Goal: Task Accomplishment & Management: Use online tool/utility

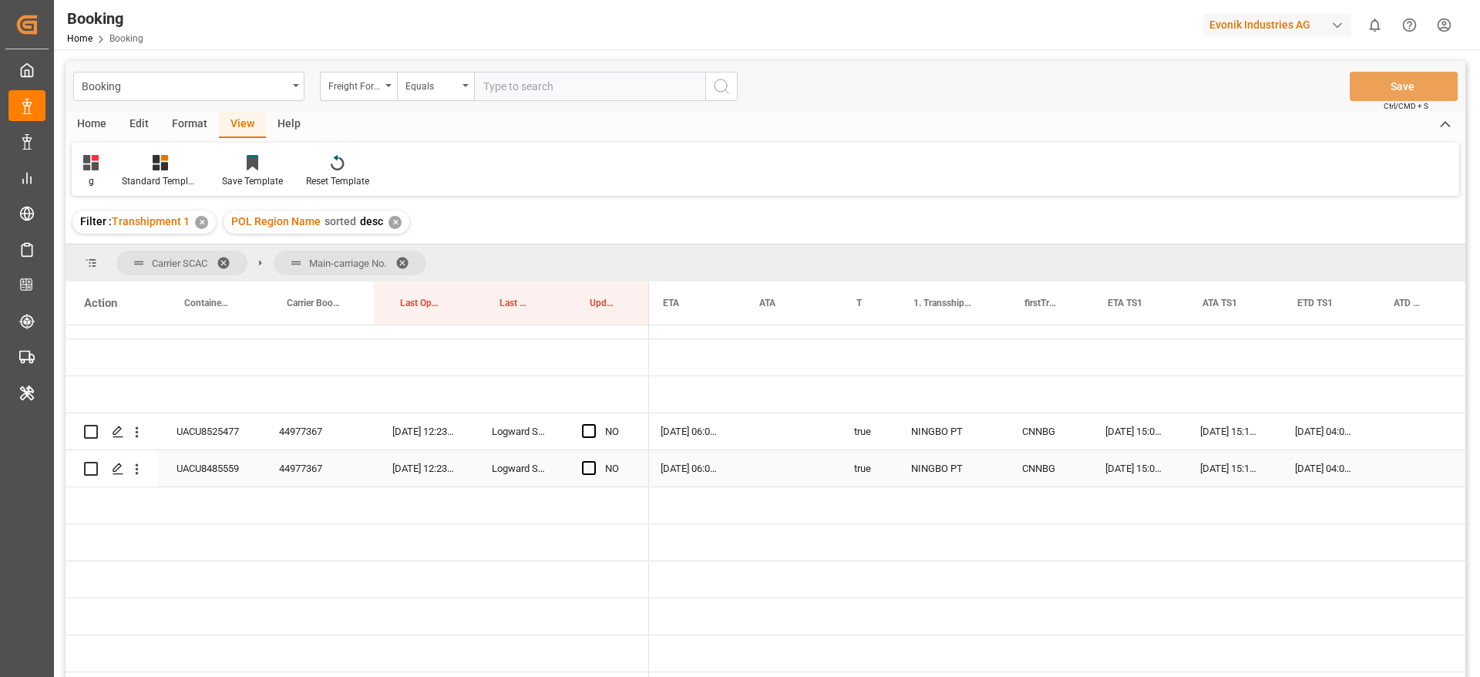
scroll to position [0, 1305]
click at [303, 435] on div "44977367" at bounding box center [317, 431] width 113 height 36
click at [594, 430] on span "Press SPACE to select this row." at bounding box center [589, 431] width 14 height 14
click at [594, 424] on input "Press SPACE to select this row." at bounding box center [594, 424] width 0 height 0
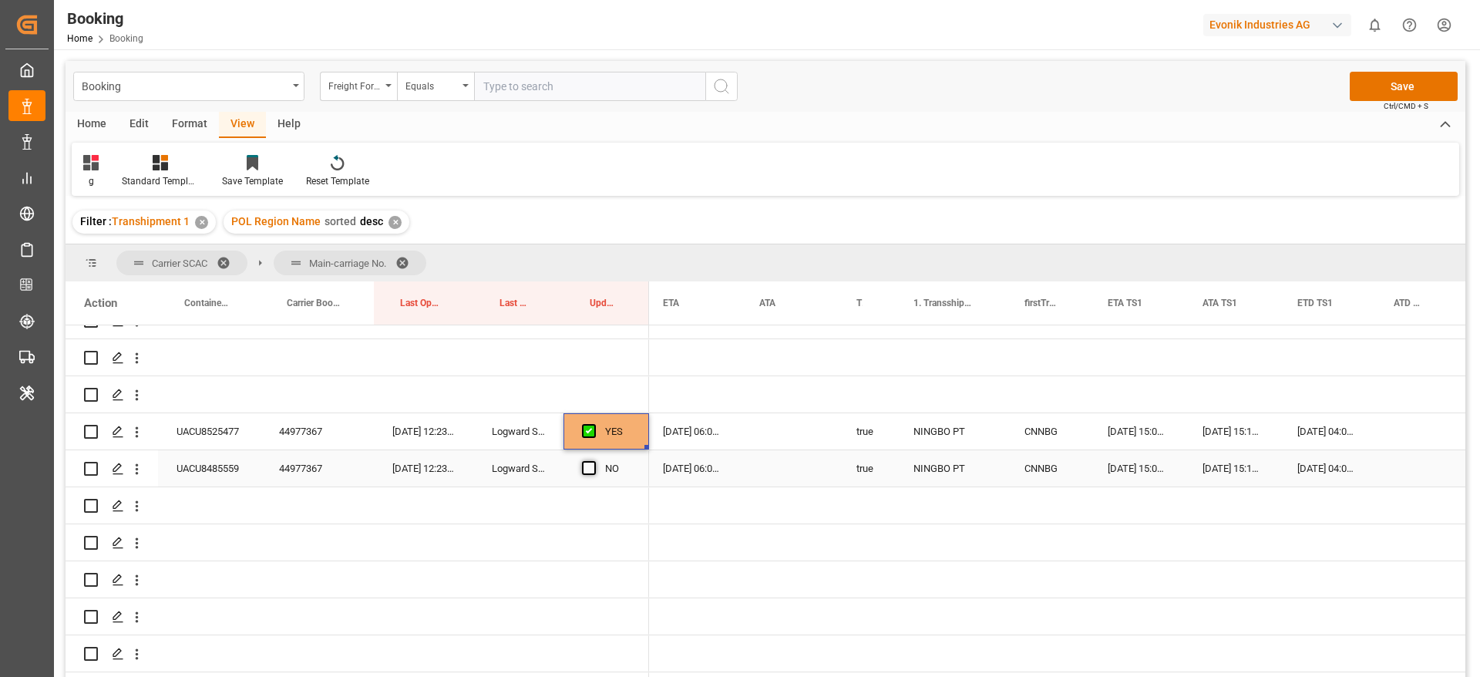
click at [588, 466] on span "Press SPACE to select this row." at bounding box center [589, 468] width 14 height 14
click at [594, 461] on input "Press SPACE to select this row." at bounding box center [594, 461] width 0 height 0
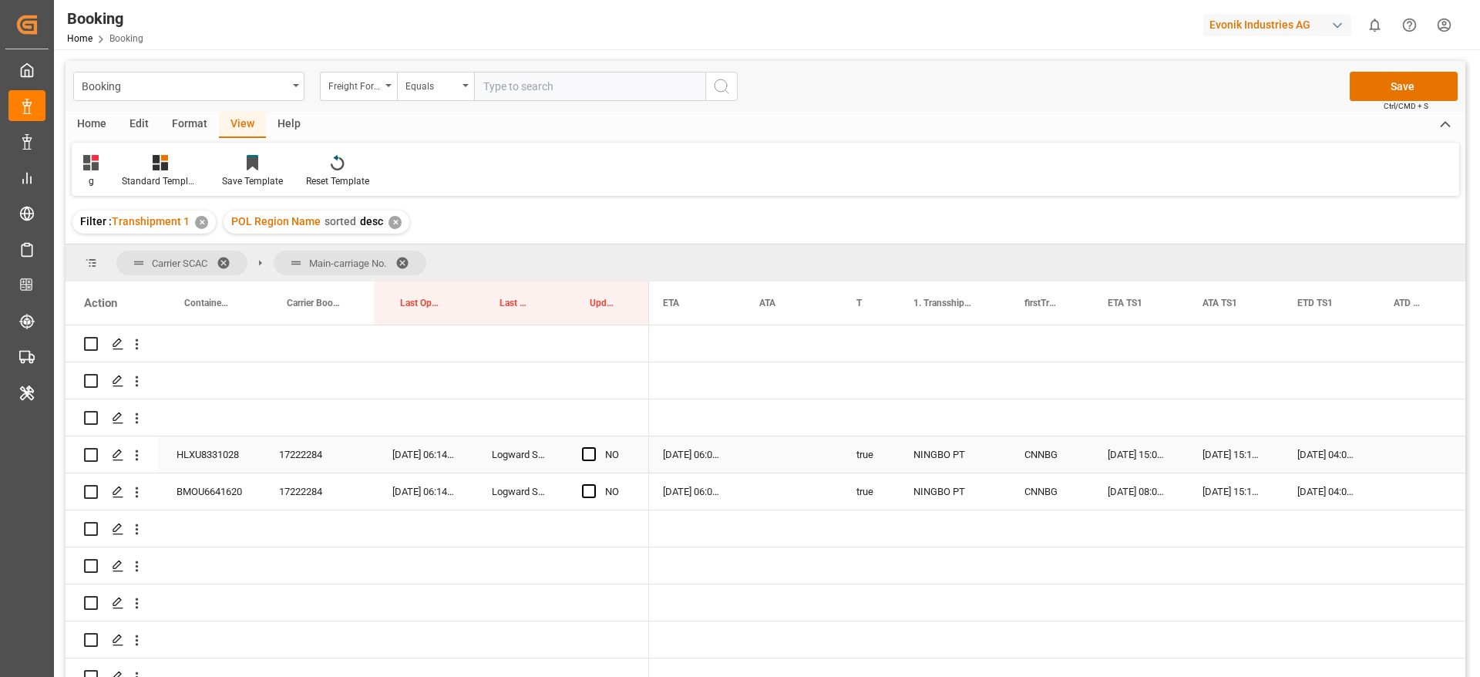
click at [304, 470] on div "17222284" at bounding box center [317, 454] width 113 height 36
click at [581, 453] on div "NO" at bounding box center [607, 454] width 86 height 36
click at [589, 454] on span "Press SPACE to select this row." at bounding box center [589, 454] width 14 height 14
click at [594, 447] on input "Press SPACE to select this row." at bounding box center [594, 447] width 0 height 0
click at [589, 487] on span "Press SPACE to select this row." at bounding box center [589, 491] width 14 height 14
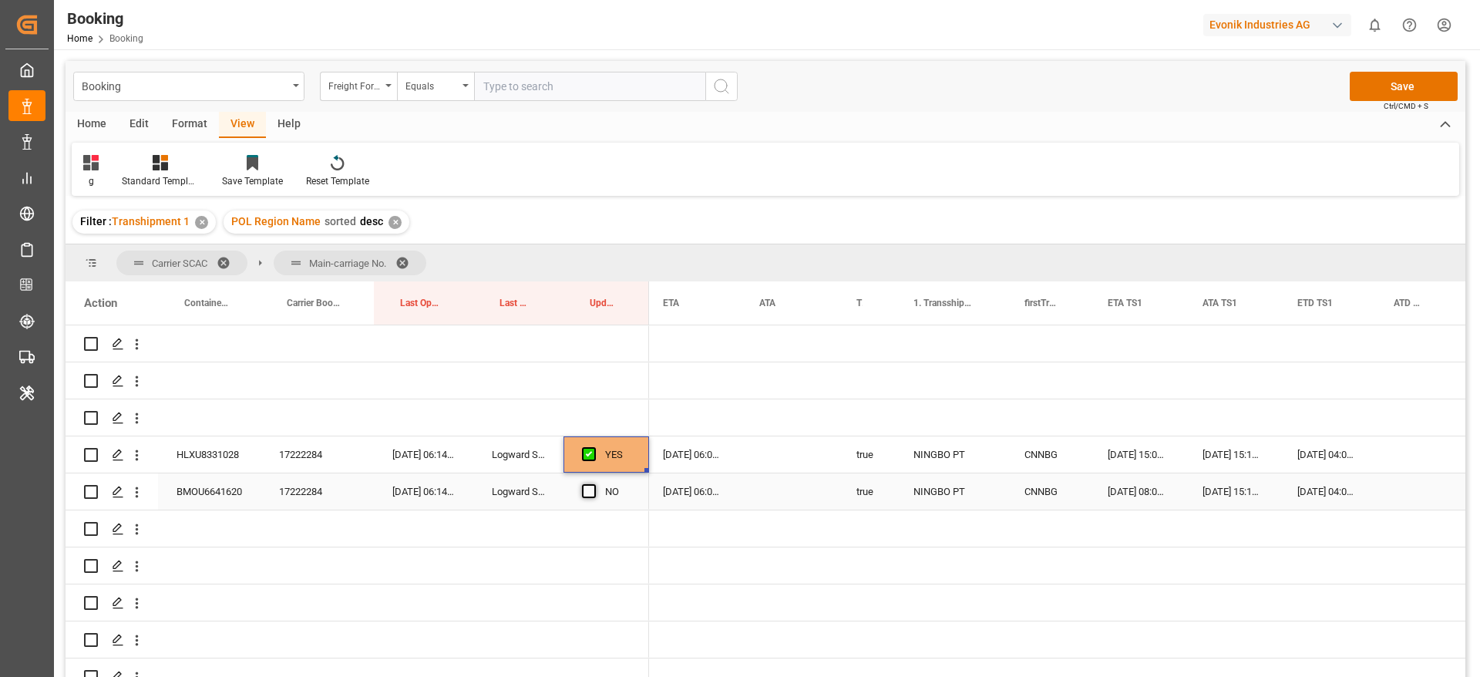
click at [594, 484] on input "Press SPACE to select this row." at bounding box center [594, 484] width 0 height 0
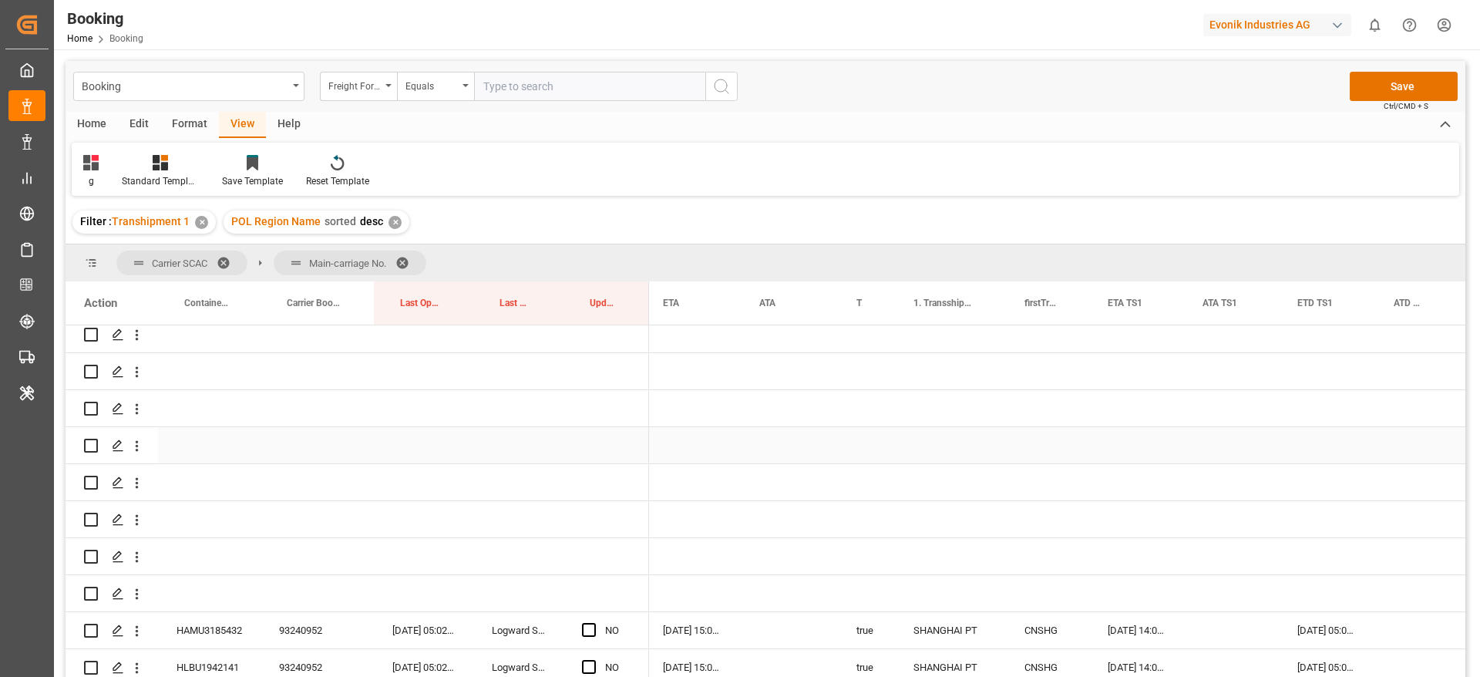
scroll to position [1272, 0]
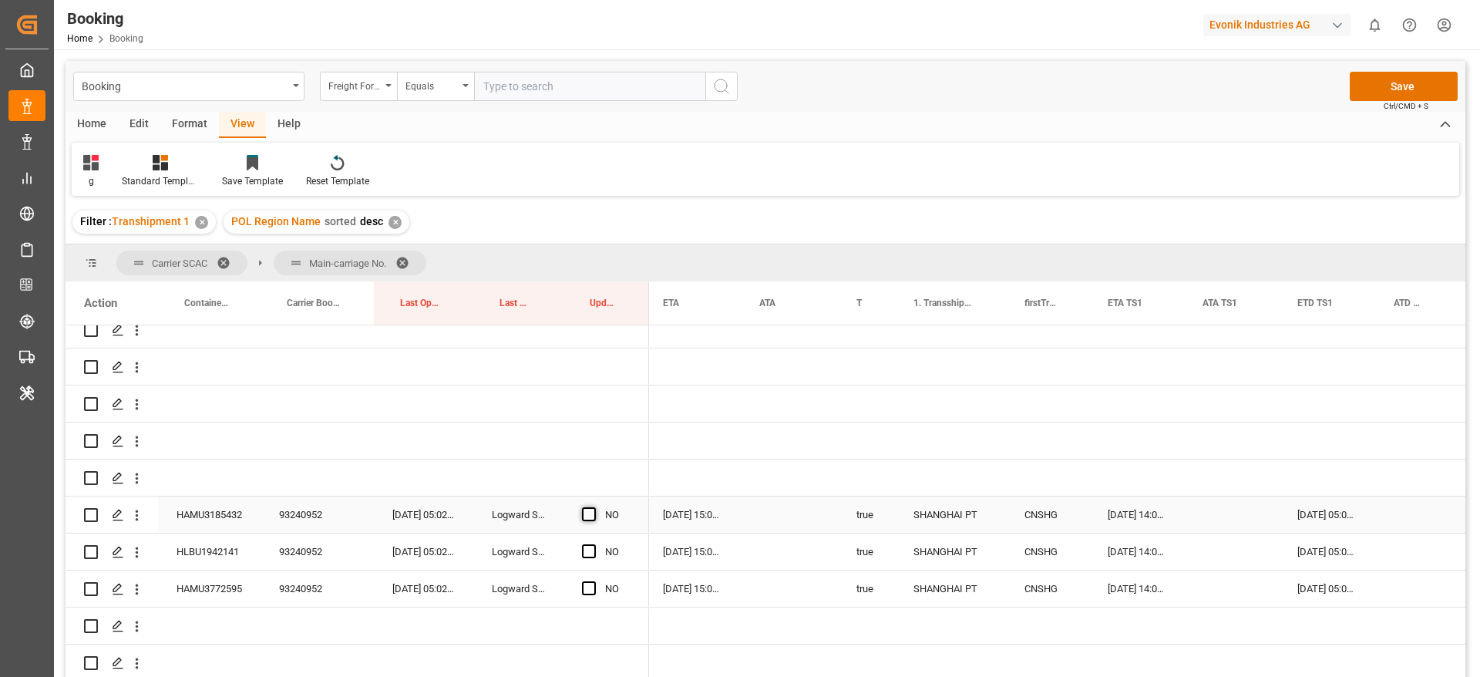
click at [583, 511] on span "Press SPACE to select this row." at bounding box center [589, 514] width 14 height 14
click at [594, 507] on input "Press SPACE to select this row." at bounding box center [594, 507] width 0 height 0
click at [589, 552] on span "Press SPACE to select this row." at bounding box center [589, 551] width 14 height 14
click at [594, 544] on input "Press SPACE to select this row." at bounding box center [594, 544] width 0 height 0
click at [590, 589] on span "Press SPACE to select this row." at bounding box center [589, 588] width 14 height 14
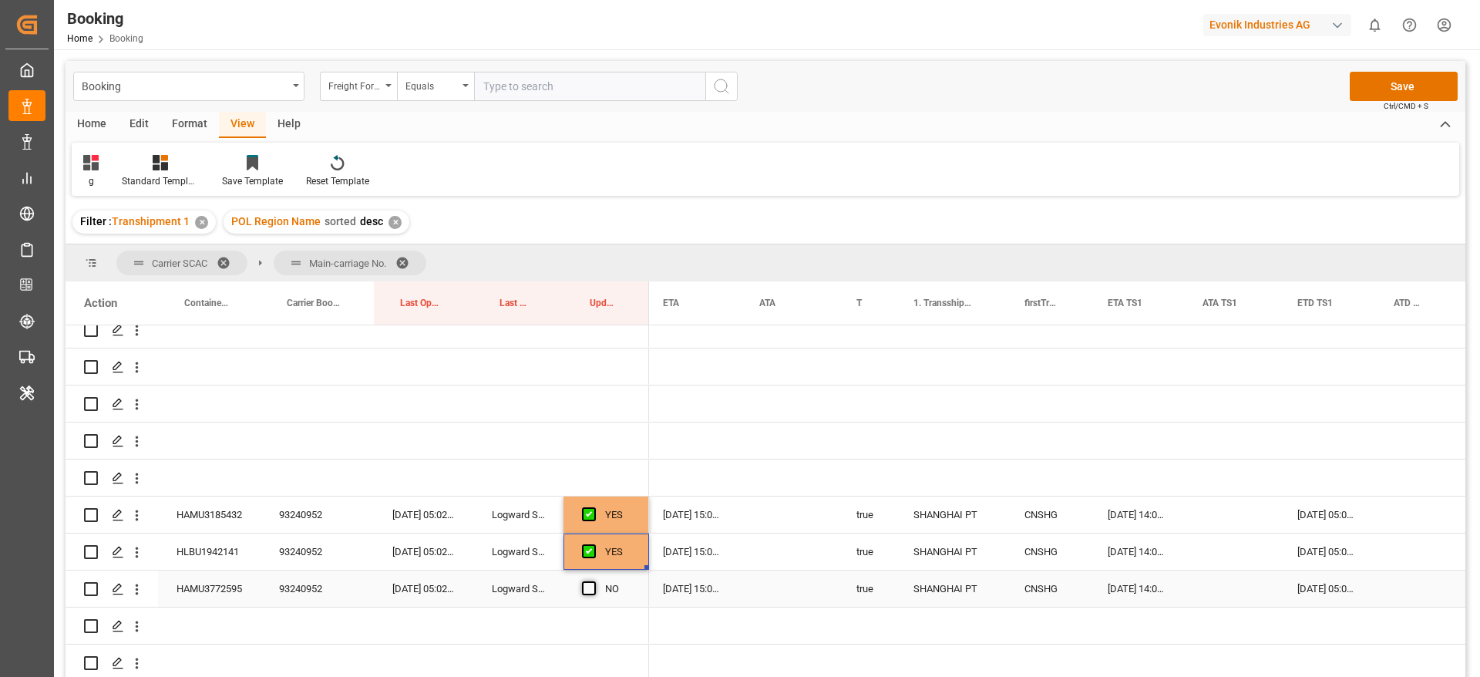
click at [594, 581] on input "Press SPACE to select this row." at bounding box center [594, 581] width 0 height 0
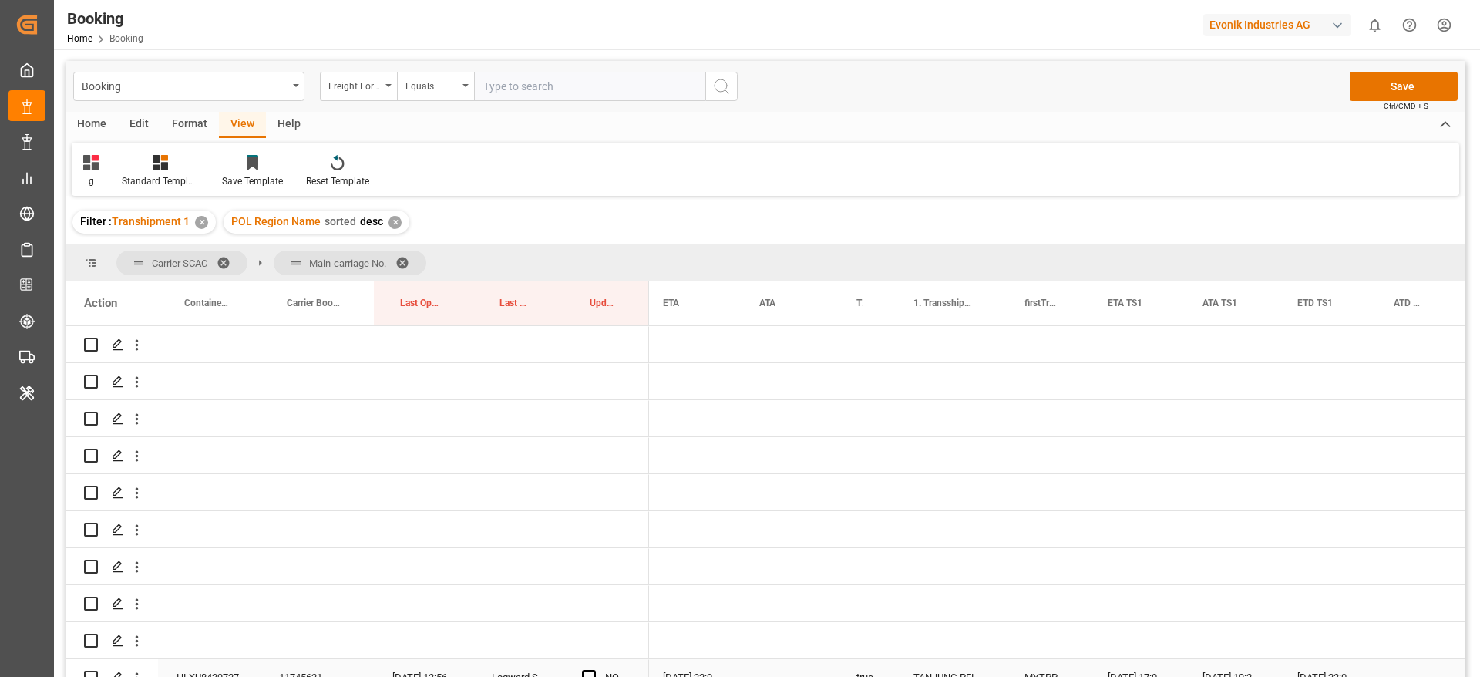
scroll to position [1850, 0]
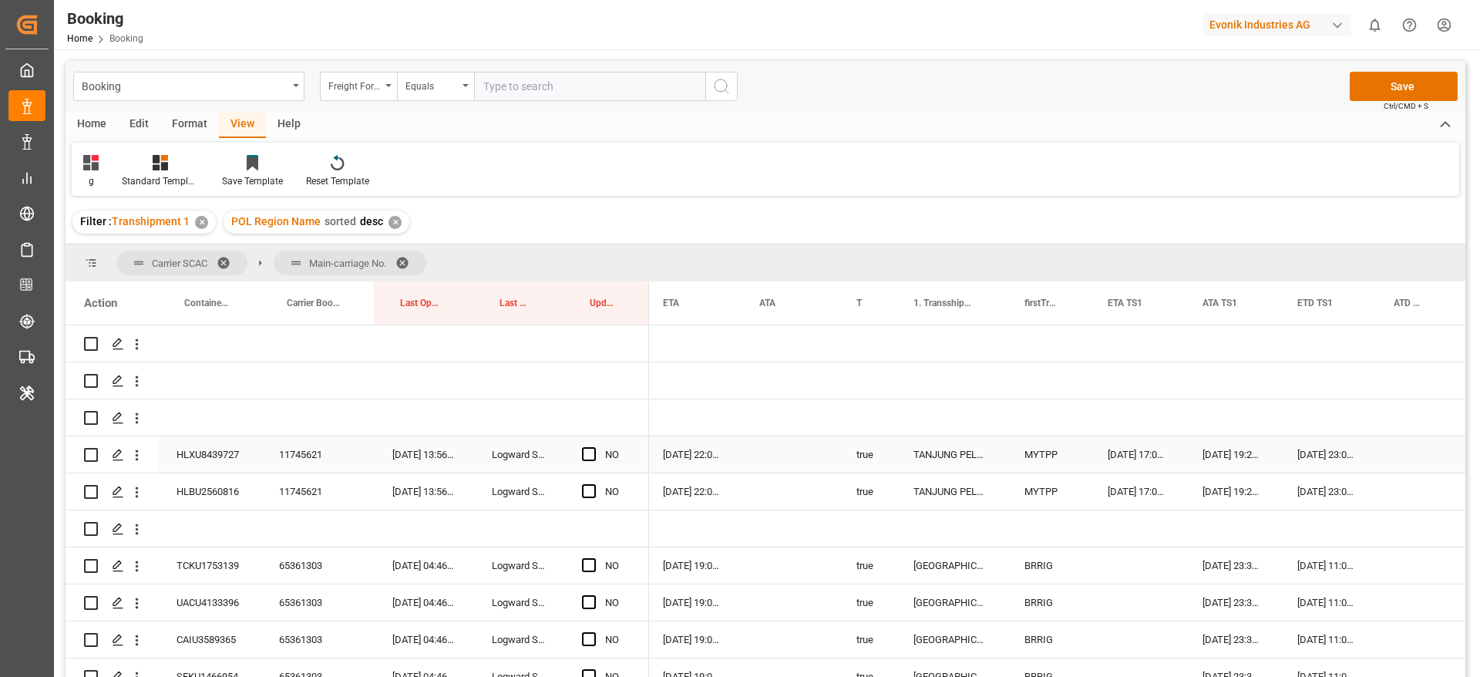
click at [273, 453] on div "11745621" at bounding box center [317, 454] width 113 height 36
click at [1329, 445] on div "24-08-2025 23:00:00" at bounding box center [1327, 454] width 96 height 36
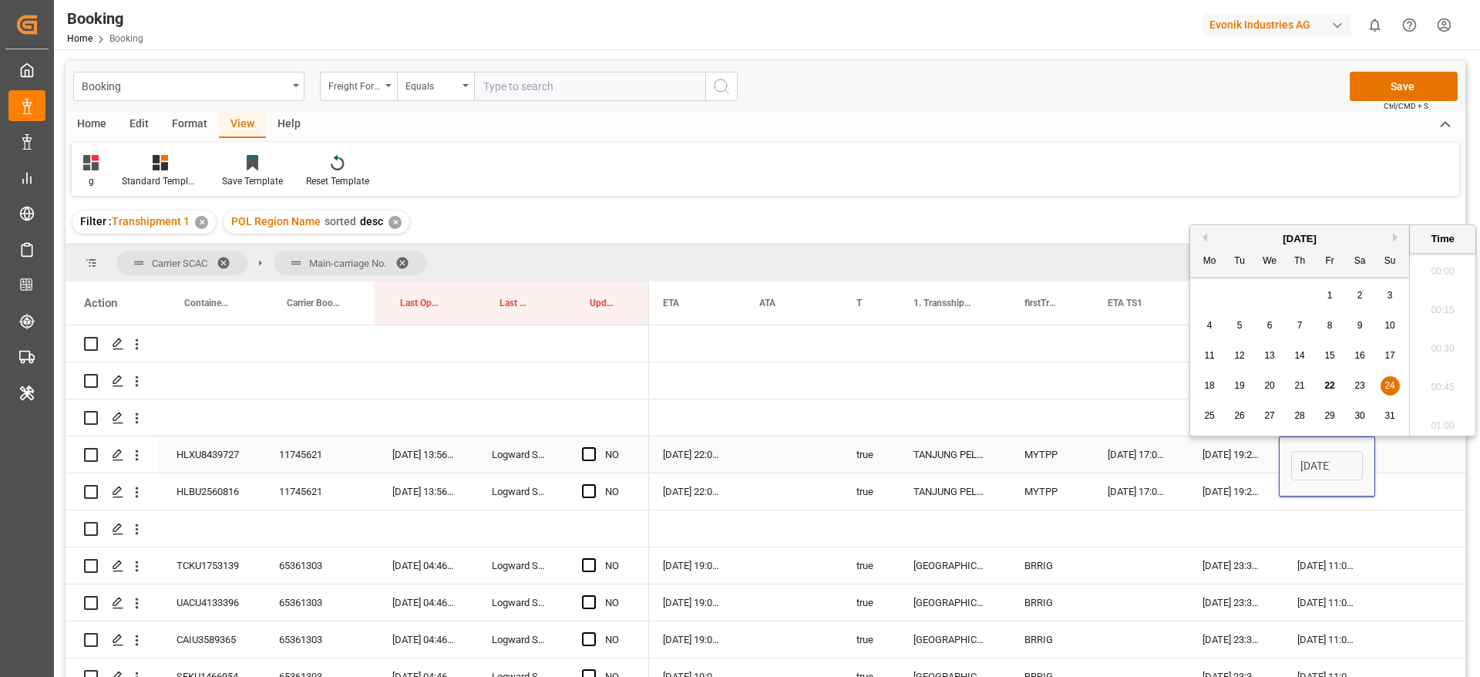
scroll to position [2049, 0]
click at [1208, 416] on span "25" at bounding box center [1209, 415] width 10 height 11
type input "25-08-2025 23:00"
click at [588, 459] on span "Press SPACE to select this row." at bounding box center [589, 454] width 14 height 14
click at [594, 447] on input "Press SPACE to select this row." at bounding box center [594, 447] width 0 height 0
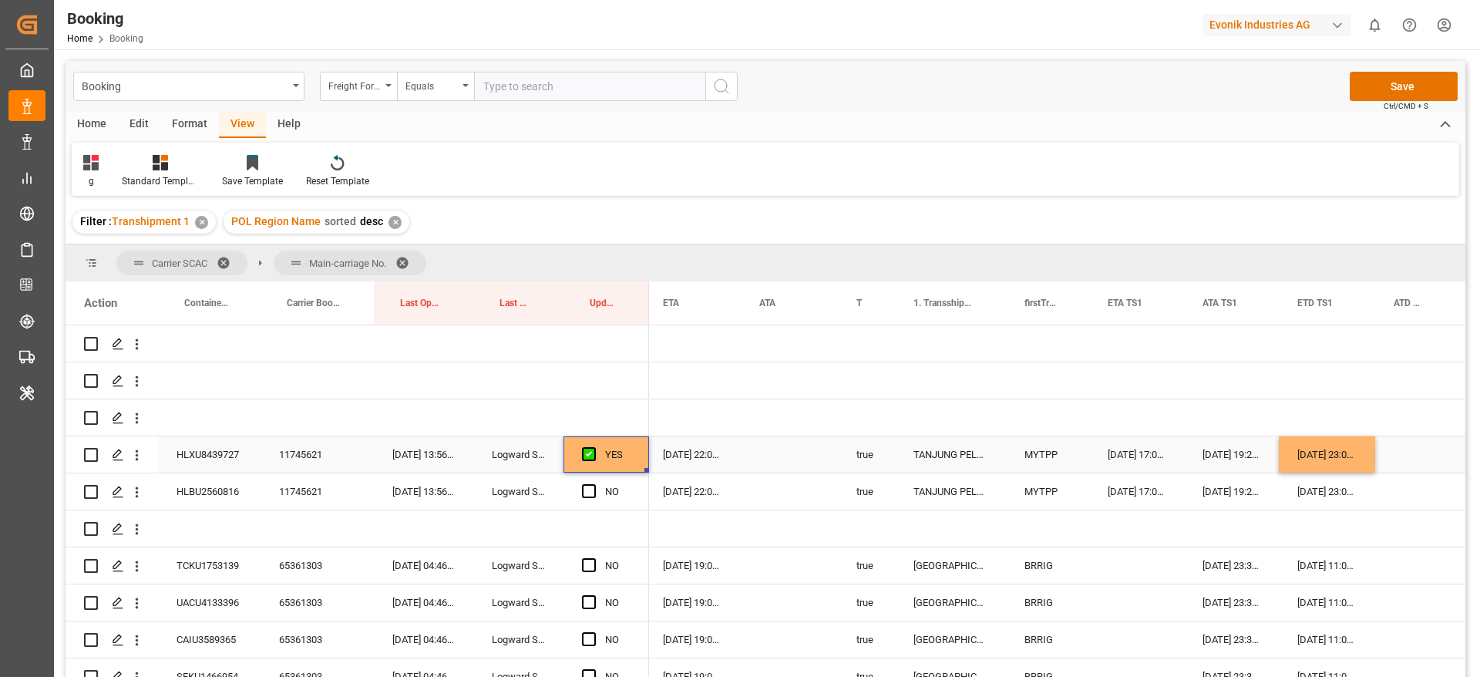
click at [1346, 444] on div "[DATE] 23:00:00" at bounding box center [1327, 454] width 96 height 36
drag, startPoint x: 1372, startPoint y: 470, endPoint x: 1352, endPoint y: 494, distance: 31.8
click at [587, 492] on span "Press SPACE to select this row." at bounding box center [589, 491] width 14 height 14
click at [594, 484] on input "Press SPACE to select this row." at bounding box center [594, 484] width 0 height 0
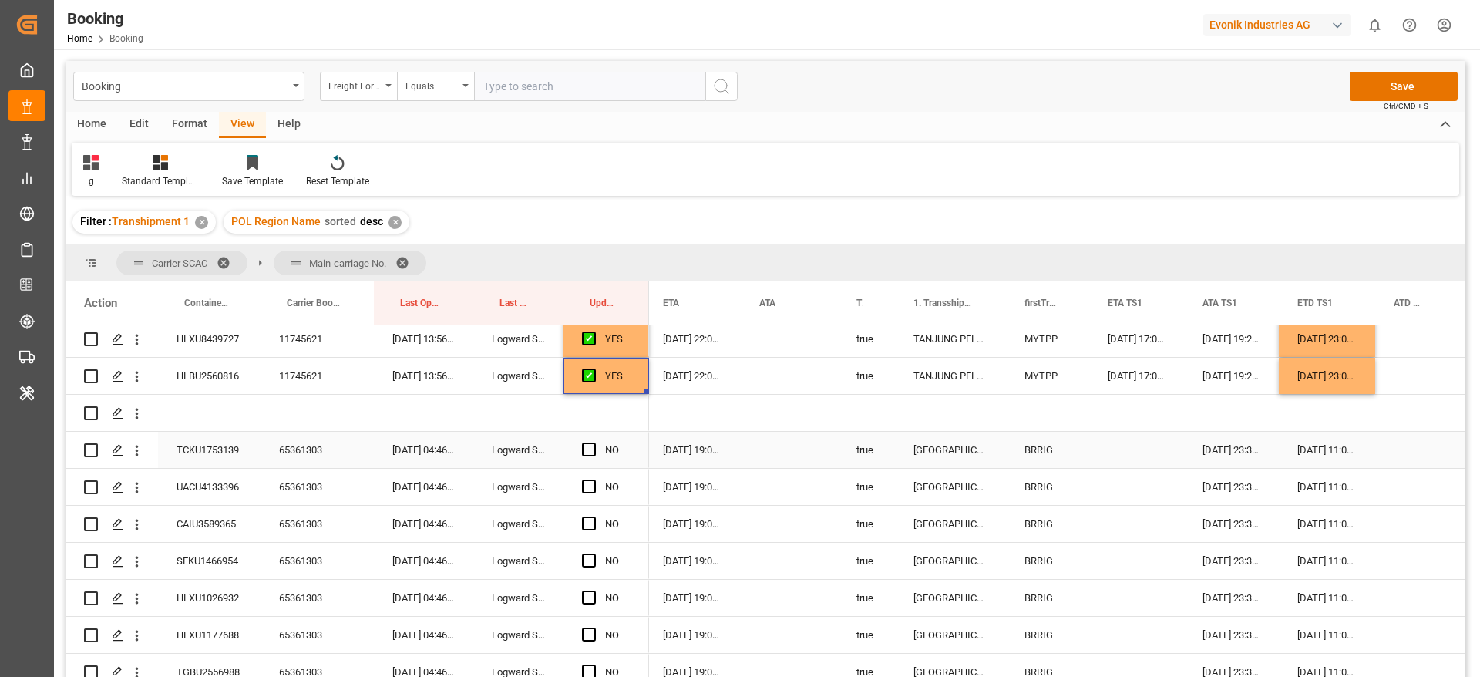
click at [313, 457] on div "65361303" at bounding box center [317, 450] width 113 height 36
click at [1227, 455] on div "20-08-2025 23:35:00" at bounding box center [1231, 450] width 95 height 36
click at [1103, 449] on div "Press SPACE to select this row." at bounding box center [1136, 450] width 95 height 36
click at [1177, 453] on div "20-08-2025 23:35:00" at bounding box center [1136, 450] width 95 height 36
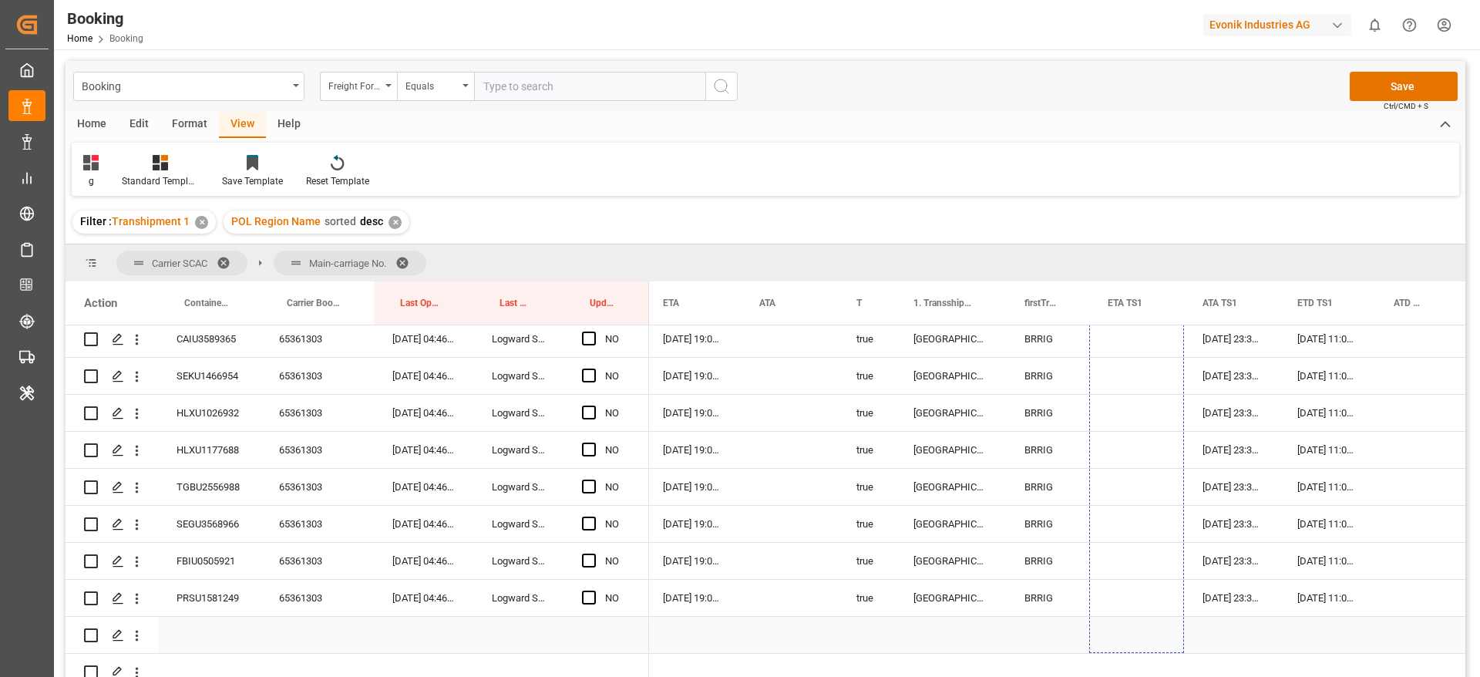
scroll to position [2182, 0]
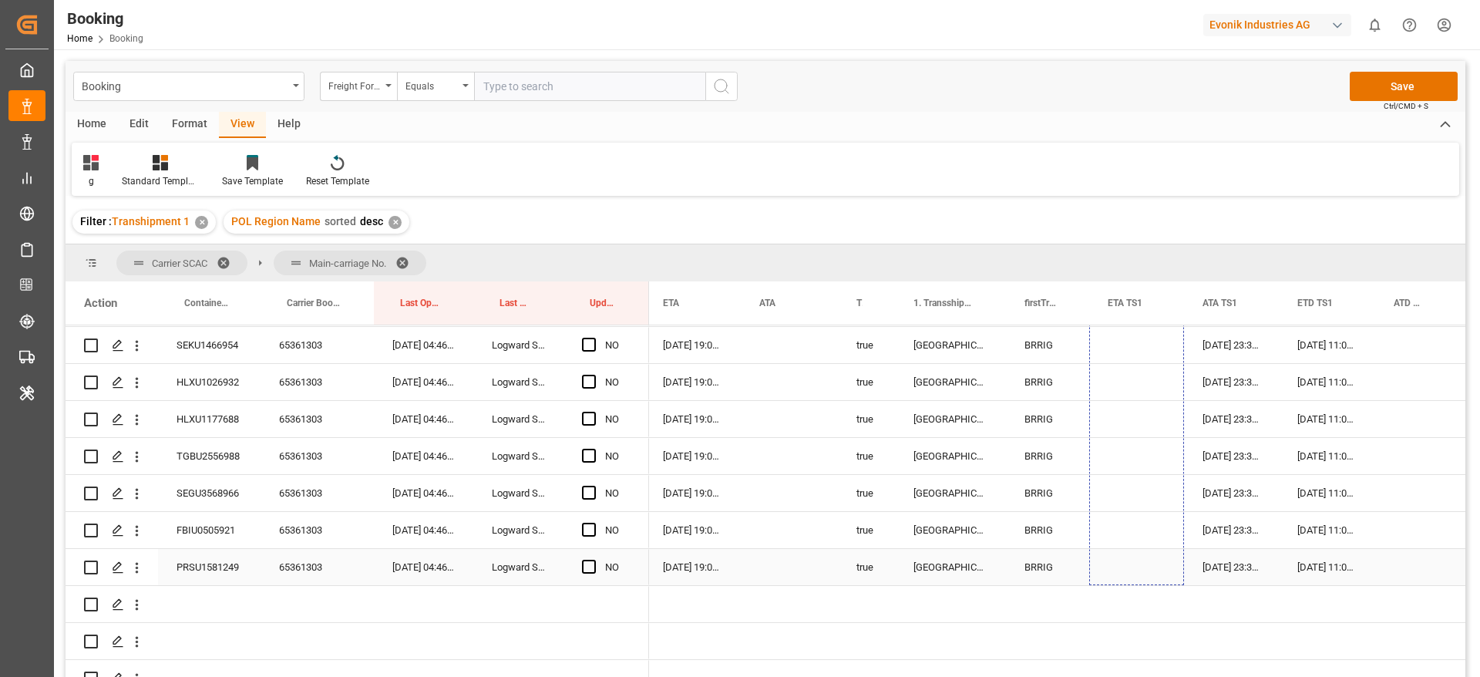
drag, startPoint x: 1183, startPoint y: 466, endPoint x: 1206, endPoint y: 567, distance: 103.6
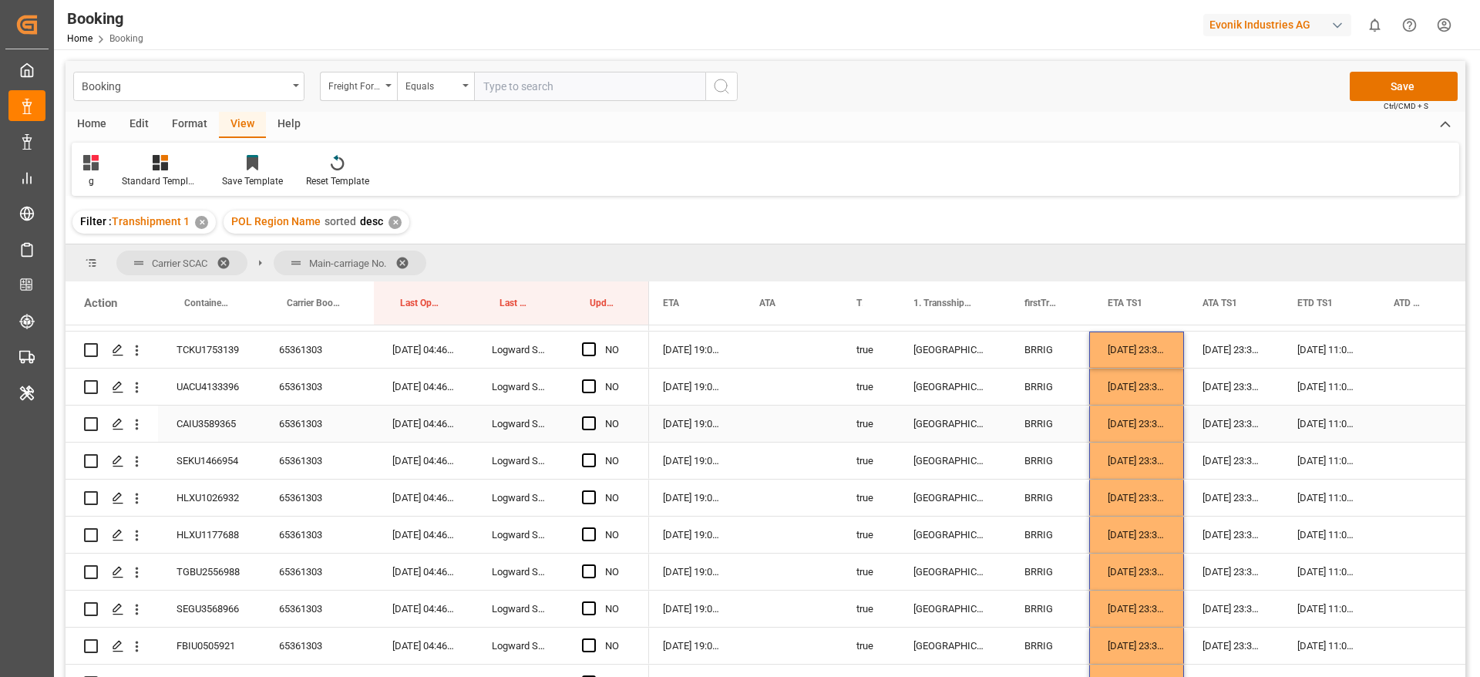
scroll to position [1951, 0]
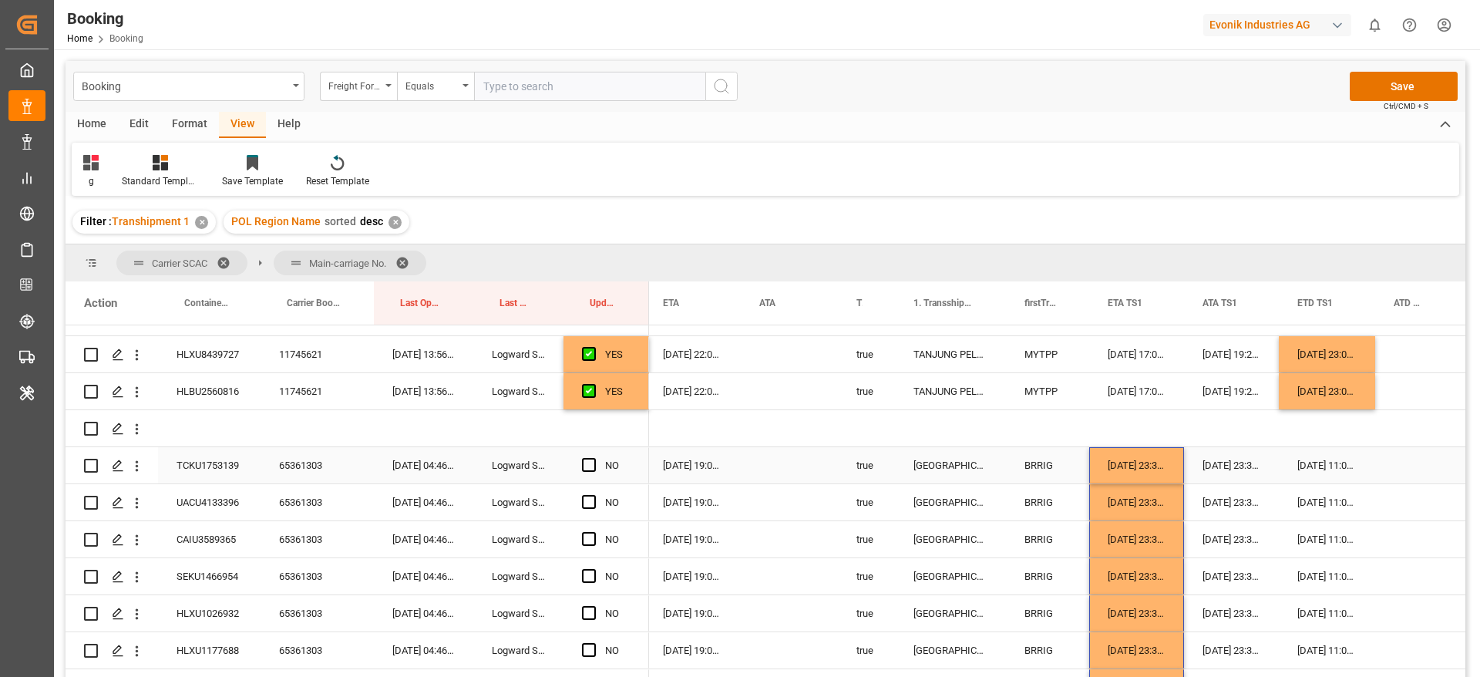
click at [589, 465] on span "Press SPACE to select this row." at bounding box center [589, 465] width 14 height 14
click at [594, 458] on input "Press SPACE to select this row." at bounding box center [594, 458] width 0 height 0
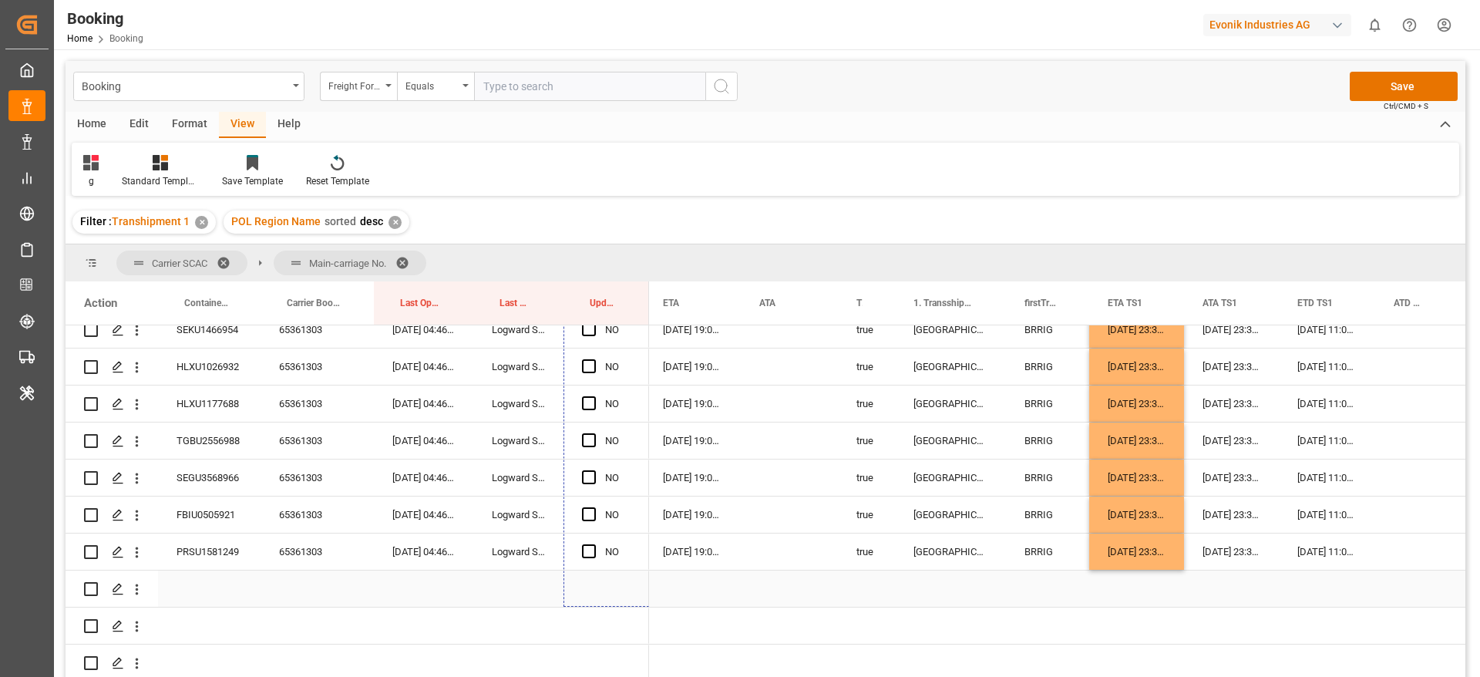
scroll to position [2197, 0]
drag, startPoint x: 647, startPoint y: 482, endPoint x: 636, endPoint y: 550, distance: 68.7
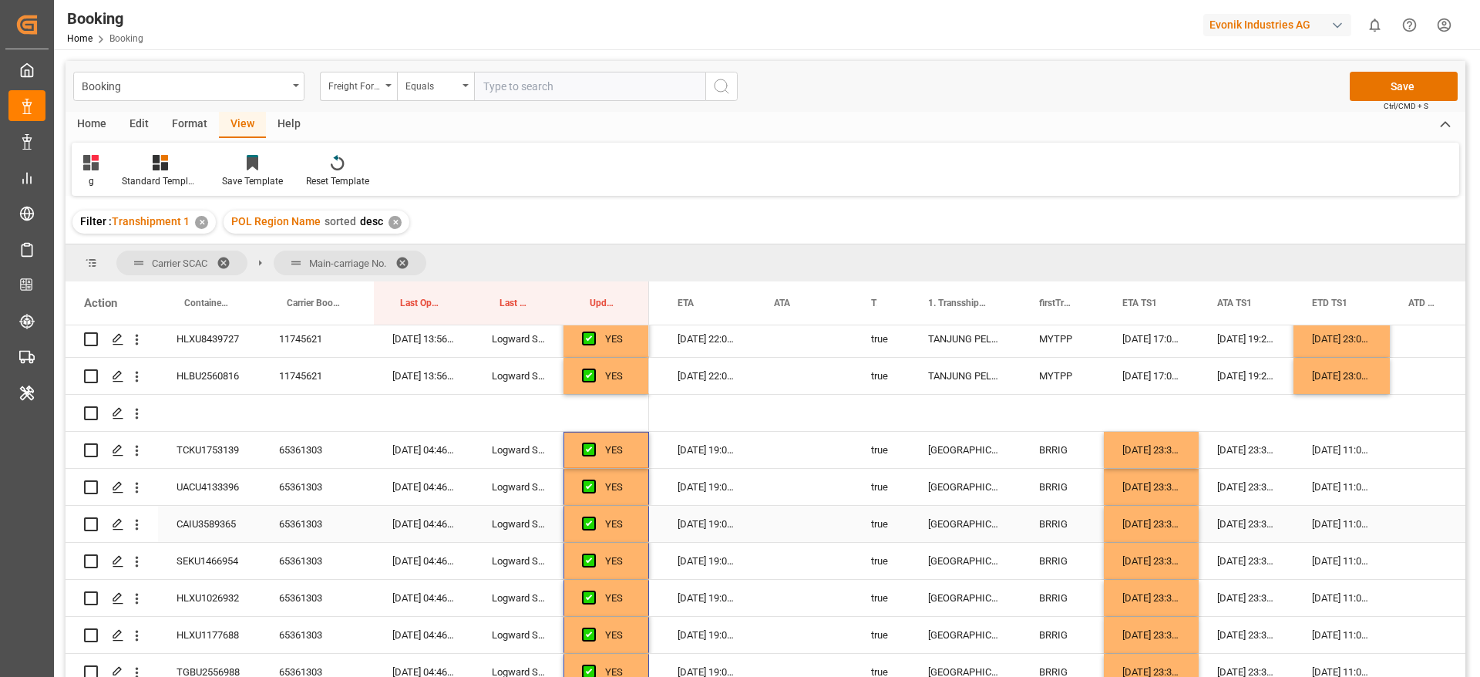
scroll to position [0, 1291]
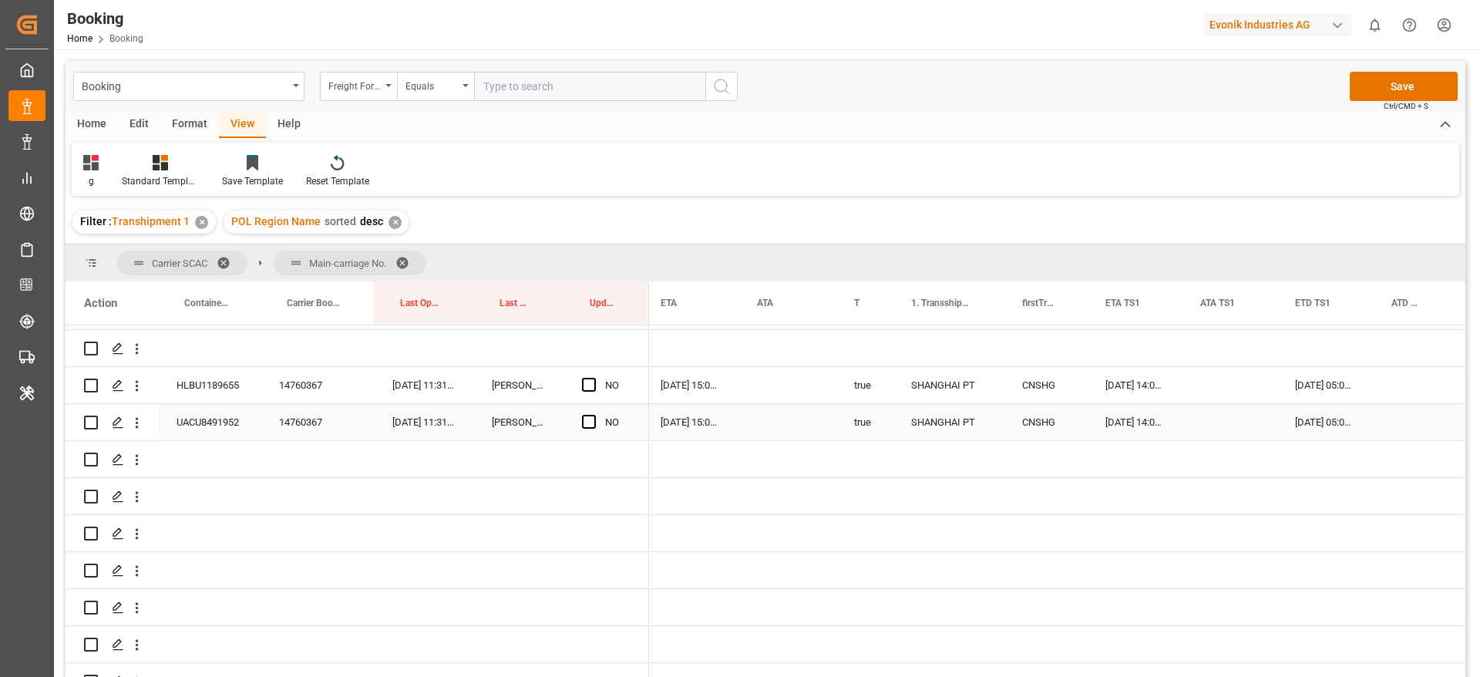
click at [306, 385] on div "14760367" at bounding box center [317, 385] width 113 height 36
click at [1142, 382] on div "[DATE] 14:00:00" at bounding box center [1134, 385] width 95 height 36
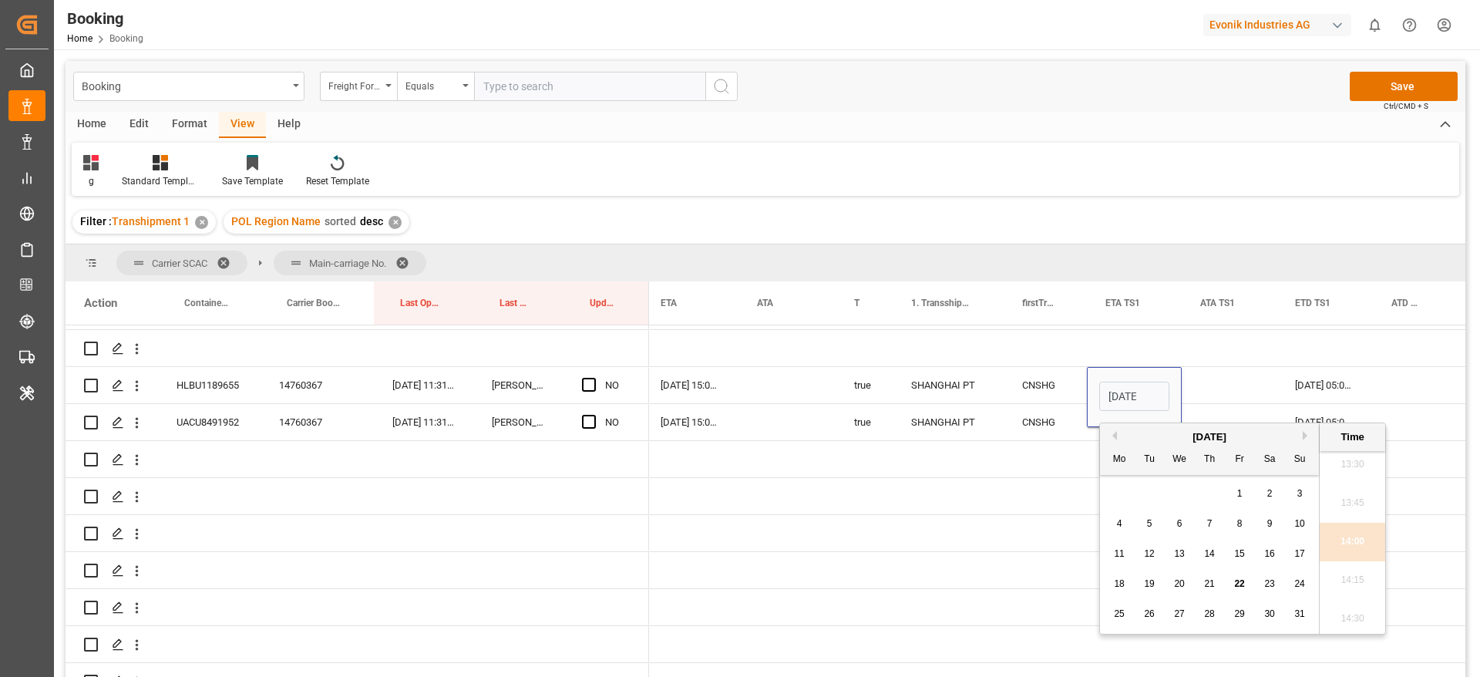
click at [1307, 435] on button "Next Month" at bounding box center [1307, 435] width 9 height 9
click at [1186, 523] on div "10" at bounding box center [1179, 524] width 19 height 19
type input "10-09-2025 14:00"
click at [1223, 359] on div "Press SPACE to select this row." at bounding box center [1229, 348] width 95 height 36
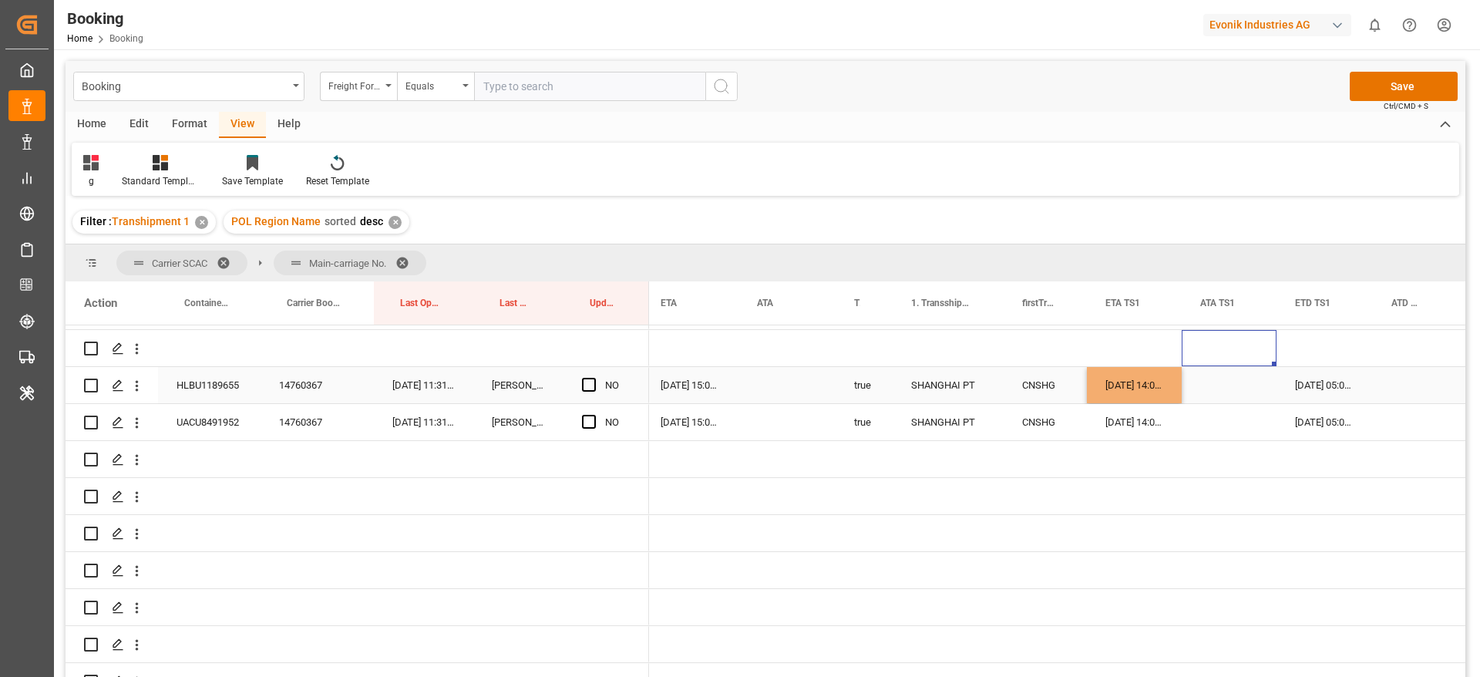
click at [1217, 379] on div "Press SPACE to select this row." at bounding box center [1229, 385] width 95 height 36
click at [1174, 393] on div "10-09-2025 14:00:00" at bounding box center [1134, 385] width 95 height 36
drag, startPoint x: 1180, startPoint y: 401, endPoint x: 1184, endPoint y: 420, distance: 19.7
click at [585, 385] on span "Press SPACE to select this row." at bounding box center [589, 385] width 14 height 14
click at [594, 378] on input "Press SPACE to select this row." at bounding box center [594, 378] width 0 height 0
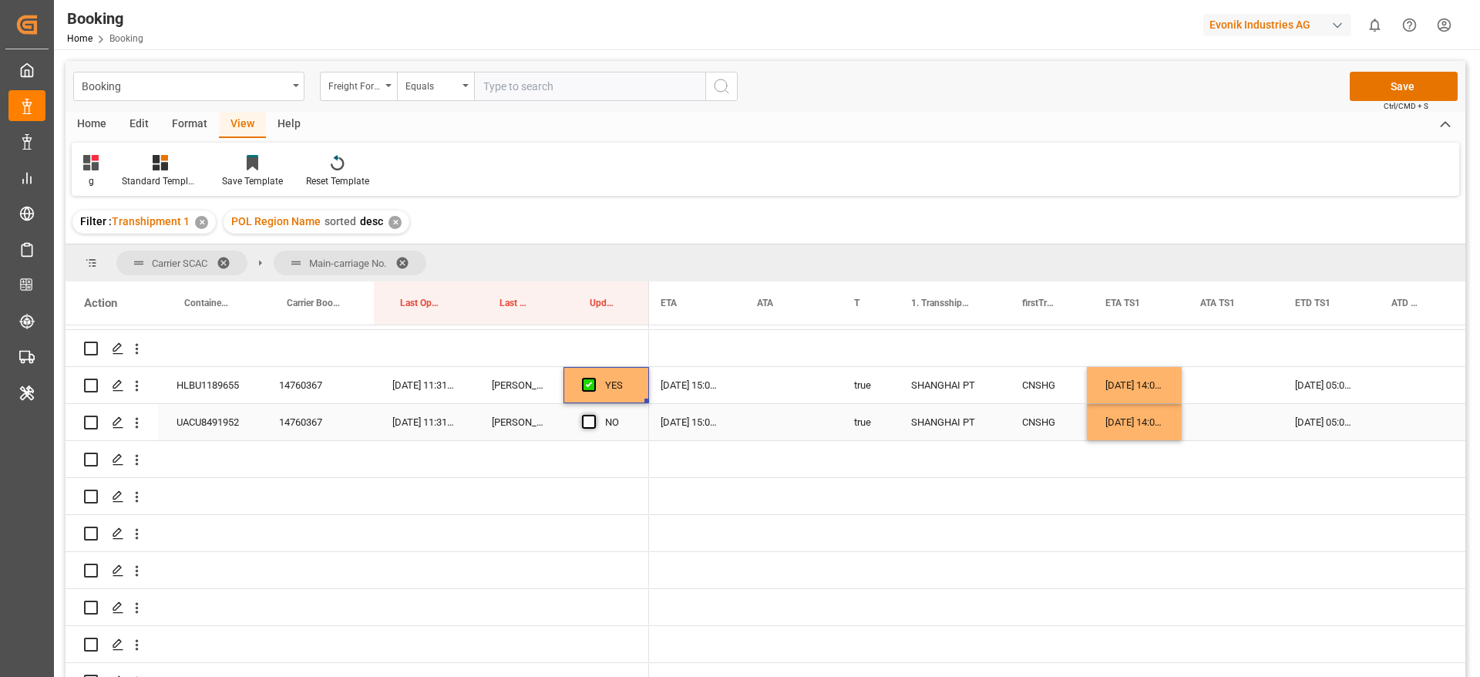
click at [587, 420] on span "Press SPACE to select this row." at bounding box center [589, 422] width 14 height 14
click at [594, 415] on input "Press SPACE to select this row." at bounding box center [594, 415] width 0 height 0
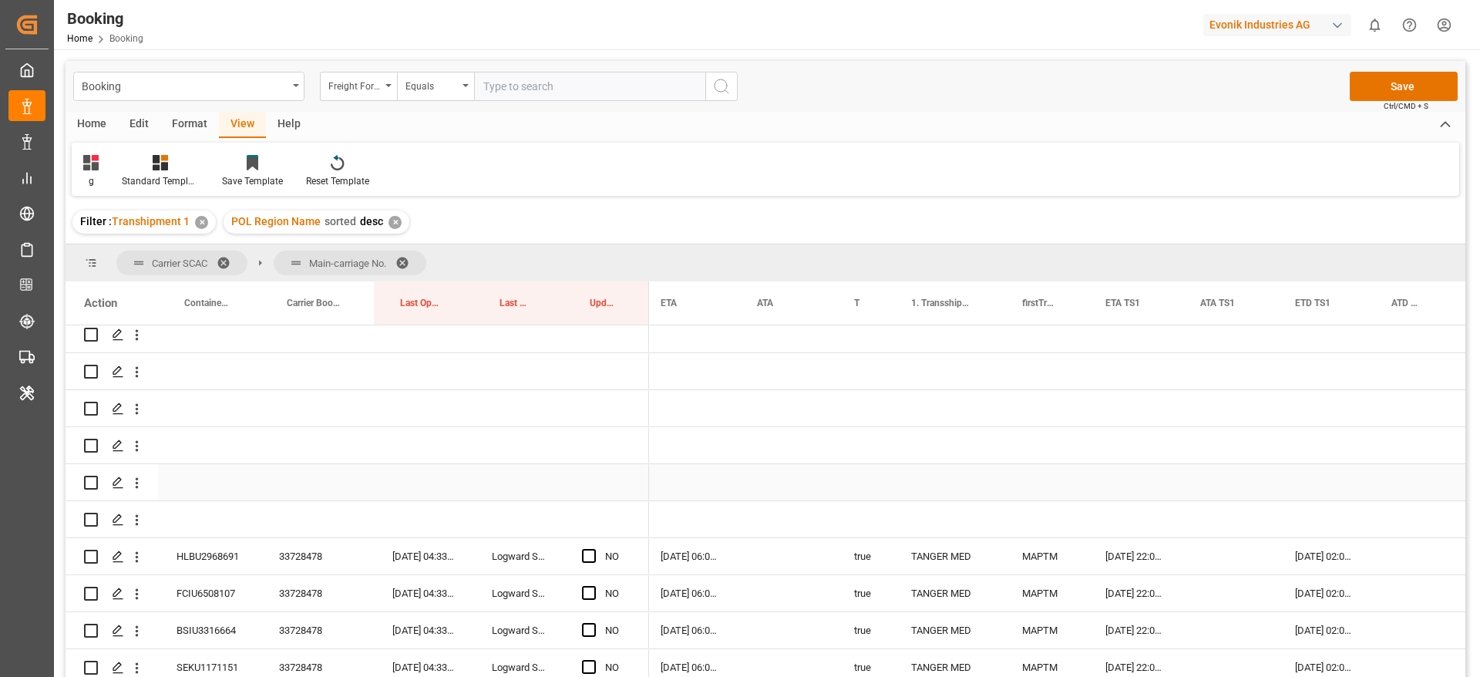
scroll to position [3122, 0]
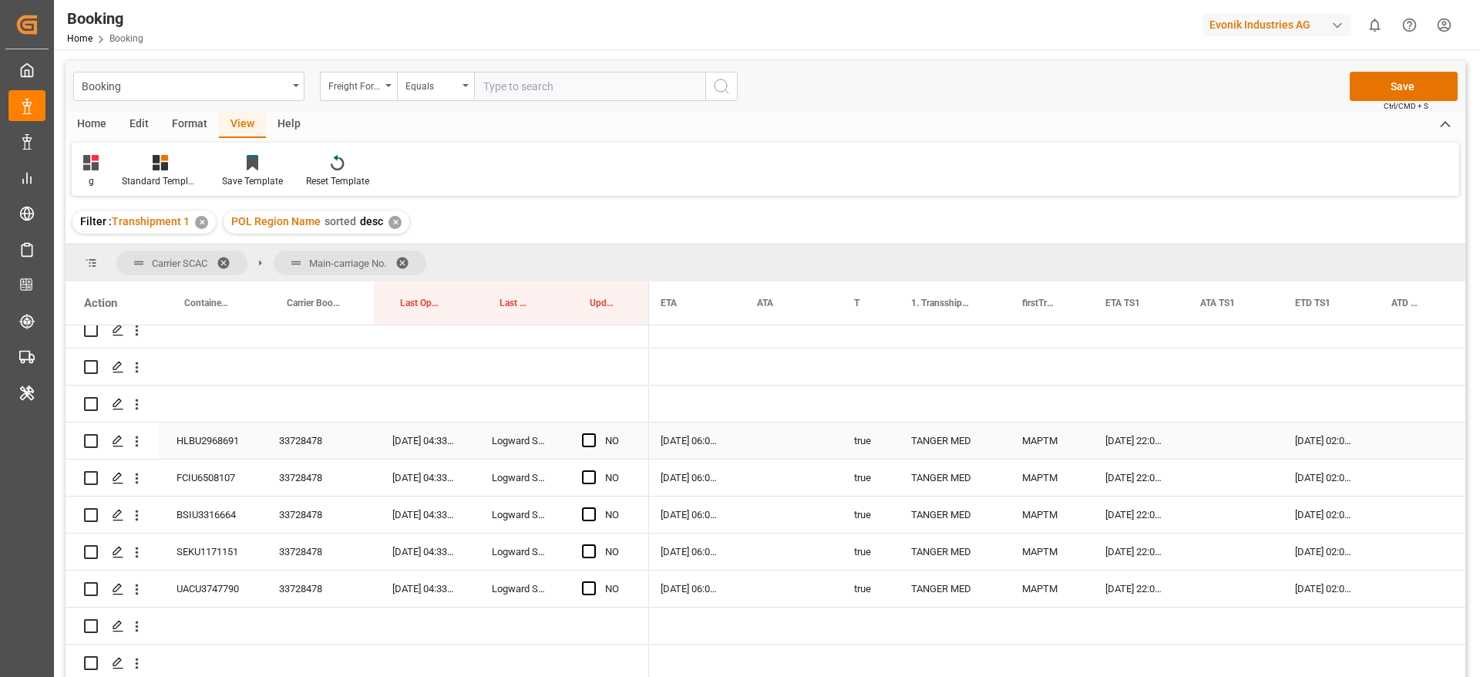
click at [295, 443] on div "33728478" at bounding box center [317, 441] width 113 height 36
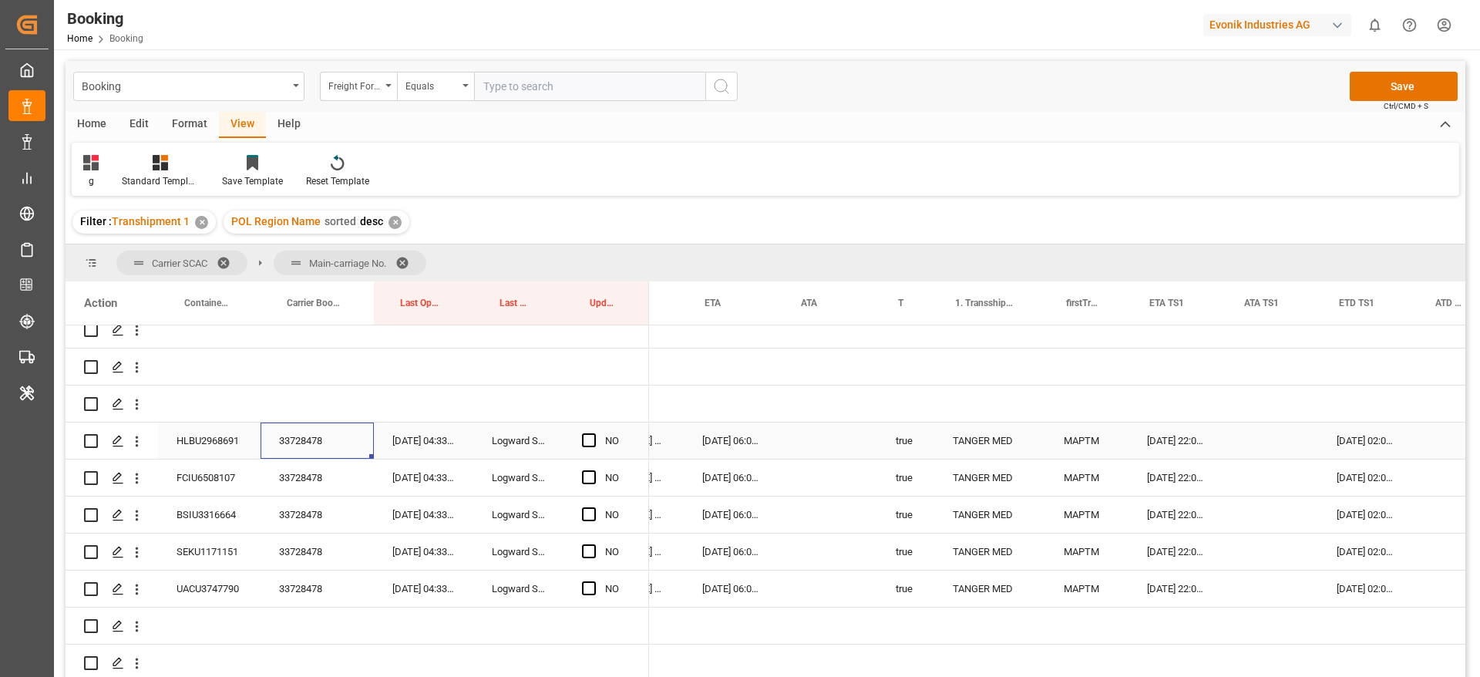
scroll to position [0, 1263]
click at [599, 433] on div "Press SPACE to select this row." at bounding box center [593, 440] width 23 height 35
click at [587, 443] on span "Press SPACE to select this row." at bounding box center [589, 440] width 14 height 14
click at [594, 433] on input "Press SPACE to select this row." at bounding box center [594, 433] width 0 height 0
drag, startPoint x: 648, startPoint y: 457, endPoint x: 648, endPoint y: 582, distance: 124.9
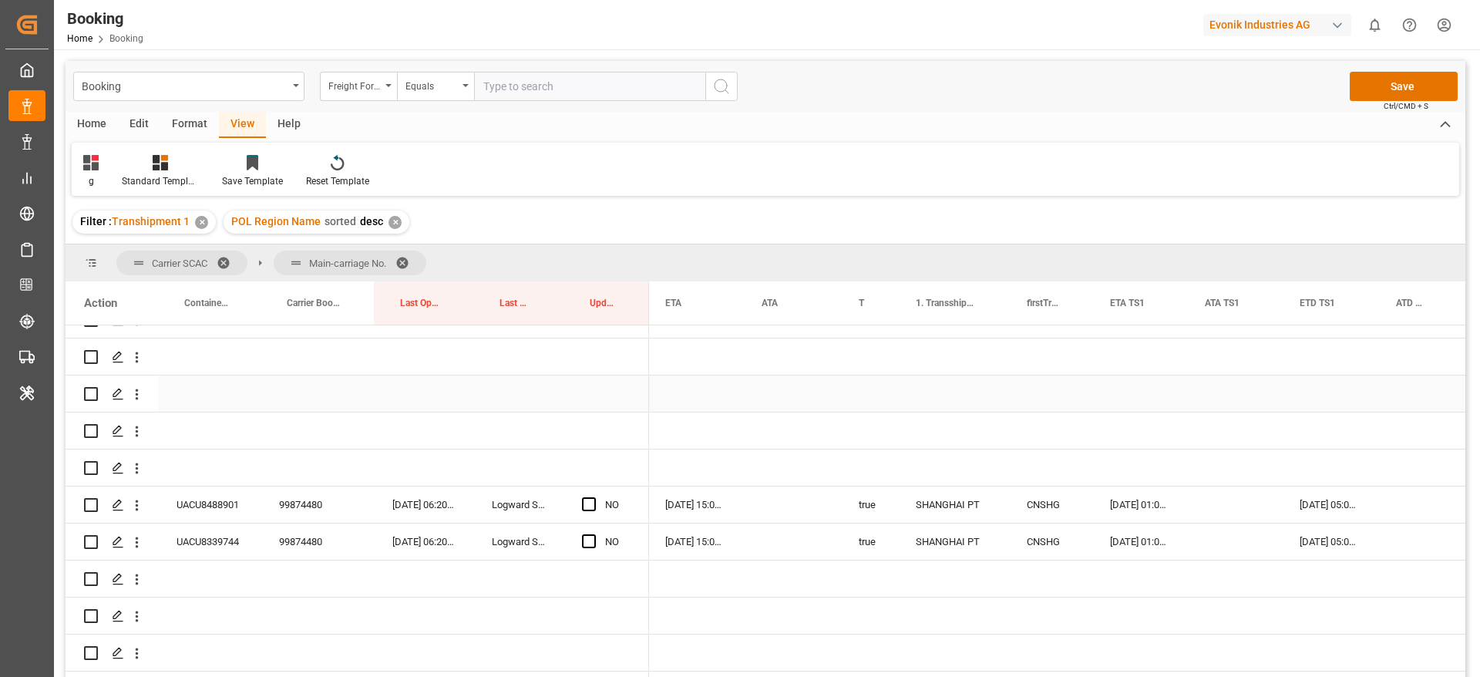
scroll to position [3469, 0]
click at [308, 502] on div "99874480" at bounding box center [317, 501] width 113 height 36
click at [589, 499] on span "Press SPACE to select this row." at bounding box center [589, 500] width 14 height 14
click at [594, 493] on input "Press SPACE to select this row." at bounding box center [594, 493] width 0 height 0
click at [592, 535] on span "Press SPACE to select this row." at bounding box center [589, 537] width 14 height 14
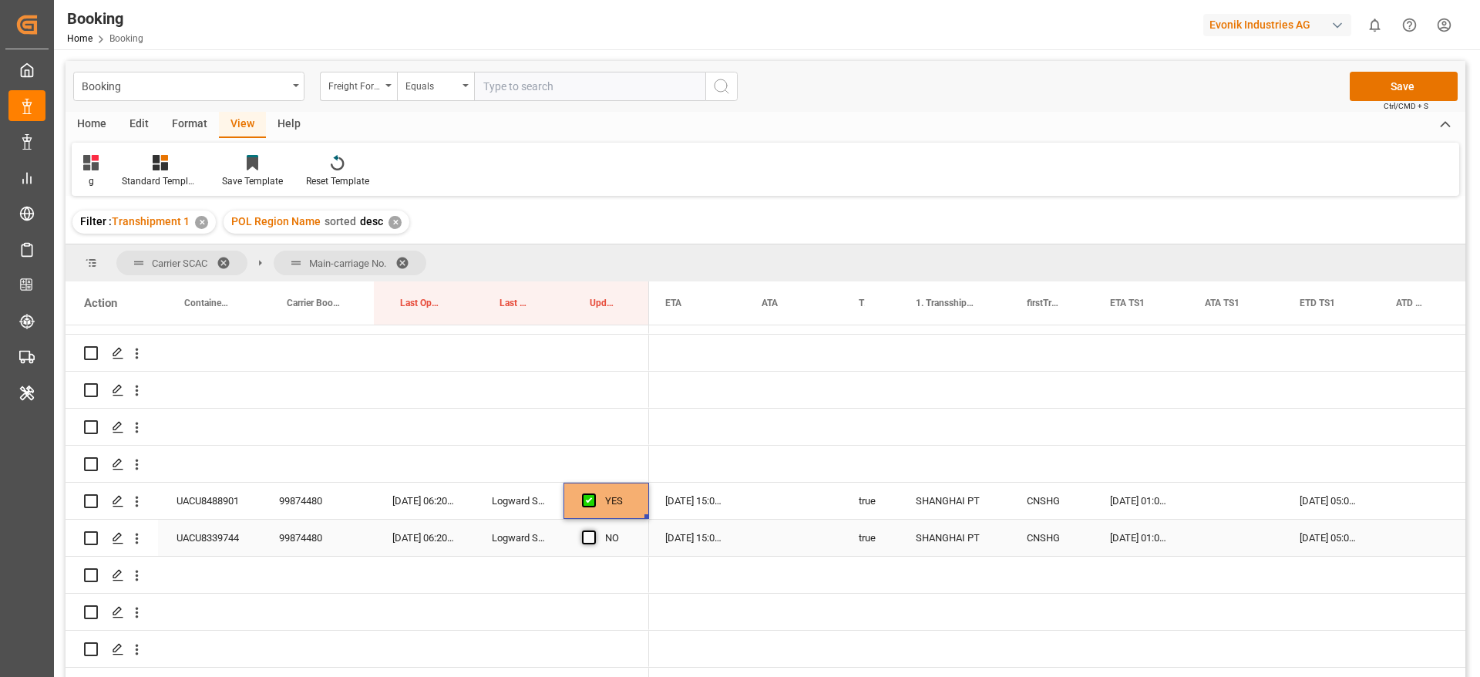
click at [594, 530] on input "Press SPACE to select this row." at bounding box center [594, 530] width 0 height 0
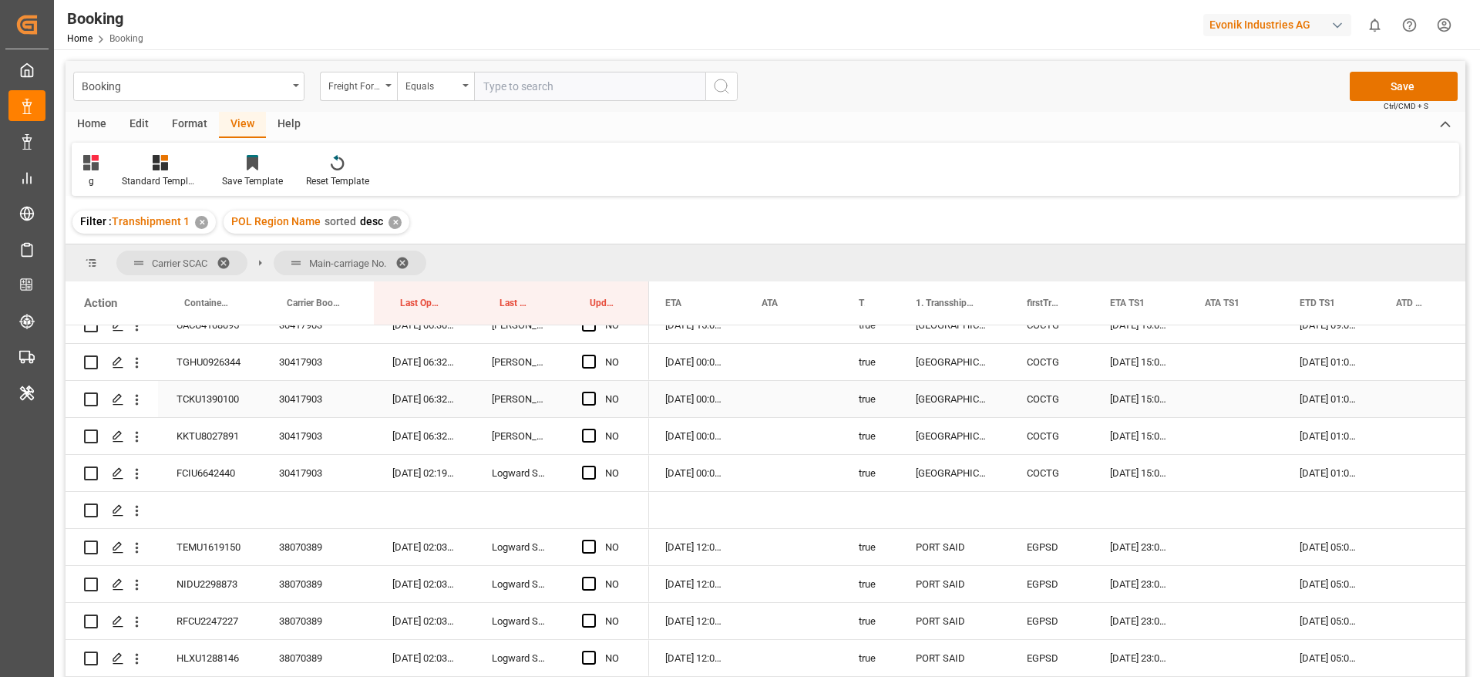
scroll to position [4048, 0]
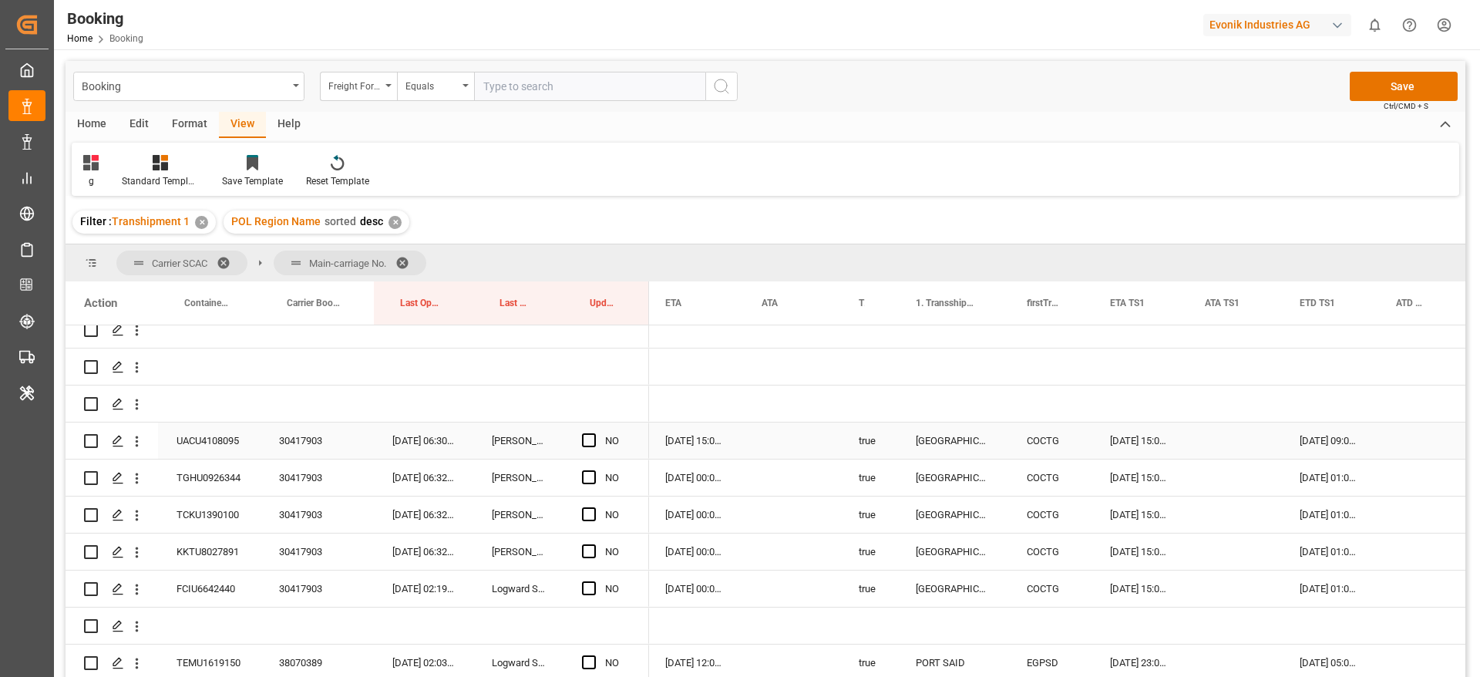
click at [304, 450] on div "30417903" at bounding box center [317, 441] width 113 height 36
click at [327, 438] on div "30417903" at bounding box center [317, 441] width 113 height 36
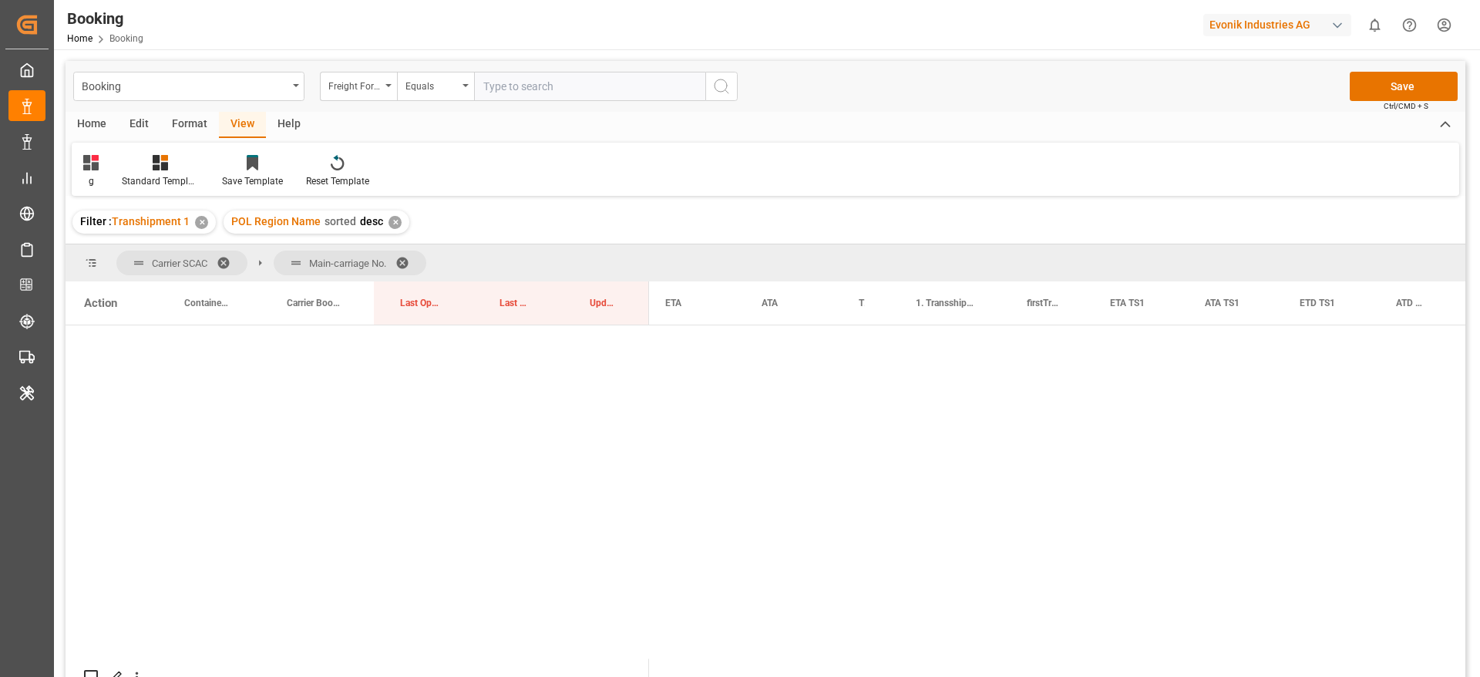
scroll to position [0, 1302]
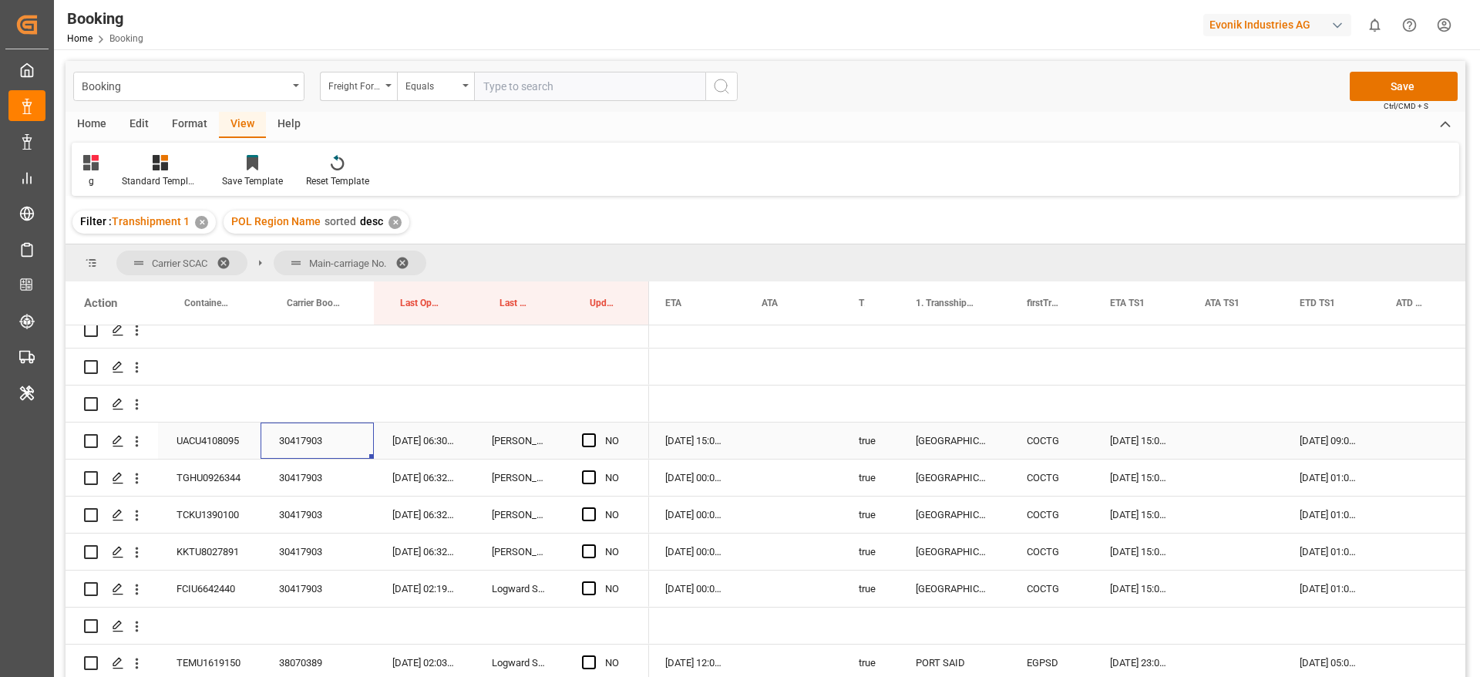
click at [596, 436] on div "Press SPACE to select this row." at bounding box center [593, 440] width 23 height 35
click at [590, 445] on span "Press SPACE to select this row." at bounding box center [589, 440] width 14 height 14
click at [594, 433] on input "Press SPACE to select this row." at bounding box center [594, 433] width 0 height 0
drag, startPoint x: 645, startPoint y: 458, endPoint x: 644, endPoint y: 589, distance: 131.1
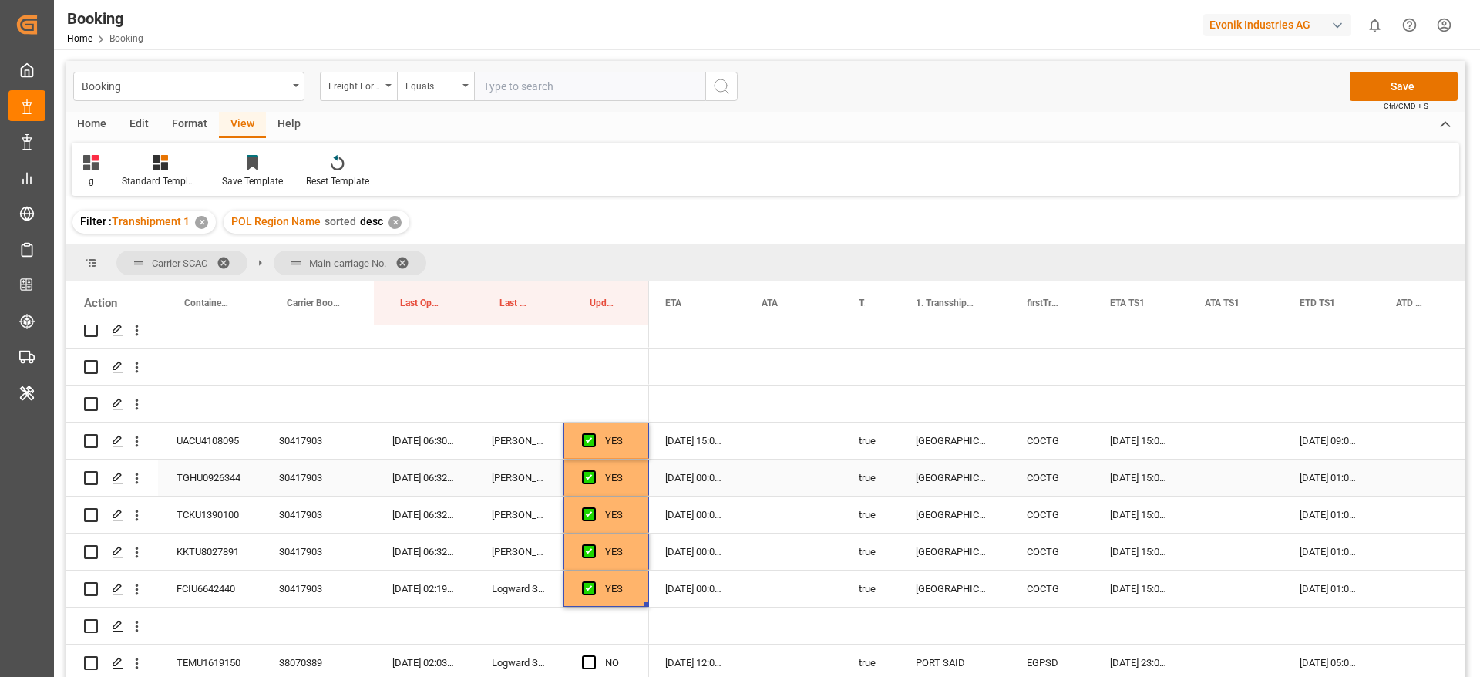
scroll to position [4279, 0]
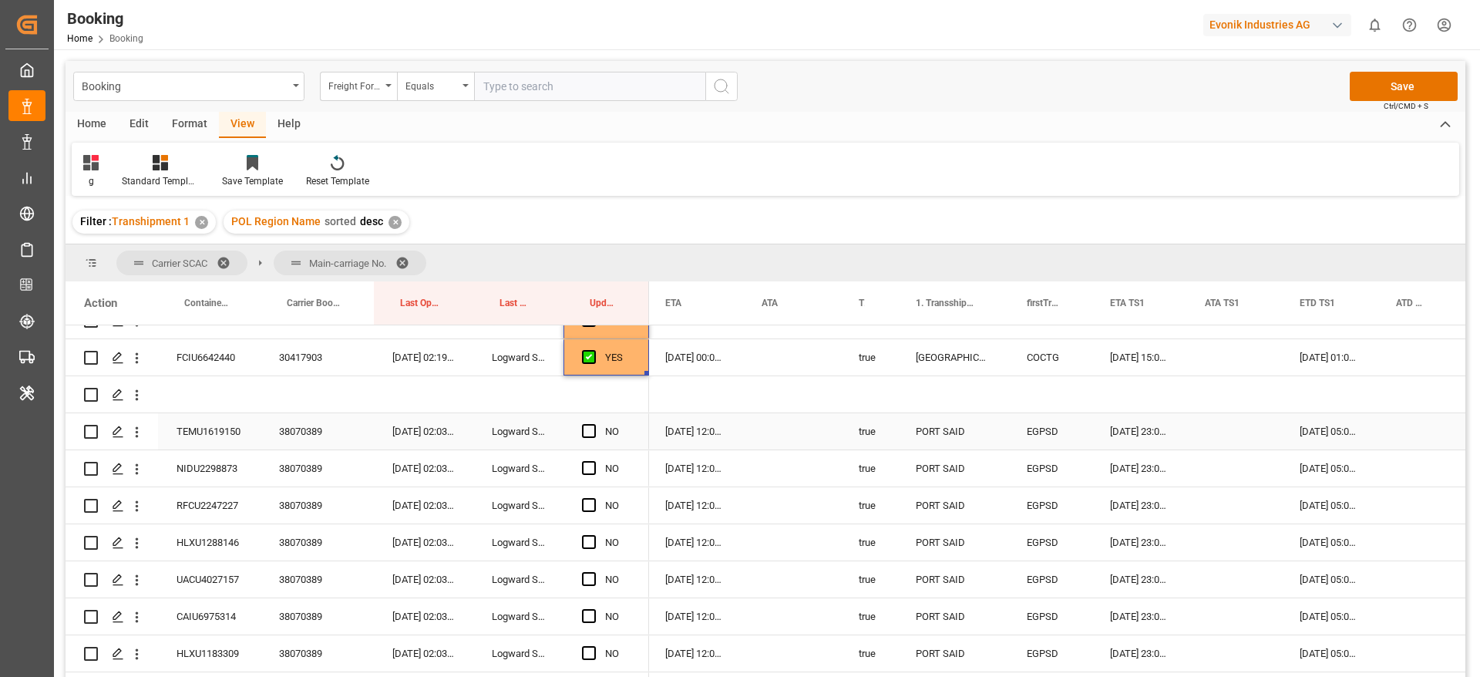
click at [295, 426] on div "38070389" at bounding box center [317, 431] width 113 height 36
click at [301, 431] on div "38070389" at bounding box center [317, 431] width 113 height 36
click at [577, 438] on div "NO" at bounding box center [607, 431] width 86 height 36
click at [584, 431] on span "Press SPACE to select this row." at bounding box center [589, 431] width 14 height 14
click at [594, 424] on input "Press SPACE to select this row." at bounding box center [594, 424] width 0 height 0
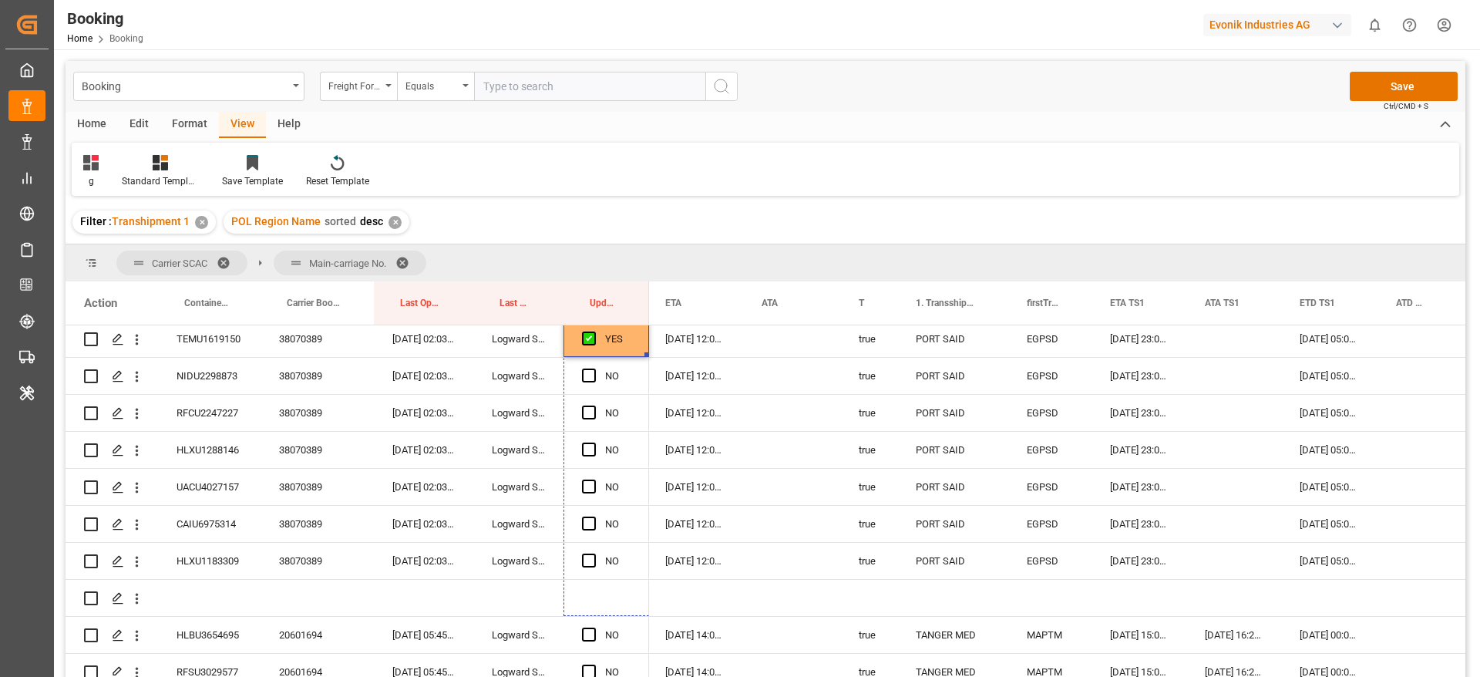
scroll to position [4433, 0]
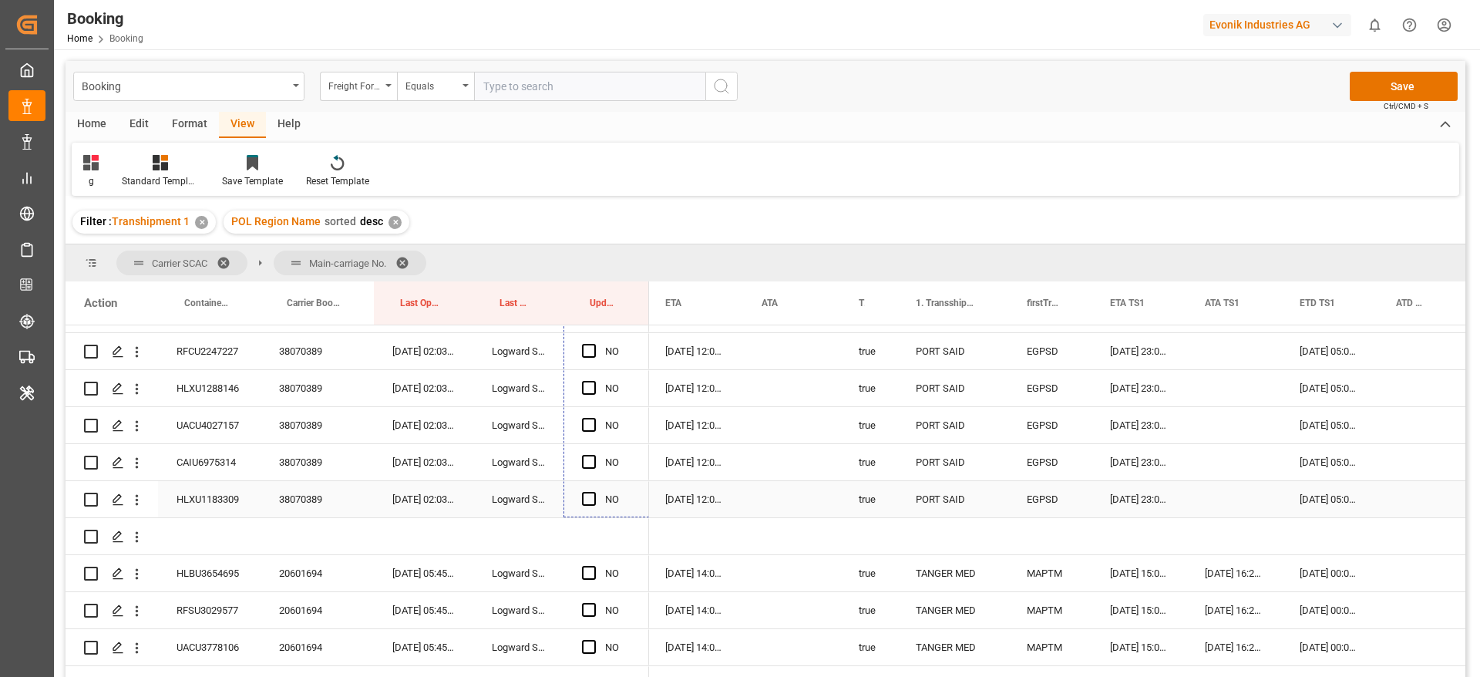
drag, startPoint x: 645, startPoint y: 446, endPoint x: 624, endPoint y: 512, distance: 69.5
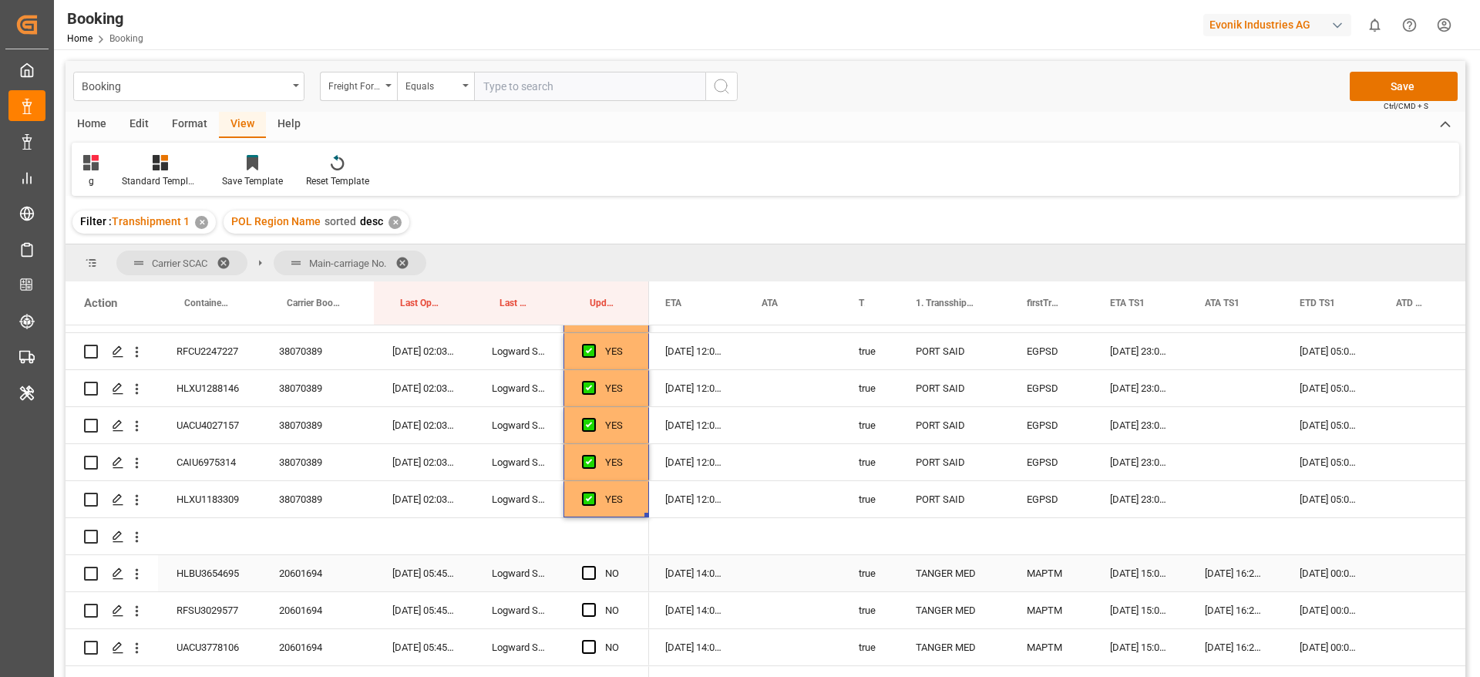
scroll to position [4549, 0]
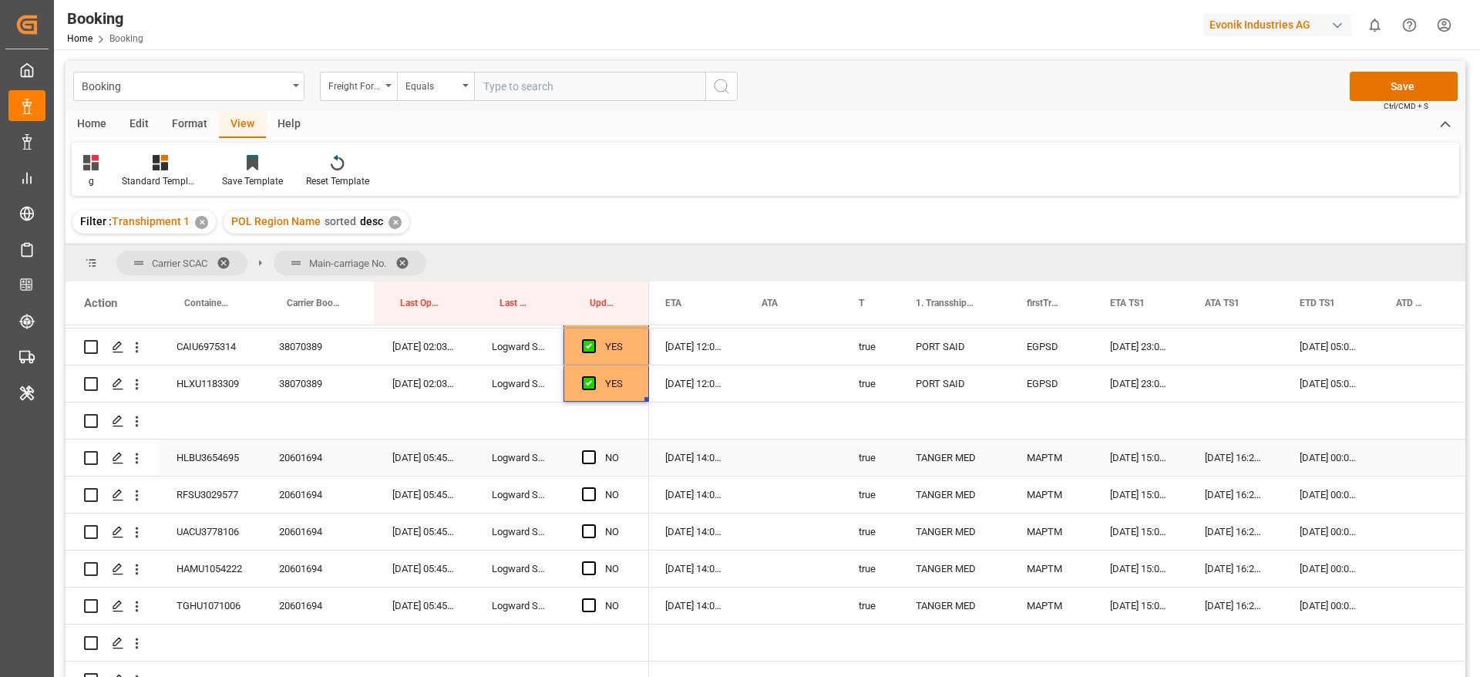
click at [308, 454] on div "20601694" at bounding box center [317, 457] width 113 height 36
click at [589, 456] on span "Press SPACE to select this row." at bounding box center [589, 457] width 14 height 14
click at [594, 450] on input "Press SPACE to select this row." at bounding box center [594, 450] width 0 height 0
drag, startPoint x: 645, startPoint y: 474, endPoint x: 655, endPoint y: 599, distance: 125.3
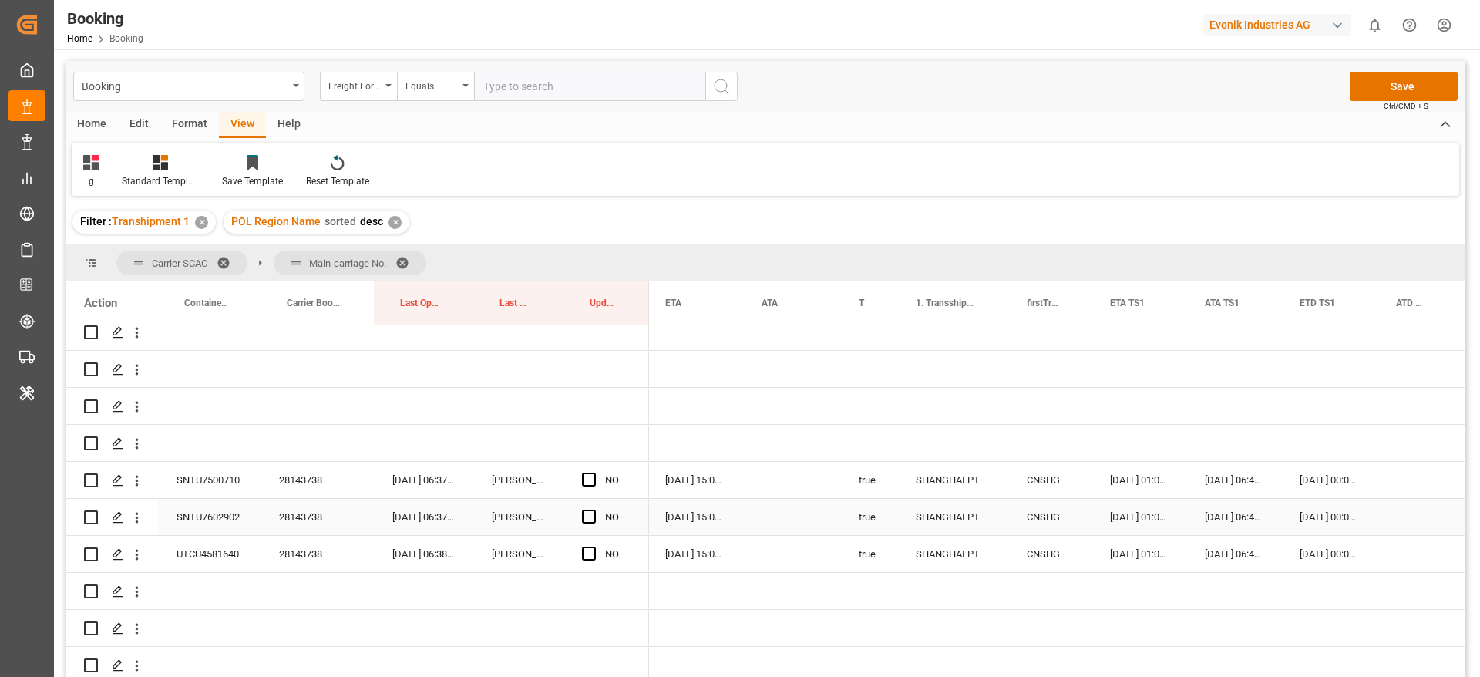
scroll to position [4844, 0]
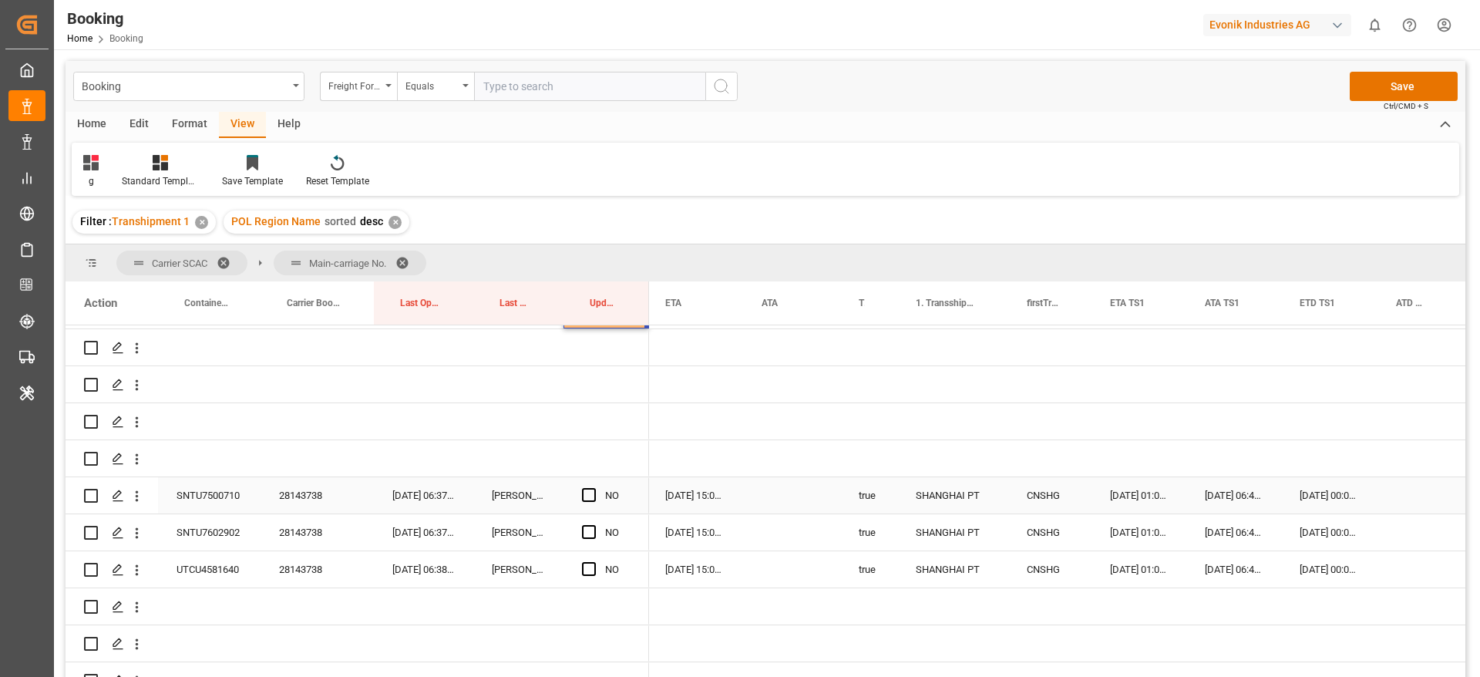
click at [309, 505] on div "28143738" at bounding box center [317, 495] width 113 height 36
click at [313, 535] on div "28143738" at bounding box center [317, 532] width 113 height 36
click at [137, 500] on icon "open menu" at bounding box center [137, 496] width 3 height 11
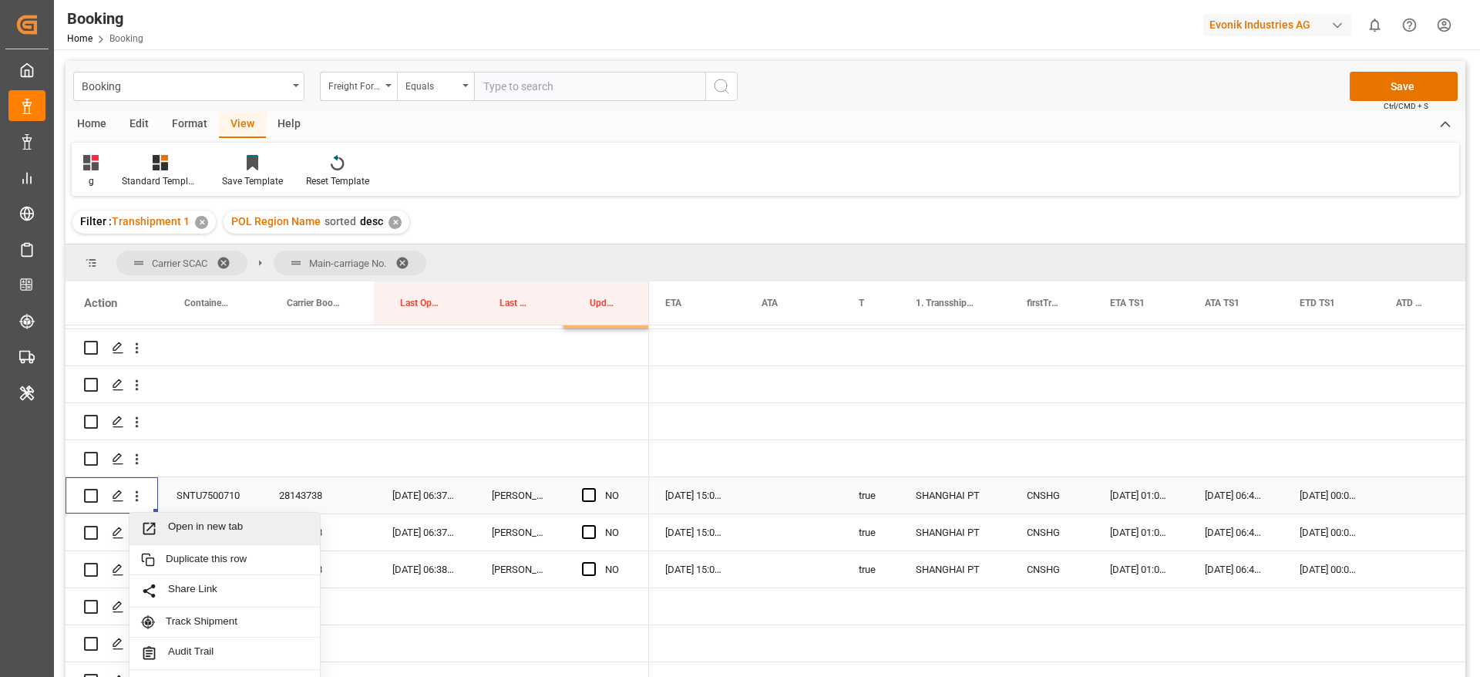
click at [241, 519] on div "Open in new tab" at bounding box center [225, 529] width 190 height 32
click at [141, 527] on icon "open menu" at bounding box center [137, 533] width 16 height 16
click at [218, 542] on div "SNTU7602902" at bounding box center [209, 532] width 103 height 36
click at [140, 537] on icon "open menu" at bounding box center [137, 533] width 16 height 16
click at [209, 554] on div "Open in new tab" at bounding box center [225, 566] width 190 height 32
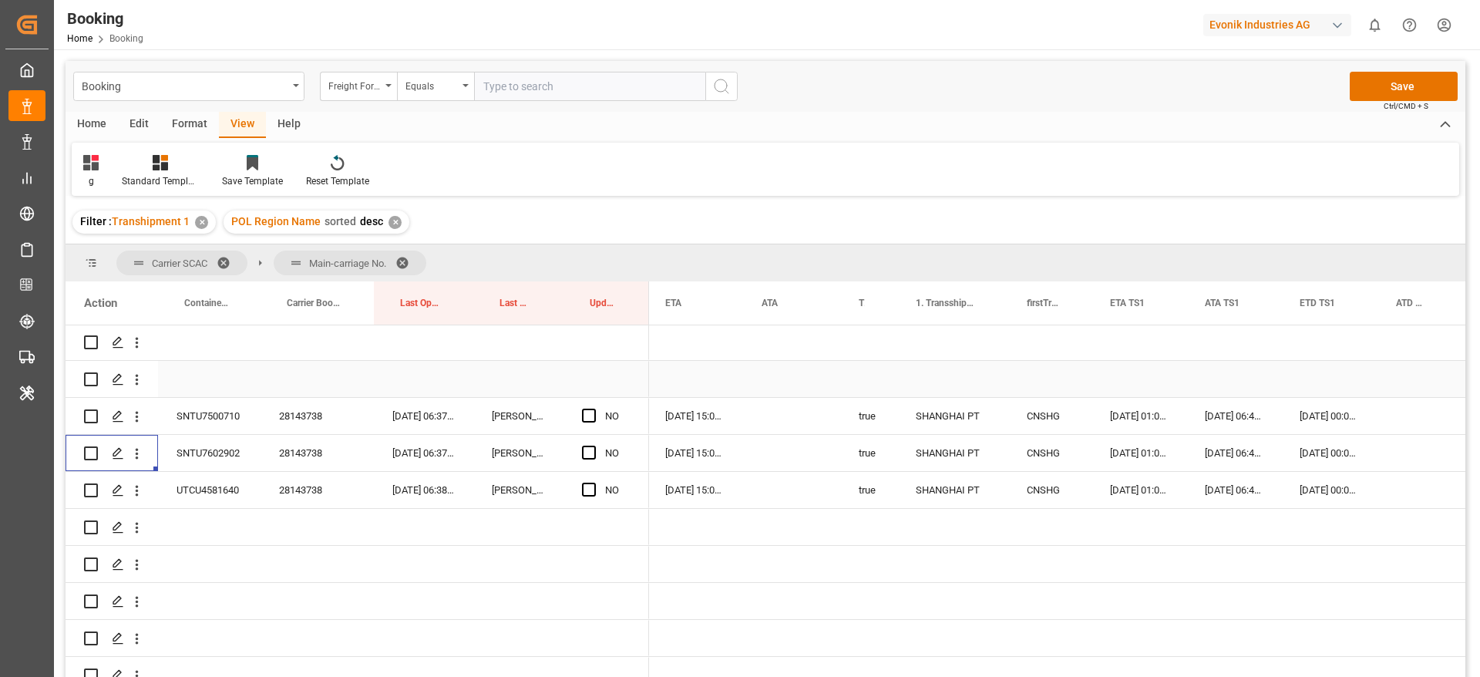
scroll to position [4960, 0]
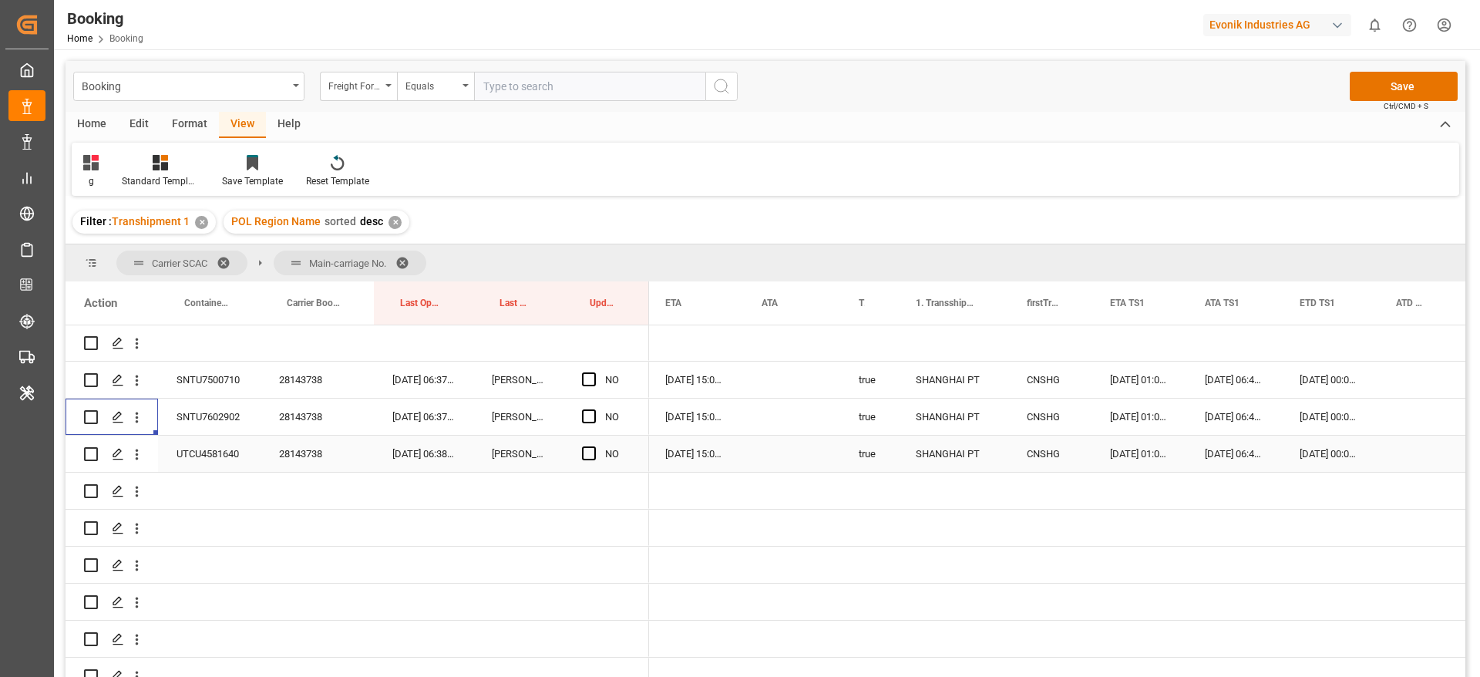
click at [138, 456] on icon "open menu" at bounding box center [137, 454] width 16 height 16
click at [223, 482] on span "Open in new tab" at bounding box center [238, 487] width 140 height 16
click at [317, 381] on div "28143738" at bounding box center [317, 380] width 113 height 36
drag, startPoint x: 588, startPoint y: 379, endPoint x: 610, endPoint y: 446, distance: 71.2
click at [587, 378] on span "Press SPACE to select this row." at bounding box center [589, 379] width 14 height 14
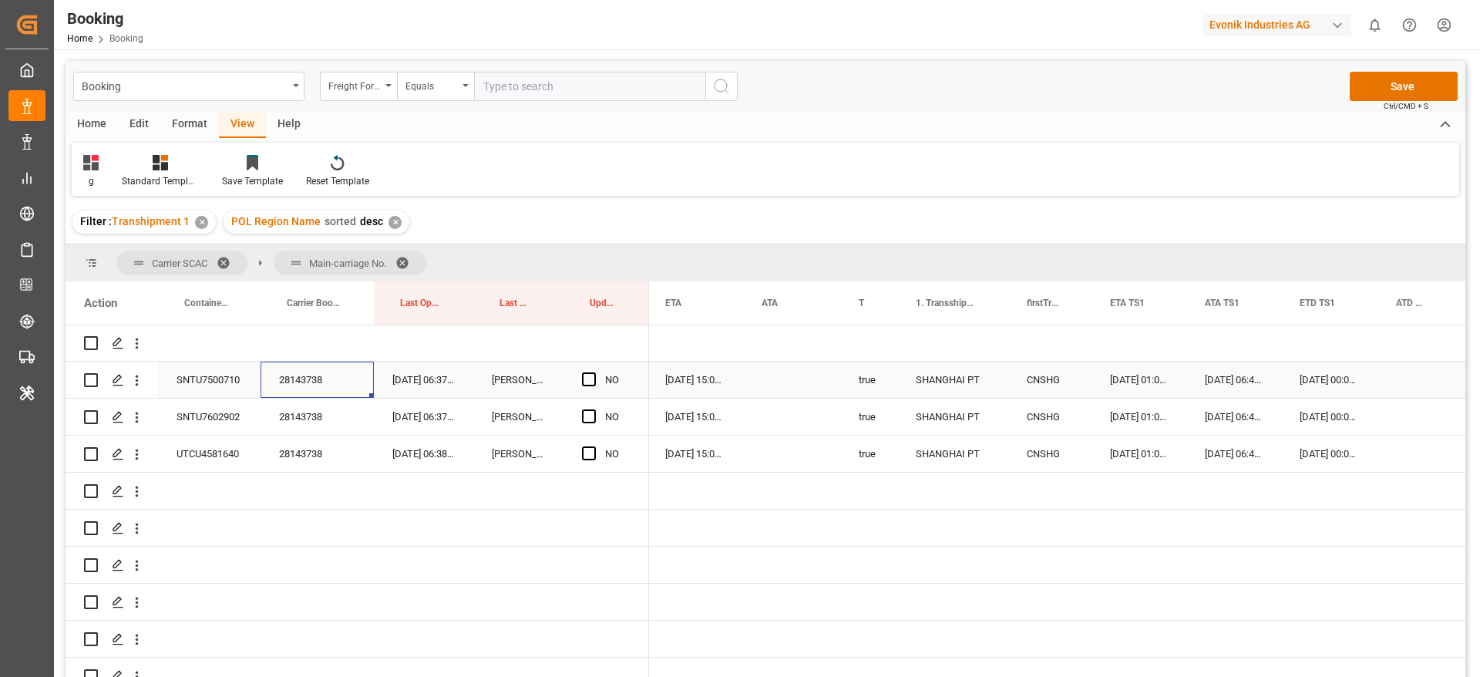
click at [594, 372] on input "Press SPACE to select this row." at bounding box center [594, 372] width 0 height 0
click at [594, 424] on div "Press SPACE to select this row." at bounding box center [593, 416] width 23 height 35
click at [589, 415] on span "Press SPACE to select this row." at bounding box center [589, 416] width 14 height 14
click at [594, 409] on input "Press SPACE to select this row." at bounding box center [594, 409] width 0 height 0
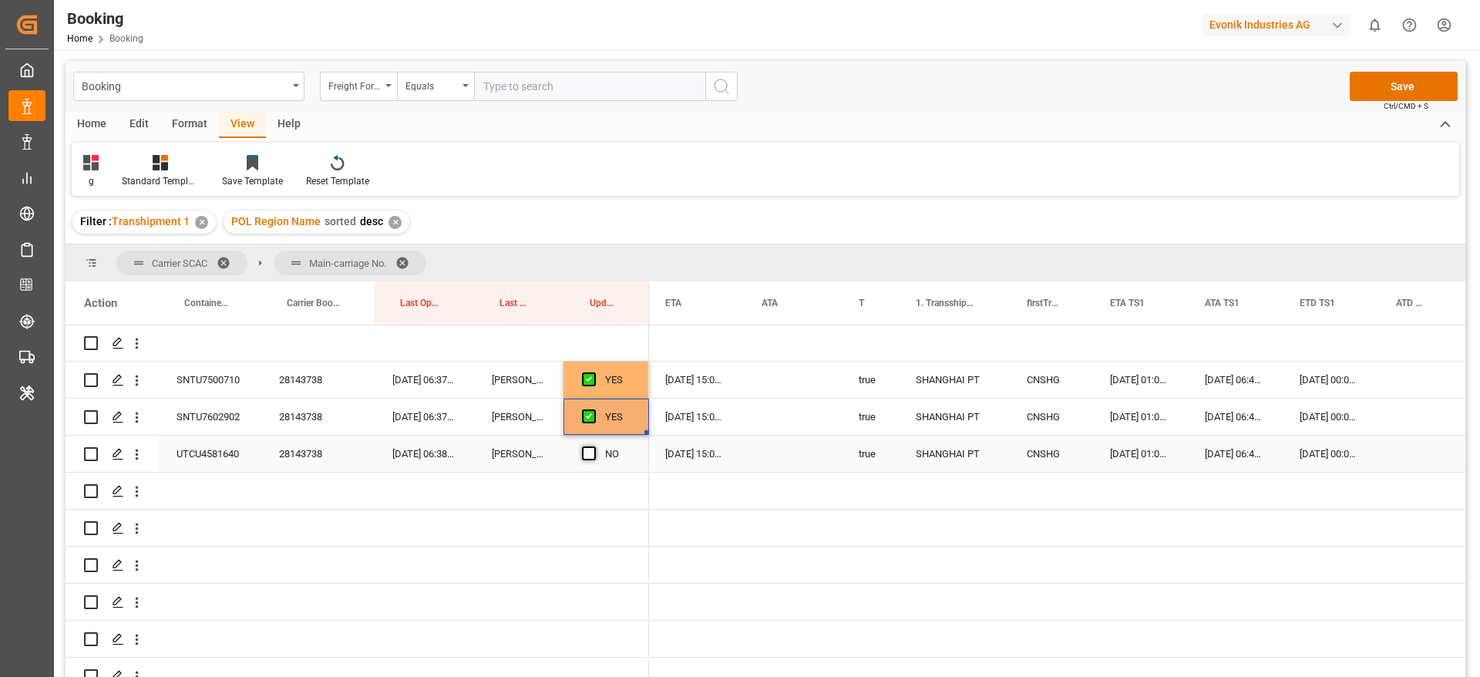
click at [587, 452] on span "Press SPACE to select this row." at bounding box center [589, 453] width 14 height 14
click at [594, 446] on input "Press SPACE to select this row." at bounding box center [594, 446] width 0 height 0
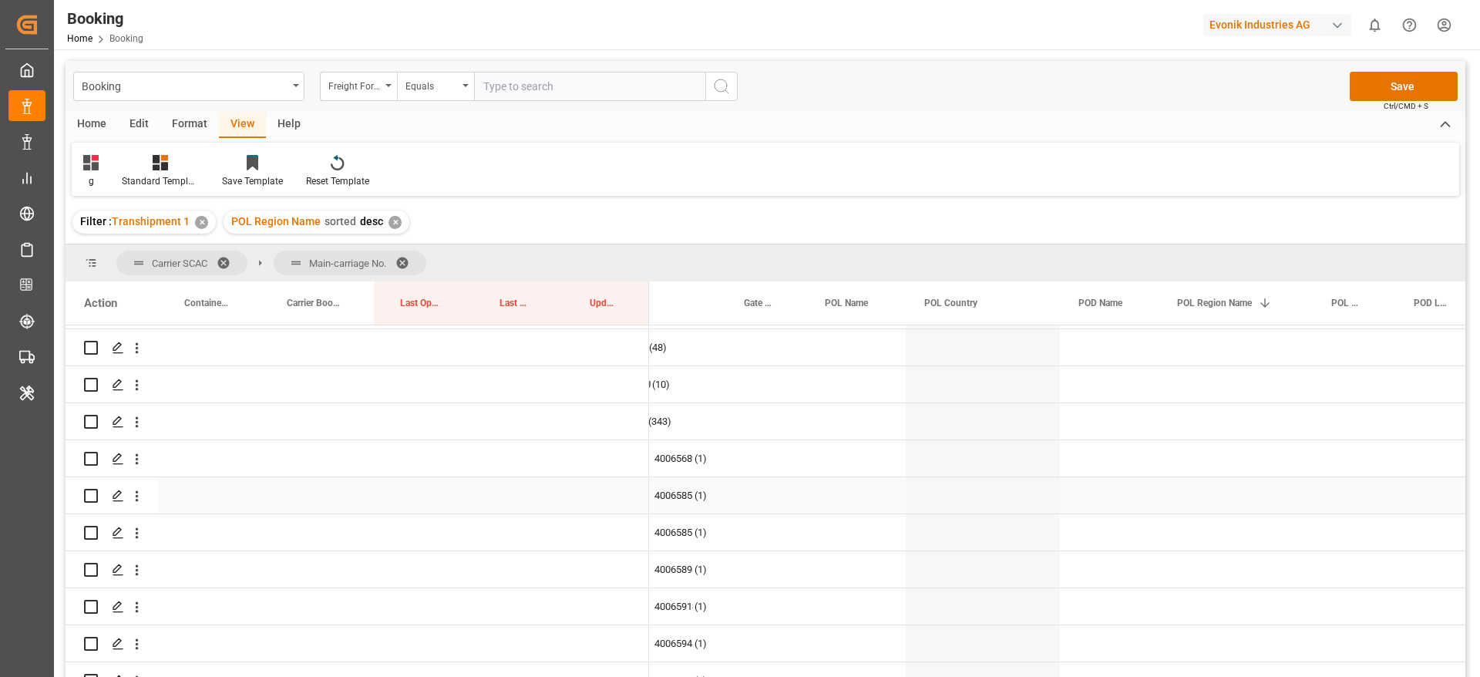
scroll to position [0, 0]
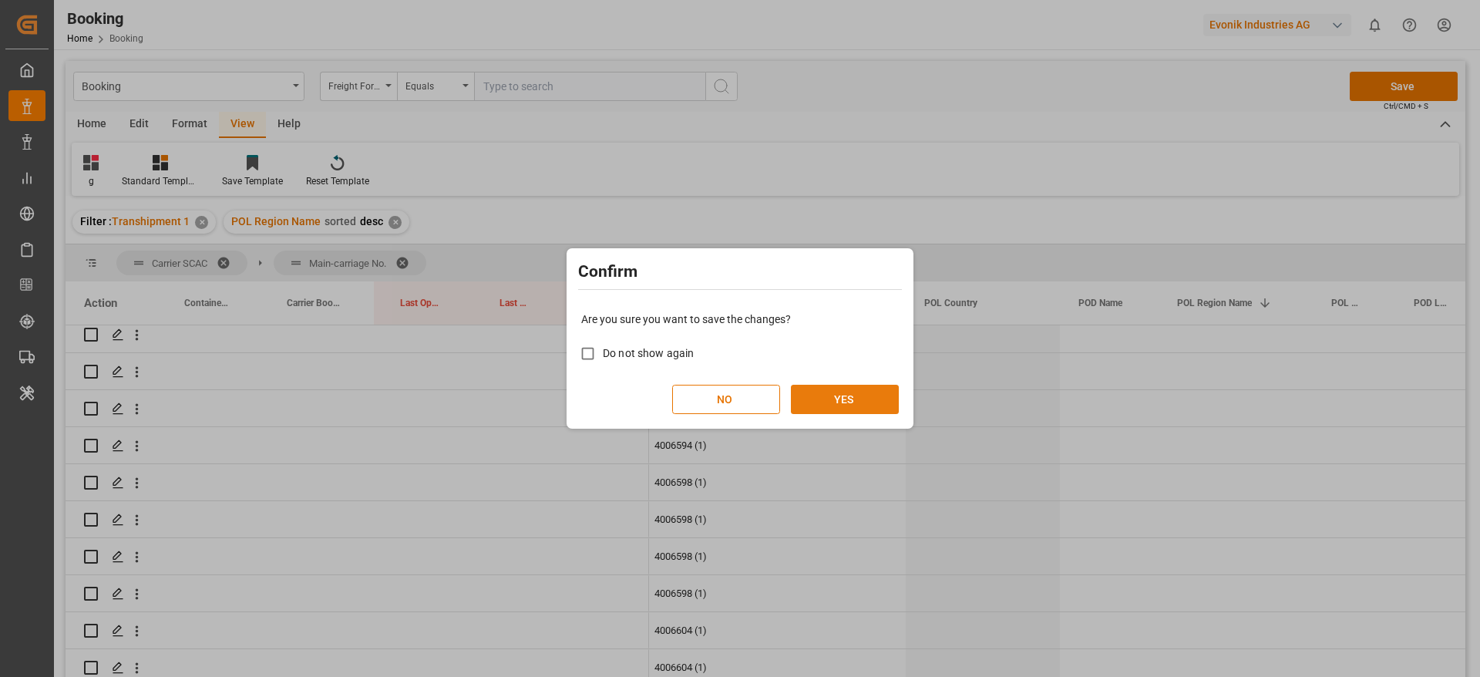
click at [870, 399] on button "YES" at bounding box center [845, 399] width 108 height 29
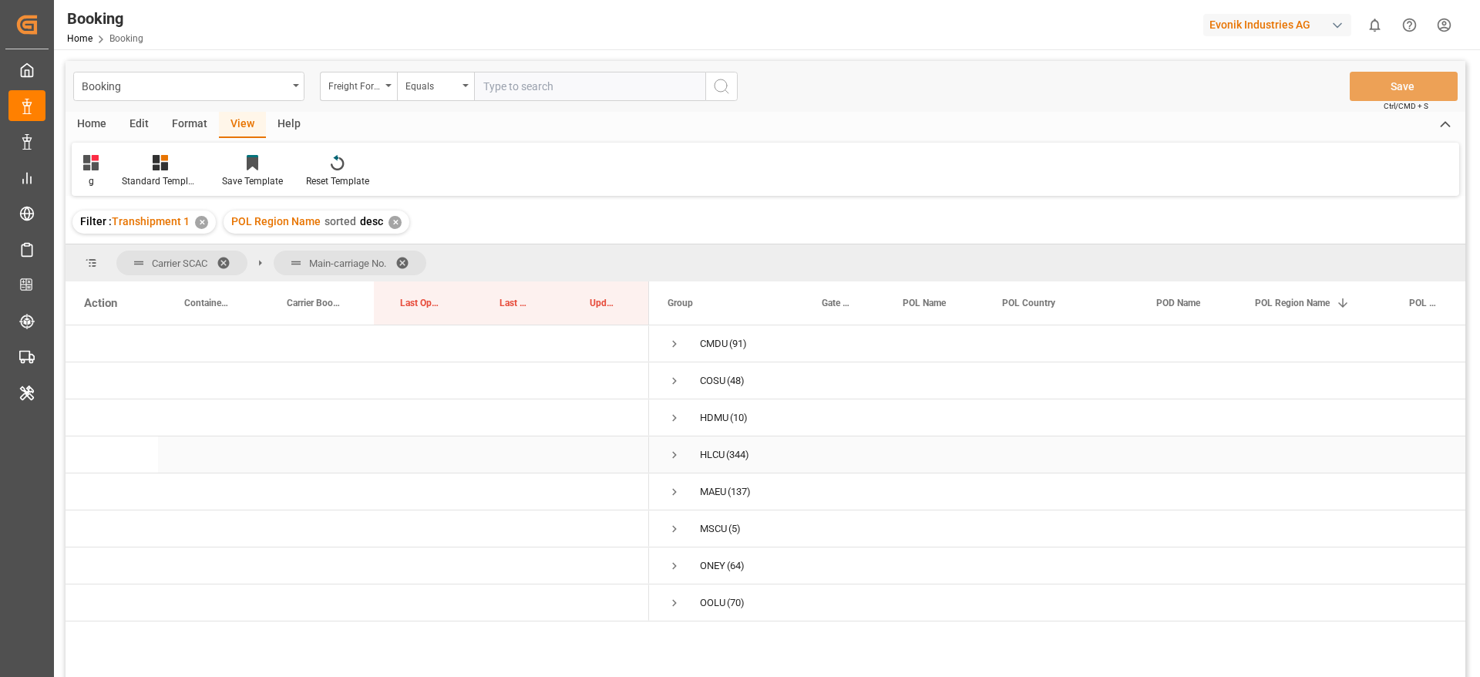
click at [672, 453] on span "Press SPACE to select this row." at bounding box center [675, 455] width 14 height 14
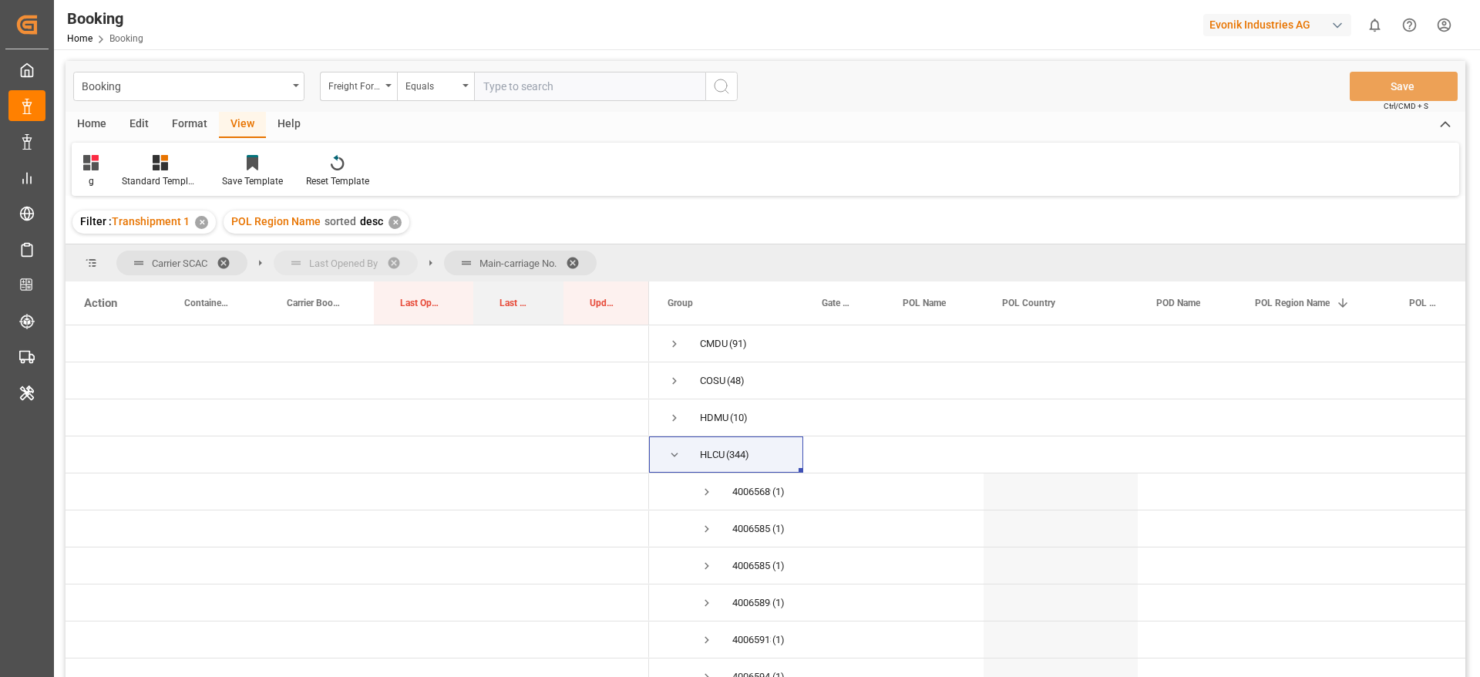
drag, startPoint x: 510, startPoint y: 300, endPoint x: 420, endPoint y: 270, distance: 95.1
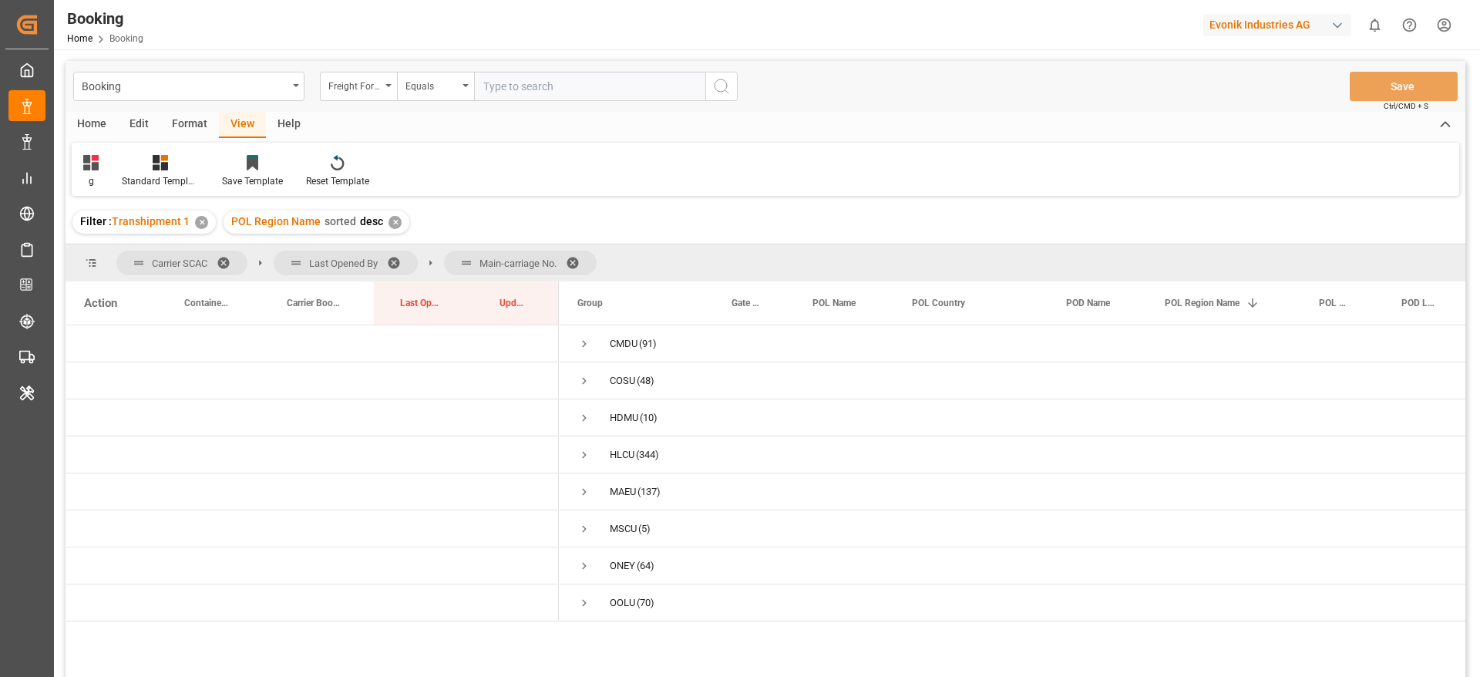
click at [573, 261] on span at bounding box center [578, 263] width 25 height 14
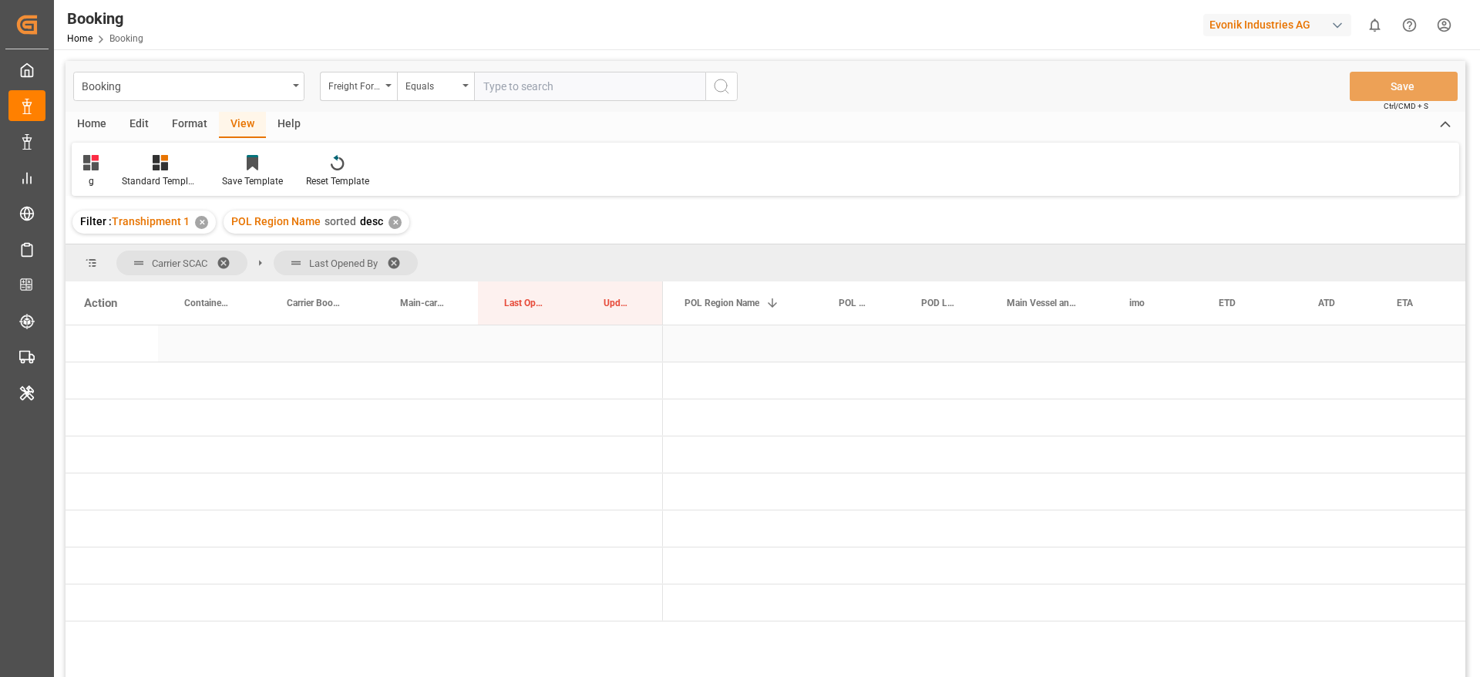
scroll to position [0, 584]
drag, startPoint x: 1039, startPoint y: 302, endPoint x: 1045, endPoint y: 267, distance: 36.0
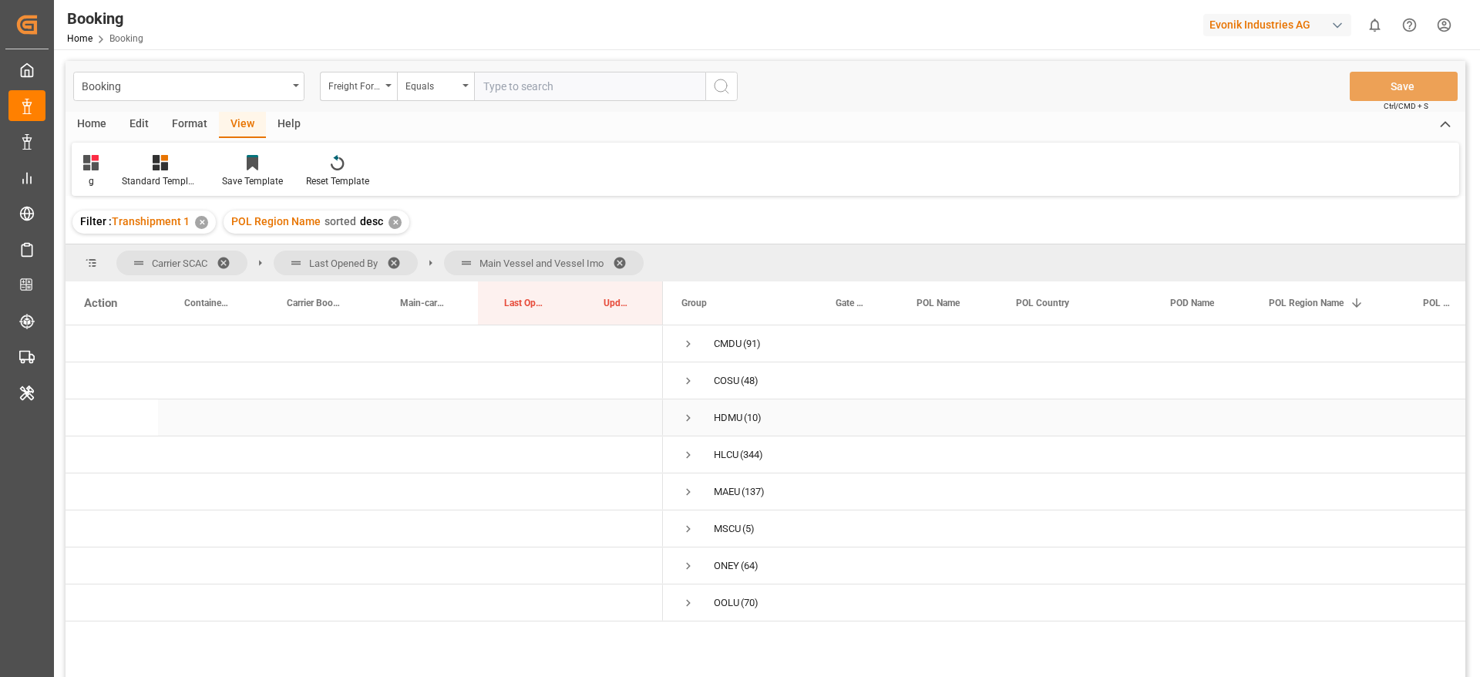
scroll to position [0, 0]
click at [685, 452] on span "Press SPACE to select this row." at bounding box center [689, 455] width 14 height 14
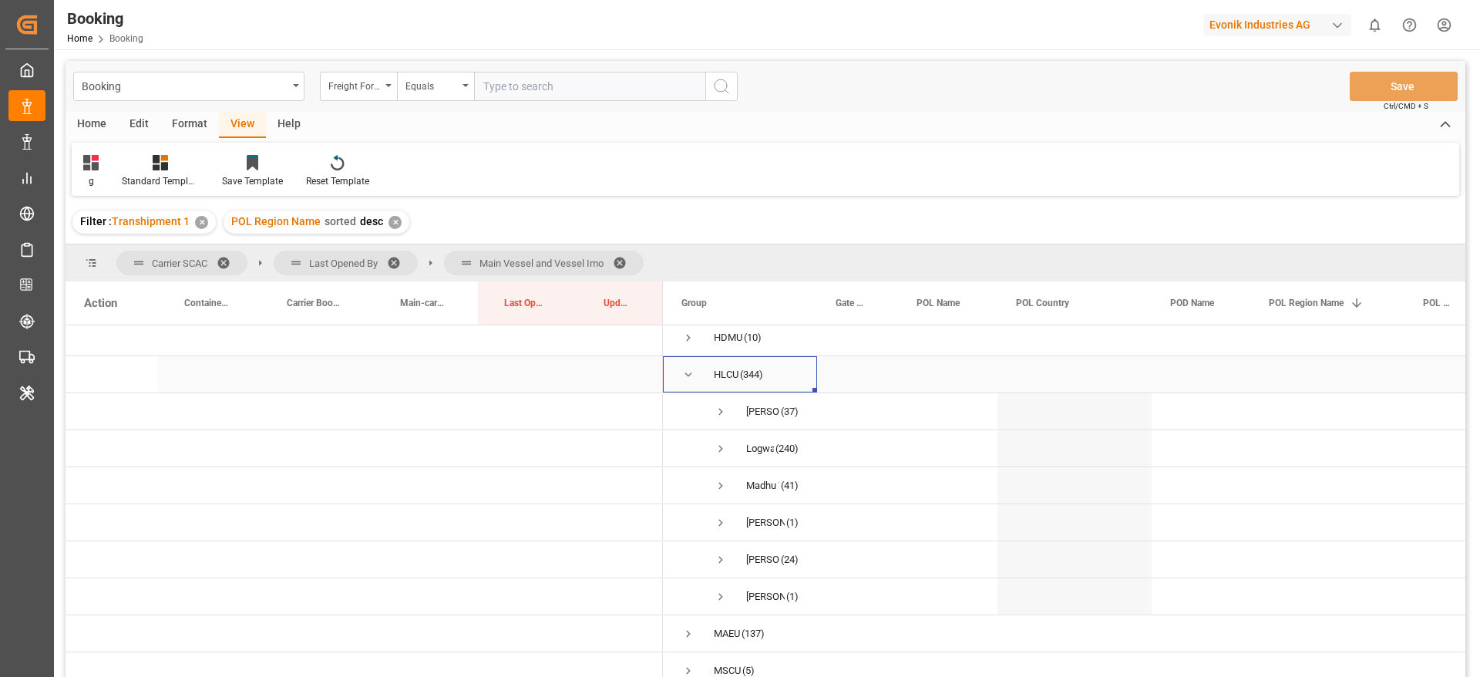
scroll to position [116, 0]
click at [719, 375] on span "Press SPACE to select this row." at bounding box center [721, 376] width 14 height 14
click at [721, 369] on span "Press SPACE to select this row." at bounding box center [721, 376] width 14 height 14
click at [721, 410] on span "Press SPACE to select this row." at bounding box center [721, 413] width 14 height 14
click at [751, 446] on span "Press SPACE to select this row." at bounding box center [753, 450] width 14 height 14
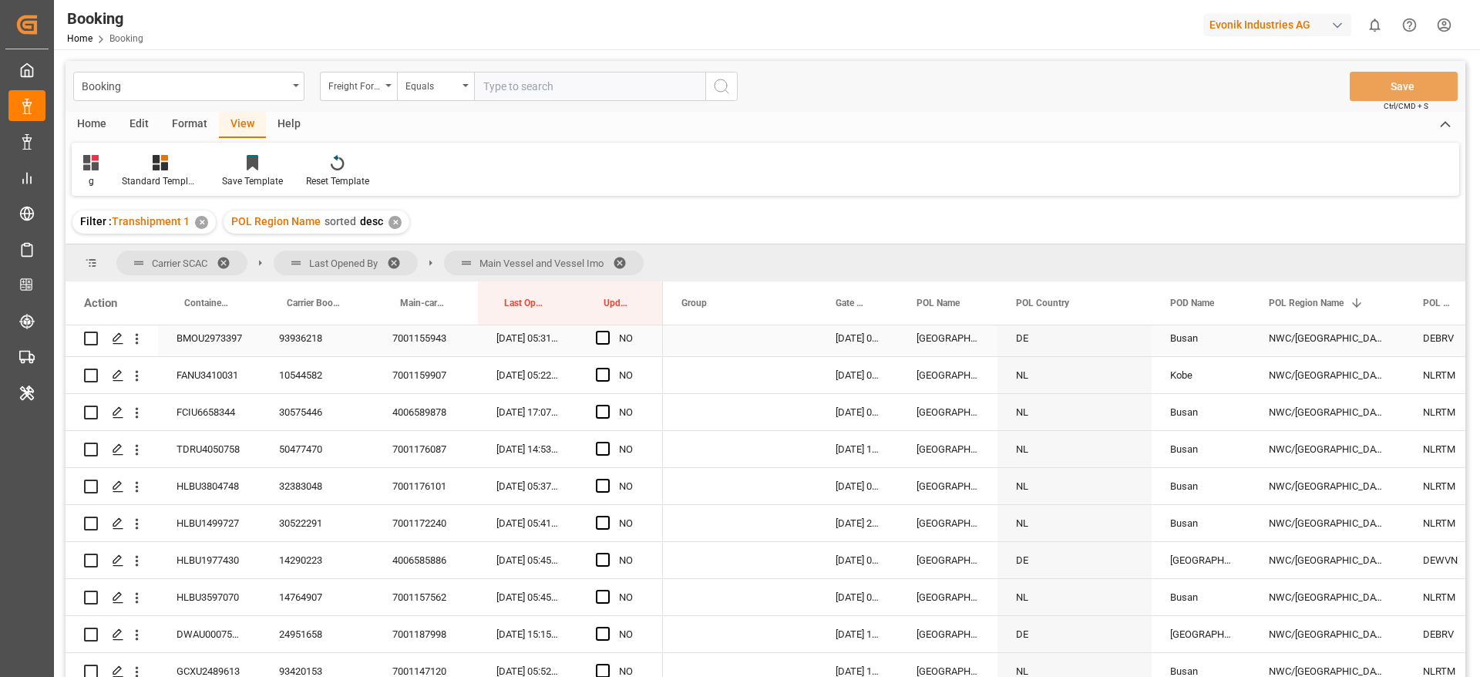
scroll to position [578, 0]
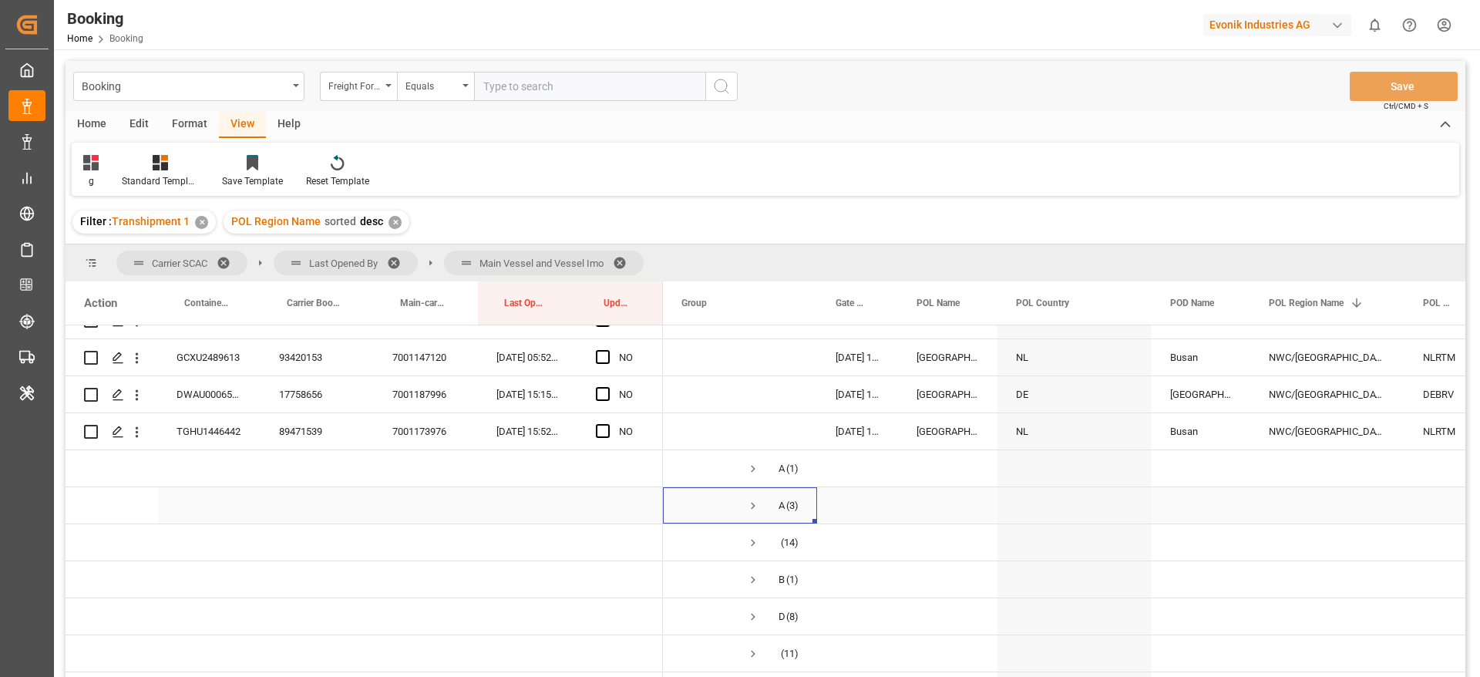
click at [757, 500] on span "Press SPACE to select this row." at bounding box center [753, 506] width 14 height 14
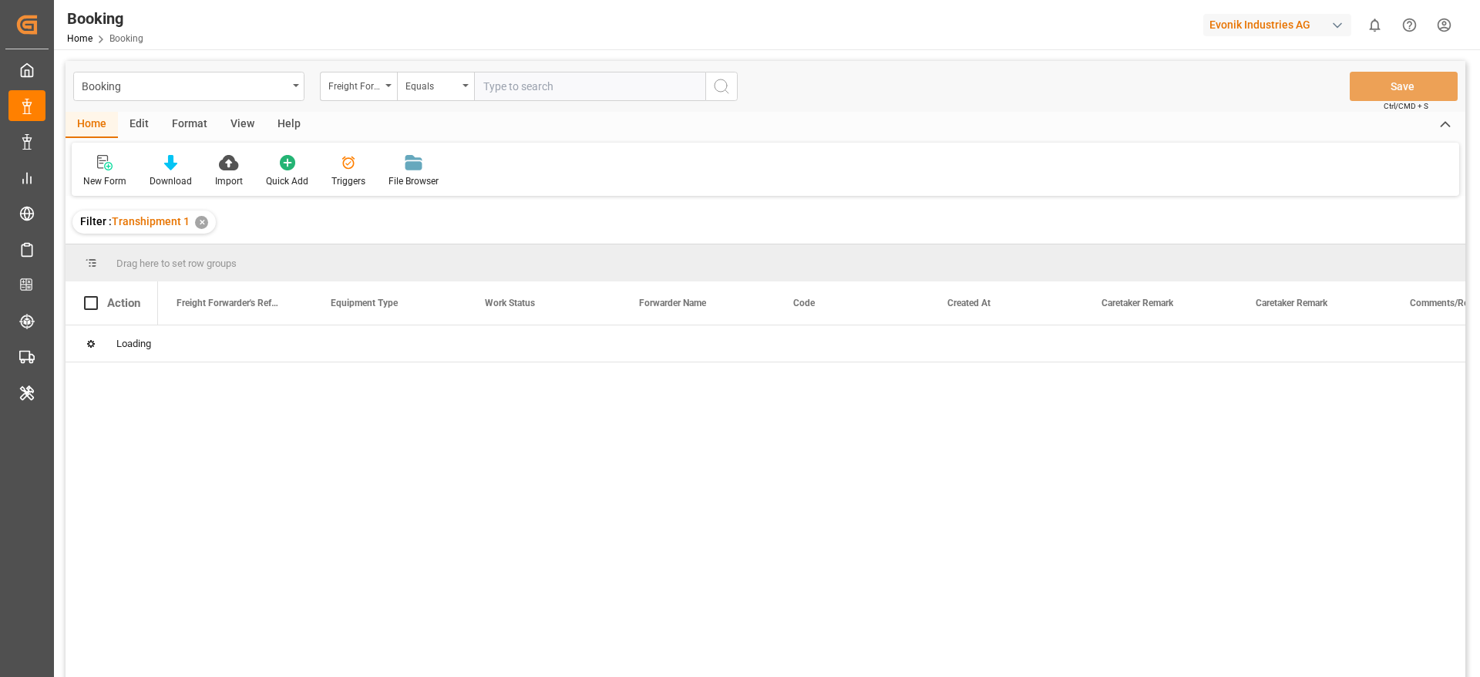
click at [369, 89] on div "Freight Forwarder's Reference No." at bounding box center [354, 85] width 52 height 18
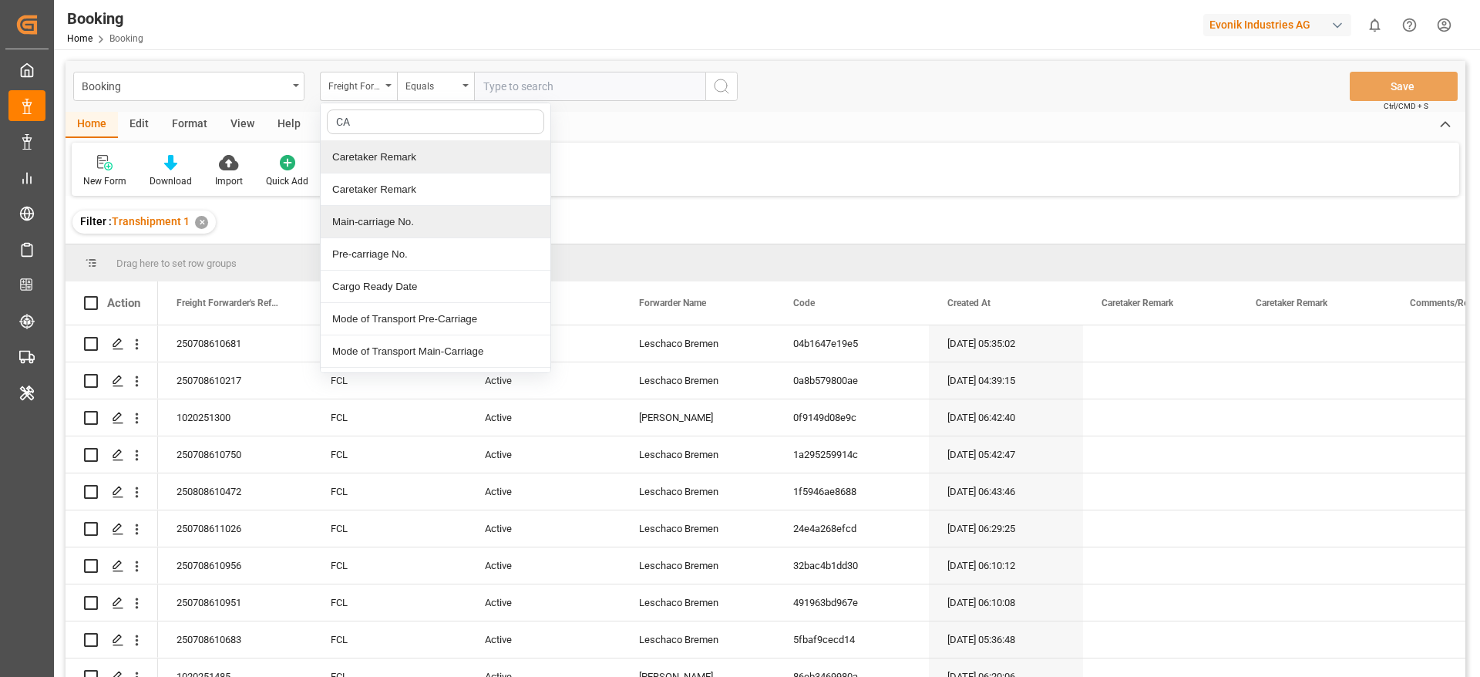
type input "C"
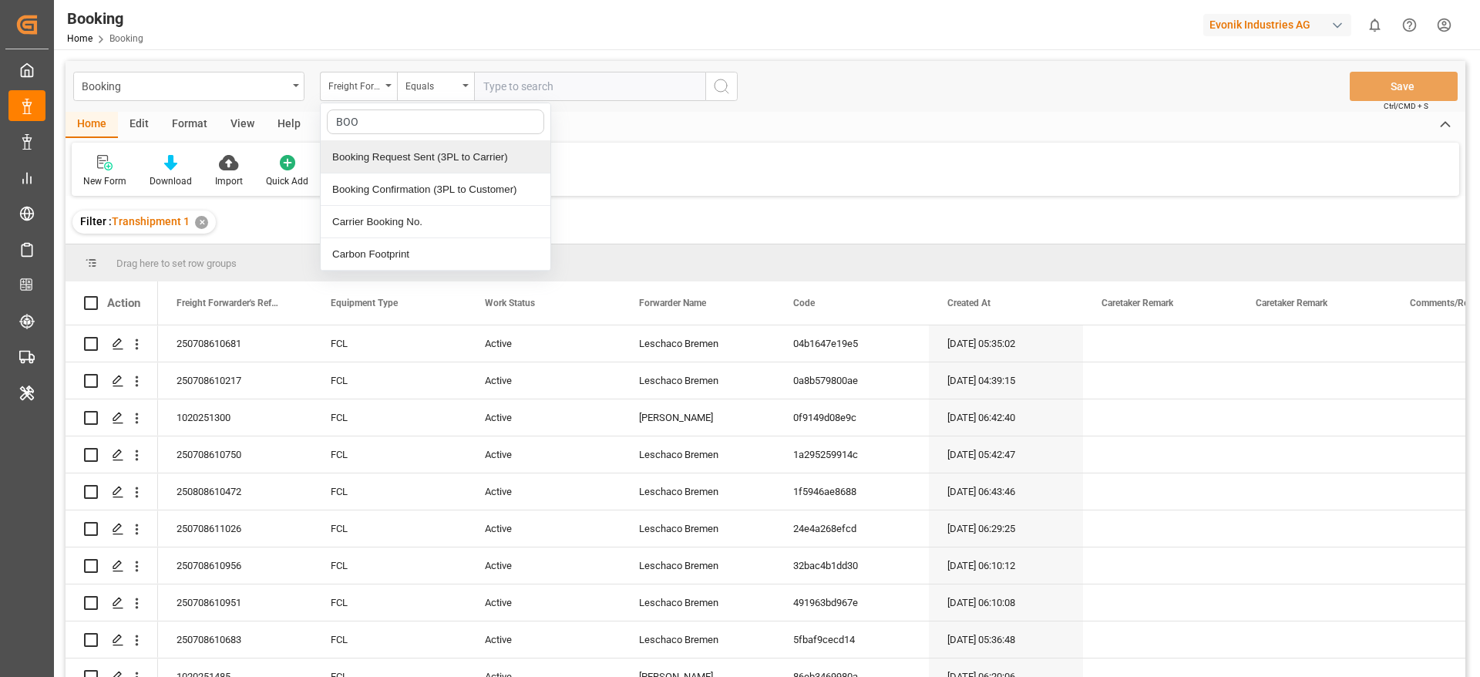
type input "BOOK"
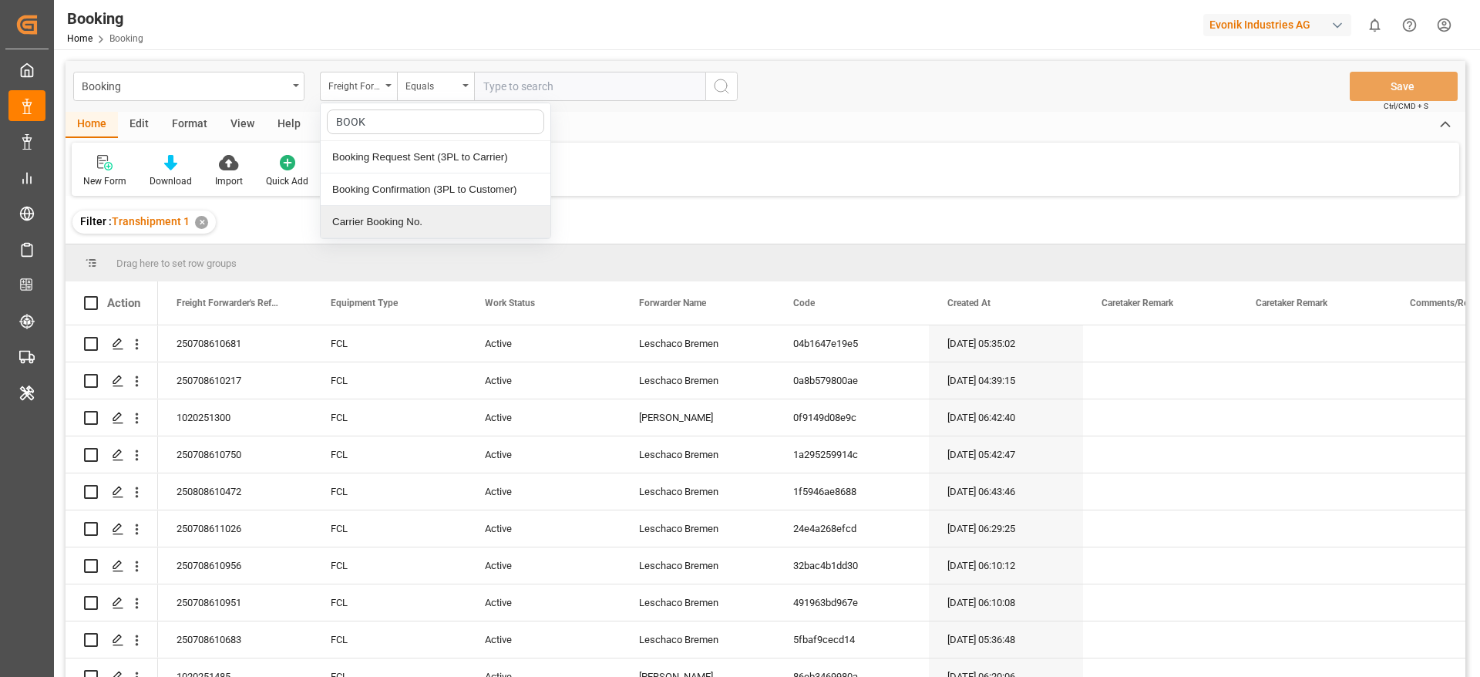
click at [422, 215] on div "Carrier Booking No." at bounding box center [436, 222] width 230 height 32
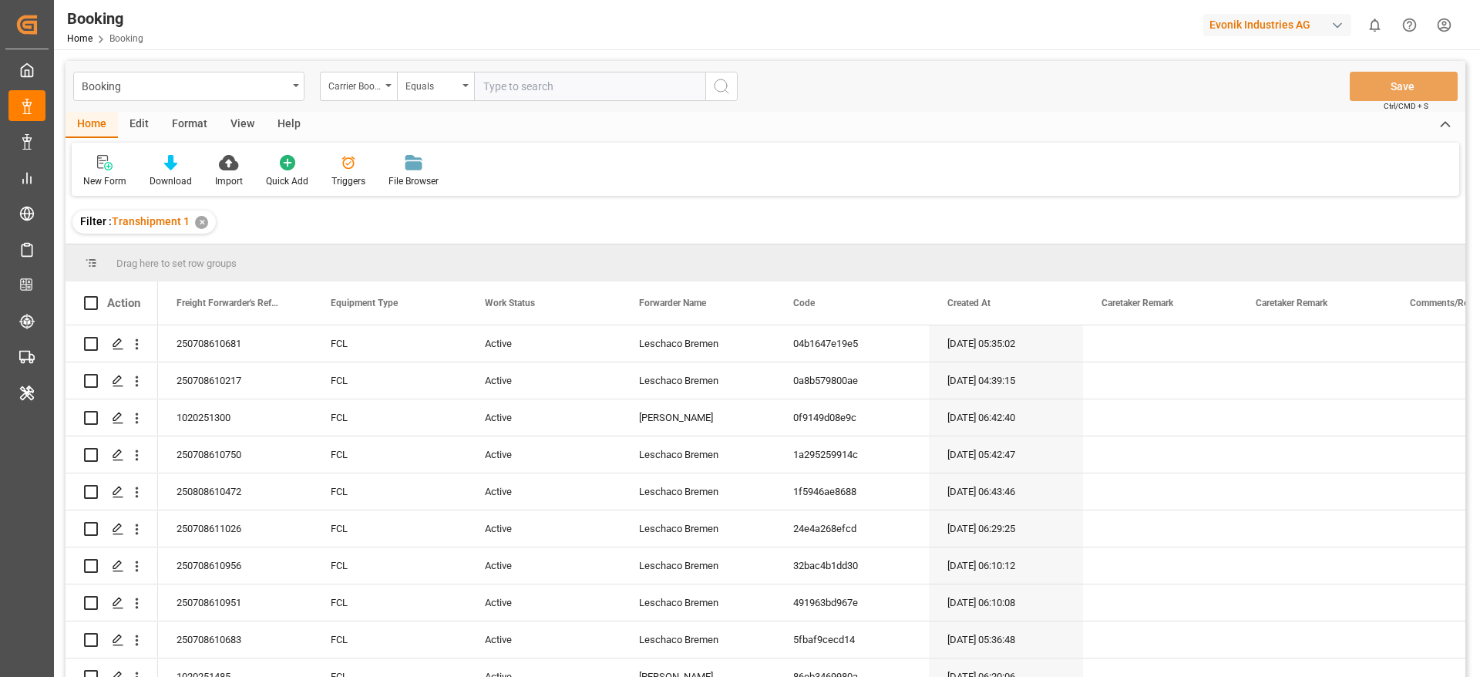
click at [543, 94] on input "text" at bounding box center [589, 86] width 231 height 29
paste input "28143738"
type input "28143738"
click at [719, 87] on icon "search button" at bounding box center [721, 86] width 19 height 19
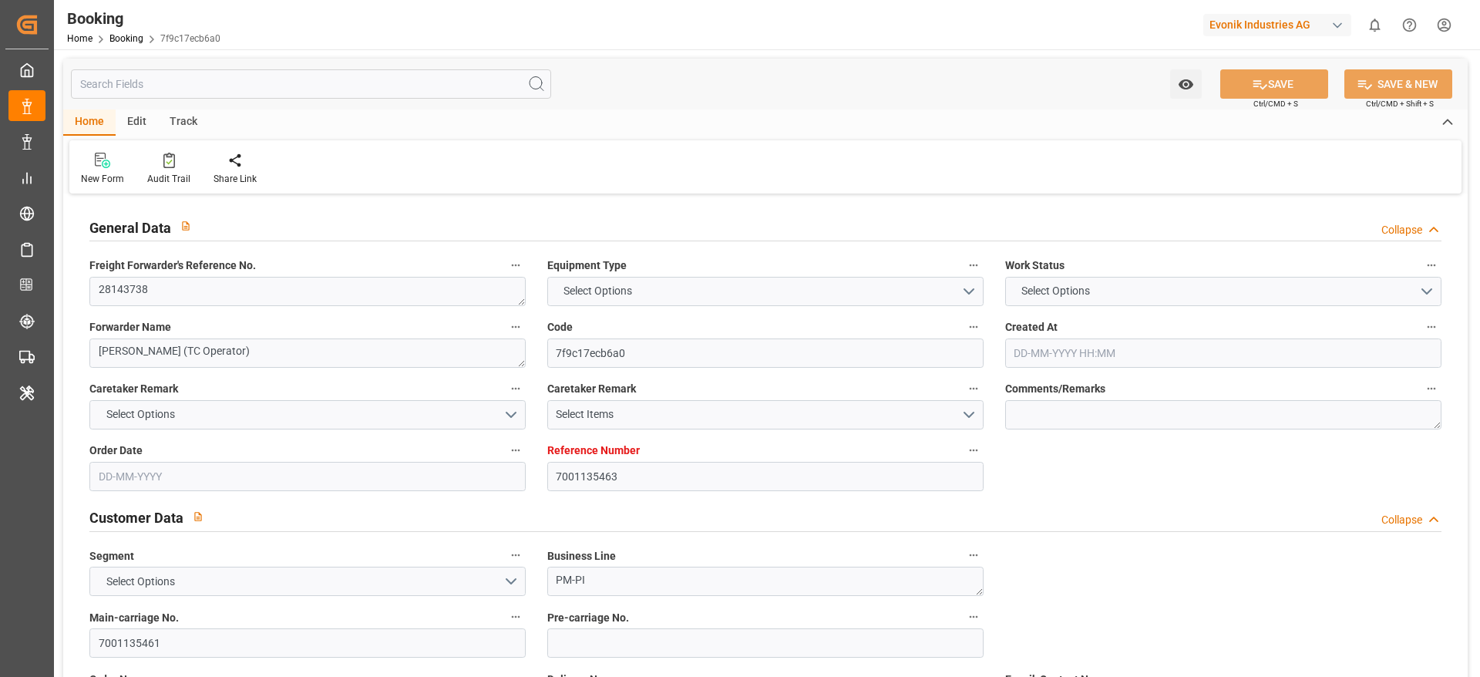
type textarea "28143738"
type textarea "[PERSON_NAME] (TC Operator)"
type input "7f9c17ecb6a0"
type input "7001135463"
type textarea "PM-PI"
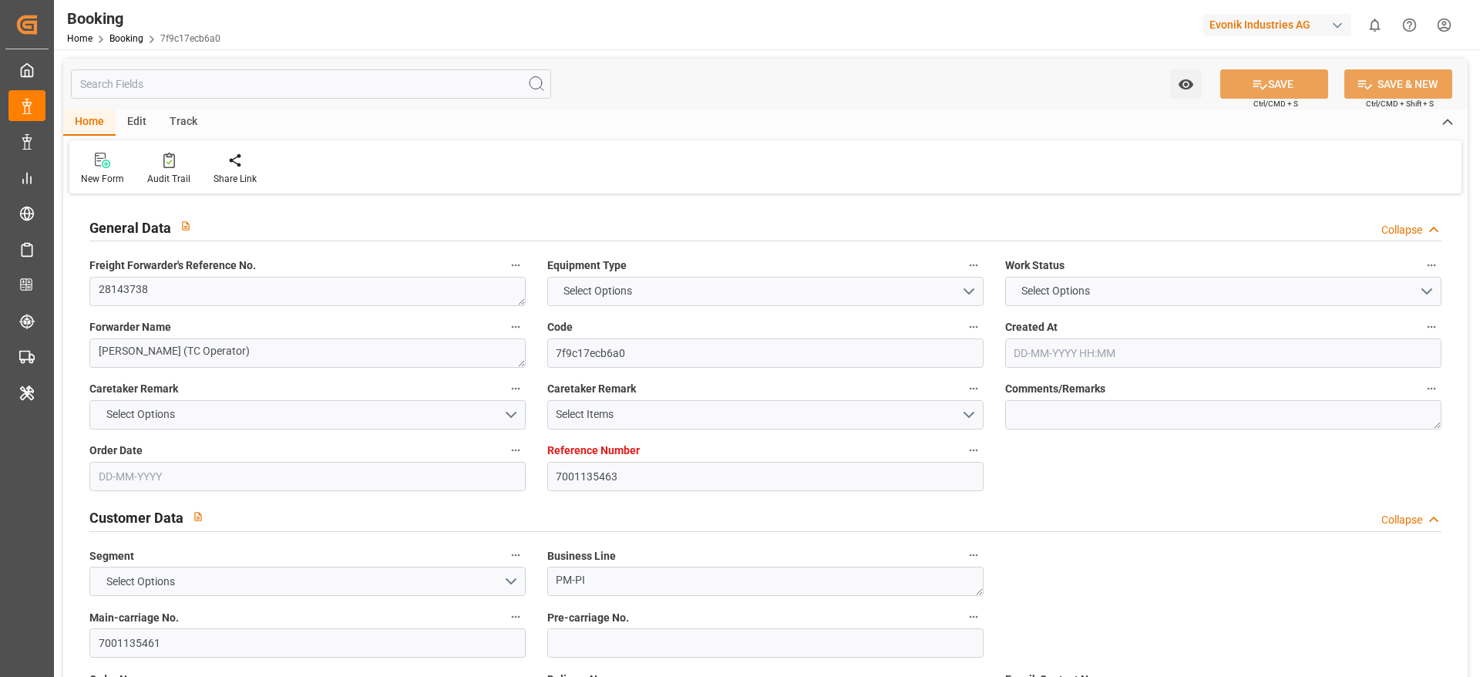
type input "7001135461"
type textarea "marco.wueller@evonik.com"
type textarea "CIF"
type textarea "NANJING"
type textarea "9"
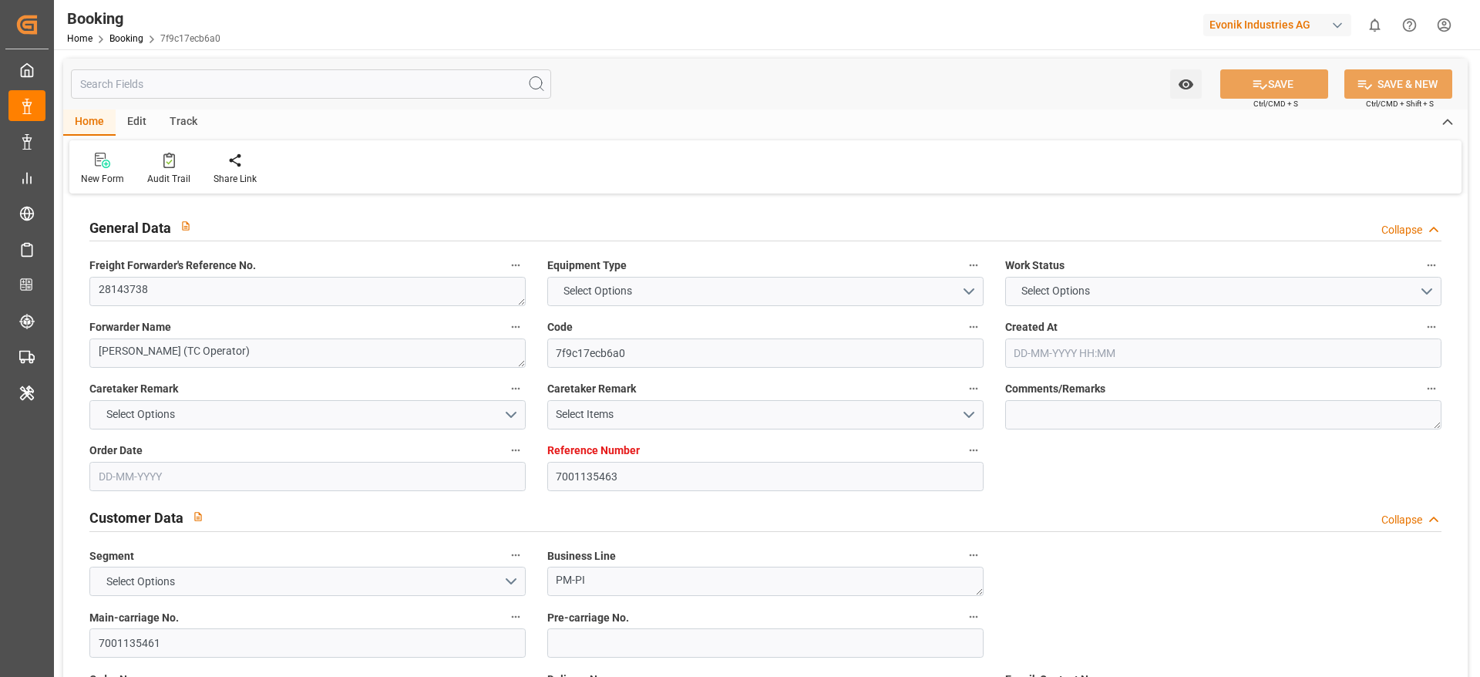
type textarea "Marl"
type textarea "SNTU7500710"
type input "MOSCOW MAERSK"
type input "HLCU"
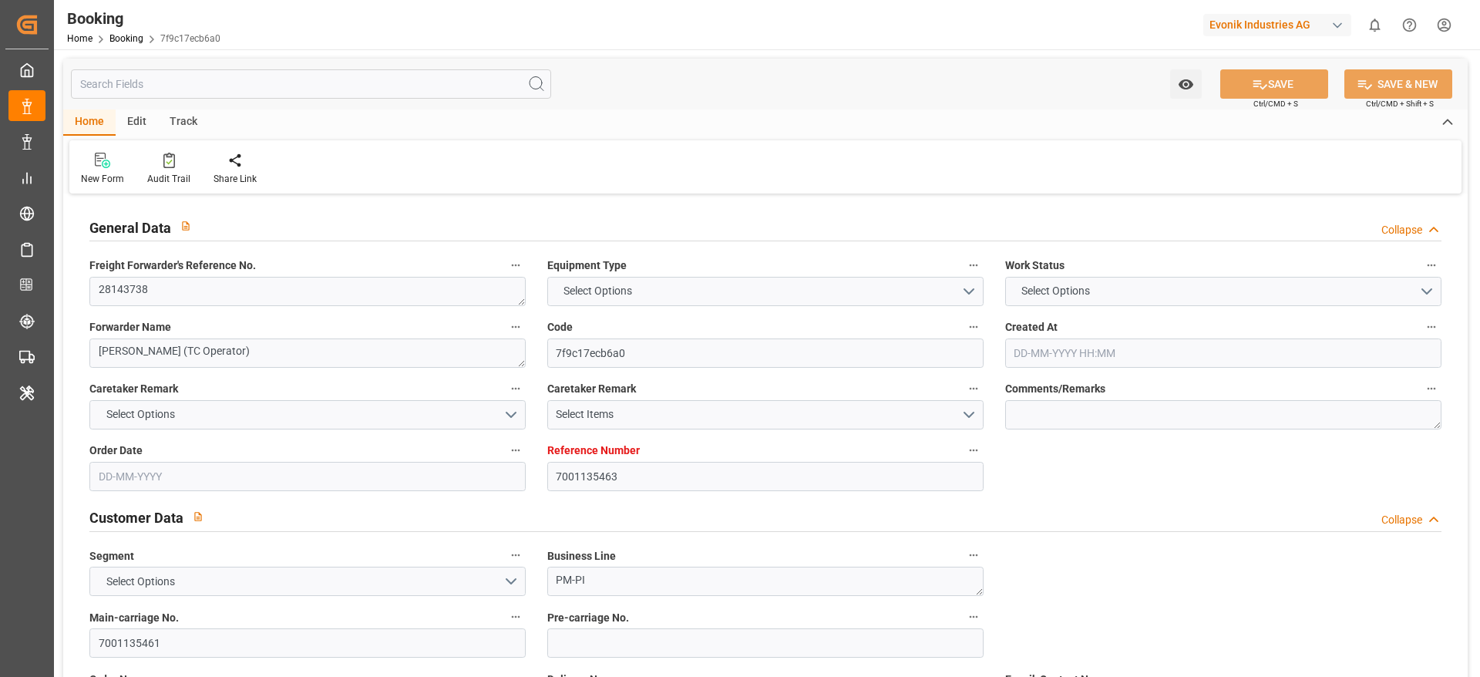
type textarea "28143738"
type input "[GEOGRAPHIC_DATA]"
type input "Nanjing Pt"
type input "SHANGHAI PT"
type textarea "vesselName etd [PERSON_NAME]"
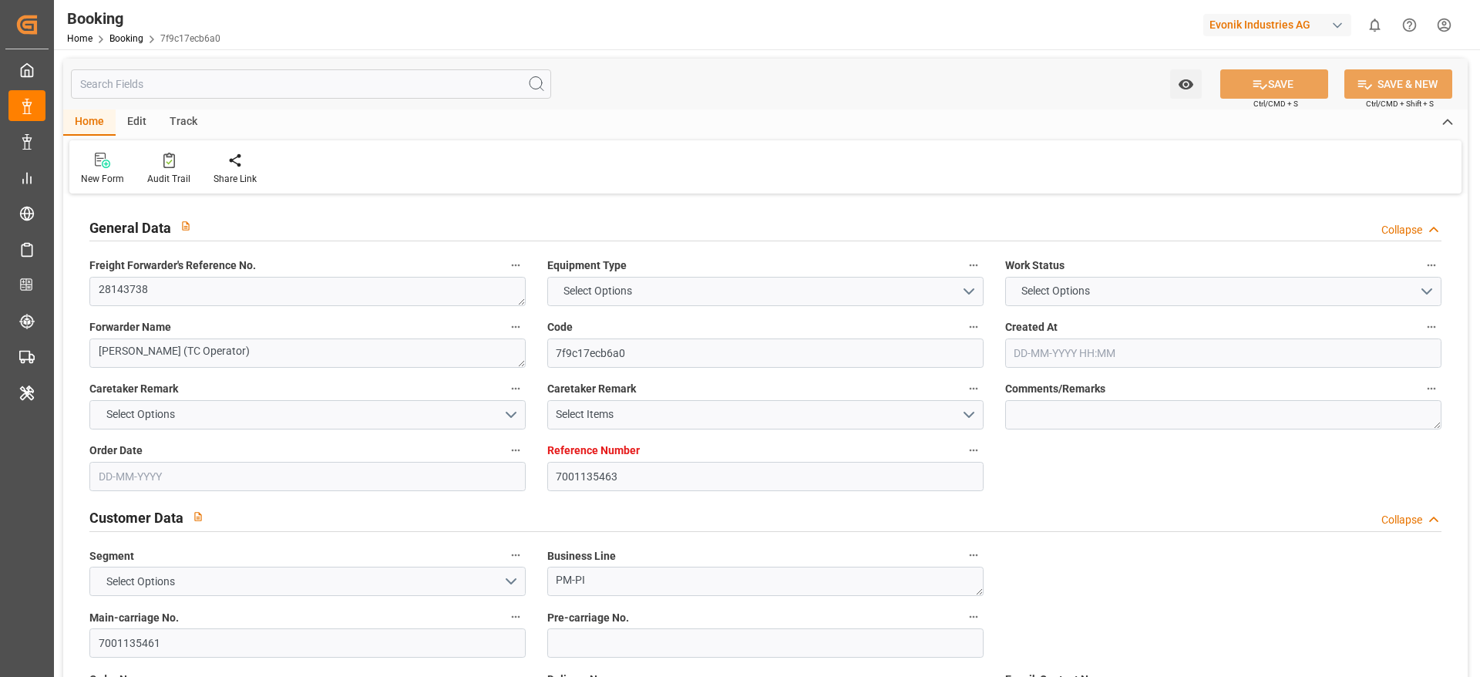
type textarea "INPUT_Evonik_Seeburger_IFTMIN_1002837065_20250606142325974.edi"
type textarea "NWC/[GEOGRAPHIC_DATA] [GEOGRAPHIC_DATA] Continent / [GEOGRAPHIC_DATA]-PI"
type textarea "INPUT_Evonik_Seeburger_IFTMIN_1002630548_20250407130637453.edi,INPUT_Evonik_See…"
type textarea "1002837065"
type textarea "[PERSON_NAME]"
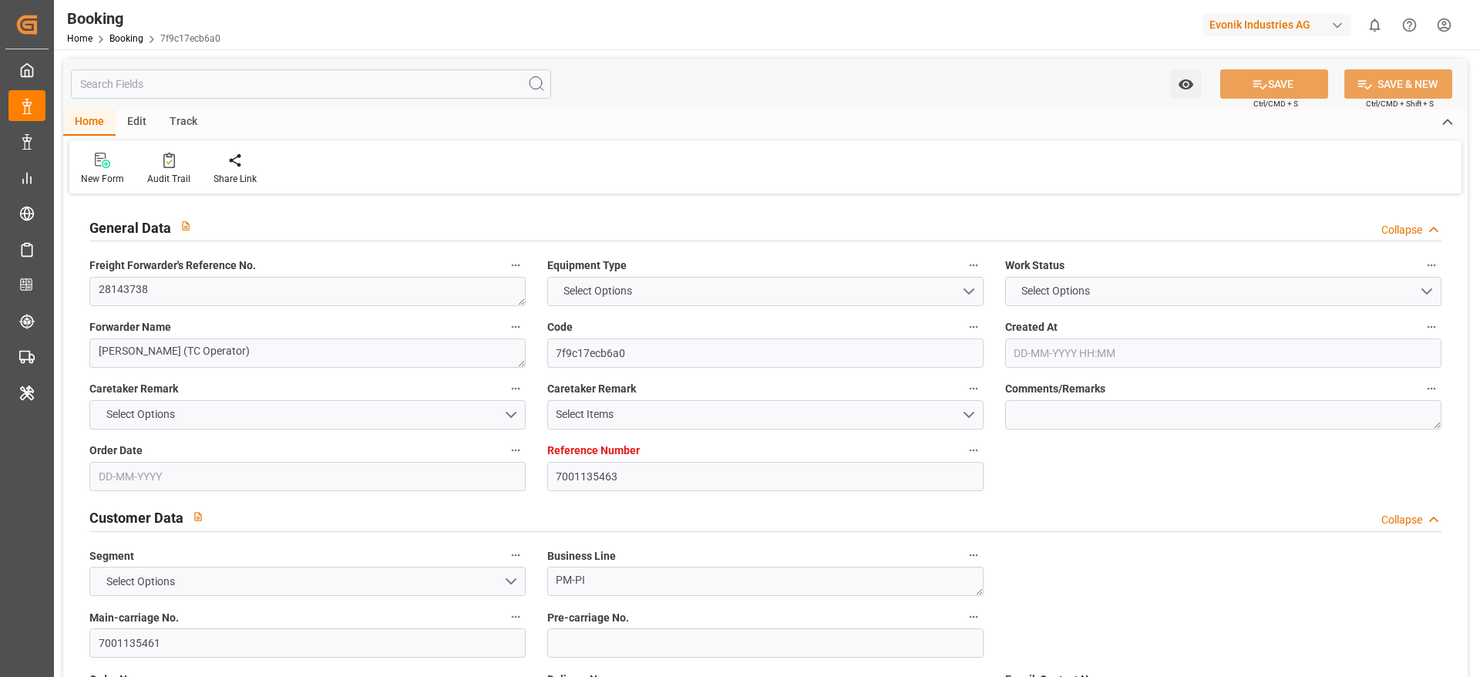
type textarea "Pod-PodRegionName-"
type textarea "IFTMIN"
type textarea "a016N000006xhJ9QAI"
type textarea "Yes"
type input "[GEOGRAPHIC_DATA]"
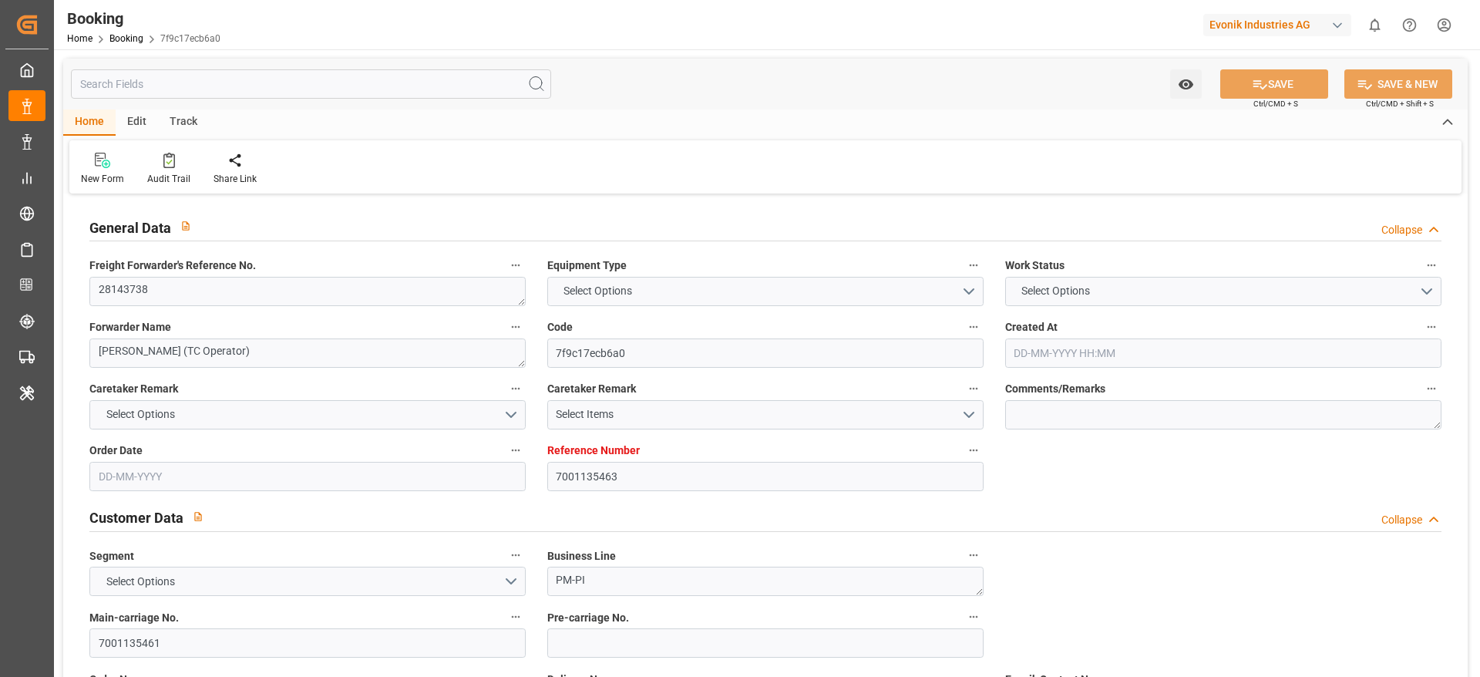
type input "[GEOGRAPHIC_DATA]"
type input "524E"
type input "VESSEL"
type input "DA XIN 77"
type input "B2530W"
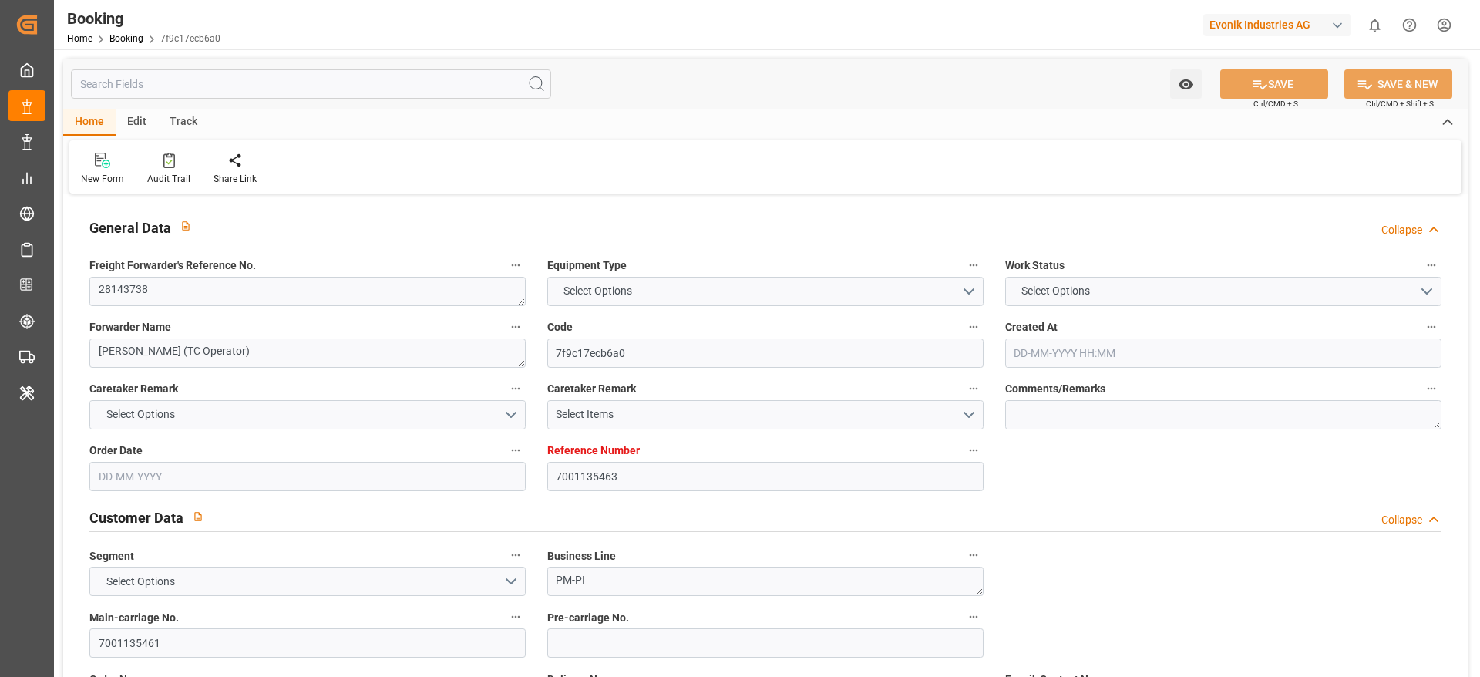
type input "DA XIN 77"
type input "TRUCK"
type input "7001135463"
type input "9778818"
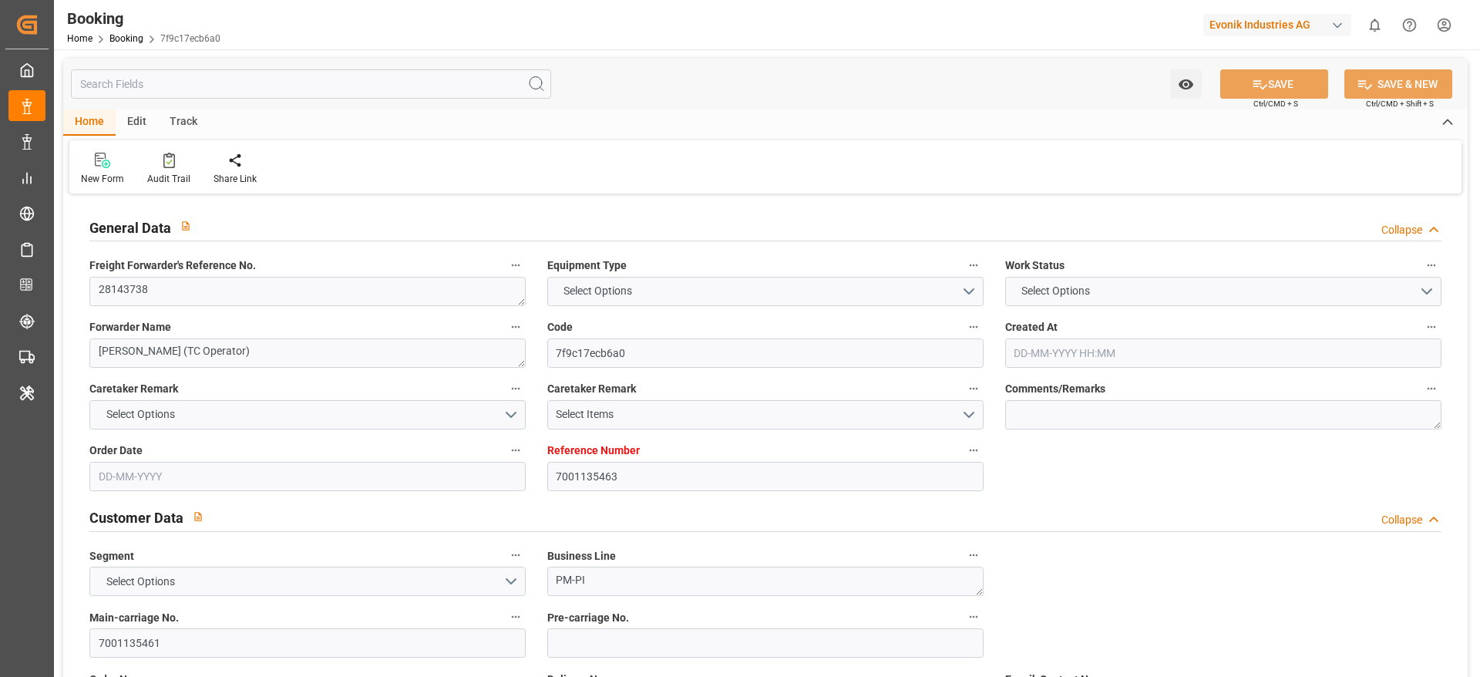
type input "Hapag [PERSON_NAME]"
type input "Hapag [PERSON_NAME] Aktiengesellschaft"
type input "NLRTM"
type input "CNNJG"
type input "CNSHG"
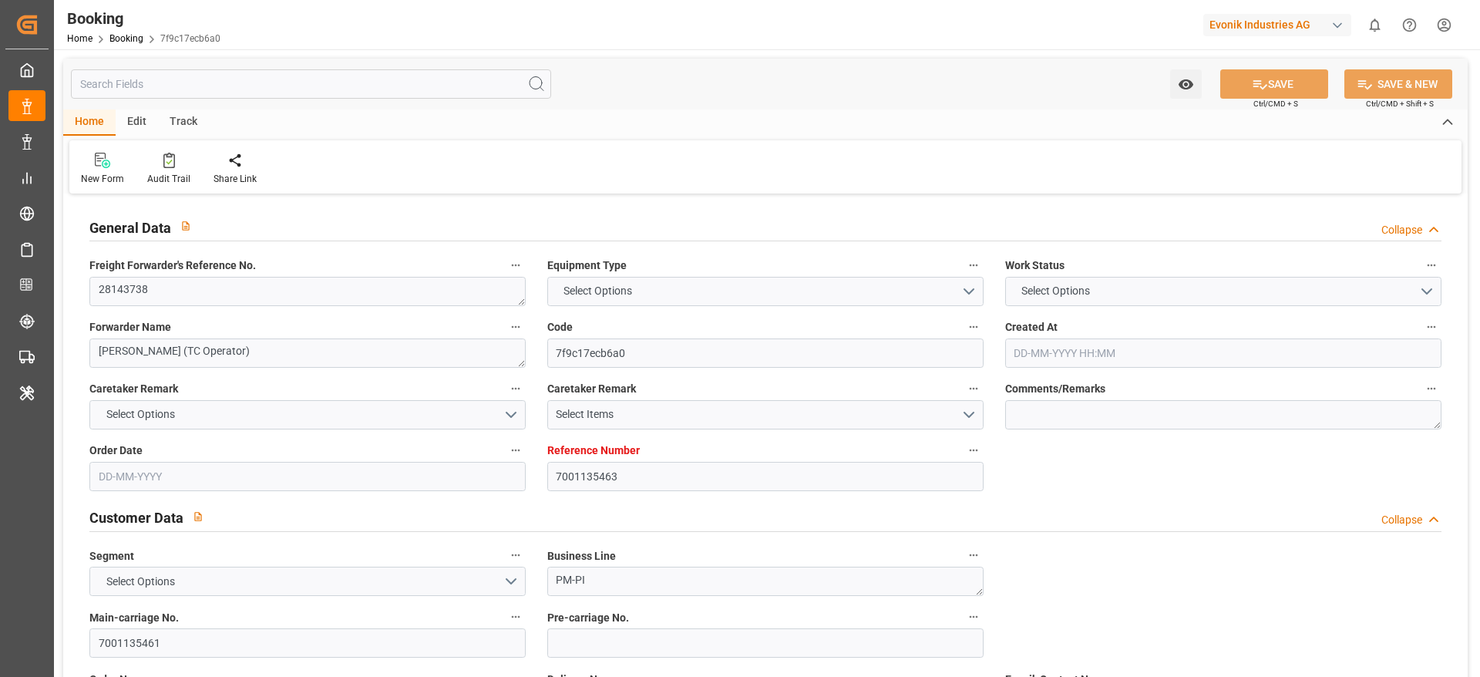
type input "0"
type input "-47"
type input "NLRTM"
type input "CNNJI"
type input "[DATE] 11:08"
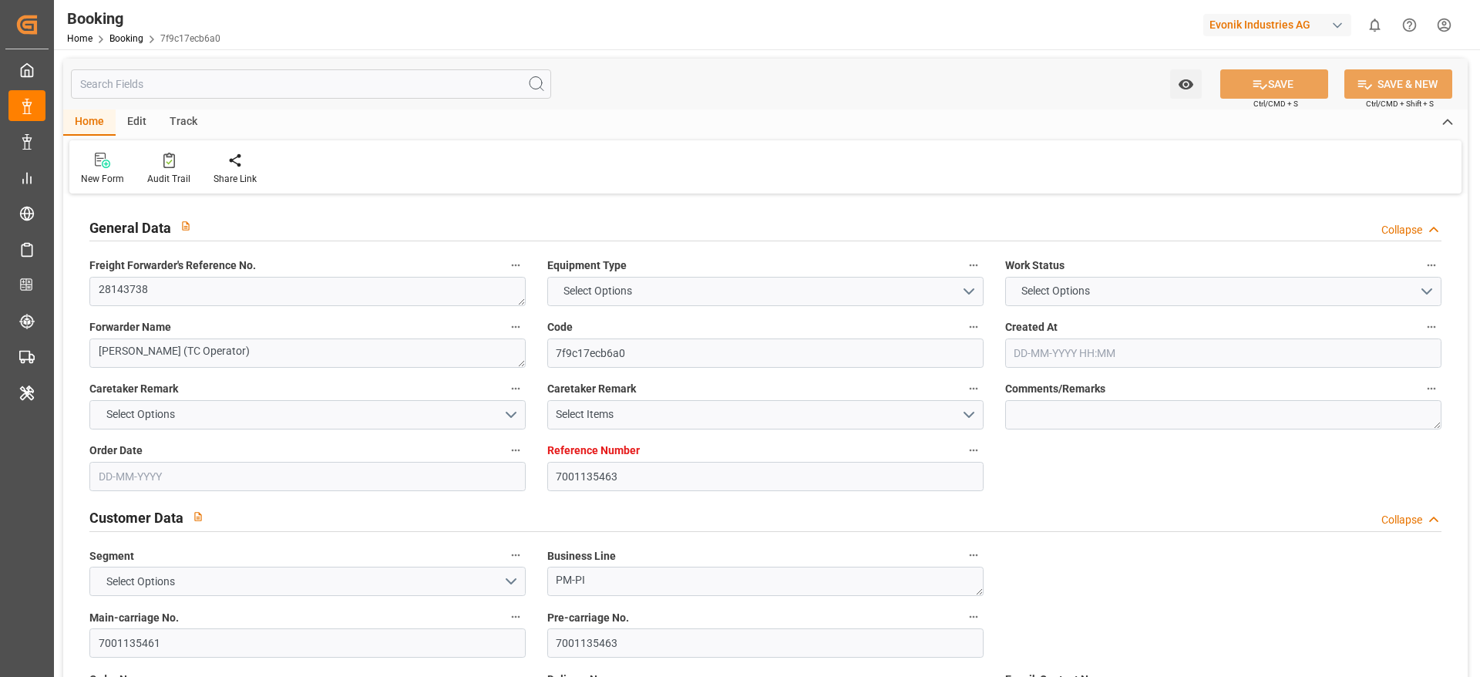
type input "[DATE]"
type input "[DATE] 00:00"
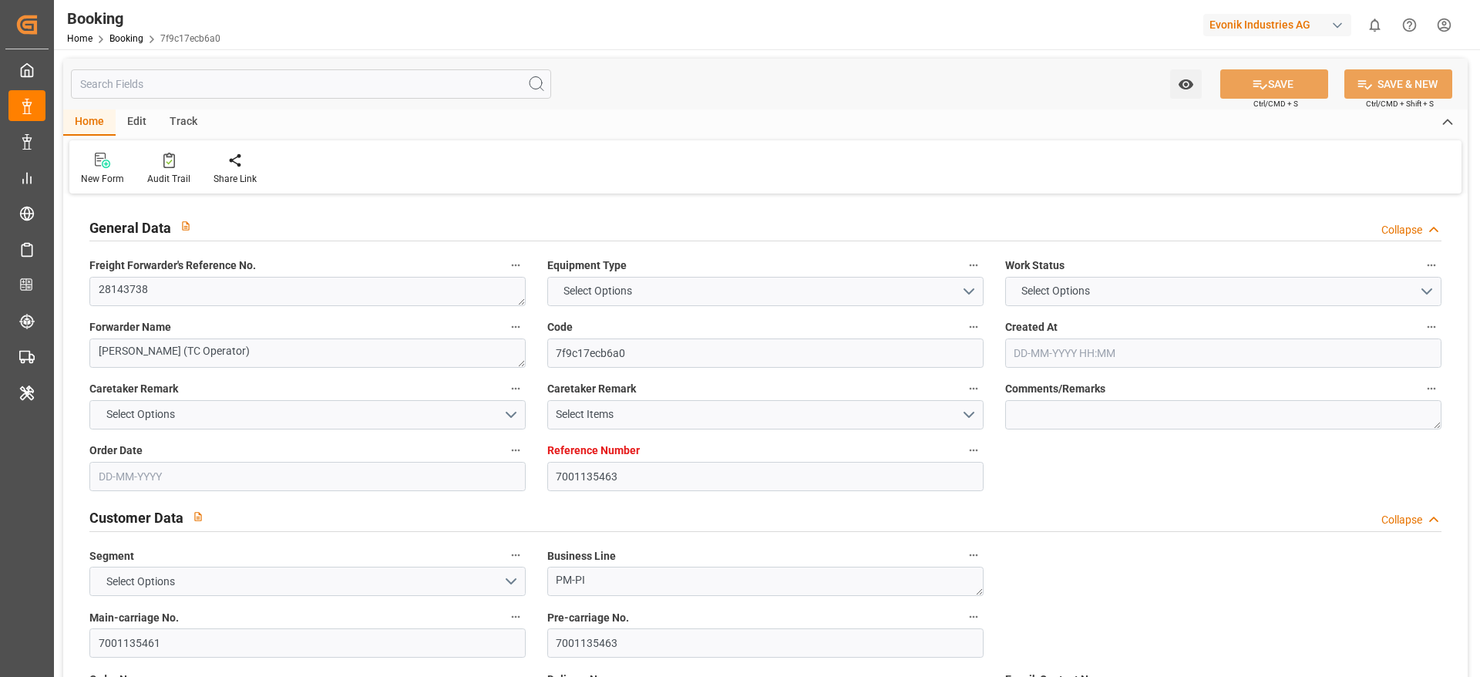
type input "[DATE] 00:00"
type input "[DATE] 13:42"
type input "07-06-2025 21:42"
type input "[DATE] 15:00"
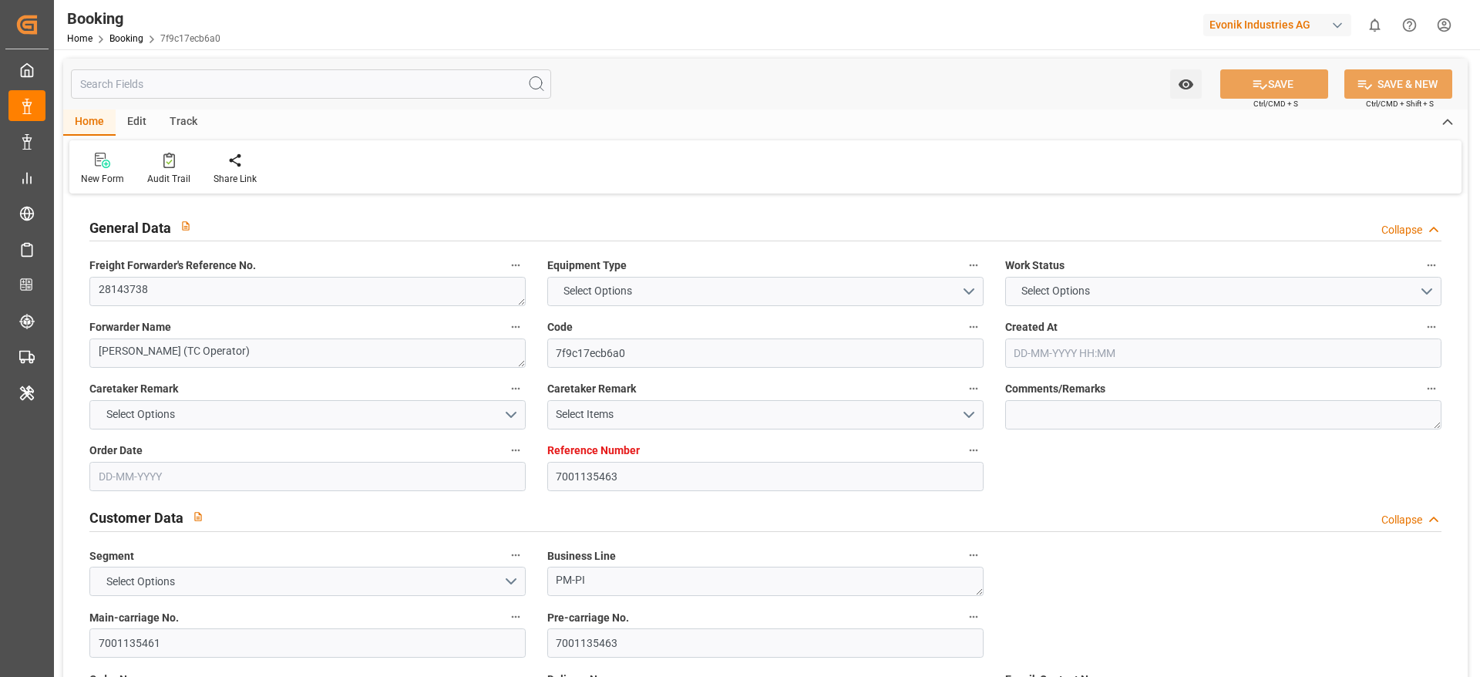
type input "[DATE] 00:00"
type input "[DATE]"
type input "[DATE] 01:00"
type input "[DATE] 00:00"
type input "[DATE] 06:43"
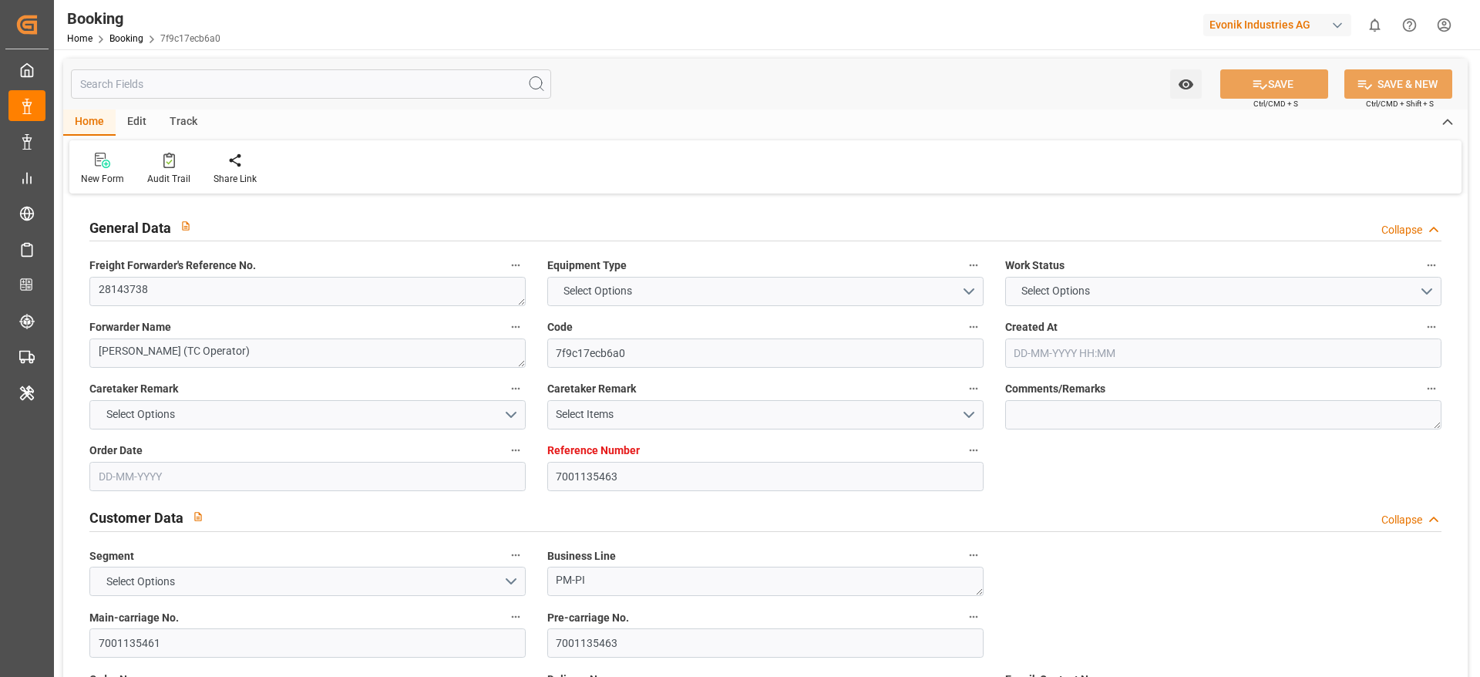
type input "06-08-2025 00:00"
type input "[DATE] 00:00"
type input "[DATE]"
type input "22-08-2025 06:37"
type input "[DATE]"
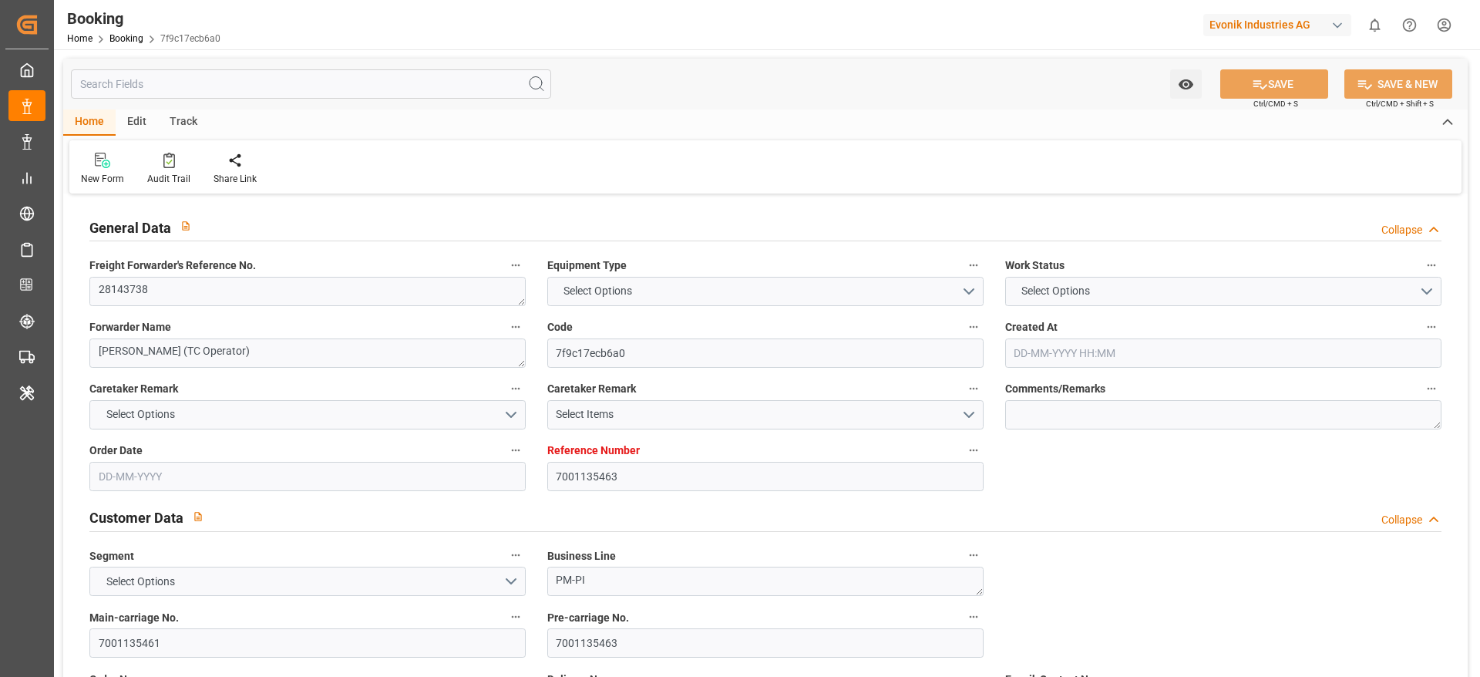
type input "14-06-2025 23:01"
type input "[DATE] 15:02"
type input "[DATE] 16:00"
type input "[DATE] 06:12"
type input "[DATE] 06:43"
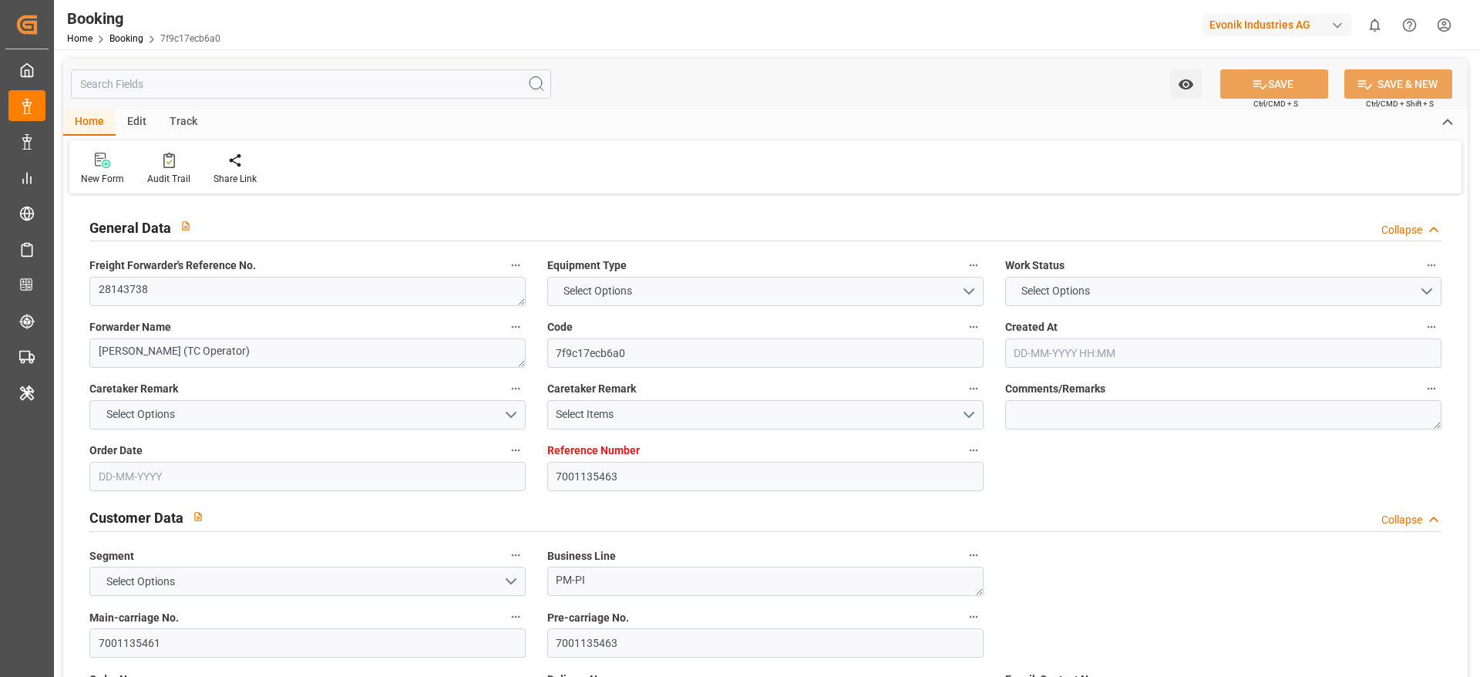
type input "[DATE] 01:00"
type input "[DATE] 15:17"
type input "31-07-2025 12:58"
type input "[DATE] 20:00"
type input "[DATE] 12:00"
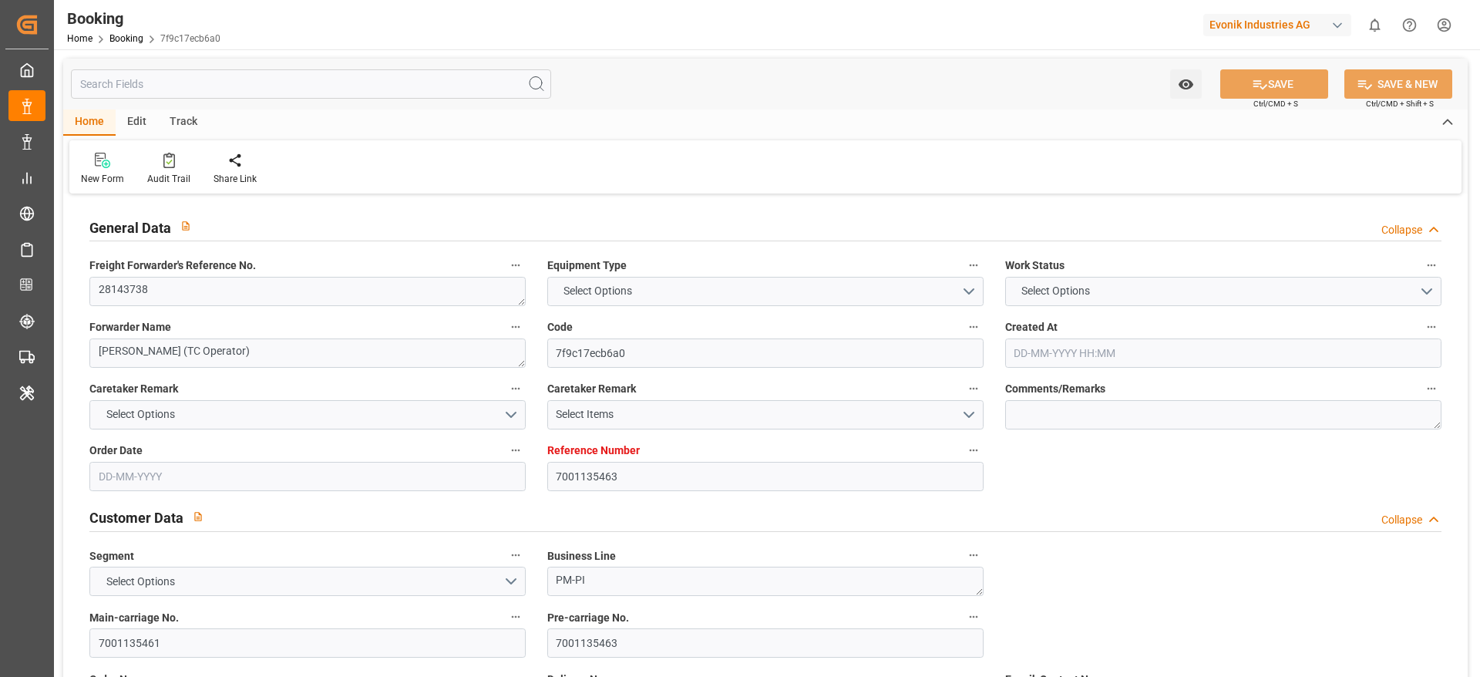
type input "[DATE] 15:00"
type input "[DATE] 06:18"
type input "[DATE] 15:00"
type input "[DATE] 12:00"
type input "[DATE] 15:00"
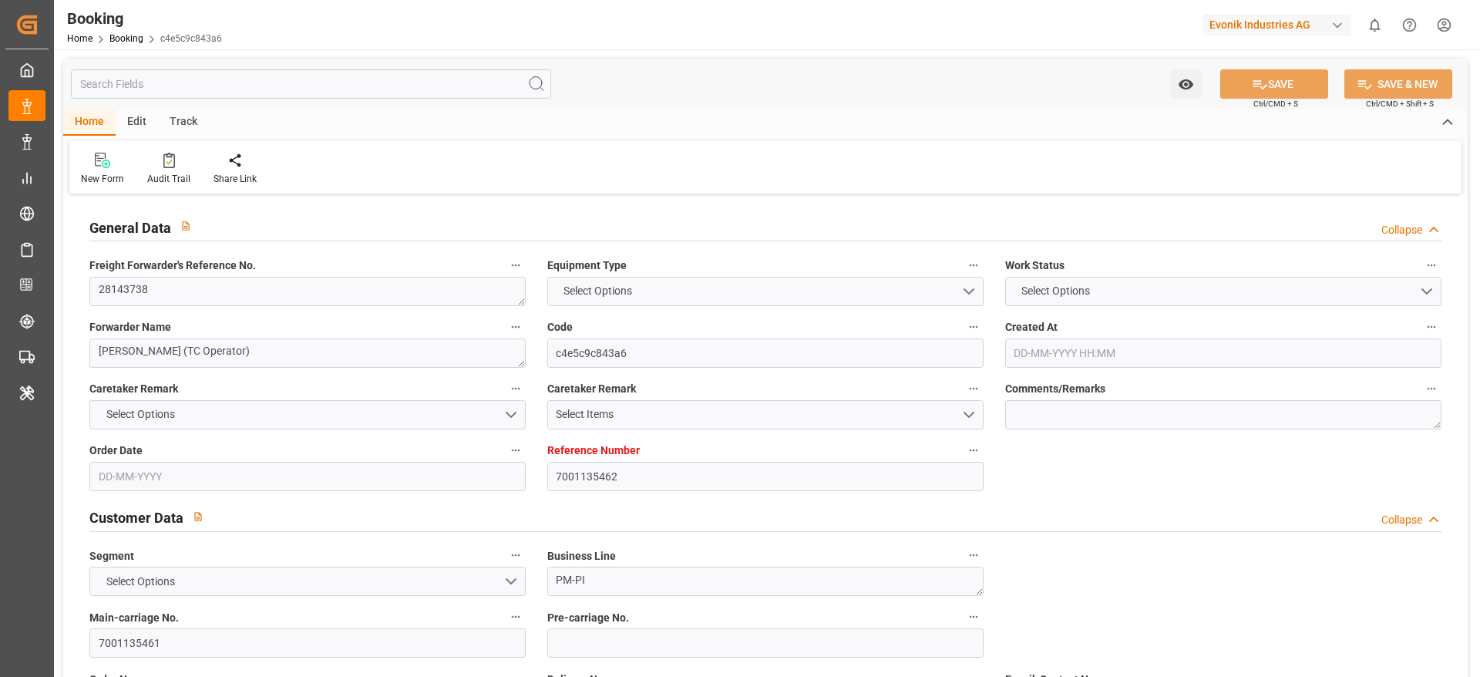
type input "7001135462"
type input "9778818"
type input "Hapag [PERSON_NAME]"
type input "Hapag [PERSON_NAME] Aktiengesellschaft"
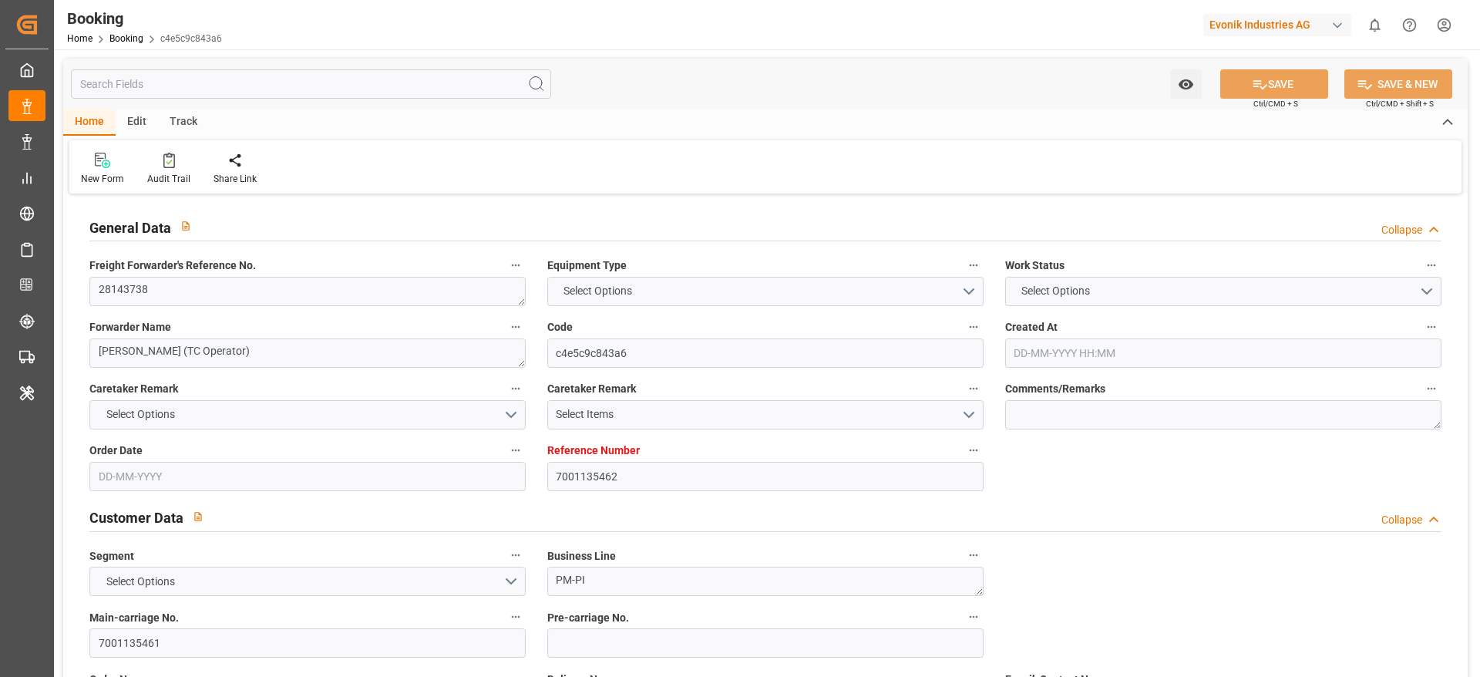
type input "NLRTM"
type input "CNNJG"
type input "CNSHG"
type input "0"
type input "-47"
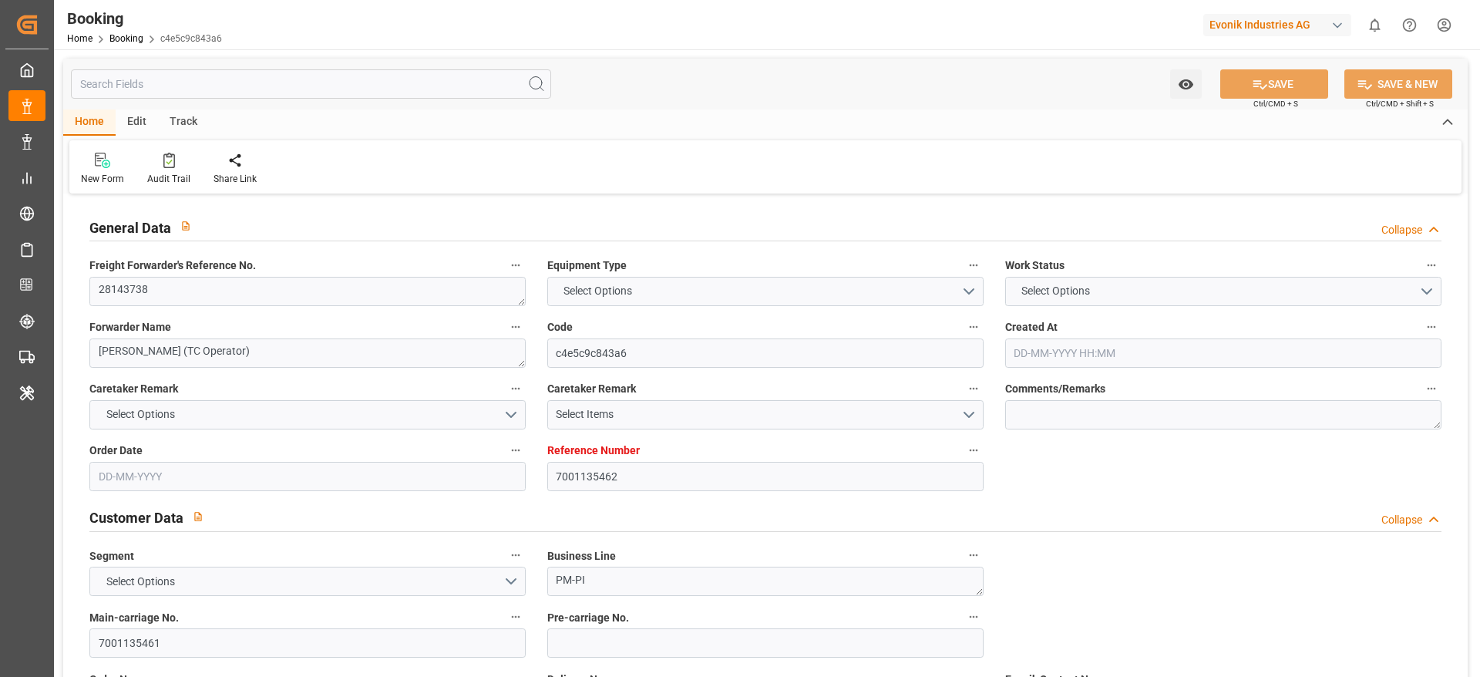
type input "NLRTM"
type input "CNNJI"
type input "[DATE] 11:08"
type input "[DATE]"
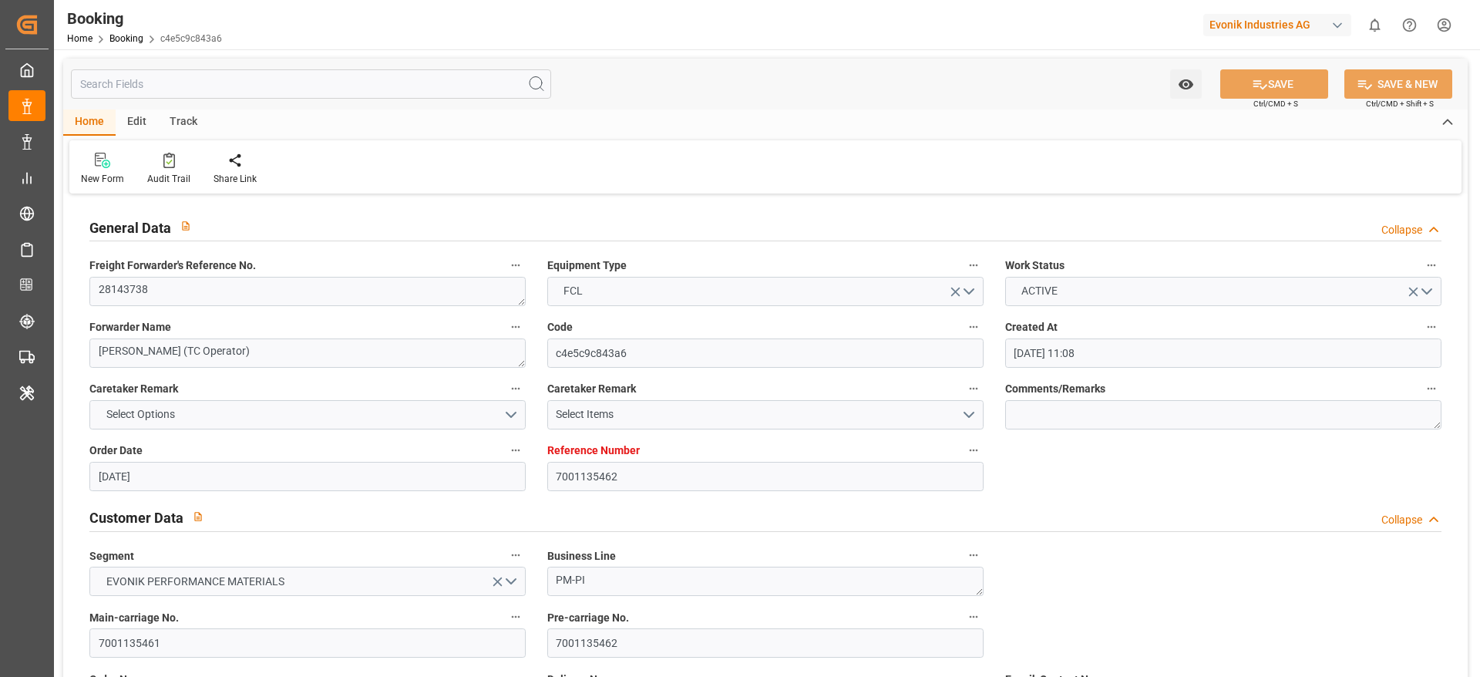
type input "[DATE]"
type input "[DATE] 00:00"
type input "15-06-2025 00:00"
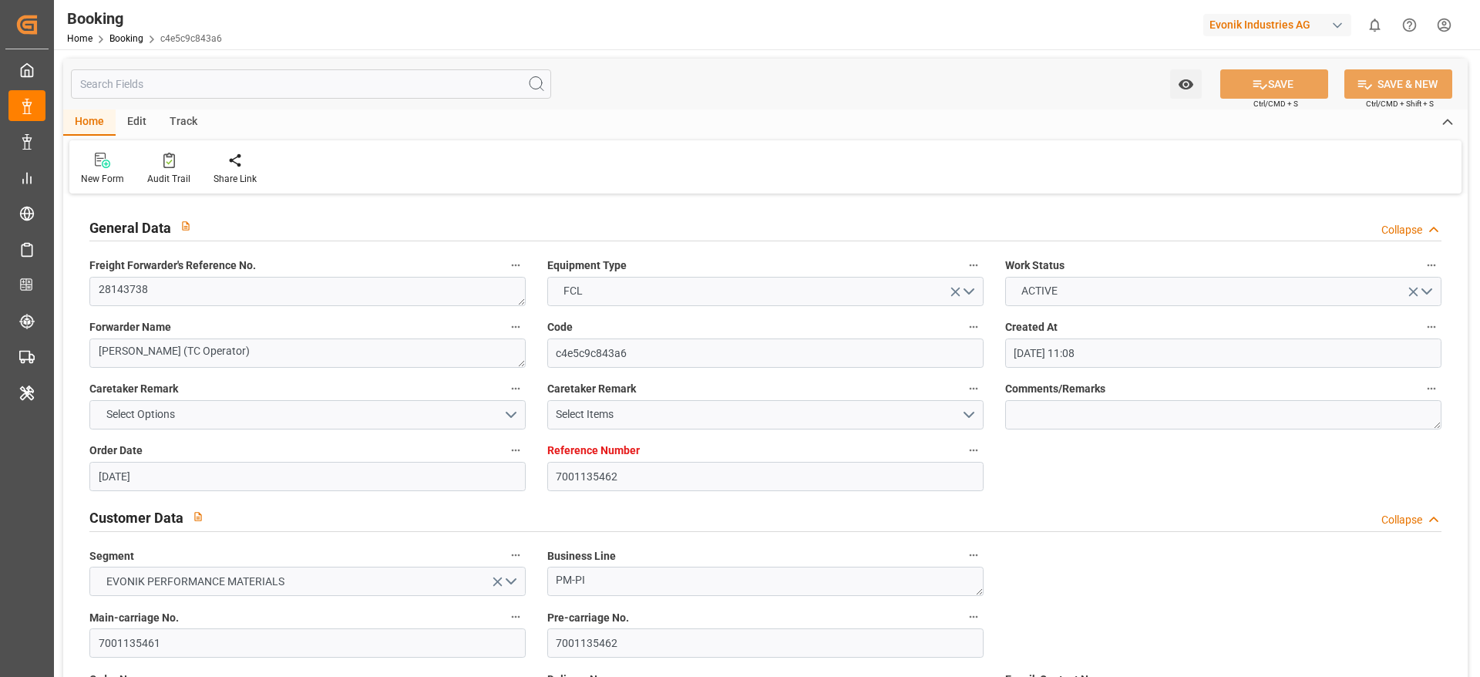
type input "15-06-2025 13:42"
type input "07-06-2025 22:06"
type input "09-08-2025 15:00"
type input "01-08-2025 00:00"
type input "01-08-2025"
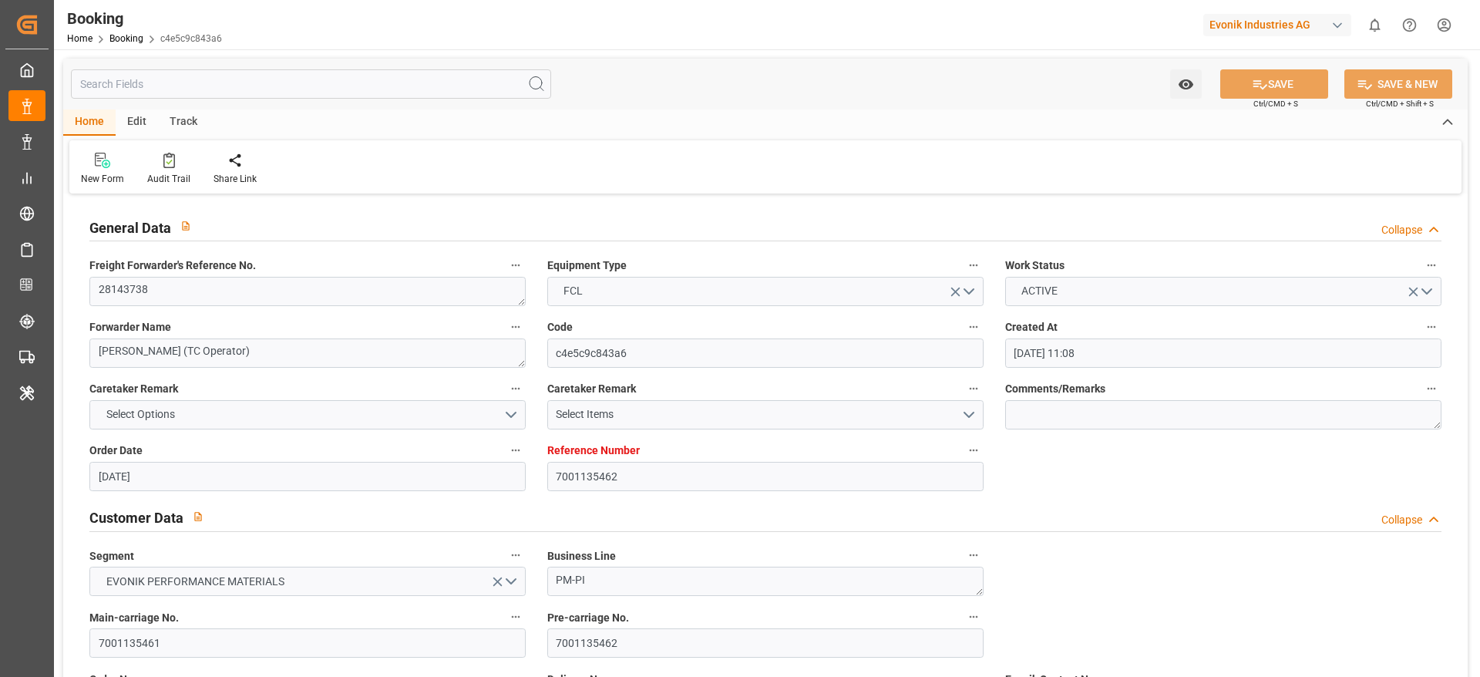
type input "31-07-2025 01:00"
type input "28-07-2025 00:00"
type input "31-07-2025 06:43"
type input "05-08-2025 00:00"
type input "30-07-2025 00:00"
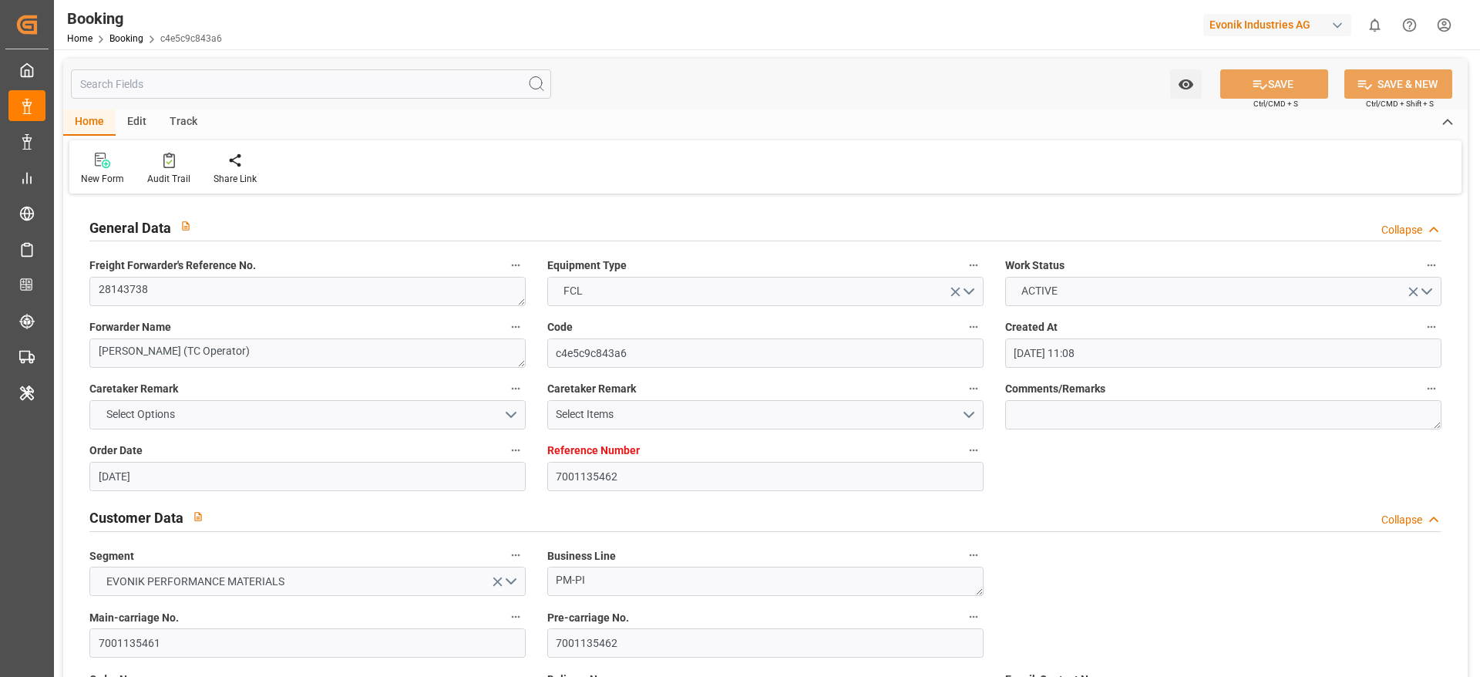
type input "06-06-2025"
type input "22-08-2025 06:38"
type input "21-08-2025"
type input "15-06-2025 02:02"
type input "15-06-2025 15:02"
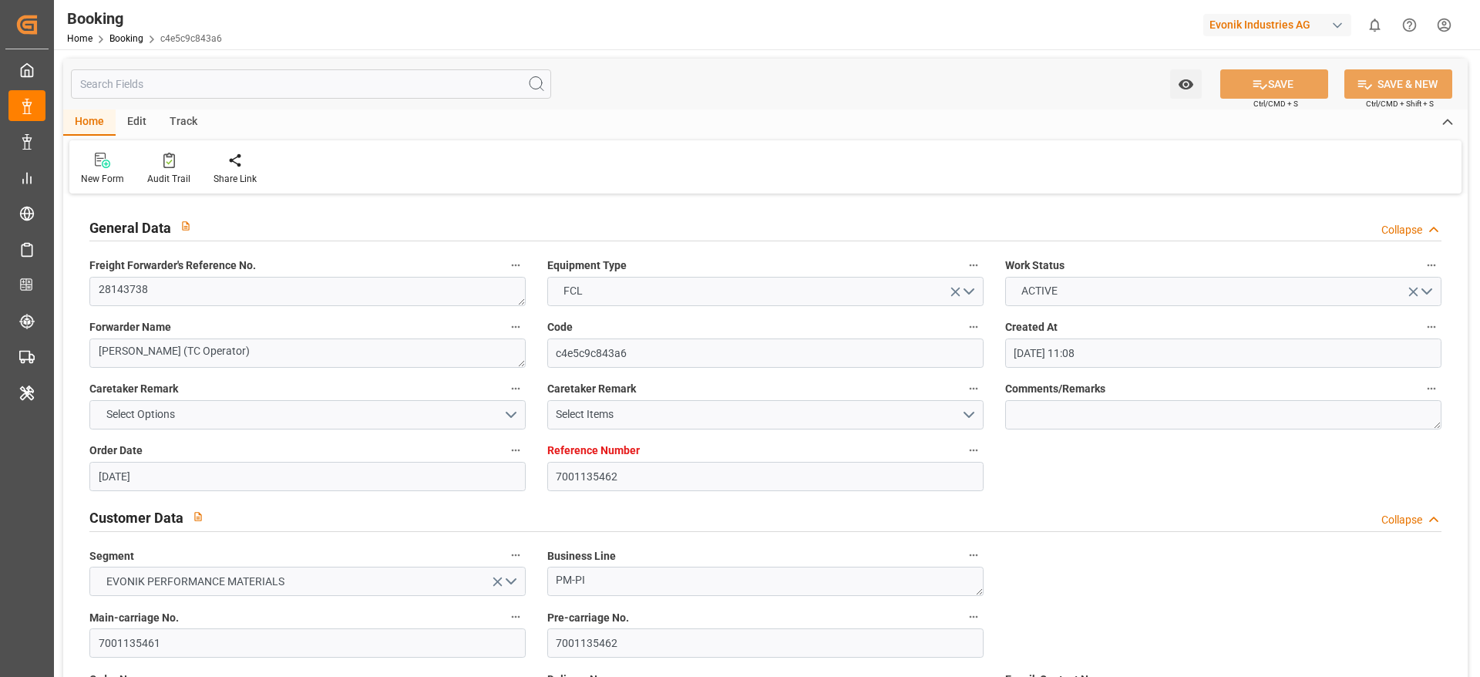
type input "31-07-2025 16:00"
type input "31-07-2025 06:12"
type input "31-07-2025 06:43"
type input "31-07-2025 01:00"
type input "31-07-2025 15:17"
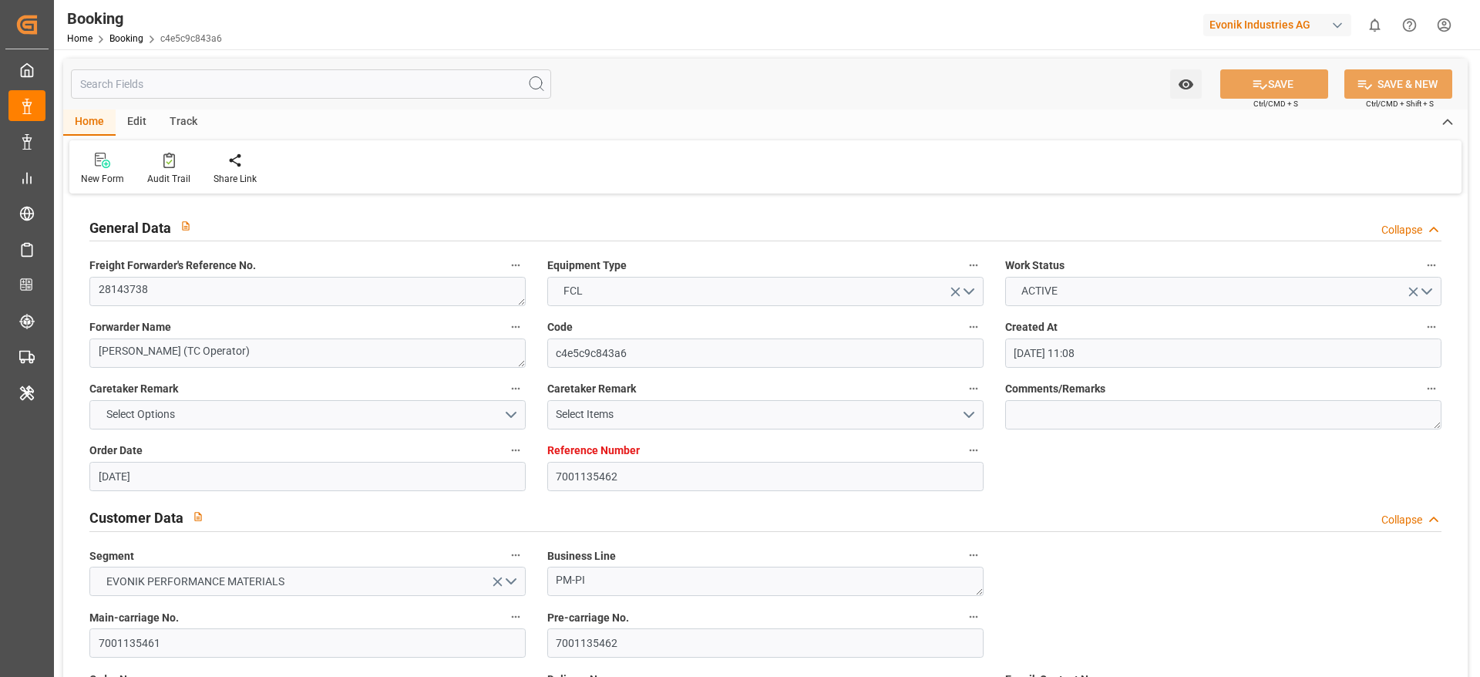
type input "31-07-2025 13:40"
type input "05-08-2025 20:00"
type input "30-07-2025 12:00"
type input "09-08-2025 15:00"
type input "10-08-2025 06:18"
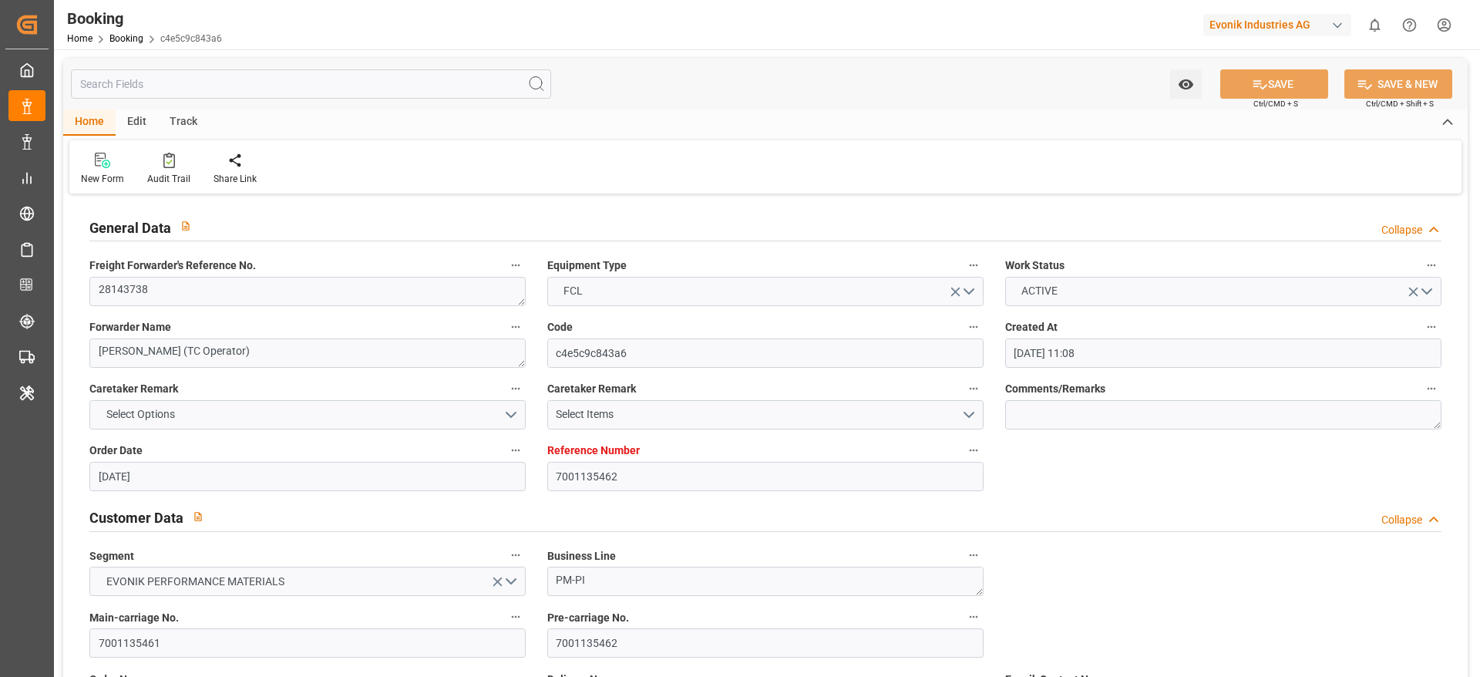
type input "09-08-2025 15:00"
type input "06-08-2025 12:00"
type input "13-08-2025 15:00"
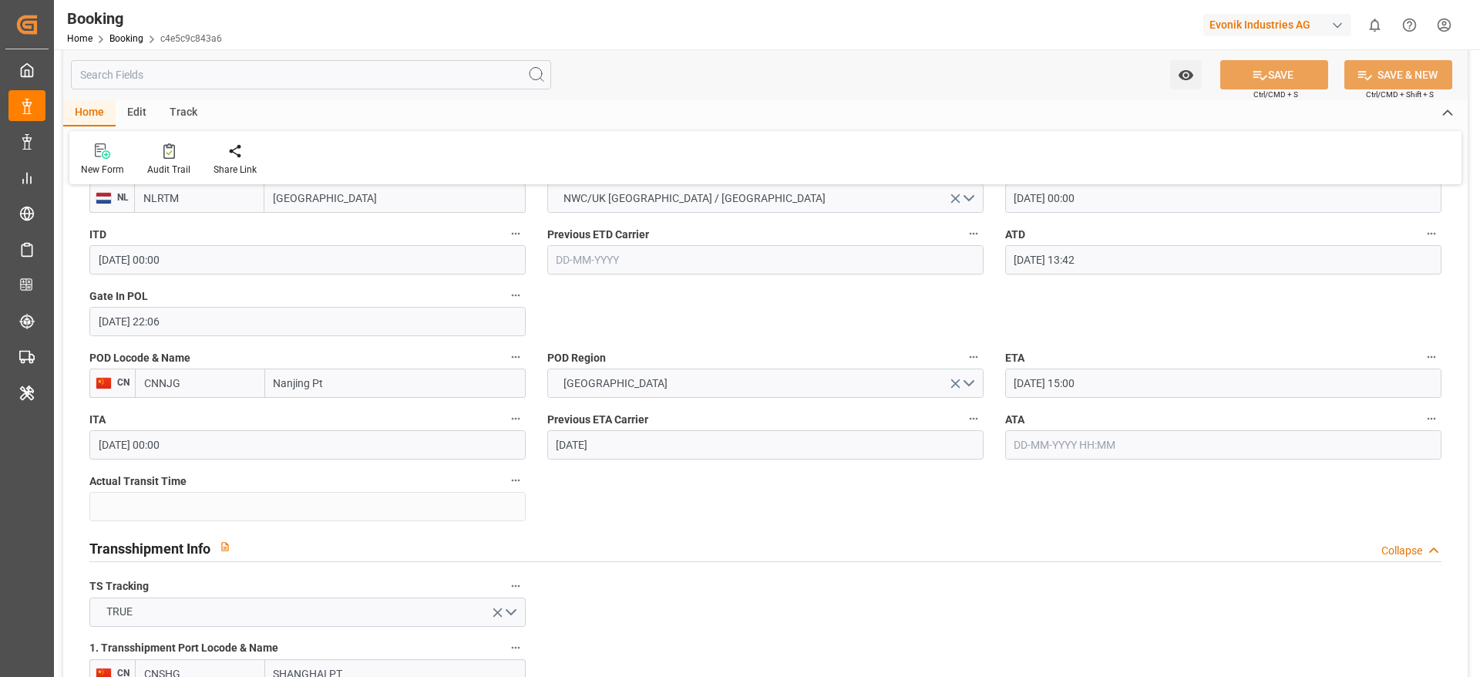
scroll to position [1619, 0]
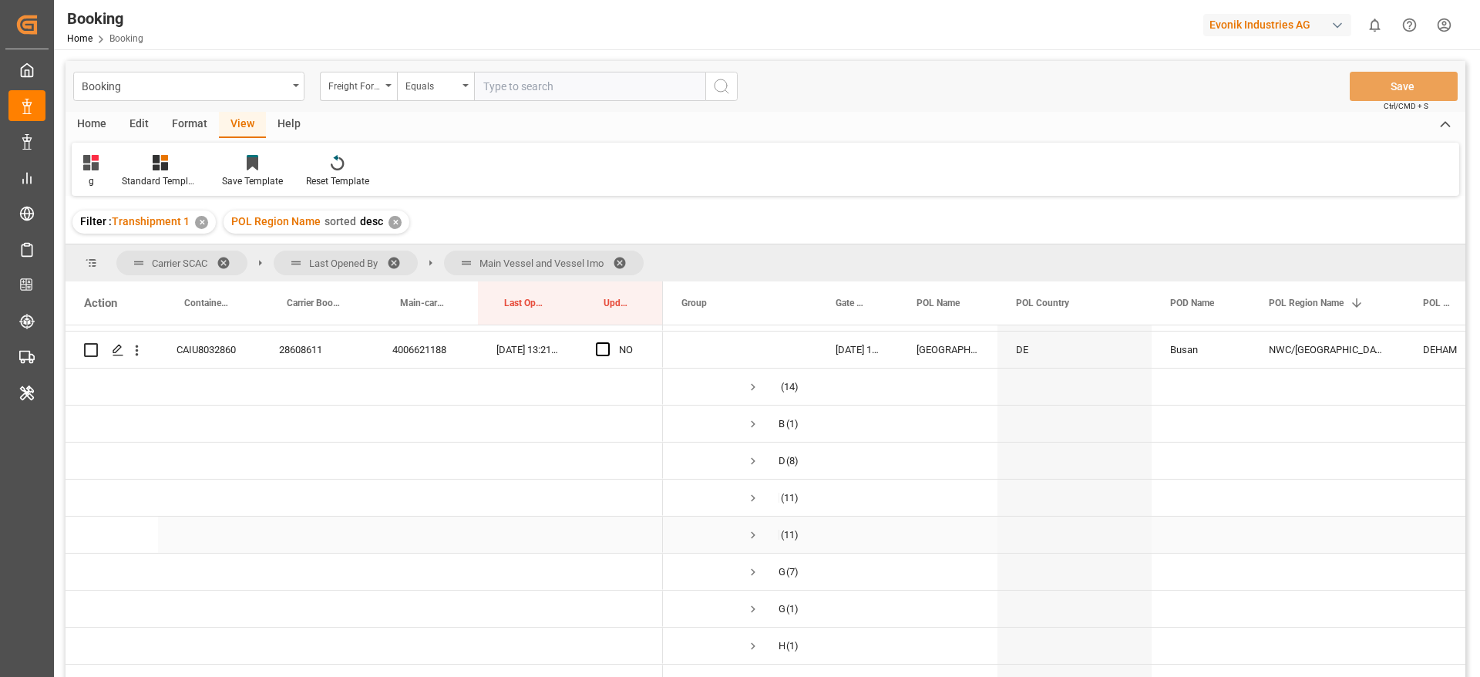
scroll to position [810, 0]
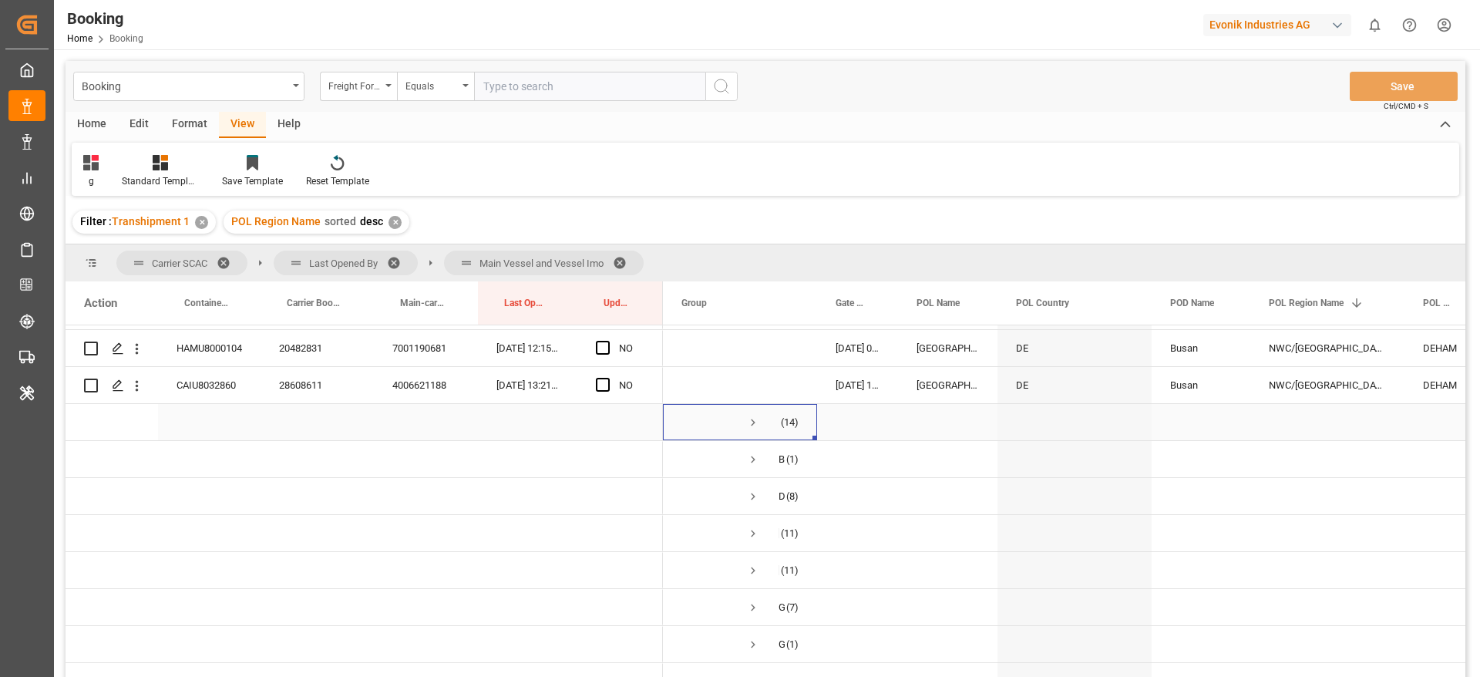
click at [749, 419] on span "Press SPACE to select this row." at bounding box center [753, 423] width 14 height 14
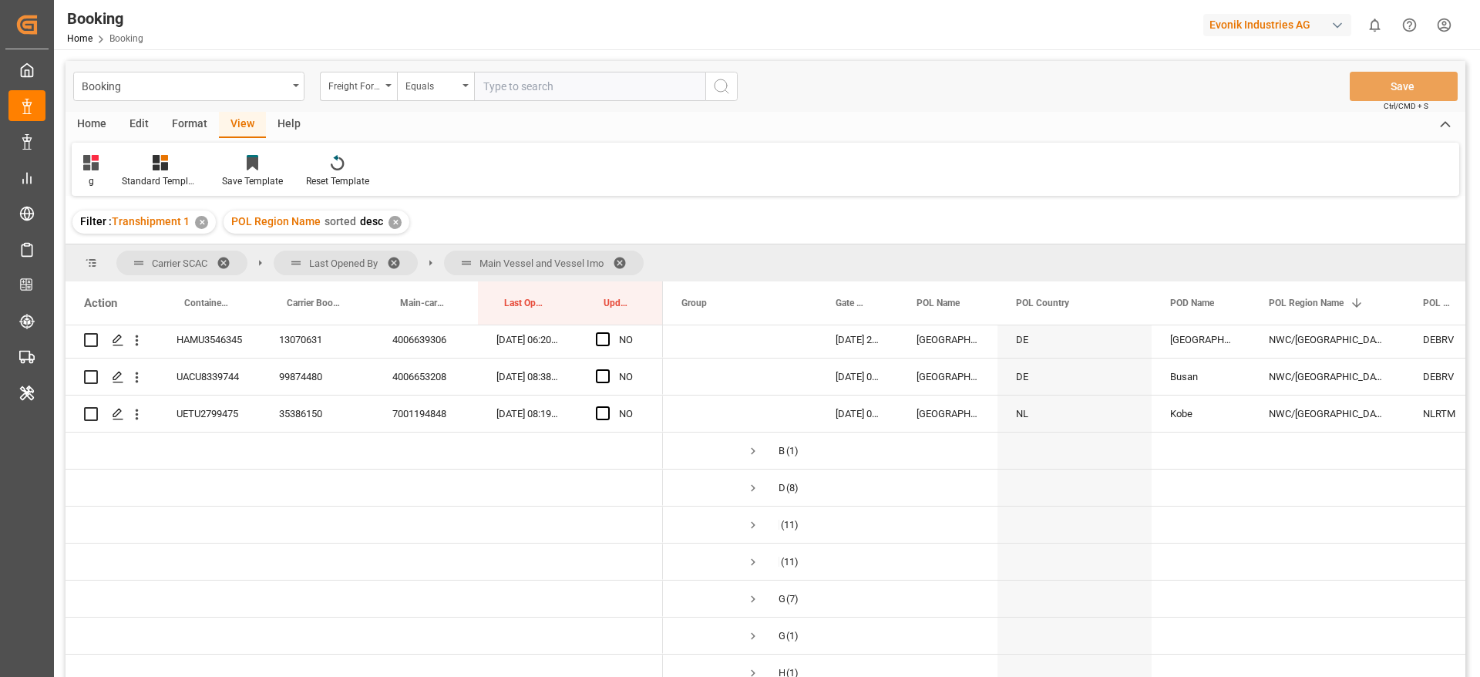
scroll to position [1388, 0]
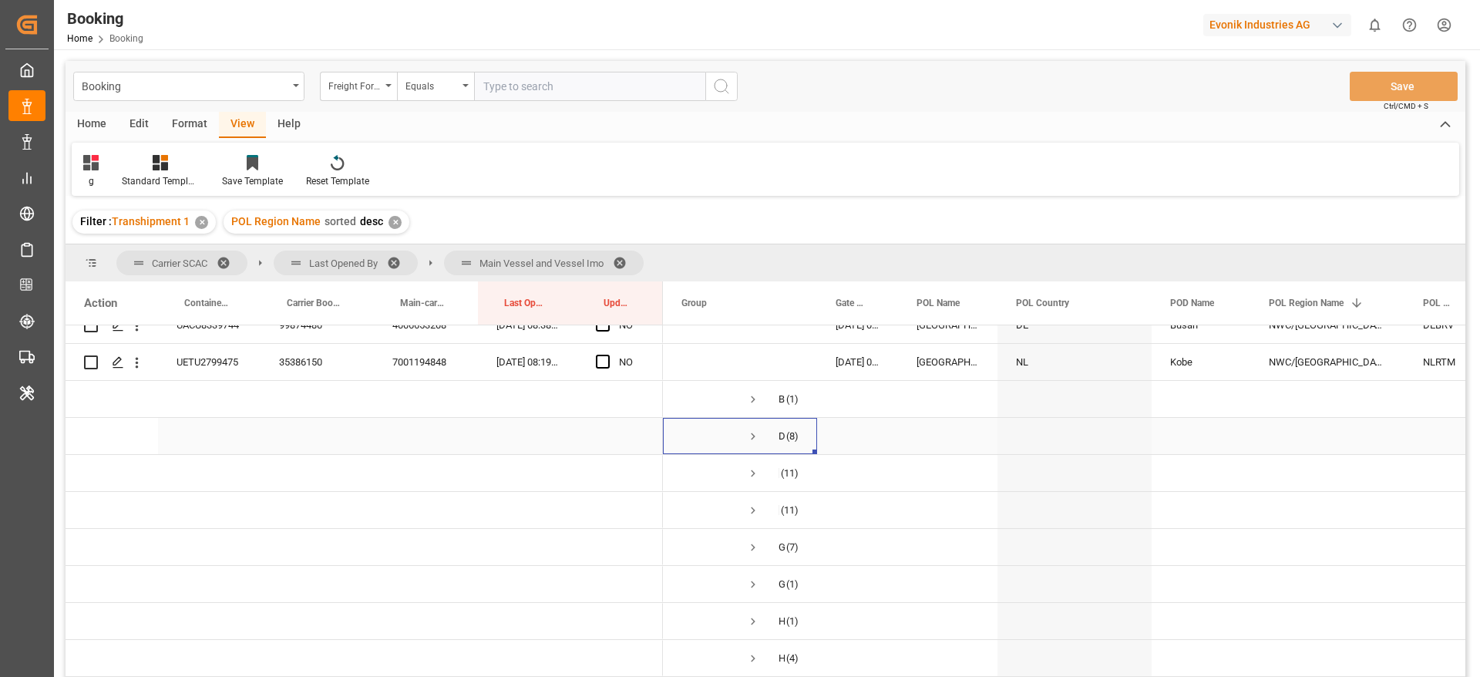
click at [757, 434] on span "Press SPACE to select this row." at bounding box center [753, 436] width 14 height 14
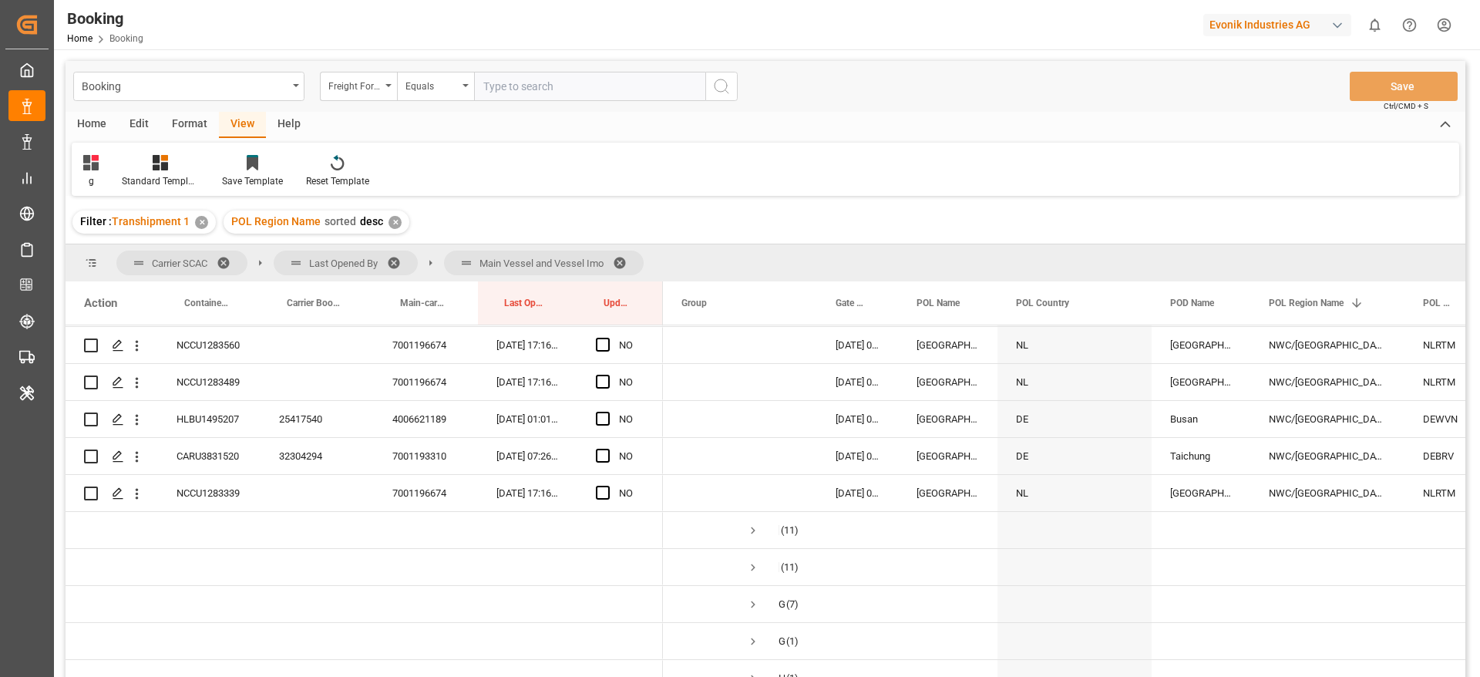
scroll to position [1735, 0]
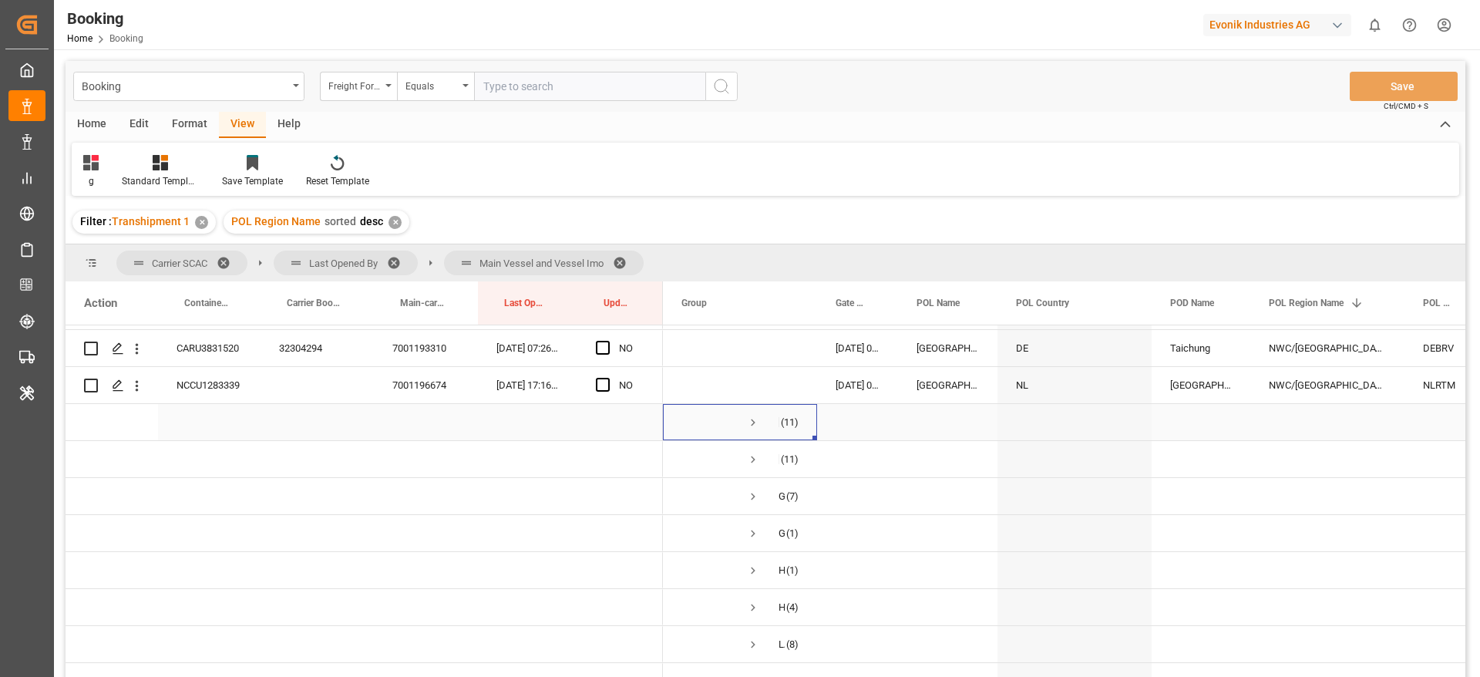
click at [750, 426] on span "Press SPACE to select this row." at bounding box center [753, 423] width 14 height 14
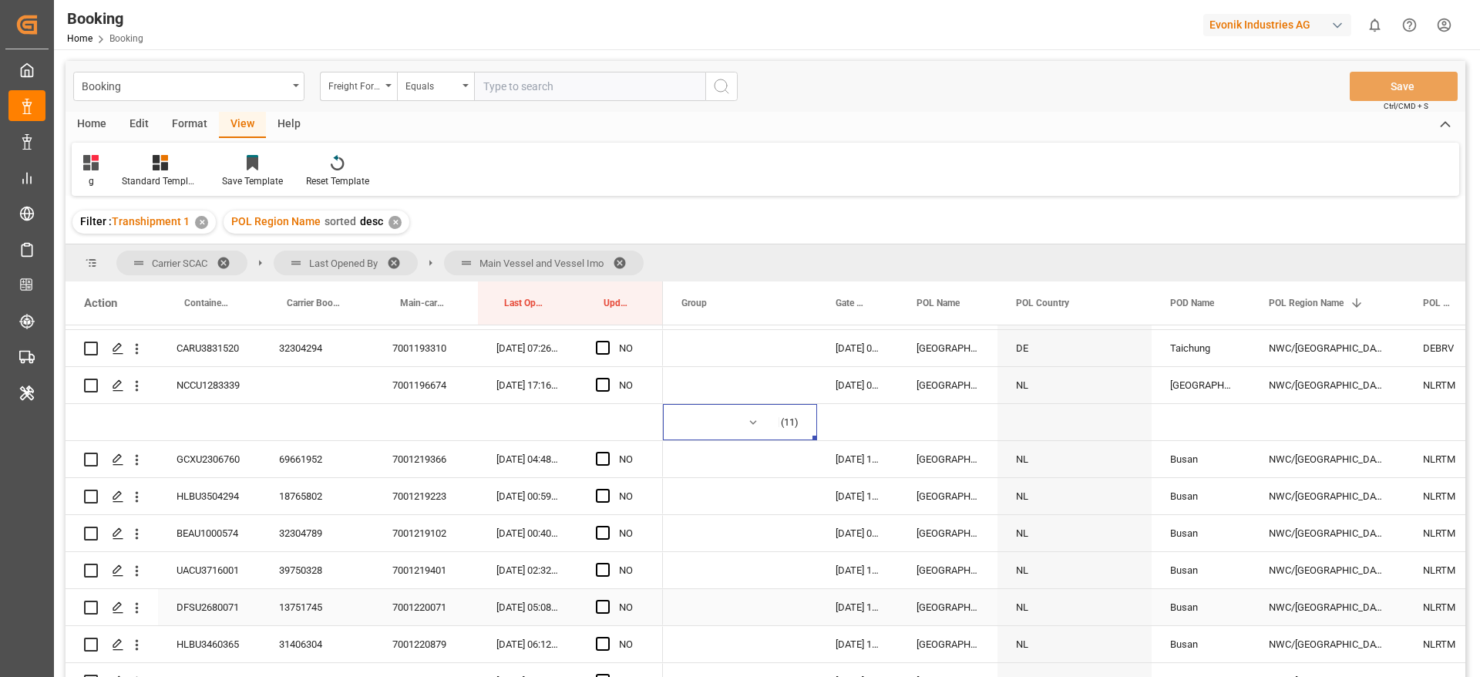
scroll to position [2082, 0]
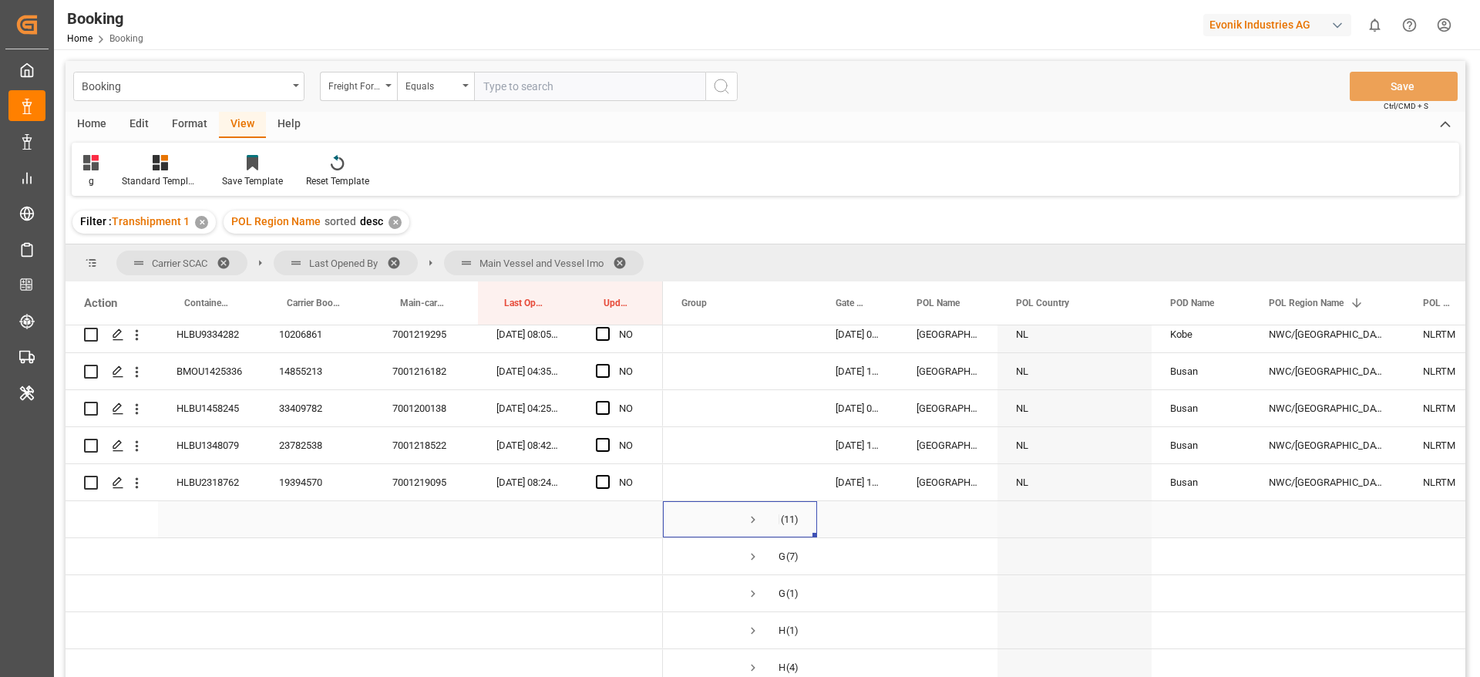
click at [749, 520] on span "Press SPACE to select this row." at bounding box center [753, 520] width 14 height 14
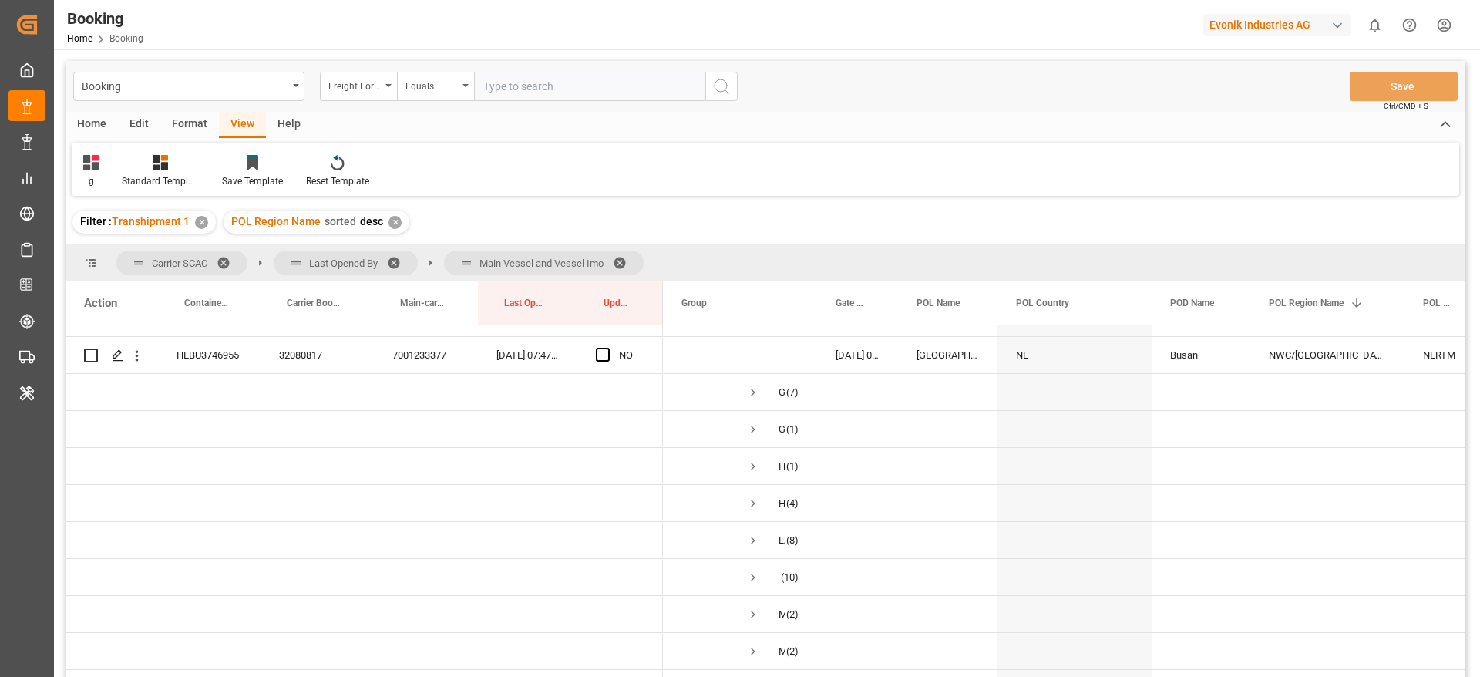
scroll to position [2544, 0]
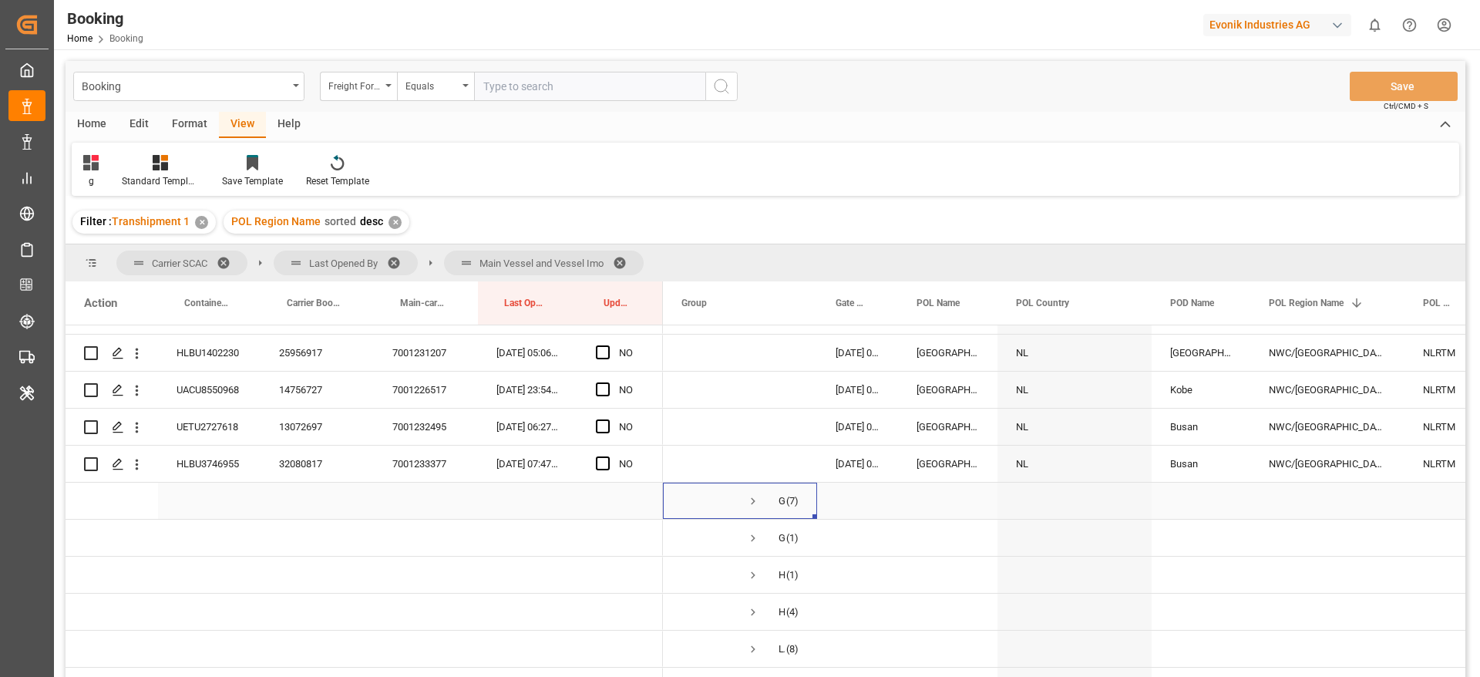
click at [756, 495] on span "Press SPACE to select this row." at bounding box center [753, 501] width 14 height 14
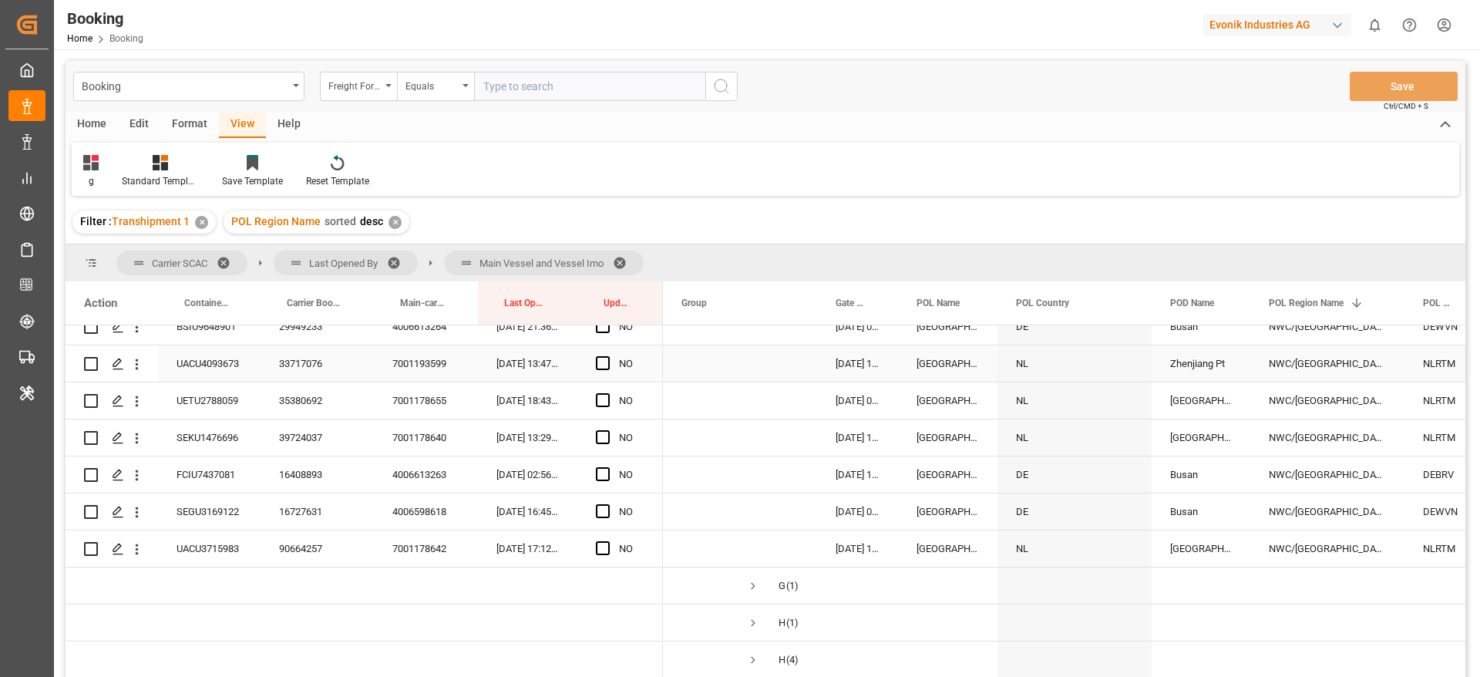
scroll to position [2891, 0]
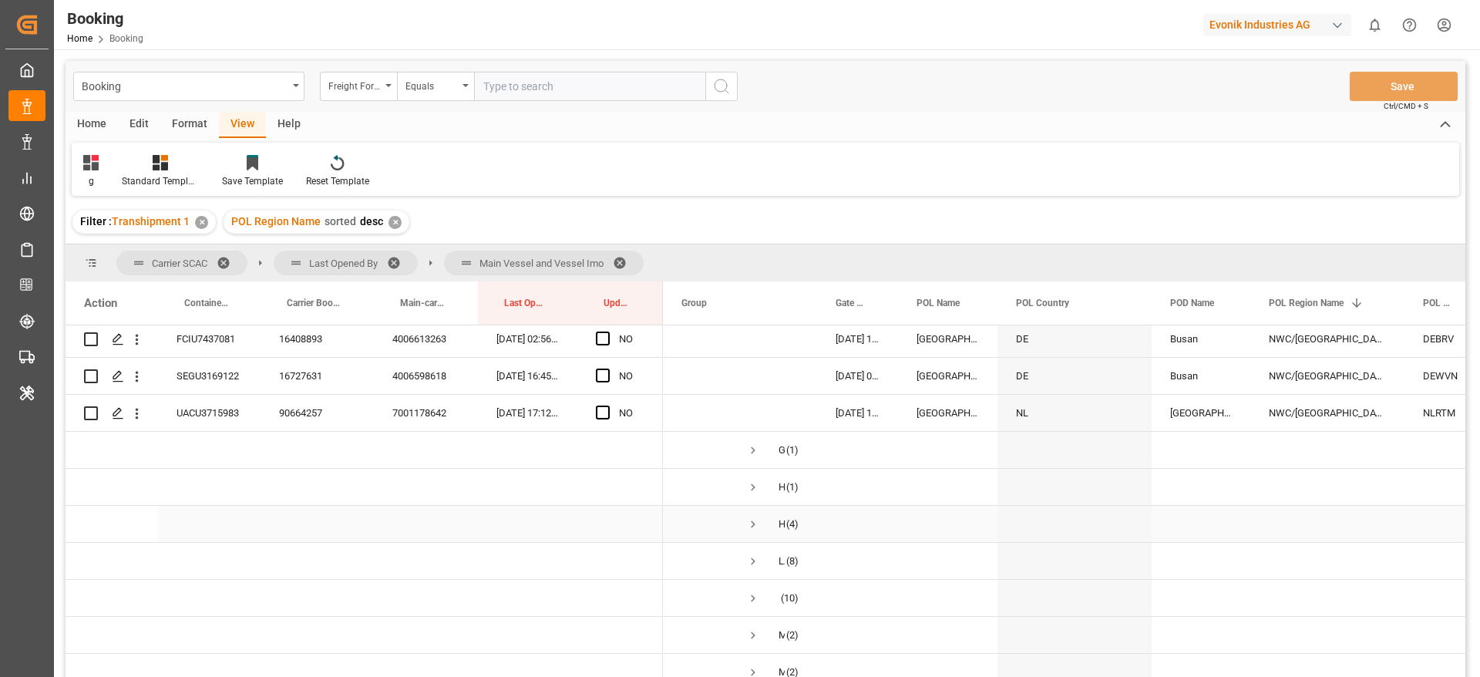
click at [749, 527] on span "Press SPACE to select this row." at bounding box center [753, 524] width 14 height 14
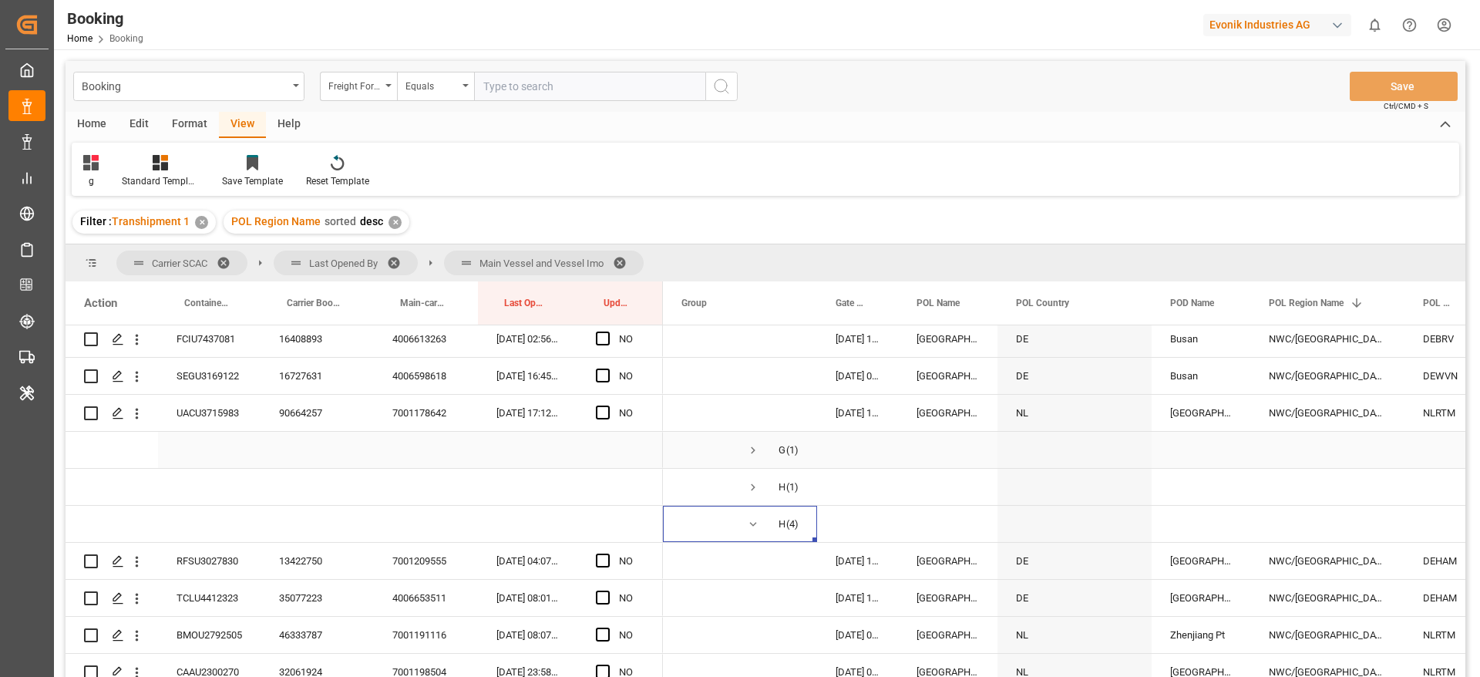
click at [753, 452] on span "Press SPACE to select this row." at bounding box center [753, 450] width 14 height 14
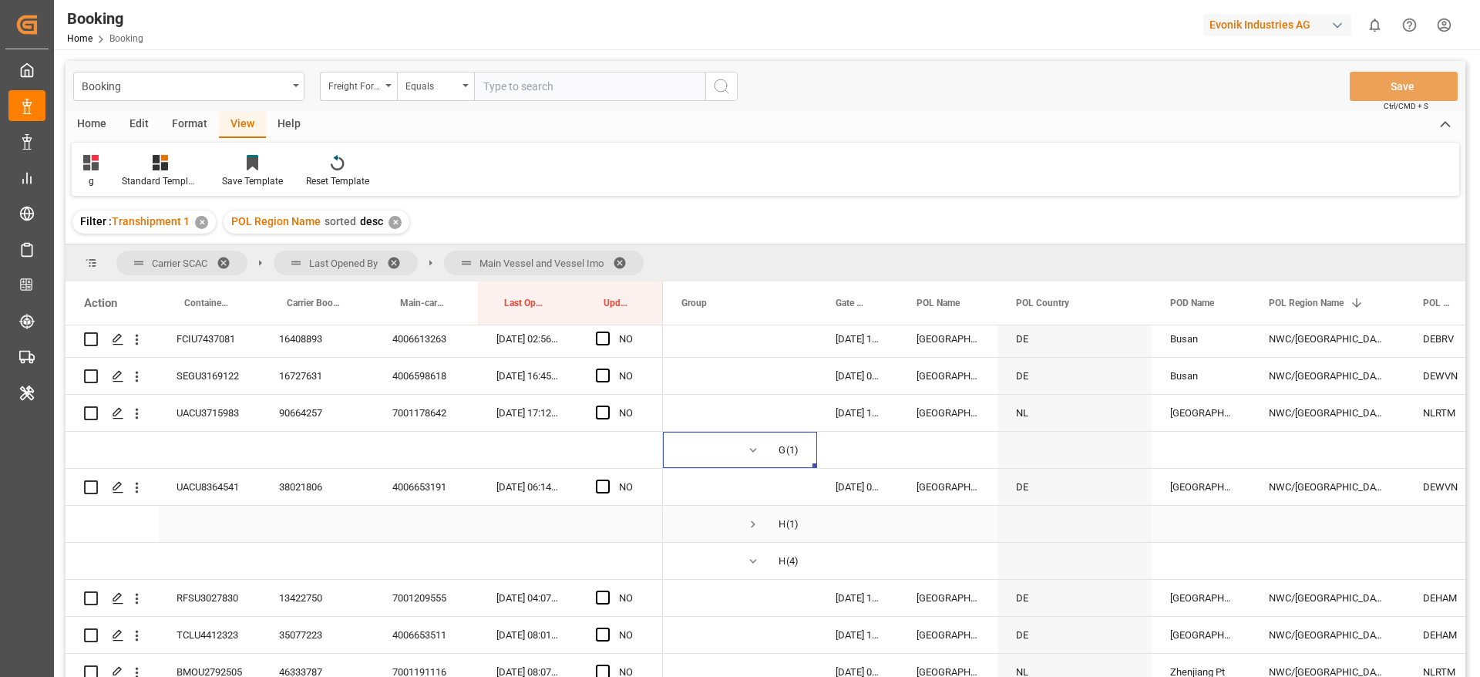
click at [754, 522] on span "Press SPACE to select this row." at bounding box center [753, 524] width 14 height 14
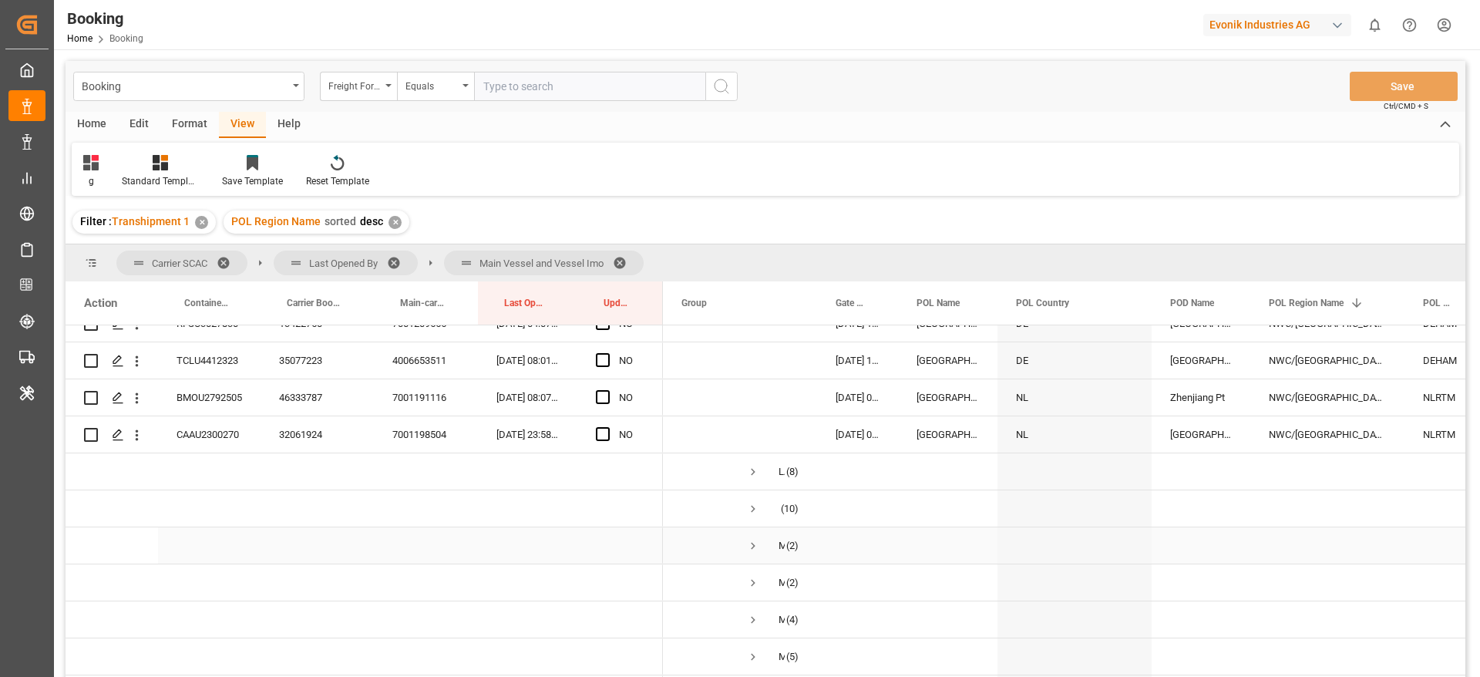
scroll to position [3238, 0]
click at [751, 435] on span "Press SPACE to select this row." at bounding box center [753, 436] width 14 height 14
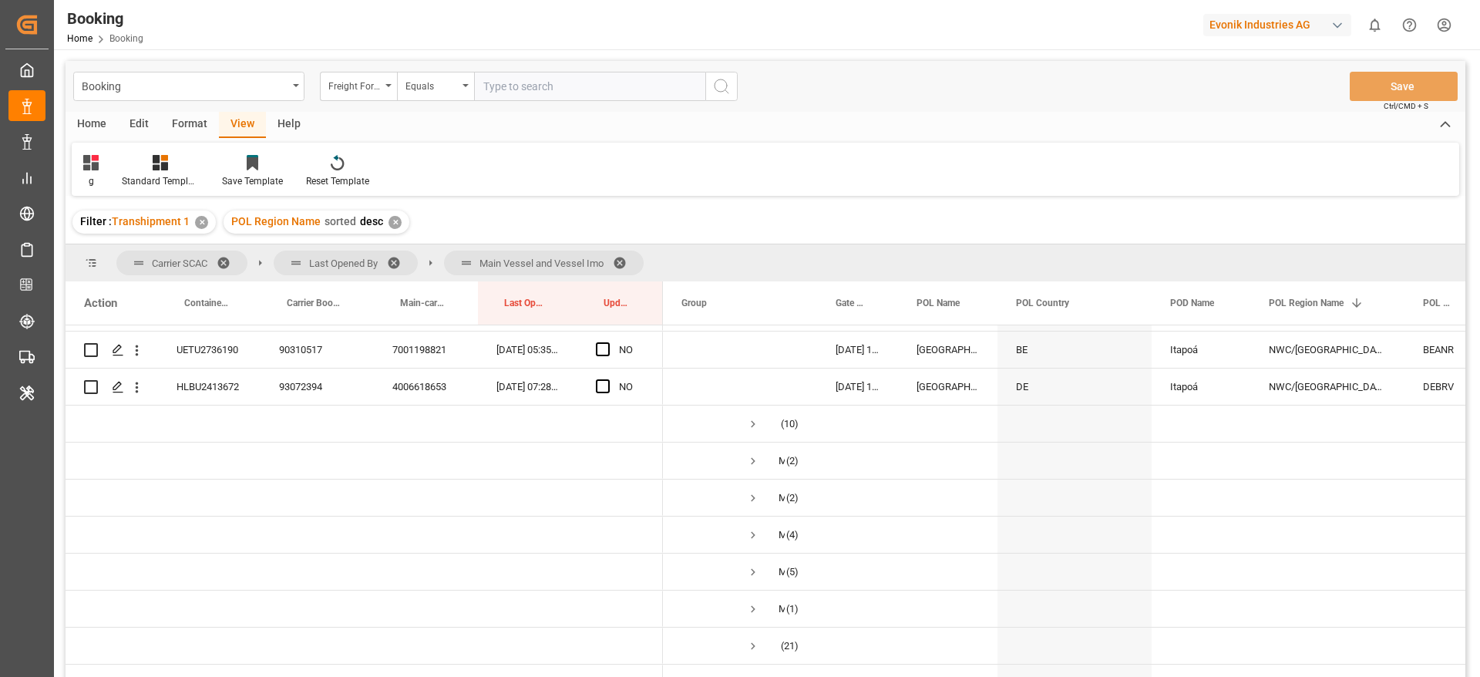
scroll to position [3585, 0]
click at [751, 423] on span "Press SPACE to select this row." at bounding box center [753, 423] width 14 height 14
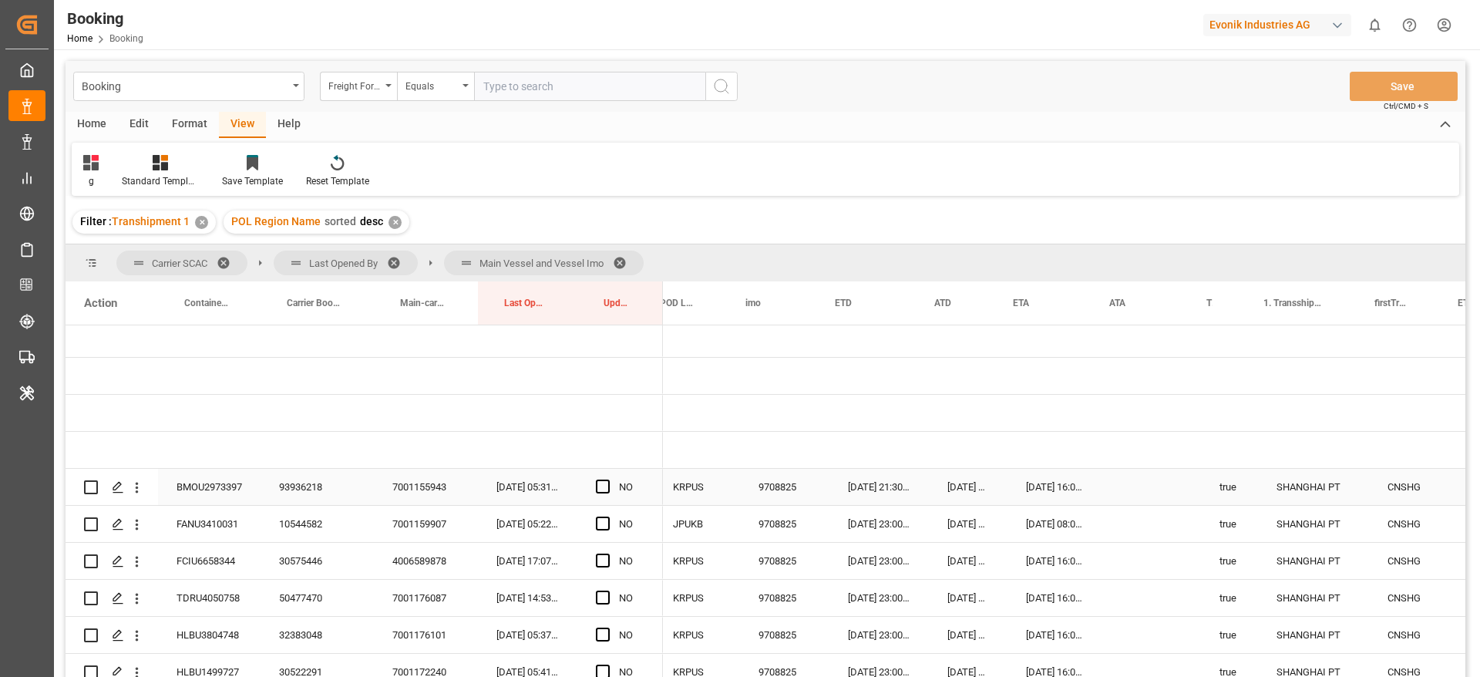
scroll to position [0, 1098]
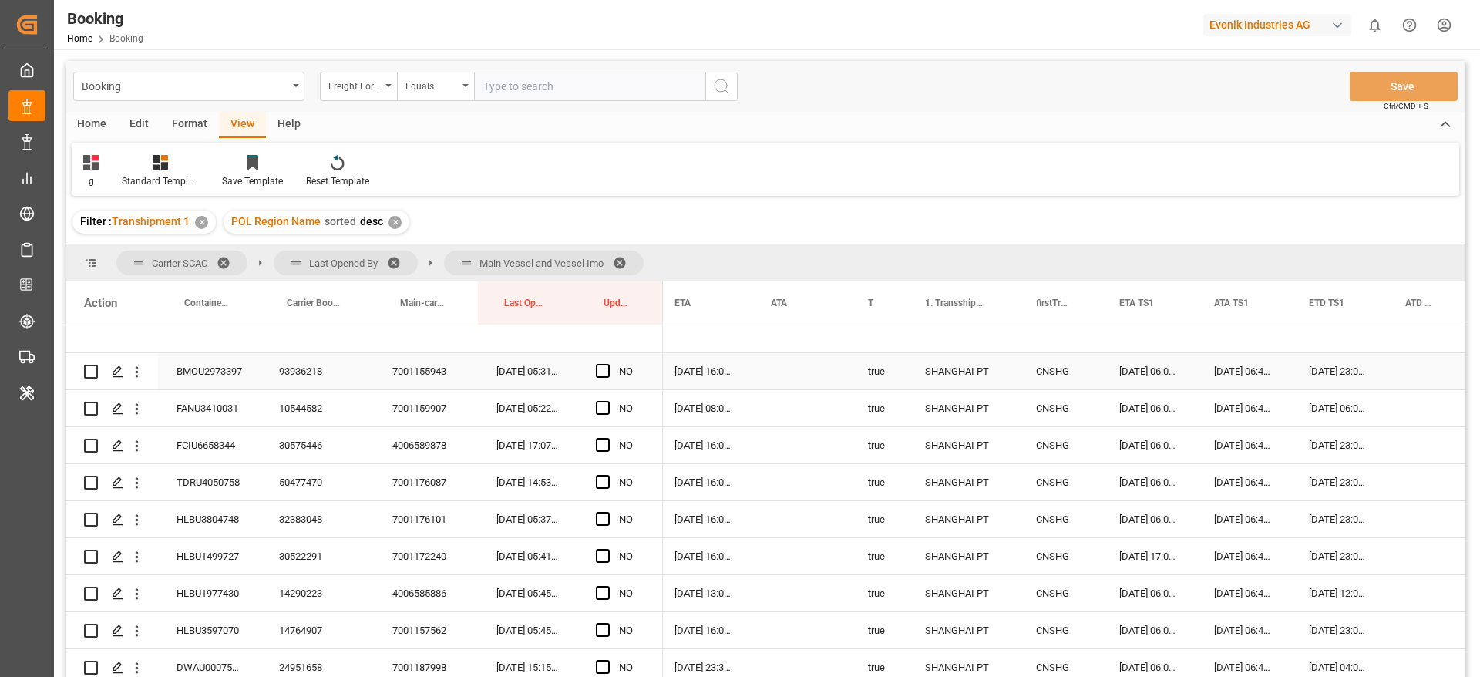
click at [299, 378] on div "93936218" at bounding box center [317, 371] width 113 height 36
click at [600, 367] on span "Press SPACE to select this row." at bounding box center [603, 371] width 14 height 14
click at [608, 364] on input "Press SPACE to select this row." at bounding box center [608, 364] width 0 height 0
click at [602, 446] on span "Press SPACE to select this row." at bounding box center [603, 445] width 14 height 14
click at [608, 438] on input "Press SPACE to select this row." at bounding box center [608, 438] width 0 height 0
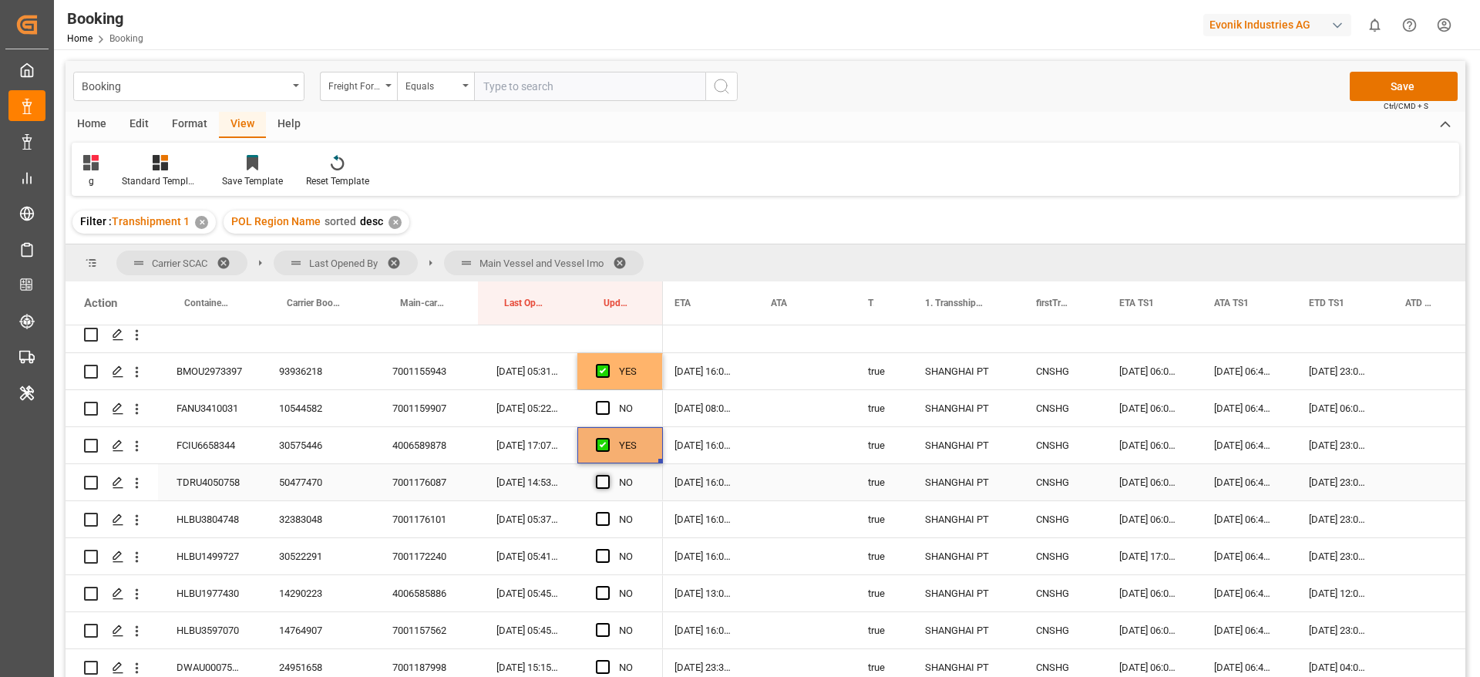
click at [601, 478] on span "Press SPACE to select this row." at bounding box center [603, 482] width 14 height 14
click at [608, 475] on input "Press SPACE to select this row." at bounding box center [608, 475] width 0 height 0
click at [606, 516] on span "Press SPACE to select this row." at bounding box center [603, 519] width 14 height 14
click at [608, 512] on input "Press SPACE to select this row." at bounding box center [608, 512] width 0 height 0
click at [600, 554] on span "Press SPACE to select this row." at bounding box center [603, 556] width 14 height 14
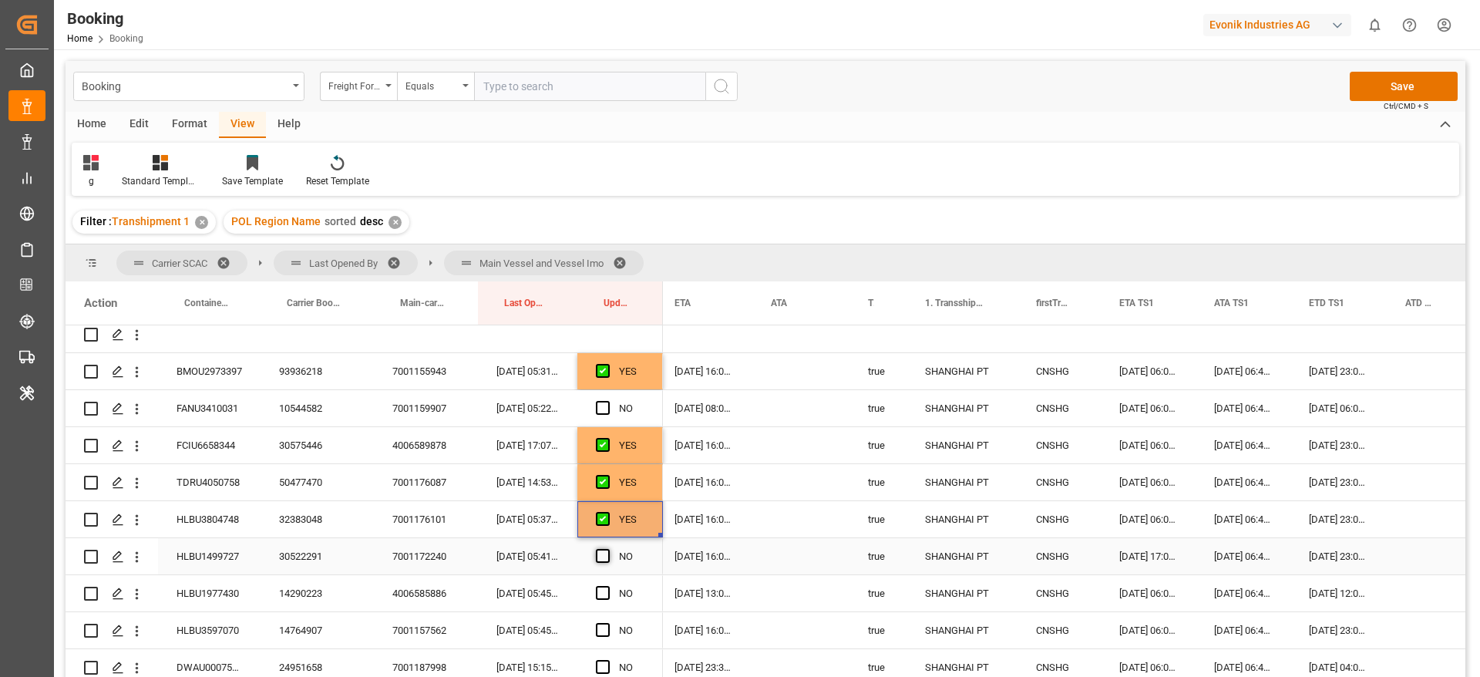
click at [608, 549] on input "Press SPACE to select this row." at bounding box center [608, 549] width 0 height 0
click at [602, 589] on span "Press SPACE to select this row." at bounding box center [603, 593] width 14 height 14
click at [608, 586] on input "Press SPACE to select this row." at bounding box center [608, 586] width 0 height 0
click at [604, 628] on span "Press SPACE to select this row." at bounding box center [603, 630] width 14 height 14
click at [608, 623] on input "Press SPACE to select this row." at bounding box center [608, 623] width 0 height 0
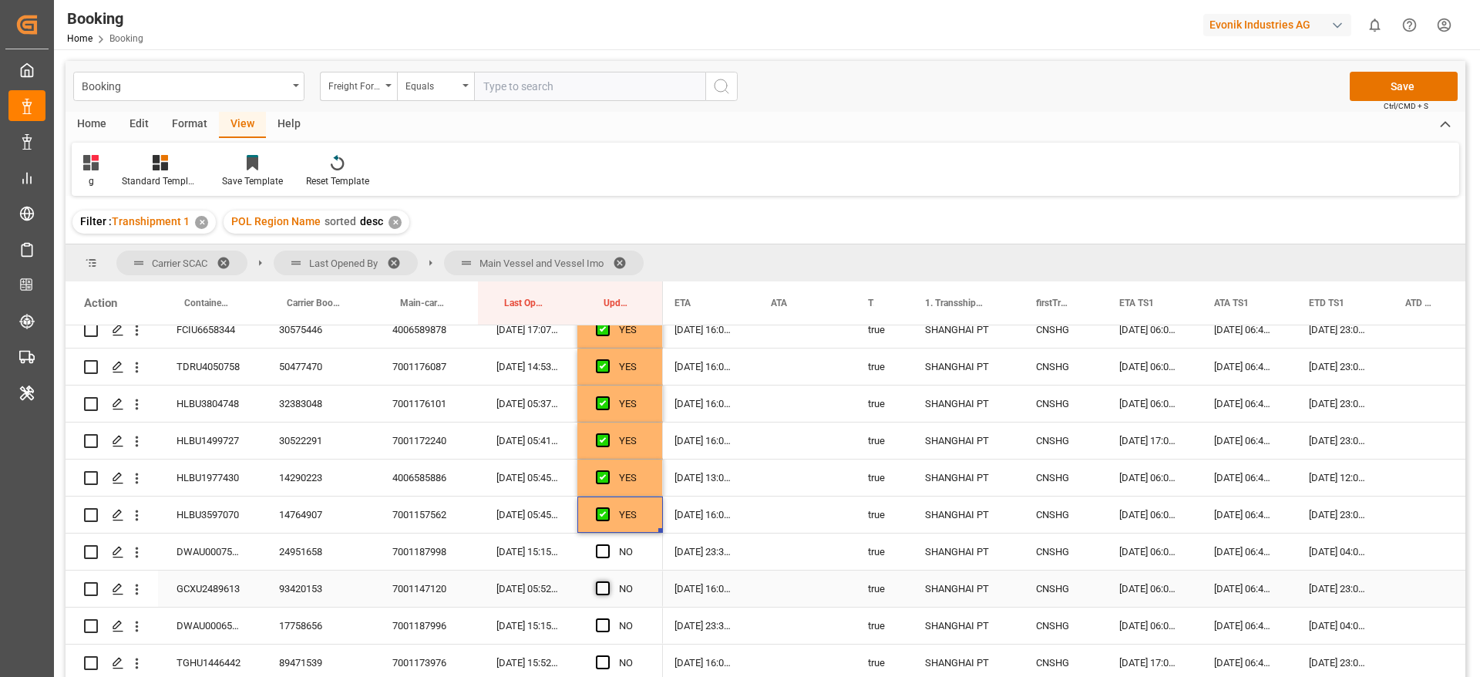
click at [601, 591] on span "Press SPACE to select this row." at bounding box center [603, 588] width 14 height 14
click at [608, 581] on input "Press SPACE to select this row." at bounding box center [608, 581] width 0 height 0
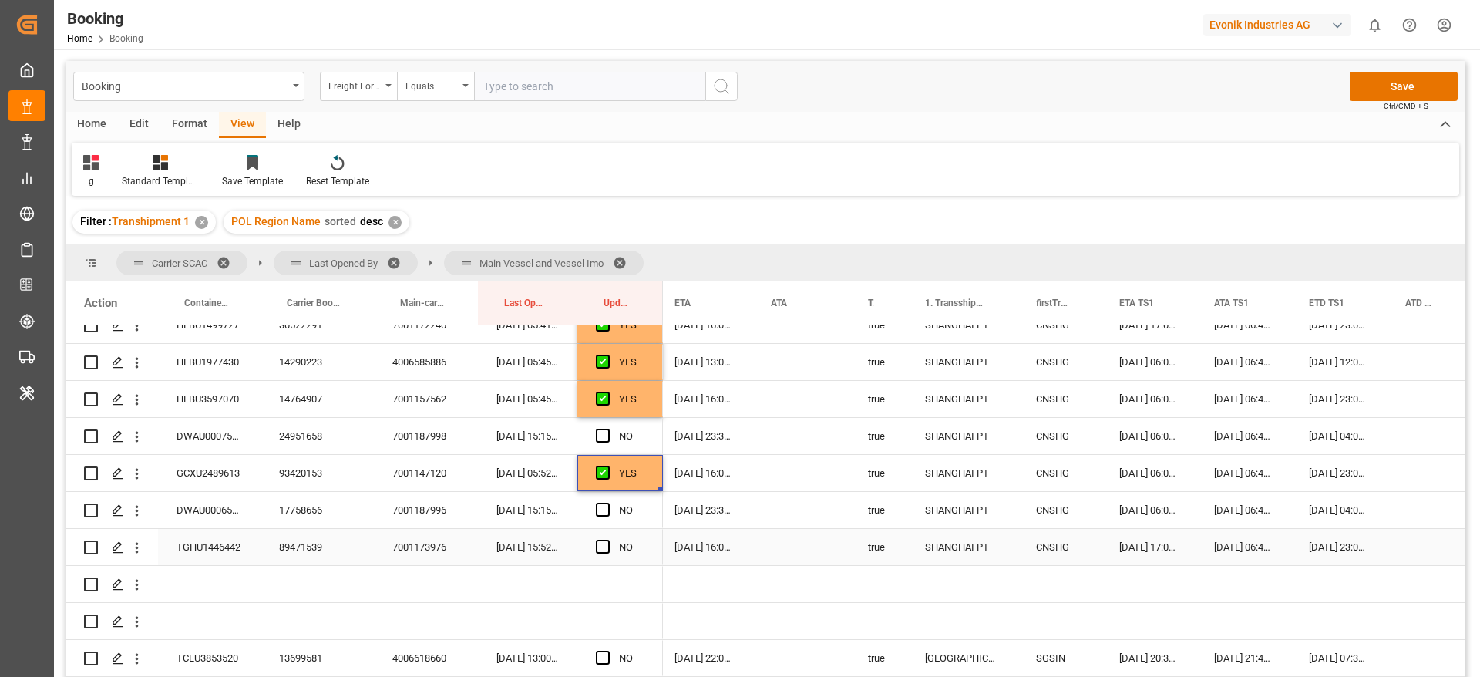
click at [606, 541] on span "Press SPACE to select this row." at bounding box center [603, 547] width 14 height 14
click at [608, 540] on input "Press SPACE to select this row." at bounding box center [608, 540] width 0 height 0
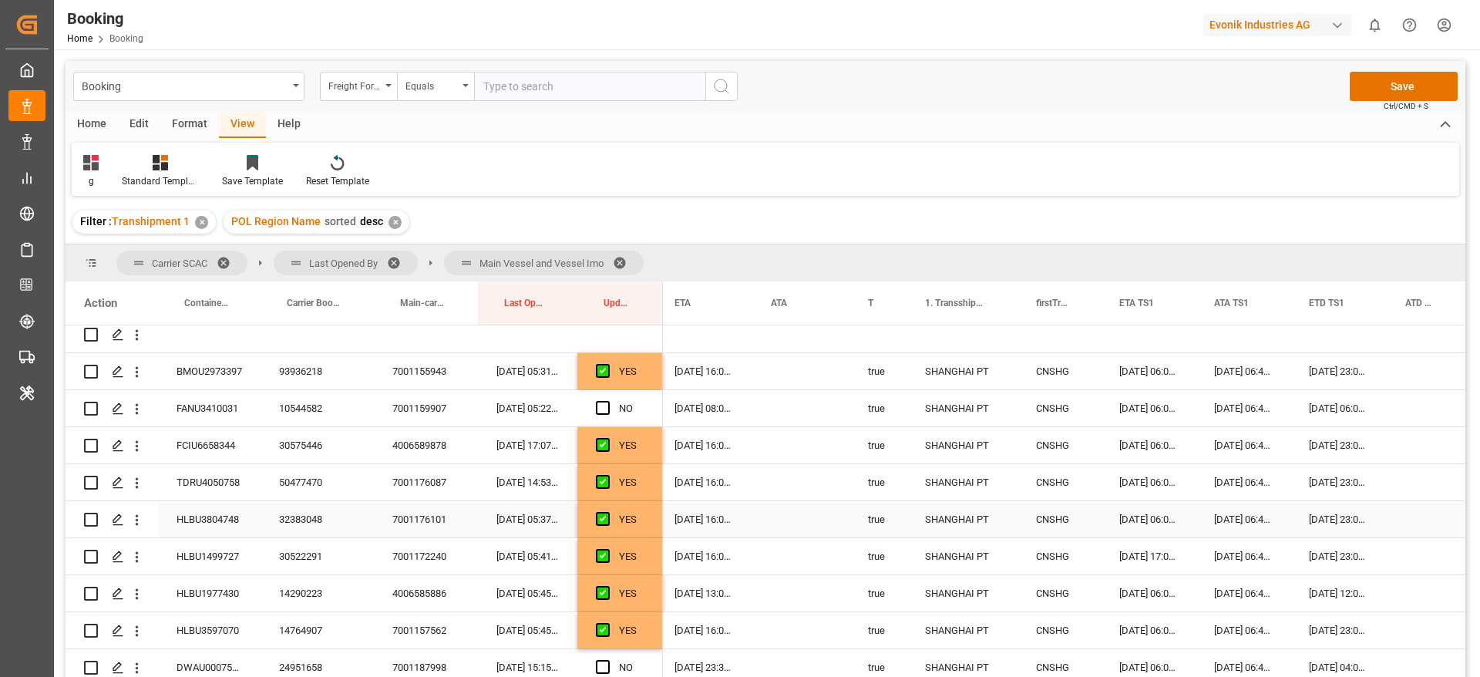
click at [311, 404] on div "10544582" at bounding box center [317, 408] width 113 height 36
click at [600, 403] on span "Press SPACE to select this row." at bounding box center [603, 408] width 14 height 14
click at [608, 401] on input "Press SPACE to select this row." at bounding box center [608, 401] width 0 height 0
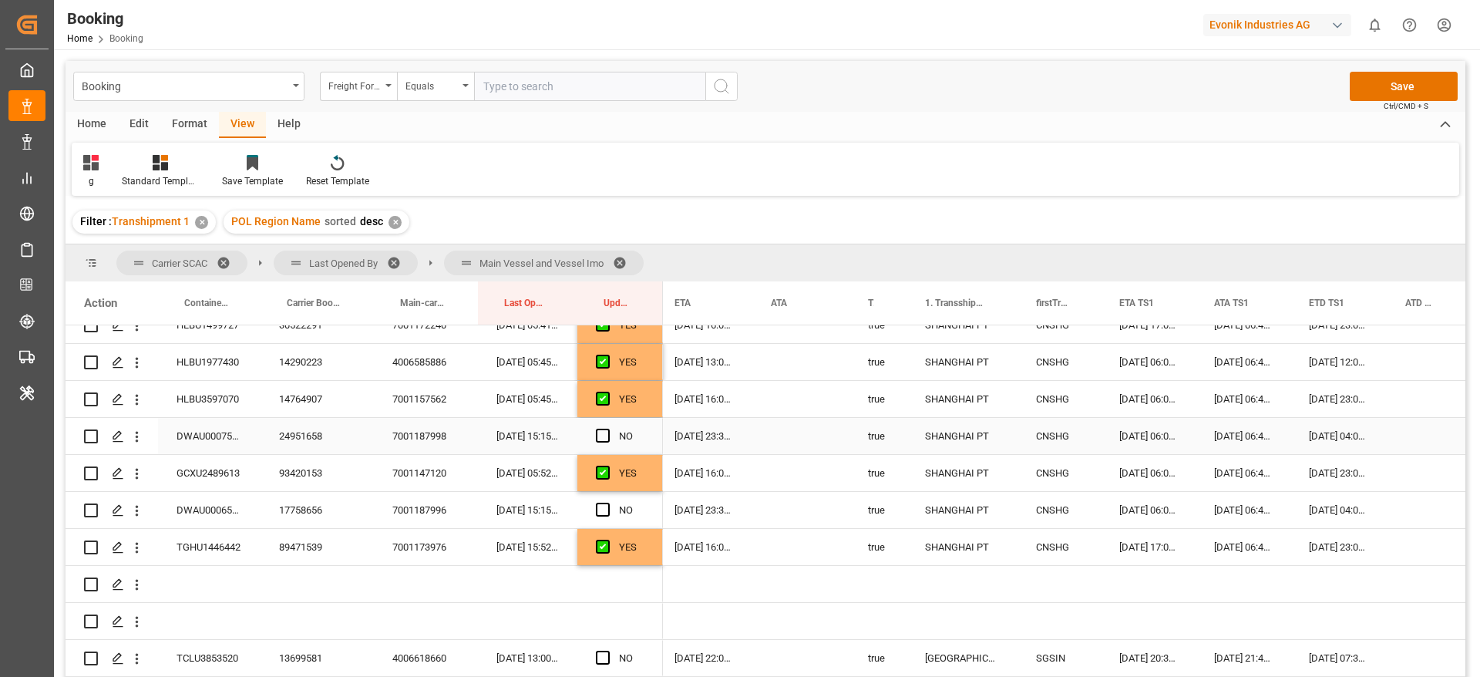
click at [299, 438] on div "24951658" at bounding box center [317, 436] width 113 height 36
click at [1346, 440] on div "26-08-2025 04:00:00" at bounding box center [1339, 436] width 96 height 36
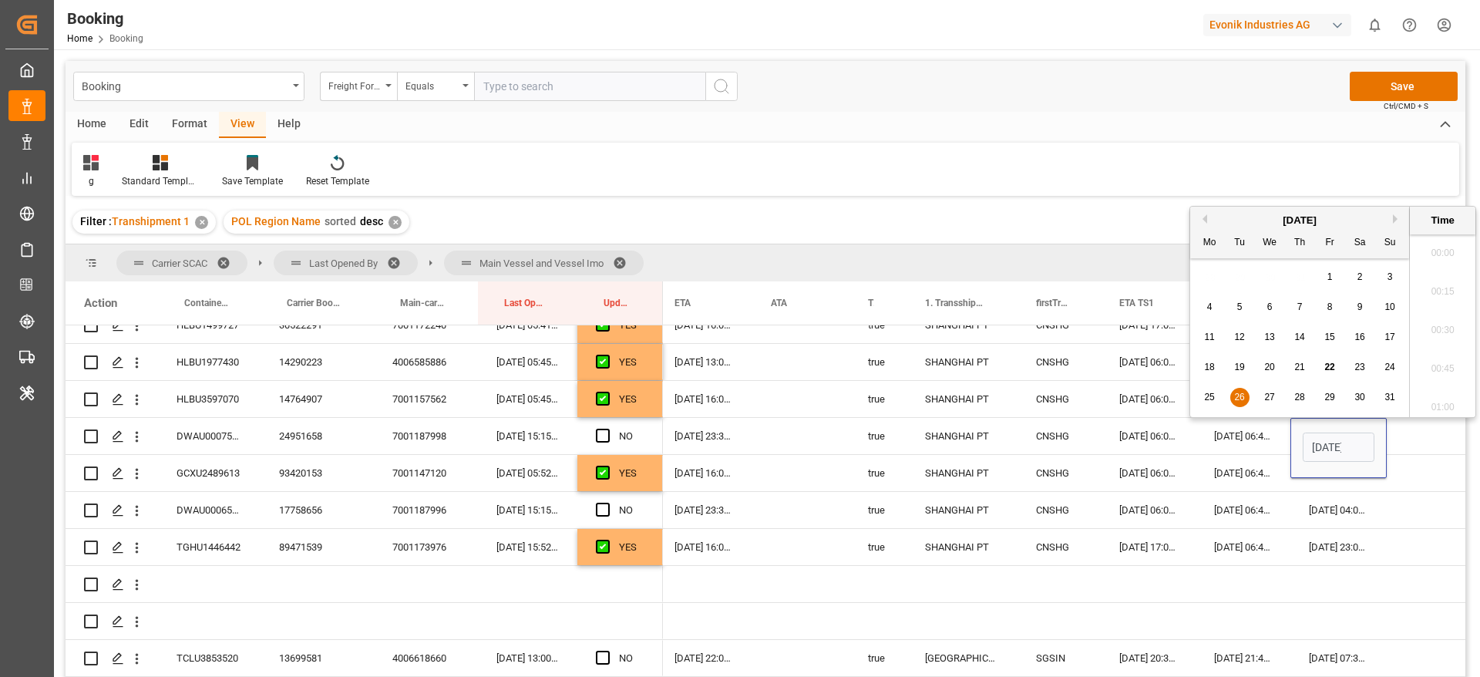
click at [1271, 394] on span "27" at bounding box center [1269, 397] width 10 height 11
type input "27-08-2025 04:00"
click at [601, 432] on span "Press SPACE to select this row." at bounding box center [603, 436] width 14 height 14
click at [608, 429] on input "Press SPACE to select this row." at bounding box center [608, 429] width 0 height 0
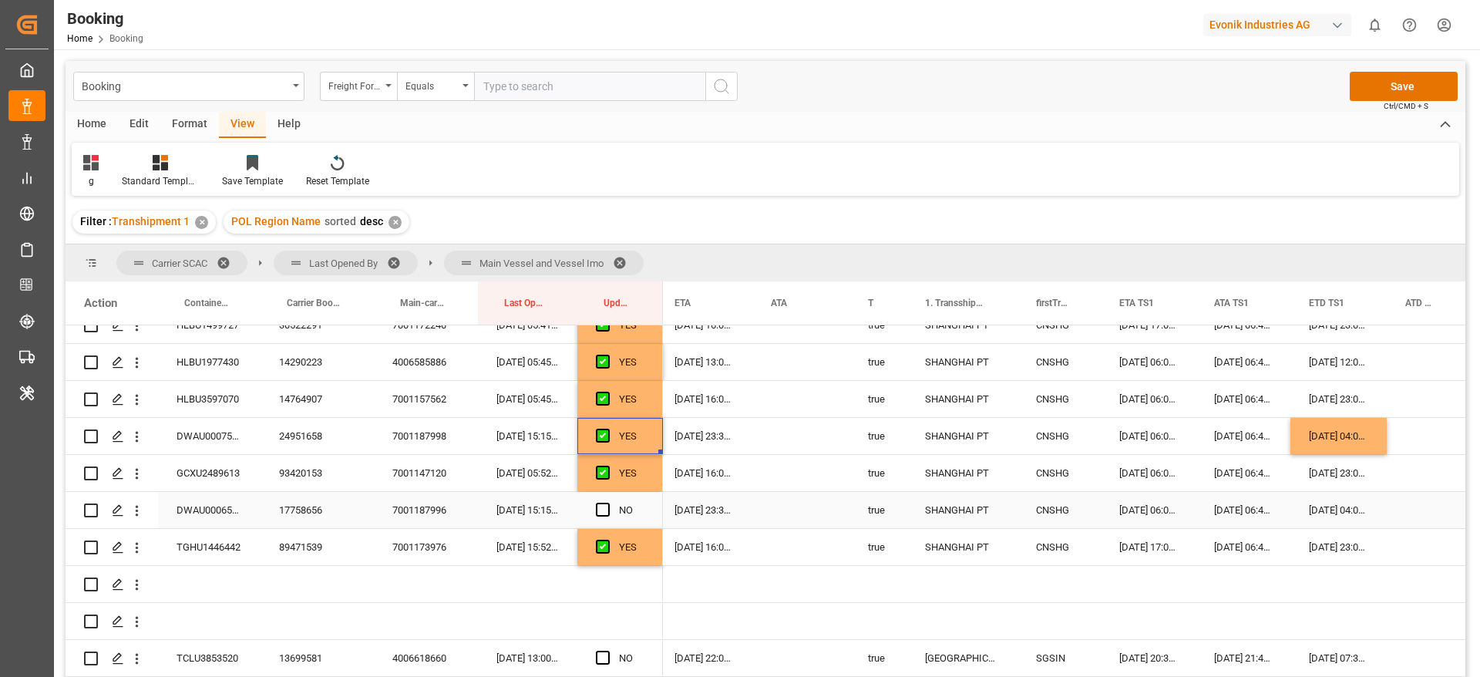
click at [313, 509] on div "17758656" at bounding box center [317, 510] width 113 height 36
click at [1367, 436] on div "[DATE] 04:00:00" at bounding box center [1339, 436] width 96 height 36
click at [1344, 505] on div "26-08-2025 04:00:00" at bounding box center [1339, 510] width 96 height 36
click at [603, 511] on span "Press SPACE to select this row." at bounding box center [603, 510] width 14 height 14
click at [608, 503] on input "Press SPACE to select this row." at bounding box center [608, 503] width 0 height 0
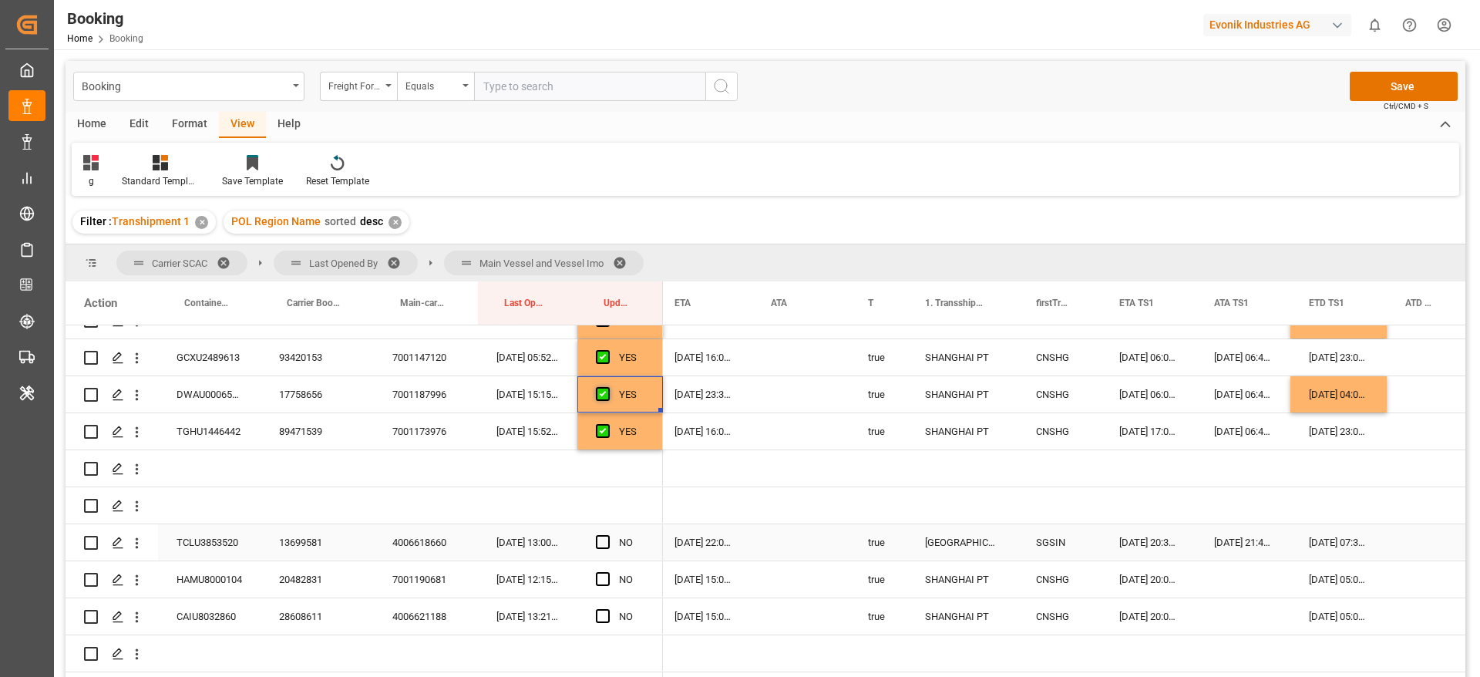
scroll to position [694, 0]
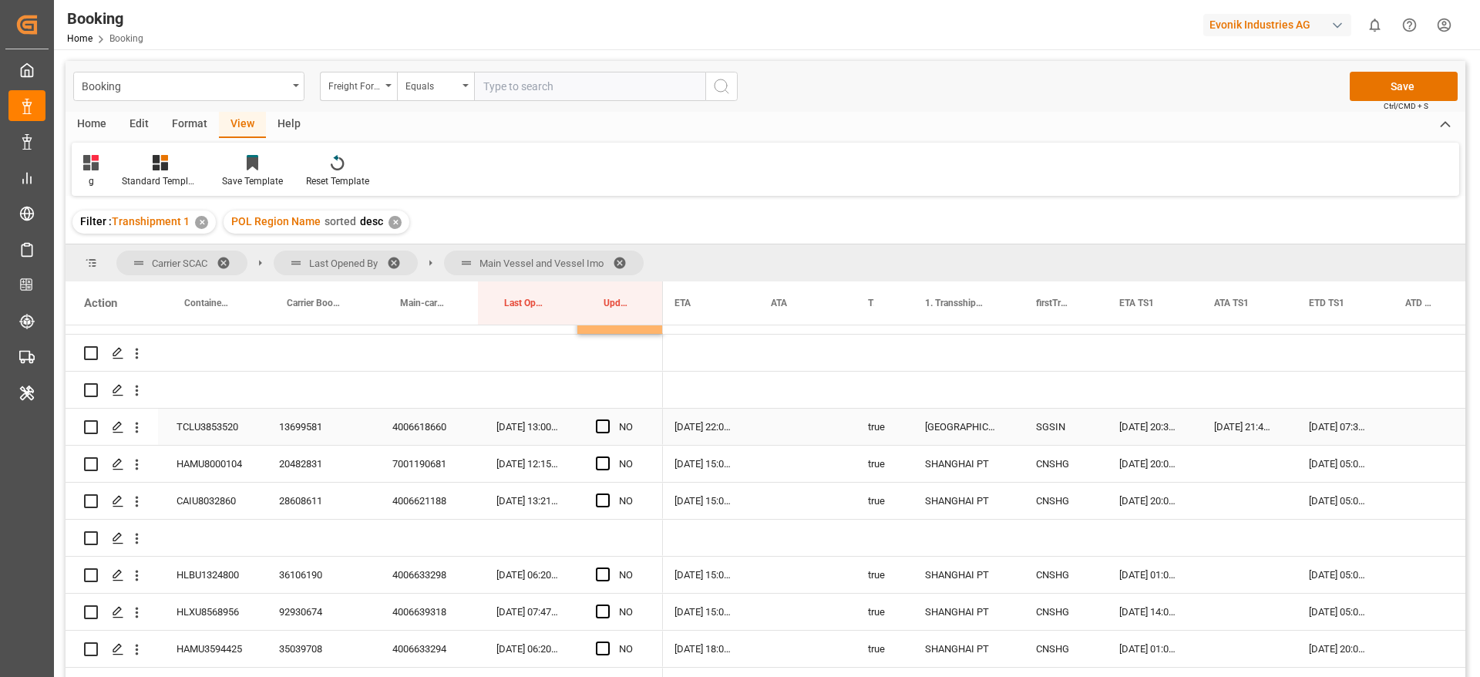
click at [317, 429] on div "13699581" at bounding box center [317, 427] width 113 height 36
click at [600, 423] on span "Press SPACE to select this row." at bounding box center [603, 426] width 14 height 14
click at [608, 419] on input "Press SPACE to select this row." at bounding box center [608, 419] width 0 height 0
click at [291, 463] on div "20482831" at bounding box center [317, 464] width 113 height 36
click at [600, 457] on span "Press SPACE to select this row." at bounding box center [603, 463] width 14 height 14
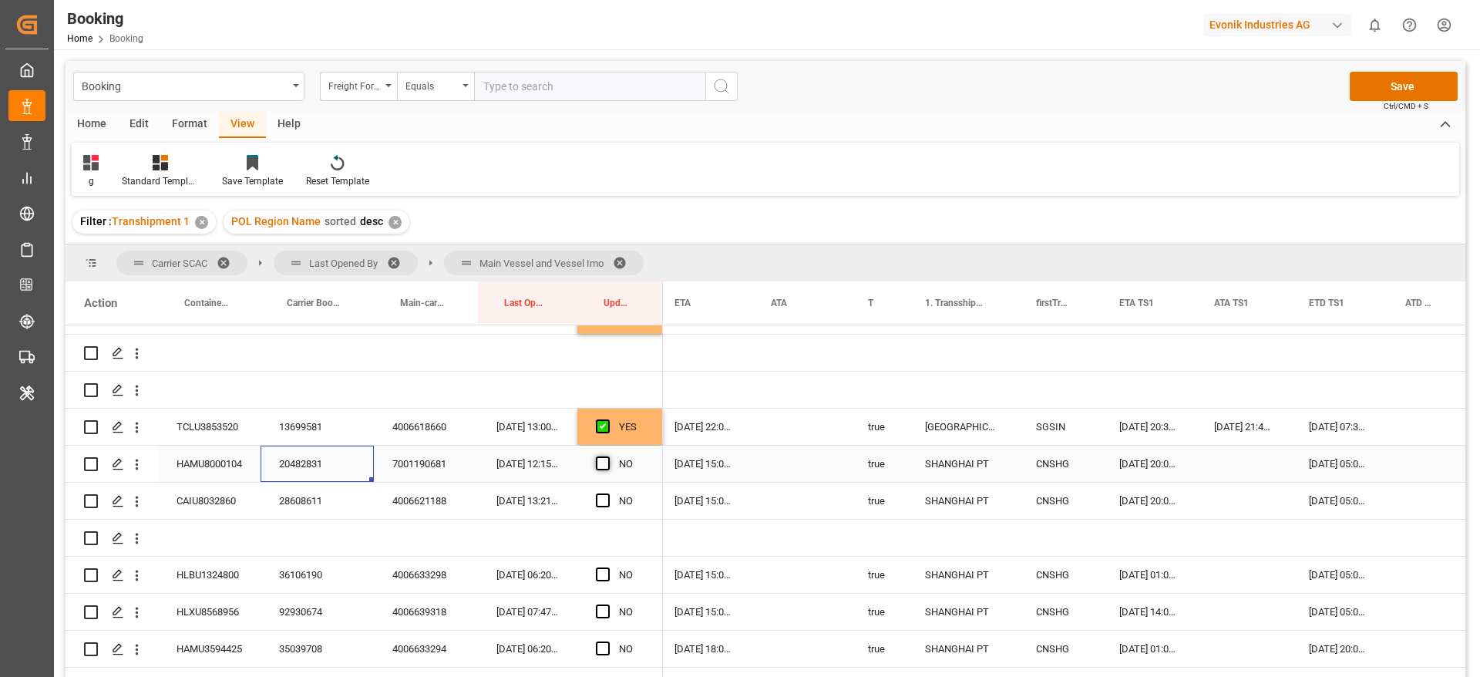
click at [608, 456] on input "Press SPACE to select this row." at bounding box center [608, 456] width 0 height 0
click at [603, 498] on span "Press SPACE to select this row." at bounding box center [603, 500] width 14 height 14
click at [608, 493] on input "Press SPACE to select this row." at bounding box center [608, 493] width 0 height 0
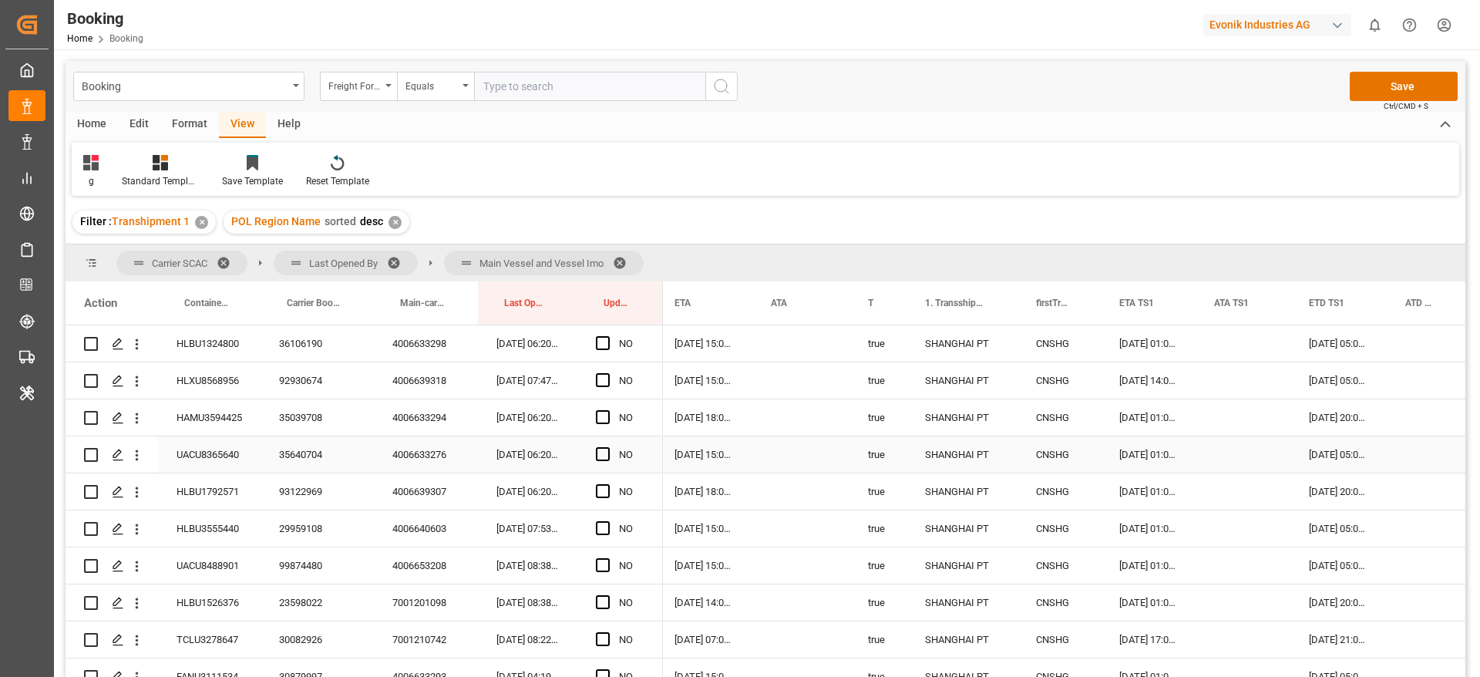
scroll to position [810, 0]
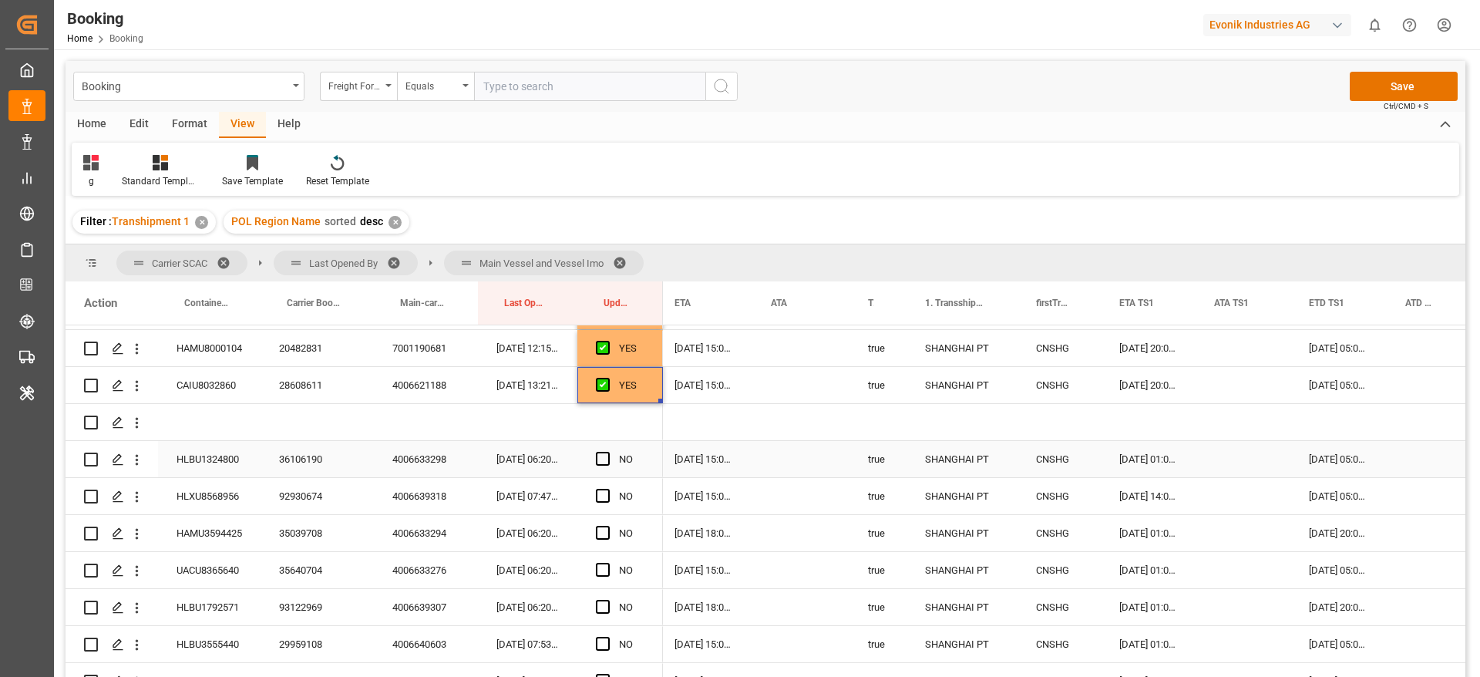
click at [297, 448] on div "36106190" at bounding box center [317, 459] width 113 height 36
click at [604, 458] on span "Press SPACE to select this row." at bounding box center [603, 459] width 14 height 14
click at [608, 452] on input "Press SPACE to select this row." at bounding box center [608, 452] width 0 height 0
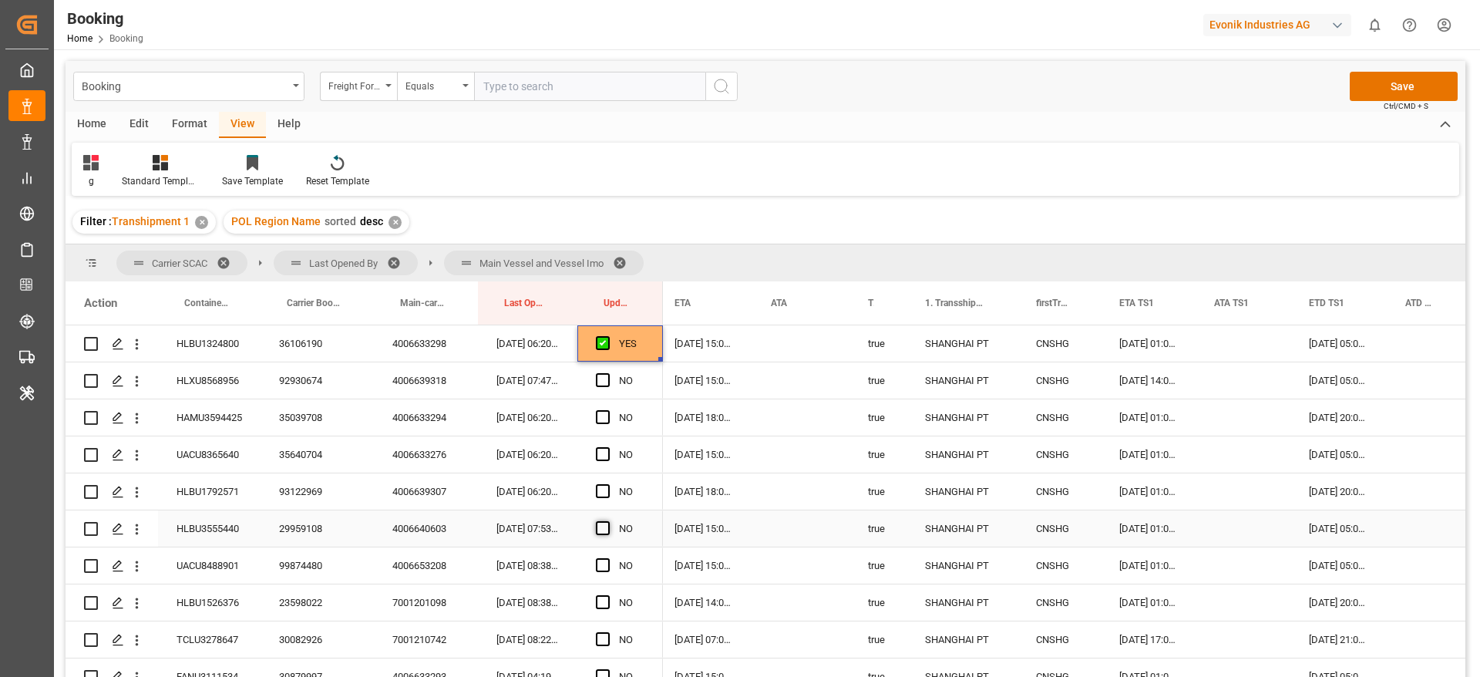
click at [599, 532] on span "Press SPACE to select this row." at bounding box center [603, 528] width 14 height 14
click at [608, 521] on input "Press SPACE to select this row." at bounding box center [608, 521] width 0 height 0
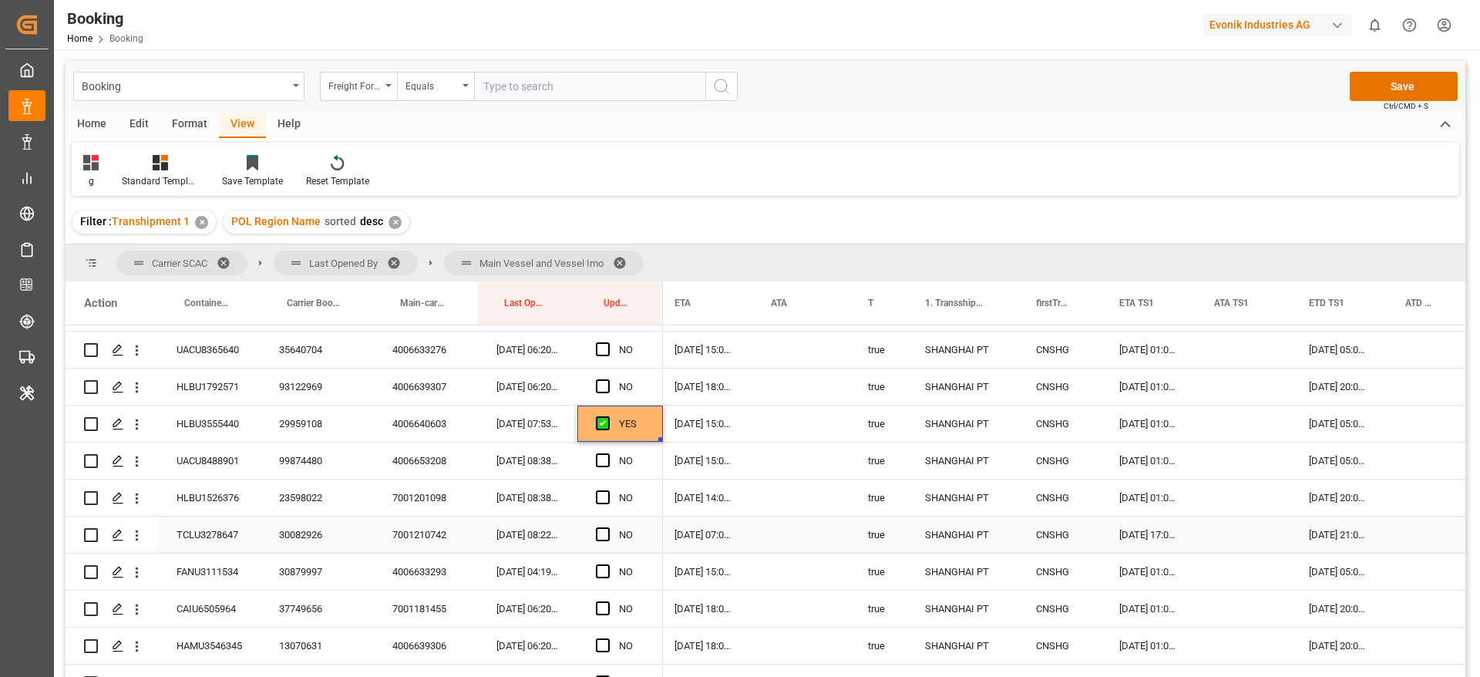
scroll to position [1041, 0]
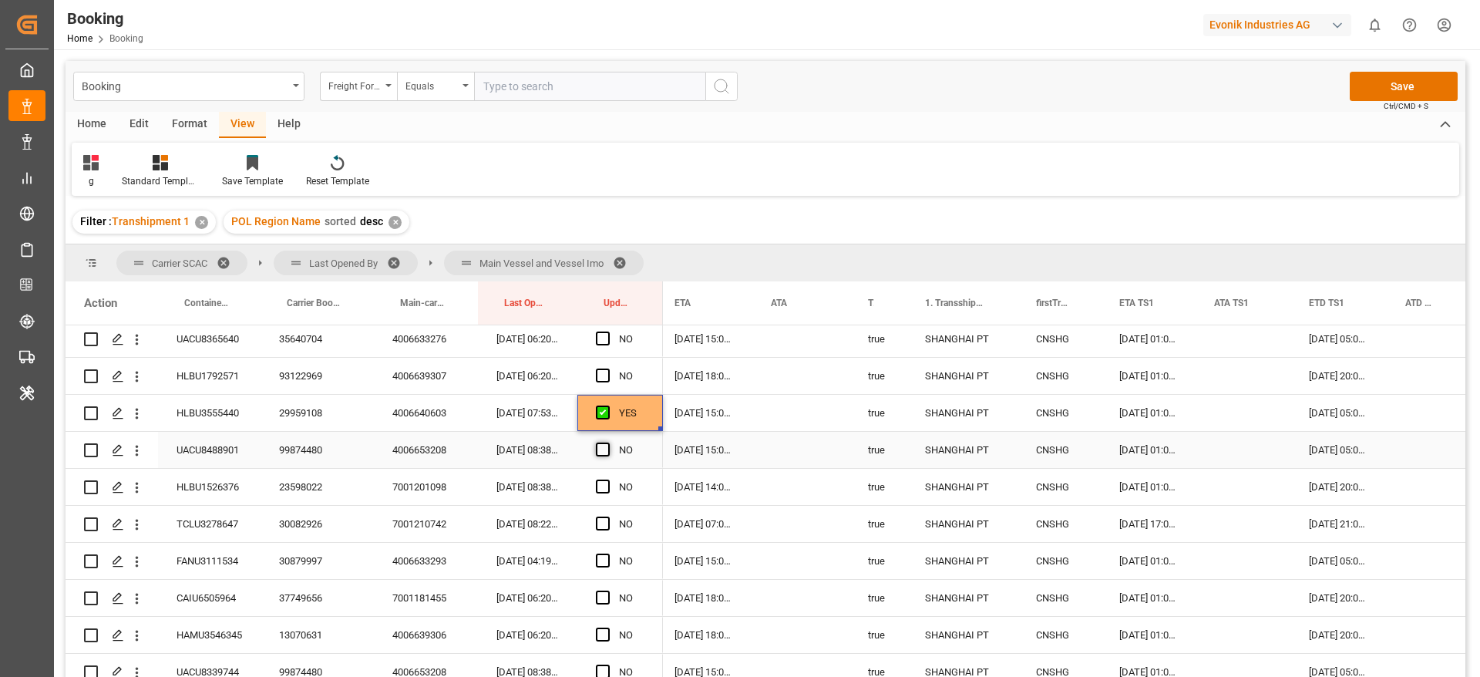
click at [598, 450] on span "Press SPACE to select this row." at bounding box center [603, 450] width 14 height 14
click at [608, 443] on input "Press SPACE to select this row." at bounding box center [608, 443] width 0 height 0
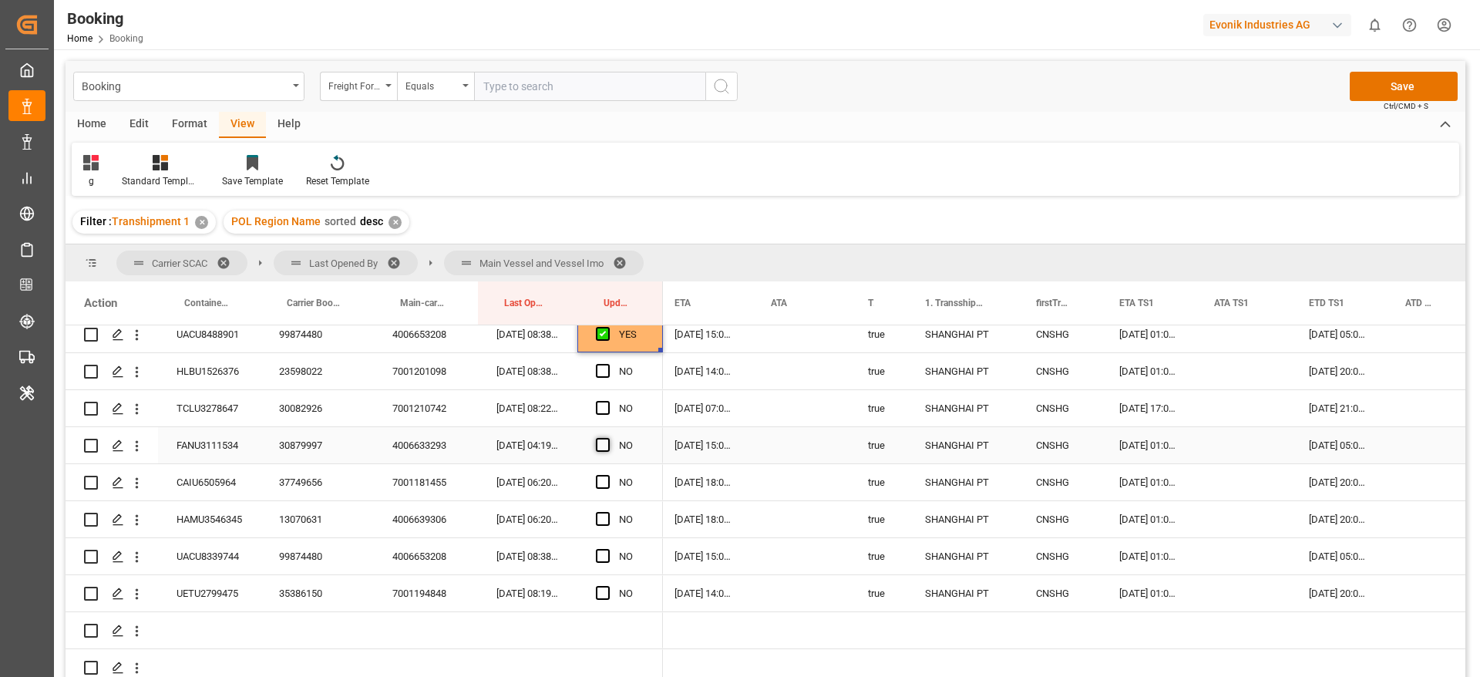
click at [606, 443] on span "Press SPACE to select this row." at bounding box center [603, 445] width 14 height 14
click at [608, 438] on input "Press SPACE to select this row." at bounding box center [608, 438] width 0 height 0
click at [605, 555] on span "Press SPACE to select this row." at bounding box center [603, 556] width 14 height 14
click at [608, 549] on input "Press SPACE to select this row." at bounding box center [608, 549] width 0 height 0
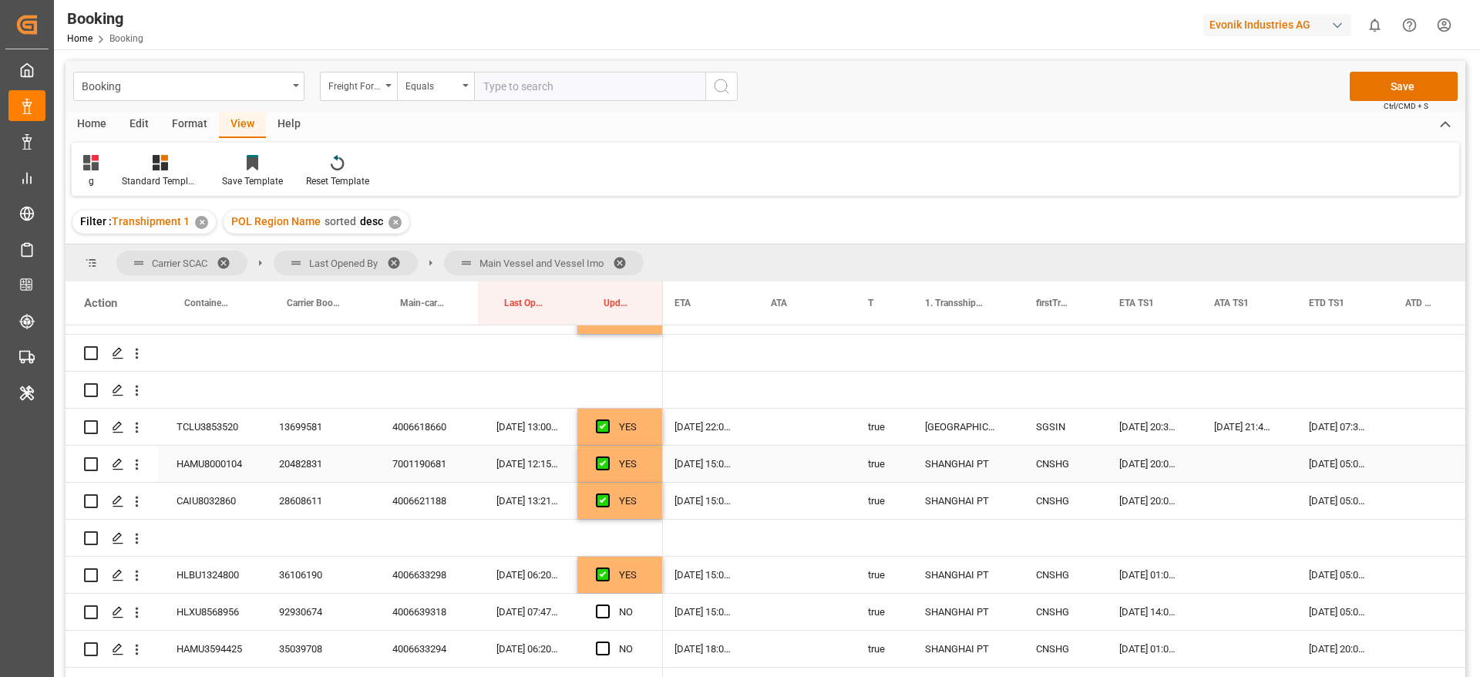
scroll to position [810, 0]
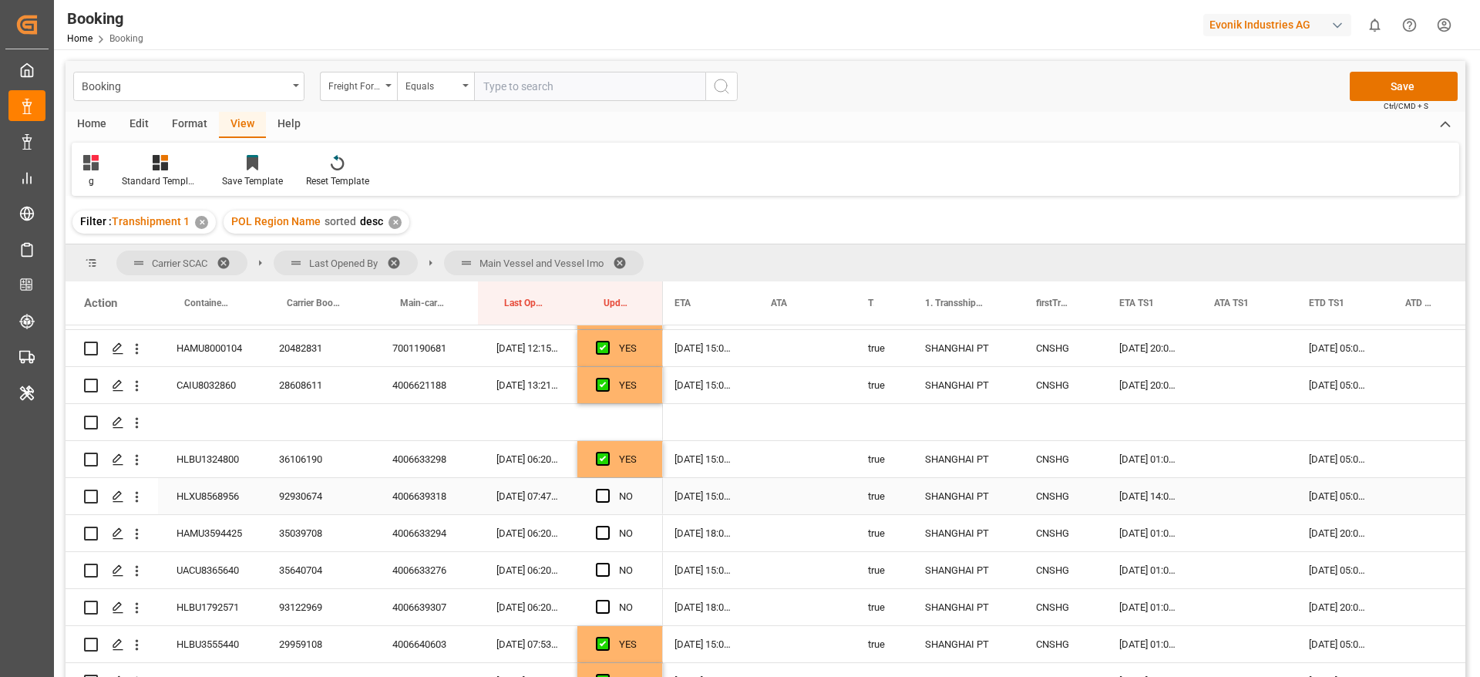
click at [308, 497] on div "92930674" at bounding box center [317, 496] width 113 height 36
click at [1147, 461] on div "[DATE] 01:00:00" at bounding box center [1148, 459] width 95 height 36
drag, startPoint x: 1193, startPoint y: 473, endPoint x: 1194, endPoint y: 489, distance: 15.5
click at [601, 497] on span "Press SPACE to select this row." at bounding box center [603, 496] width 14 height 14
click at [608, 489] on input "Press SPACE to select this row." at bounding box center [608, 489] width 0 height 0
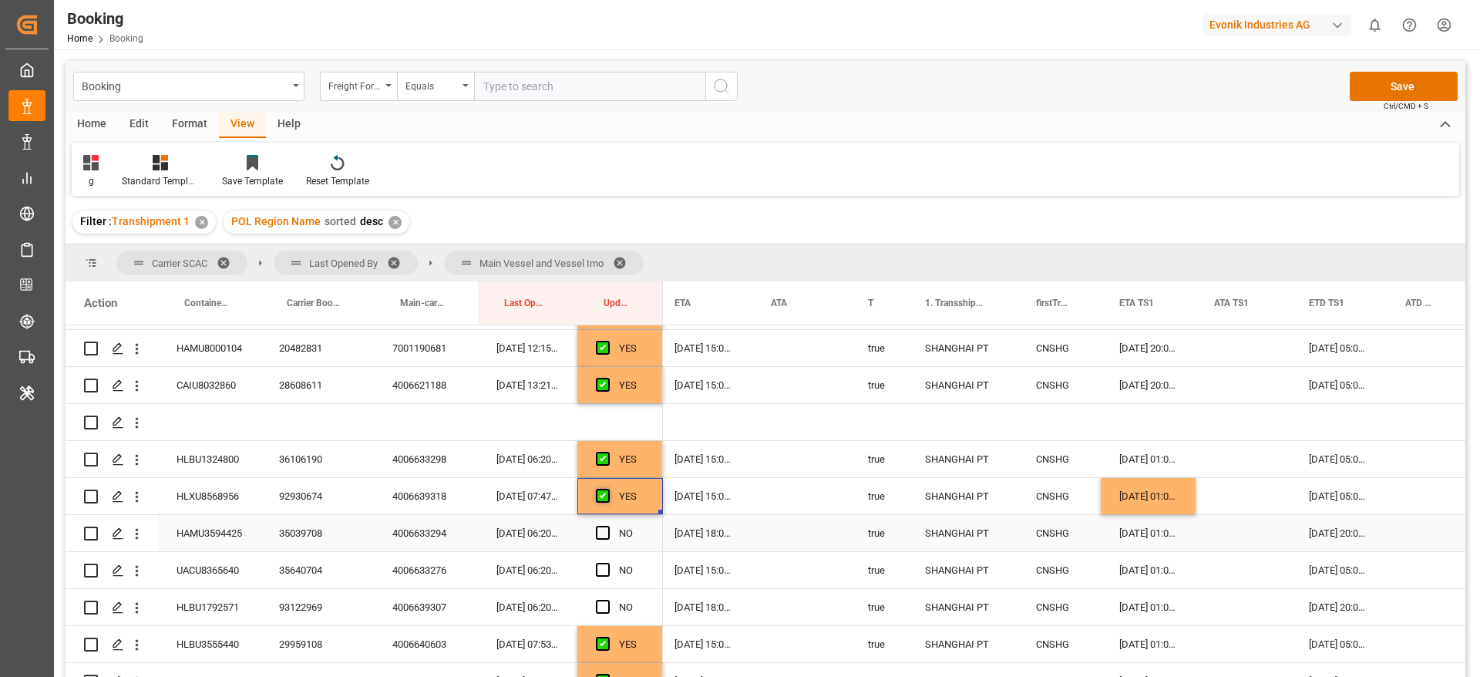
scroll to position [925, 0]
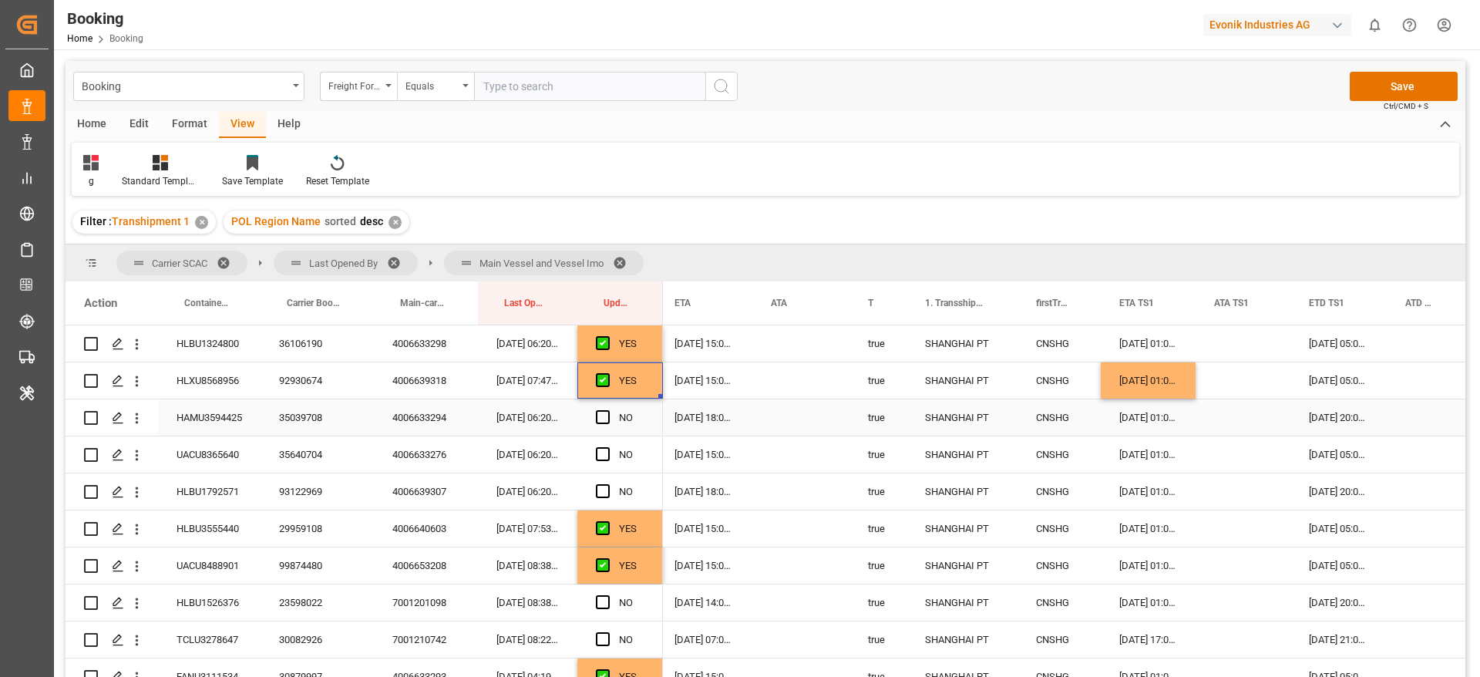
click at [275, 414] on div "35039708" at bounding box center [317, 417] width 113 height 36
click at [608, 414] on span "Press SPACE to select this row." at bounding box center [603, 417] width 14 height 14
click at [608, 410] on input "Press SPACE to select this row." at bounding box center [608, 410] width 0 height 0
click at [605, 484] on span "Press SPACE to select this row." at bounding box center [603, 491] width 14 height 14
click at [608, 484] on input "Press SPACE to select this row." at bounding box center [608, 484] width 0 height 0
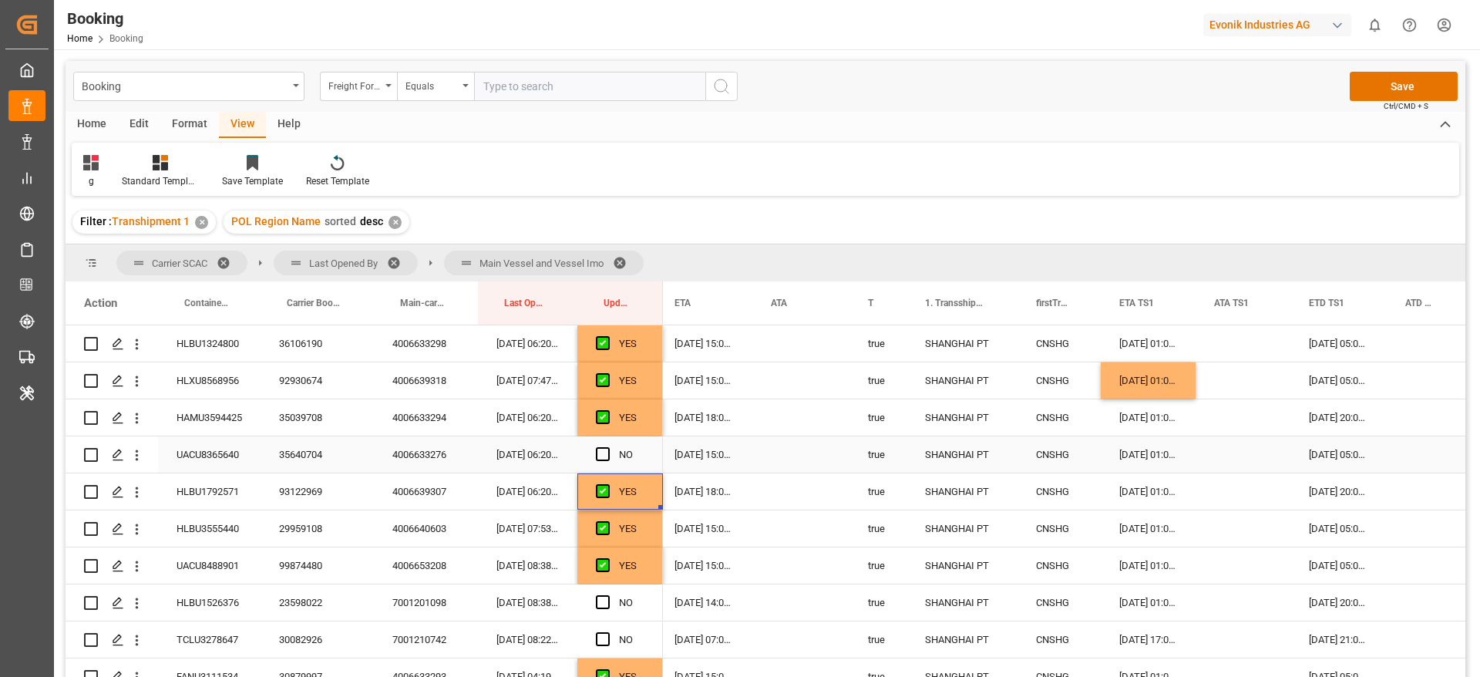
drag, startPoint x: 606, startPoint y: 450, endPoint x: 573, endPoint y: 606, distance: 159.2
click at [607, 449] on span "Press SPACE to select this row." at bounding box center [603, 454] width 14 height 14
click at [608, 447] on input "Press SPACE to select this row." at bounding box center [608, 447] width 0 height 0
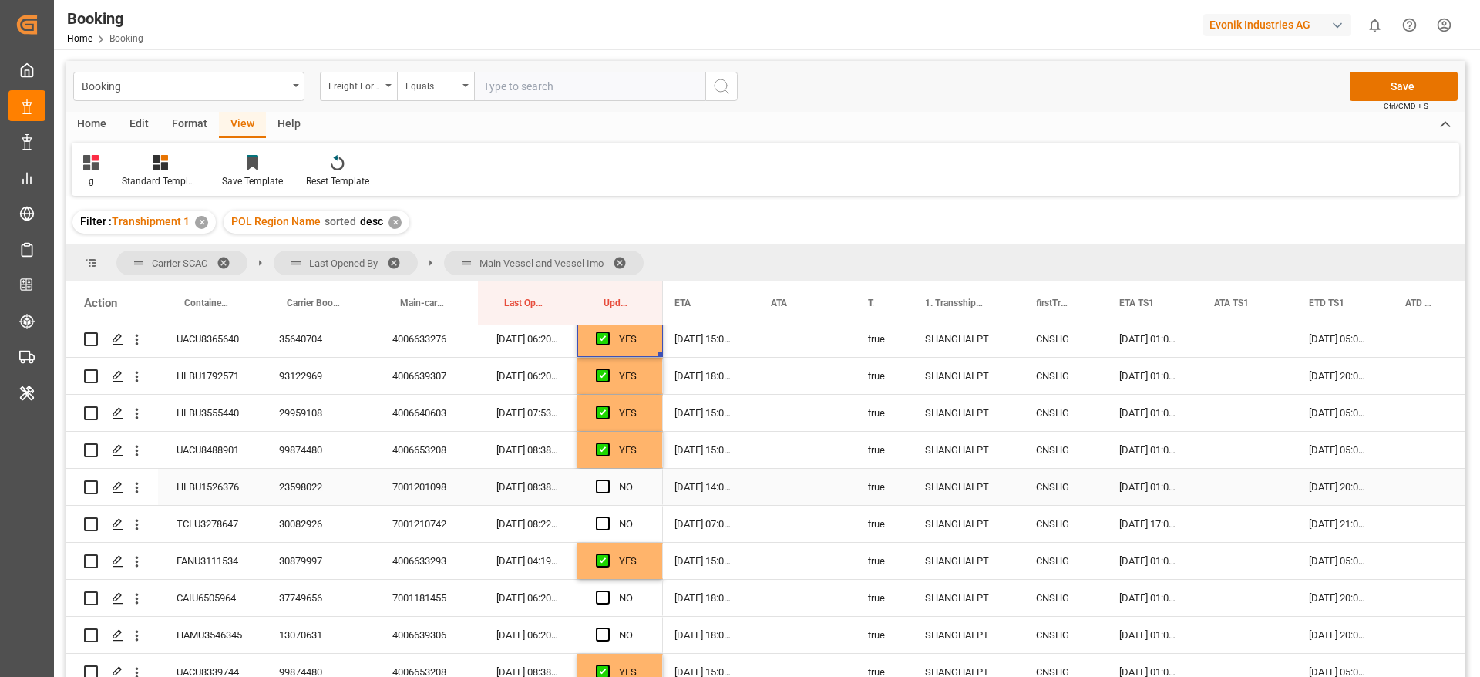
click at [314, 485] on div "23598022" at bounding box center [317, 487] width 113 height 36
click at [604, 490] on span "Press SPACE to select this row." at bounding box center [603, 487] width 14 height 14
click at [608, 480] on input "Press SPACE to select this row." at bounding box center [608, 480] width 0 height 0
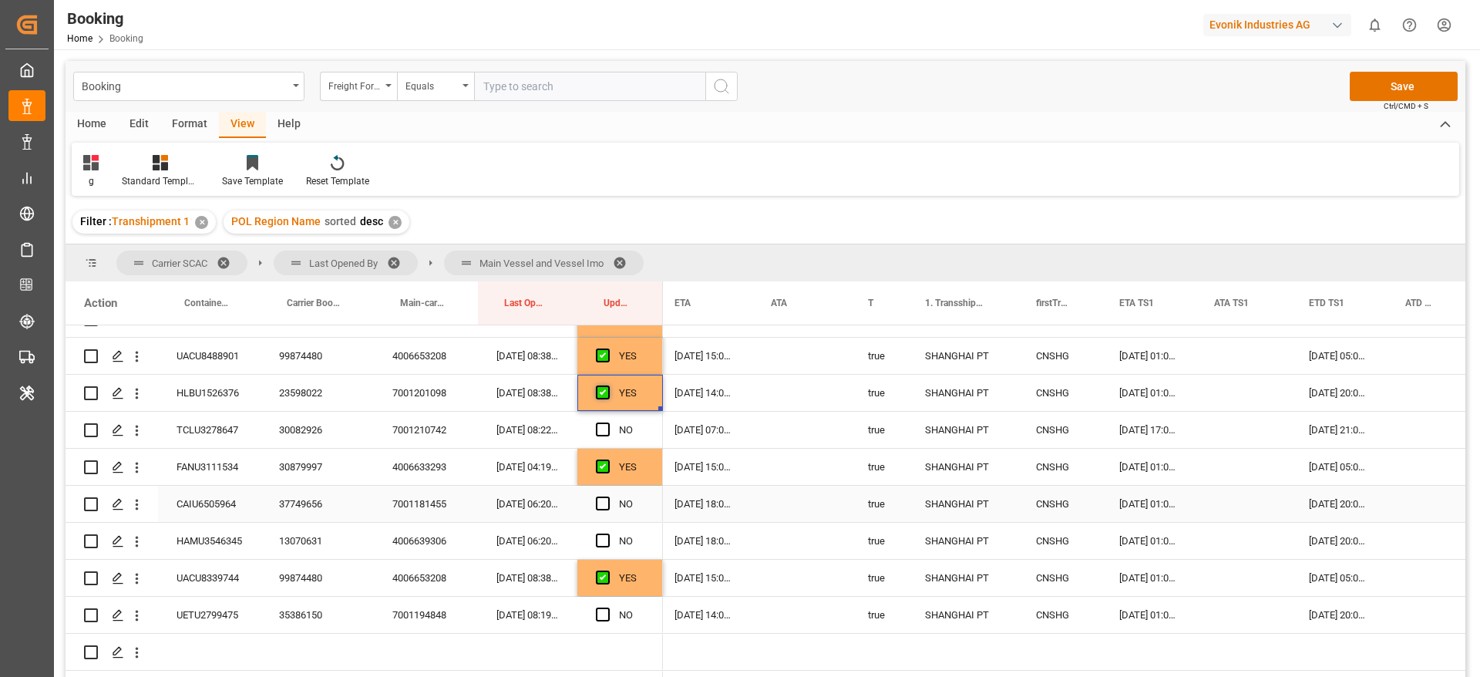
scroll to position [1156, 0]
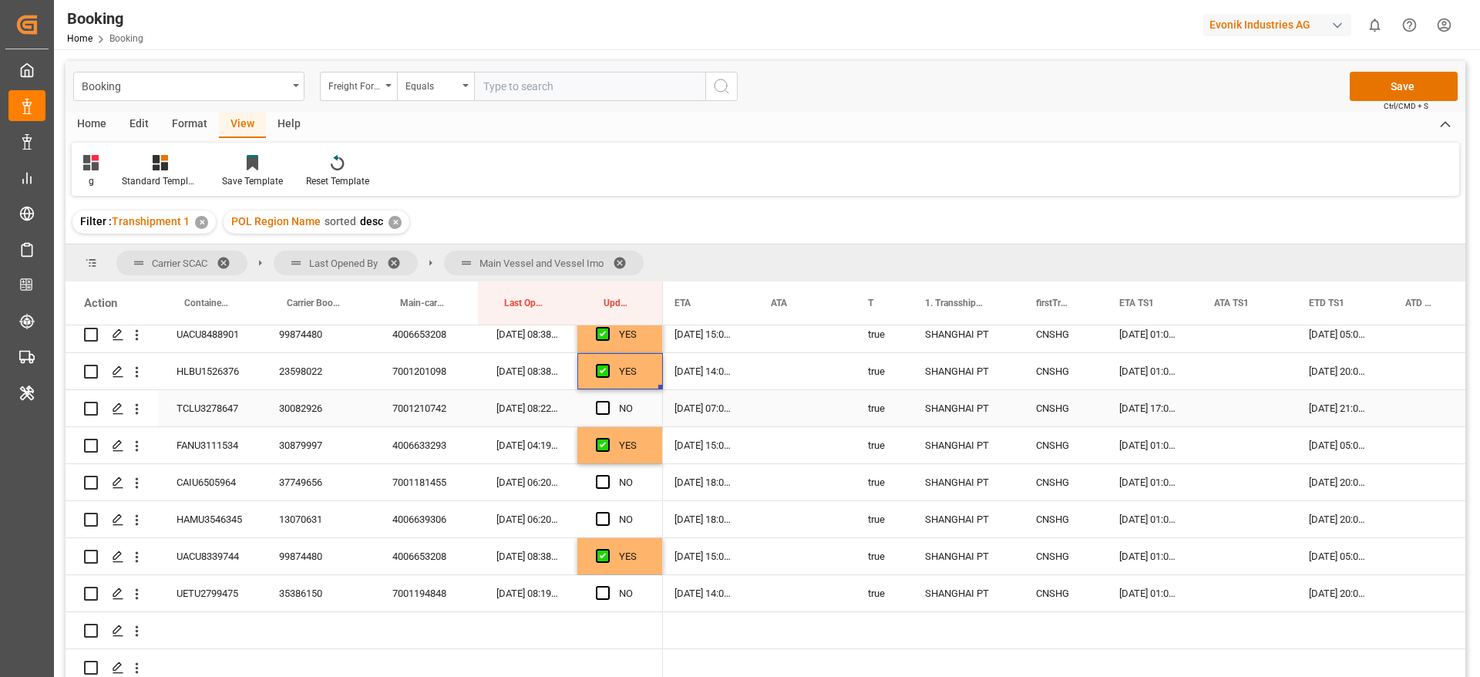
click at [293, 412] on div "30082926" at bounding box center [317, 408] width 113 height 36
click at [602, 404] on span "Press SPACE to select this row." at bounding box center [603, 408] width 14 height 14
click at [608, 401] on input "Press SPACE to select this row." at bounding box center [608, 401] width 0 height 0
click at [603, 481] on span "Press SPACE to select this row." at bounding box center [603, 482] width 14 height 14
click at [608, 475] on input "Press SPACE to select this row." at bounding box center [608, 475] width 0 height 0
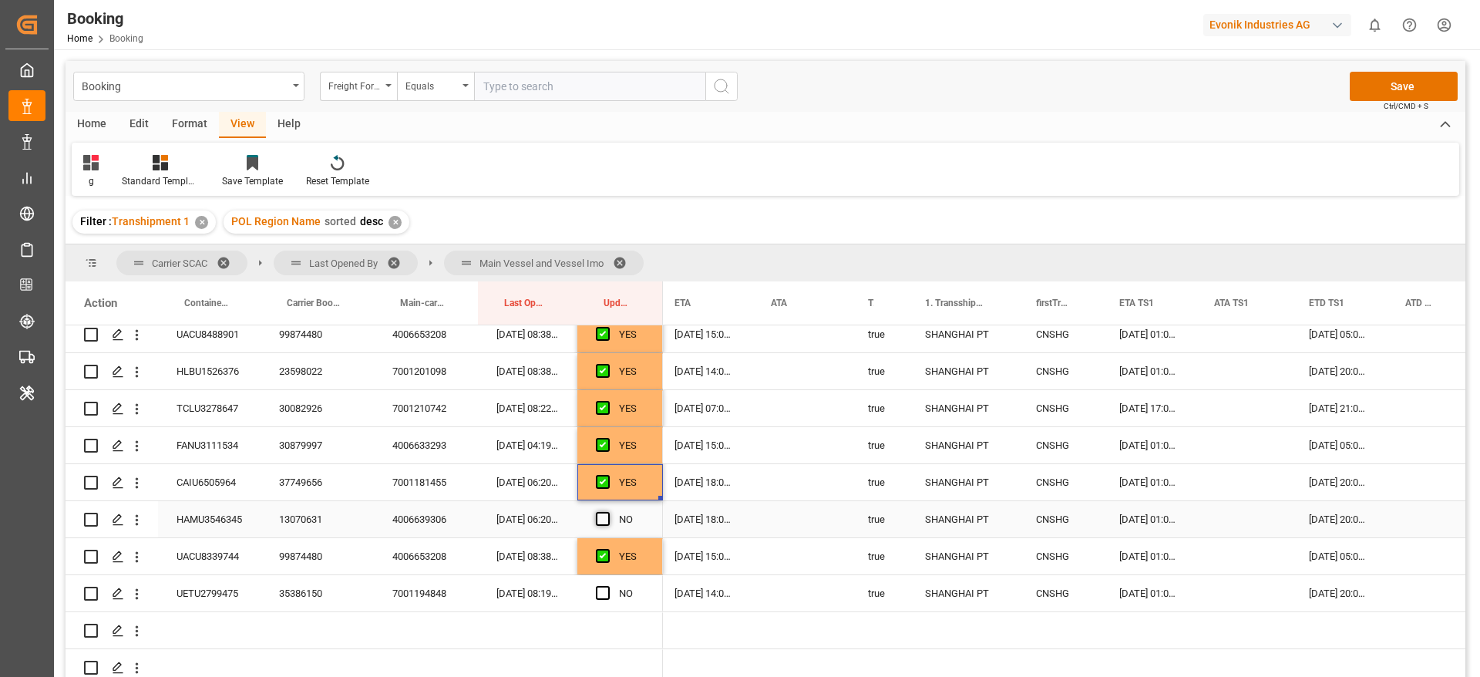
click at [601, 516] on span "Press SPACE to select this row." at bounding box center [603, 519] width 14 height 14
click at [608, 512] on input "Press SPACE to select this row." at bounding box center [608, 512] width 0 height 0
click at [601, 591] on span "Press SPACE to select this row." at bounding box center [603, 593] width 14 height 14
click at [608, 586] on input "Press SPACE to select this row." at bounding box center [608, 586] width 0 height 0
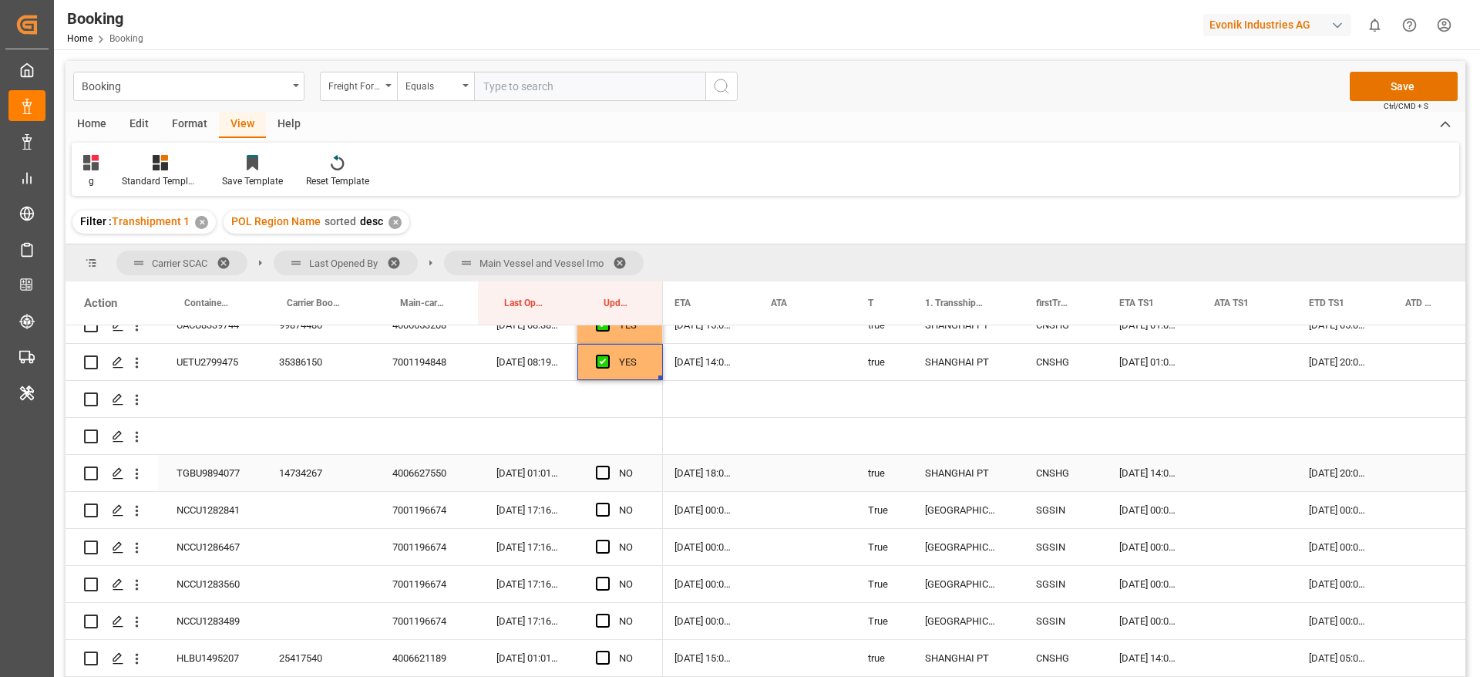
scroll to position [1503, 0]
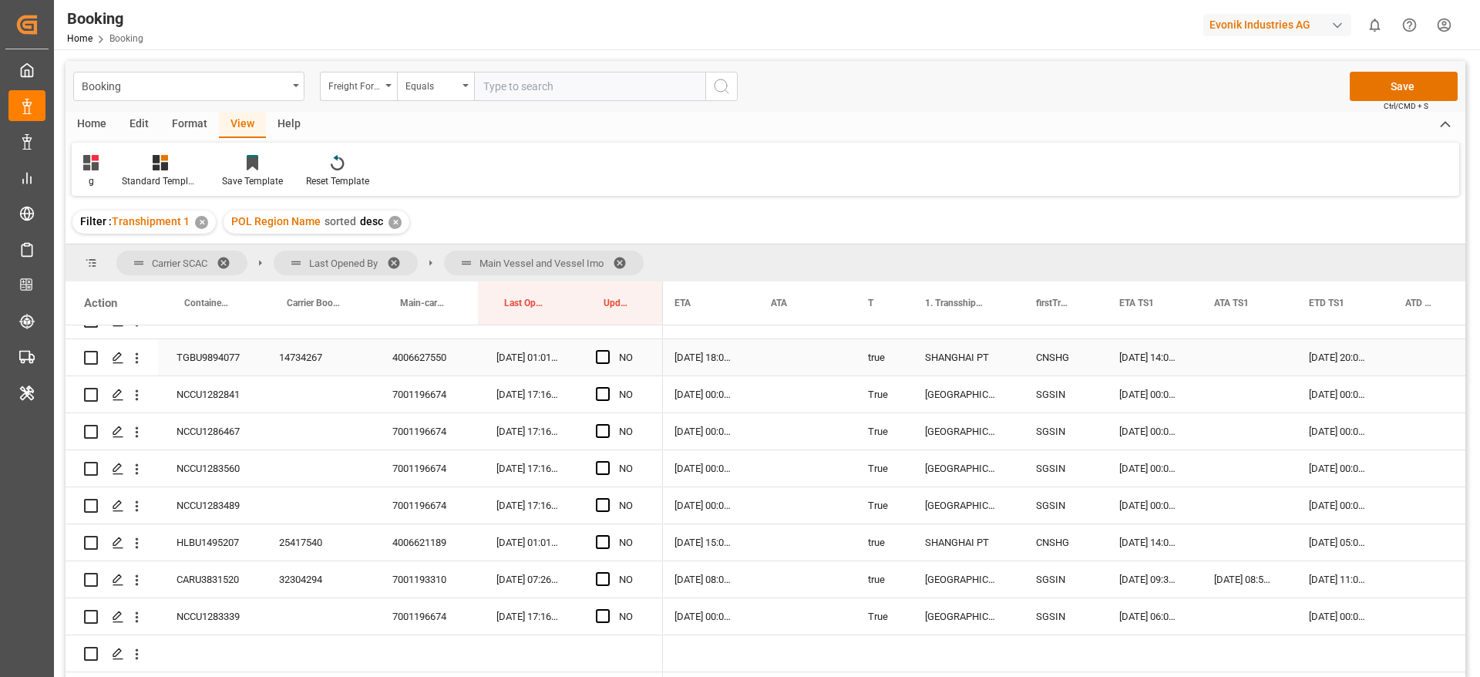
click at [311, 355] on div "14734267" at bounding box center [317, 357] width 113 height 36
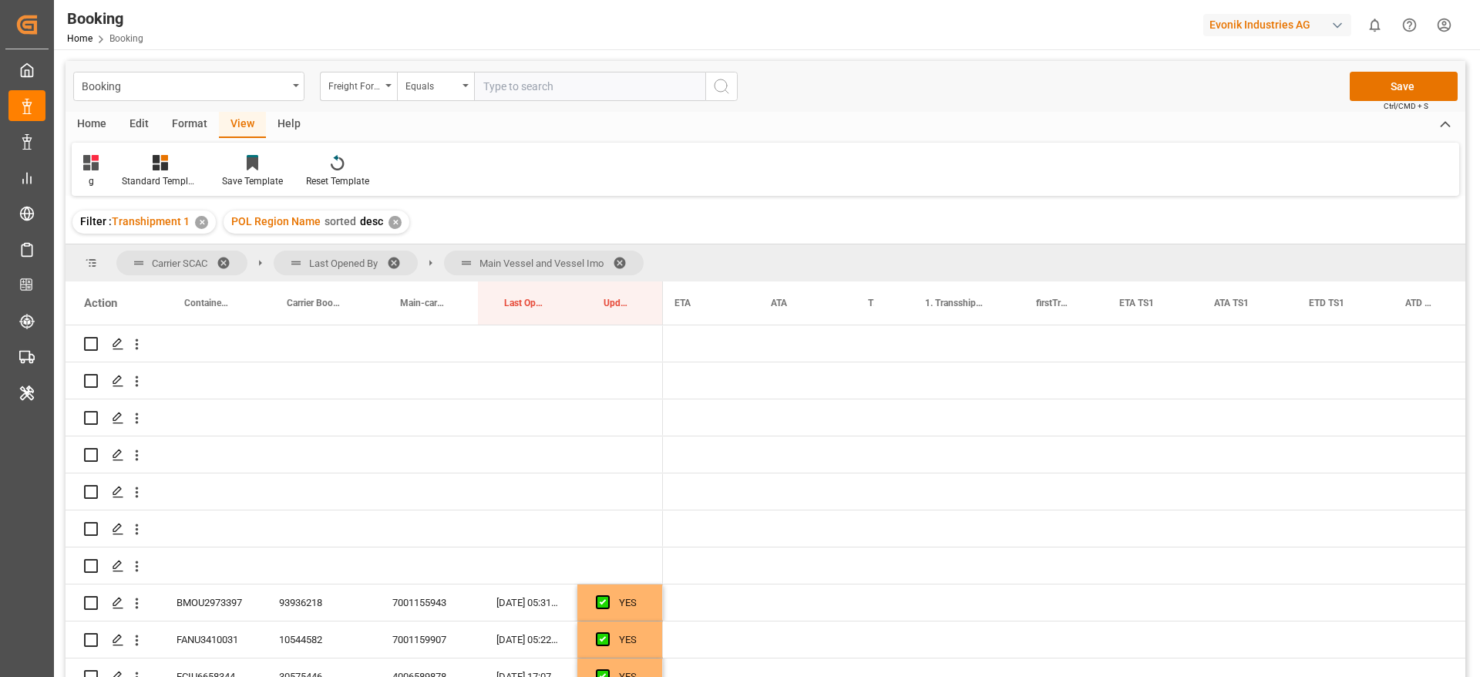
scroll to position [0, 1184]
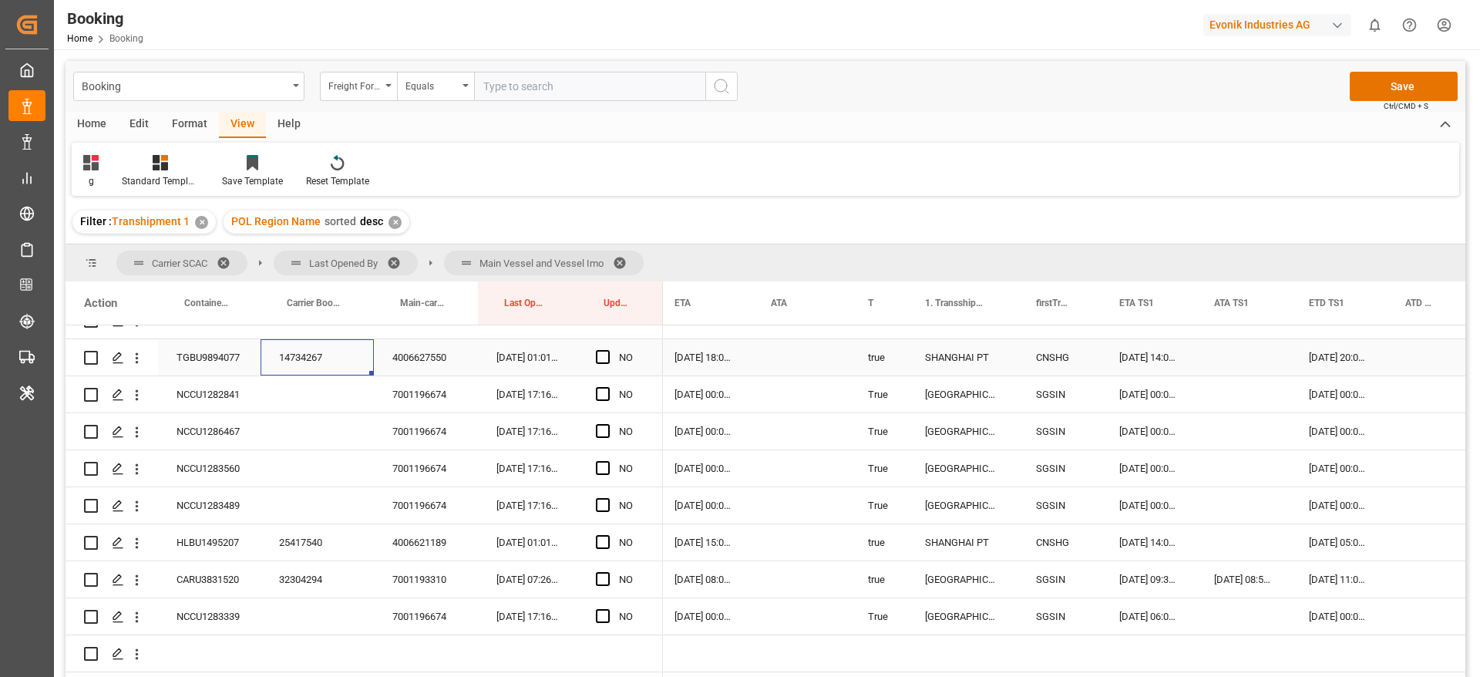
click at [597, 358] on span "Press SPACE to select this row." at bounding box center [603, 357] width 14 height 14
click at [608, 350] on input "Press SPACE to select this row." at bounding box center [608, 350] width 0 height 0
click at [187, 400] on div "NCCU1282841" at bounding box center [209, 394] width 103 height 36
click at [604, 393] on span "Press SPACE to select this row." at bounding box center [603, 394] width 14 height 14
click at [608, 387] on input "Press SPACE to select this row." at bounding box center [608, 387] width 0 height 0
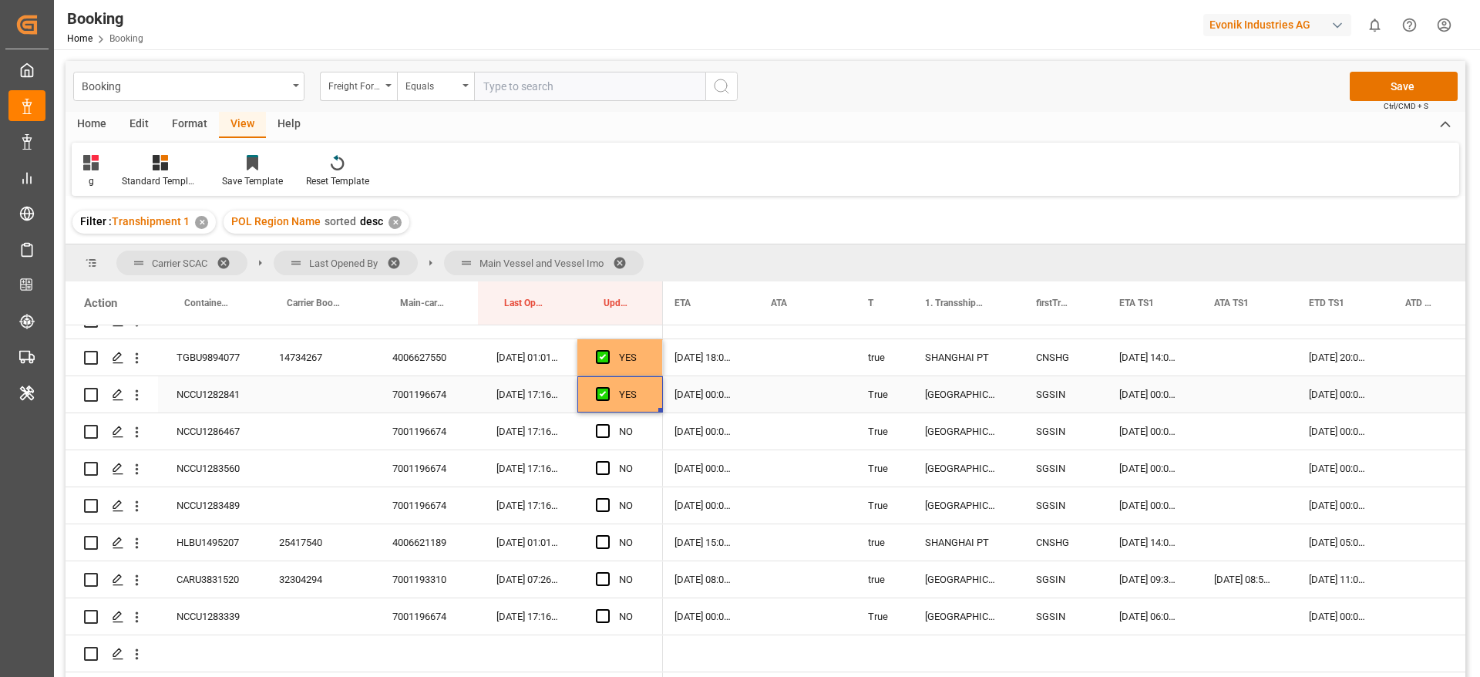
click at [1331, 396] on div "[DATE] 00:00:00" at bounding box center [1339, 394] width 96 height 36
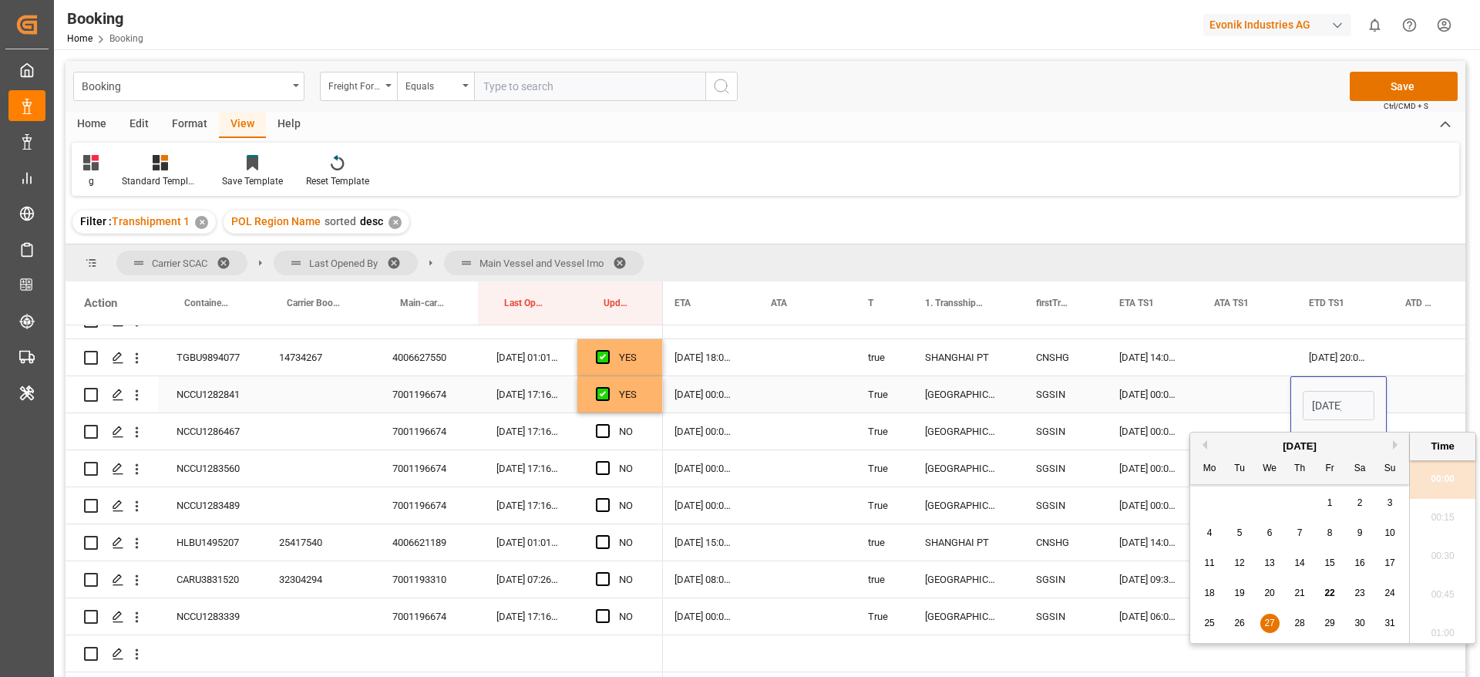
scroll to position [2126, 0]
click at [1203, 624] on div "25" at bounding box center [1209, 623] width 19 height 19
type input "[DATE] 00:00"
click at [1233, 387] on div "Press SPACE to select this row." at bounding box center [1243, 394] width 95 height 36
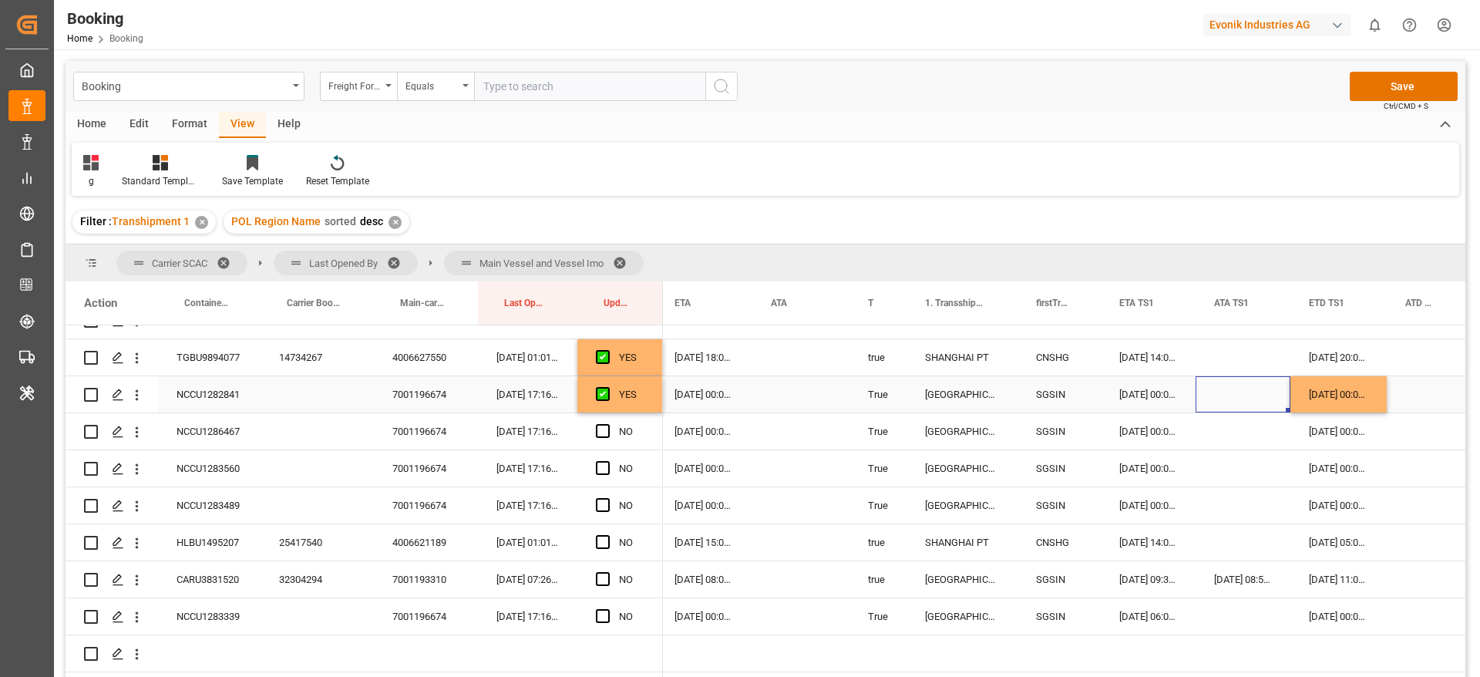
click at [715, 396] on div "[DATE] 00:00:00" at bounding box center [704, 394] width 96 height 36
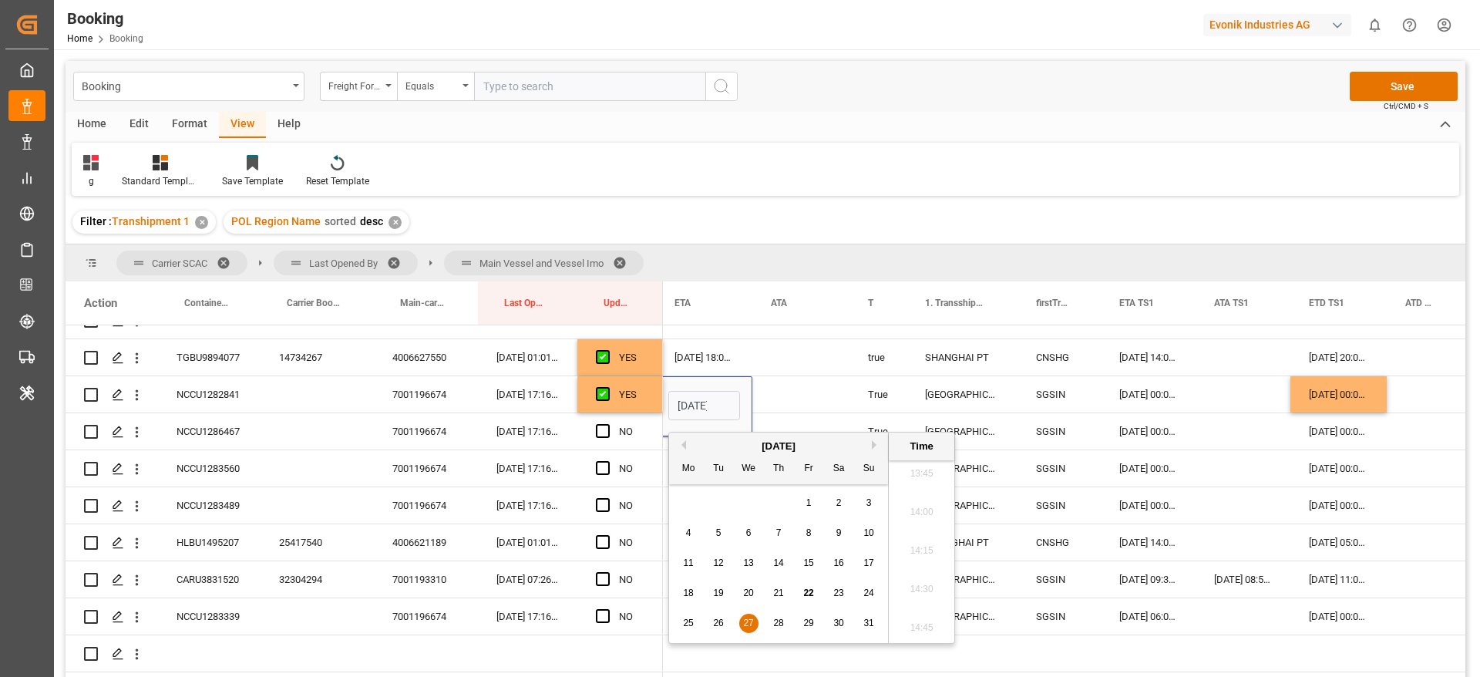
click at [719, 627] on span "26" at bounding box center [718, 623] width 10 height 11
type input "[DATE] 00:00"
click at [810, 401] on div "Press SPACE to select this row." at bounding box center [800, 394] width 97 height 36
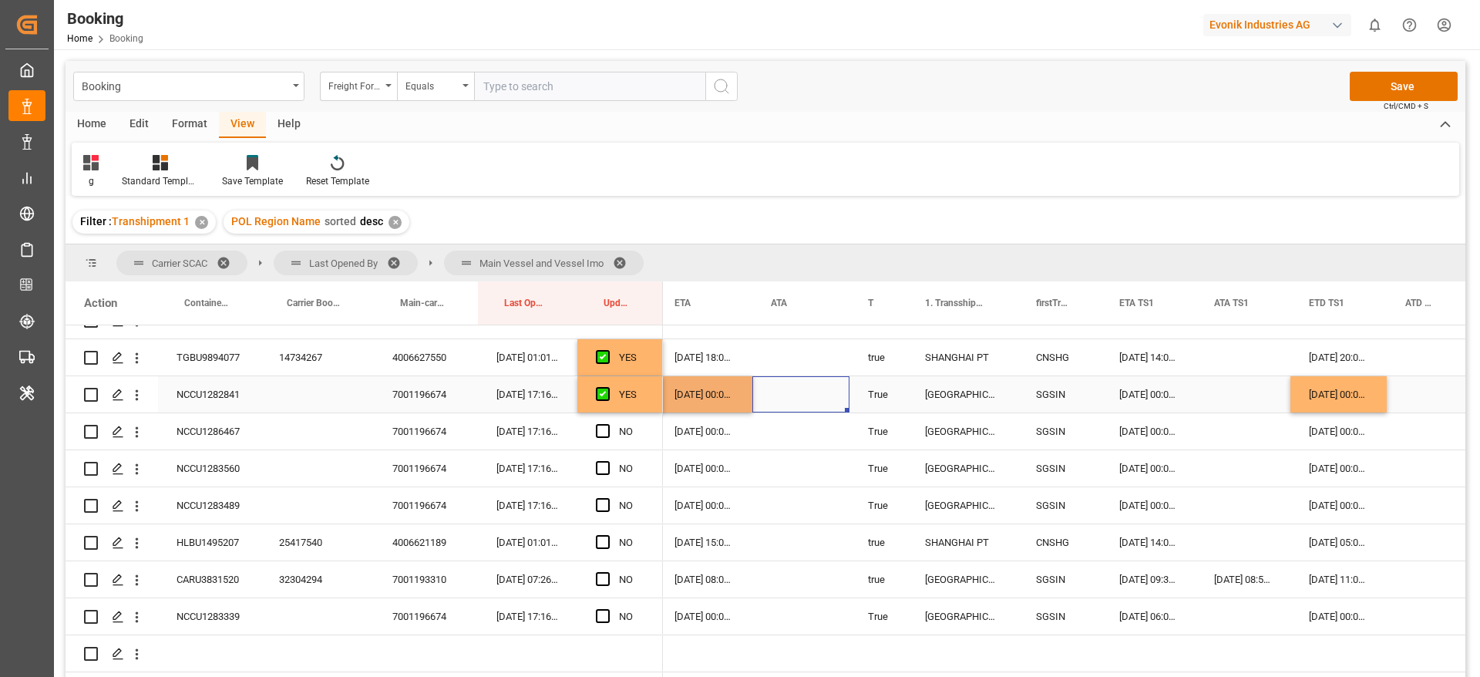
click at [725, 396] on div "[DATE] 00:00:00" at bounding box center [704, 394] width 96 height 36
drag, startPoint x: 749, startPoint y: 409, endPoint x: 751, endPoint y: 497, distance: 87.9
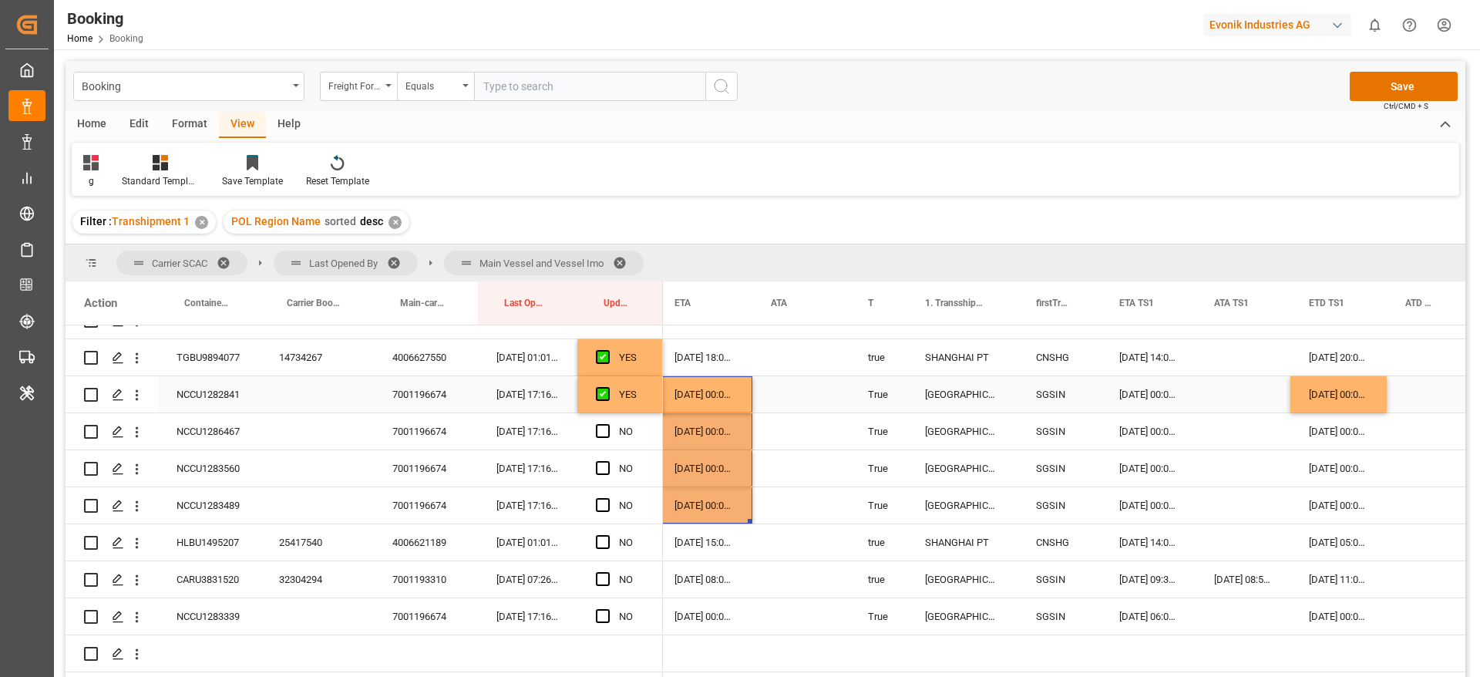
click at [1362, 399] on div "[DATE] 00:00:00" at bounding box center [1339, 394] width 96 height 36
drag, startPoint x: 1384, startPoint y: 409, endPoint x: 1393, endPoint y: 515, distance: 106.0
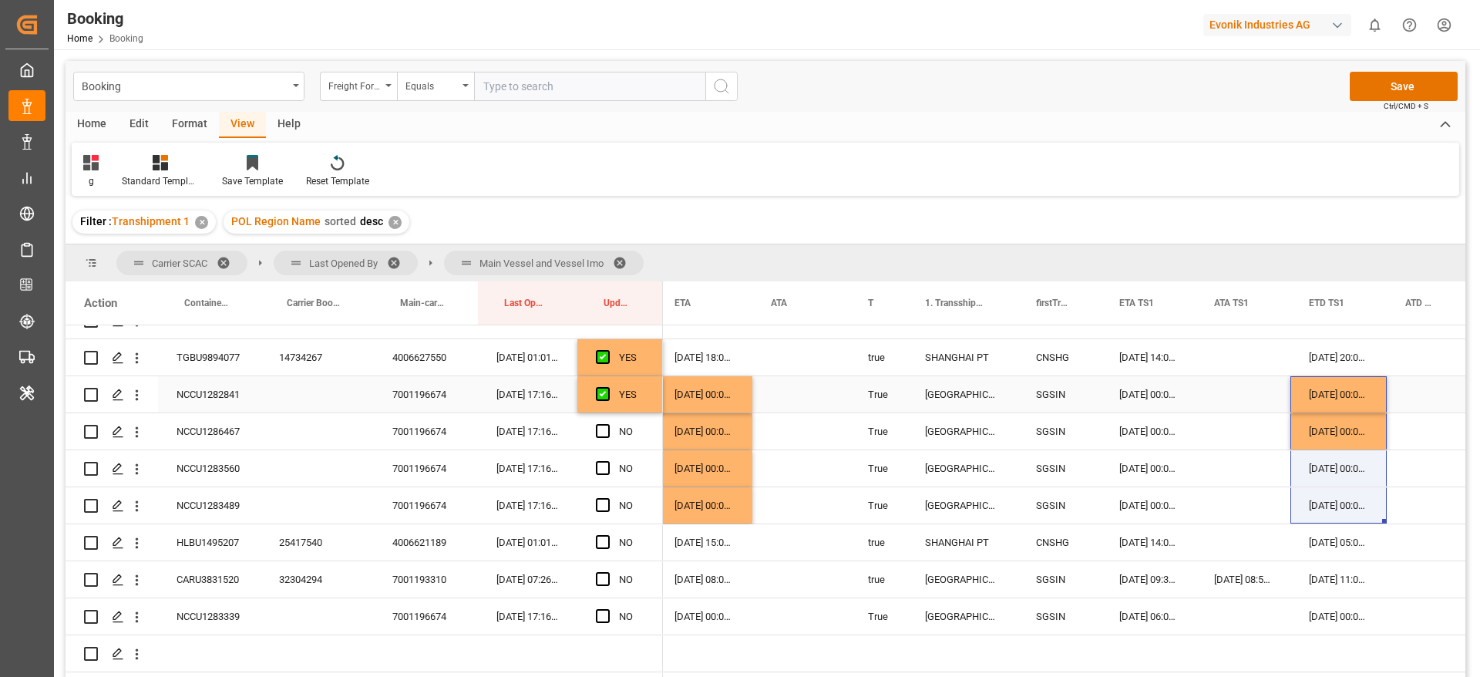
click at [648, 387] on div "YES" at bounding box center [620, 394] width 86 height 36
drag, startPoint x: 659, startPoint y: 409, endPoint x: 652, endPoint y: 495, distance: 86.6
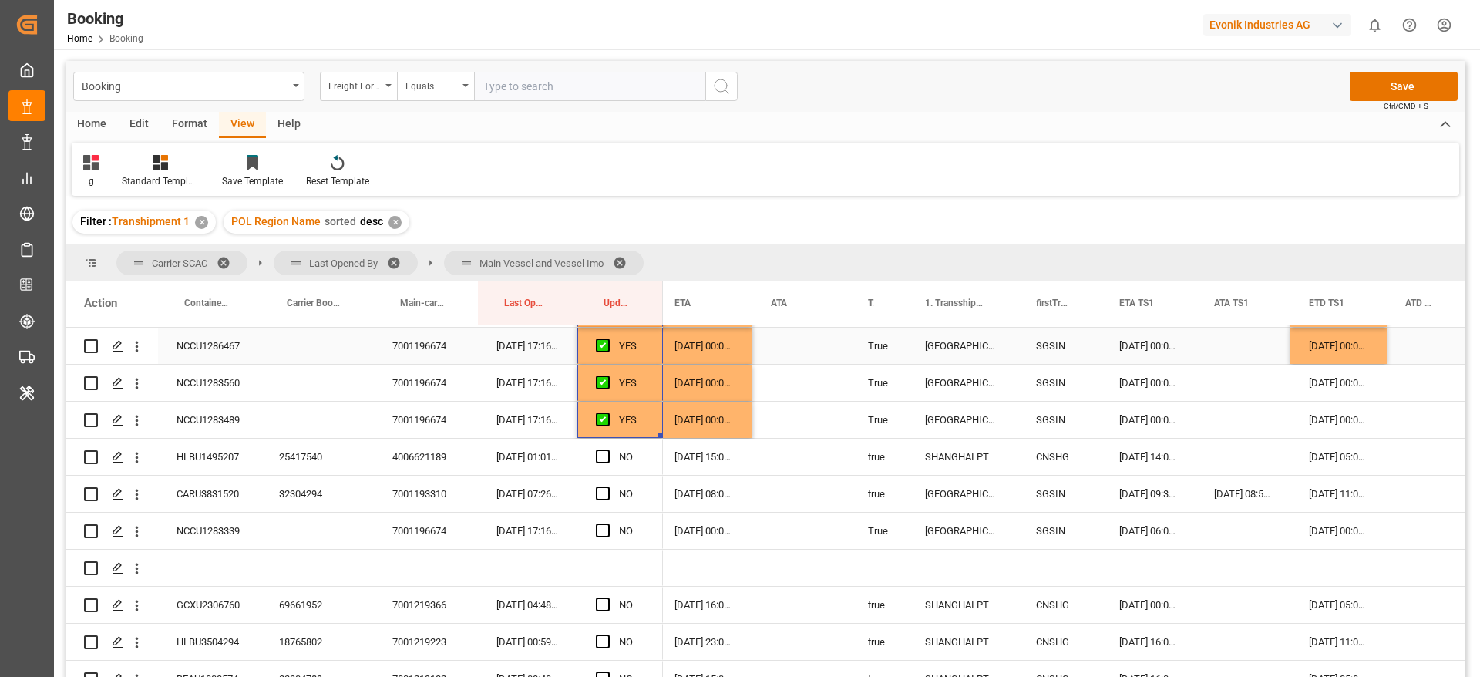
scroll to position [1619, 0]
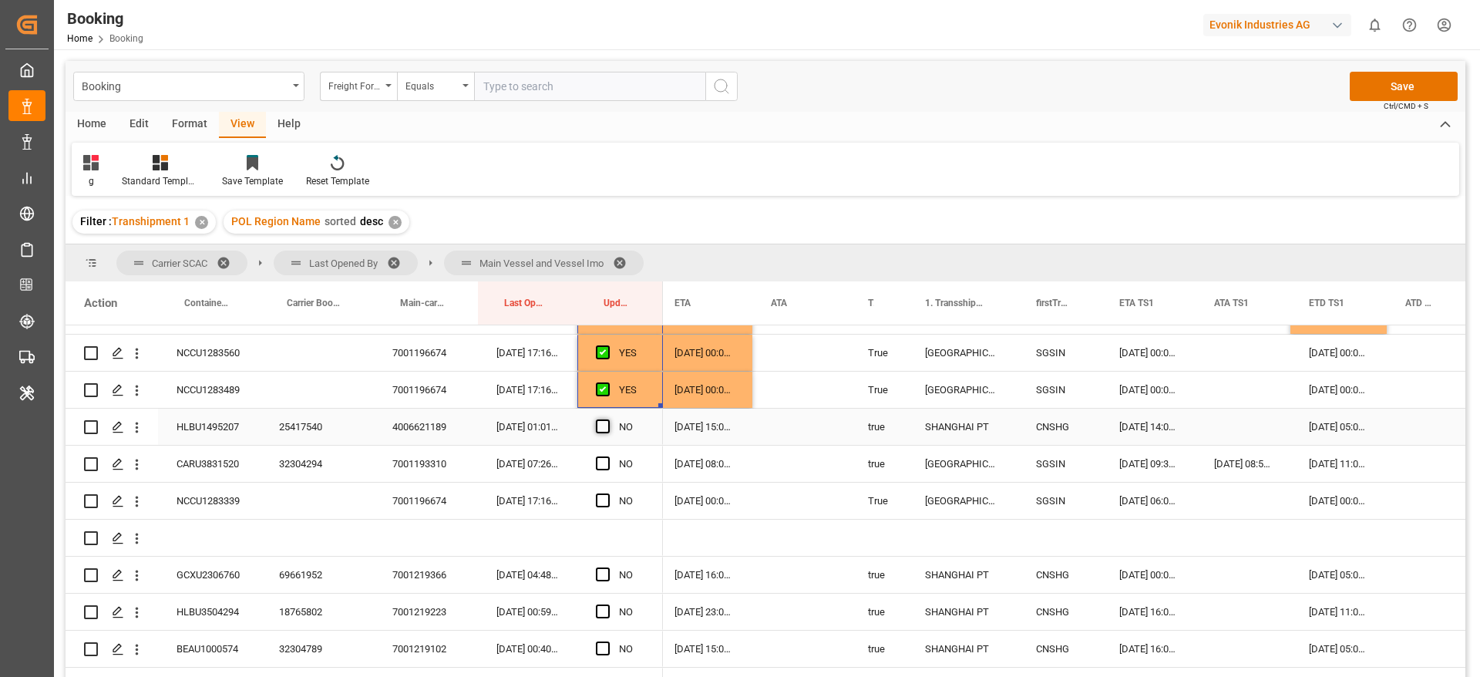
click at [601, 419] on span "Press SPACE to select this row." at bounding box center [603, 426] width 14 height 14
click at [608, 419] on input "Press SPACE to select this row." at bounding box center [608, 419] width 0 height 0
click at [311, 462] on div "32304294" at bounding box center [317, 464] width 113 height 36
click at [1331, 463] on div "26-08-2025 11:00:00" at bounding box center [1339, 464] width 96 height 36
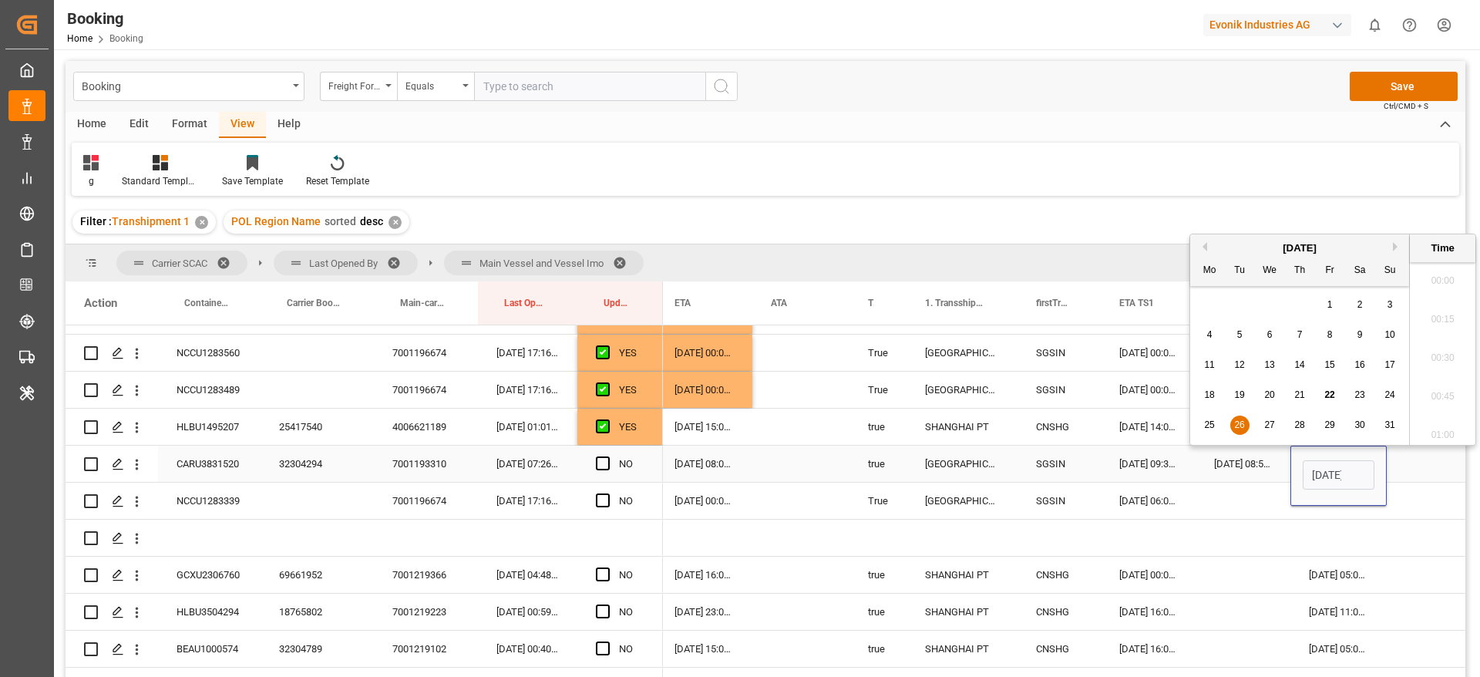
scroll to position [2126, 0]
click at [1271, 426] on span "27" at bounding box center [1269, 424] width 10 height 11
type input "27-08-2025 11:00"
click at [607, 462] on span "Press SPACE to select this row." at bounding box center [603, 463] width 14 height 14
click at [608, 456] on input "Press SPACE to select this row." at bounding box center [608, 456] width 0 height 0
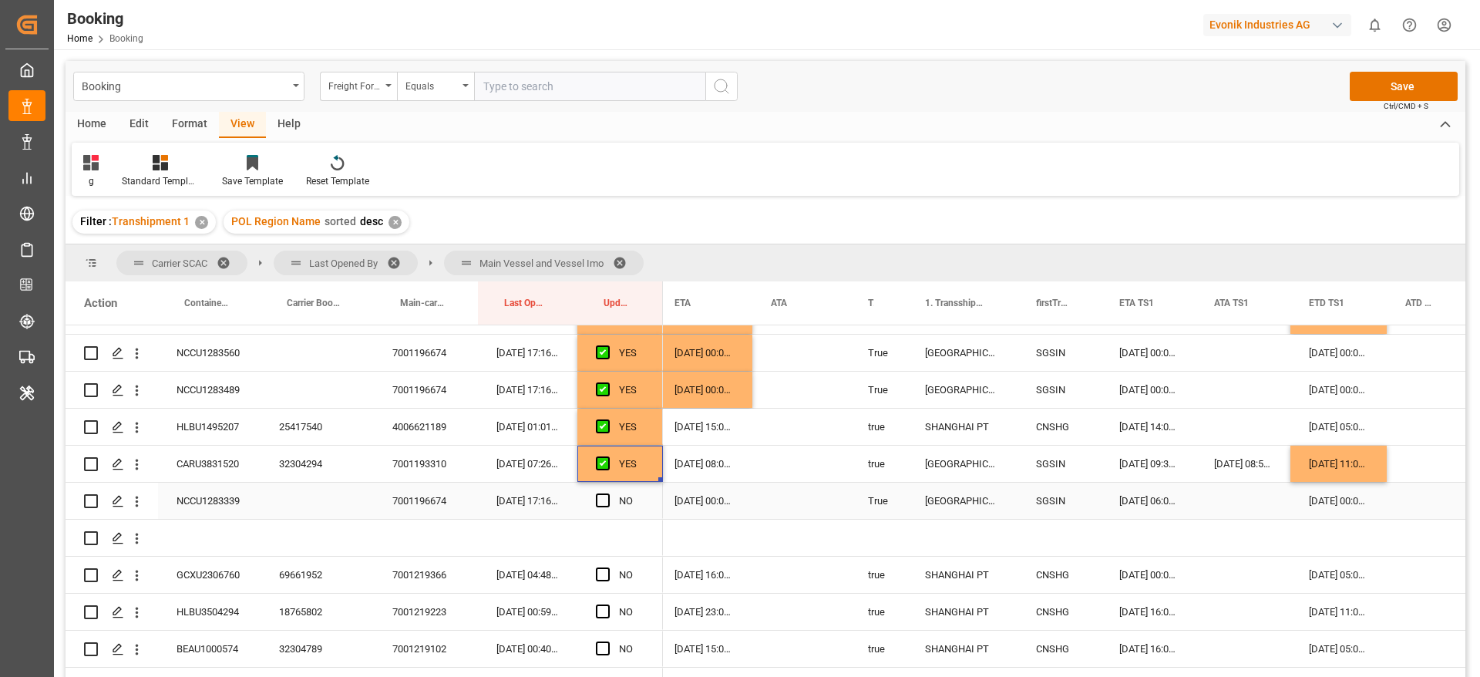
click at [227, 503] on div "NCCU1283339" at bounding box center [209, 501] width 103 height 36
click at [602, 503] on span "Press SPACE to select this row." at bounding box center [603, 500] width 14 height 14
click at [608, 493] on input "Press SPACE to select this row." at bounding box center [608, 493] width 0 height 0
click at [701, 502] on div "27-08-2025 00:00:00" at bounding box center [704, 501] width 96 height 36
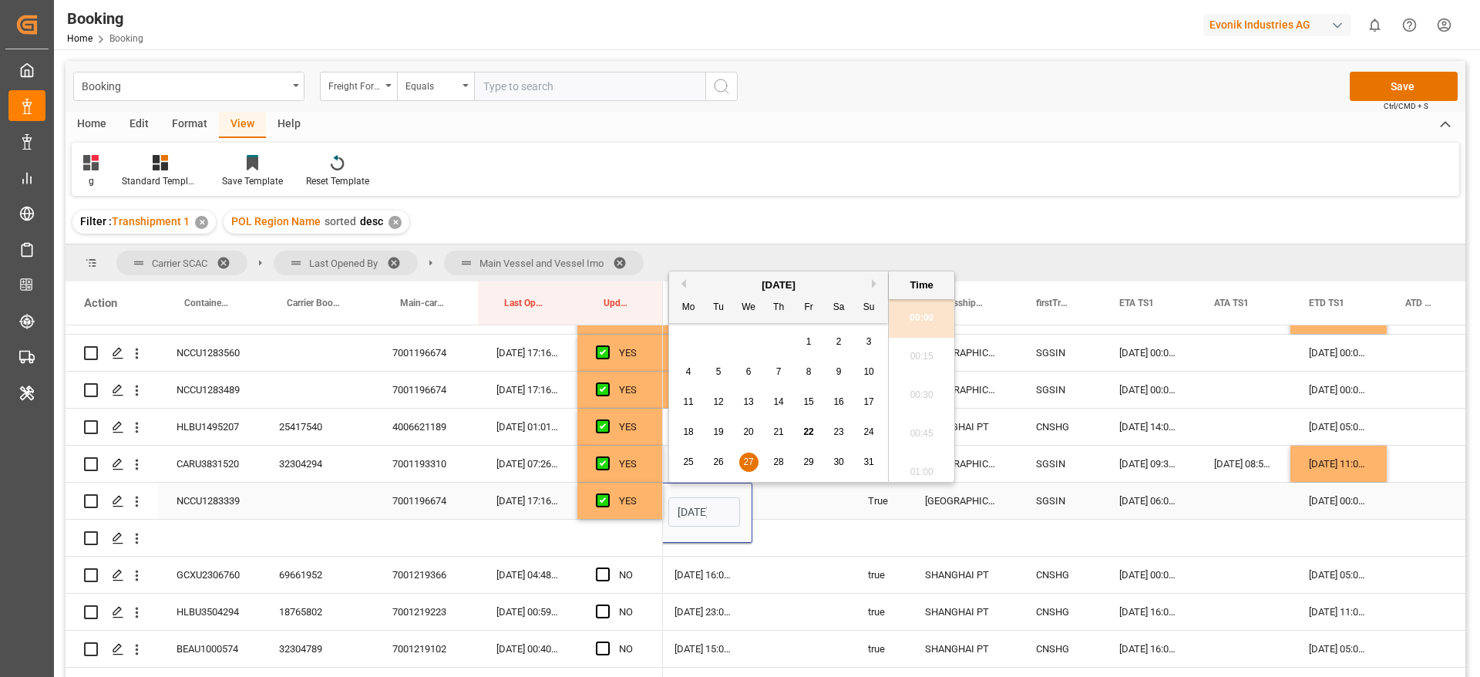
scroll to position [0, 54]
click at [720, 462] on span "26" at bounding box center [718, 461] width 10 height 11
type input "26-08-2025 00:00"
click at [789, 503] on div "Press SPACE to select this row." at bounding box center [800, 501] width 97 height 36
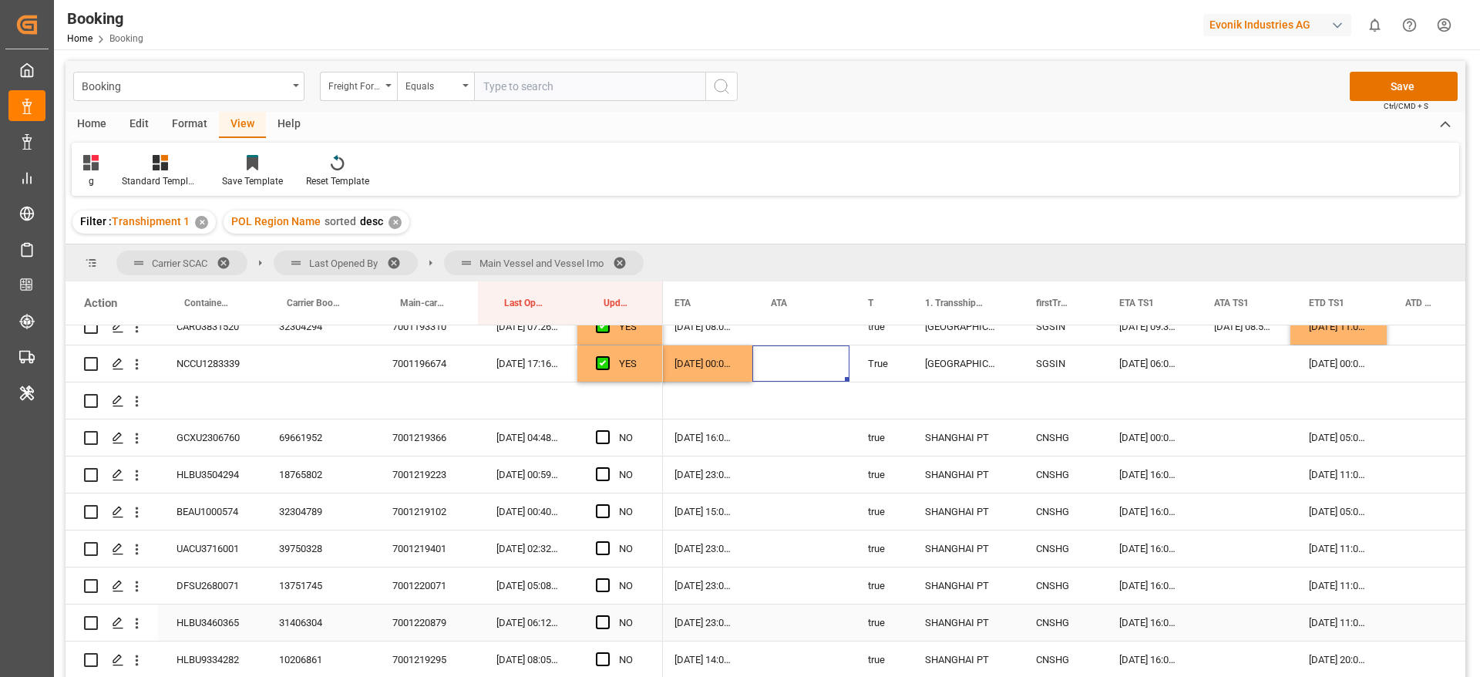
scroll to position [1735, 0]
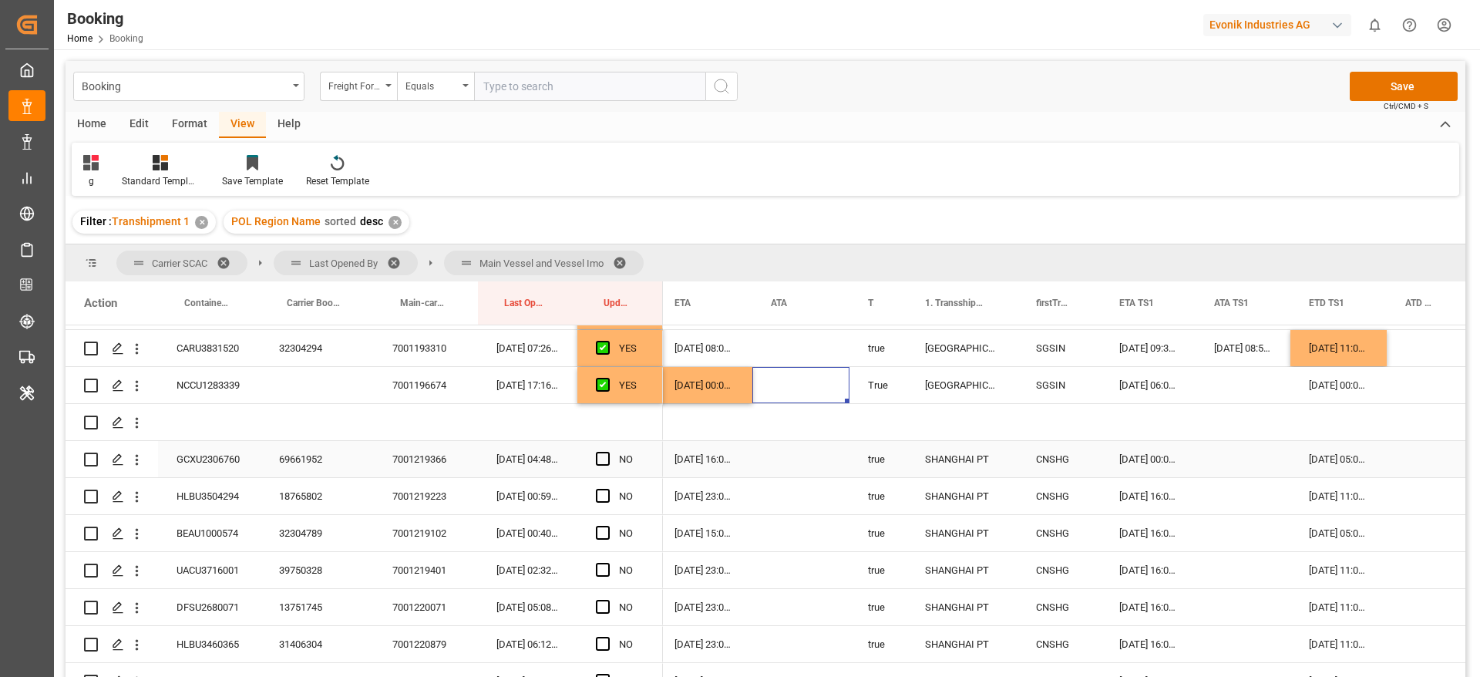
click at [274, 458] on div "69661952" at bounding box center [317, 459] width 113 height 36
click at [600, 463] on span "Press SPACE to select this row." at bounding box center [603, 459] width 14 height 14
click at [608, 452] on input "Press SPACE to select this row." at bounding box center [608, 452] width 0 height 0
click at [310, 492] on div "18765802" at bounding box center [317, 496] width 113 height 36
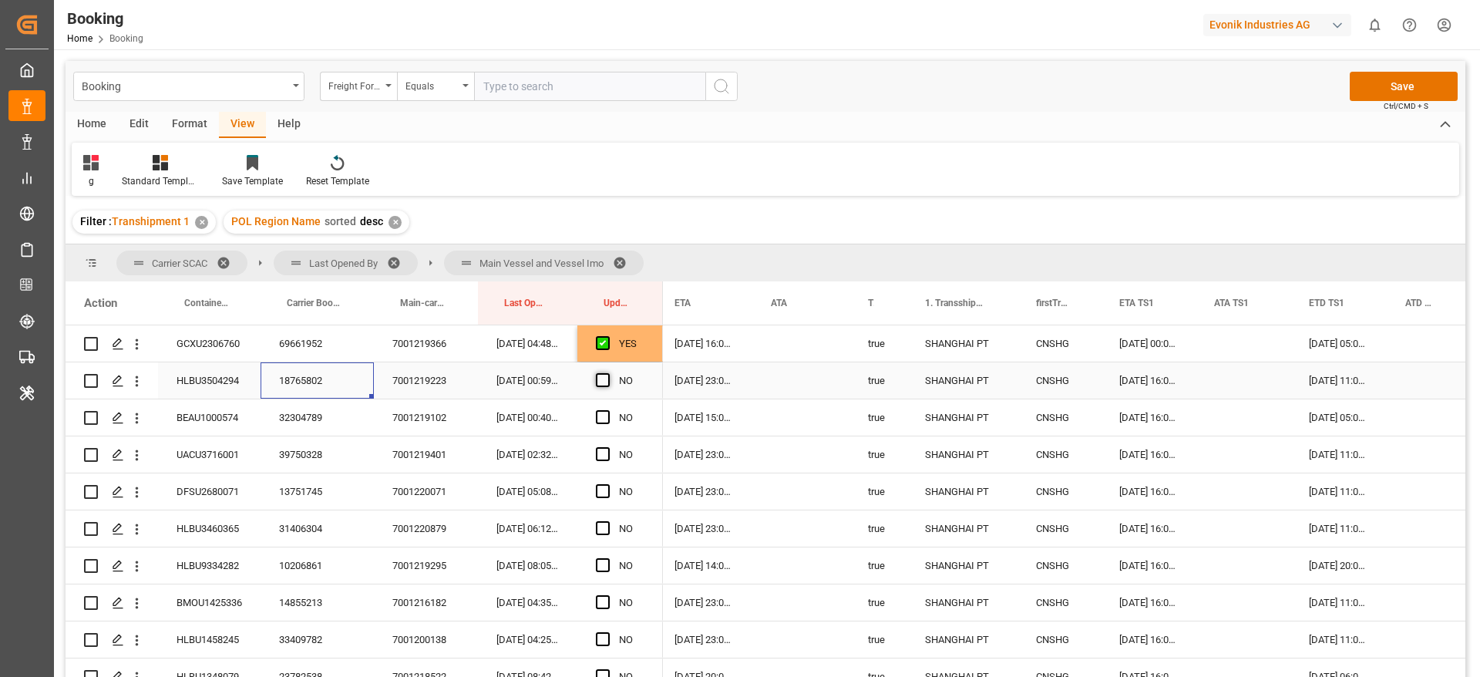
click at [605, 375] on span "Press SPACE to select this row." at bounding box center [603, 380] width 14 height 14
click at [608, 373] on input "Press SPACE to select this row." at bounding box center [608, 373] width 0 height 0
click at [607, 422] on span "Press SPACE to select this row." at bounding box center [603, 417] width 14 height 14
click at [608, 410] on input "Press SPACE to select this row." at bounding box center [608, 410] width 0 height 0
click at [604, 450] on span "Press SPACE to select this row." at bounding box center [603, 454] width 14 height 14
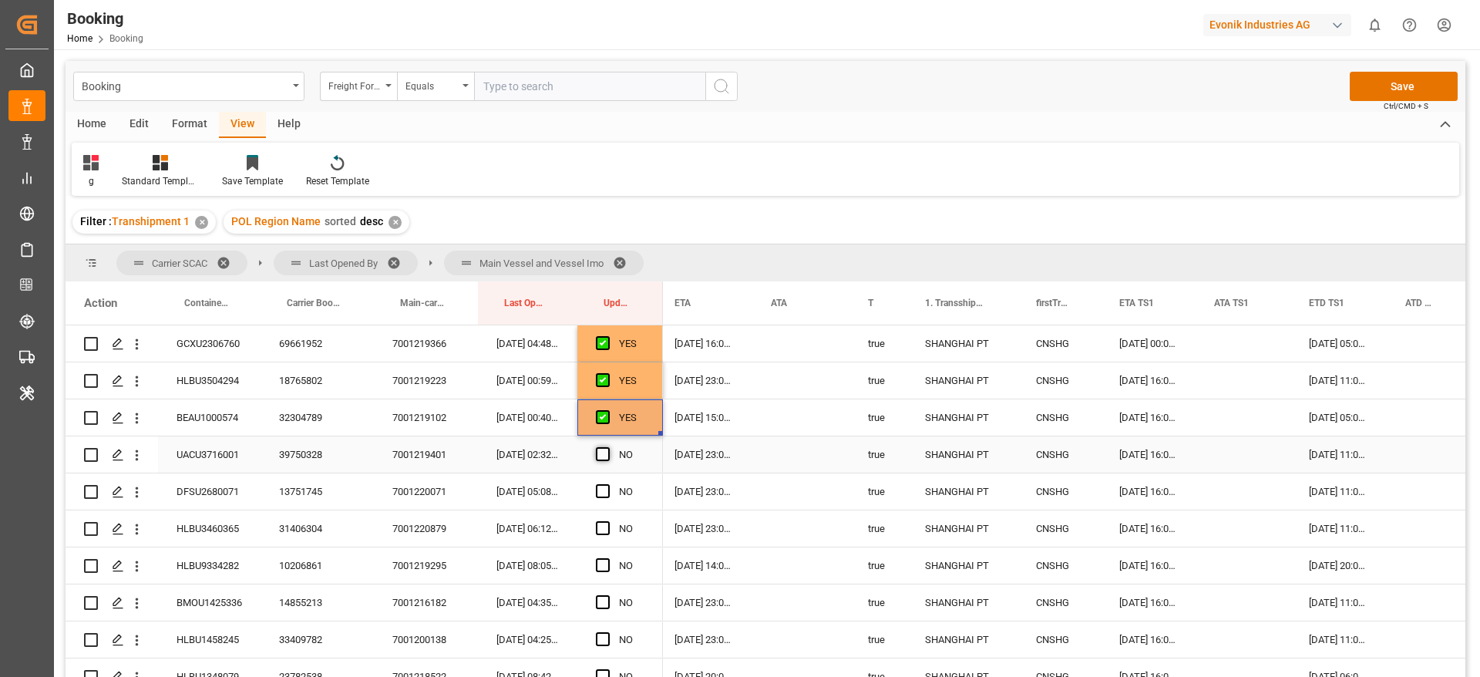
click at [608, 447] on input "Press SPACE to select this row." at bounding box center [608, 447] width 0 height 0
click at [606, 489] on span "Press SPACE to select this row." at bounding box center [603, 491] width 14 height 14
click at [608, 484] on input "Press SPACE to select this row." at bounding box center [608, 484] width 0 height 0
click at [608, 527] on span "Press SPACE to select this row." at bounding box center [603, 528] width 14 height 14
click at [608, 521] on input "Press SPACE to select this row." at bounding box center [608, 521] width 0 height 0
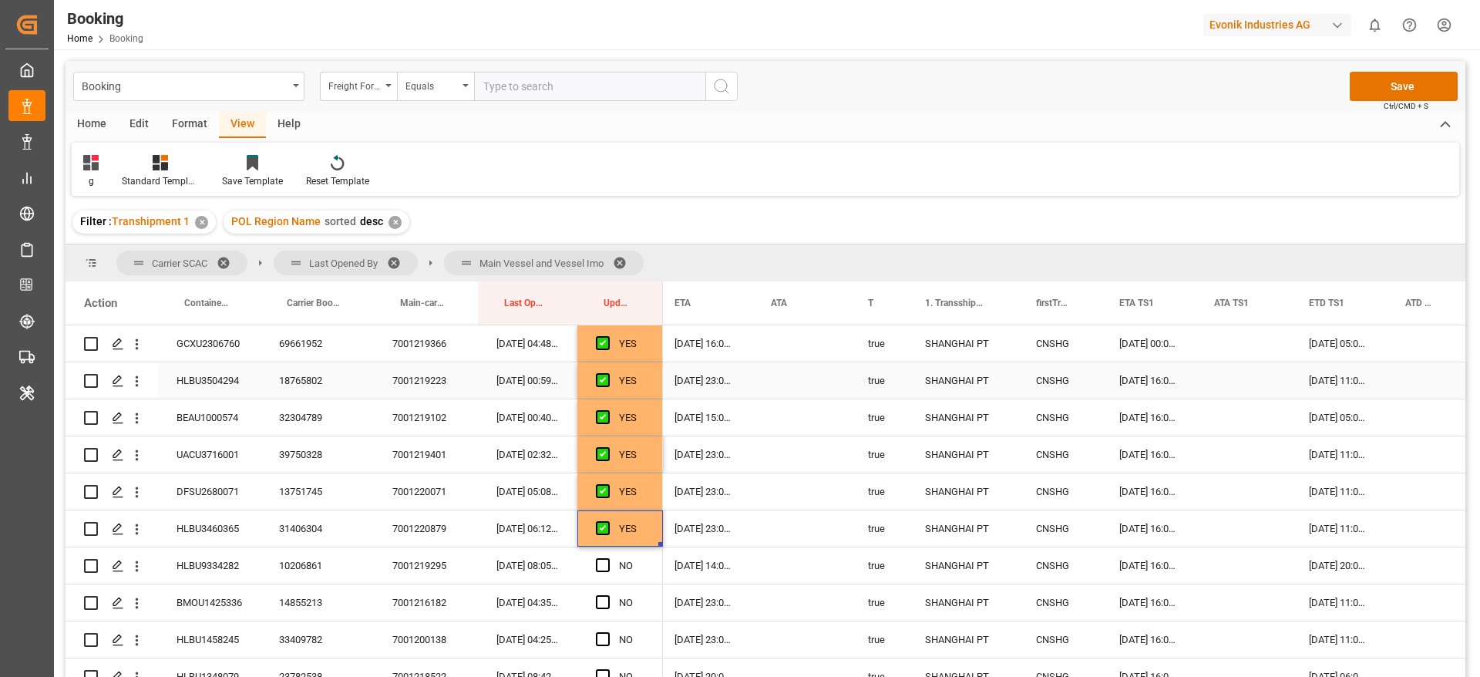
click at [1335, 382] on div "25-09-2025 11:00:00" at bounding box center [1339, 380] width 96 height 36
drag, startPoint x: 1384, startPoint y: 394, endPoint x: 1411, endPoint y: 529, distance: 137.6
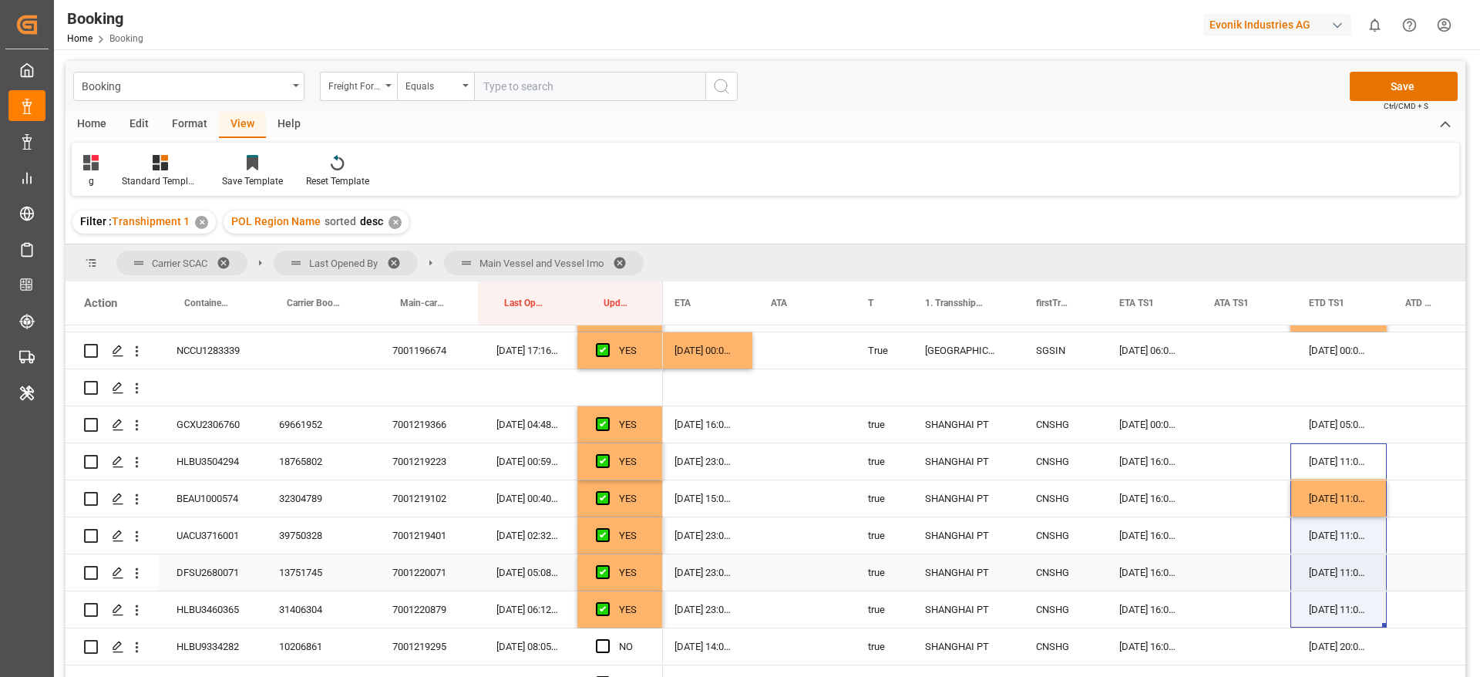
scroll to position [1735, 0]
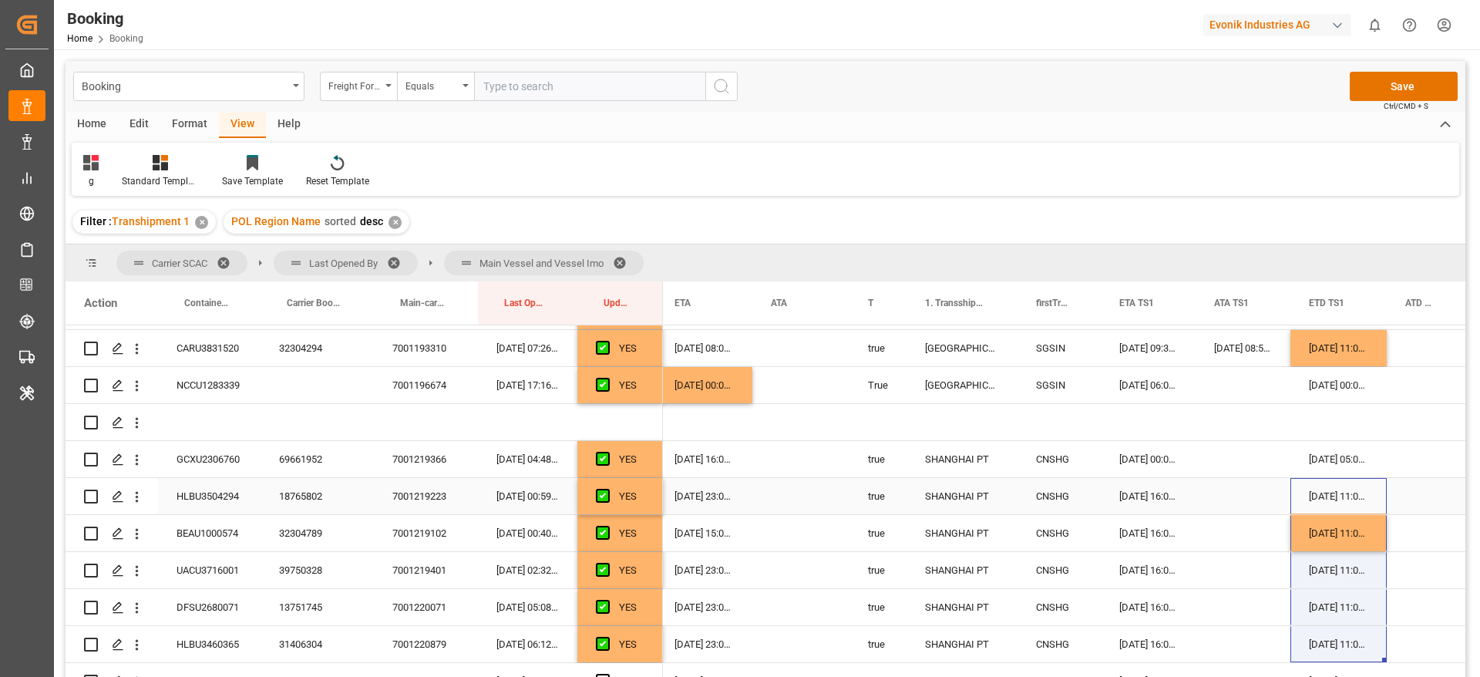
click at [712, 497] on div "28-09-2025 23:00:00" at bounding box center [704, 496] width 96 height 36
drag, startPoint x: 749, startPoint y: 513, endPoint x: 750, endPoint y: 583, distance: 70.2
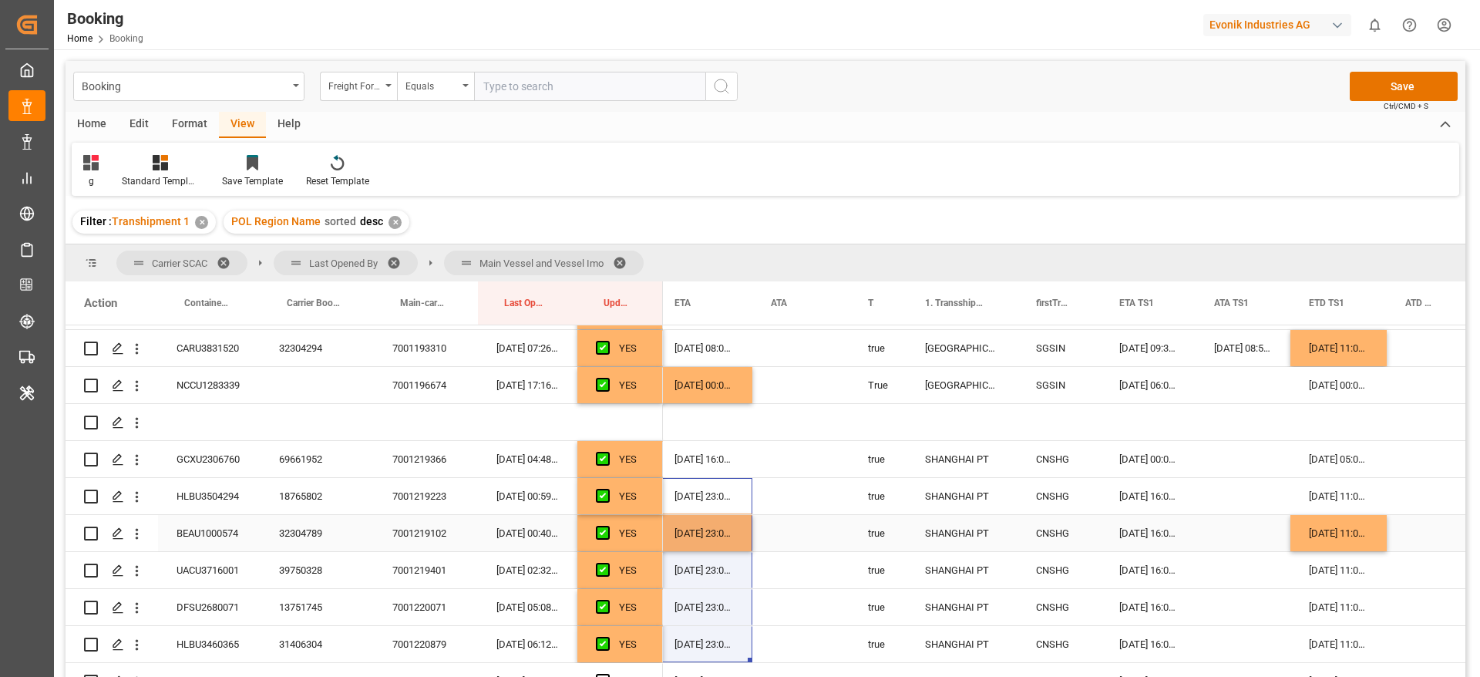
scroll to position [1966, 0]
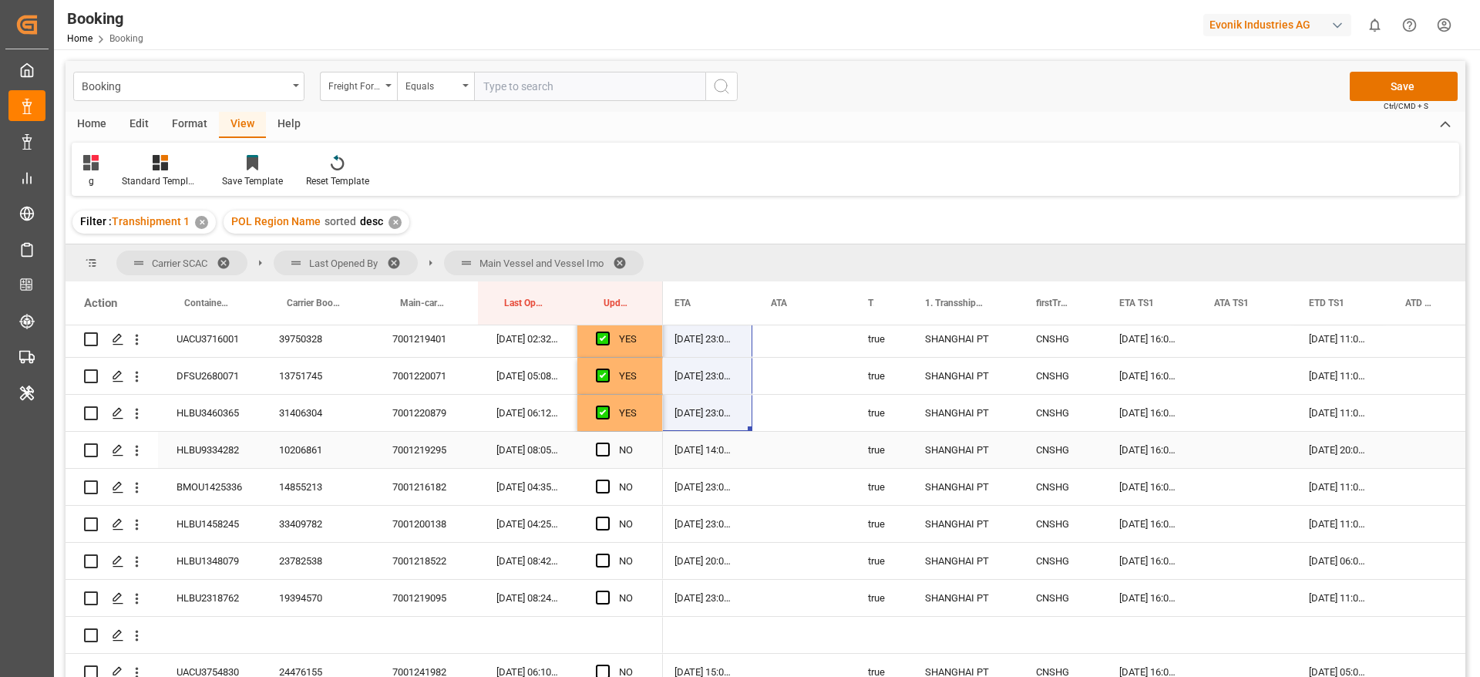
click at [759, 446] on div "Press SPACE to select this row." at bounding box center [800, 450] width 97 height 36
click at [269, 458] on div "10206861" at bounding box center [317, 450] width 113 height 36
click at [600, 446] on span "Press SPACE to select this row." at bounding box center [603, 450] width 14 height 14
click at [608, 443] on input "Press SPACE to select this row." at bounding box center [608, 443] width 0 height 0
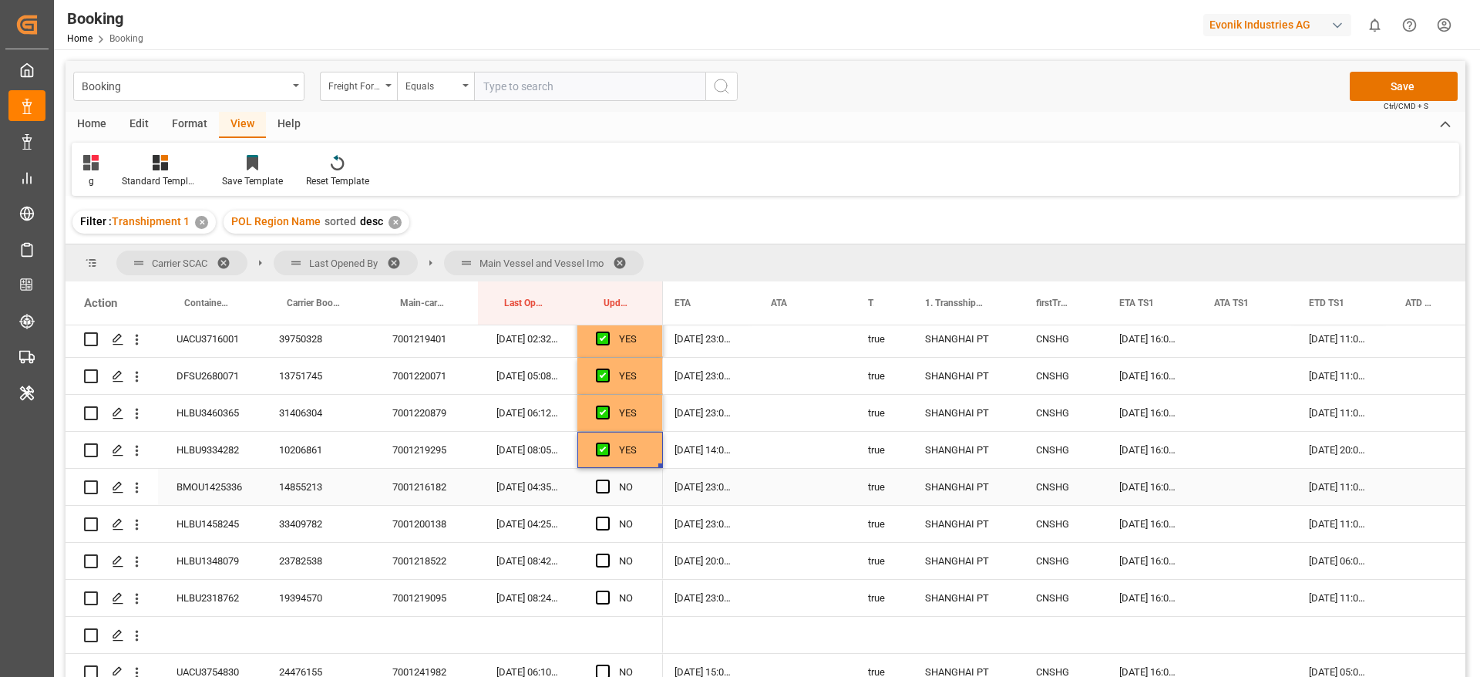
click at [310, 489] on div "14855213" at bounding box center [317, 487] width 113 height 36
click at [613, 483] on div "Press SPACE to select this row." at bounding box center [607, 487] width 23 height 35
click at [604, 483] on span "Press SPACE to select this row." at bounding box center [603, 487] width 14 height 14
click at [608, 480] on input "Press SPACE to select this row." at bounding box center [608, 480] width 0 height 0
click at [601, 524] on span "Press SPACE to select this row." at bounding box center [603, 524] width 14 height 14
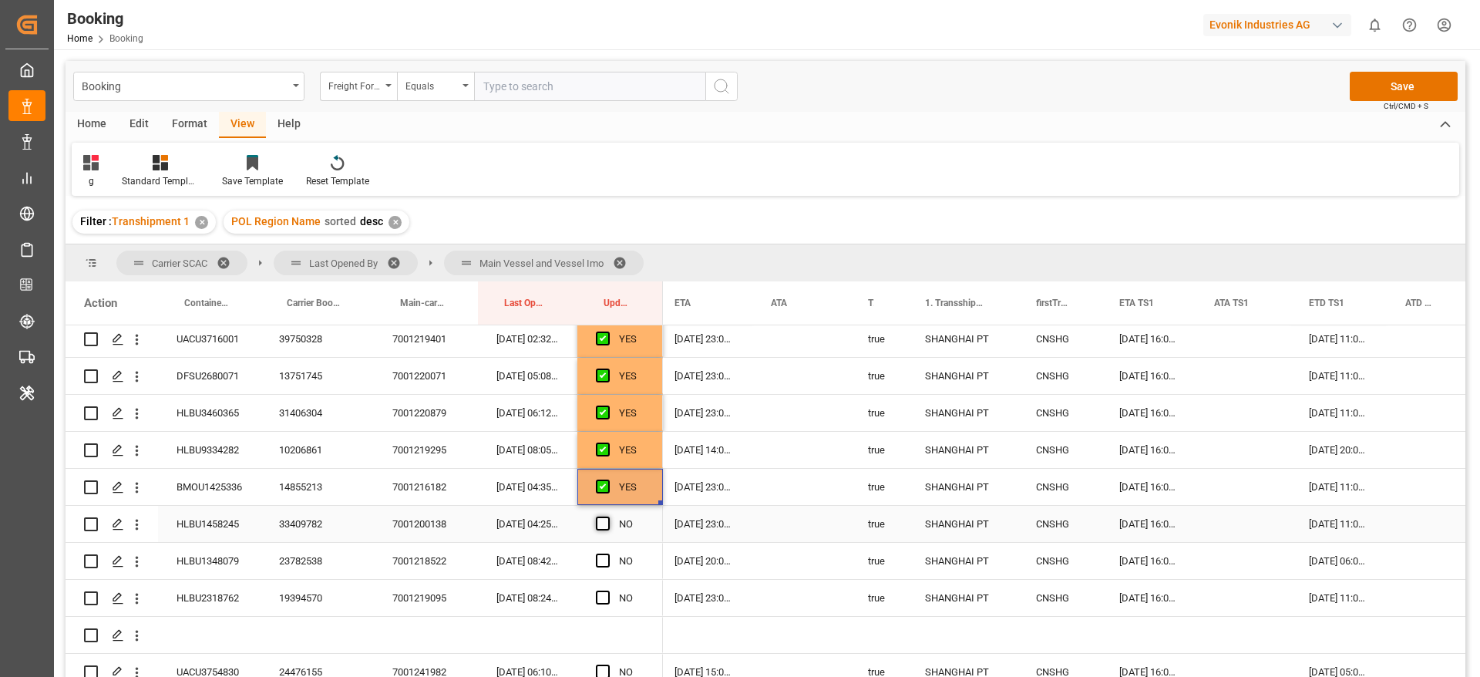
click at [608, 517] on input "Press SPACE to select this row." at bounding box center [608, 517] width 0 height 0
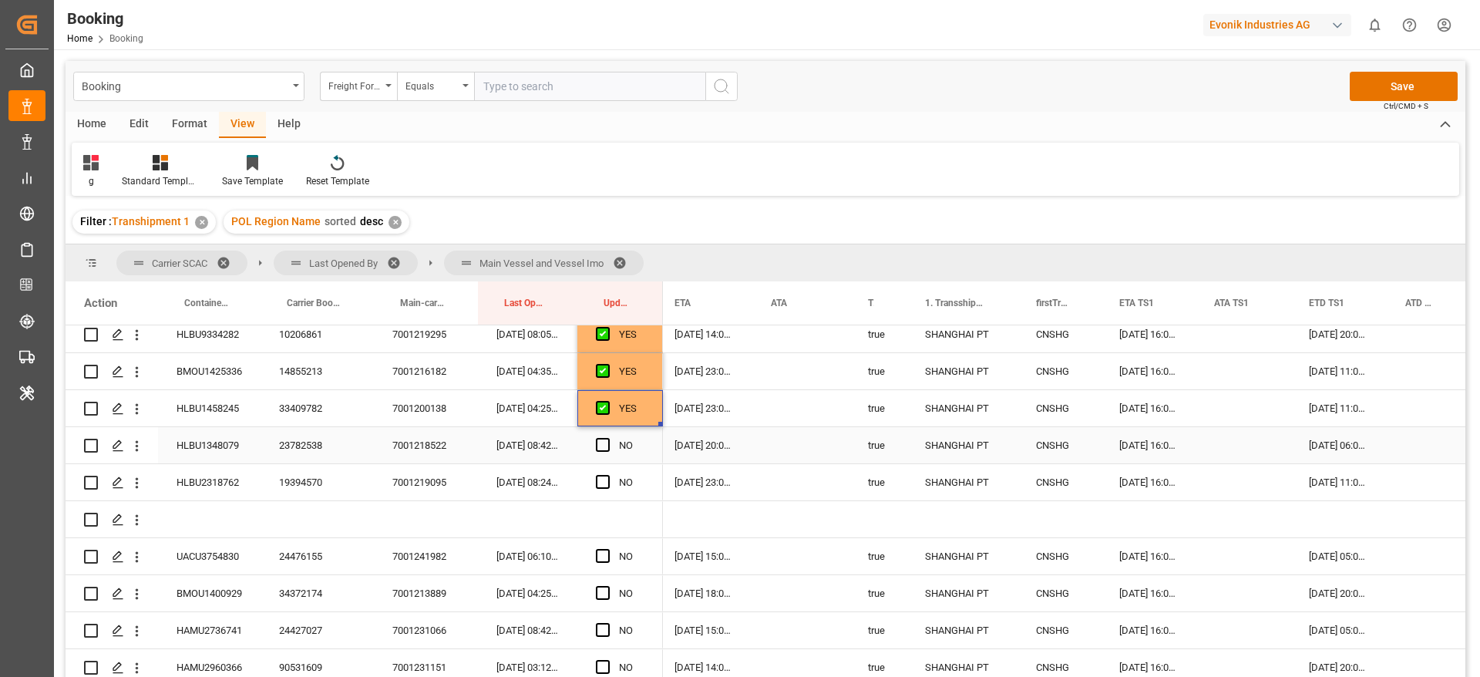
click at [328, 443] on div "23782538" at bounding box center [317, 445] width 113 height 36
click at [603, 446] on span "Press SPACE to select this row." at bounding box center [603, 445] width 14 height 14
click at [608, 438] on input "Press SPACE to select this row." at bounding box center [608, 438] width 0 height 0
click at [299, 498] on div "19394570" at bounding box center [317, 482] width 113 height 36
click at [604, 483] on span "Press SPACE to select this row." at bounding box center [603, 482] width 14 height 14
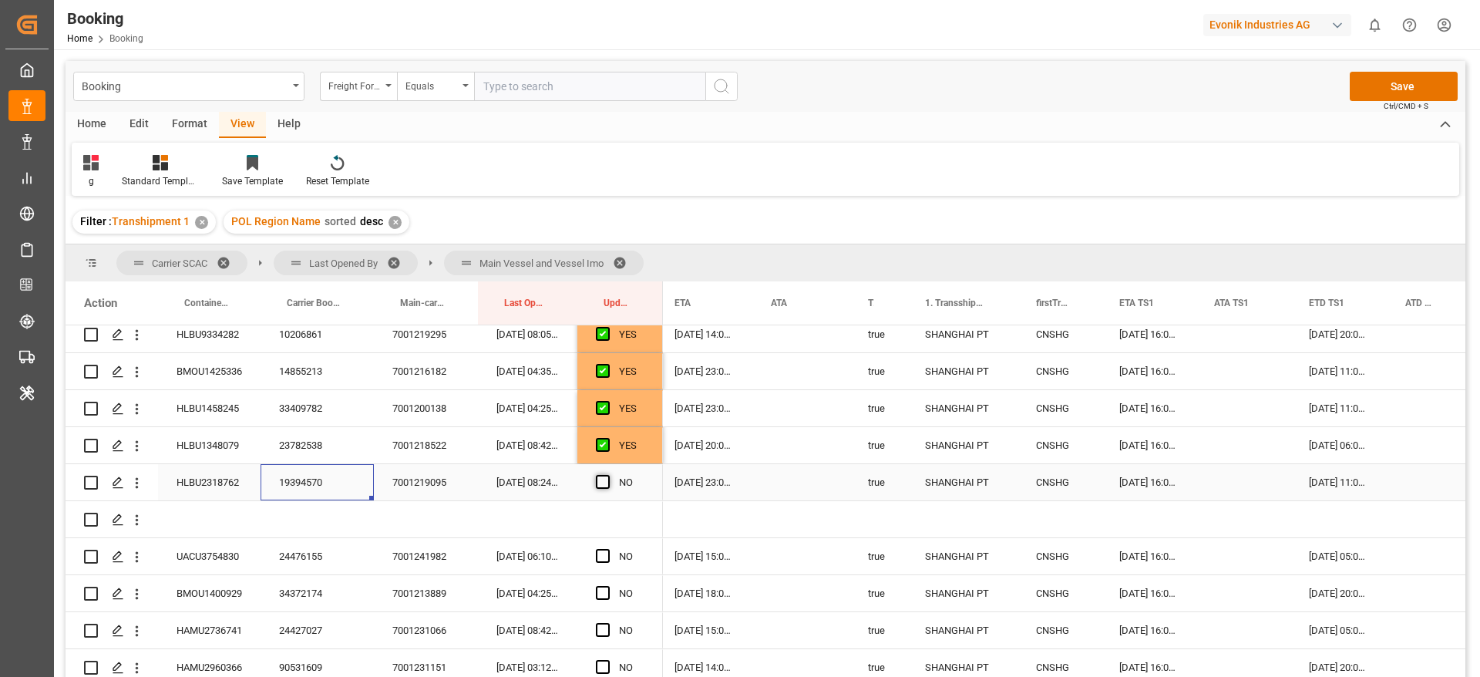
click at [608, 475] on input "Press SPACE to select this row." at bounding box center [608, 475] width 0 height 0
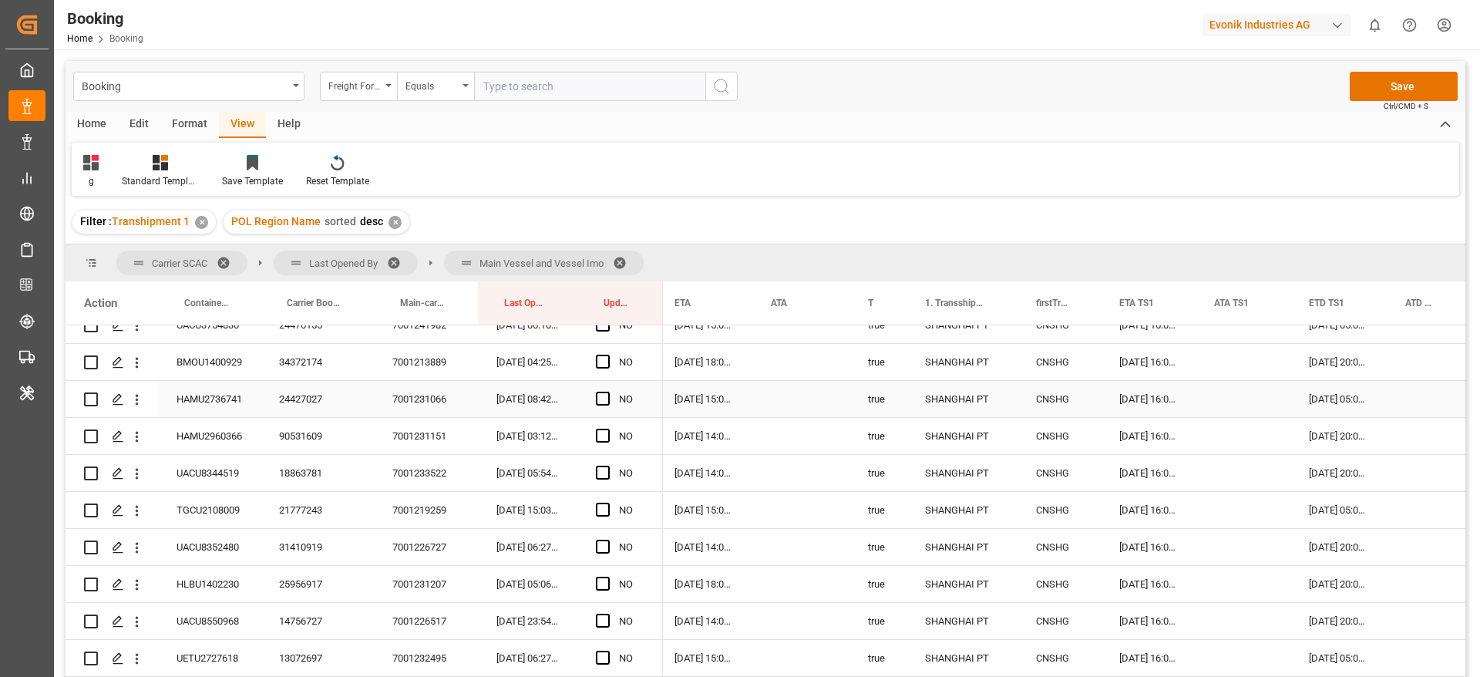
scroll to position [2197, 0]
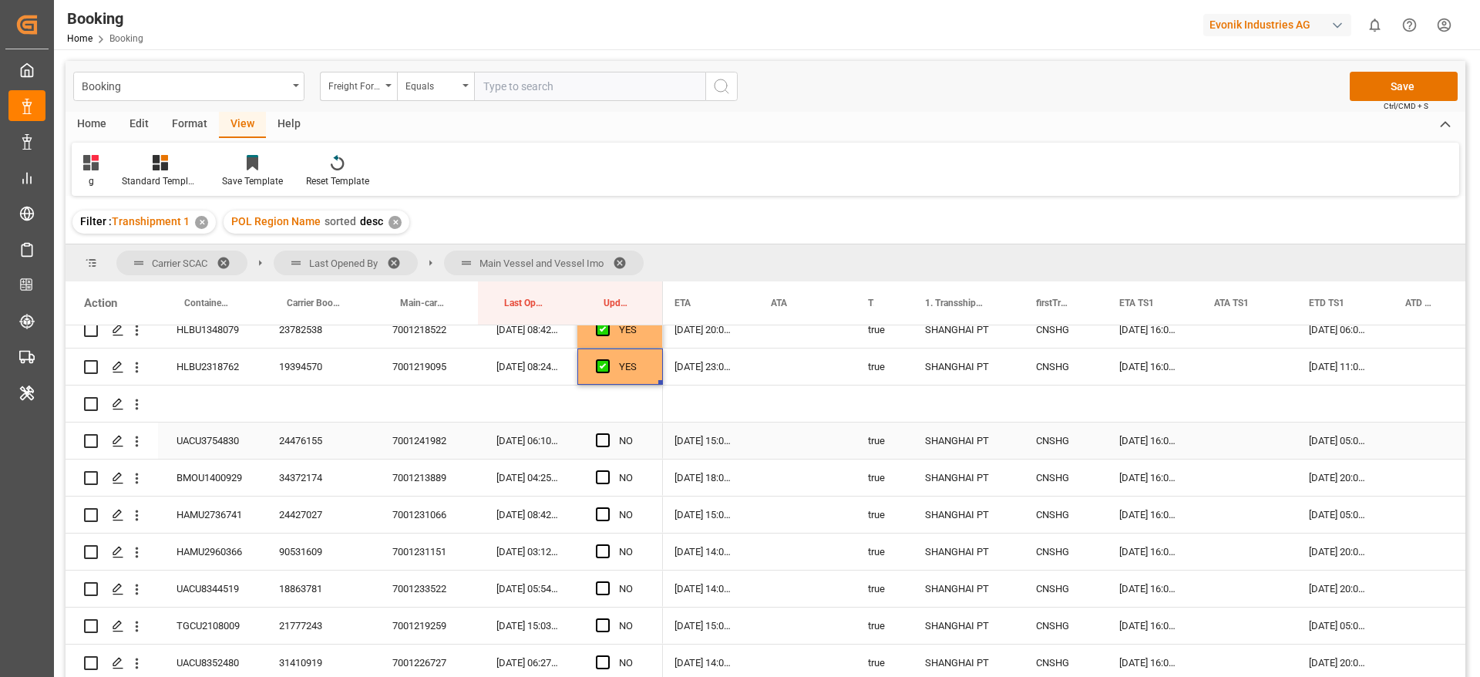
click at [314, 446] on div "24476155" at bounding box center [317, 441] width 113 height 36
click at [604, 443] on span "Press SPACE to select this row." at bounding box center [603, 440] width 14 height 14
click at [608, 433] on input "Press SPACE to select this row." at bounding box center [608, 433] width 0 height 0
click at [310, 483] on div "34372174" at bounding box center [317, 478] width 113 height 36
click at [598, 476] on span "Press SPACE to select this row." at bounding box center [603, 477] width 14 height 14
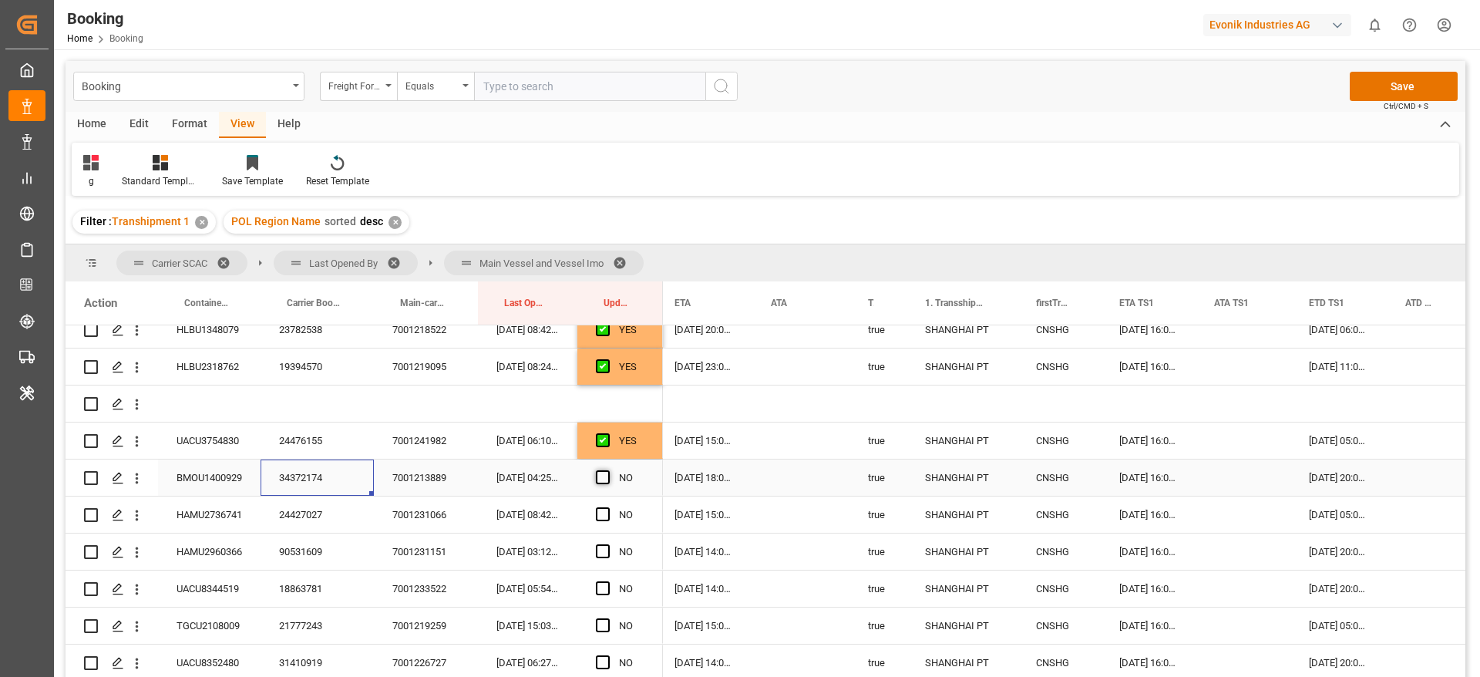
click at [608, 470] on input "Press SPACE to select this row." at bounding box center [608, 470] width 0 height 0
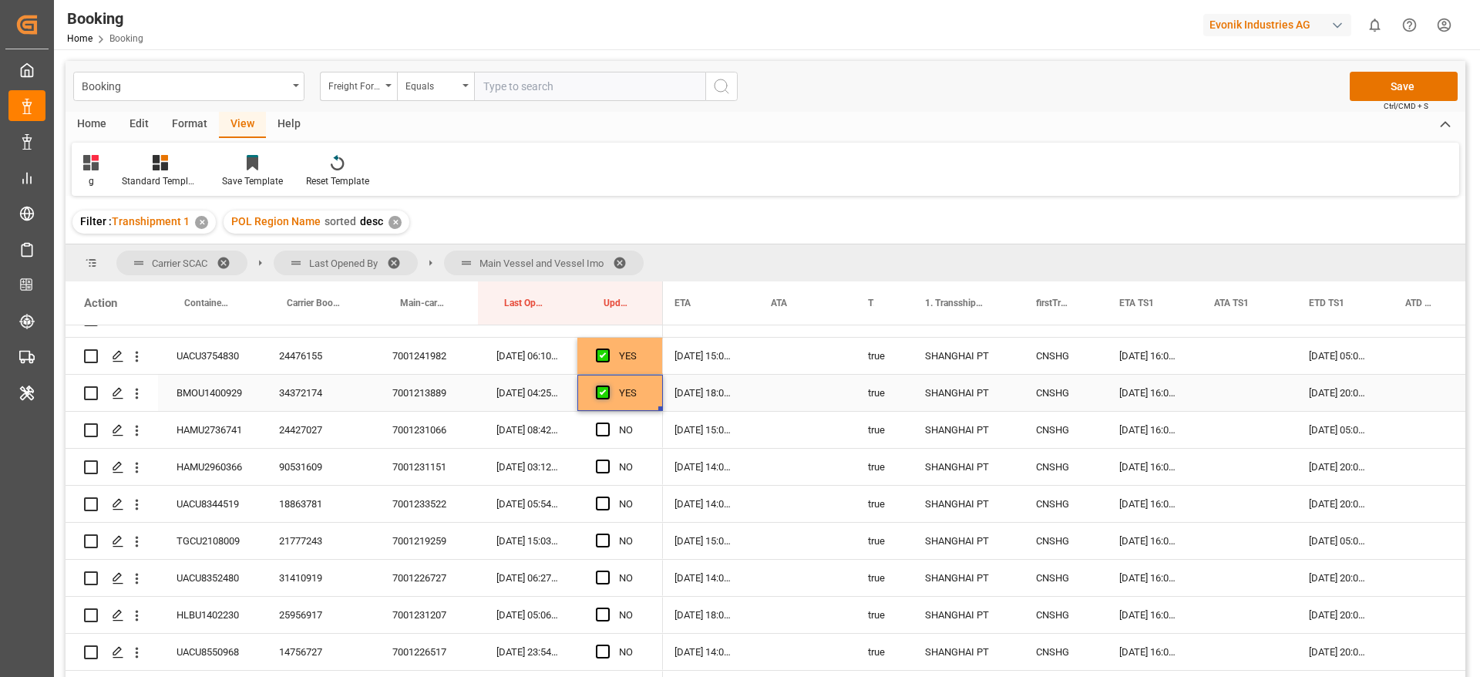
scroll to position [2313, 0]
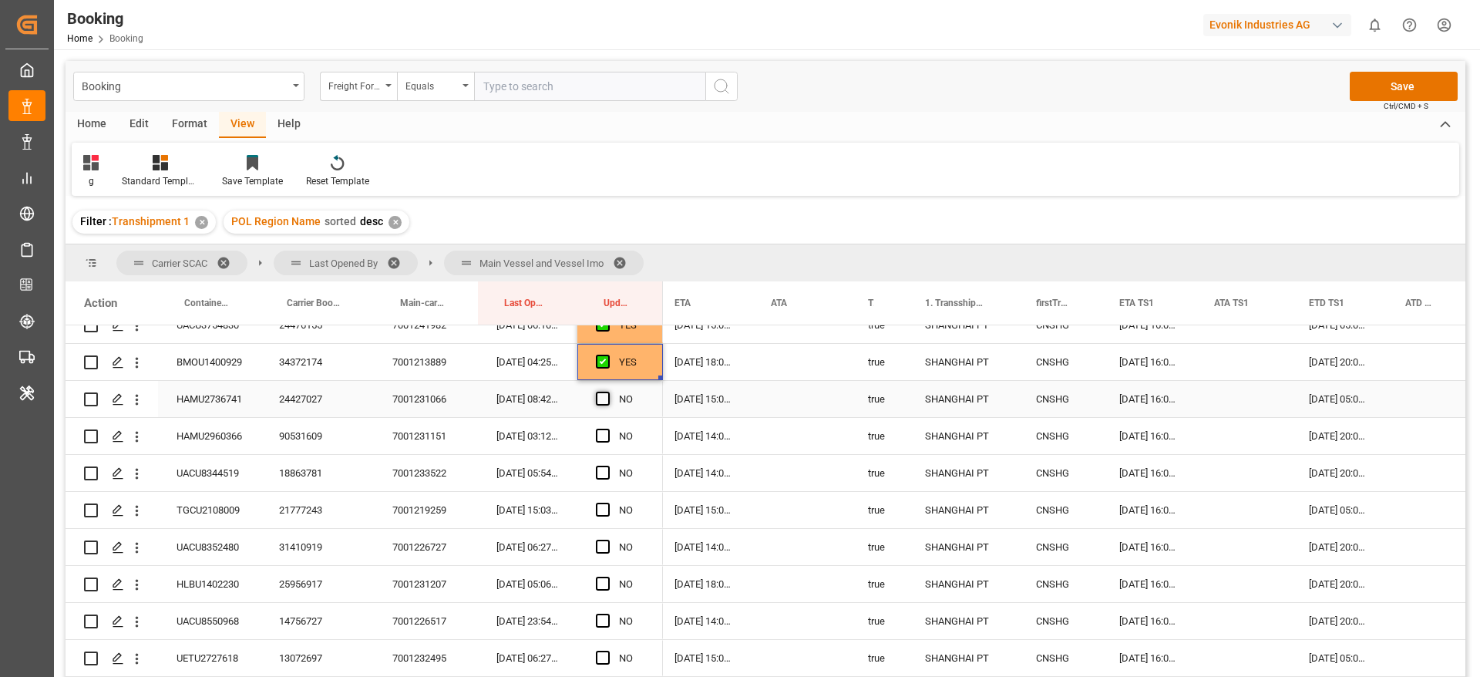
click at [604, 400] on span "Press SPACE to select this row." at bounding box center [603, 399] width 14 height 14
click at [608, 392] on input "Press SPACE to select this row." at bounding box center [608, 392] width 0 height 0
click at [603, 433] on span "Press SPACE to select this row." at bounding box center [603, 436] width 14 height 14
click at [608, 429] on input "Press SPACE to select this row." at bounding box center [608, 429] width 0 height 0
click at [608, 471] on span "Press SPACE to select this row." at bounding box center [603, 473] width 14 height 14
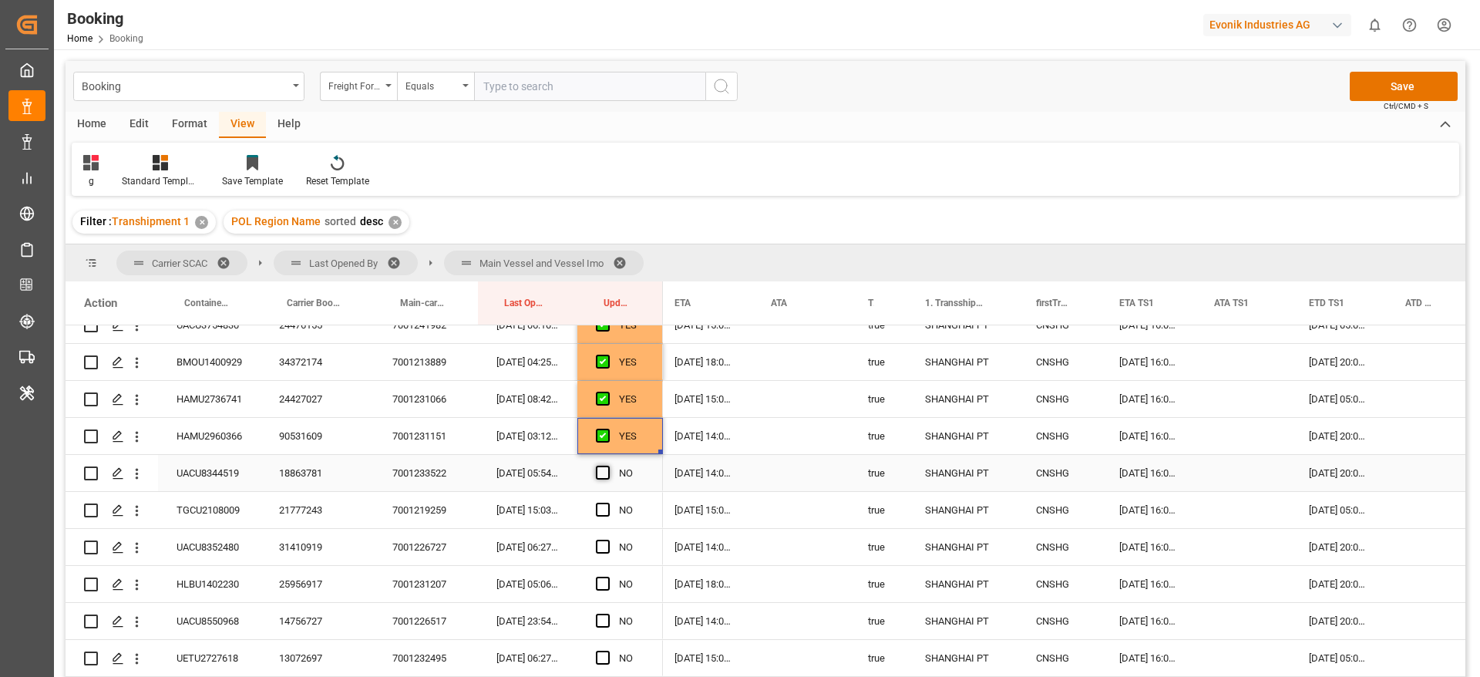
click at [608, 466] on input "Press SPACE to select this row." at bounding box center [608, 466] width 0 height 0
click at [603, 504] on span "Press SPACE to select this row." at bounding box center [603, 510] width 14 height 14
click at [608, 503] on input "Press SPACE to select this row." at bounding box center [608, 503] width 0 height 0
click at [609, 544] on span "Press SPACE to select this row." at bounding box center [603, 547] width 14 height 14
click at [608, 540] on input "Press SPACE to select this row." at bounding box center [608, 540] width 0 height 0
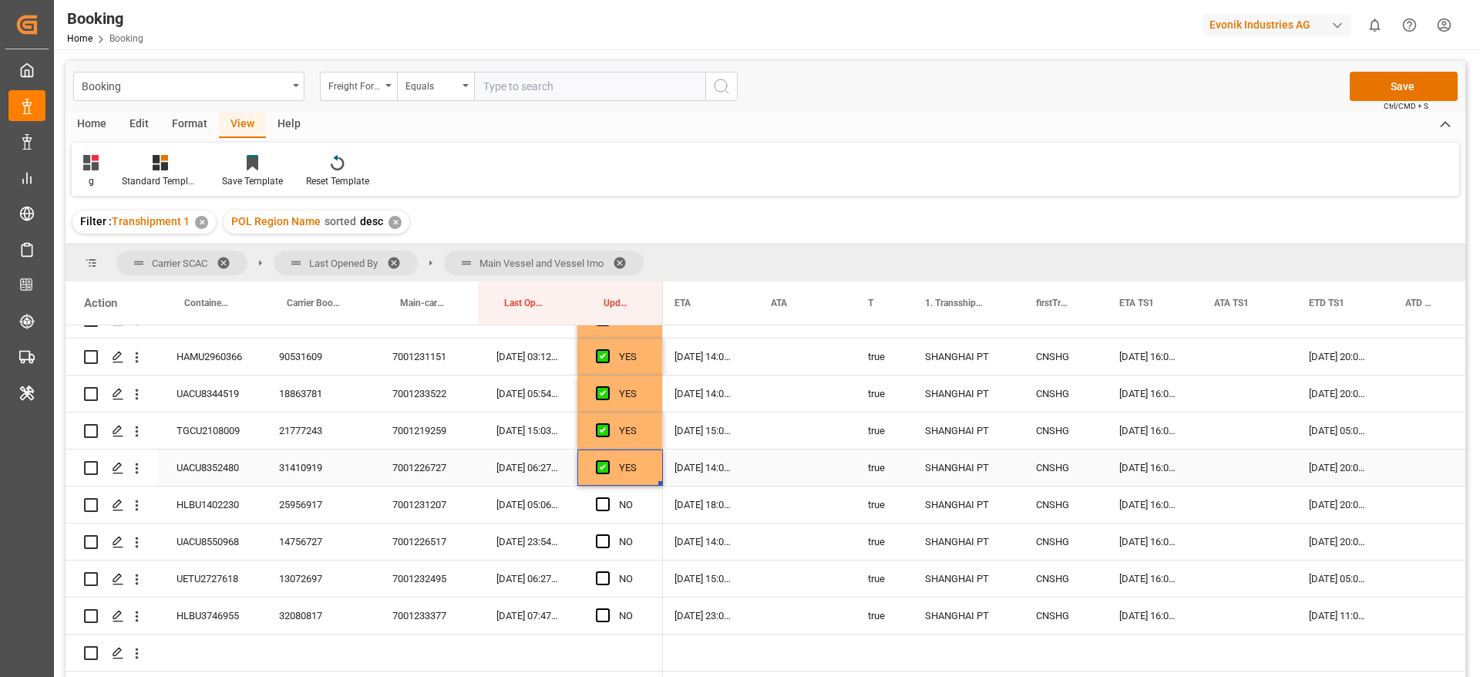
scroll to position [2429, 0]
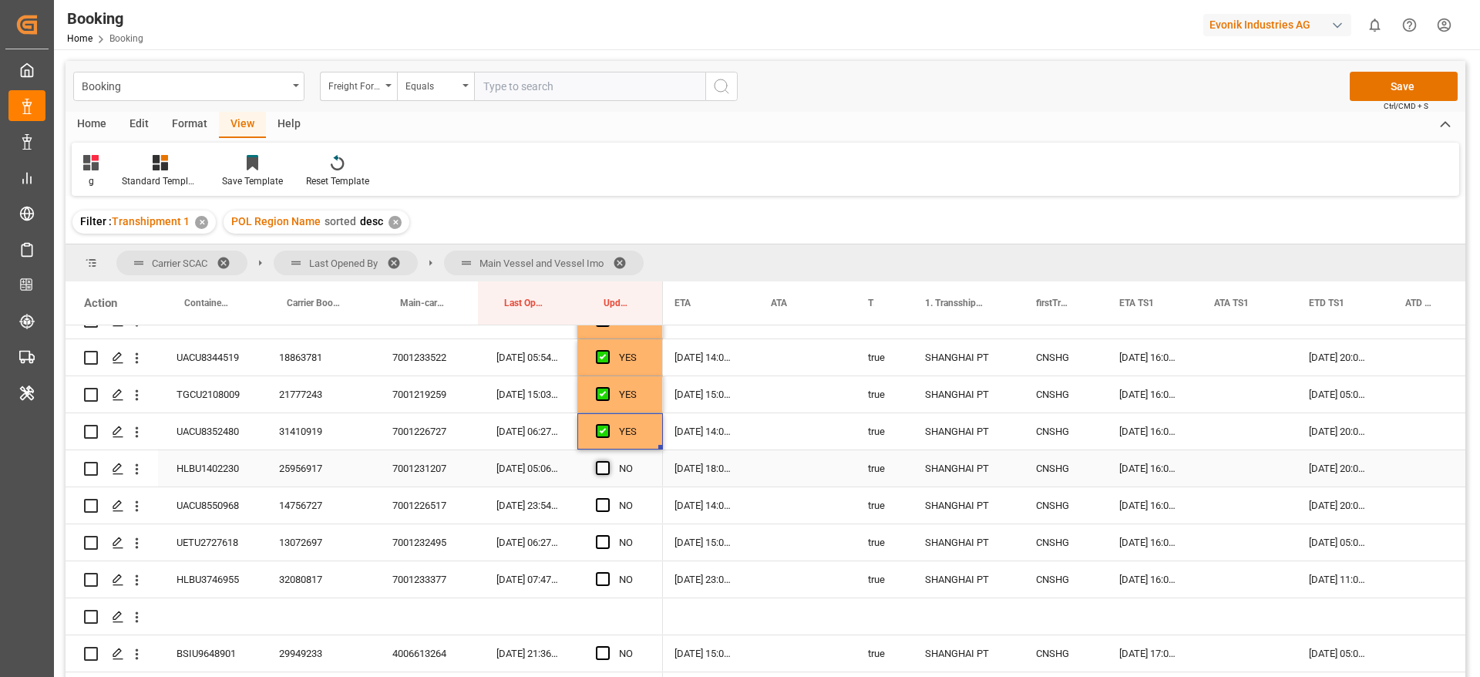
click at [599, 469] on span "Press SPACE to select this row." at bounding box center [603, 468] width 14 height 14
click at [608, 461] on input "Press SPACE to select this row." at bounding box center [608, 461] width 0 height 0
click at [602, 506] on span "Press SPACE to select this row." at bounding box center [603, 505] width 14 height 14
click at [608, 498] on input "Press SPACE to select this row." at bounding box center [608, 498] width 0 height 0
click at [604, 540] on span "Press SPACE to select this row." at bounding box center [603, 542] width 14 height 14
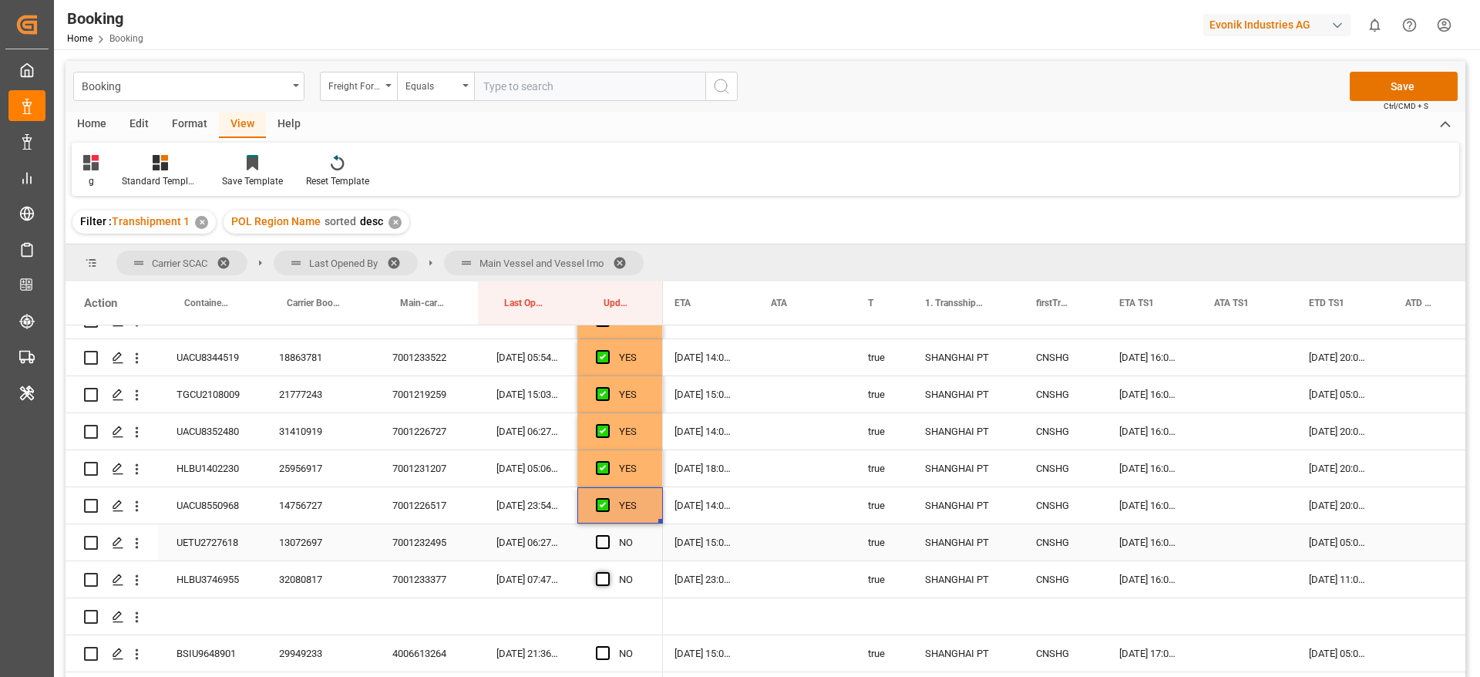
click at [608, 535] on input "Press SPACE to select this row." at bounding box center [608, 535] width 0 height 0
click at [607, 580] on span "Press SPACE to select this row." at bounding box center [603, 579] width 14 height 14
click at [608, 572] on input "Press SPACE to select this row." at bounding box center [608, 572] width 0 height 0
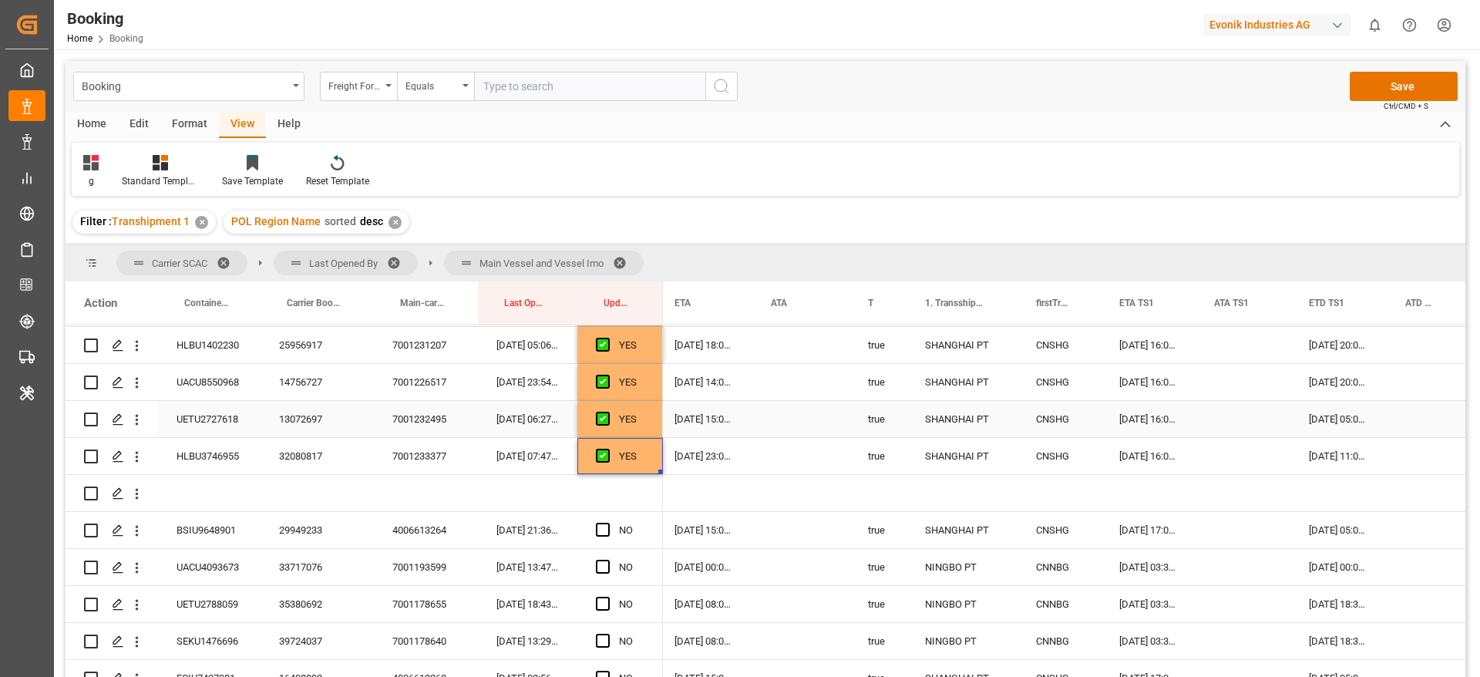
scroll to position [2660, 0]
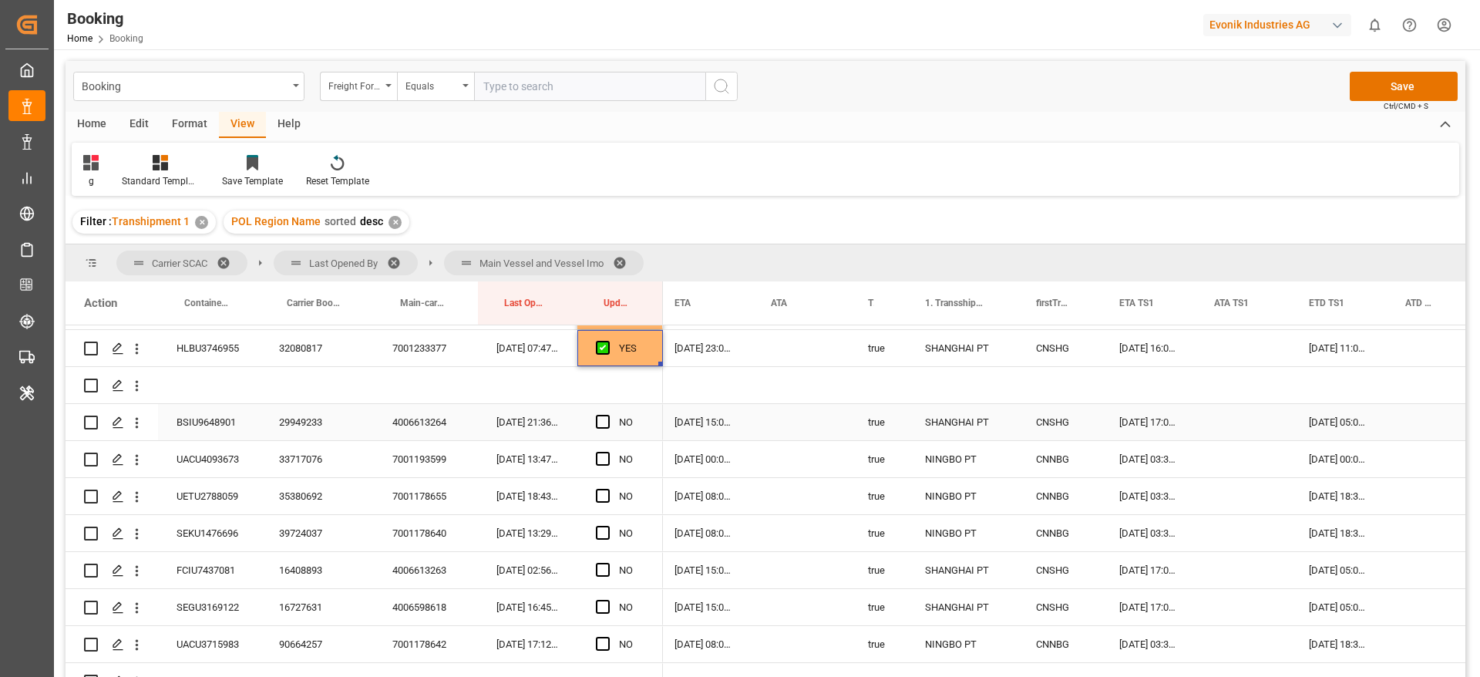
click at [310, 419] on div "29949233" at bounding box center [317, 422] width 113 height 36
click at [602, 419] on span "Press SPACE to select this row." at bounding box center [603, 422] width 14 height 14
click at [608, 415] on input "Press SPACE to select this row." at bounding box center [608, 415] width 0 height 0
click at [306, 450] on div "33717076" at bounding box center [317, 459] width 113 height 36
click at [604, 456] on span "Press SPACE to select this row." at bounding box center [603, 459] width 14 height 14
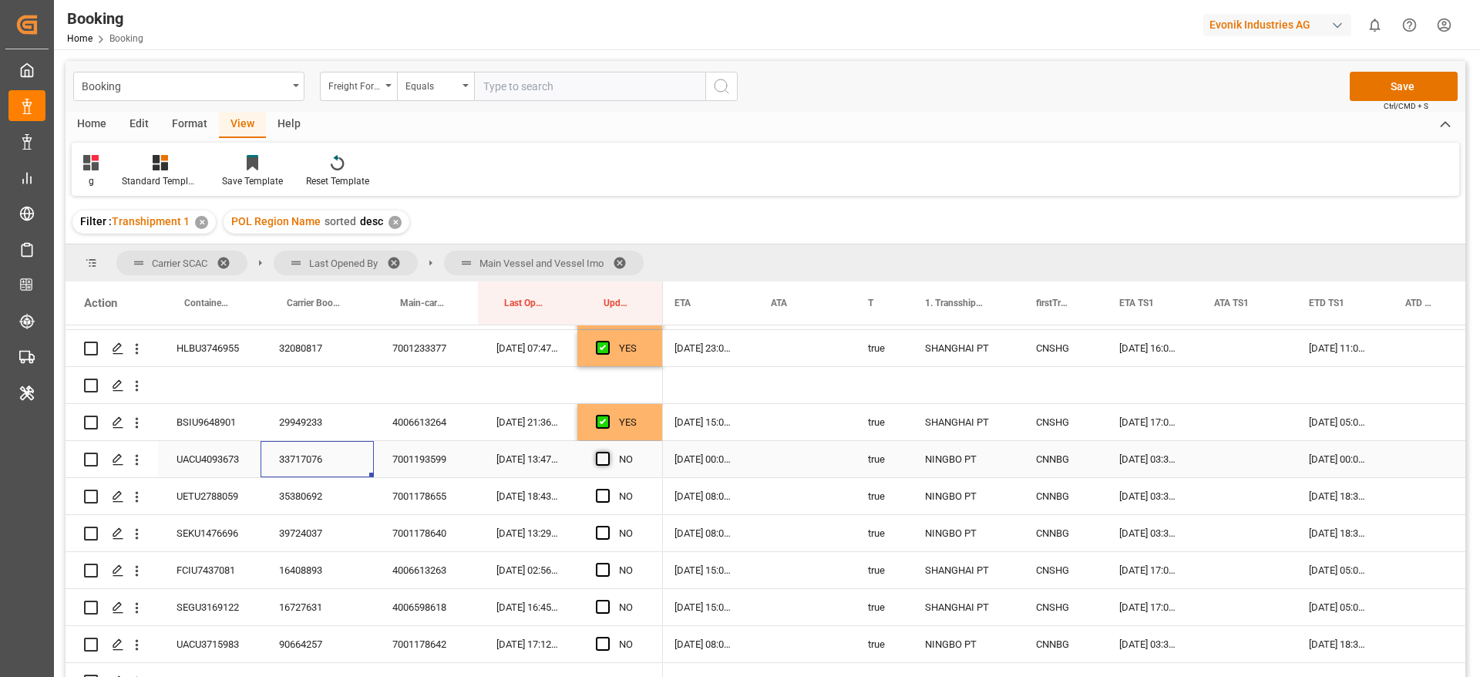
click at [608, 452] on input "Press SPACE to select this row." at bounding box center [608, 452] width 0 height 0
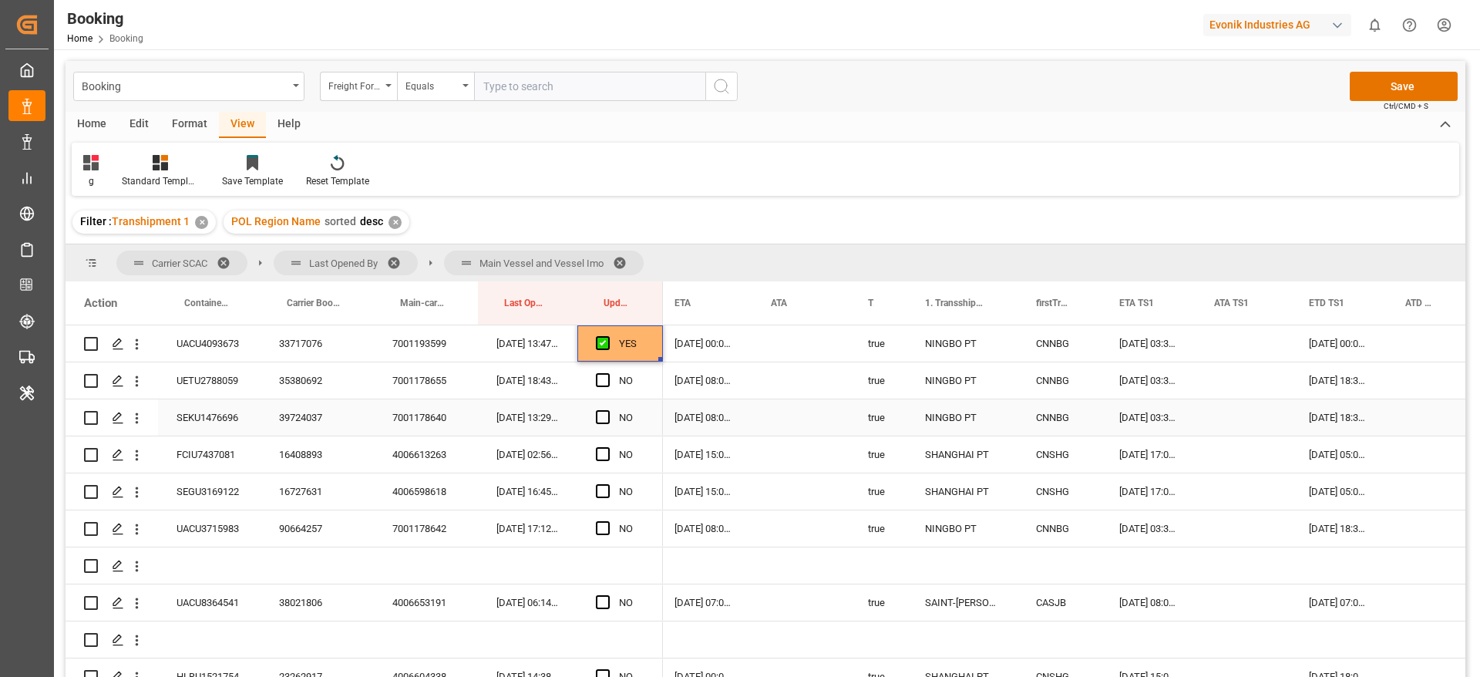
click at [281, 379] on div "35380692" at bounding box center [317, 380] width 113 height 36
click at [1134, 379] on div "23-08-2025 03:30:00" at bounding box center [1148, 380] width 95 height 36
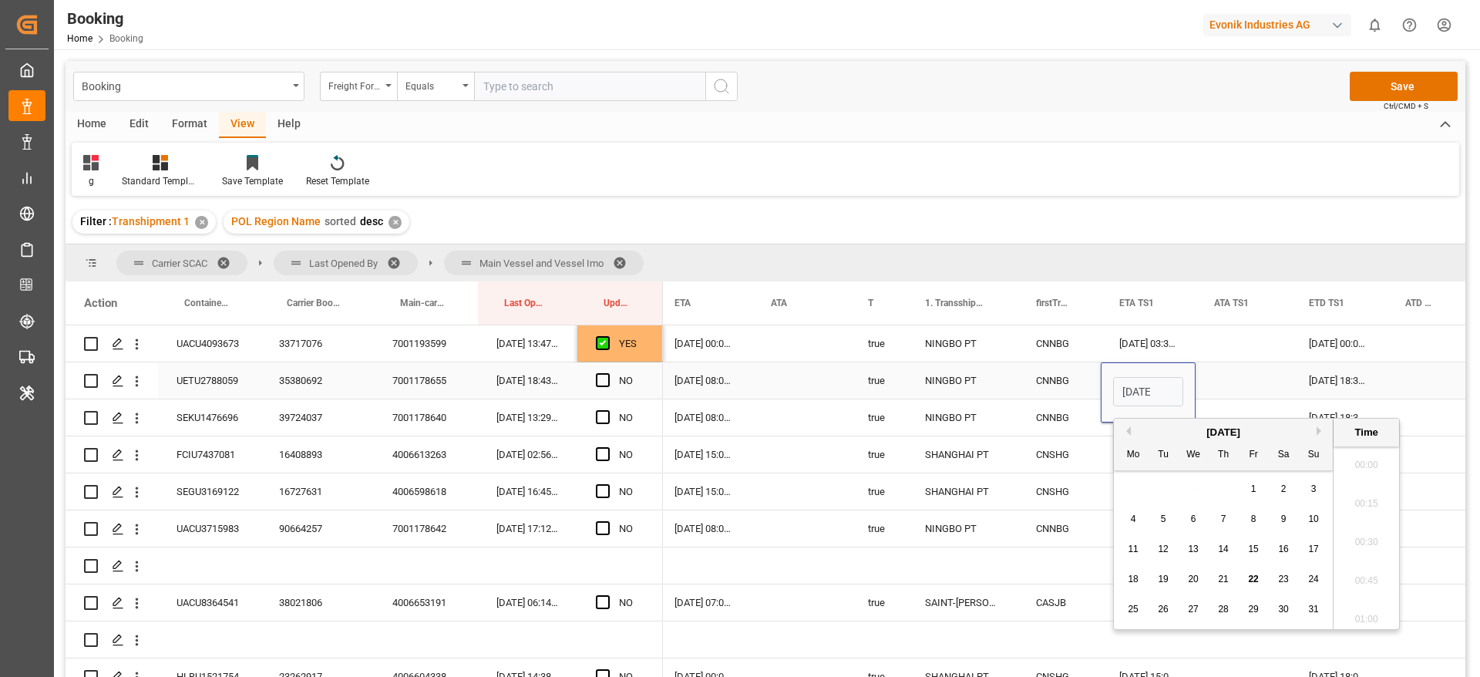
scroll to position [2164, 0]
click at [1161, 611] on span "26" at bounding box center [1163, 609] width 10 height 11
type input "26-08-2025 03:30"
click at [1240, 374] on div "Press SPACE to select this row." at bounding box center [1243, 380] width 95 height 36
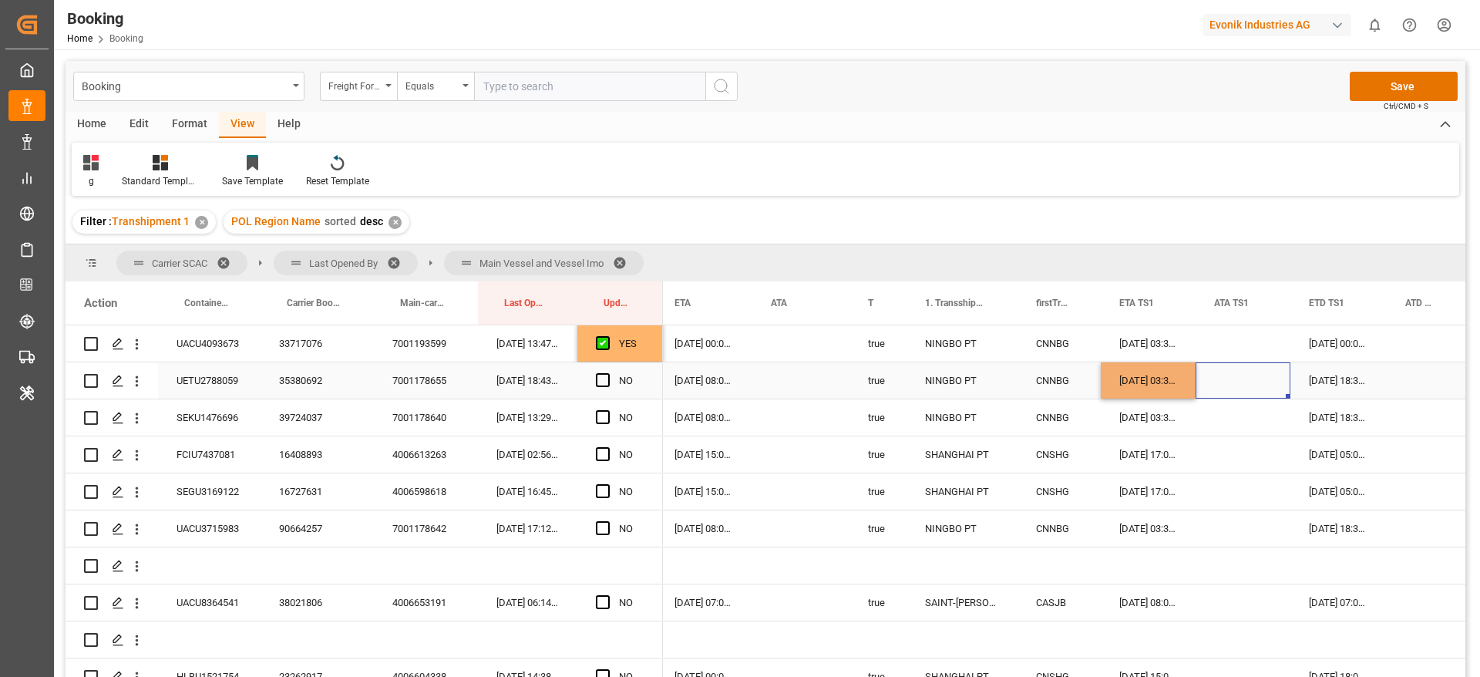
click at [1168, 375] on div "26-08-2025 03:30:00" at bounding box center [1148, 380] width 95 height 36
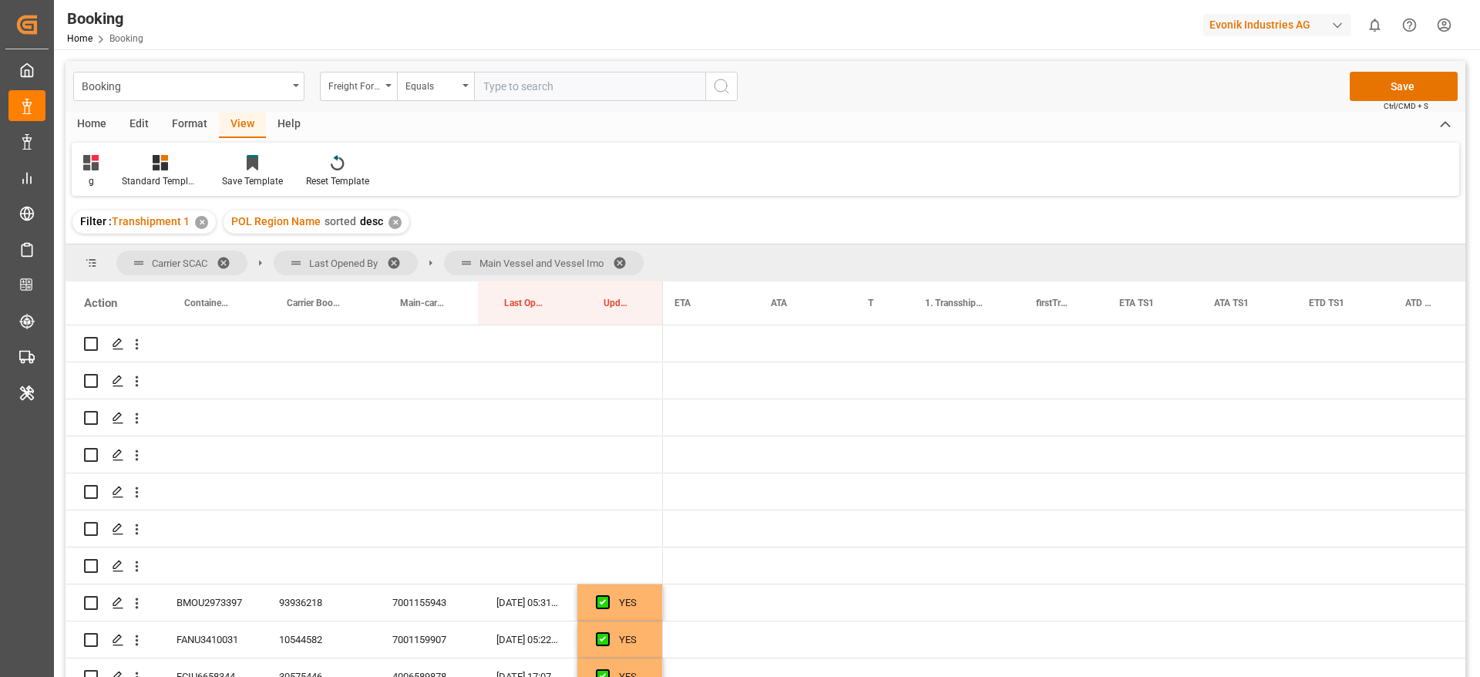
scroll to position [0, 1184]
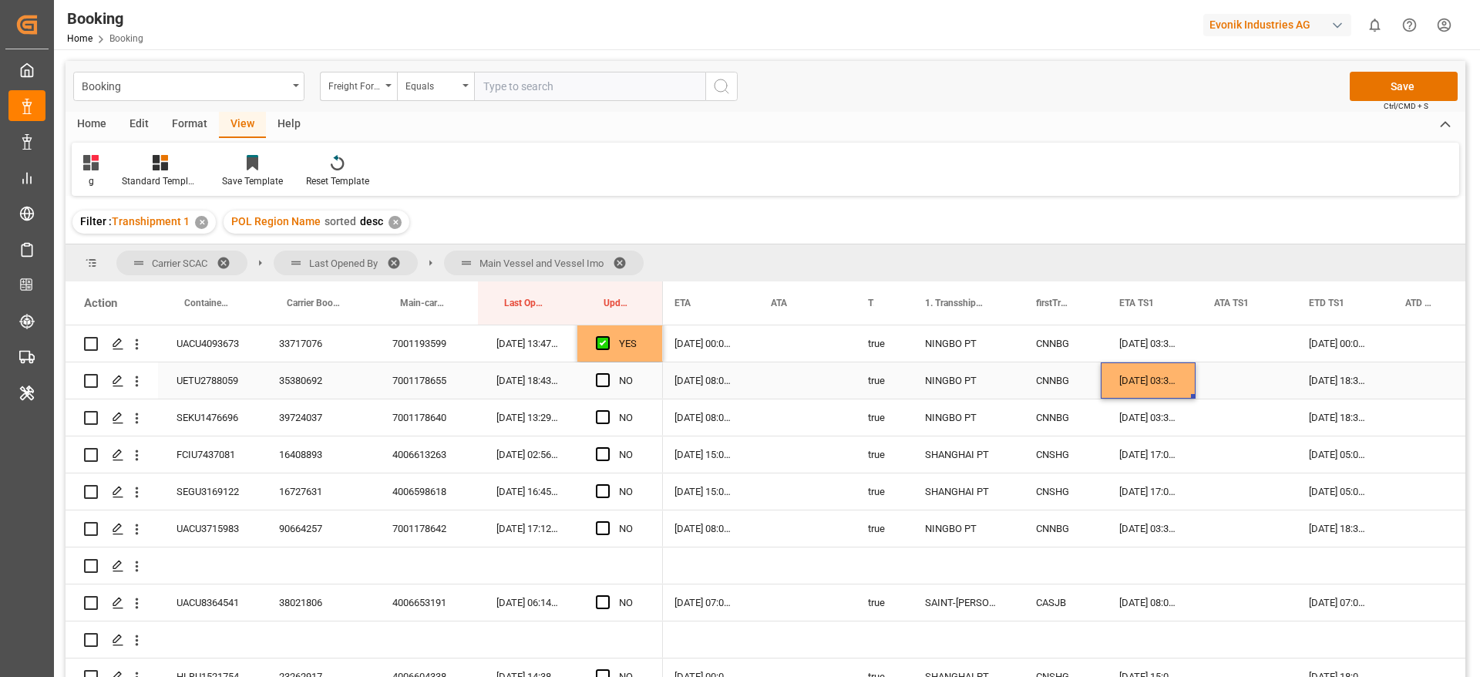
click at [599, 382] on span "Press SPACE to select this row." at bounding box center [603, 380] width 14 height 14
click at [608, 373] on input "Press SPACE to select this row." at bounding box center [608, 373] width 0 height 0
click at [1171, 385] on div "[DATE] 03:30:00" at bounding box center [1148, 380] width 95 height 36
drag, startPoint x: 1189, startPoint y: 403, endPoint x: 1186, endPoint y: 418, distance: 15.0
click at [598, 419] on span "Press SPACE to select this row." at bounding box center [603, 417] width 14 height 14
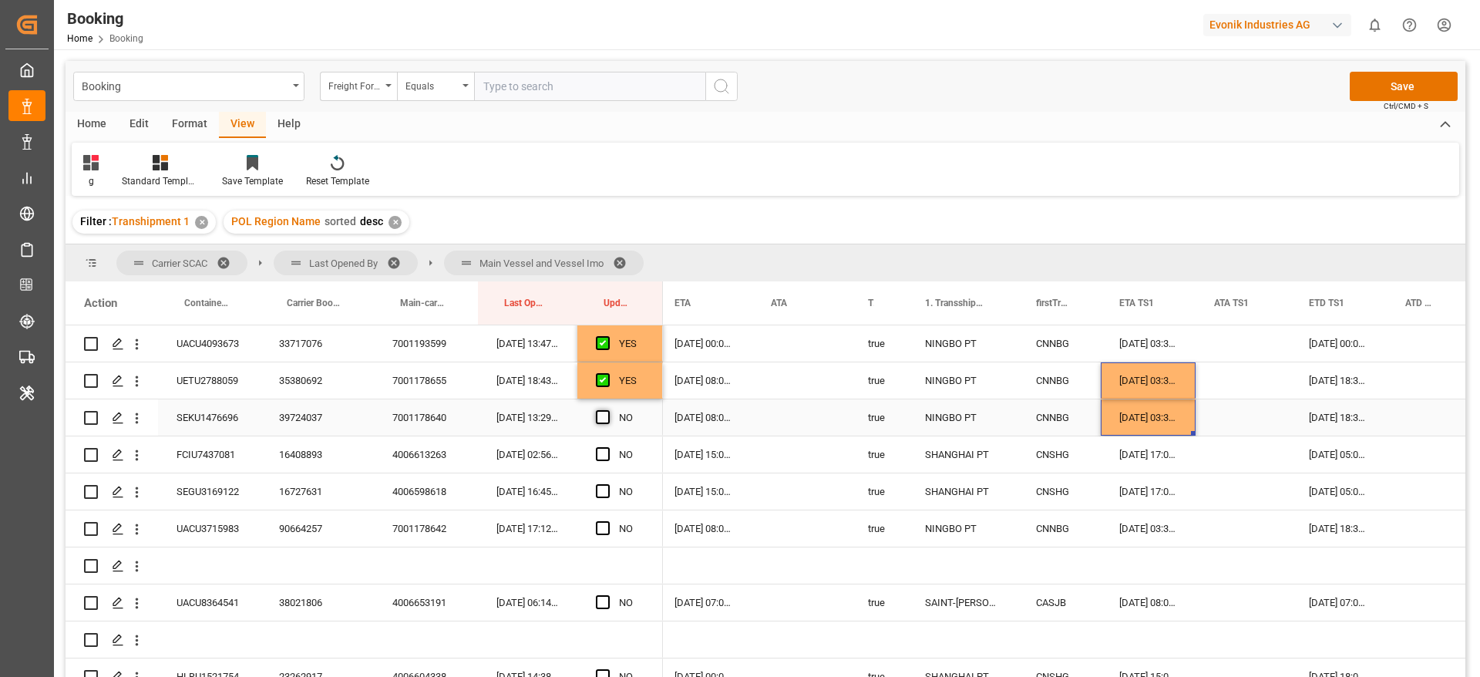
click at [608, 410] on input "Press SPACE to select this row." at bounding box center [608, 410] width 0 height 0
click at [293, 466] on div "16408893" at bounding box center [317, 454] width 113 height 36
click at [601, 460] on span "Press SPACE to select this row." at bounding box center [603, 454] width 14 height 14
click at [608, 447] on input "Press SPACE to select this row." at bounding box center [608, 447] width 0 height 0
click at [607, 492] on span "Press SPACE to select this row." at bounding box center [603, 491] width 14 height 14
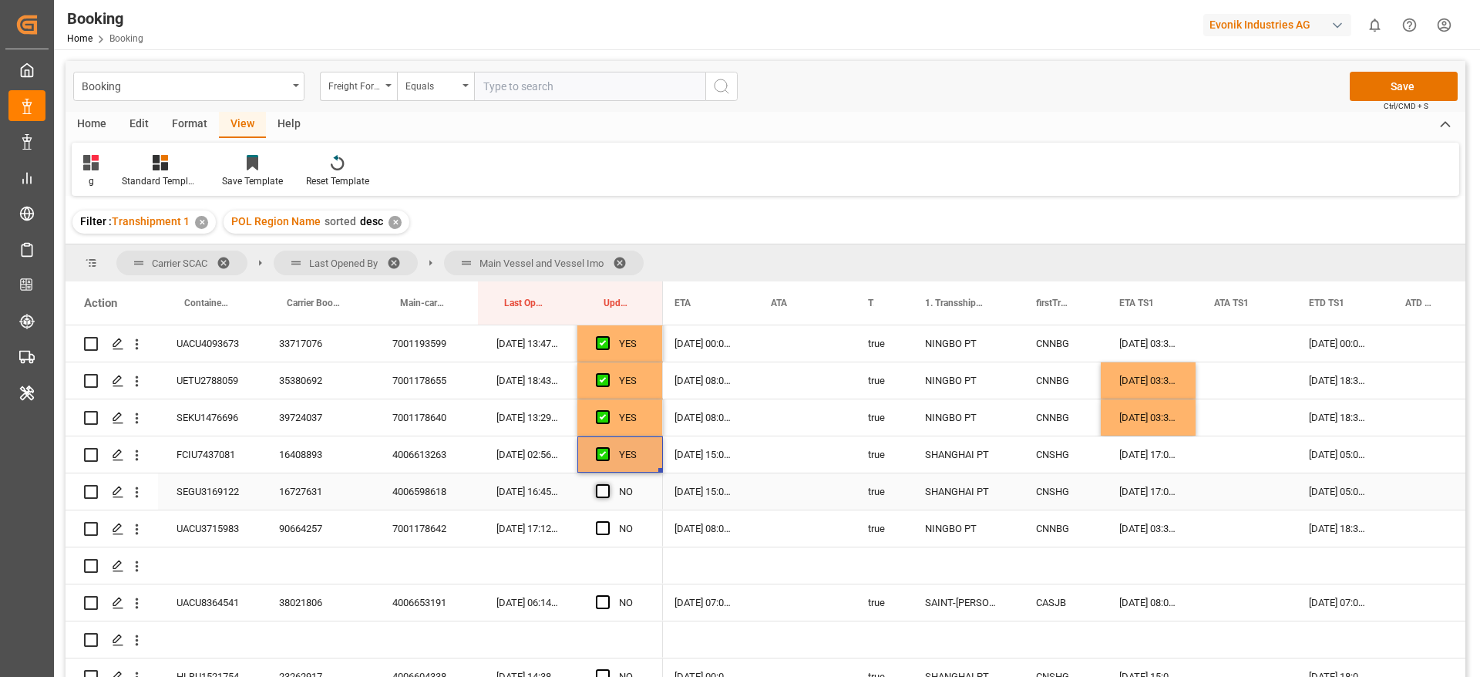
click at [608, 484] on input "Press SPACE to select this row." at bounding box center [608, 484] width 0 height 0
click at [297, 529] on div "90664257" at bounding box center [317, 528] width 113 height 36
click at [1171, 488] on div "26-08-2025 17:00:00" at bounding box center [1148, 491] width 95 height 36
drag, startPoint x: 1193, startPoint y: 504, endPoint x: 1199, endPoint y: 535, distance: 31.5
click at [605, 525] on span "Press SPACE to select this row." at bounding box center [603, 528] width 14 height 14
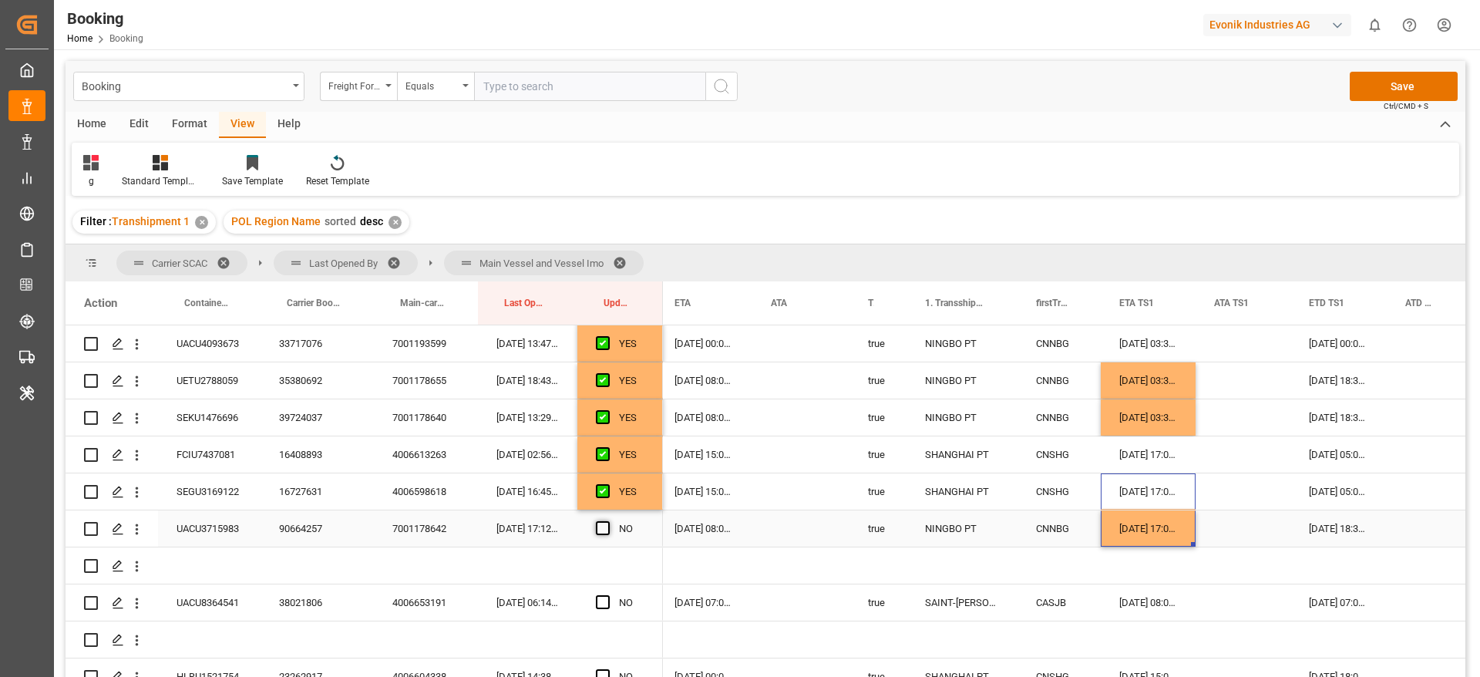
click at [608, 521] on input "Press SPACE to select this row." at bounding box center [608, 521] width 0 height 0
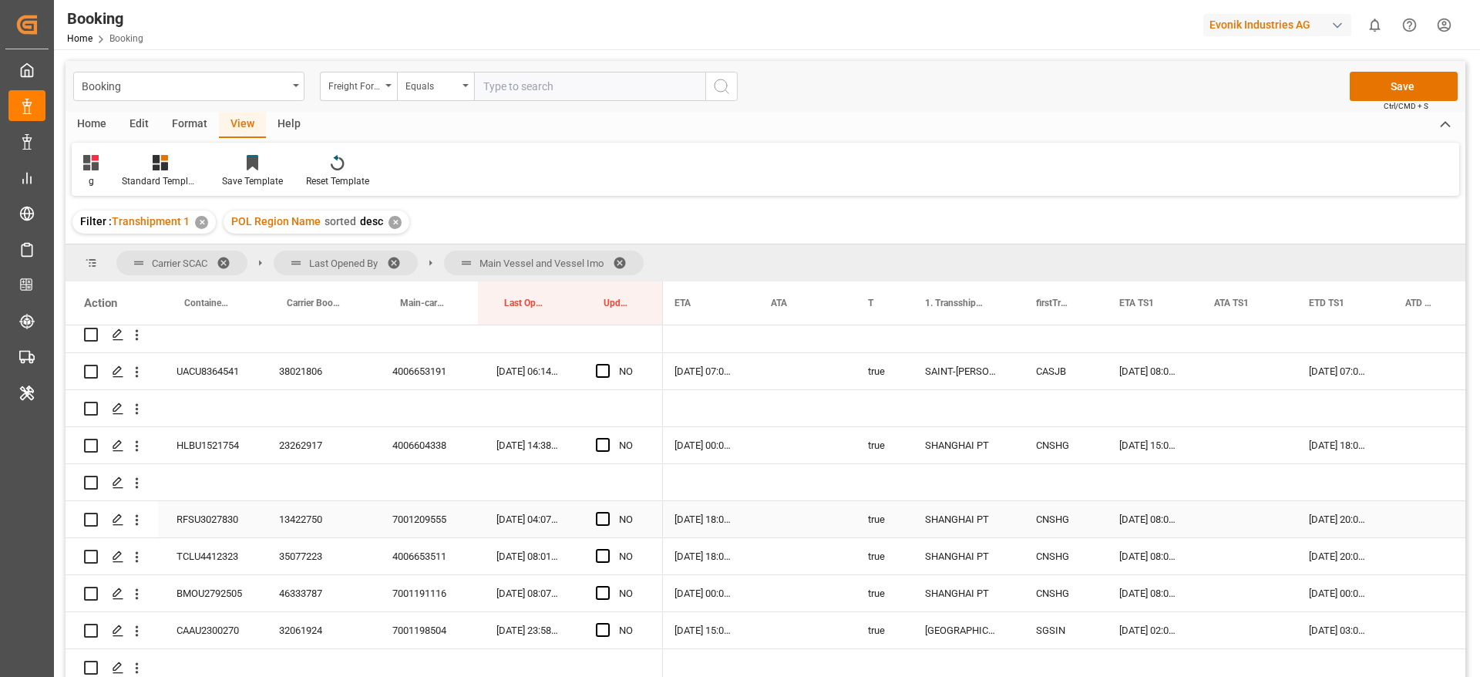
scroll to position [2891, 0]
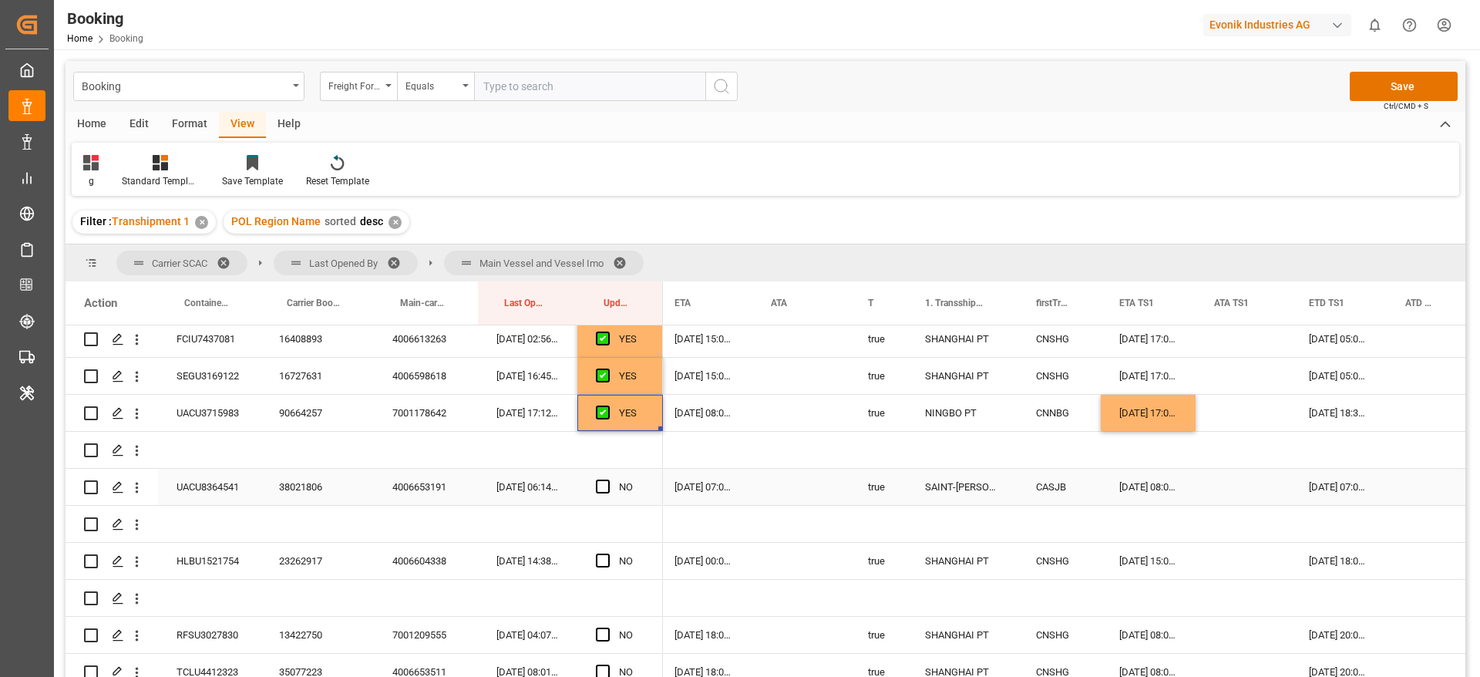
click at [605, 490] on span "Press SPACE to select this row." at bounding box center [603, 487] width 14 height 14
click at [608, 480] on input "Press SPACE to select this row." at bounding box center [608, 480] width 0 height 0
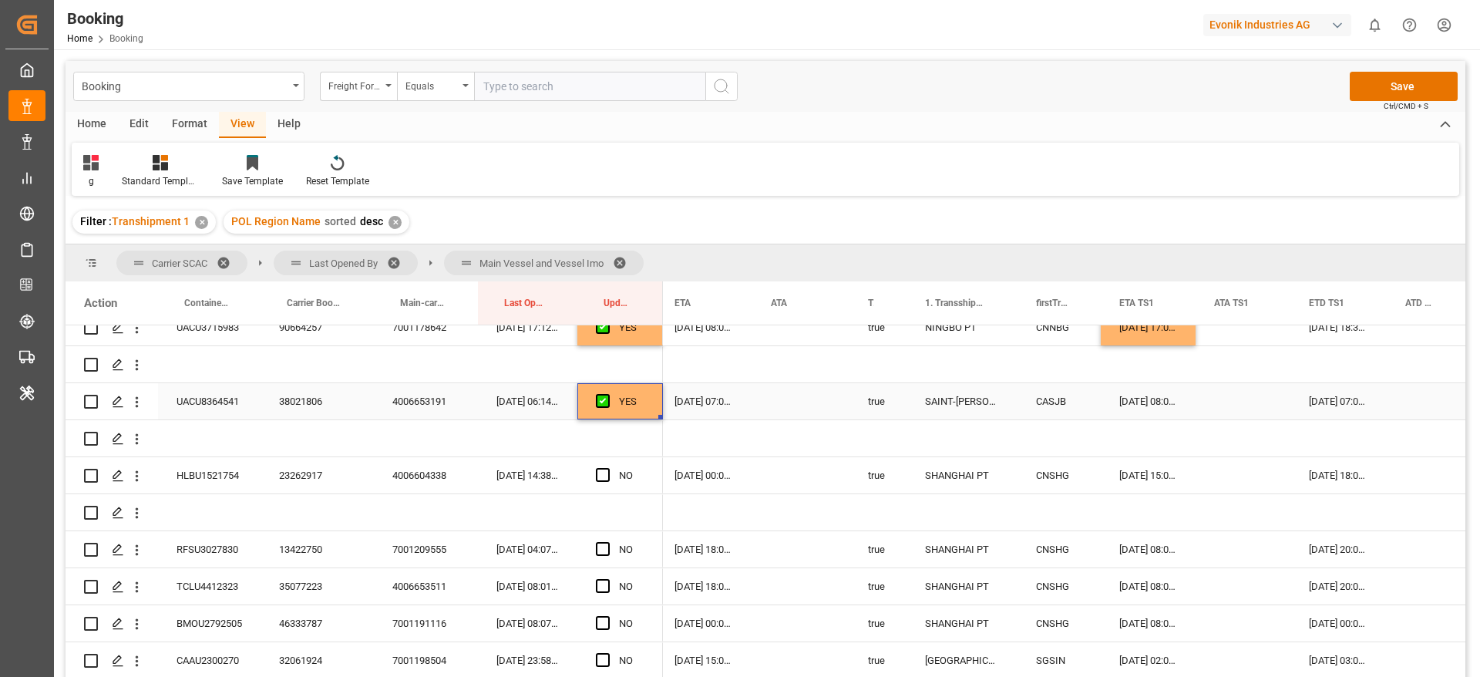
scroll to position [3007, 0]
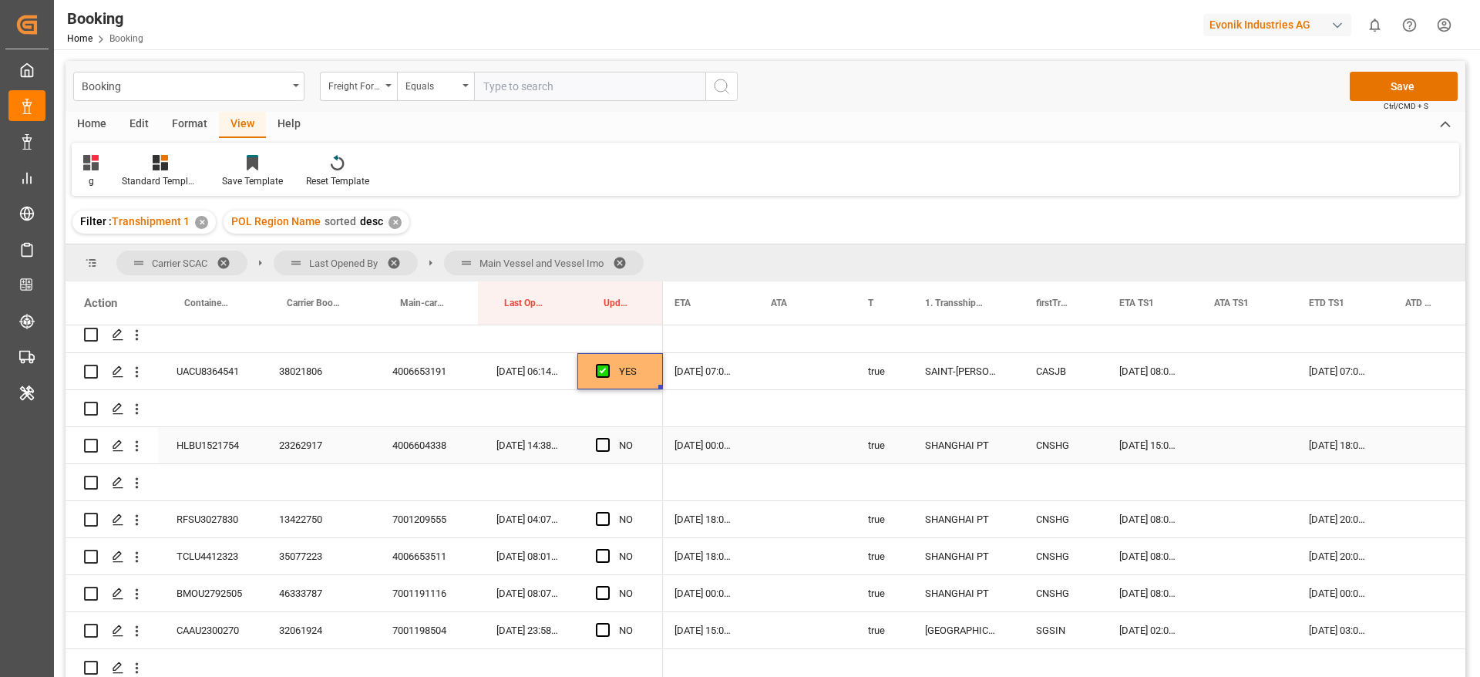
click at [307, 446] on div "23262917" at bounding box center [317, 445] width 113 height 36
click at [606, 438] on span "Press SPACE to select this row." at bounding box center [603, 445] width 14 height 14
click at [608, 438] on input "Press SPACE to select this row." at bounding box center [608, 438] width 0 height 0
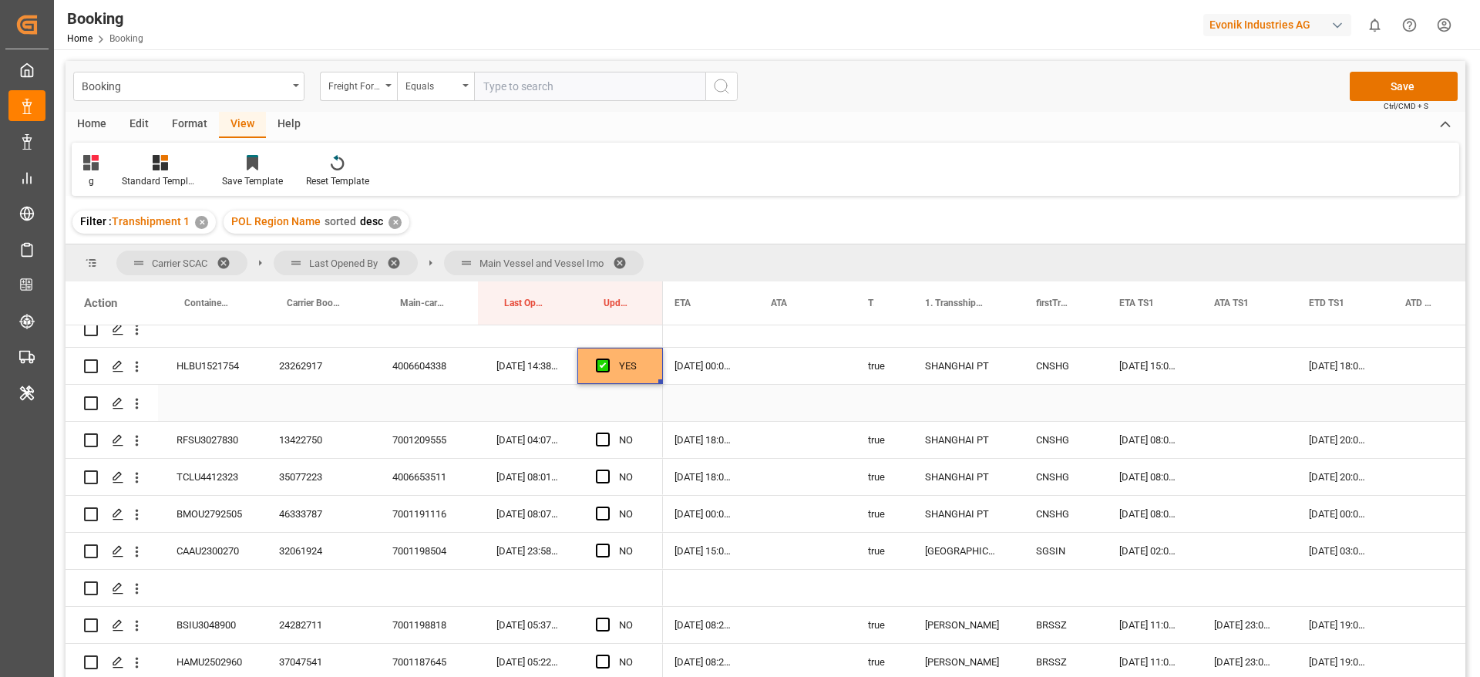
scroll to position [3122, 0]
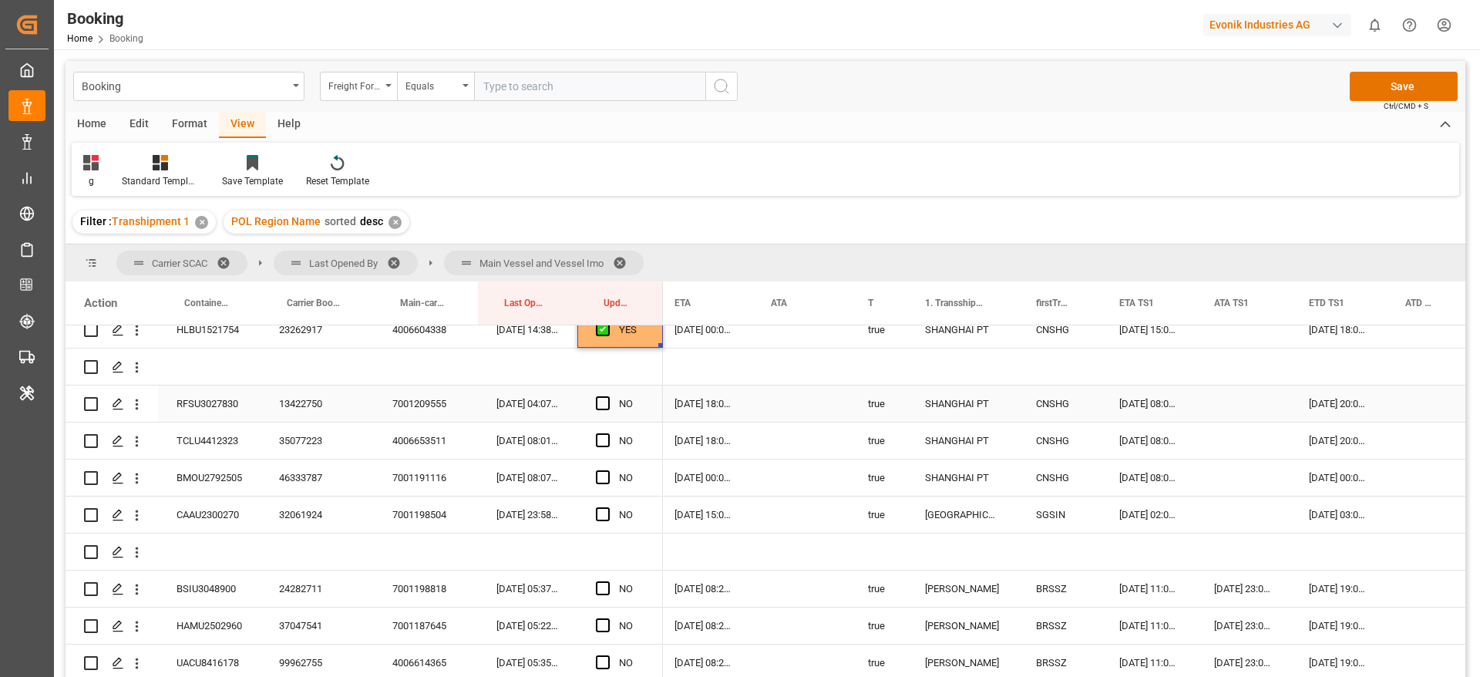
click at [604, 403] on span "Press SPACE to select this row." at bounding box center [603, 403] width 14 height 14
click at [608, 396] on input "Press SPACE to select this row." at bounding box center [608, 396] width 0 height 0
click at [603, 440] on span "Press SPACE to select this row." at bounding box center [603, 440] width 14 height 14
click at [608, 433] on input "Press SPACE to select this row." at bounding box center [608, 433] width 0 height 0
click at [606, 475] on span "Press SPACE to select this row." at bounding box center [603, 477] width 14 height 14
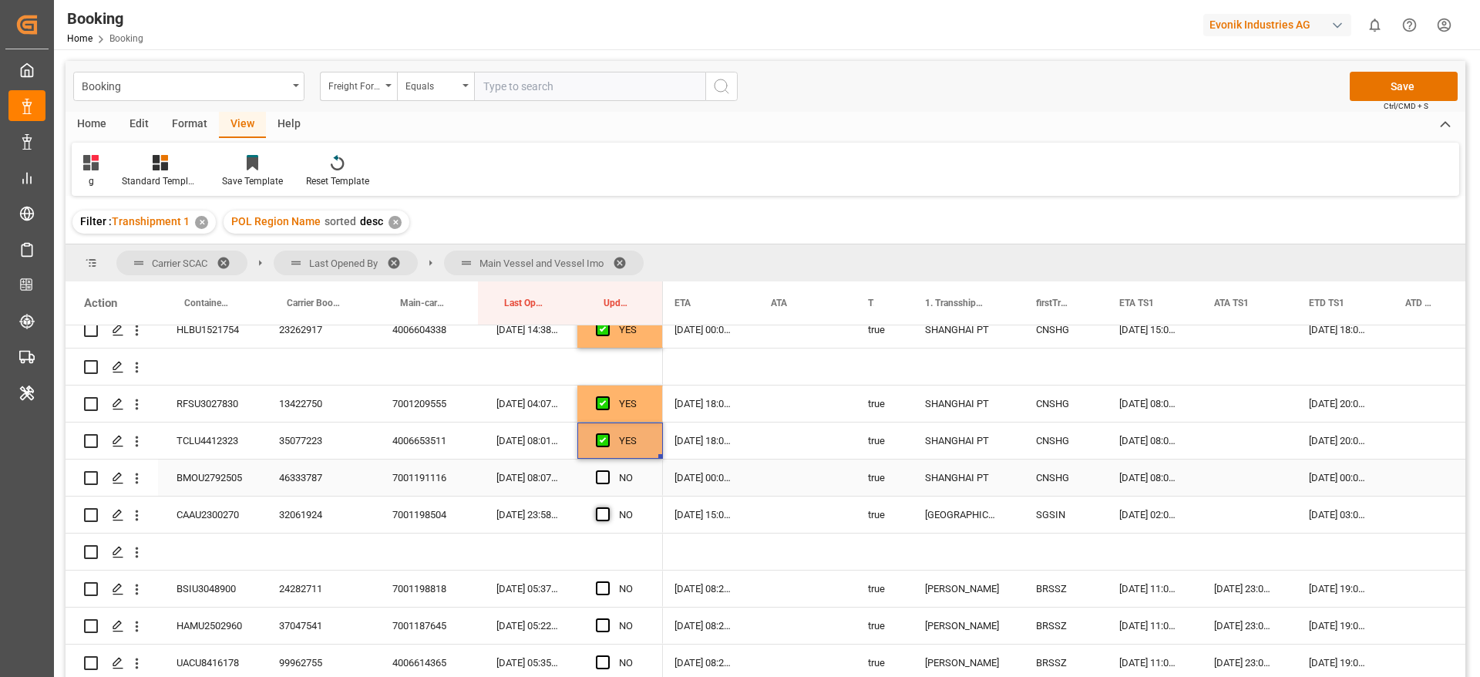
click at [608, 470] on input "Press SPACE to select this row." at bounding box center [608, 470] width 0 height 0
click at [602, 512] on span "Press SPACE to select this row." at bounding box center [603, 514] width 14 height 14
click at [608, 507] on input "Press SPACE to select this row." at bounding box center [608, 507] width 0 height 0
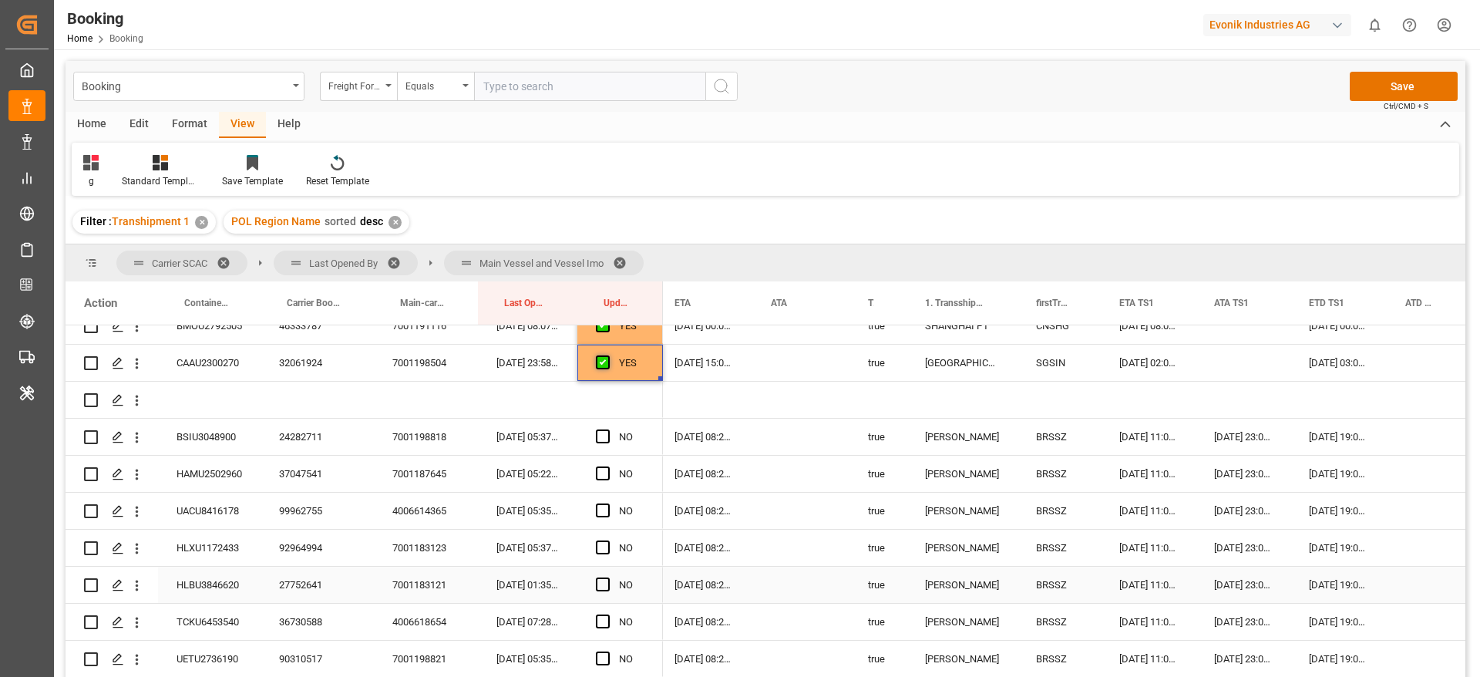
scroll to position [3238, 0]
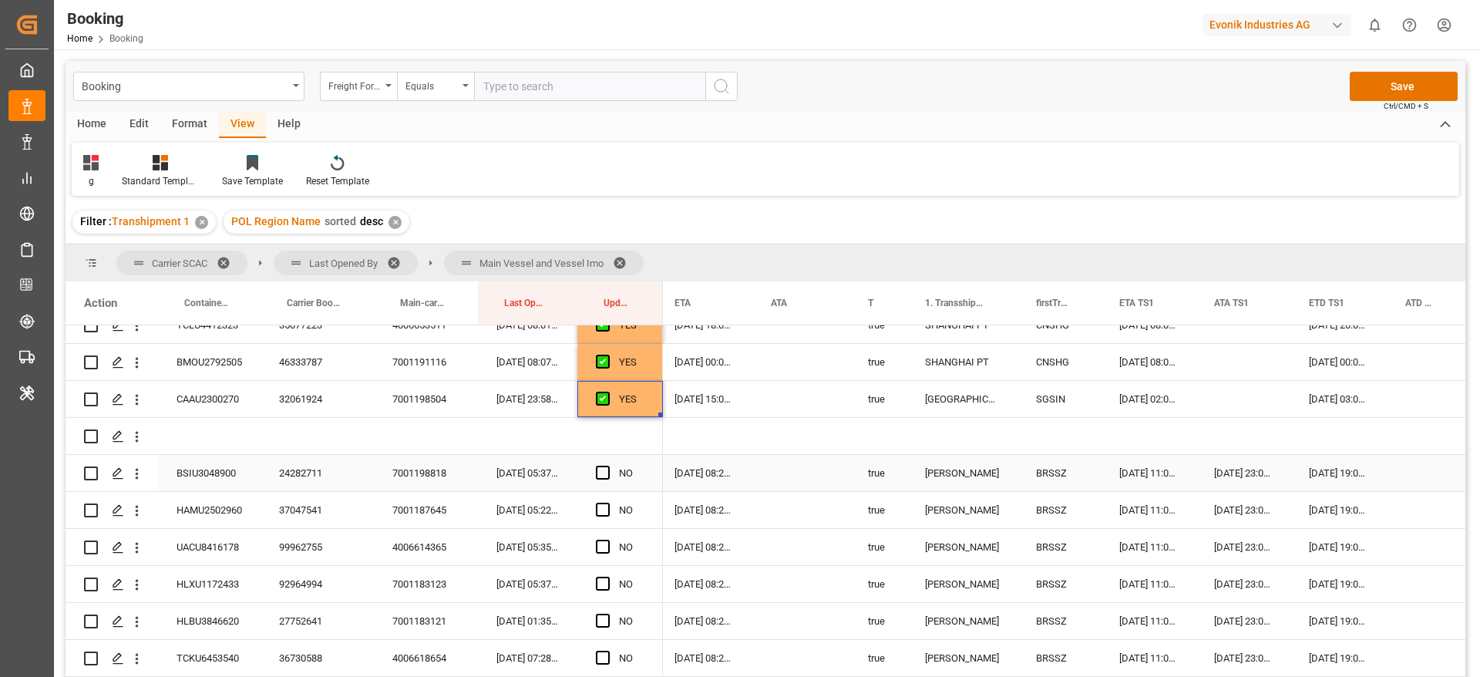
click at [312, 473] on div "24282711" at bounding box center [317, 473] width 113 height 36
click at [603, 468] on span "Press SPACE to select this row." at bounding box center [603, 473] width 14 height 14
click at [608, 466] on input "Press SPACE to select this row." at bounding box center [608, 466] width 0 height 0
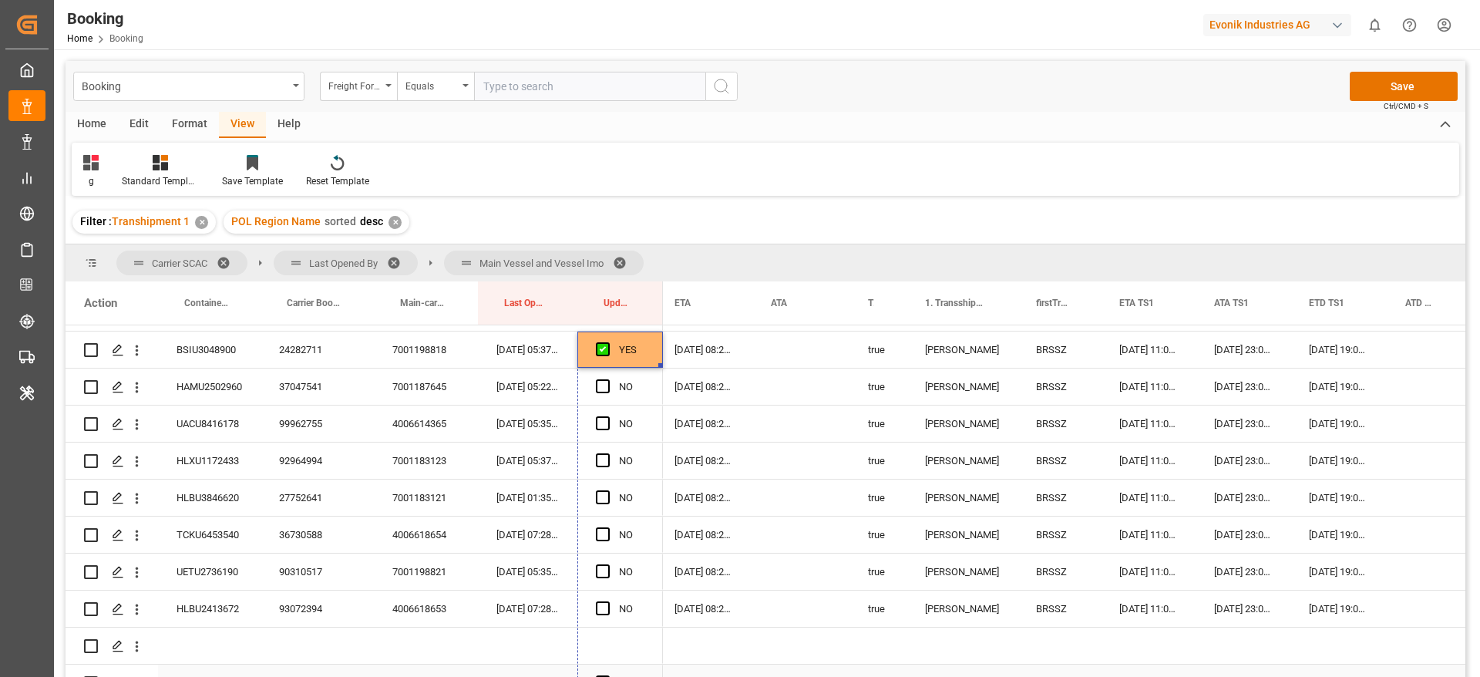
scroll to position [3392, 0]
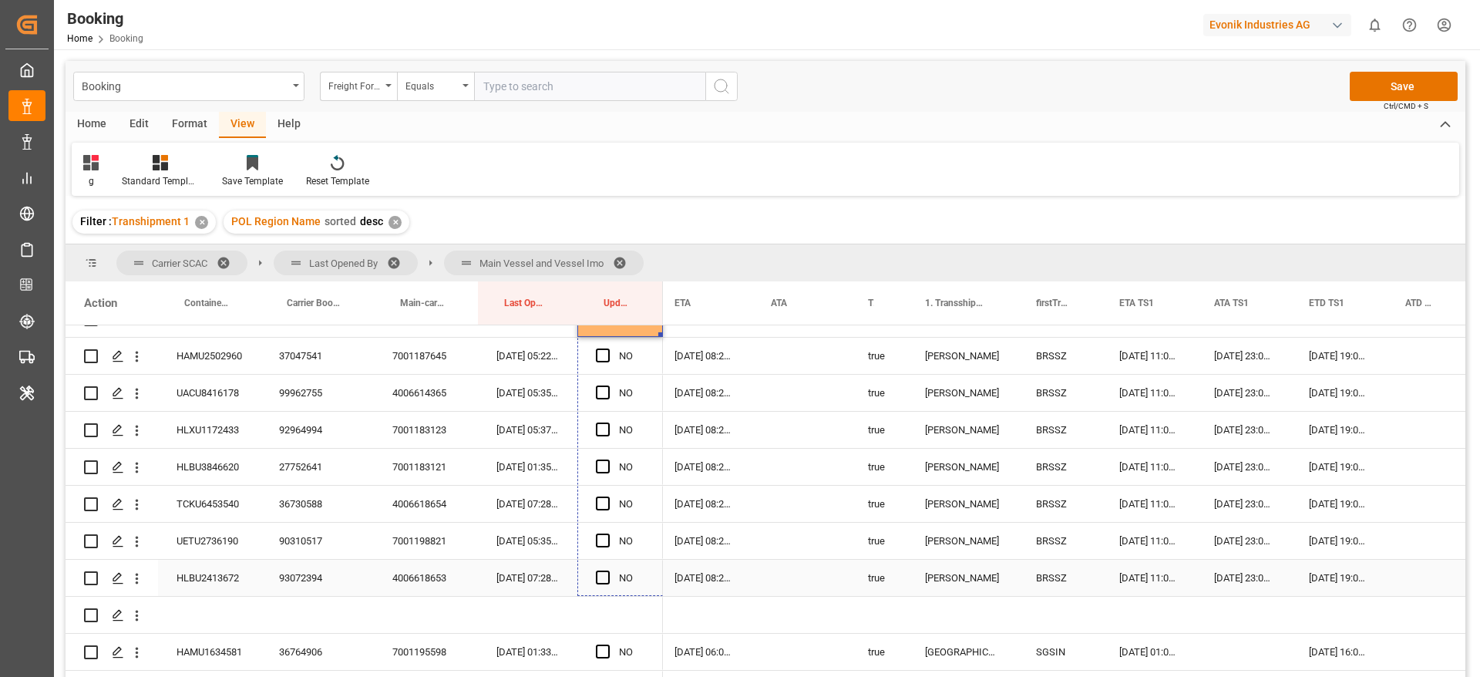
drag, startPoint x: 662, startPoint y: 487, endPoint x: 653, endPoint y: 570, distance: 82.9
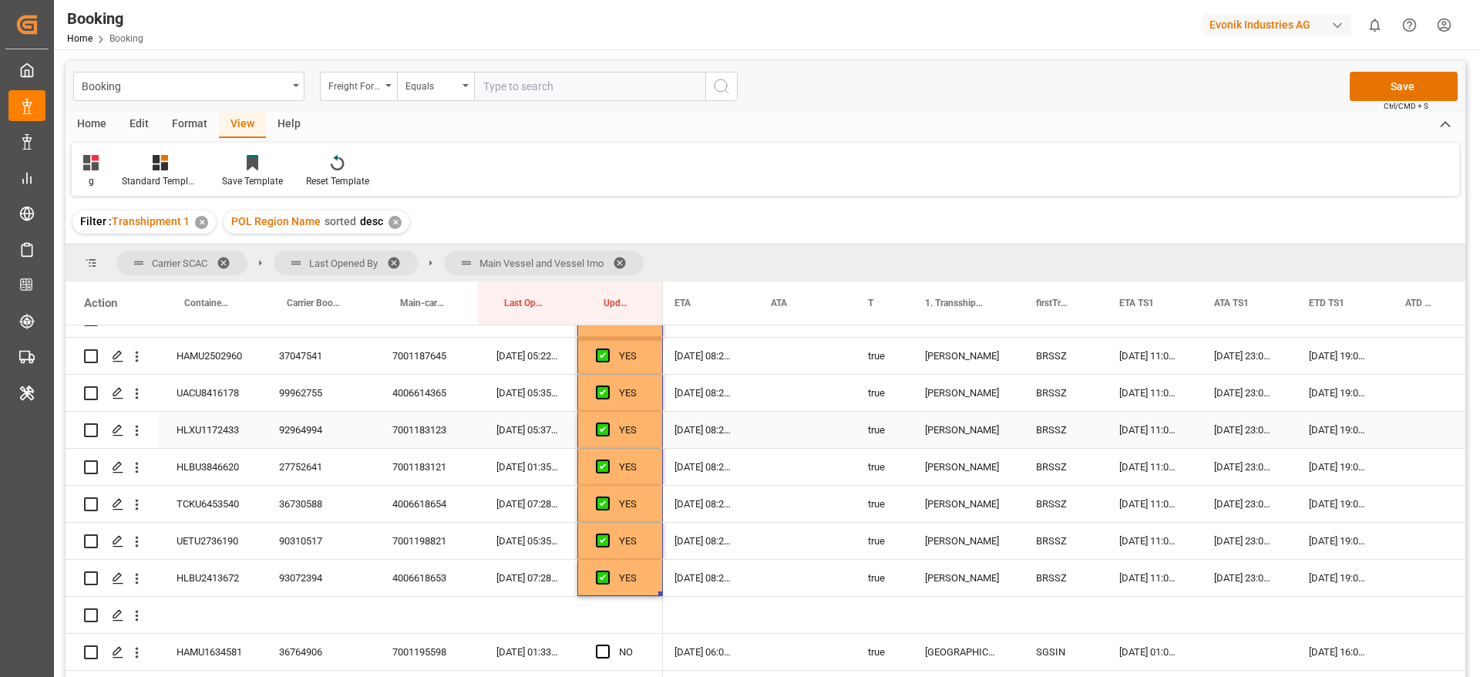
scroll to position [3624, 0]
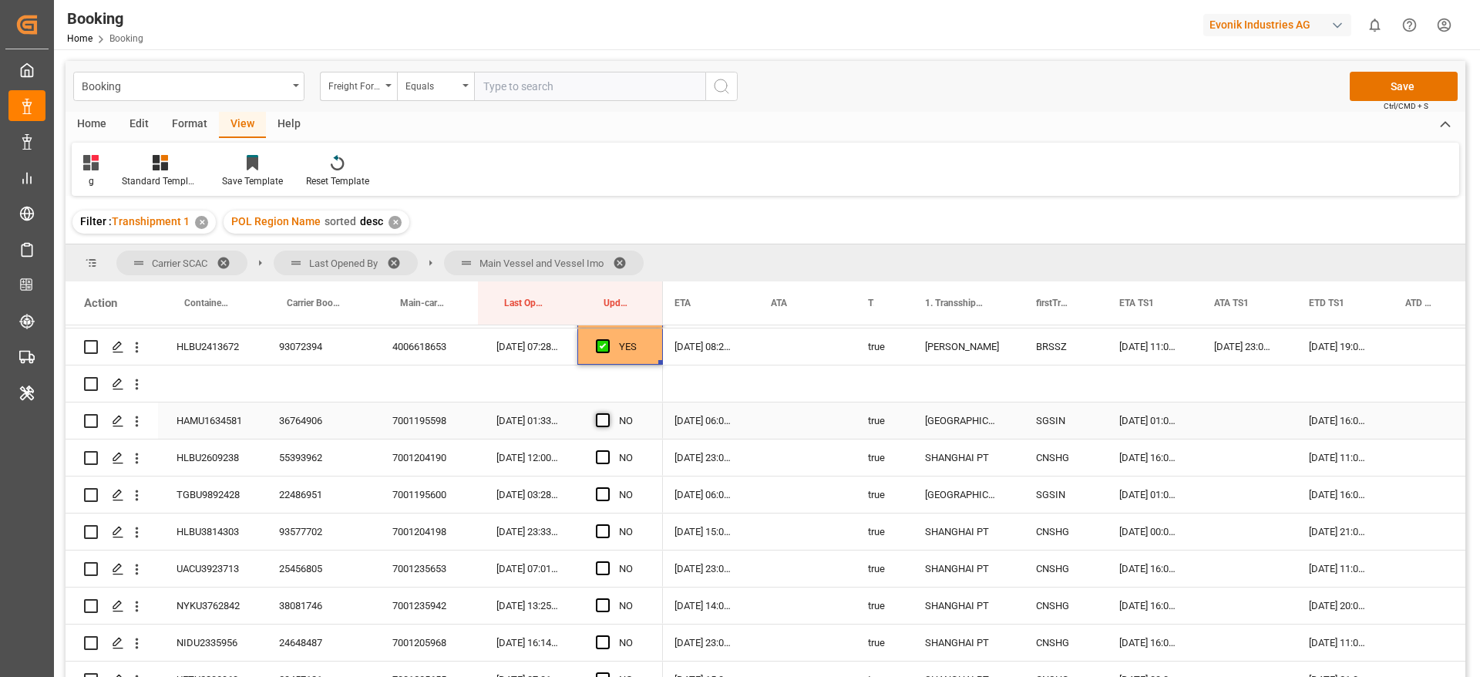
click at [601, 418] on span "Press SPACE to select this row." at bounding box center [603, 420] width 14 height 14
click at [608, 413] on input "Press SPACE to select this row." at bounding box center [608, 413] width 0 height 0
click at [598, 454] on span "Press SPACE to select this row." at bounding box center [603, 457] width 14 height 14
click at [608, 450] on input "Press SPACE to select this row." at bounding box center [608, 450] width 0 height 0
click at [598, 491] on span "Press SPACE to select this row." at bounding box center [603, 494] width 14 height 14
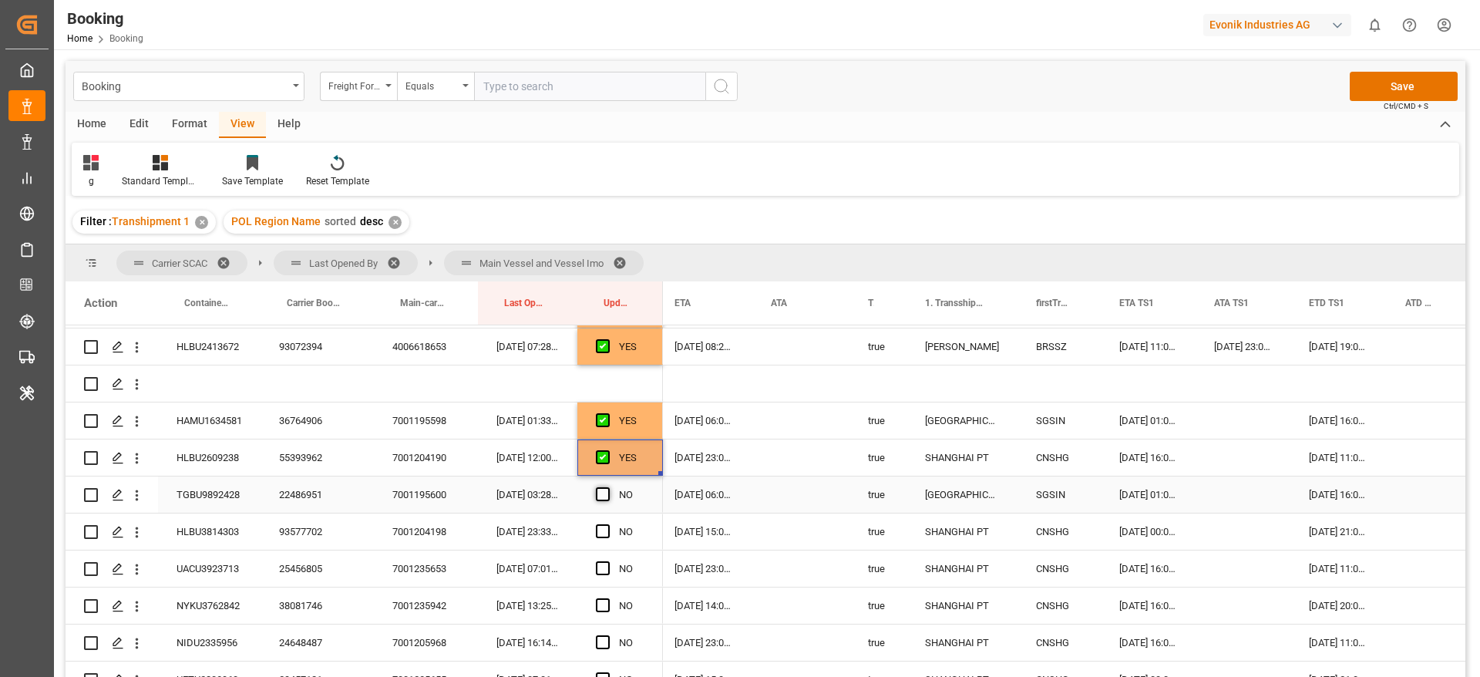
click at [608, 487] on input "Press SPACE to select this row." at bounding box center [608, 487] width 0 height 0
click at [601, 535] on span "Press SPACE to select this row." at bounding box center [603, 531] width 14 height 14
click at [608, 524] on input "Press SPACE to select this row." at bounding box center [608, 524] width 0 height 0
click at [606, 568] on span "Press SPACE to select this row." at bounding box center [603, 568] width 14 height 14
click at [608, 561] on input "Press SPACE to select this row." at bounding box center [608, 561] width 0 height 0
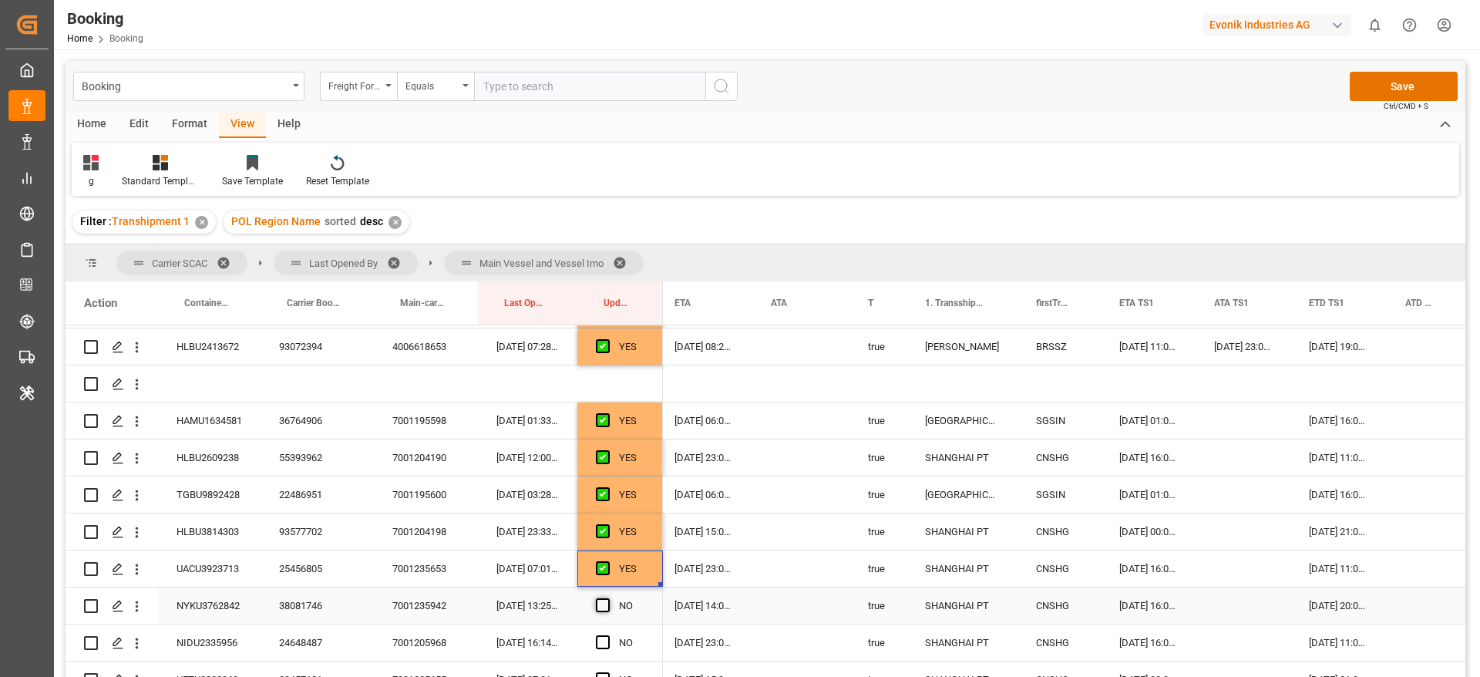
click at [600, 601] on span "Press SPACE to select this row." at bounding box center [603, 605] width 14 height 14
click at [608, 598] on input "Press SPACE to select this row." at bounding box center [608, 598] width 0 height 0
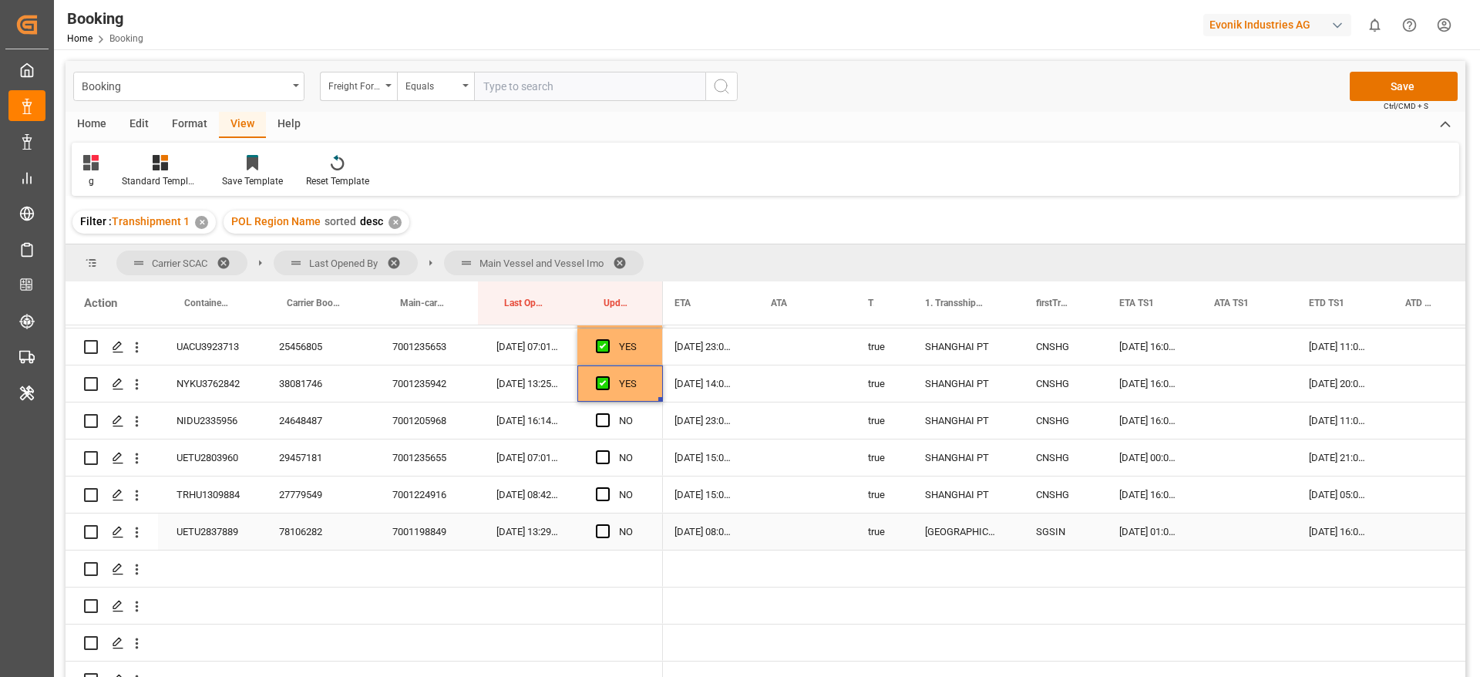
scroll to position [3855, 0]
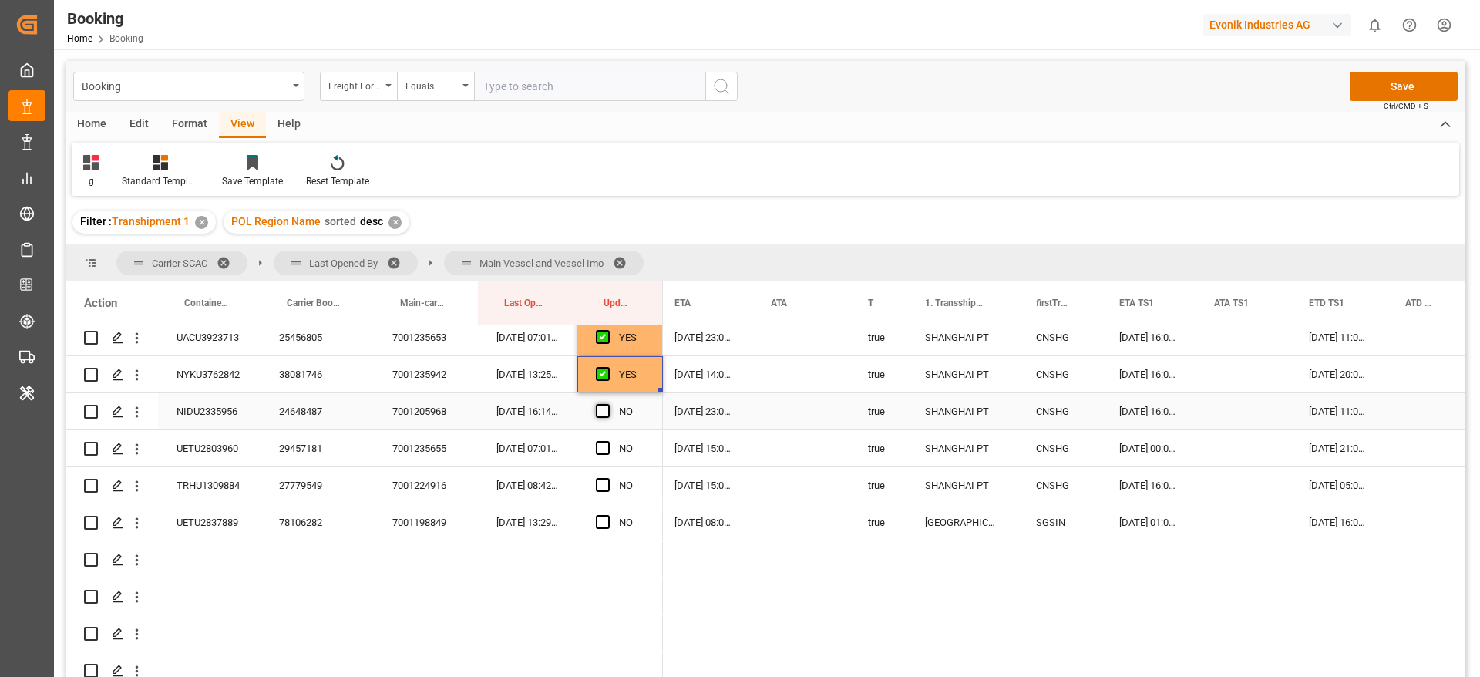
click at [604, 406] on span "Press SPACE to select this row." at bounding box center [603, 411] width 14 height 14
click at [608, 404] on input "Press SPACE to select this row." at bounding box center [608, 404] width 0 height 0
click at [601, 446] on span "Press SPACE to select this row." at bounding box center [603, 448] width 14 height 14
click at [608, 441] on input "Press SPACE to select this row." at bounding box center [608, 441] width 0 height 0
click at [601, 480] on span "Press SPACE to select this row." at bounding box center [603, 485] width 14 height 14
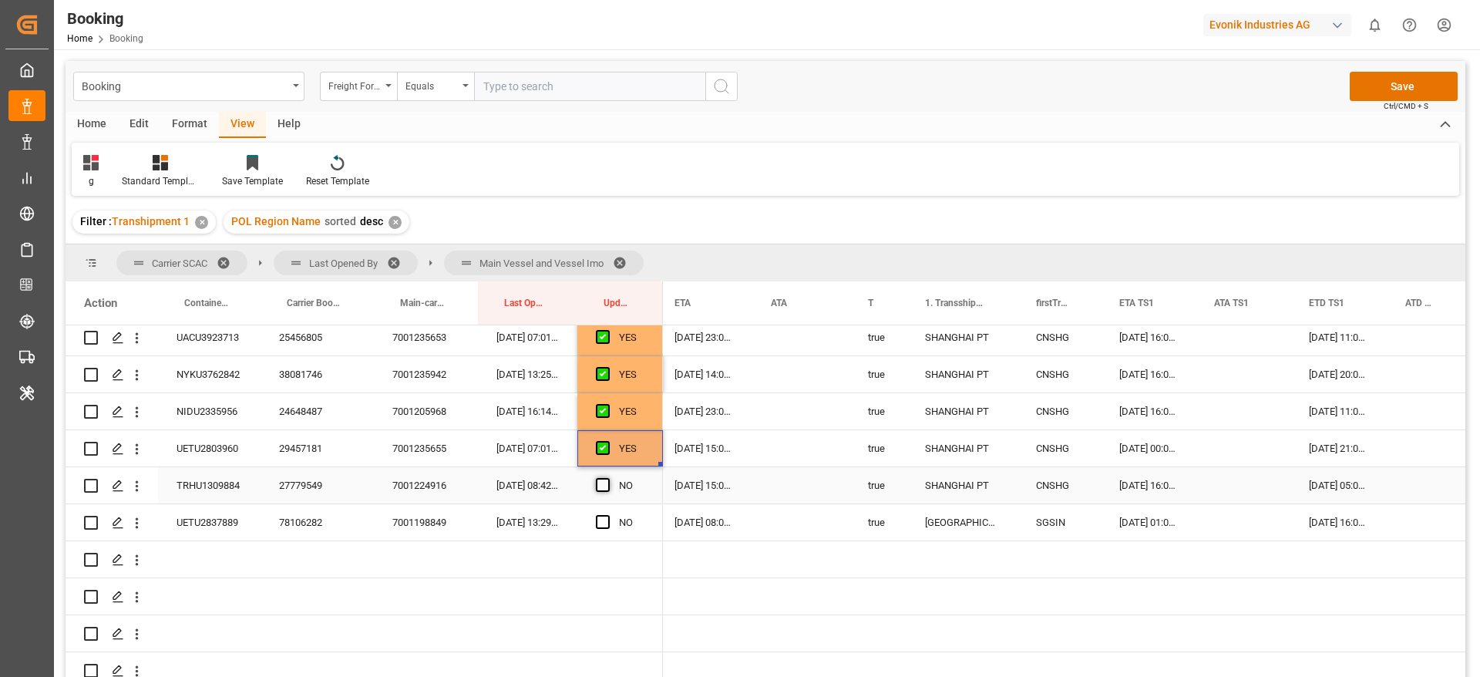
click at [608, 478] on input "Press SPACE to select this row." at bounding box center [608, 478] width 0 height 0
click at [600, 515] on span "Press SPACE to select this row." at bounding box center [603, 522] width 14 height 14
click at [608, 515] on input "Press SPACE to select this row." at bounding box center [608, 515] width 0 height 0
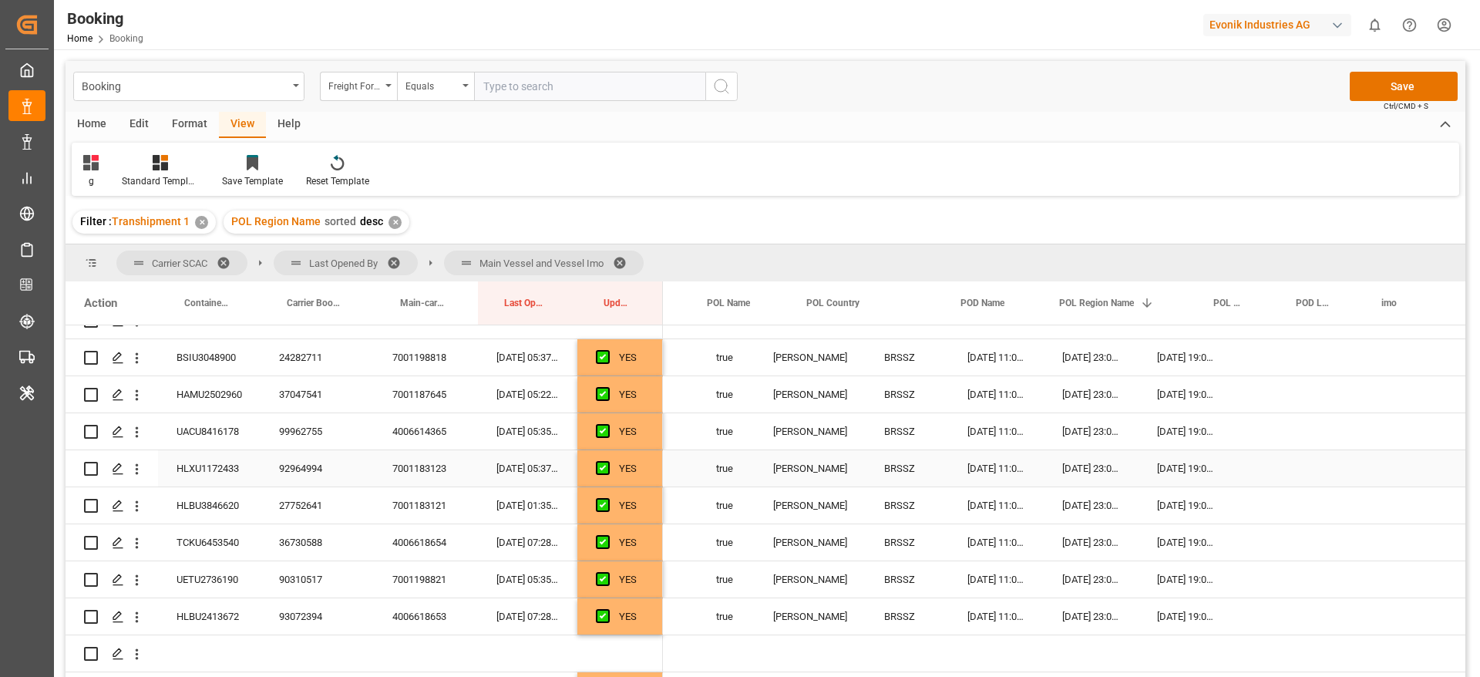
scroll to position [0, 0]
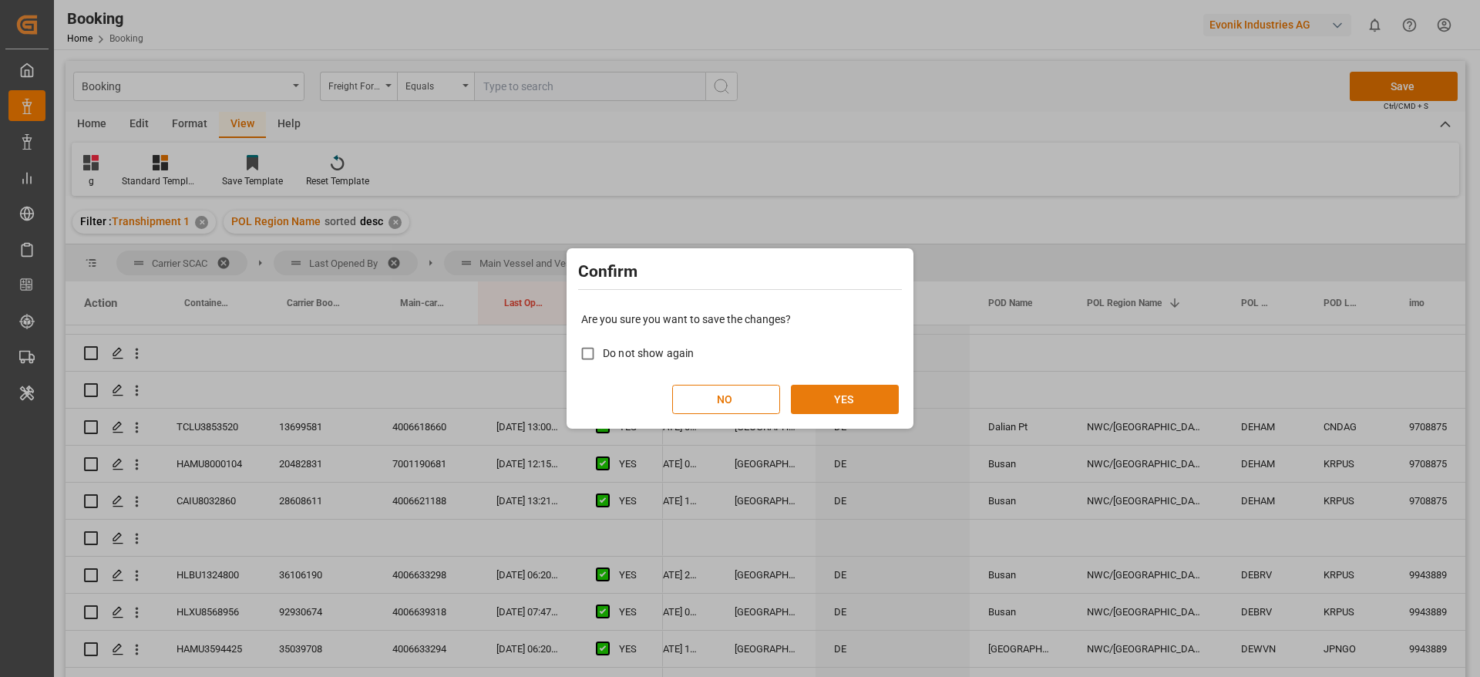
click at [829, 397] on button "YES" at bounding box center [845, 399] width 108 height 29
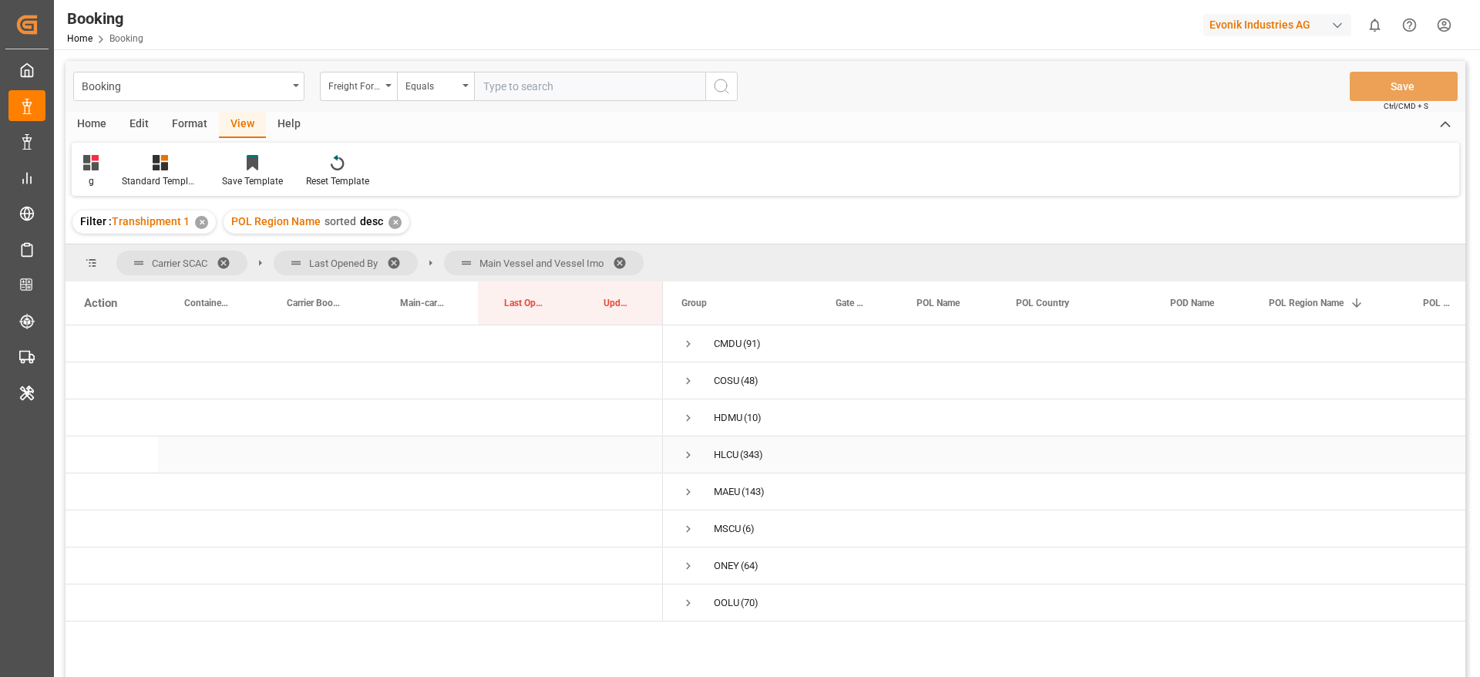
click at [689, 451] on span "Press SPACE to select this row." at bounding box center [689, 455] width 14 height 14
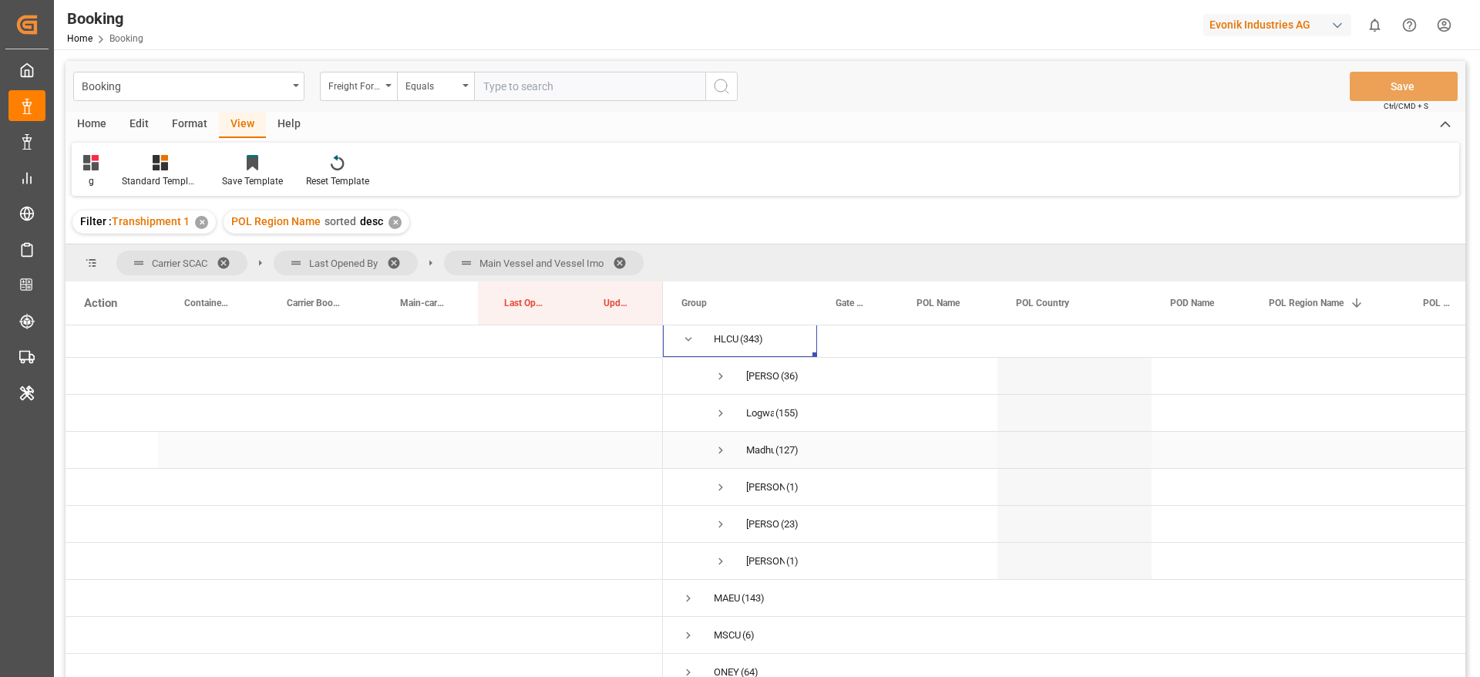
click at [719, 444] on span "Press SPACE to select this row." at bounding box center [721, 450] width 14 height 14
click at [723, 447] on span "Press SPACE to select this row." at bounding box center [721, 450] width 14 height 14
click at [719, 409] on span "Press SPACE to select this row." at bounding box center [721, 413] width 14 height 14
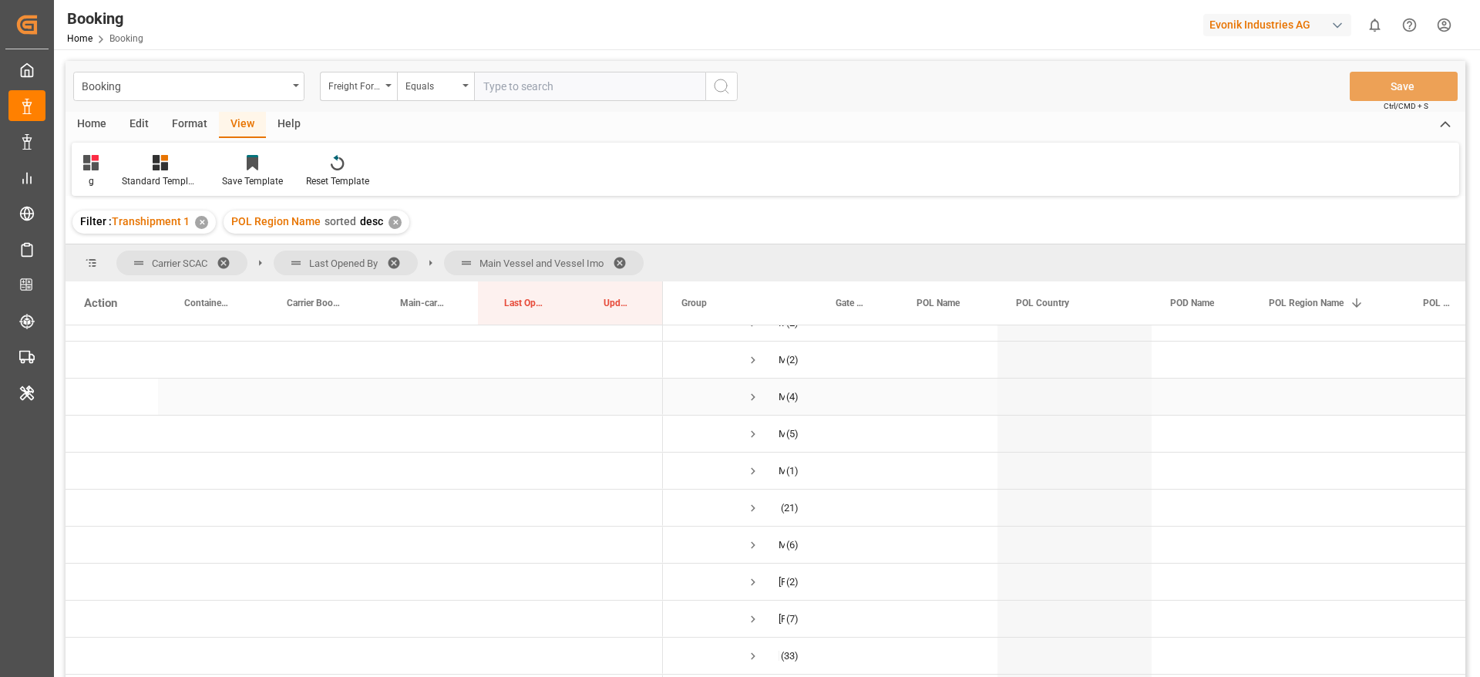
scroll to position [463, 0]
click at [756, 362] on span "Press SPACE to select this row." at bounding box center [753, 362] width 14 height 14
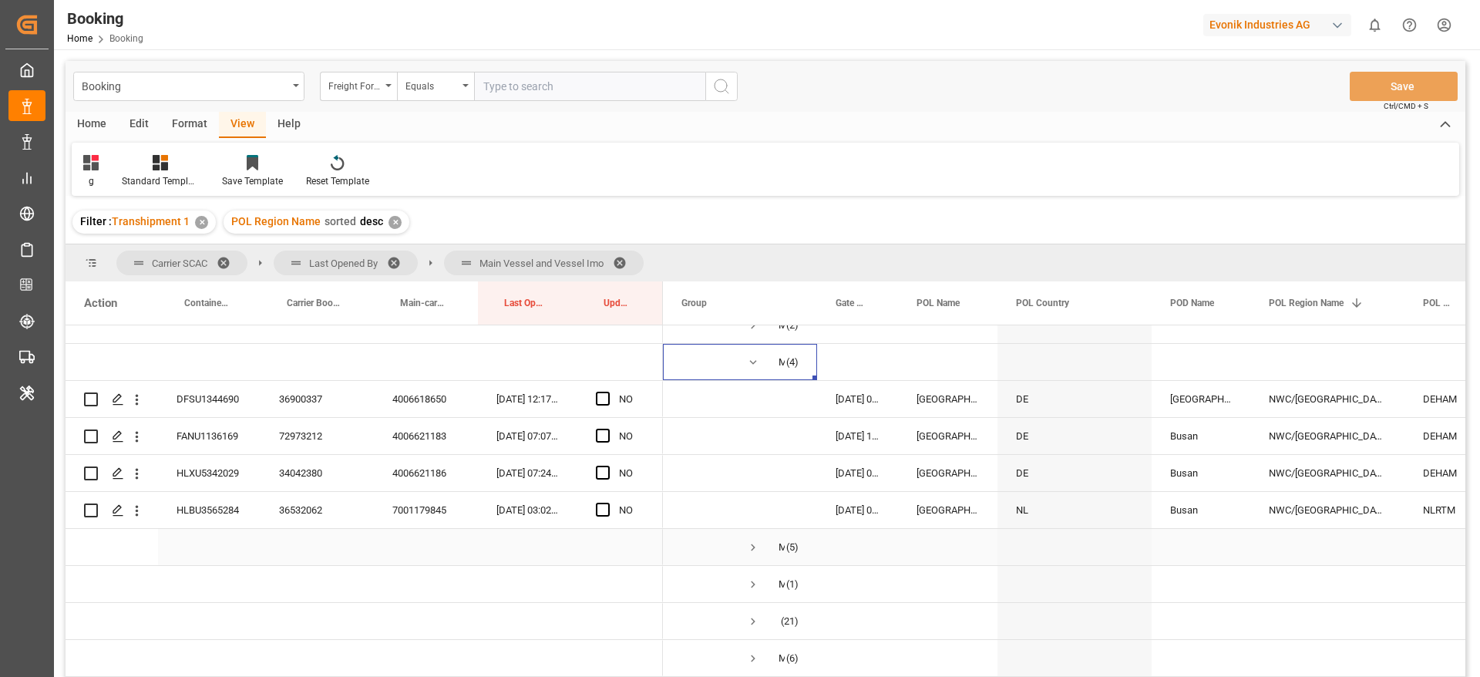
click at [749, 552] on span "Press SPACE to select this row." at bounding box center [753, 547] width 14 height 14
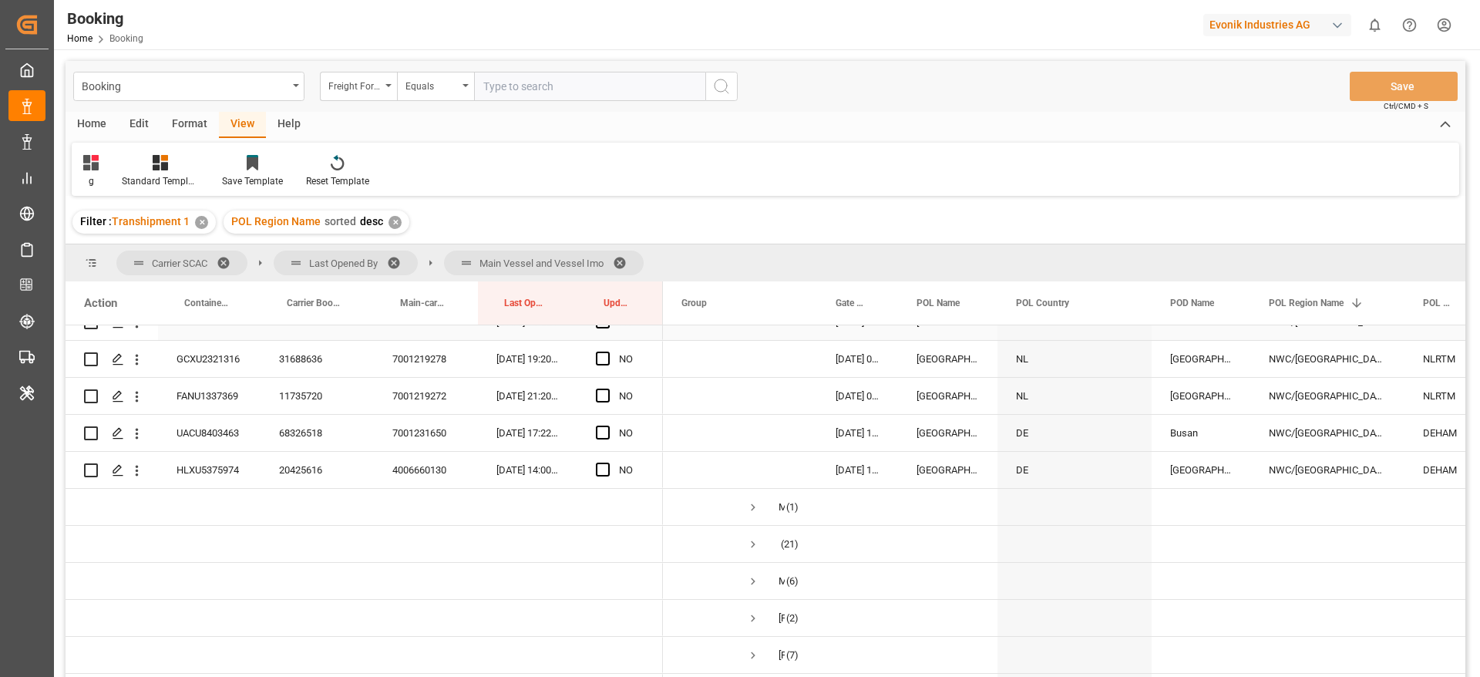
scroll to position [810, 0]
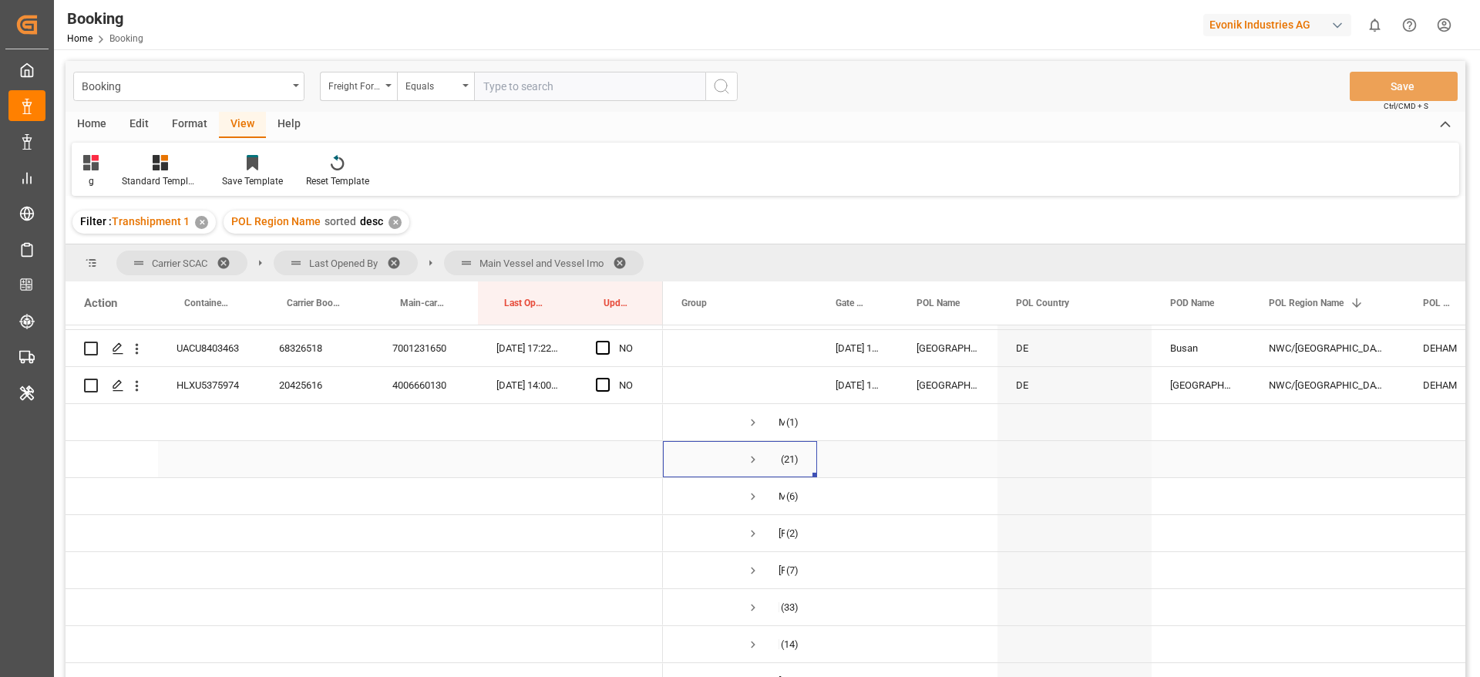
click at [752, 456] on span "Press SPACE to select this row." at bounding box center [753, 460] width 14 height 14
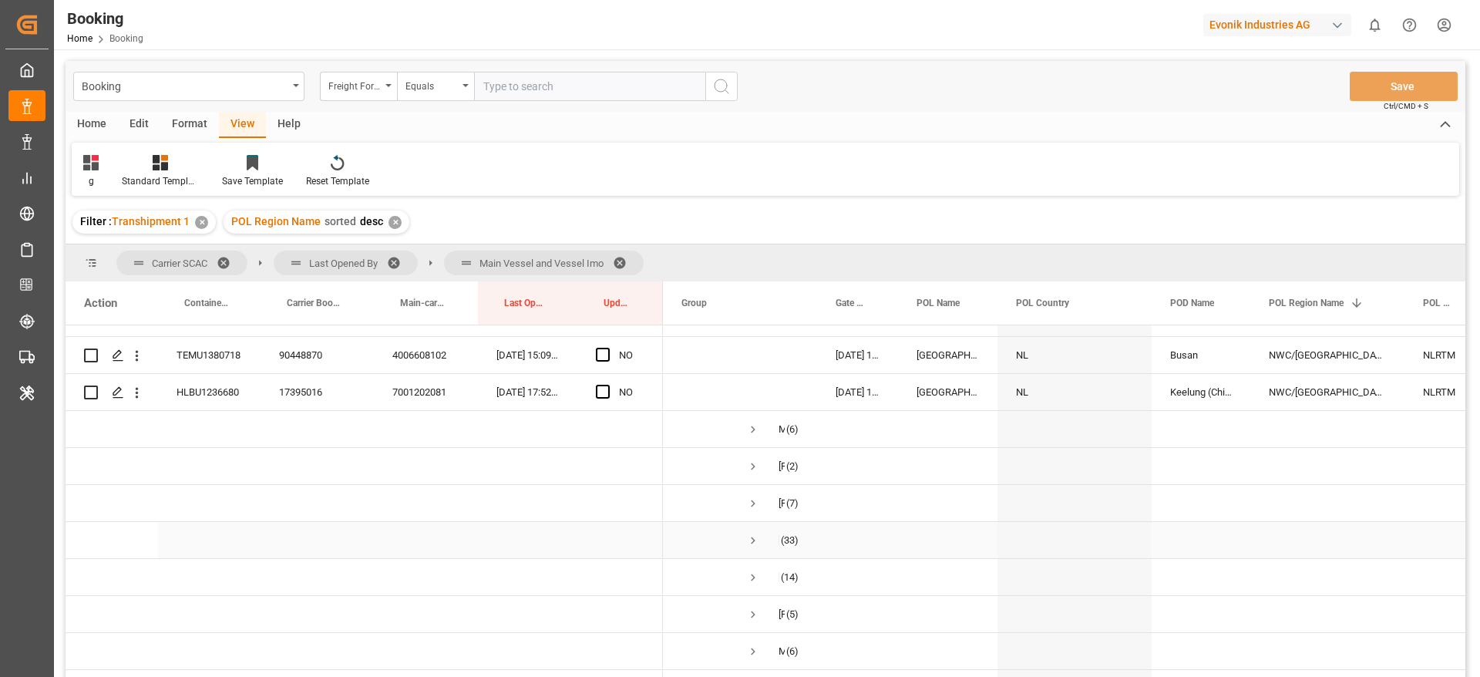
scroll to position [1619, 0]
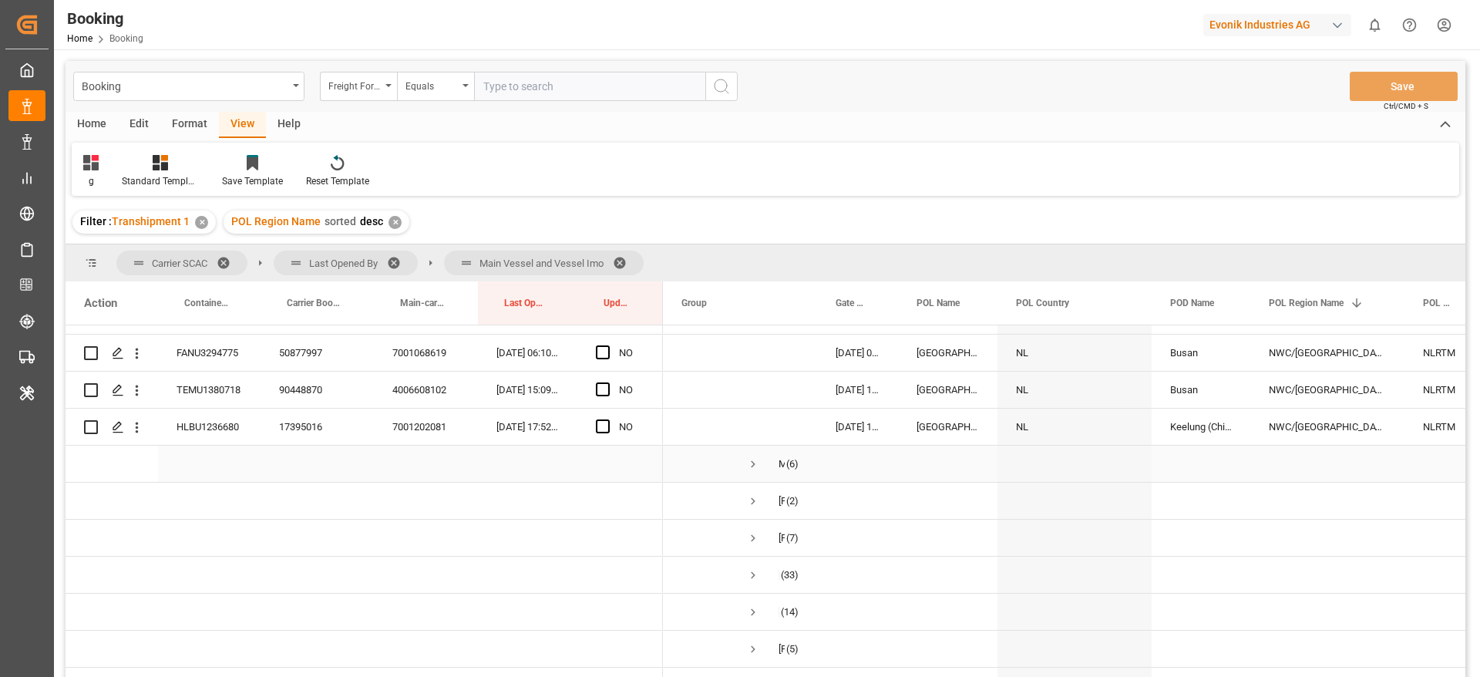
click at [758, 460] on span "Press SPACE to select this row." at bounding box center [753, 464] width 14 height 14
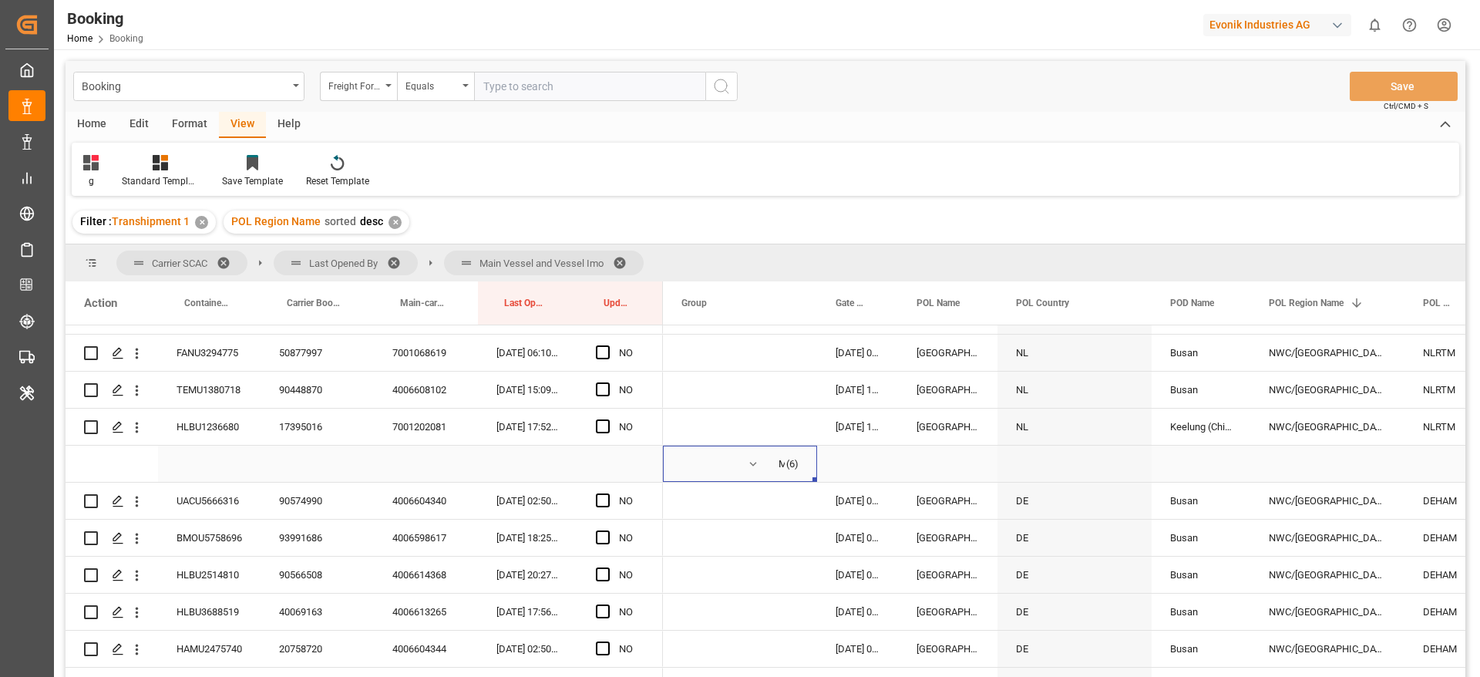
scroll to position [1850, 0]
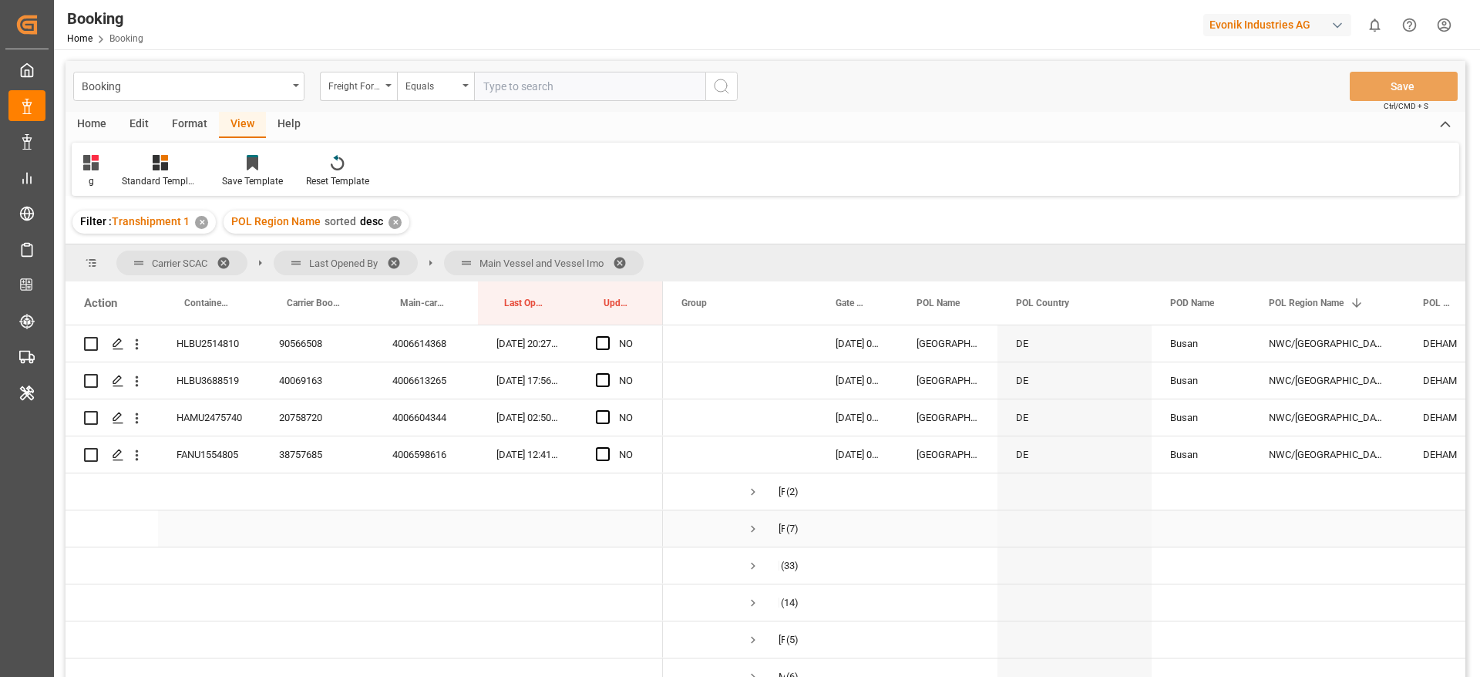
click at [755, 527] on span "Press SPACE to select this row." at bounding box center [753, 529] width 14 height 14
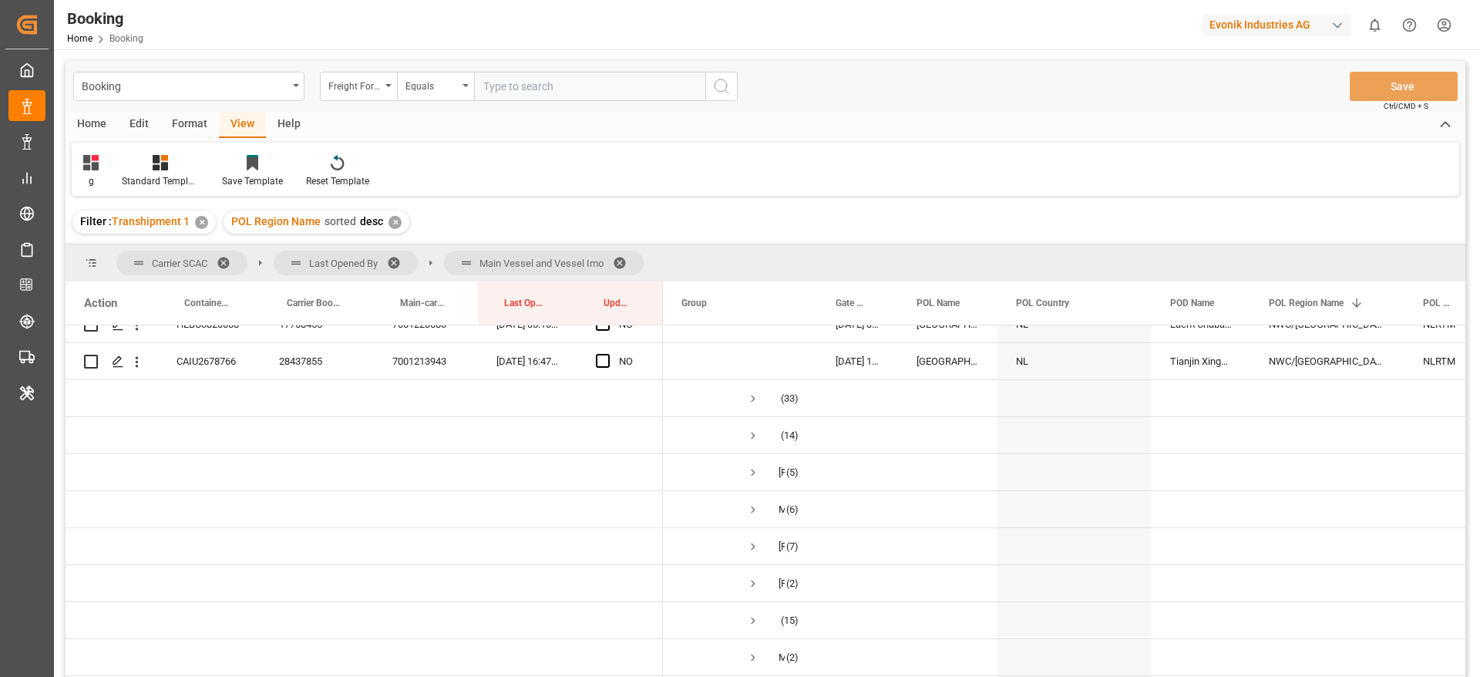
scroll to position [2313, 0]
click at [755, 359] on span "Press SPACE to select this row." at bounding box center [753, 362] width 14 height 14
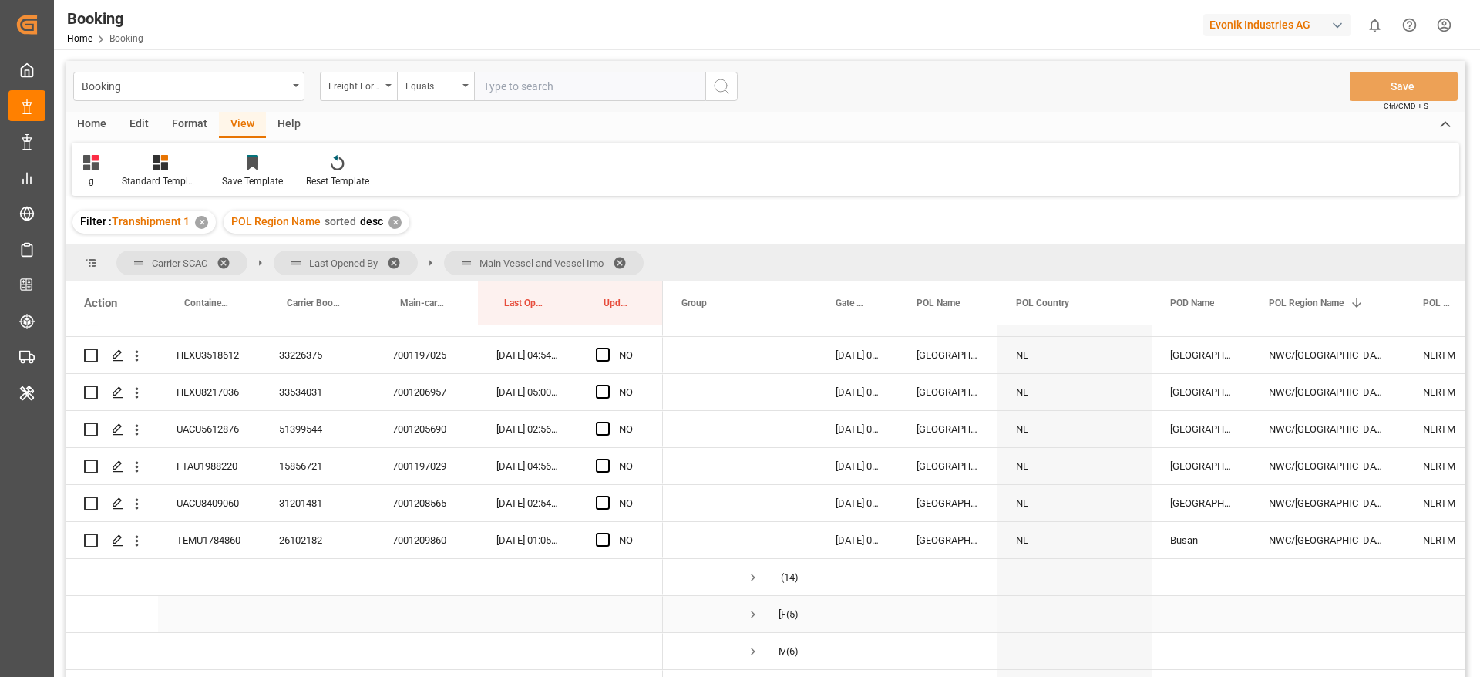
scroll to position [3354, 0]
click at [752, 580] on span "Press SPACE to select this row." at bounding box center [753, 580] width 14 height 14
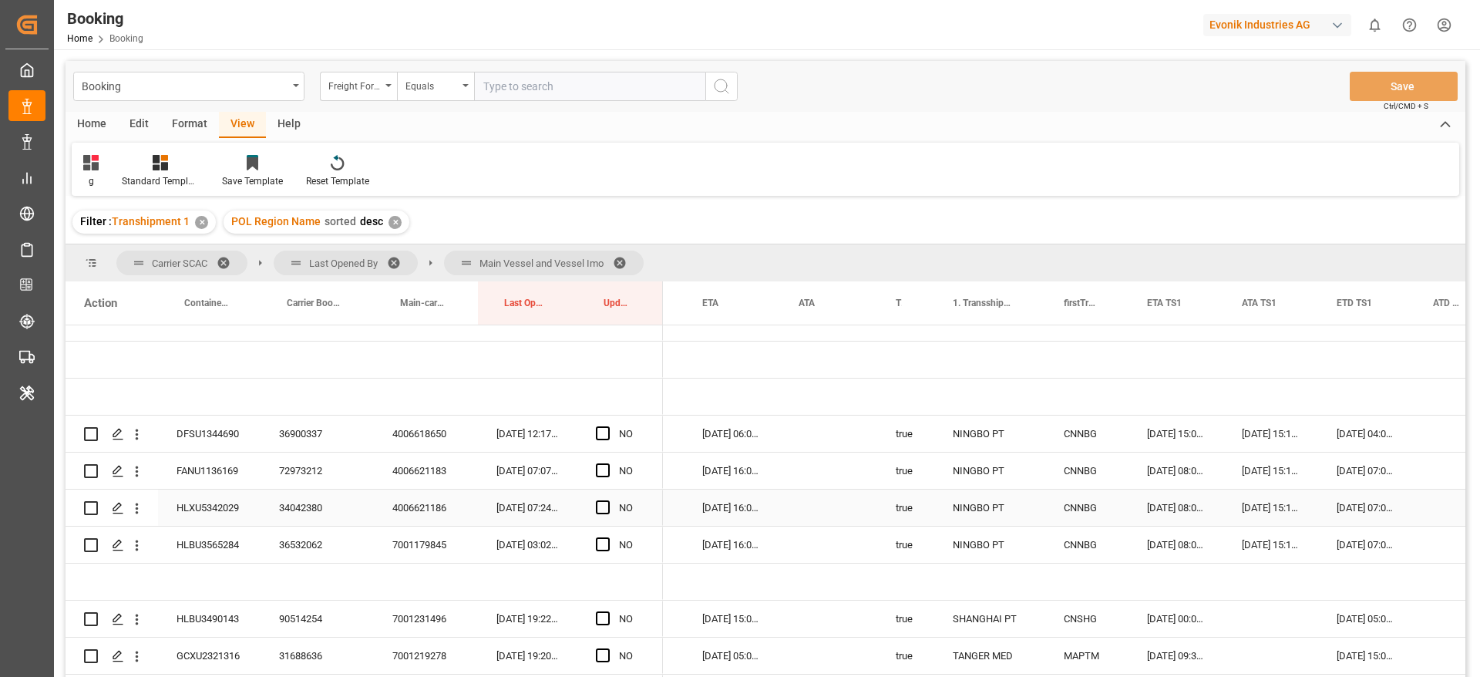
scroll to position [463, 0]
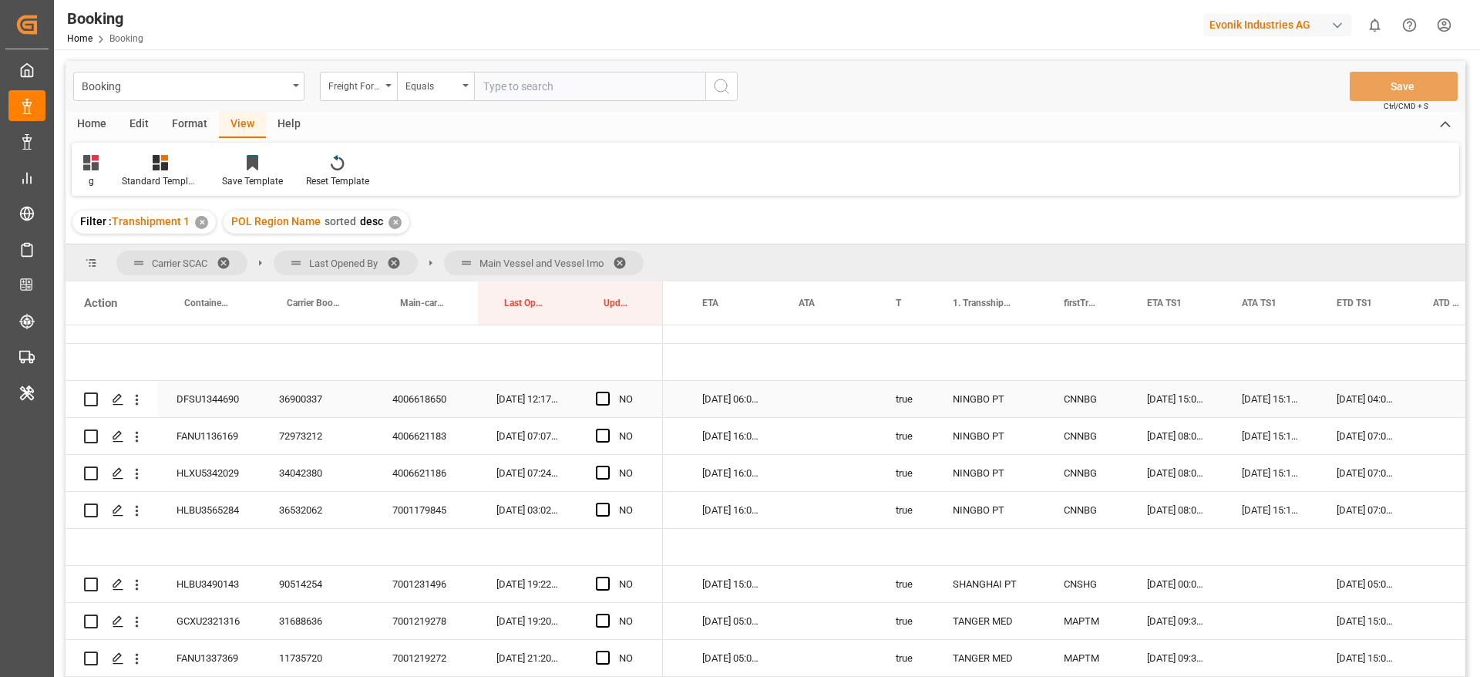
click at [300, 393] on div "36900337" at bounding box center [317, 399] width 113 height 36
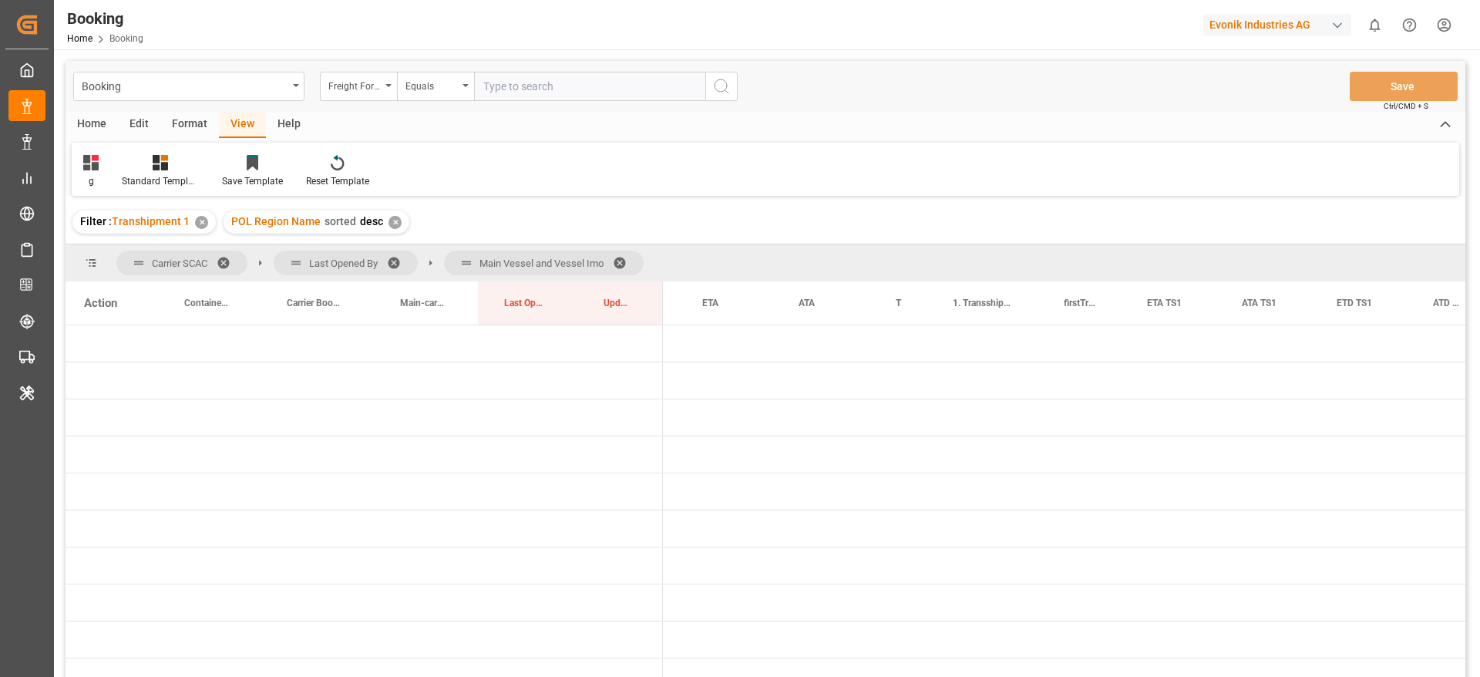
scroll to position [0, 1156]
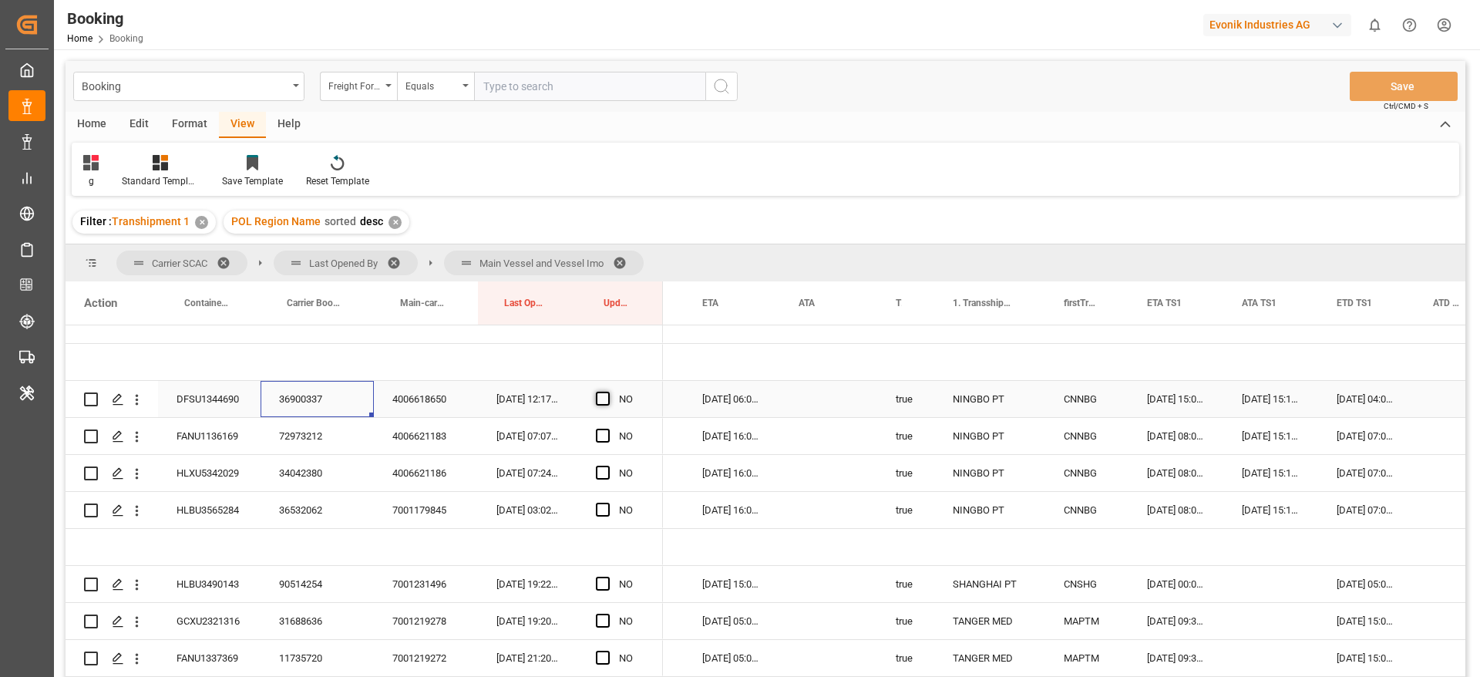
click at [597, 399] on span "Press SPACE to select this row." at bounding box center [603, 399] width 14 height 14
click at [608, 392] on input "Press SPACE to select this row." at bounding box center [608, 392] width 0 height 0
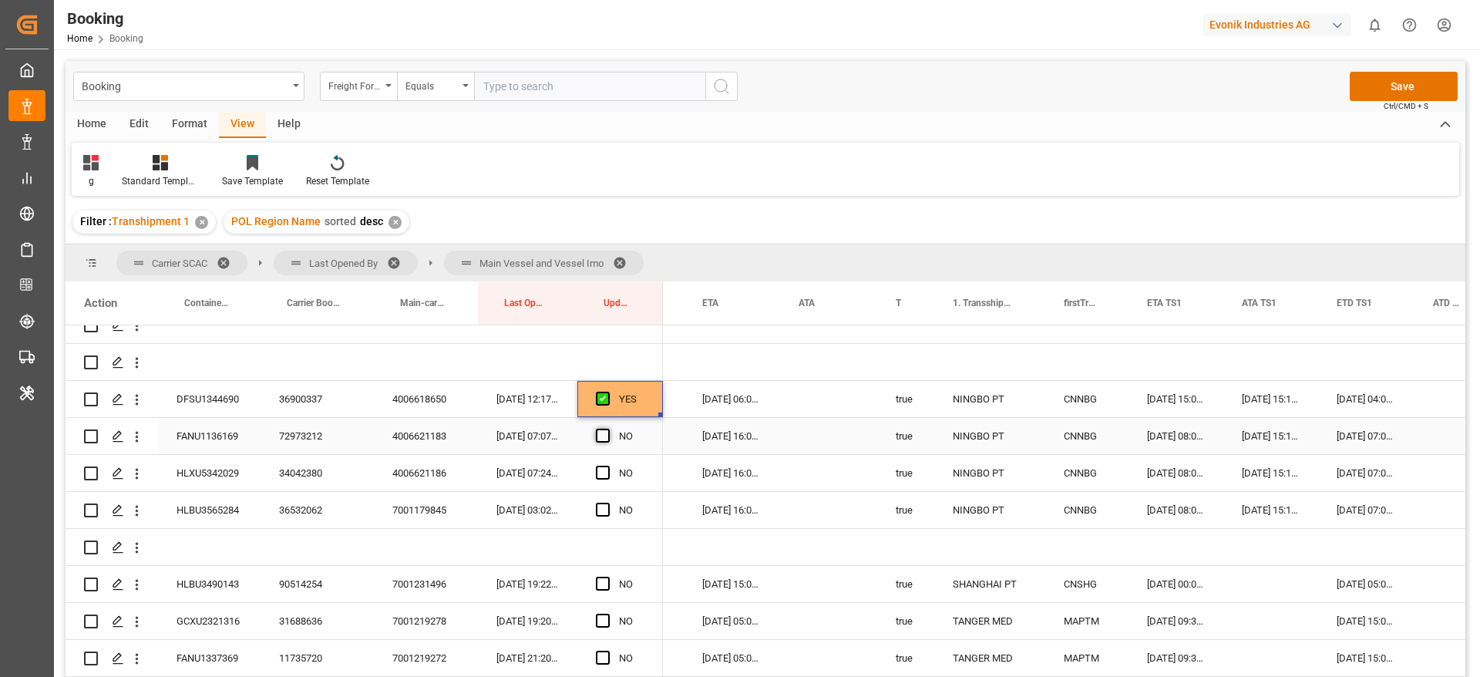
click at [601, 433] on span "Press SPACE to select this row." at bounding box center [603, 436] width 14 height 14
click at [608, 429] on input "Press SPACE to select this row." at bounding box center [608, 429] width 0 height 0
click at [604, 472] on span "Press SPACE to select this row." at bounding box center [603, 473] width 14 height 14
click at [608, 466] on input "Press SPACE to select this row." at bounding box center [608, 466] width 0 height 0
click at [601, 508] on span "Press SPACE to select this row." at bounding box center [603, 510] width 14 height 14
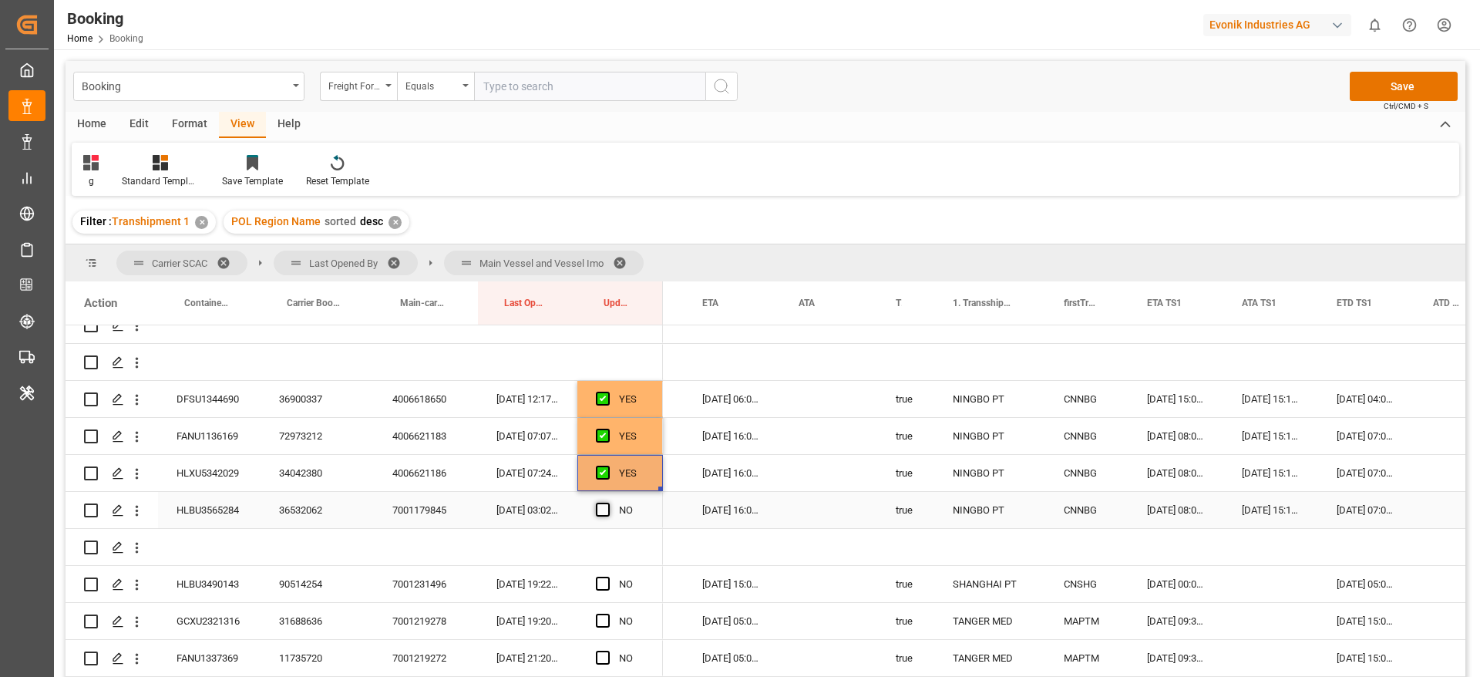
click at [608, 503] on input "Press SPACE to select this row." at bounding box center [608, 503] width 0 height 0
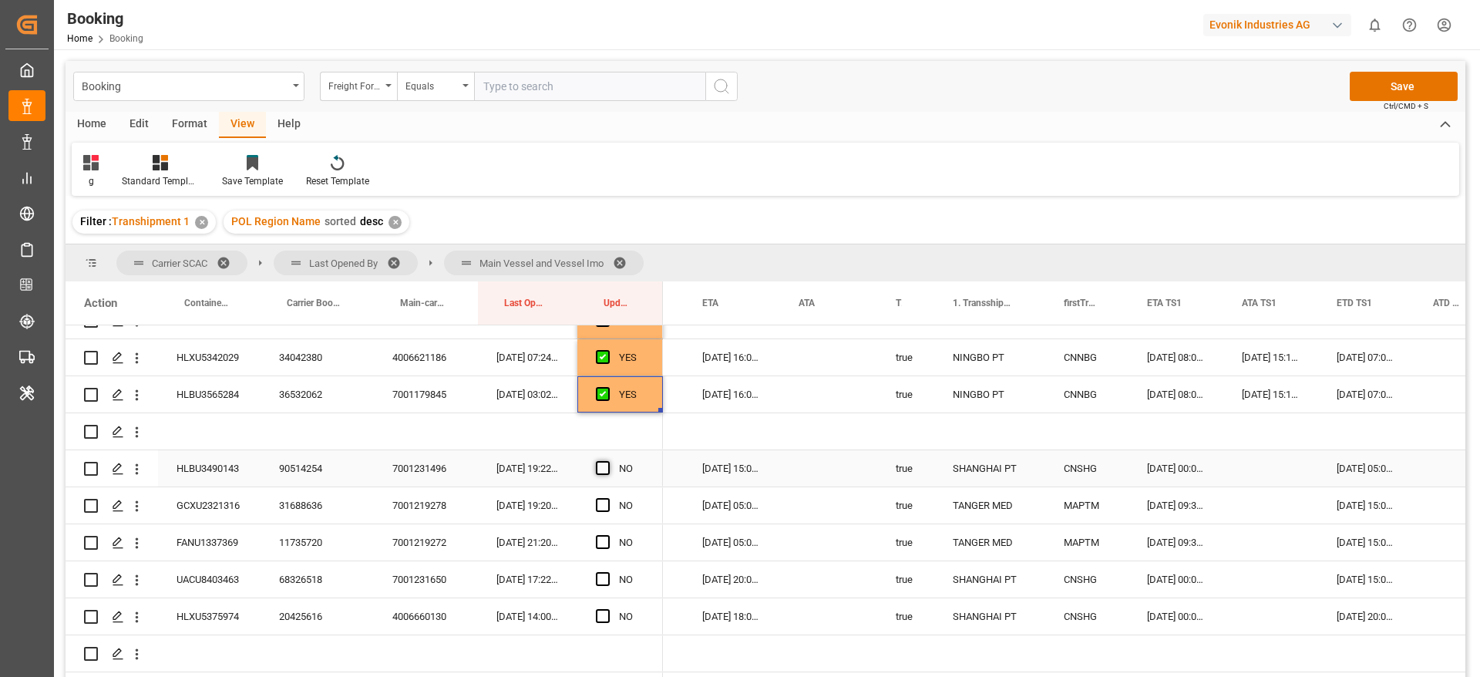
click at [604, 470] on span "Press SPACE to select this row." at bounding box center [603, 468] width 14 height 14
click at [608, 461] on input "Press SPACE to select this row." at bounding box center [608, 461] width 0 height 0
click at [306, 508] on div "31688636" at bounding box center [317, 505] width 113 height 36
drag, startPoint x: 601, startPoint y: 500, endPoint x: 597, endPoint y: 549, distance: 49.6
click at [603, 500] on span "Press SPACE to select this row." at bounding box center [603, 505] width 14 height 14
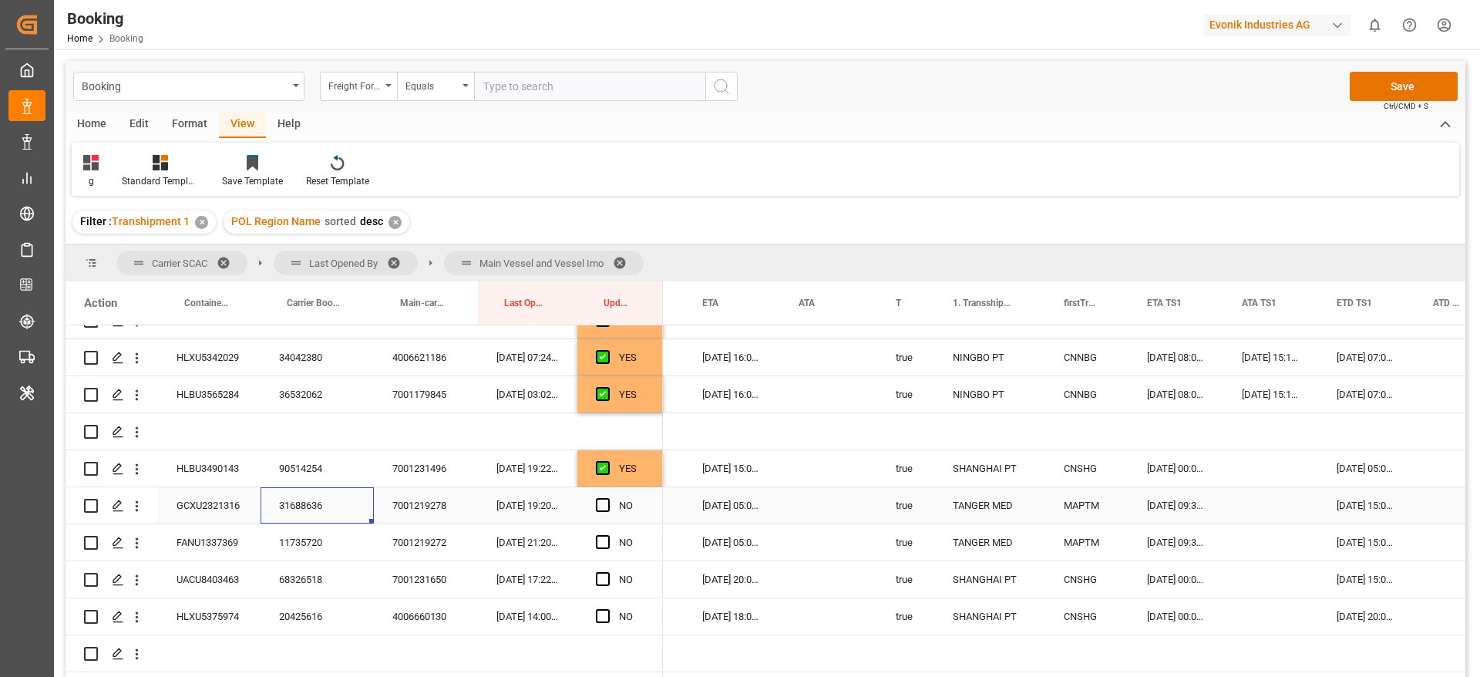
click at [608, 498] on input "Press SPACE to select this row." at bounding box center [608, 498] width 0 height 0
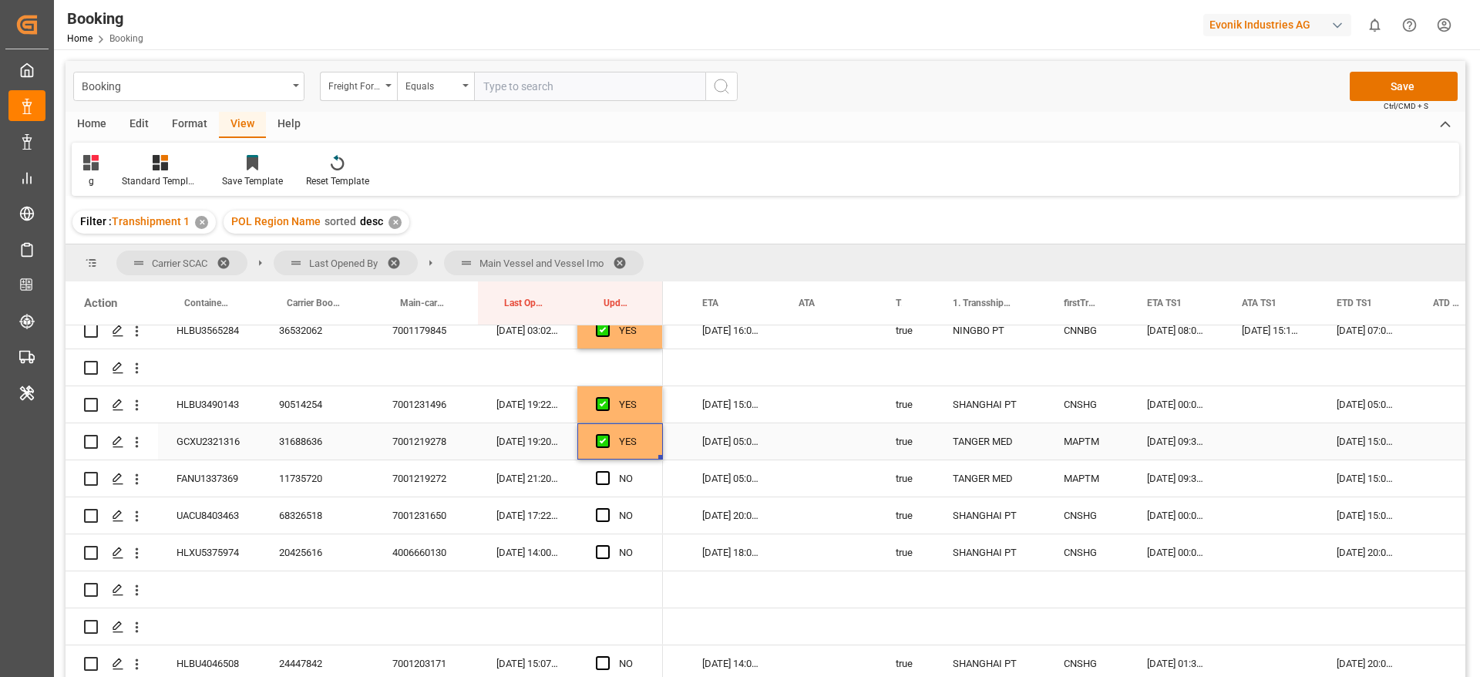
scroll to position [694, 0]
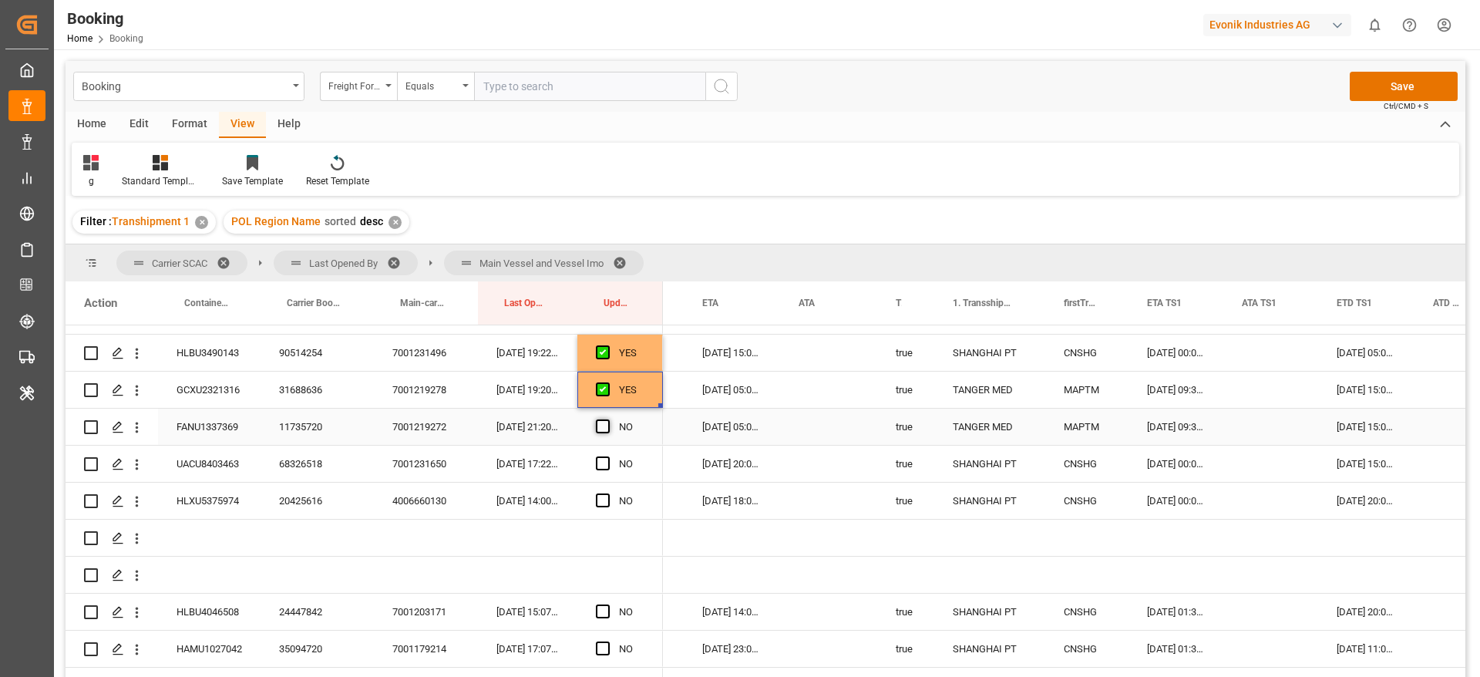
click at [608, 421] on span "Press SPACE to select this row." at bounding box center [603, 426] width 14 height 14
click at [608, 419] on input "Press SPACE to select this row." at bounding box center [608, 419] width 0 height 0
click at [604, 461] on span "Press SPACE to select this row." at bounding box center [603, 463] width 14 height 14
click at [608, 456] on input "Press SPACE to select this row." at bounding box center [608, 456] width 0 height 0
click at [601, 500] on span "Press SPACE to select this row." at bounding box center [603, 500] width 14 height 14
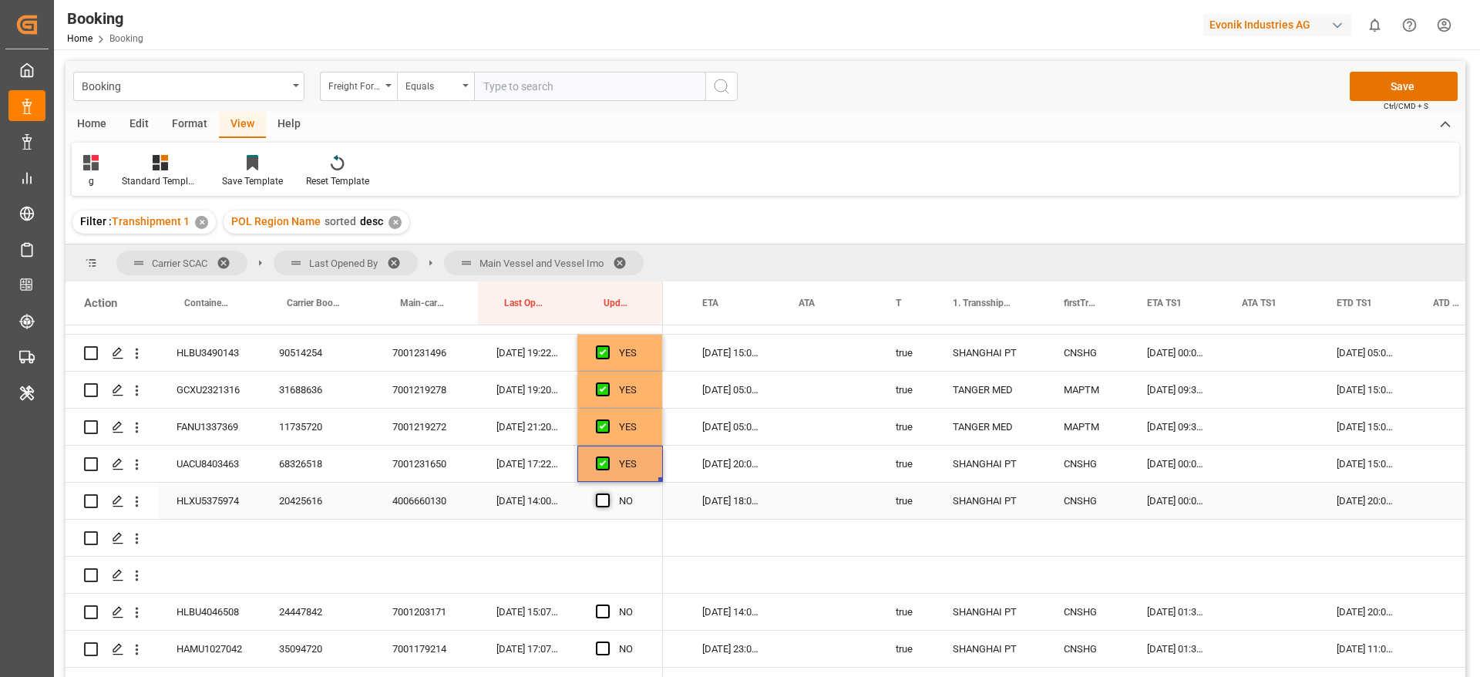
click at [608, 493] on input "Press SPACE to select this row." at bounding box center [608, 493] width 0 height 0
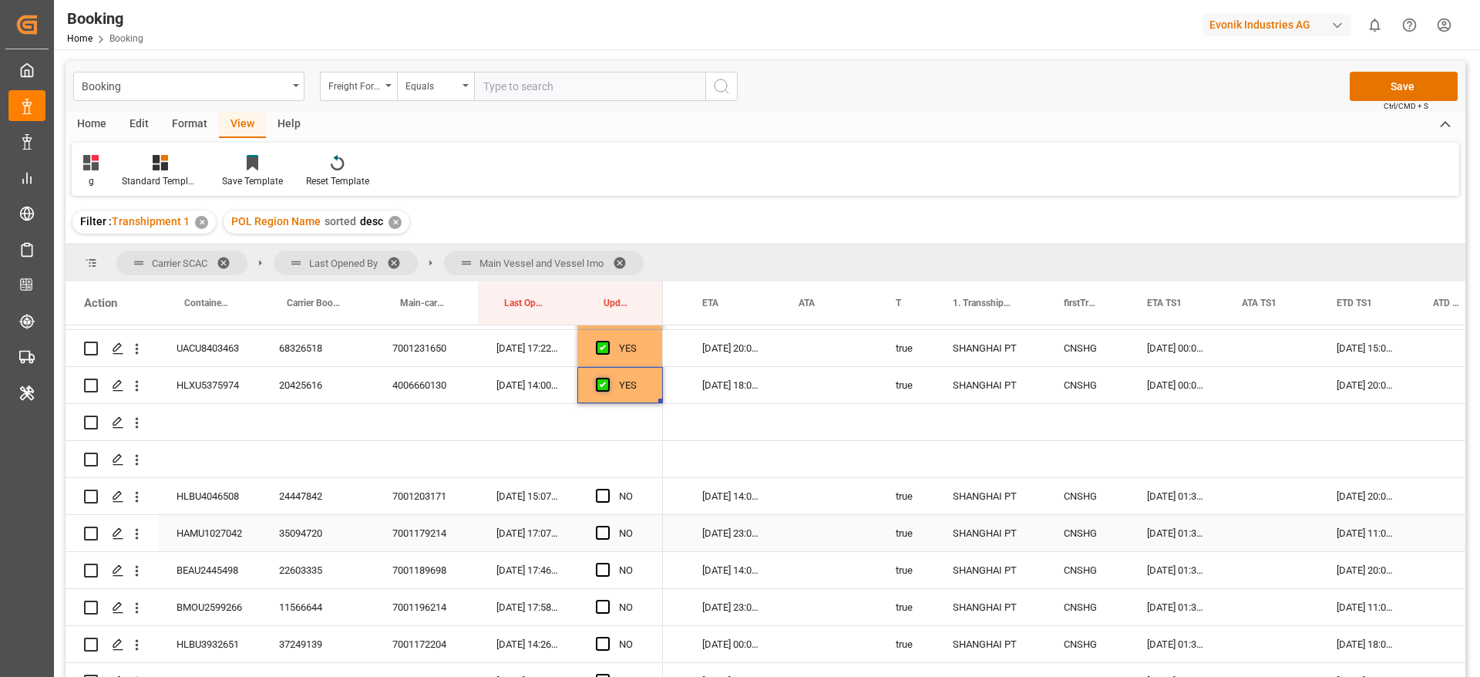
scroll to position [925, 0]
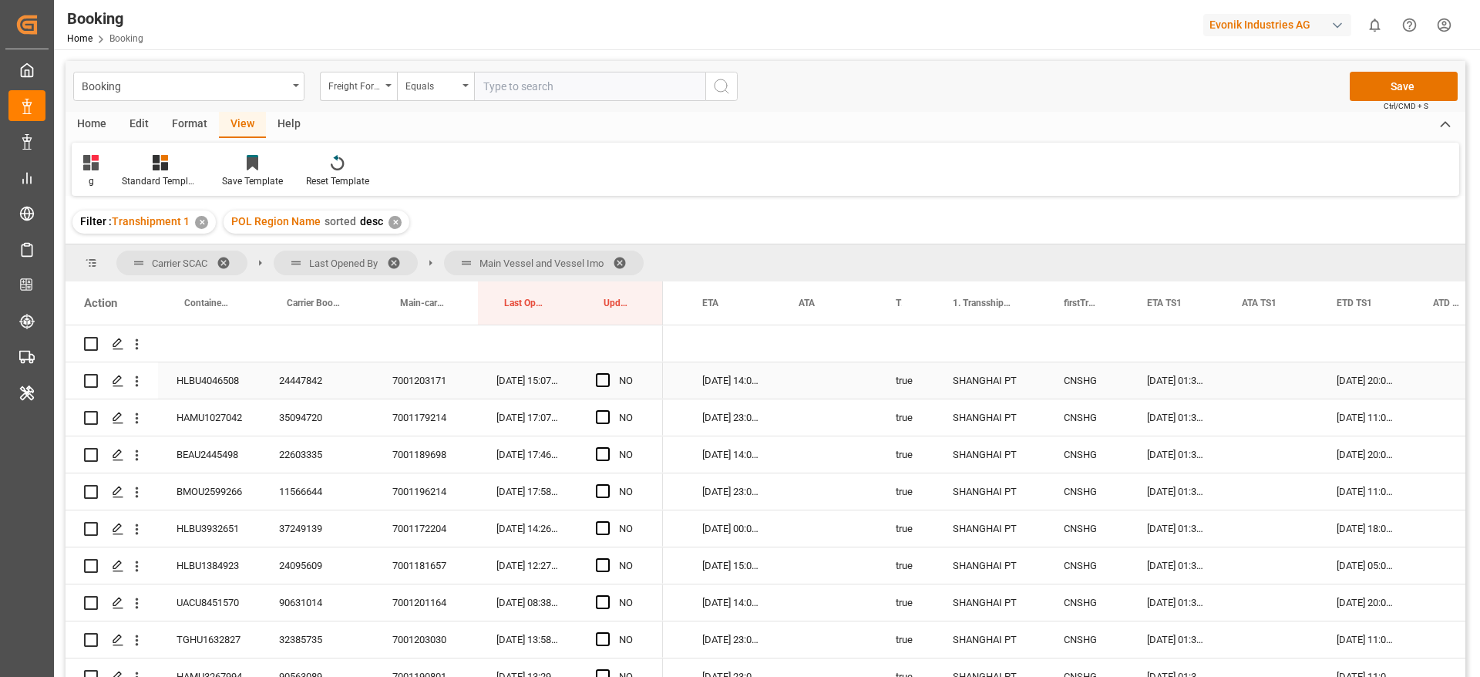
click at [298, 377] on div "24447842" at bounding box center [317, 380] width 113 height 36
click at [601, 374] on span "Press SPACE to select this row." at bounding box center [603, 380] width 14 height 14
click at [608, 373] on input "Press SPACE to select this row." at bounding box center [608, 373] width 0 height 0
click at [605, 452] on span "Press SPACE to select this row." at bounding box center [603, 454] width 14 height 14
click at [608, 447] on input "Press SPACE to select this row." at bounding box center [608, 447] width 0 height 0
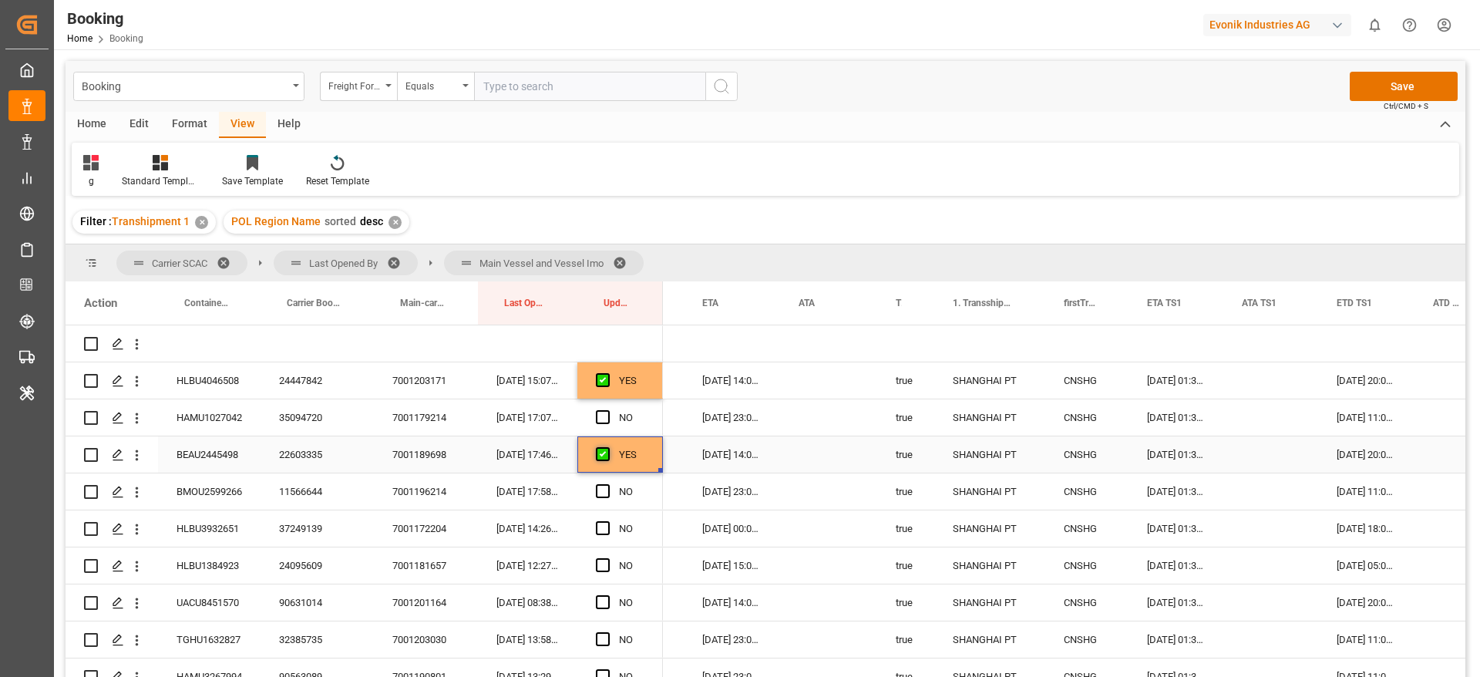
scroll to position [1041, 0]
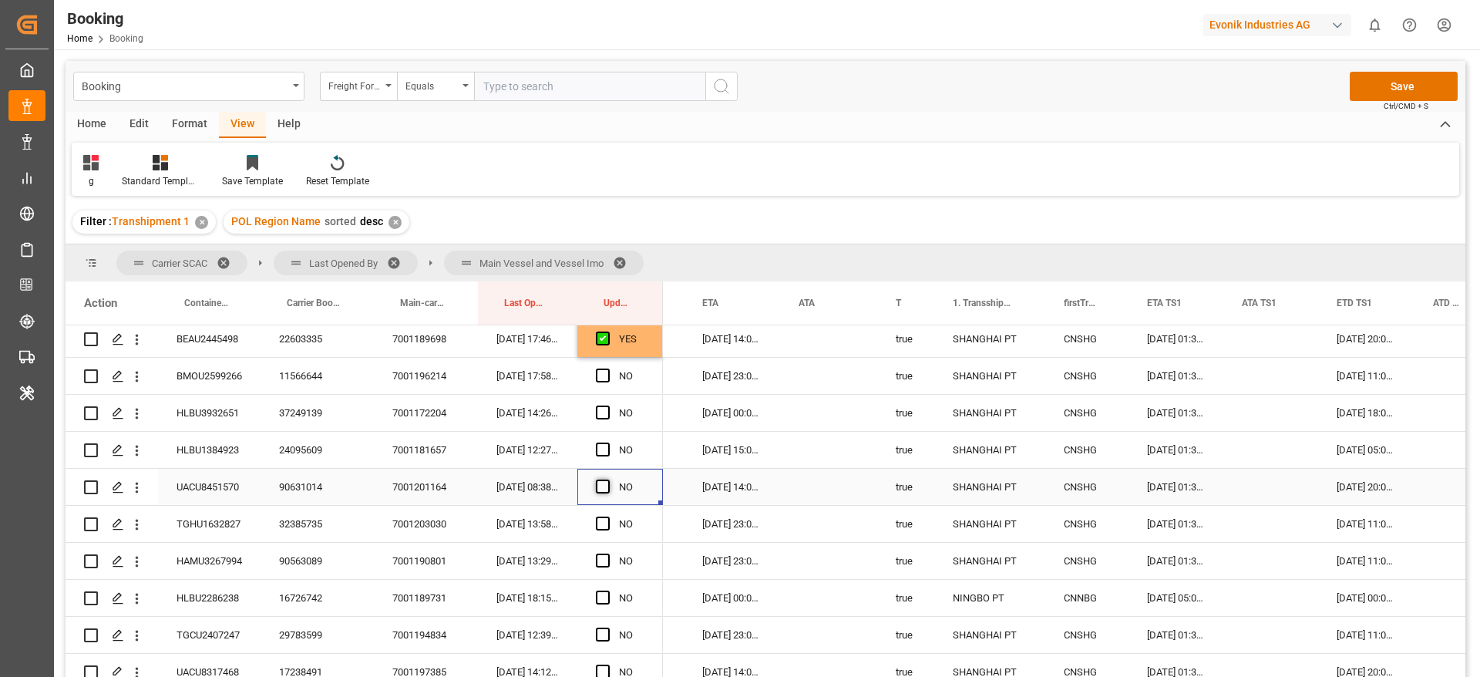
click at [601, 483] on span "Press SPACE to select this row." at bounding box center [603, 487] width 14 height 14
click at [608, 480] on input "Press SPACE to select this row." at bounding box center [608, 480] width 0 height 0
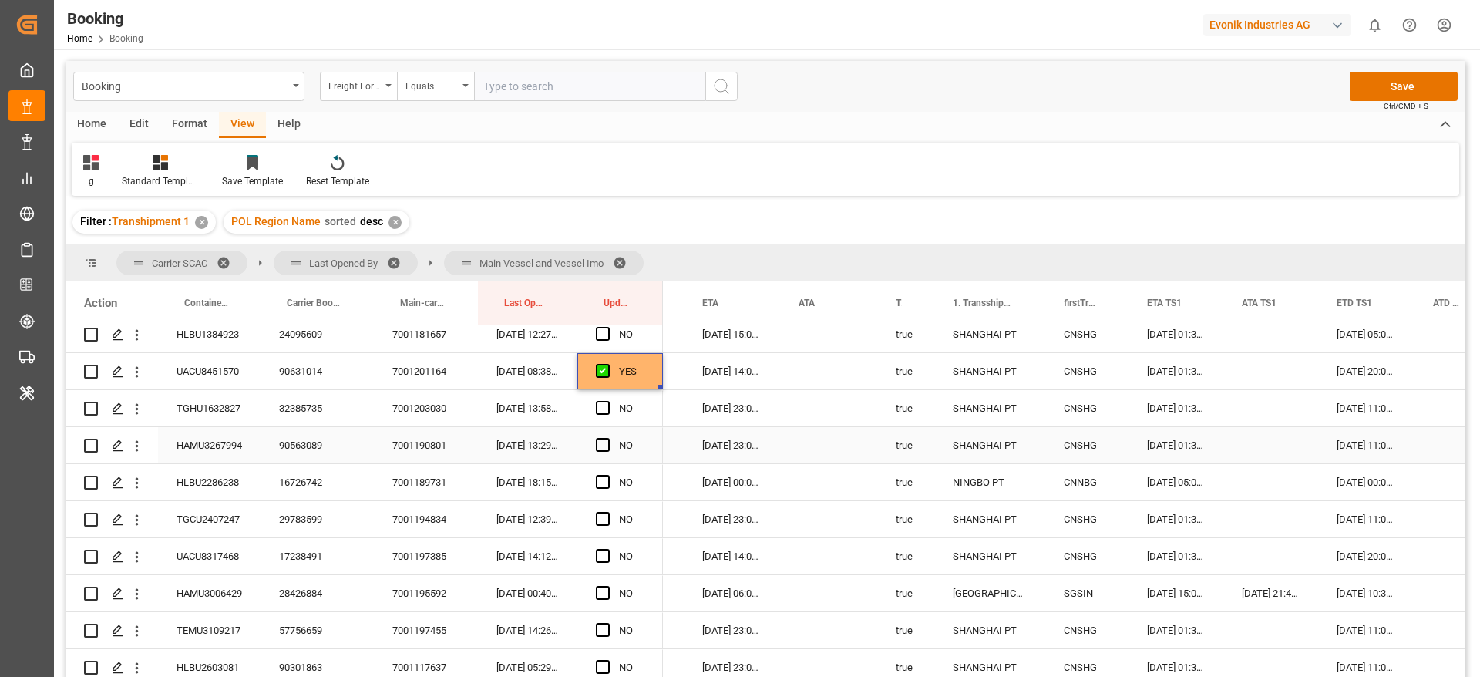
scroll to position [1272, 0]
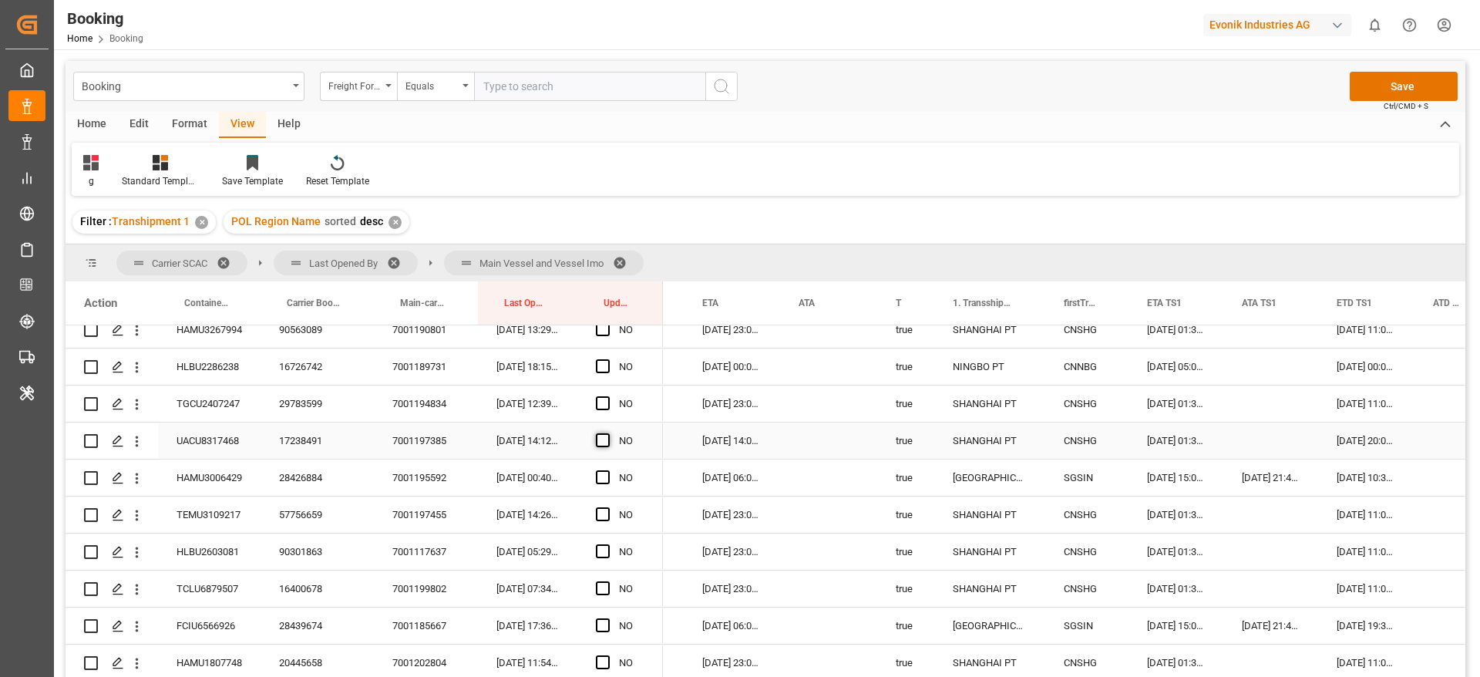
click at [602, 435] on span "Press SPACE to select this row." at bounding box center [603, 440] width 14 height 14
click at [608, 433] on input "Press SPACE to select this row." at bounding box center [608, 433] width 0 height 0
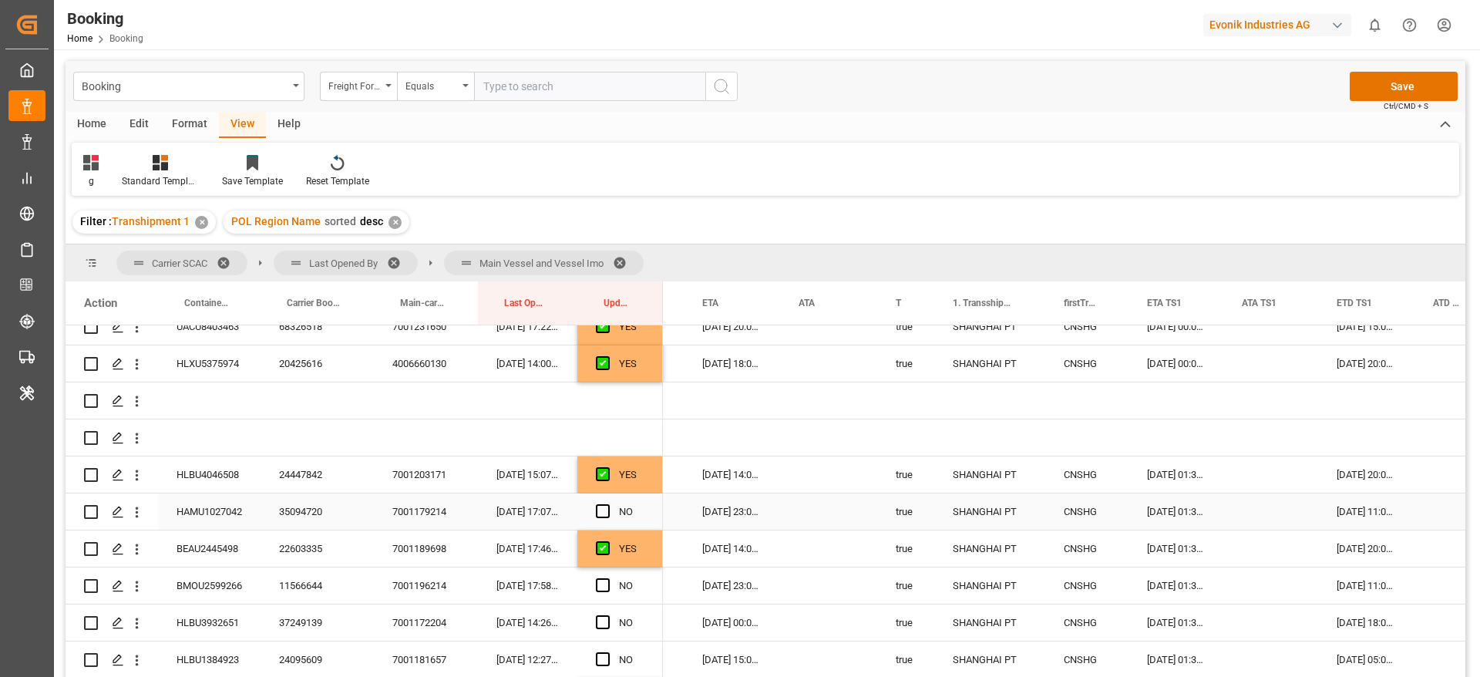
scroll to position [810, 0]
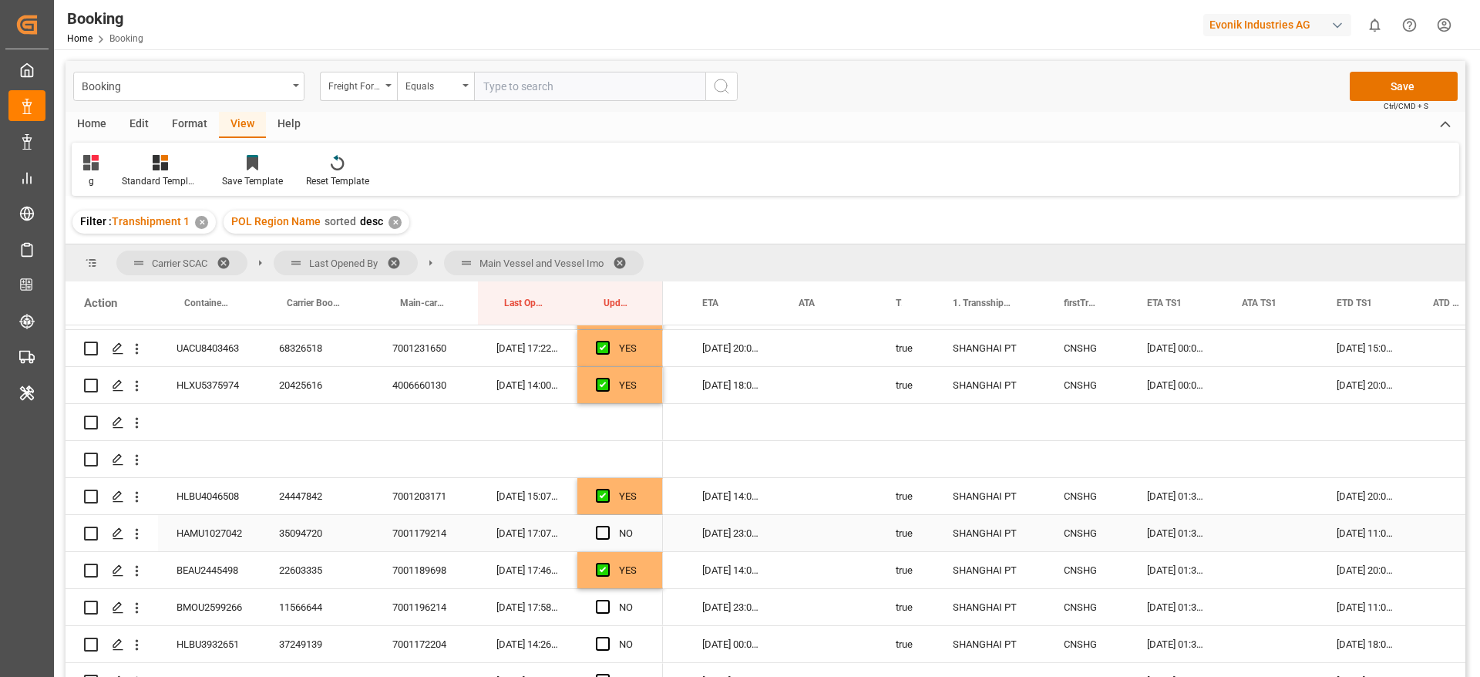
click at [298, 537] on div "35094720" at bounding box center [317, 533] width 113 height 36
click at [601, 530] on span "Press SPACE to select this row." at bounding box center [603, 533] width 14 height 14
click at [608, 526] on input "Press SPACE to select this row." at bounding box center [608, 526] width 0 height 0
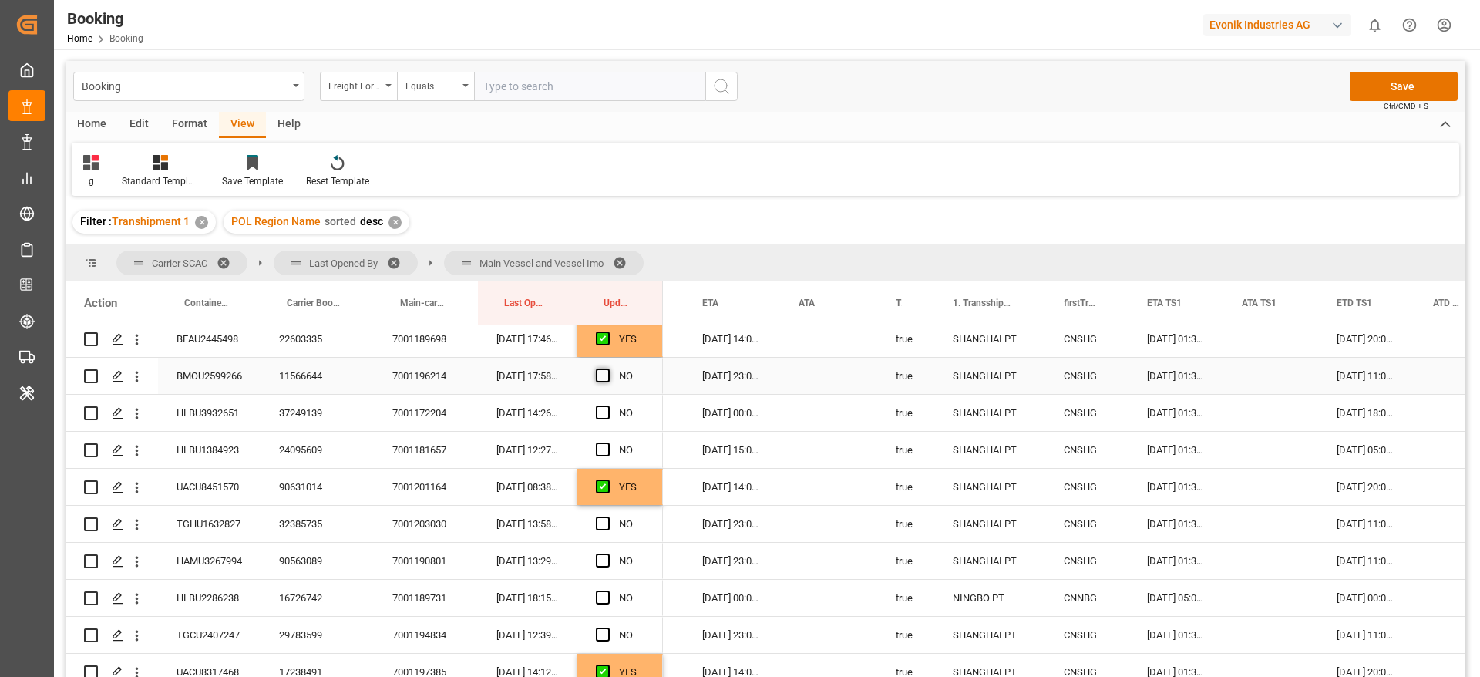
click at [601, 375] on span "Press SPACE to select this row." at bounding box center [603, 376] width 14 height 14
click at [608, 369] on input "Press SPACE to select this row." at bounding box center [608, 369] width 0 height 0
click at [301, 411] on div "37249139" at bounding box center [317, 413] width 113 height 36
click at [605, 415] on span "Press SPACE to select this row." at bounding box center [603, 413] width 14 height 14
click at [608, 406] on input "Press SPACE to select this row." at bounding box center [608, 406] width 0 height 0
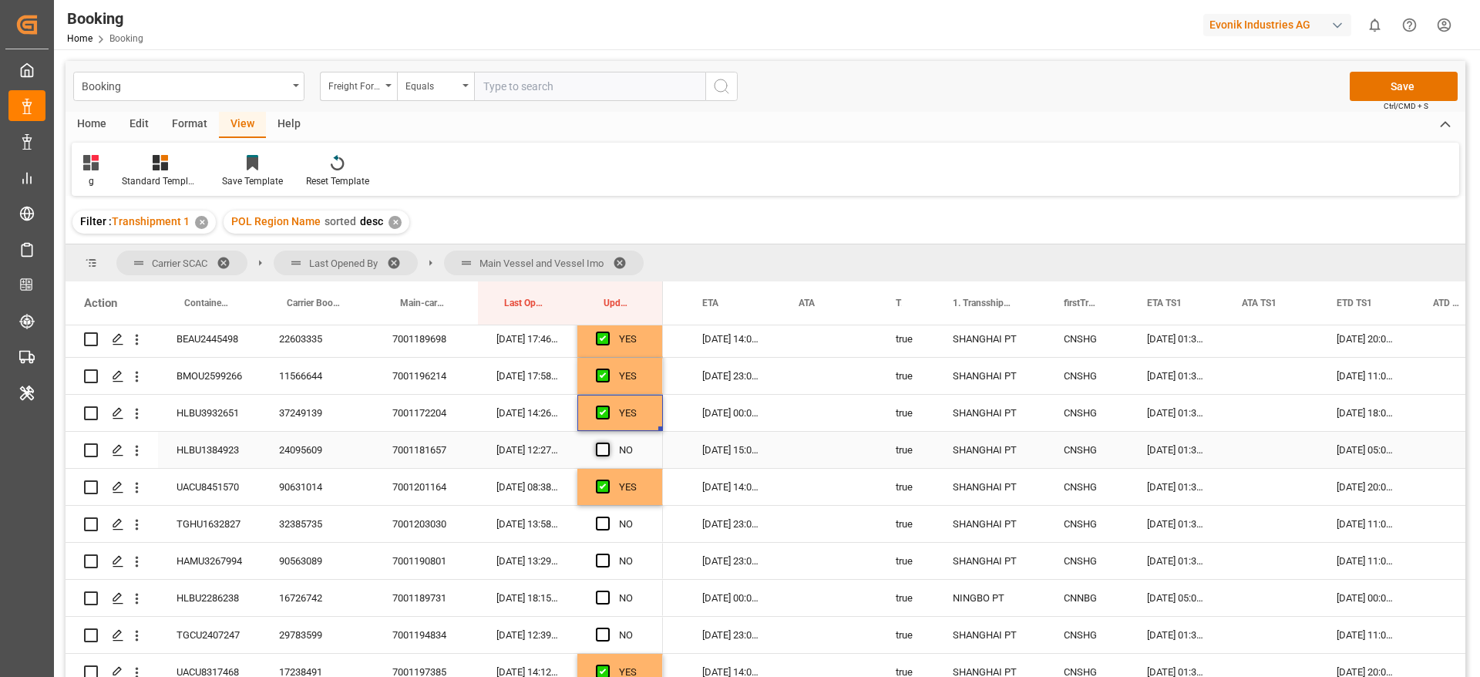
click at [605, 443] on span "Press SPACE to select this row." at bounding box center [603, 450] width 14 height 14
click at [608, 443] on input "Press SPACE to select this row." at bounding box center [608, 443] width 0 height 0
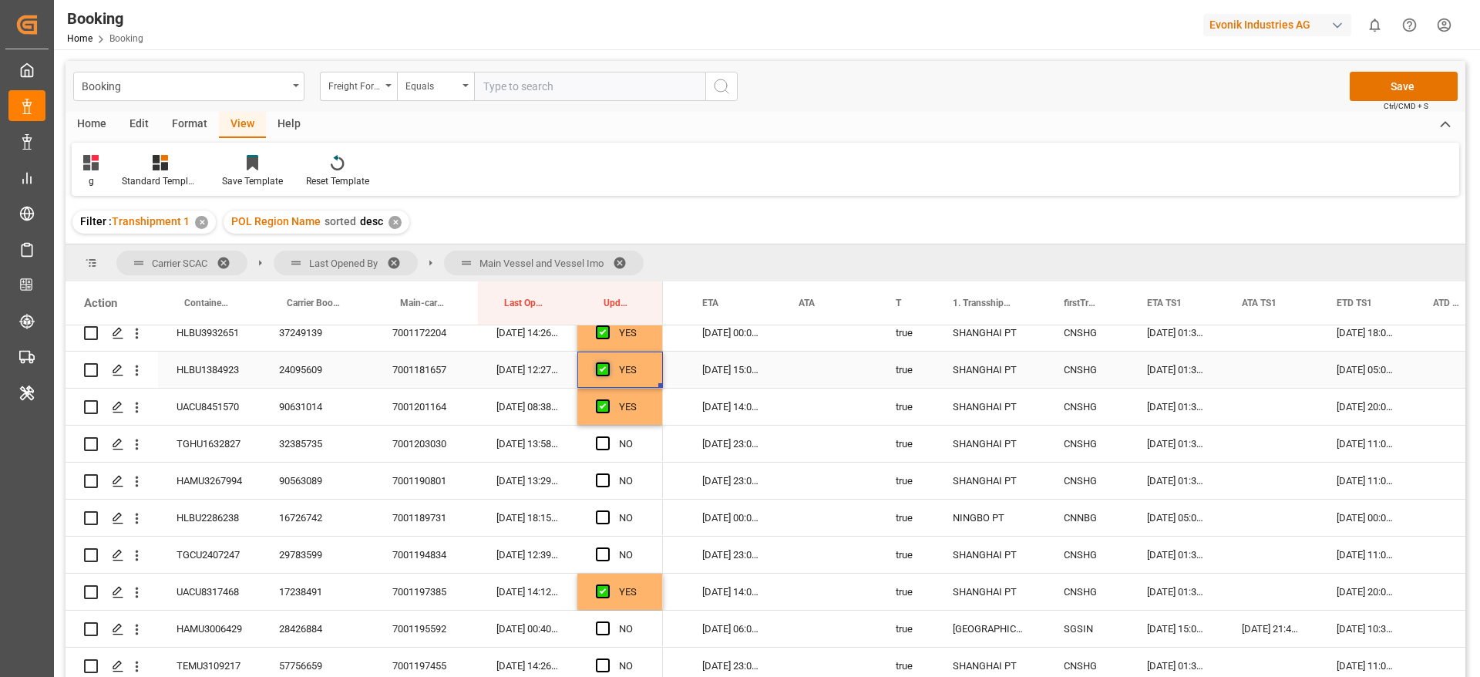
scroll to position [1156, 0]
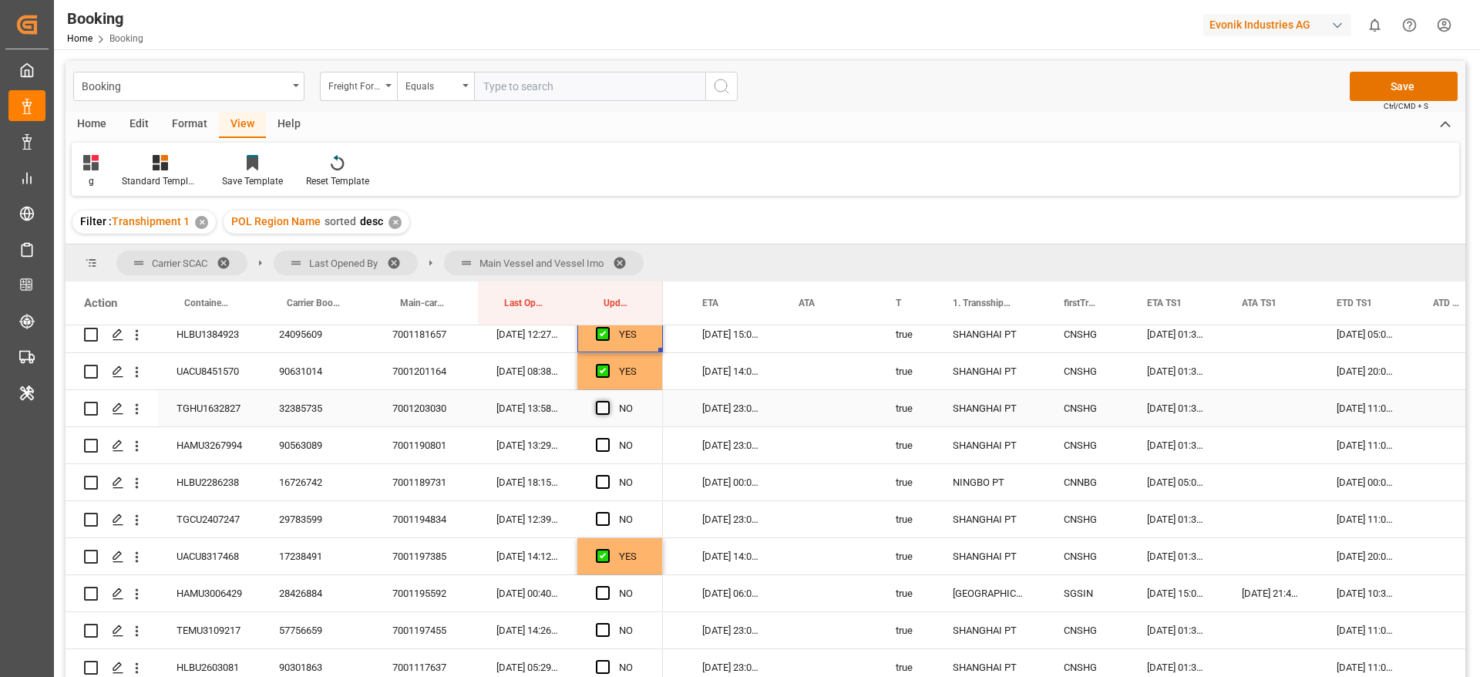
click at [602, 407] on span "Press SPACE to select this row." at bounding box center [603, 408] width 14 height 14
click at [608, 401] on input "Press SPACE to select this row." at bounding box center [608, 401] width 0 height 0
click at [606, 445] on span "Press SPACE to select this row." at bounding box center [603, 445] width 14 height 14
click at [608, 438] on input "Press SPACE to select this row." at bounding box center [608, 438] width 0 height 0
click at [604, 486] on span "Press SPACE to select this row." at bounding box center [603, 482] width 14 height 14
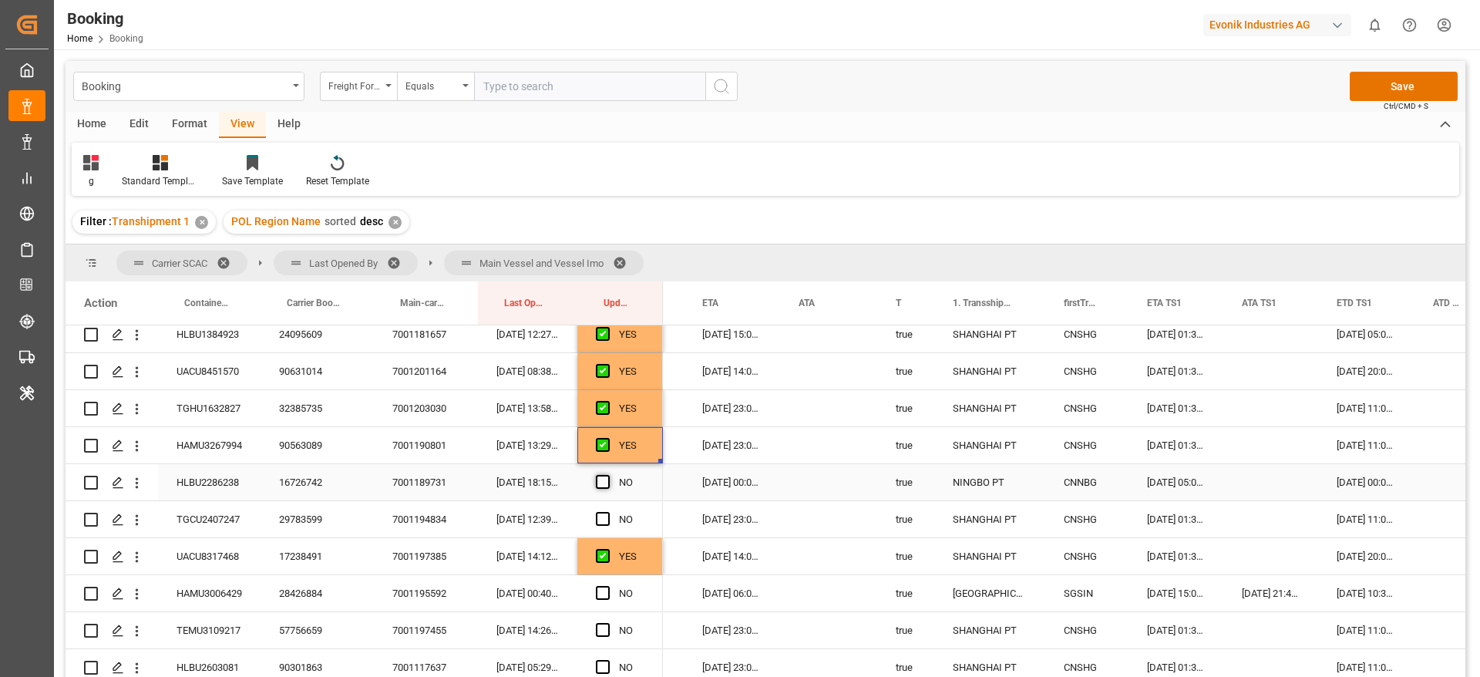
click at [608, 475] on input "Press SPACE to select this row." at bounding box center [608, 475] width 0 height 0
click at [607, 513] on span "Press SPACE to select this row." at bounding box center [603, 519] width 14 height 14
click at [608, 512] on input "Press SPACE to select this row." at bounding box center [608, 512] width 0 height 0
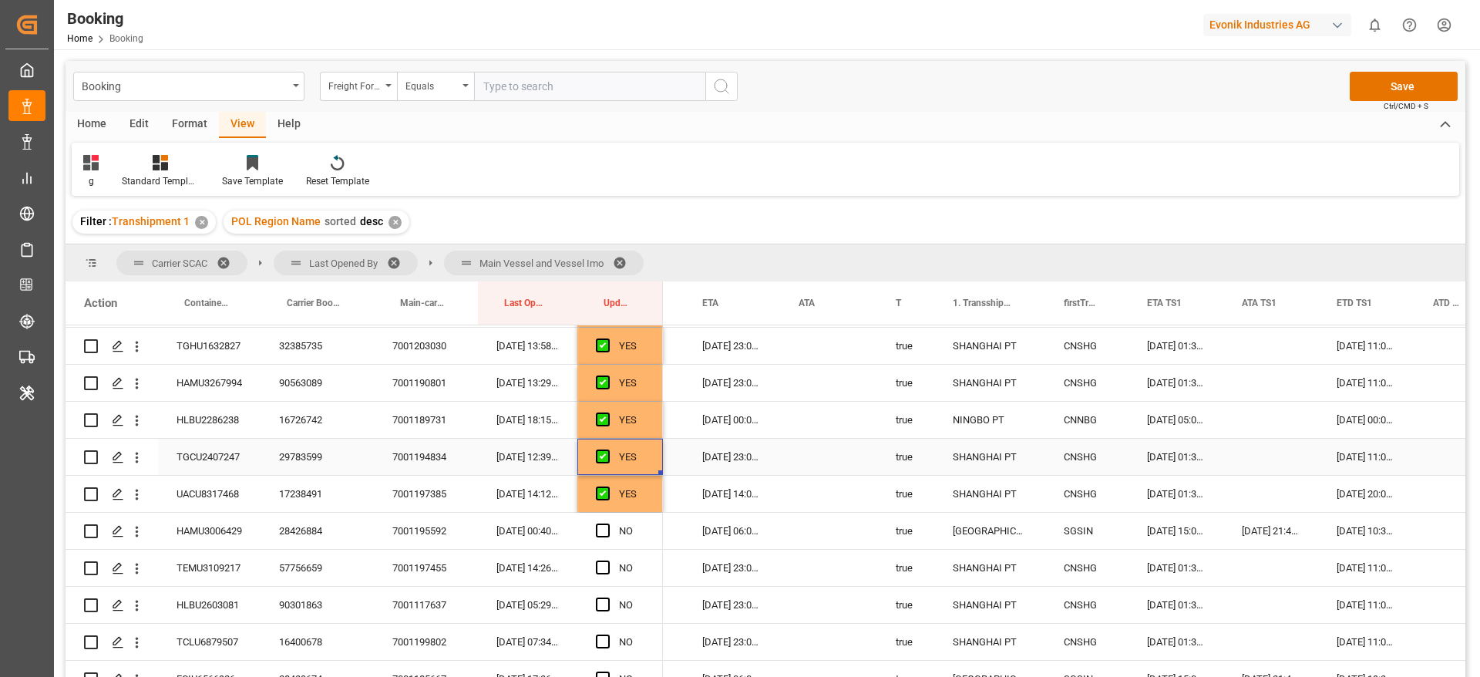
scroll to position [1272, 0]
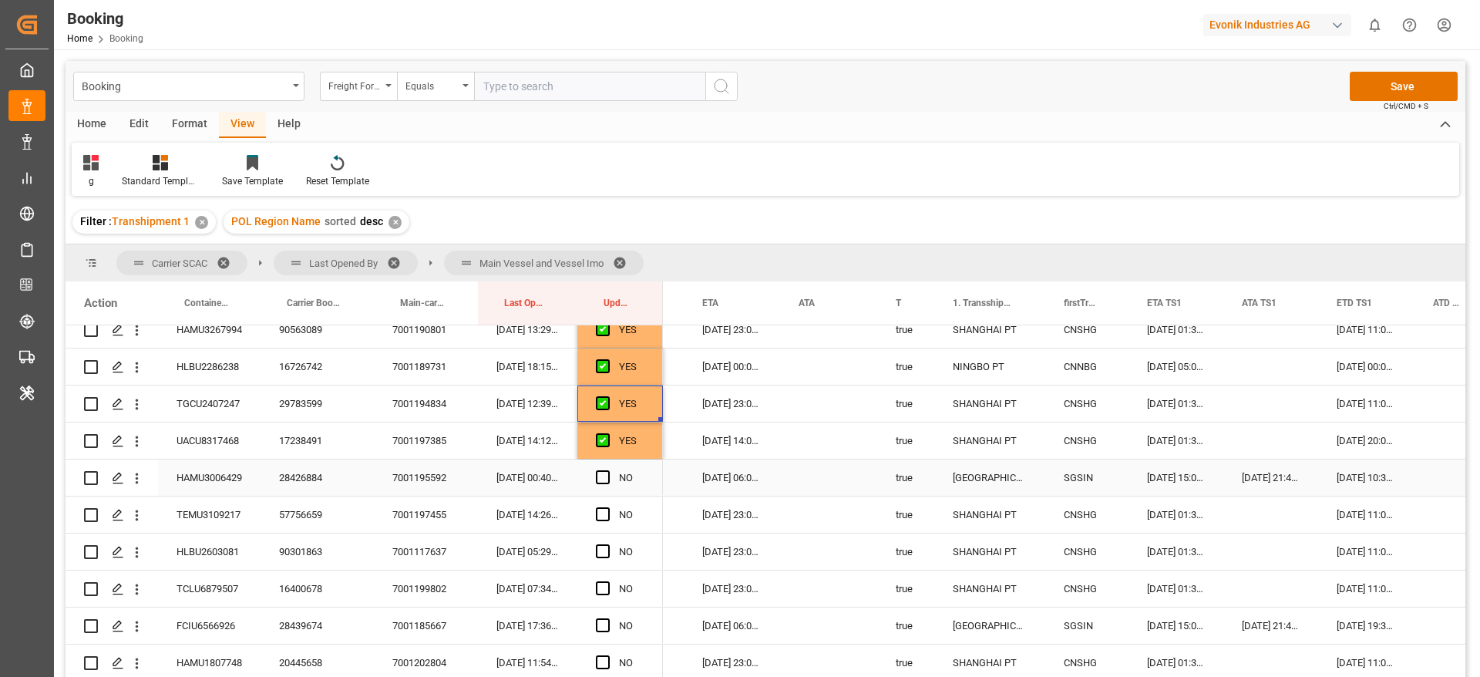
click at [281, 479] on div "28426884" at bounding box center [317, 478] width 113 height 36
click at [605, 477] on span "Press SPACE to select this row." at bounding box center [603, 477] width 14 height 14
click at [608, 470] on input "Press SPACE to select this row." at bounding box center [608, 470] width 0 height 0
click at [604, 515] on span "Press SPACE to select this row." at bounding box center [603, 514] width 14 height 14
click at [608, 507] on input "Press SPACE to select this row." at bounding box center [608, 507] width 0 height 0
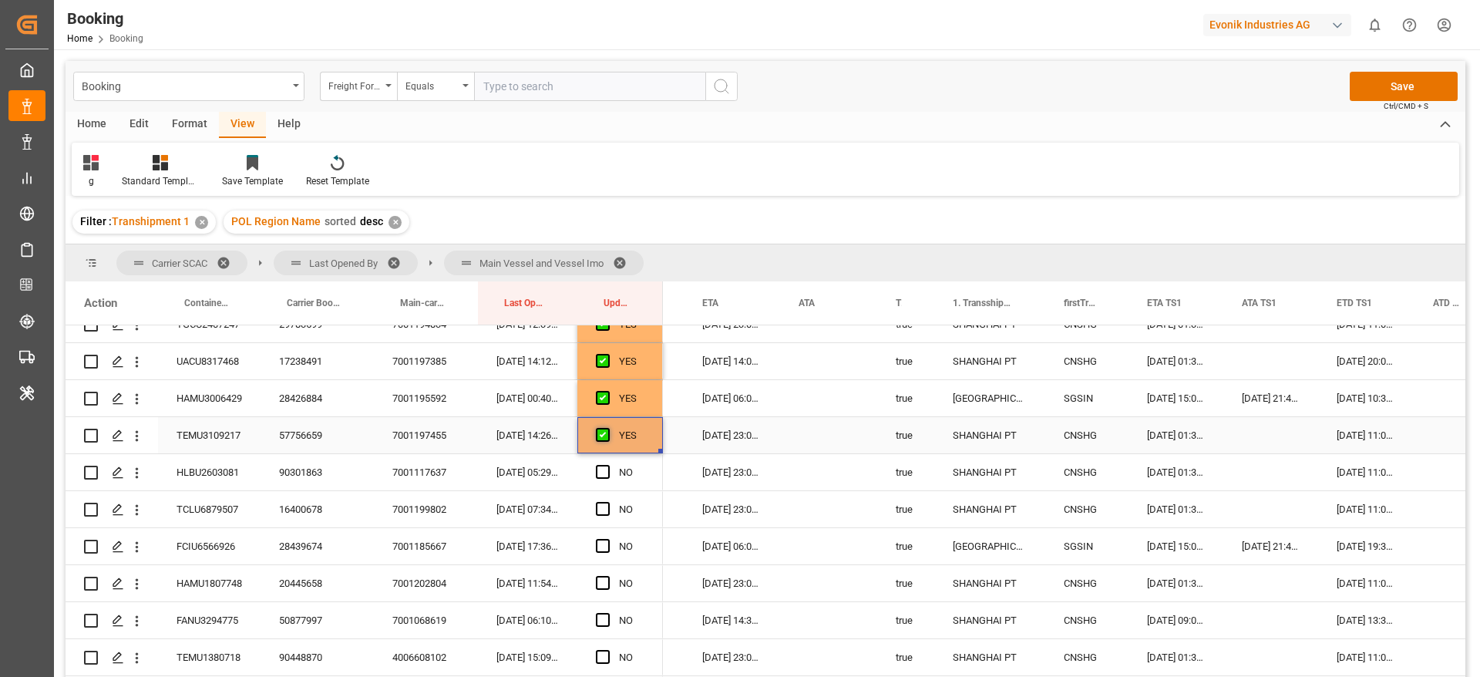
scroll to position [1388, 0]
click at [603, 434] on span "Press SPACE to select this row." at bounding box center [603, 436] width 14 height 14
click at [608, 429] on input "Press SPACE to select this row." at bounding box center [608, 429] width 0 height 0
click at [603, 475] on span "Press SPACE to select this row." at bounding box center [603, 473] width 14 height 14
click at [608, 466] on input "Press SPACE to select this row." at bounding box center [608, 466] width 0 height 0
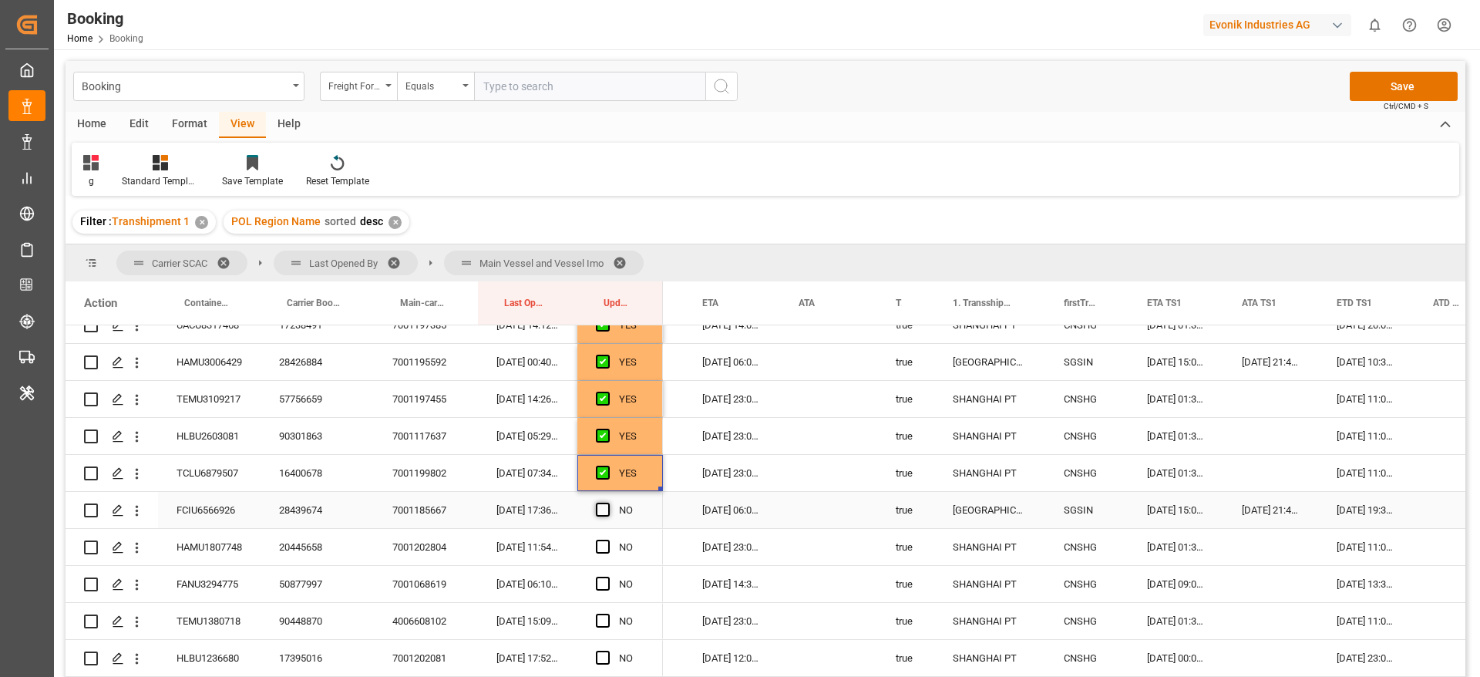
click at [601, 514] on span "Press SPACE to select this row." at bounding box center [603, 510] width 14 height 14
click at [608, 503] on input "Press SPACE to select this row." at bounding box center [608, 503] width 0 height 0
click at [603, 543] on span "Press SPACE to select this row." at bounding box center [603, 547] width 14 height 14
click at [608, 540] on input "Press SPACE to select this row." at bounding box center [608, 540] width 0 height 0
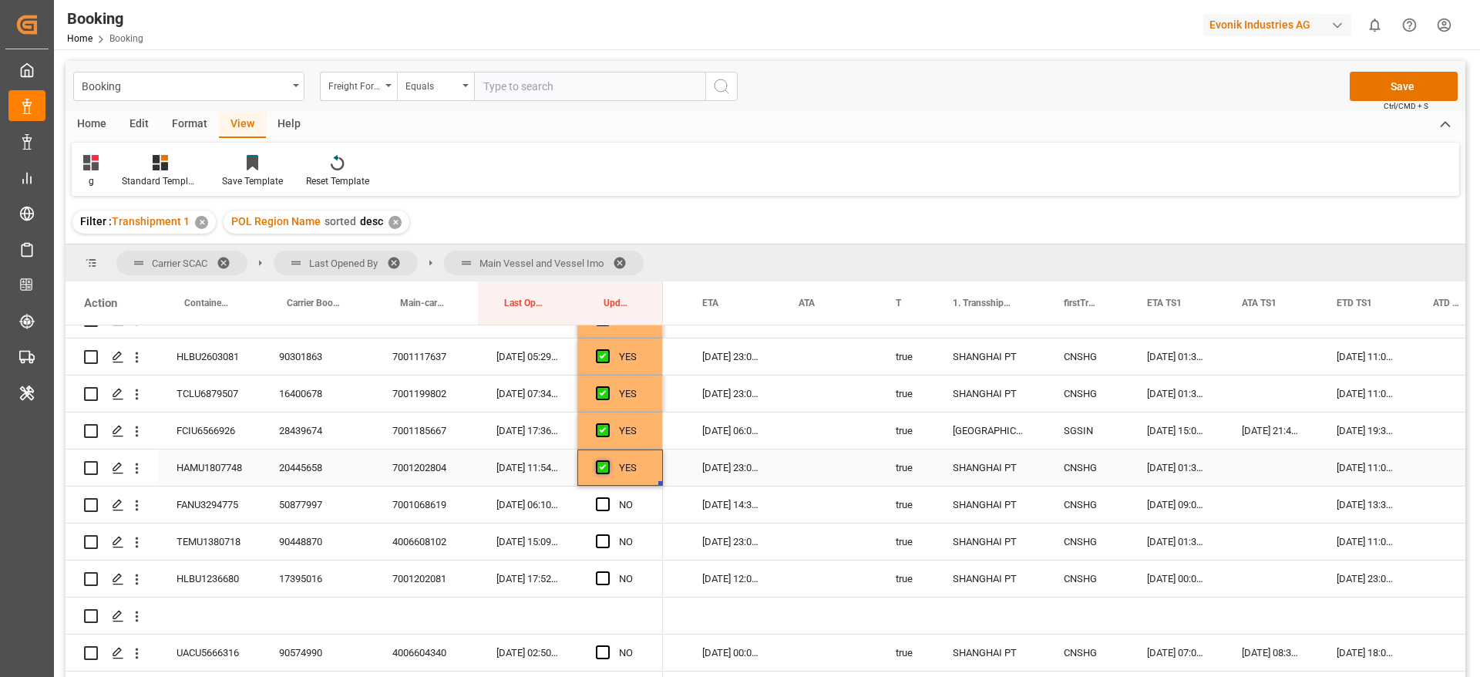
scroll to position [1503, 0]
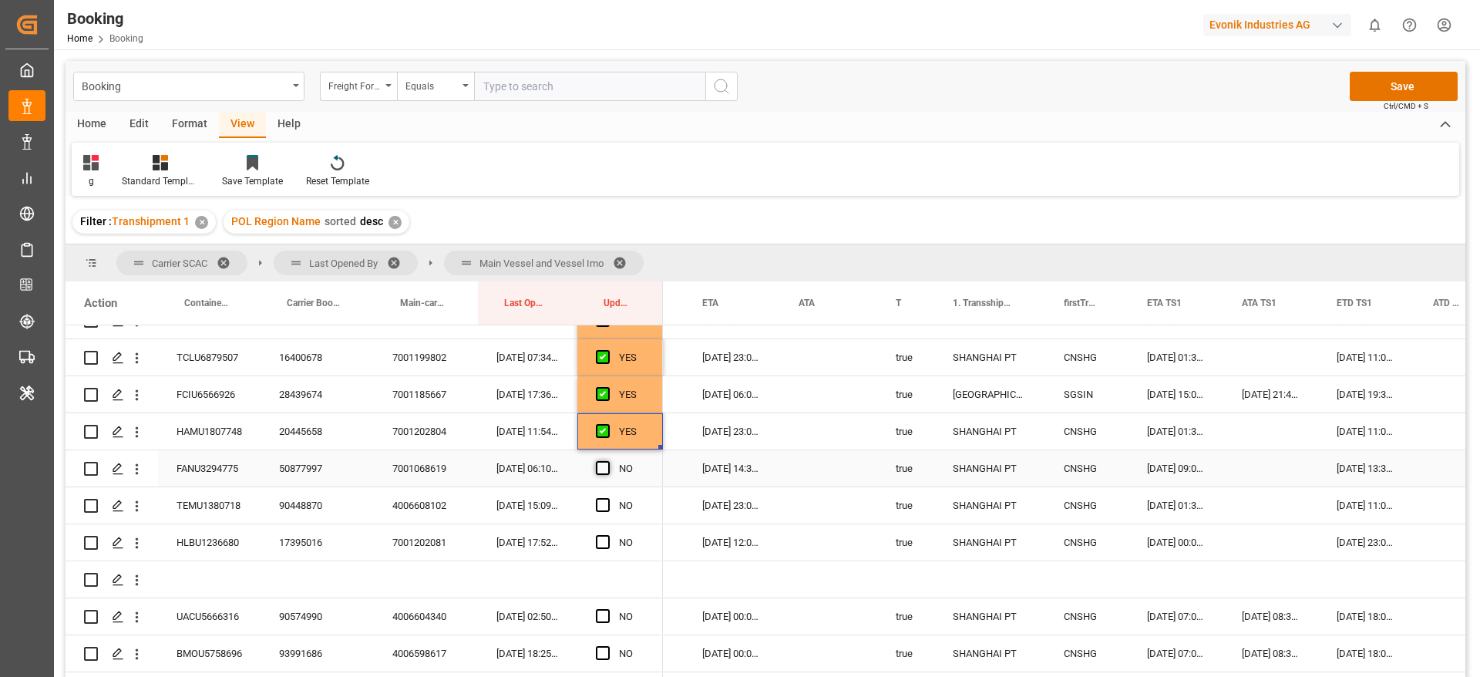
click at [598, 470] on span "Press SPACE to select this row." at bounding box center [603, 468] width 14 height 14
click at [608, 461] on input "Press SPACE to select this row." at bounding box center [608, 461] width 0 height 0
click at [604, 507] on span "Press SPACE to select this row." at bounding box center [603, 505] width 14 height 14
click at [608, 498] on input "Press SPACE to select this row." at bounding box center [608, 498] width 0 height 0
click at [605, 540] on span "Press SPACE to select this row." at bounding box center [603, 542] width 14 height 14
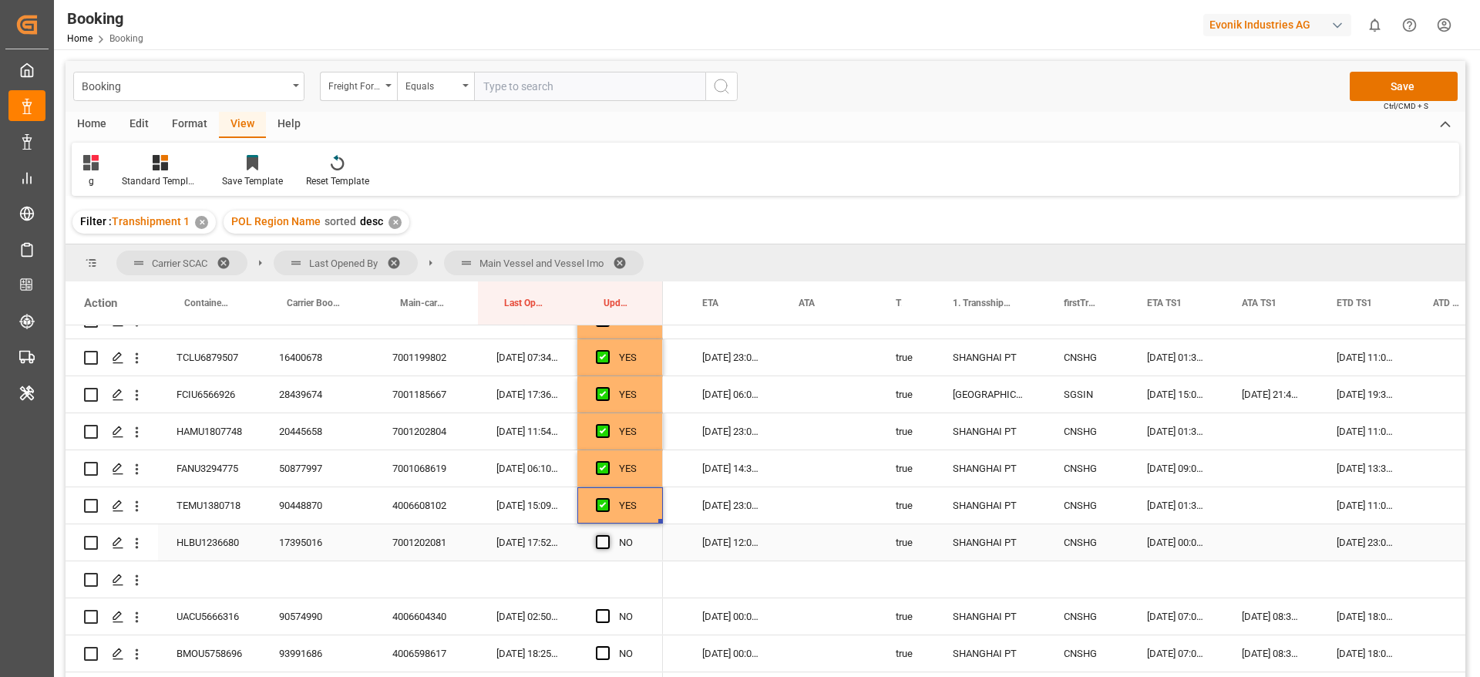
click at [608, 535] on input "Press SPACE to select this row." at bounding box center [608, 535] width 0 height 0
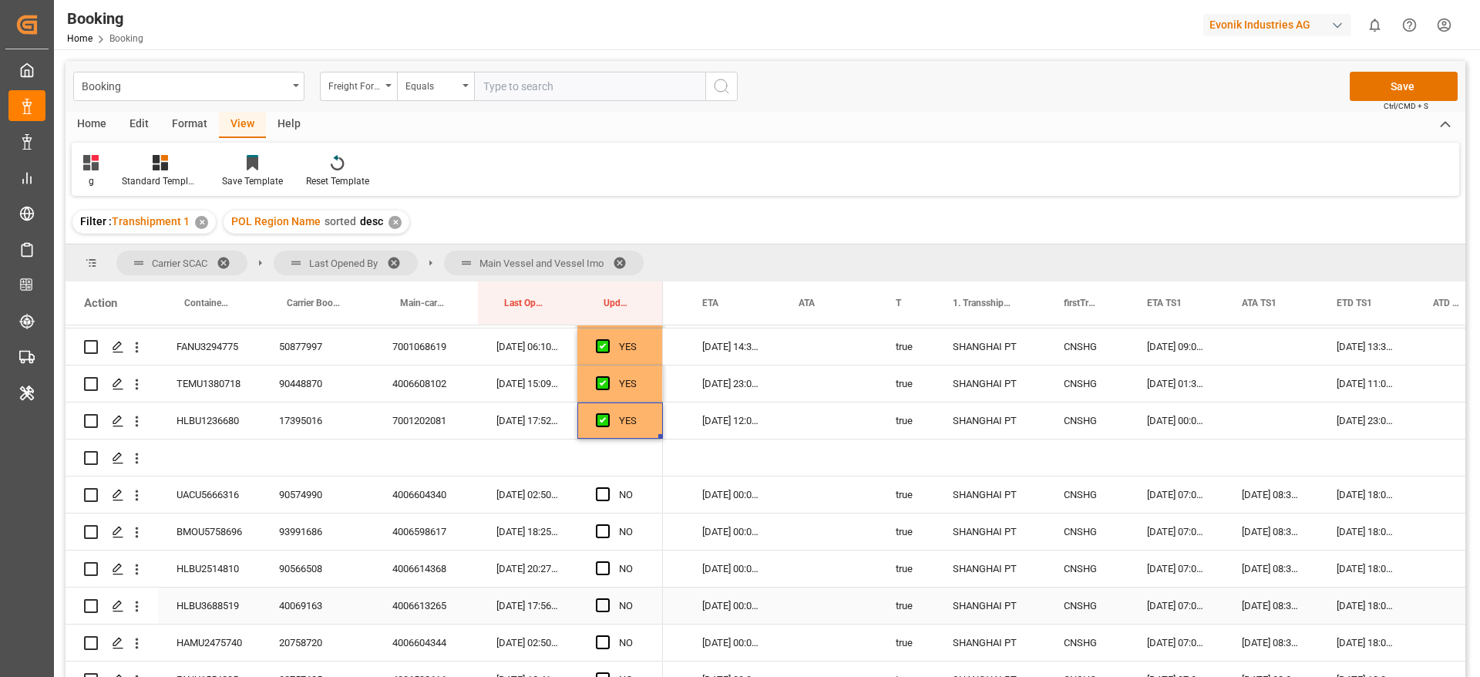
scroll to position [1735, 0]
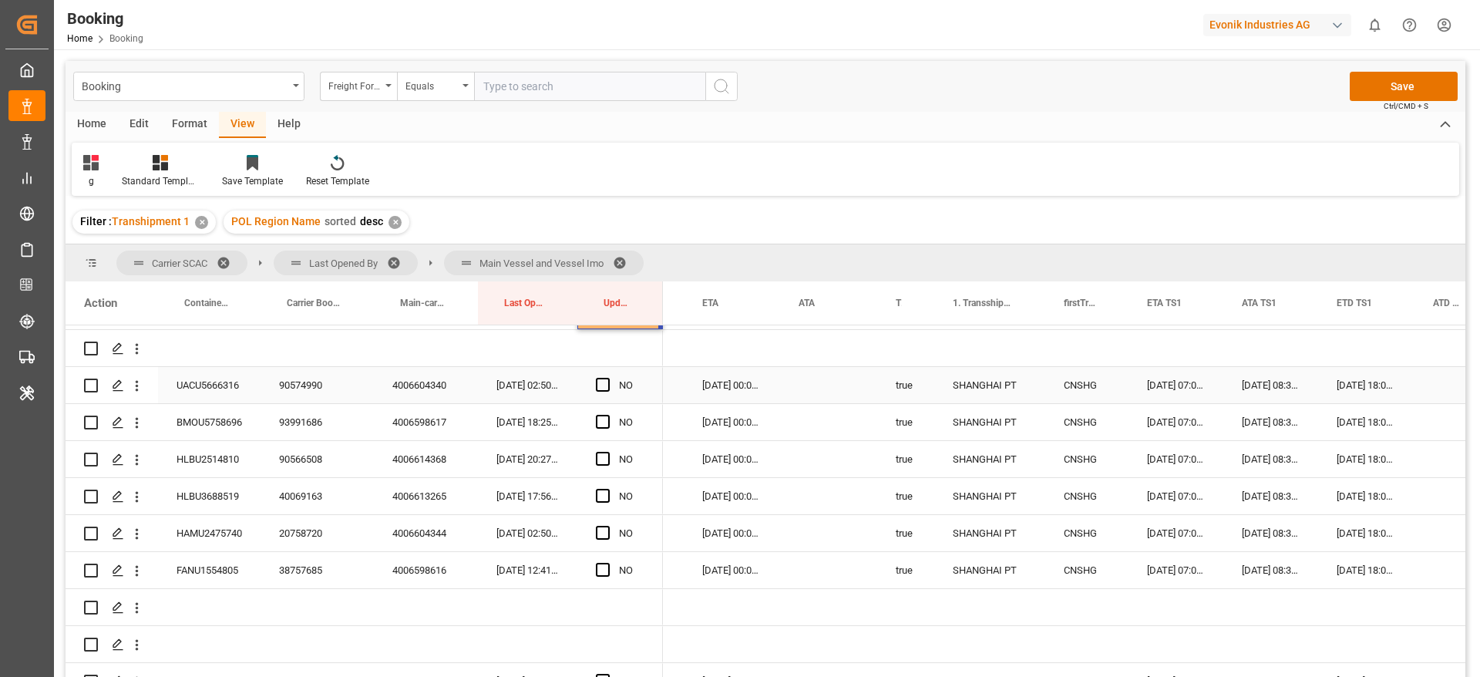
click at [295, 379] on div "90574990" at bounding box center [317, 385] width 113 height 36
drag, startPoint x: 607, startPoint y: 383, endPoint x: 651, endPoint y: 406, distance: 49.7
click at [608, 383] on span "Press SPACE to select this row." at bounding box center [603, 385] width 14 height 14
click at [608, 378] on input "Press SPACE to select this row." at bounding box center [608, 378] width 0 height 0
drag, startPoint x: 661, startPoint y: 398, endPoint x: 595, endPoint y: 527, distance: 144.5
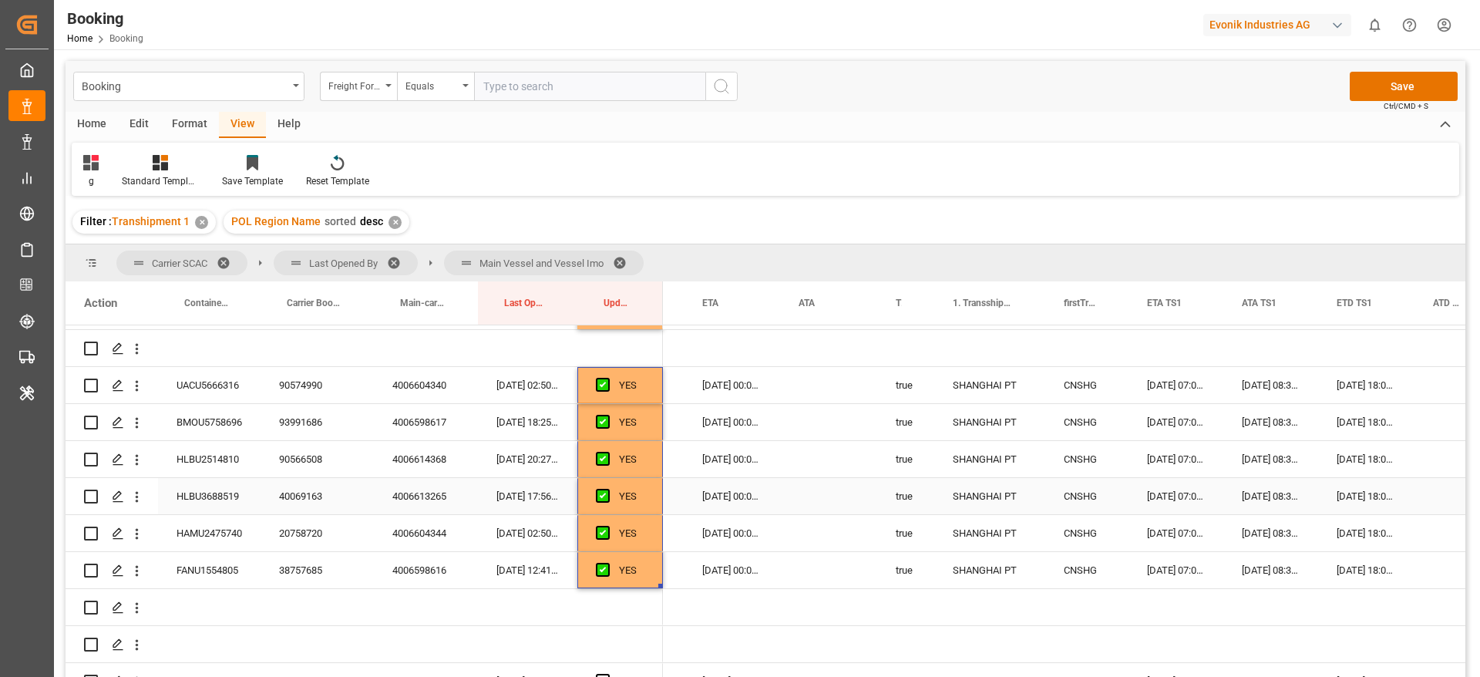
scroll to position [1966, 0]
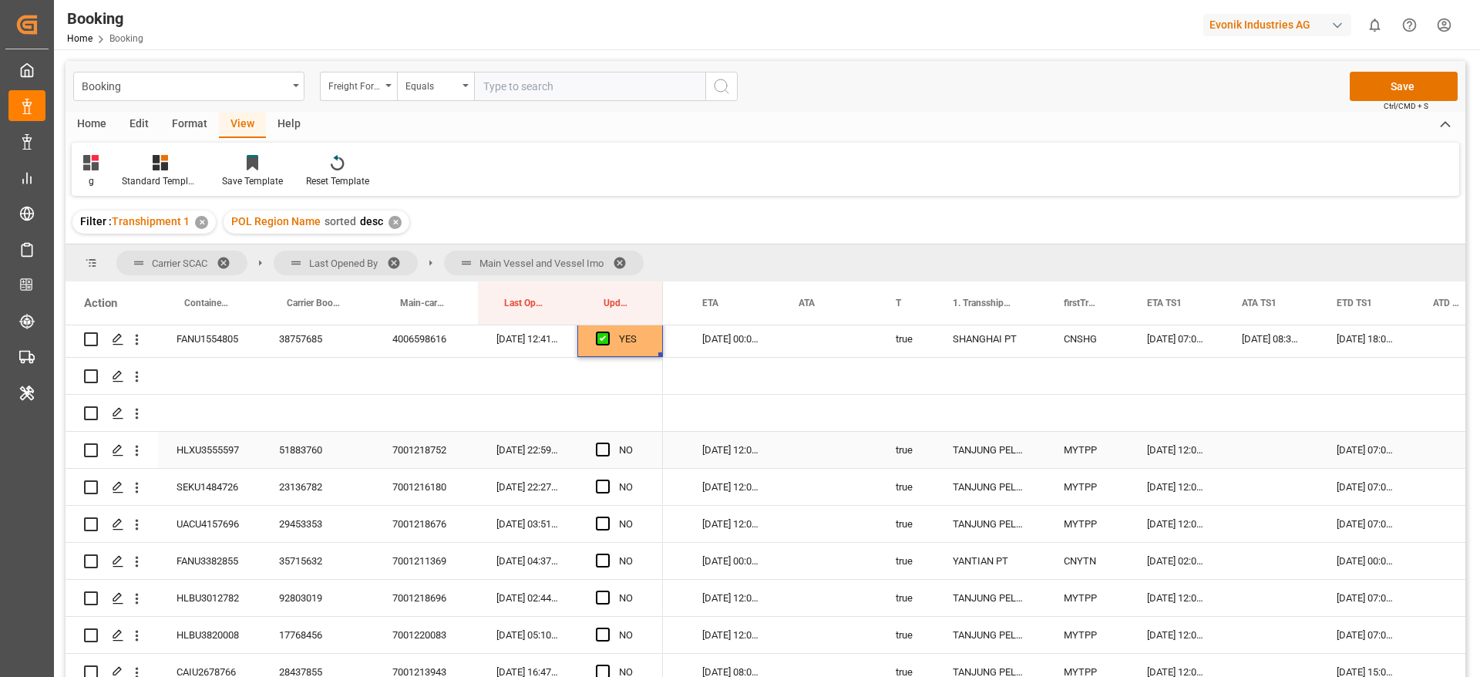
click at [319, 443] on div "51883760" at bounding box center [317, 450] width 113 height 36
click at [597, 450] on span "Press SPACE to select this row." at bounding box center [603, 450] width 14 height 14
click at [608, 443] on input "Press SPACE to select this row." at bounding box center [608, 443] width 0 height 0
drag, startPoint x: 604, startPoint y: 484, endPoint x: 607, endPoint y: 520, distance: 36.4
click at [604, 485] on span "Press SPACE to select this row." at bounding box center [603, 487] width 14 height 14
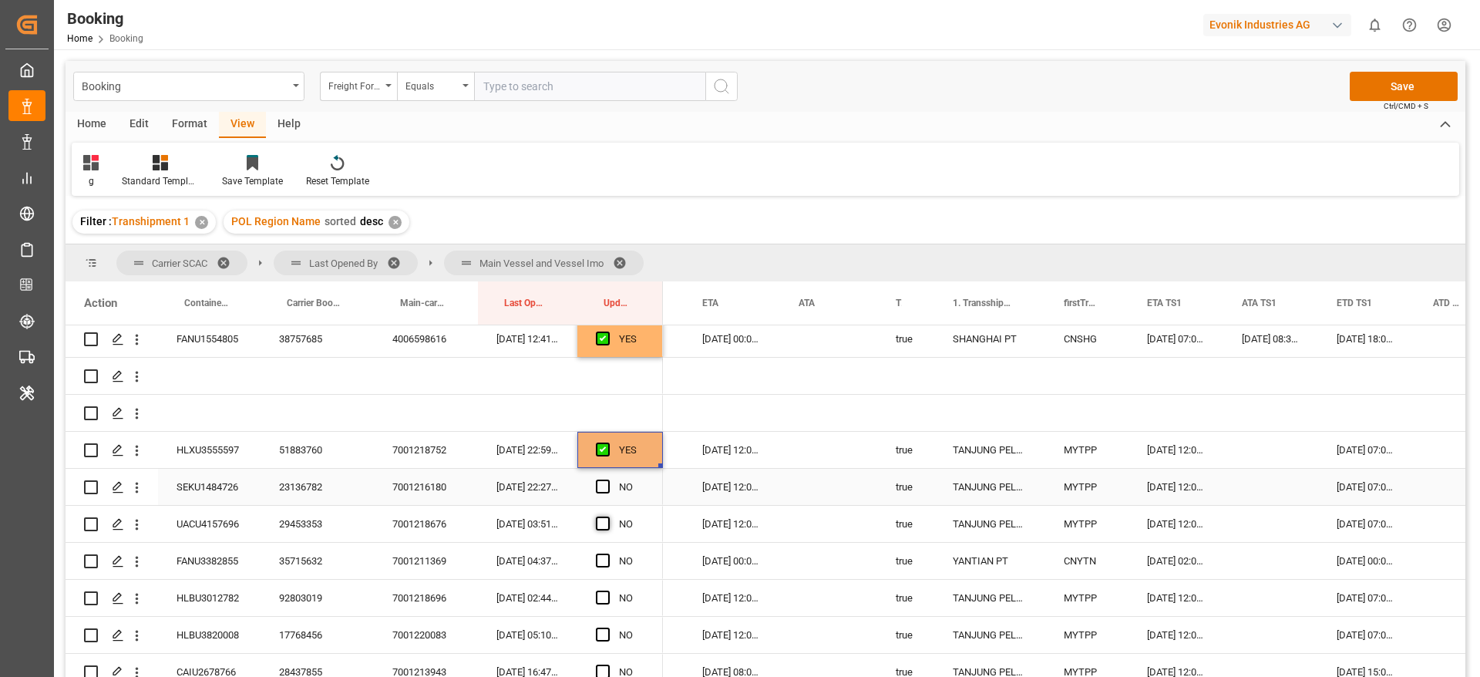
click at [608, 480] on input "Press SPACE to select this row." at bounding box center [608, 480] width 0 height 0
click at [606, 524] on span "Press SPACE to select this row." at bounding box center [603, 524] width 14 height 14
click at [608, 517] on input "Press SPACE to select this row." at bounding box center [608, 517] width 0 height 0
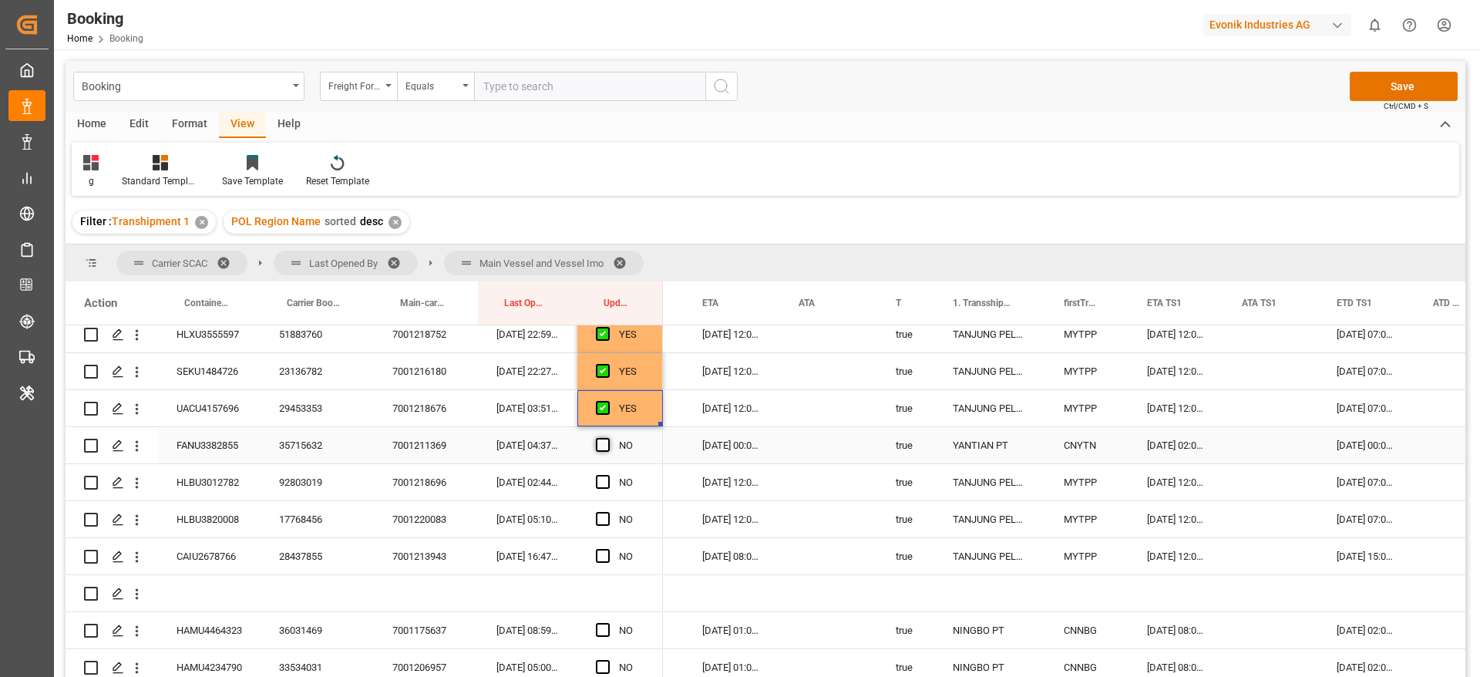
click at [601, 447] on span "Press SPACE to select this row." at bounding box center [603, 445] width 14 height 14
click at [608, 438] on input "Press SPACE to select this row." at bounding box center [608, 438] width 0 height 0
click at [601, 486] on span "Press SPACE to select this row." at bounding box center [603, 482] width 14 height 14
click at [608, 475] on input "Press SPACE to select this row." at bounding box center [608, 475] width 0 height 0
drag, startPoint x: 601, startPoint y: 516, endPoint x: 608, endPoint y: 547, distance: 31.5
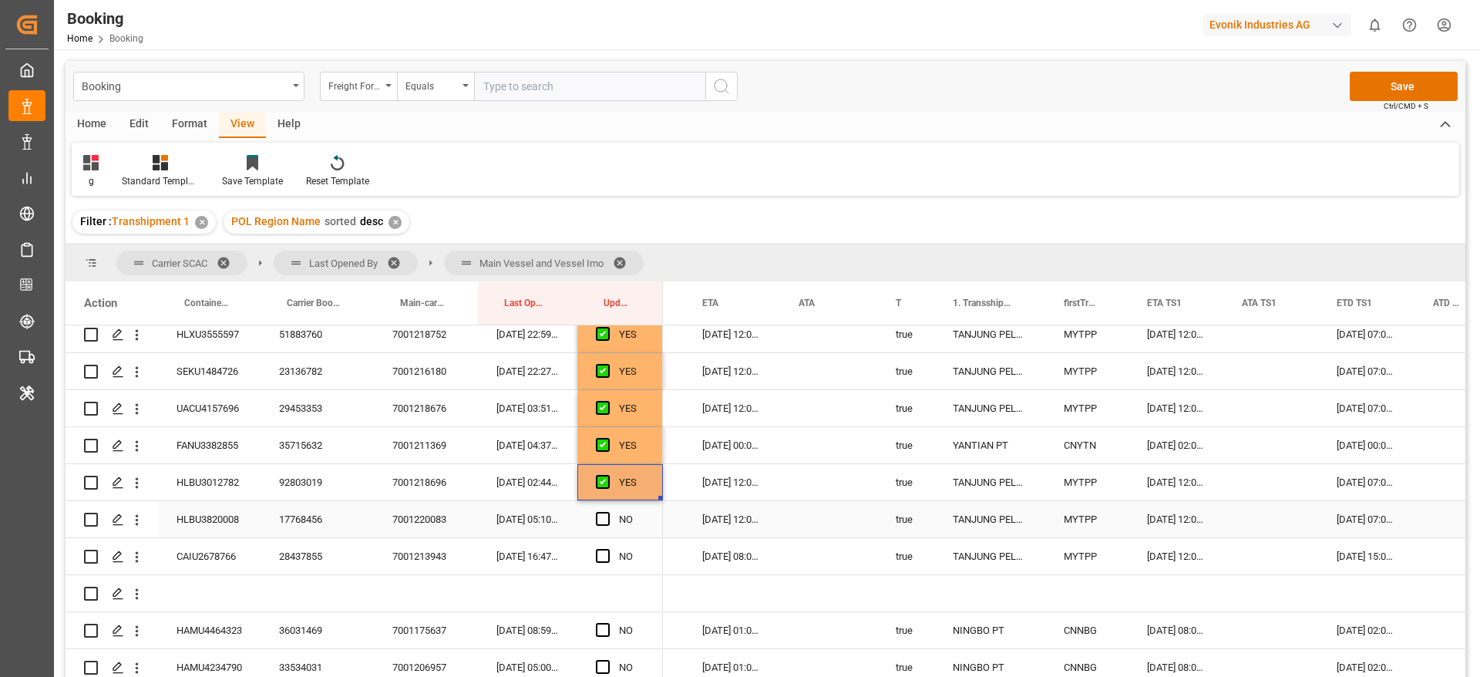
click at [602, 516] on span "Press SPACE to select this row." at bounding box center [603, 519] width 14 height 14
click at [608, 512] on input "Press SPACE to select this row." at bounding box center [608, 512] width 0 height 0
click at [600, 557] on span "Press SPACE to select this row." at bounding box center [603, 556] width 14 height 14
click at [608, 549] on input "Press SPACE to select this row." at bounding box center [608, 549] width 0 height 0
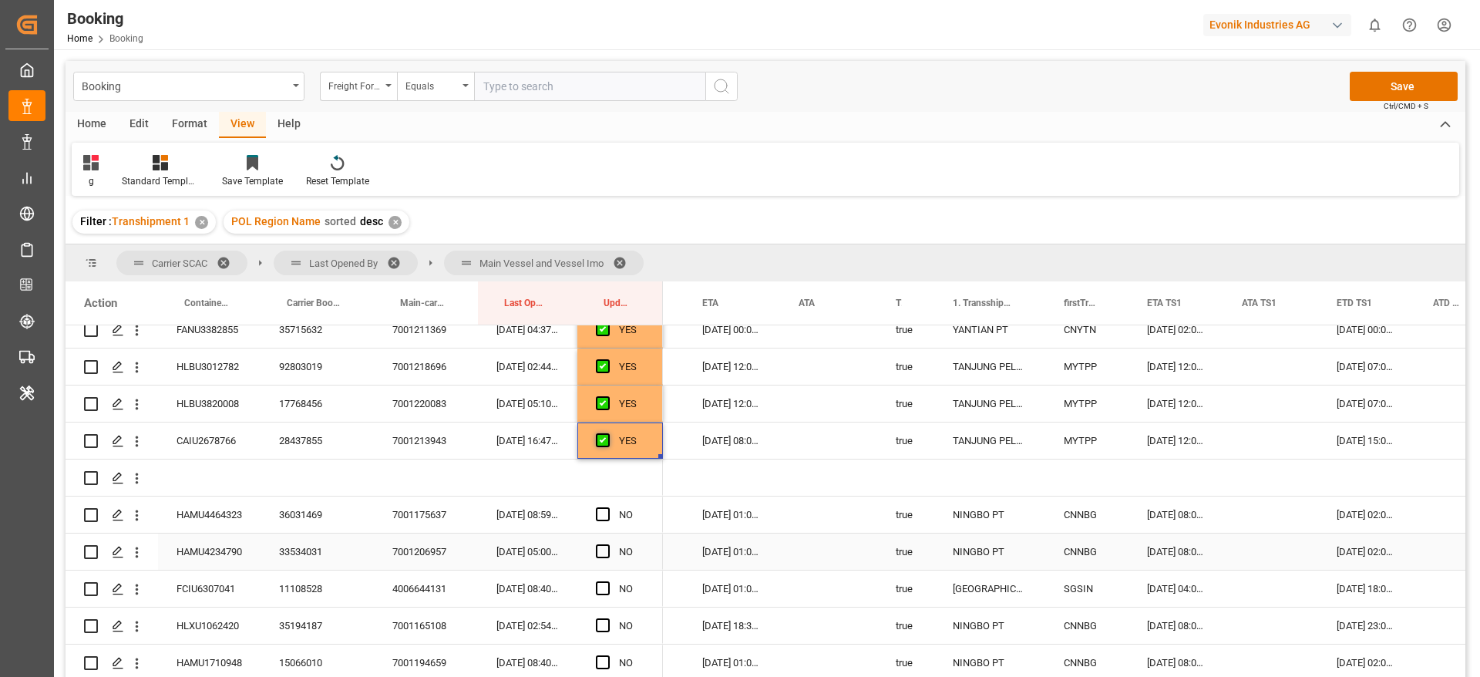
scroll to position [2313, 0]
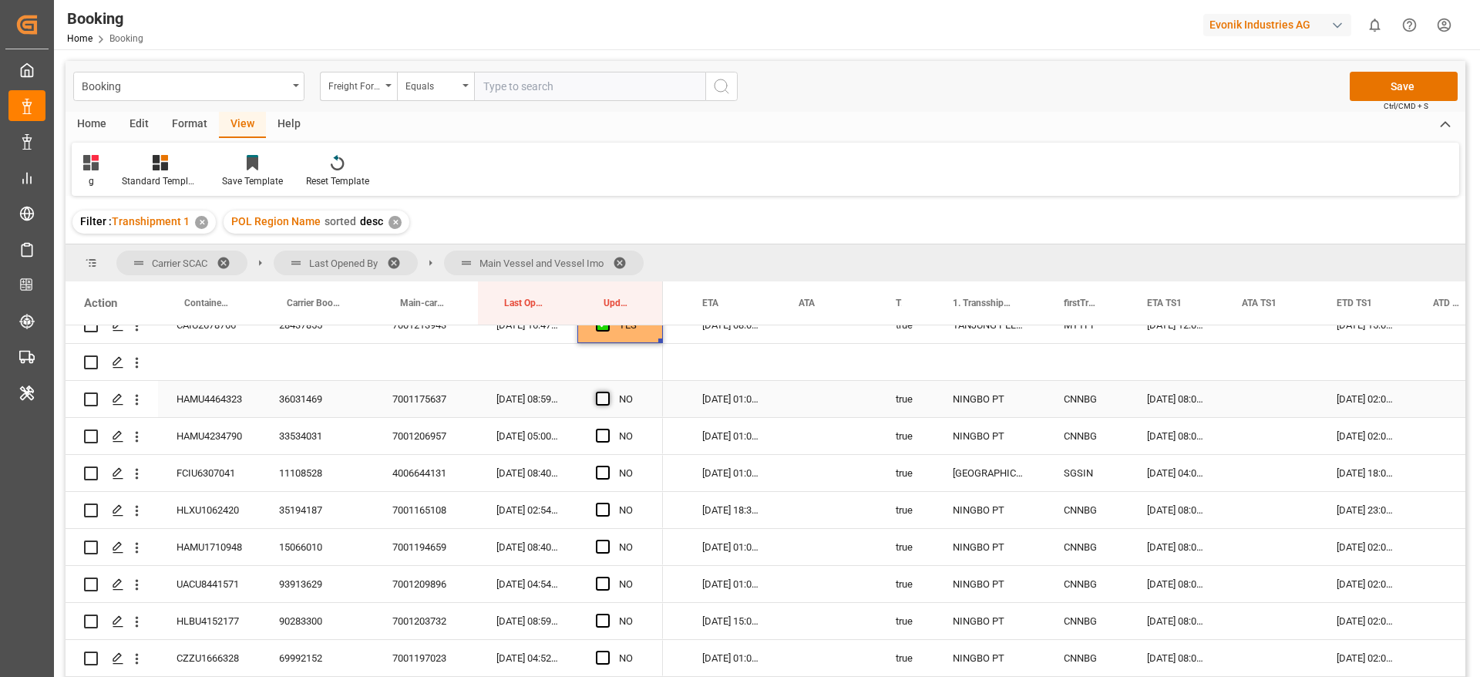
click at [602, 401] on span "Press SPACE to select this row." at bounding box center [603, 399] width 14 height 14
click at [608, 392] on input "Press SPACE to select this row." at bounding box center [608, 392] width 0 height 0
click at [604, 433] on span "Press SPACE to select this row." at bounding box center [603, 436] width 14 height 14
click at [608, 429] on input "Press SPACE to select this row." at bounding box center [608, 429] width 0 height 0
click at [593, 473] on div "NO" at bounding box center [620, 473] width 86 height 36
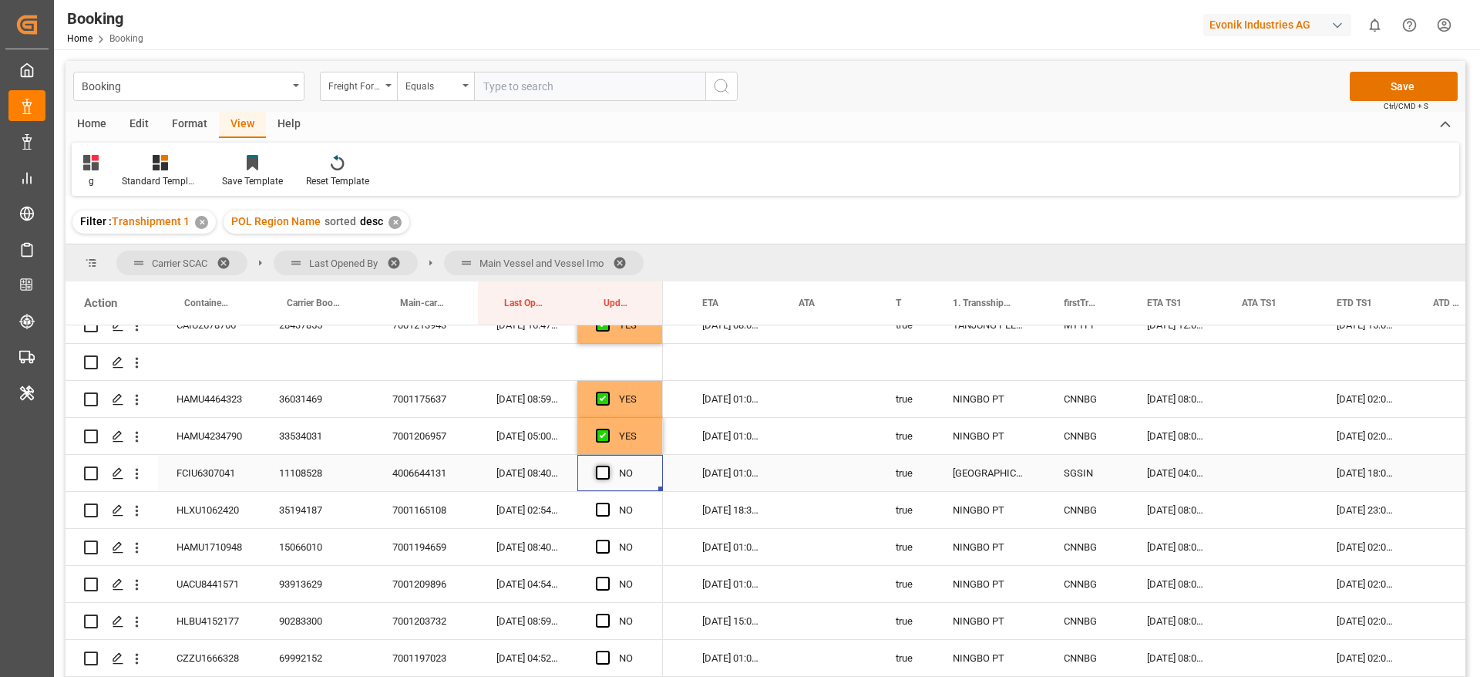
click at [601, 473] on span "Press SPACE to select this row." at bounding box center [603, 473] width 14 height 14
click at [608, 466] on input "Press SPACE to select this row." at bounding box center [608, 466] width 0 height 0
click at [604, 515] on span "Press SPACE to select this row." at bounding box center [603, 510] width 14 height 14
click at [608, 503] on input "Press SPACE to select this row." at bounding box center [608, 503] width 0 height 0
click at [602, 536] on div "Press SPACE to select this row." at bounding box center [607, 547] width 23 height 35
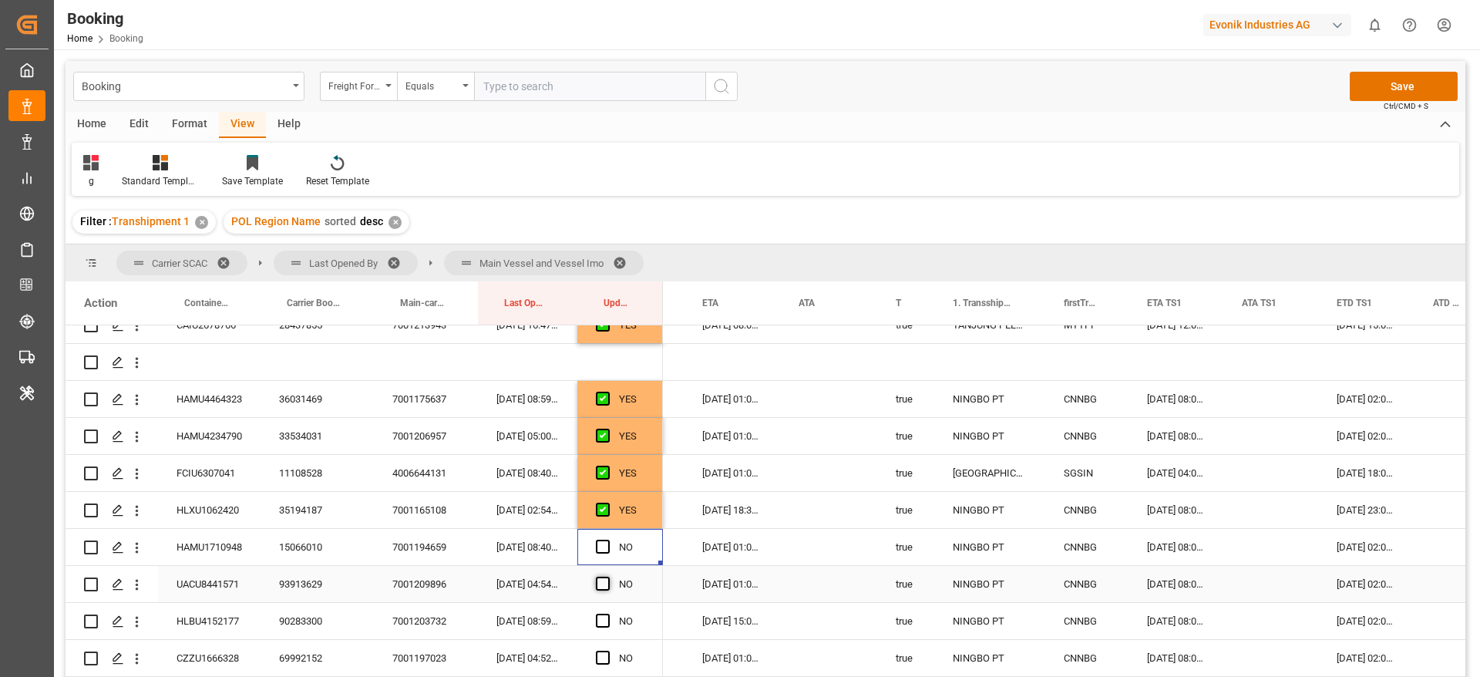
click at [600, 582] on span "Press SPACE to select this row." at bounding box center [603, 584] width 14 height 14
click at [608, 577] on input "Press SPACE to select this row." at bounding box center [608, 577] width 0 height 0
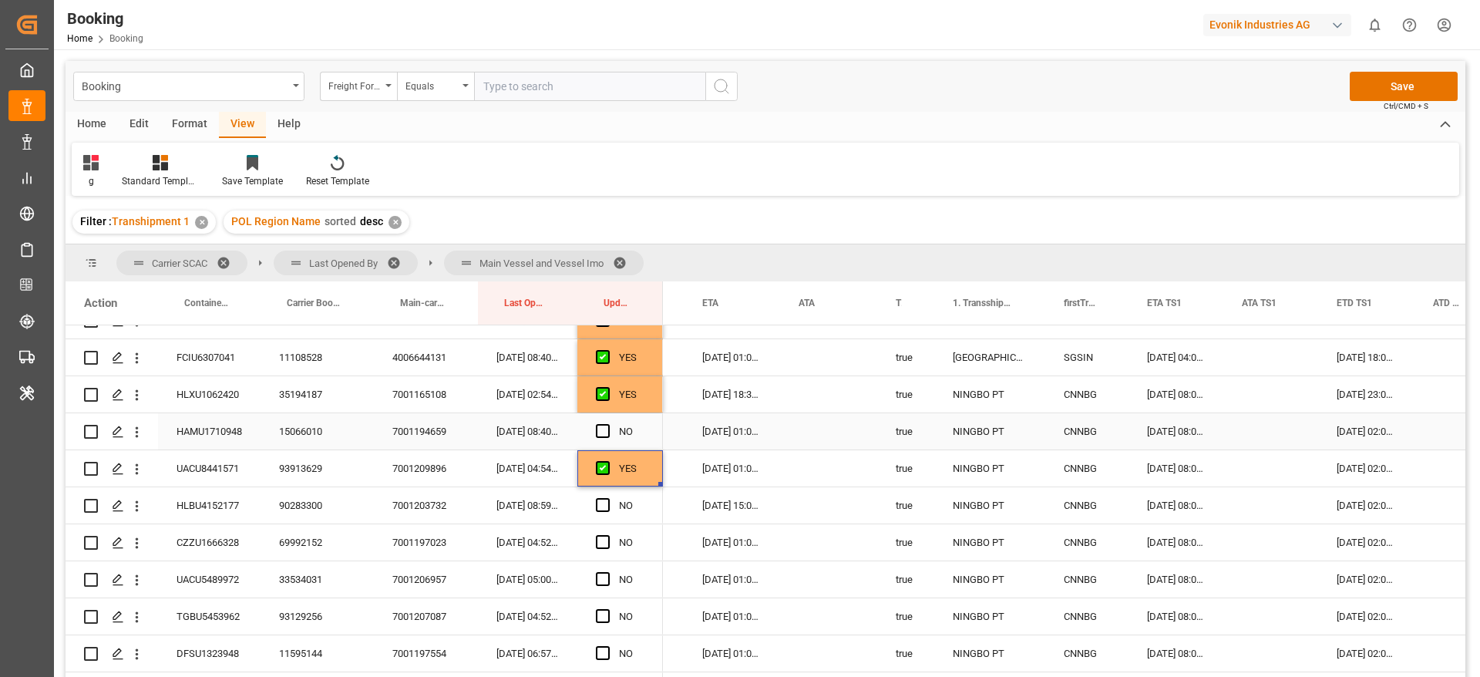
click at [608, 442] on div "Press SPACE to select this row." at bounding box center [607, 431] width 23 height 35
click at [608, 429] on span "Press SPACE to select this row." at bounding box center [603, 431] width 14 height 14
click at [608, 424] on input "Press SPACE to select this row." at bounding box center [608, 424] width 0 height 0
click at [600, 504] on span "Press SPACE to select this row." at bounding box center [603, 505] width 14 height 14
click at [608, 498] on input "Press SPACE to select this row." at bounding box center [608, 498] width 0 height 0
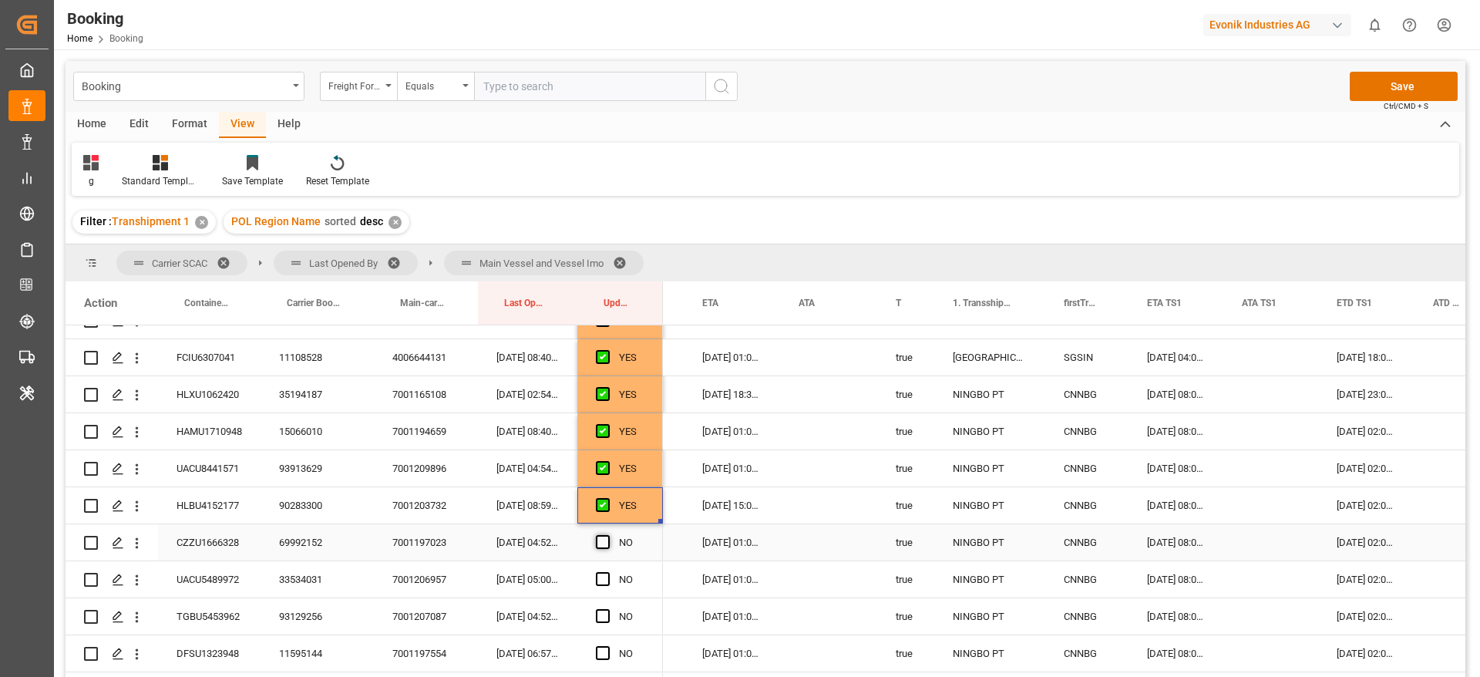
click at [604, 537] on span "Press SPACE to select this row." at bounding box center [603, 542] width 14 height 14
click at [608, 535] on input "Press SPACE to select this row." at bounding box center [608, 535] width 0 height 0
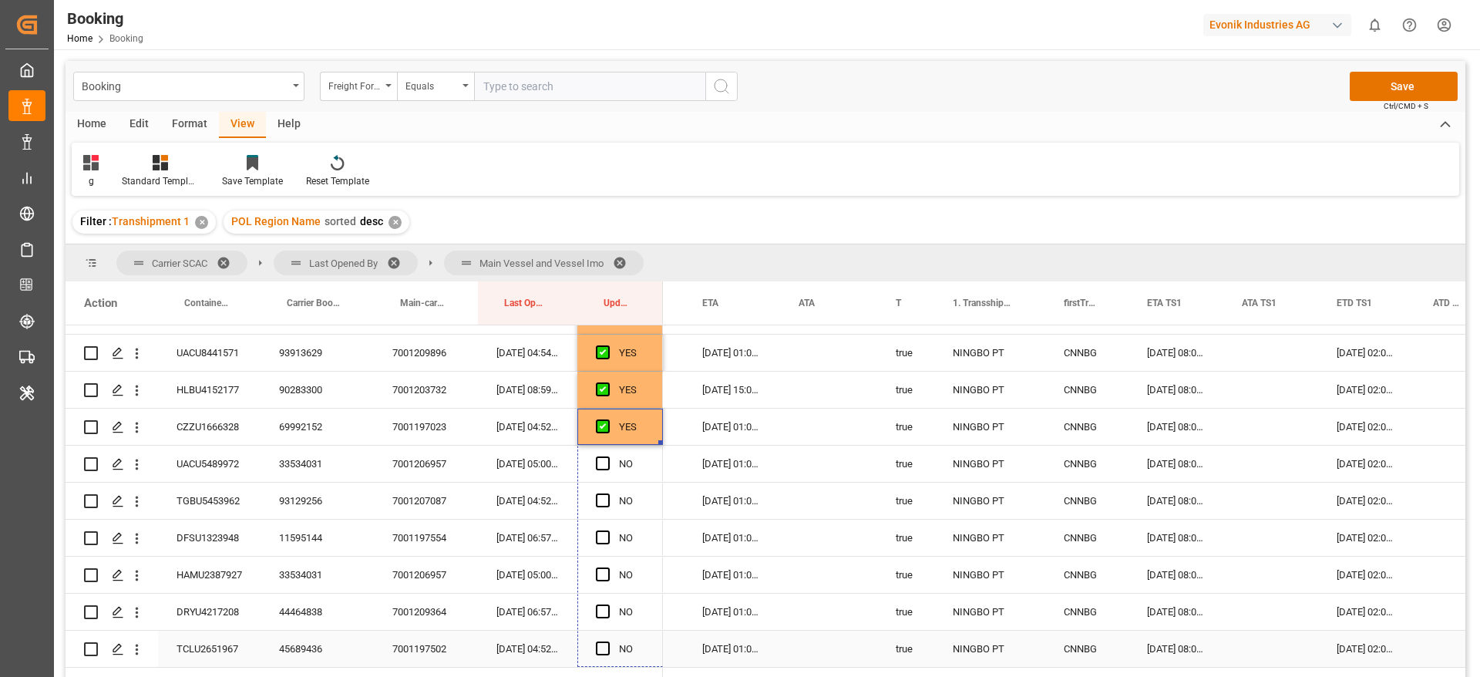
drag, startPoint x: 660, startPoint y: 441, endPoint x: 659, endPoint y: 658, distance: 216.6
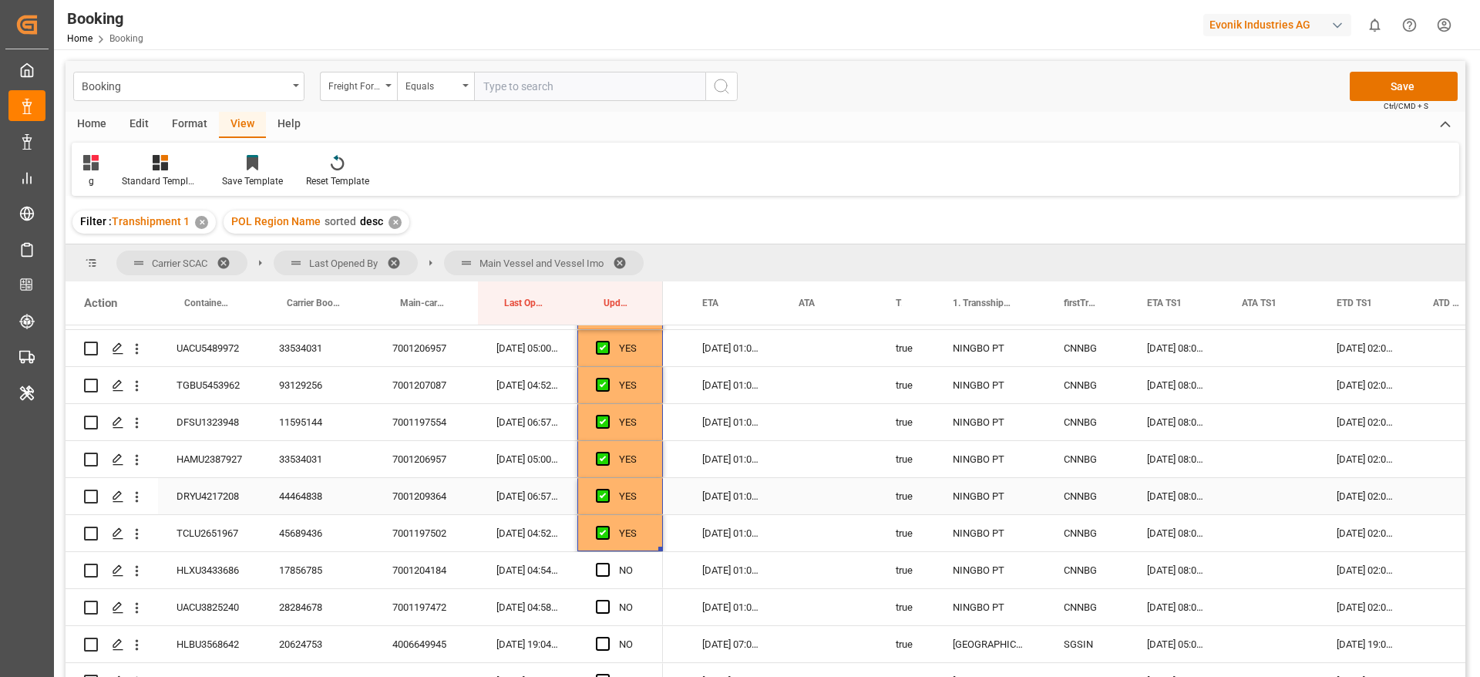
scroll to position [2776, 0]
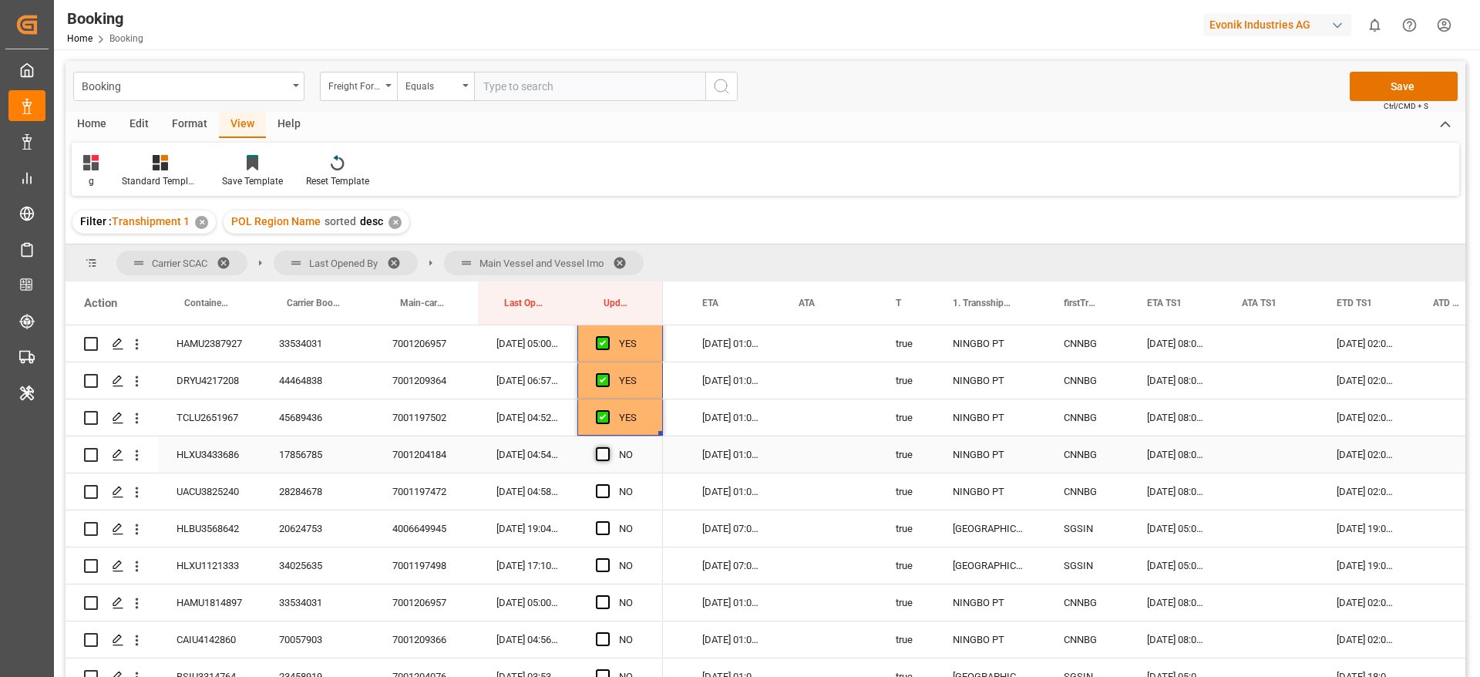
click at [608, 454] on span "Press SPACE to select this row." at bounding box center [603, 454] width 14 height 14
click at [608, 447] on input "Press SPACE to select this row." at bounding box center [608, 447] width 0 height 0
click at [605, 487] on span "Press SPACE to select this row." at bounding box center [603, 491] width 14 height 14
click at [608, 484] on input "Press SPACE to select this row." at bounding box center [608, 484] width 0 height 0
click at [315, 537] on div "20624753" at bounding box center [317, 528] width 113 height 36
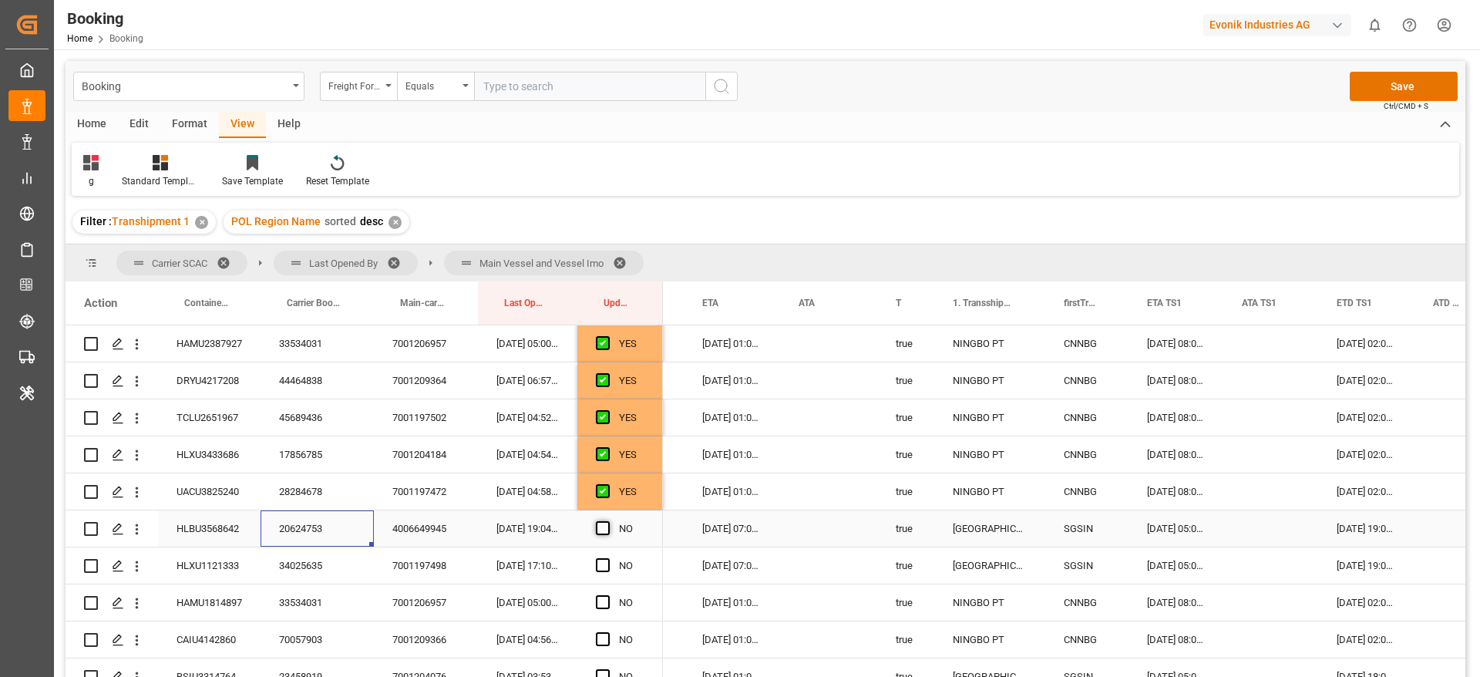
click at [601, 528] on span "Press SPACE to select this row." at bounding box center [603, 528] width 14 height 14
click at [608, 521] on input "Press SPACE to select this row." at bounding box center [608, 521] width 0 height 0
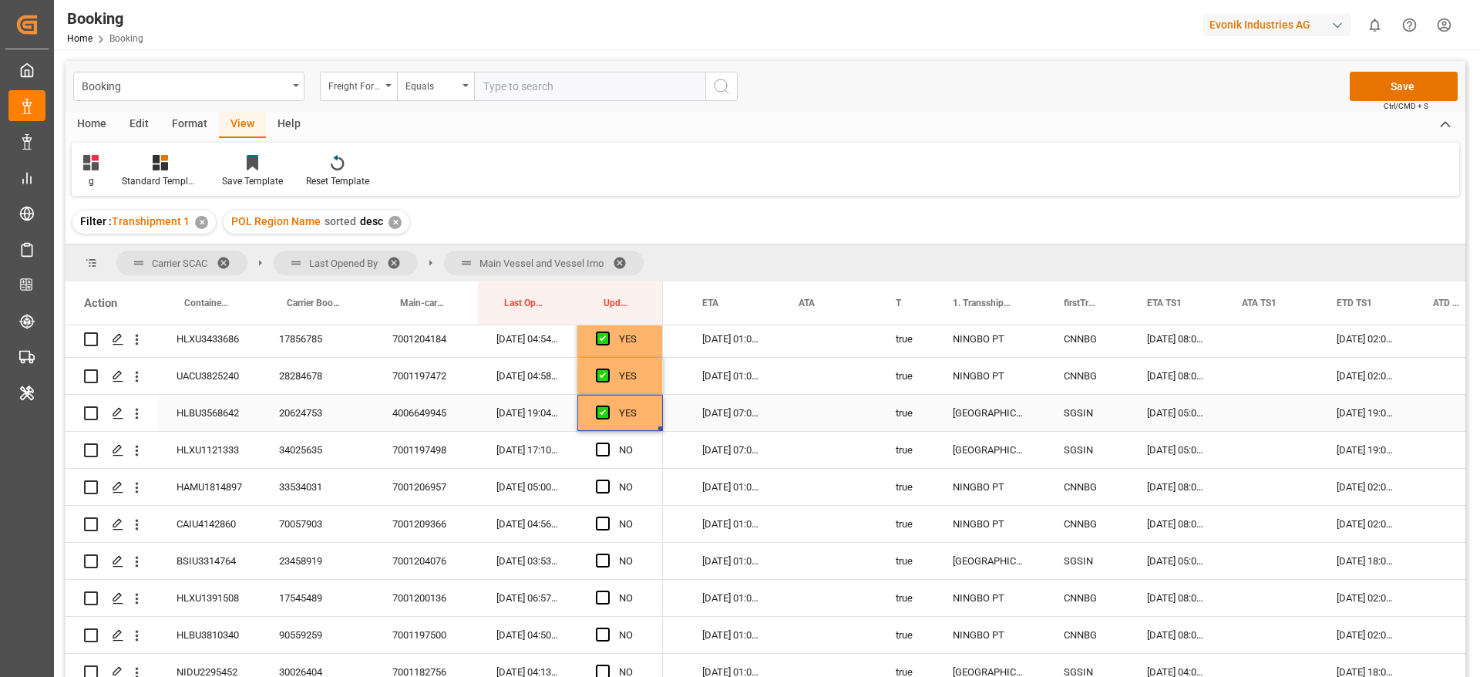
click at [1353, 414] on div "27-08-2025 19:00:00" at bounding box center [1366, 413] width 96 height 36
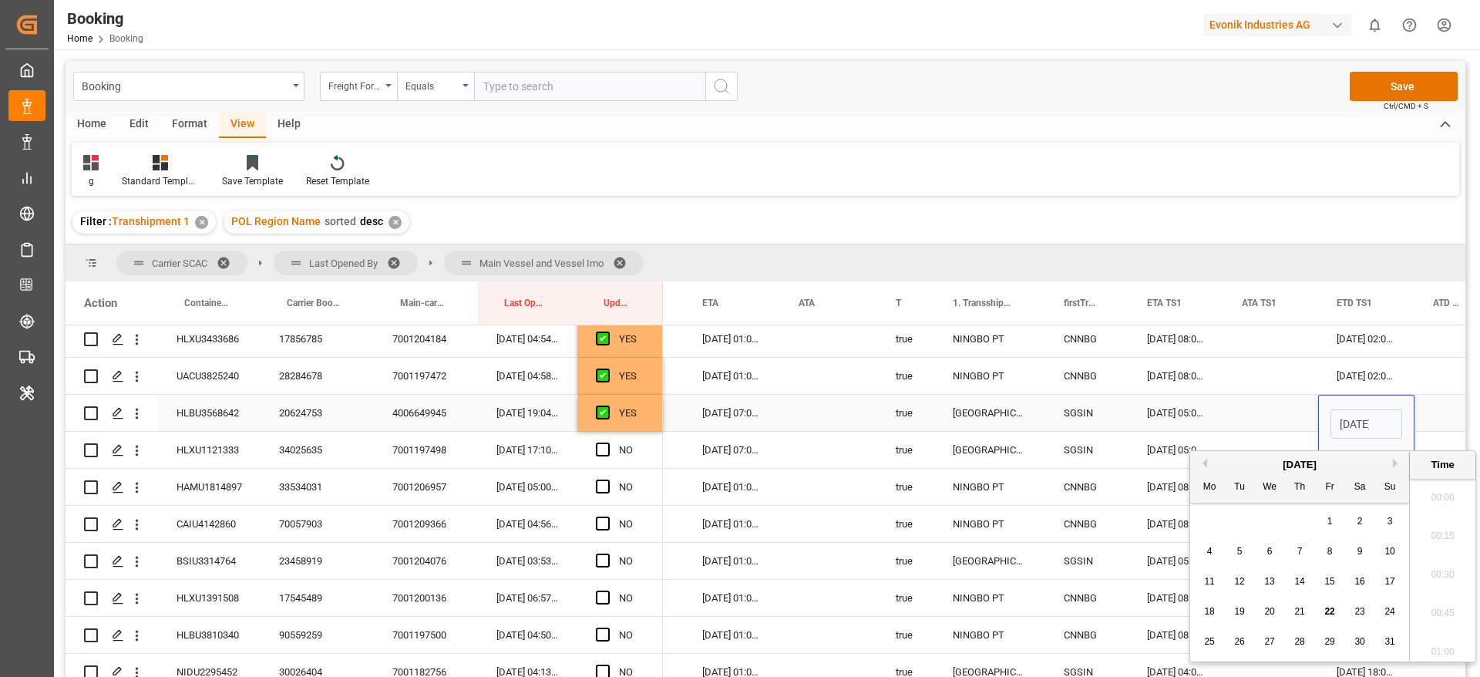
scroll to position [2280, 0]
click at [1364, 638] on span "30" at bounding box center [1360, 641] width 10 height 11
type input "30-08-2025 19:00"
click at [744, 454] on div "02-09-2025 07:00:00" at bounding box center [732, 450] width 96 height 36
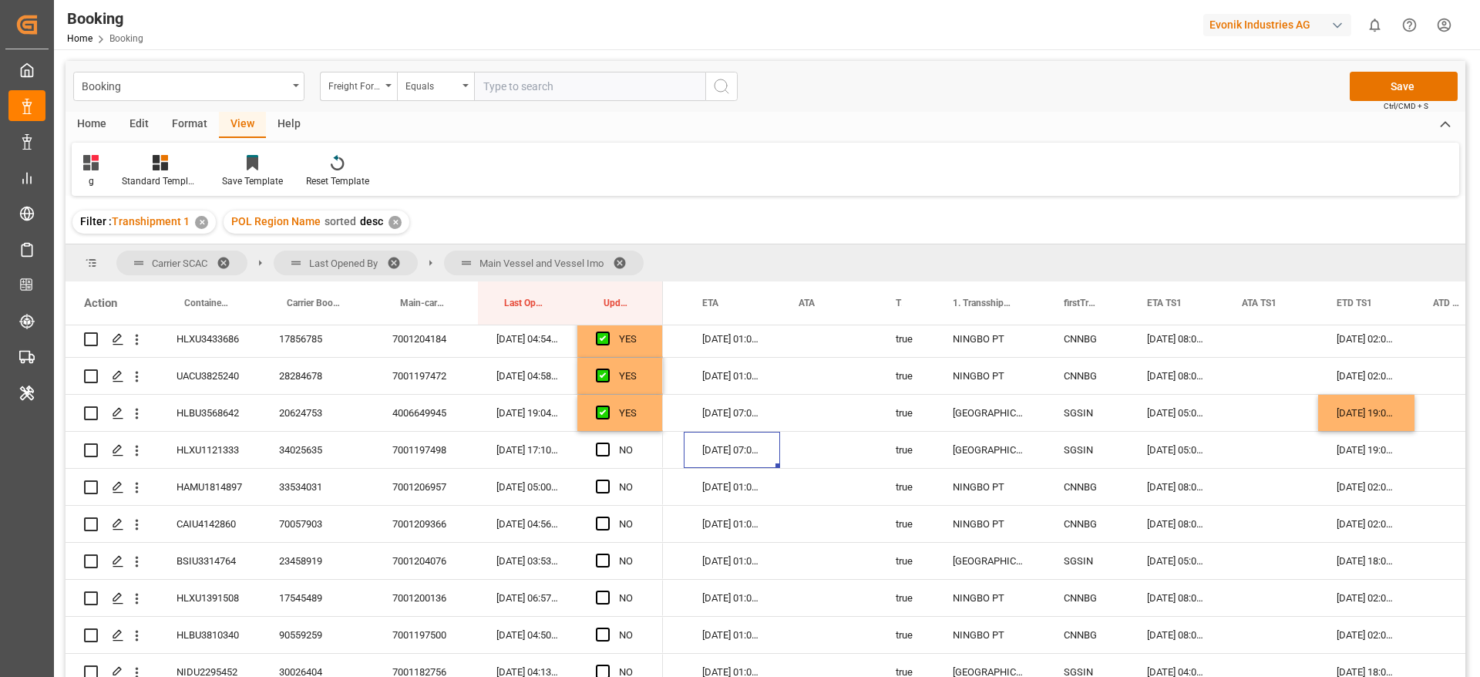
click at [744, 454] on div "02-09-2025 07:00:00" at bounding box center [732, 450] width 96 height 36
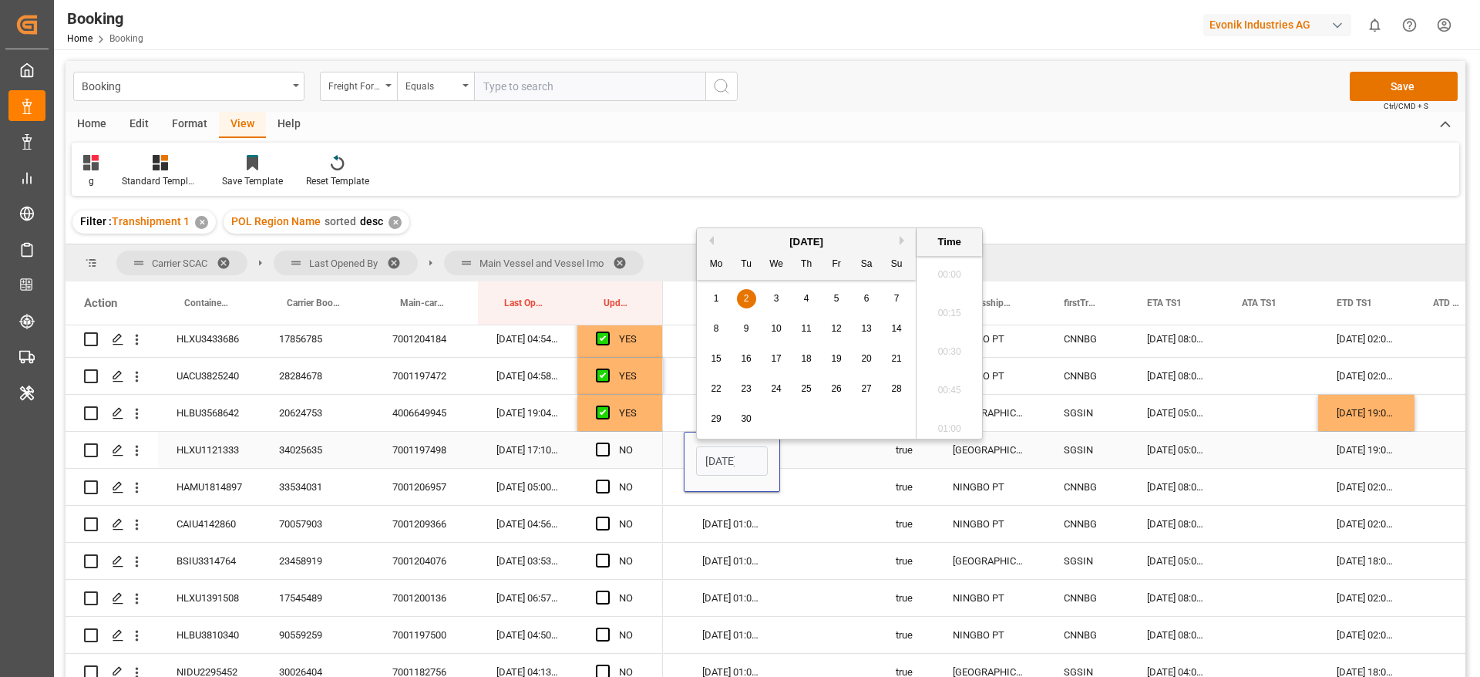
scroll to position [0, 54]
click at [771, 314] on div "10" at bounding box center [776, 321] width 19 height 19
type input "10-09-2025 07:00"
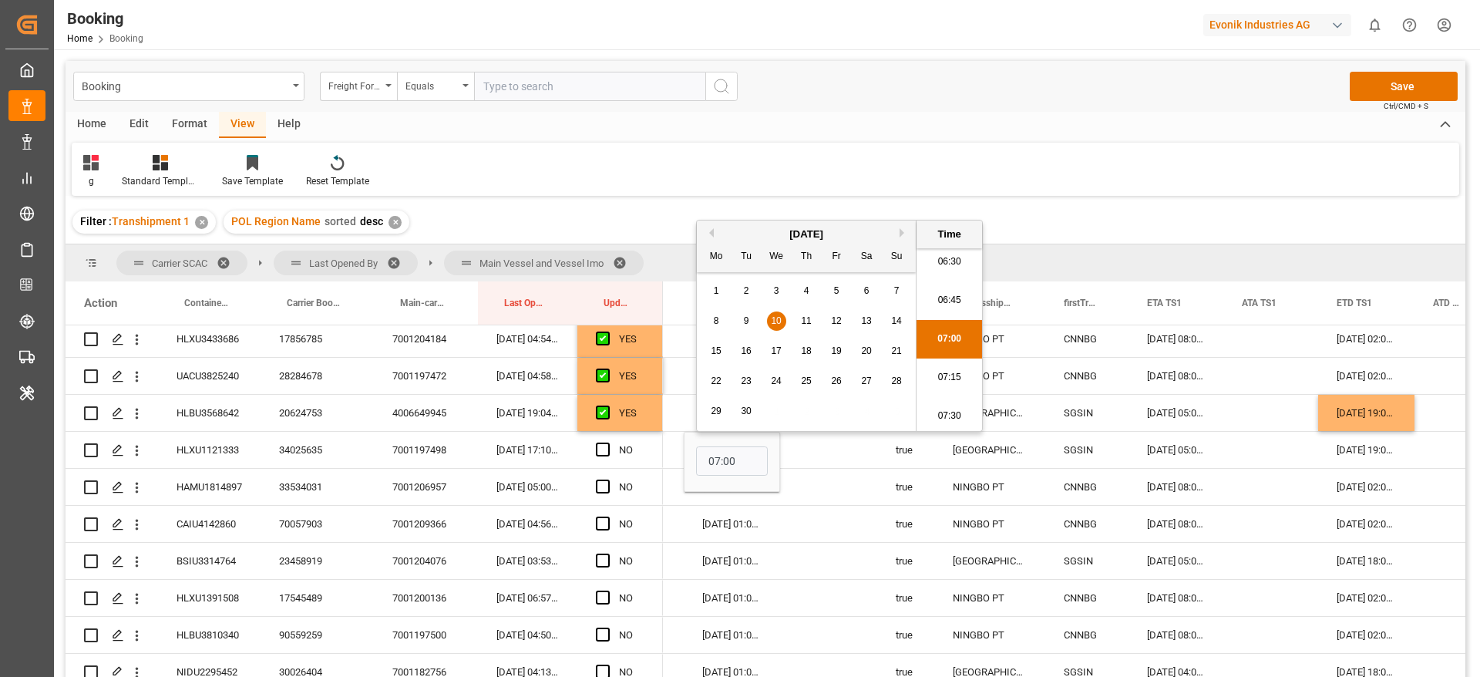
scroll to position [0, 0]
click at [608, 449] on span "Press SPACE to select this row." at bounding box center [603, 450] width 14 height 14
click at [608, 443] on input "Press SPACE to select this row." at bounding box center [608, 443] width 0 height 0
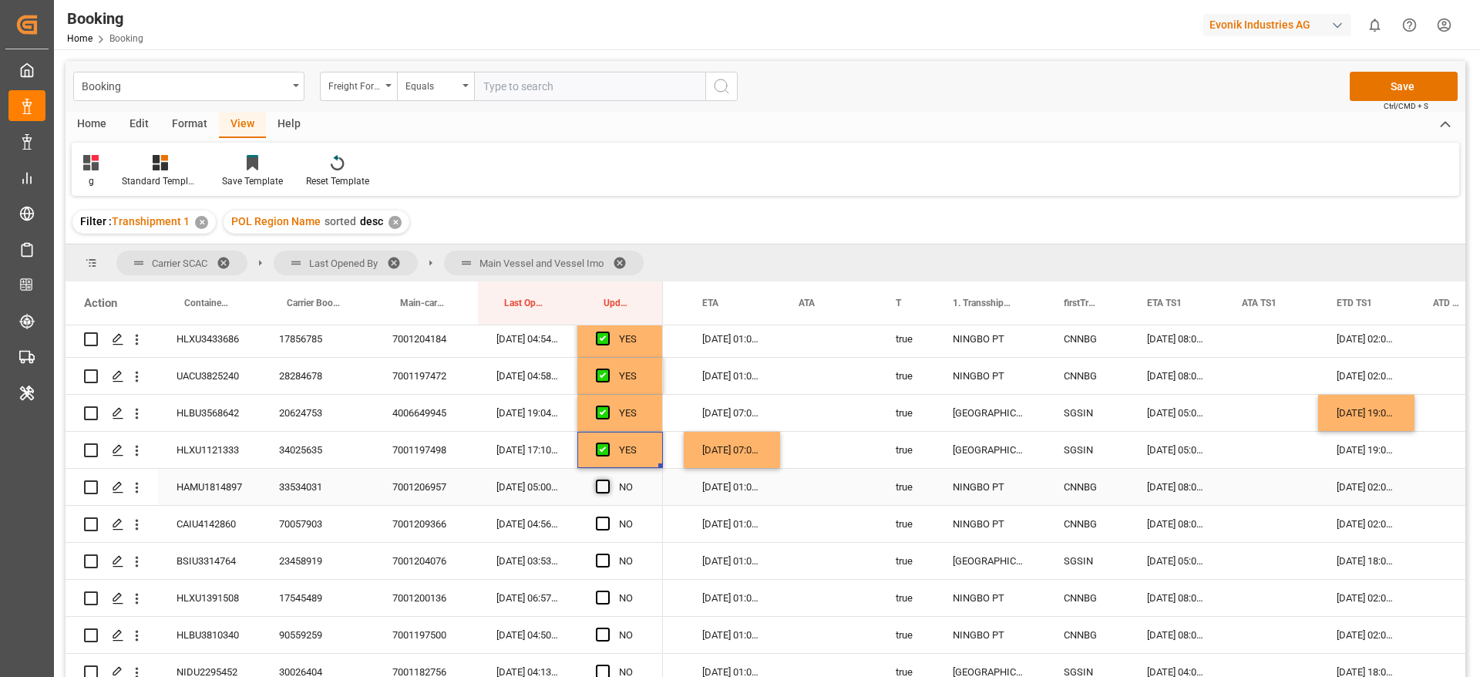
click at [606, 486] on span "Press SPACE to select this row." at bounding box center [603, 487] width 14 height 14
click at [608, 480] on input "Press SPACE to select this row." at bounding box center [608, 480] width 0 height 0
click at [608, 517] on span "Press SPACE to select this row." at bounding box center [603, 524] width 14 height 14
click at [608, 517] on input "Press SPACE to select this row." at bounding box center [608, 517] width 0 height 0
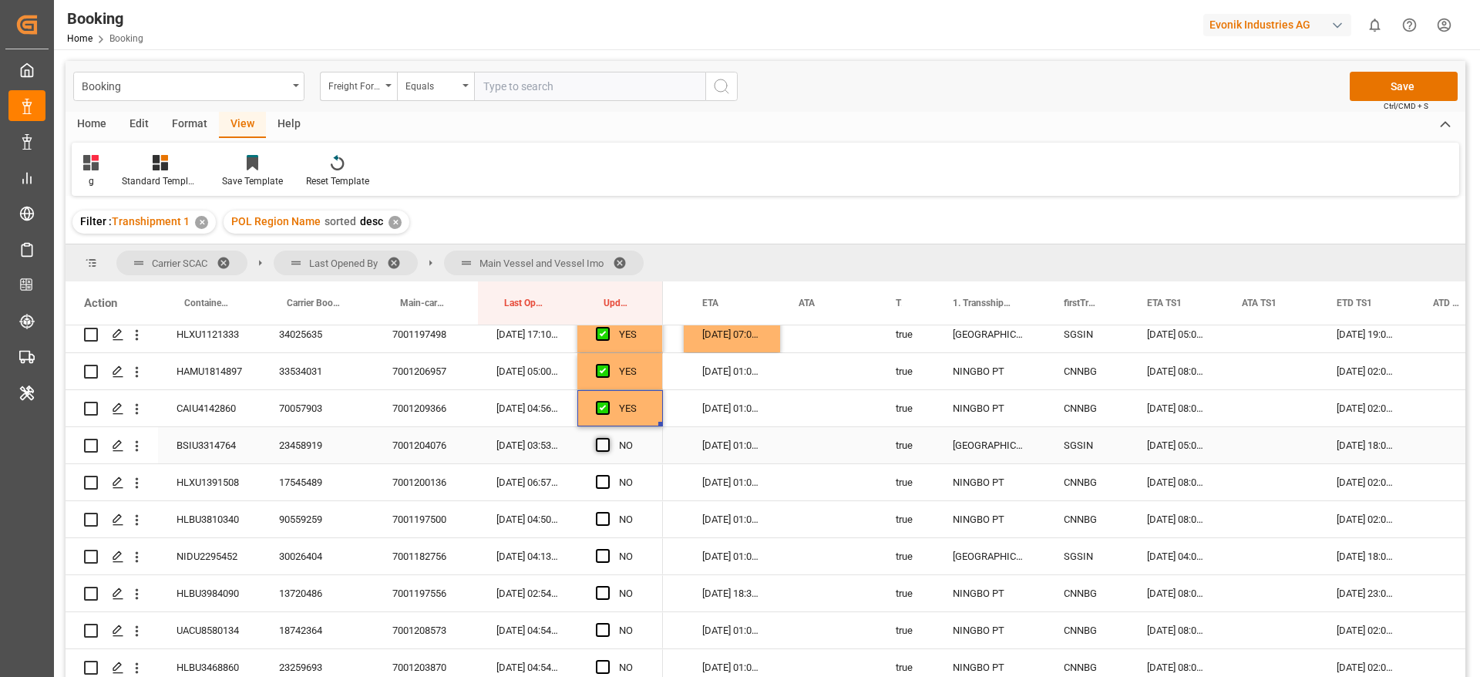
click at [598, 444] on span "Press SPACE to select this row." at bounding box center [603, 445] width 14 height 14
click at [608, 438] on input "Press SPACE to select this row." at bounding box center [608, 438] width 0 height 0
click at [610, 487] on div "Press SPACE to select this row." at bounding box center [607, 482] width 23 height 35
click at [604, 485] on span "Press SPACE to select this row." at bounding box center [603, 482] width 14 height 14
click at [608, 475] on input "Press SPACE to select this row." at bounding box center [608, 475] width 0 height 0
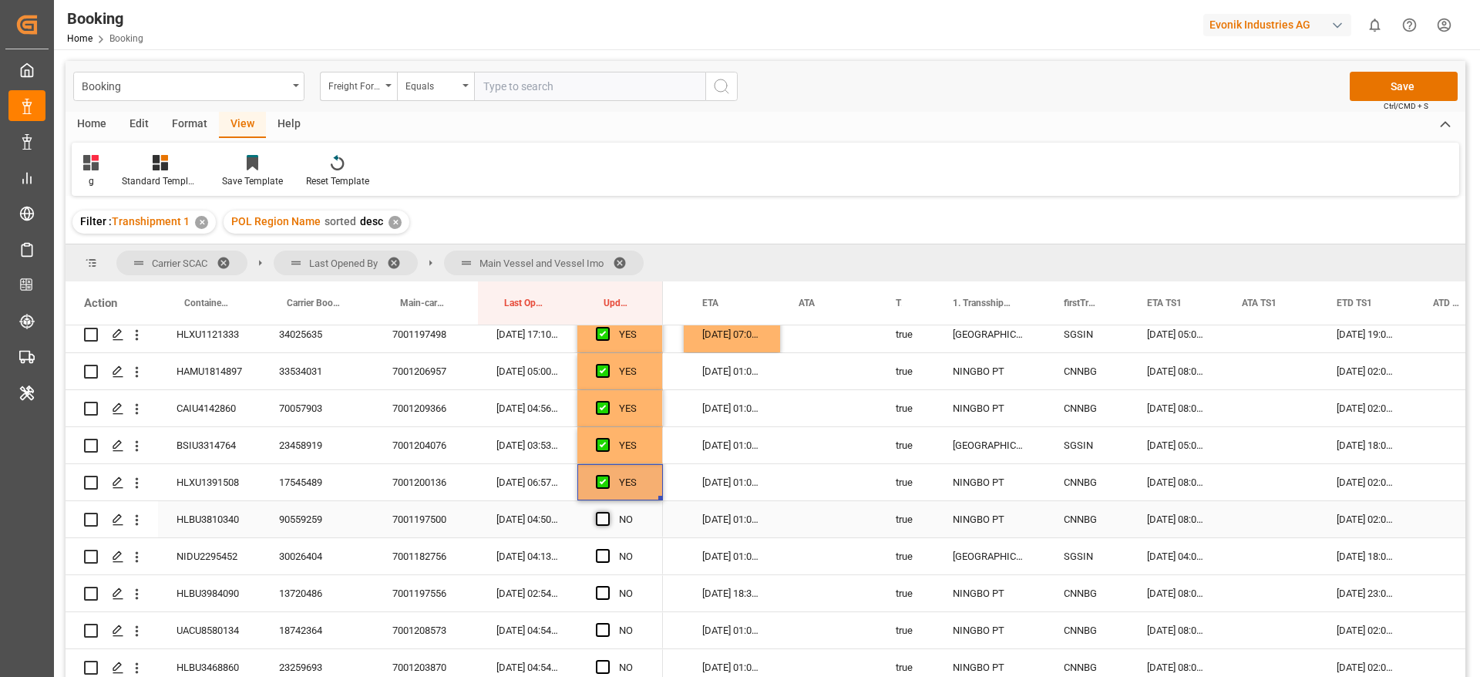
click at [604, 524] on span "Press SPACE to select this row." at bounding box center [603, 519] width 14 height 14
click at [608, 512] on input "Press SPACE to select this row." at bounding box center [608, 512] width 0 height 0
click at [602, 561] on span "Press SPACE to select this row." at bounding box center [603, 556] width 14 height 14
click at [608, 549] on input "Press SPACE to select this row." at bounding box center [608, 549] width 0 height 0
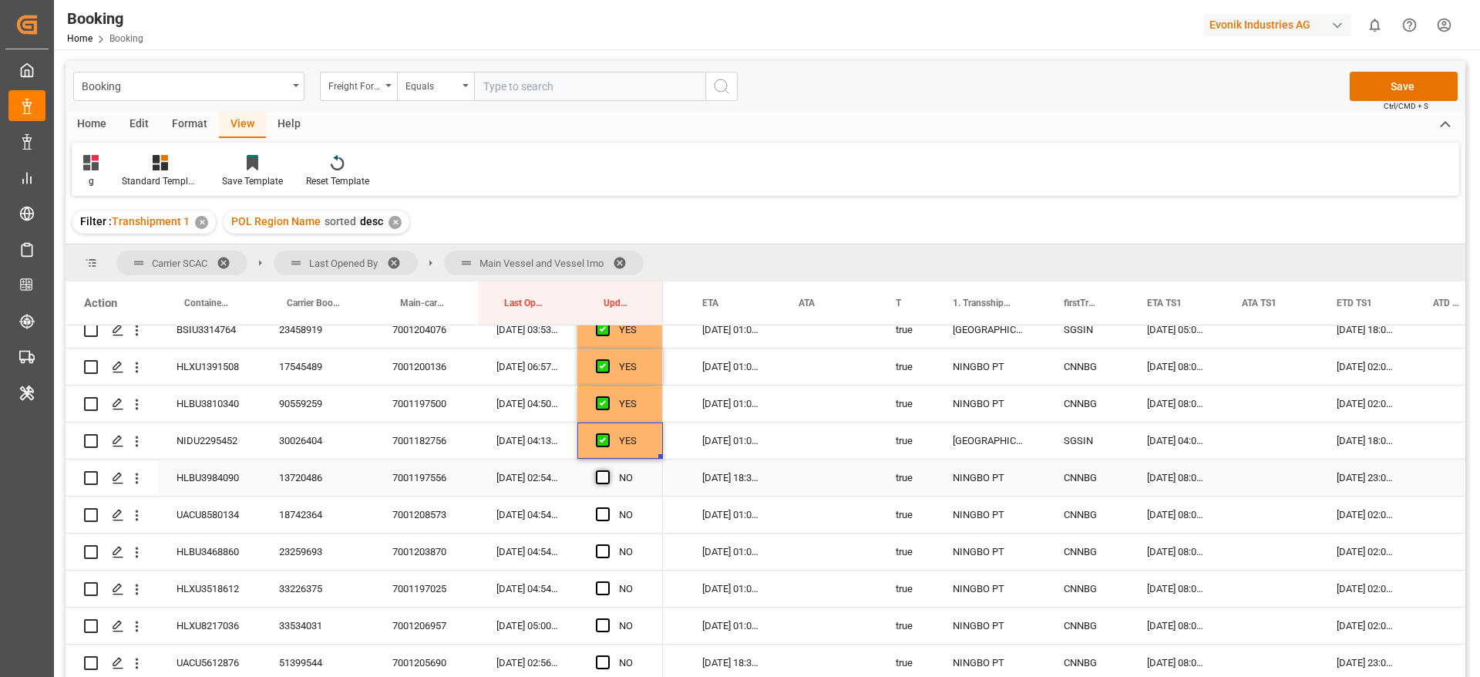
click at [604, 474] on span "Press SPACE to select this row." at bounding box center [603, 477] width 14 height 14
click at [608, 470] on input "Press SPACE to select this row." at bounding box center [608, 470] width 0 height 0
click at [604, 512] on span "Press SPACE to select this row." at bounding box center [603, 514] width 14 height 14
click at [608, 507] on input "Press SPACE to select this row." at bounding box center [608, 507] width 0 height 0
click at [603, 555] on span "Press SPACE to select this row." at bounding box center [603, 551] width 14 height 14
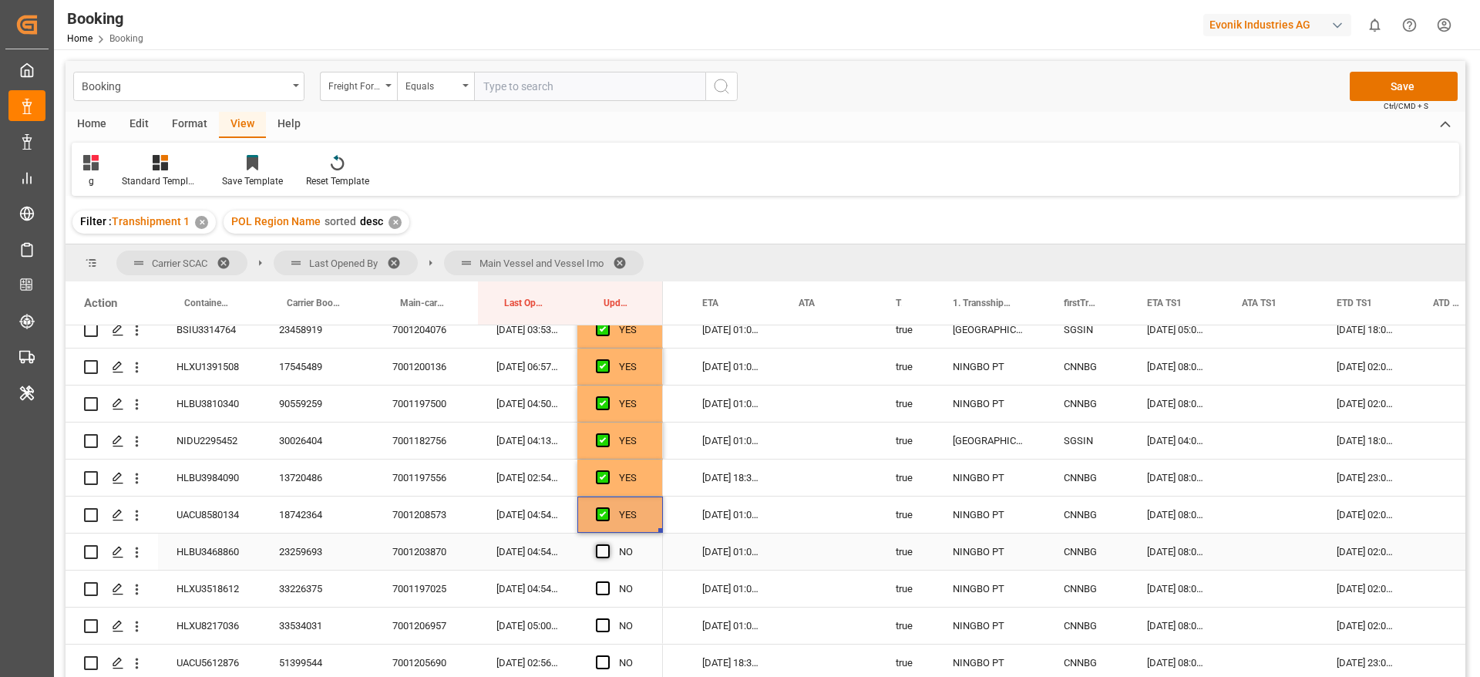
click at [608, 544] on input "Press SPACE to select this row." at bounding box center [608, 544] width 0 height 0
click at [600, 593] on span "Press SPACE to select this row." at bounding box center [603, 588] width 14 height 14
click at [608, 581] on input "Press SPACE to select this row." at bounding box center [608, 581] width 0 height 0
click at [601, 621] on span "Press SPACE to select this row." at bounding box center [603, 625] width 14 height 14
click at [608, 618] on input "Press SPACE to select this row." at bounding box center [608, 618] width 0 height 0
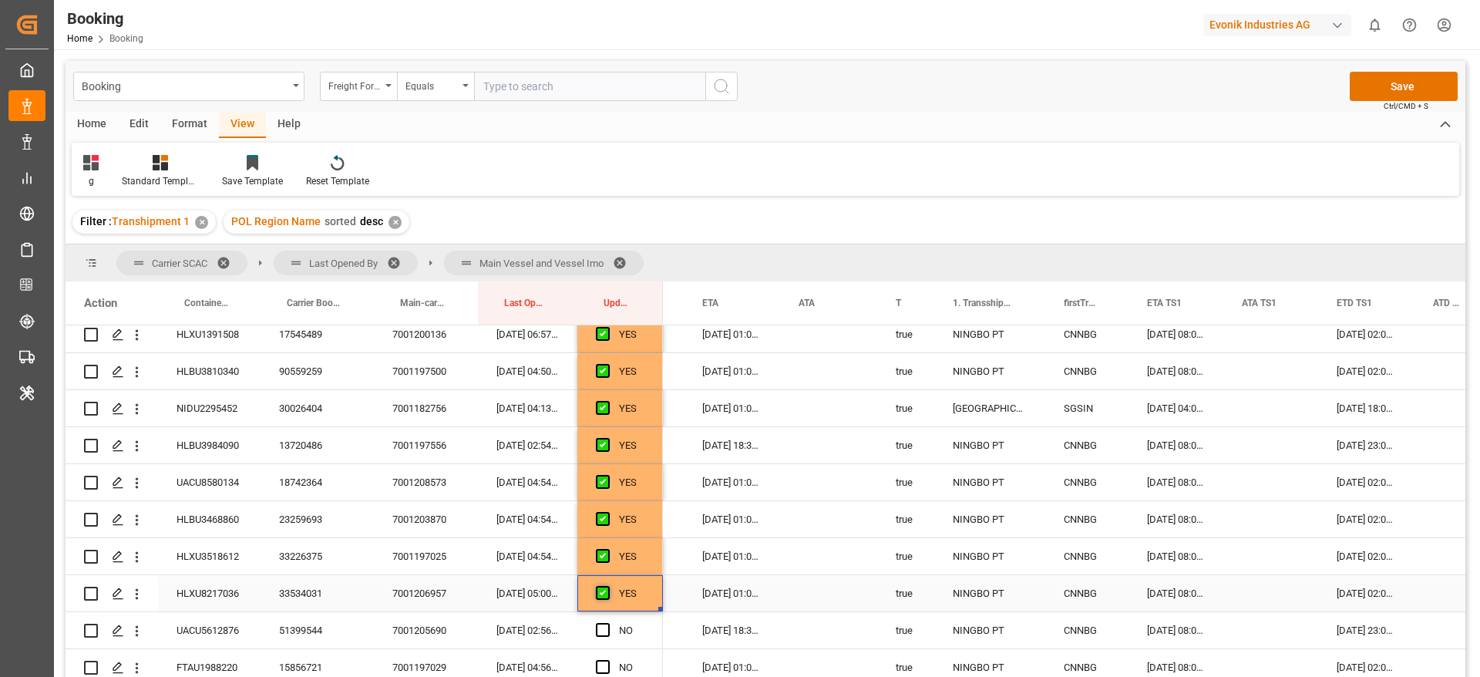
scroll to position [3238, 0]
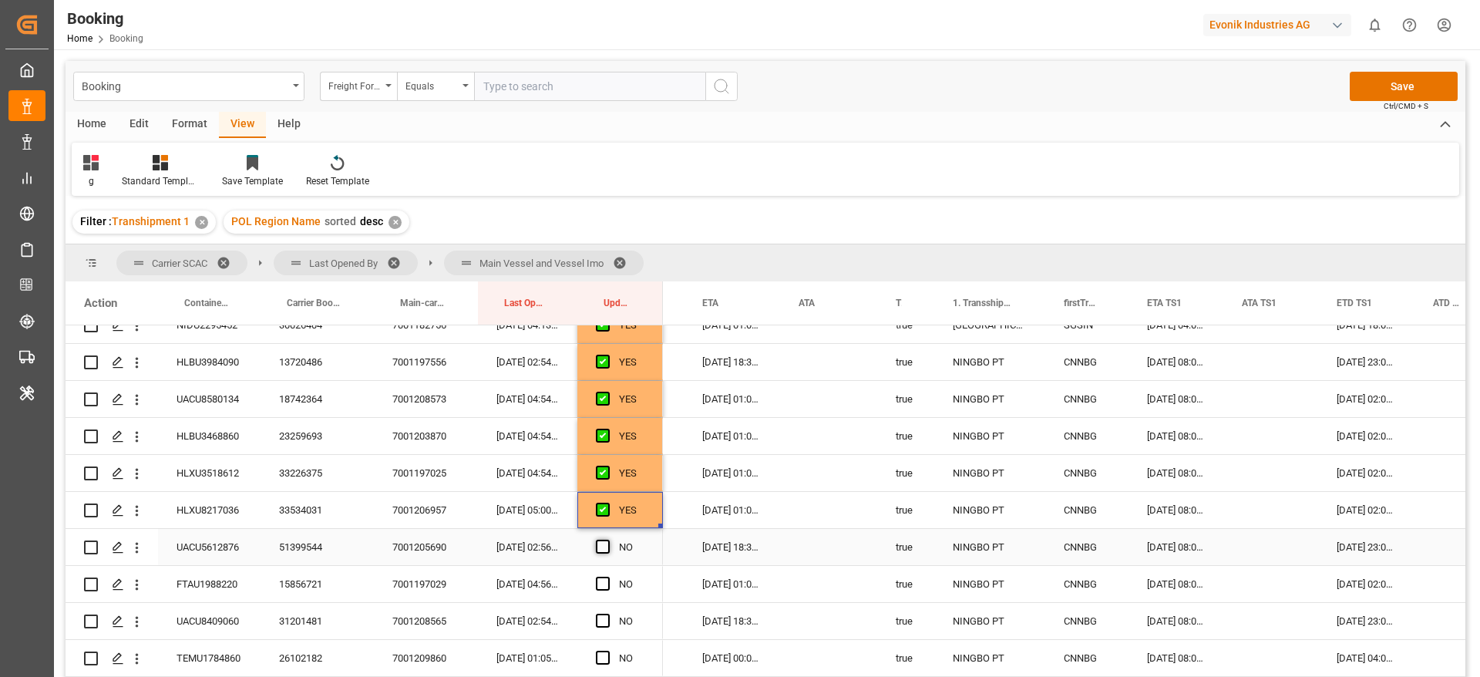
click at [604, 549] on span "Press SPACE to select this row." at bounding box center [603, 547] width 14 height 14
click at [608, 540] on input "Press SPACE to select this row." at bounding box center [608, 540] width 0 height 0
click at [604, 581] on span "Press SPACE to select this row." at bounding box center [603, 584] width 14 height 14
click at [608, 577] on input "Press SPACE to select this row." at bounding box center [608, 577] width 0 height 0
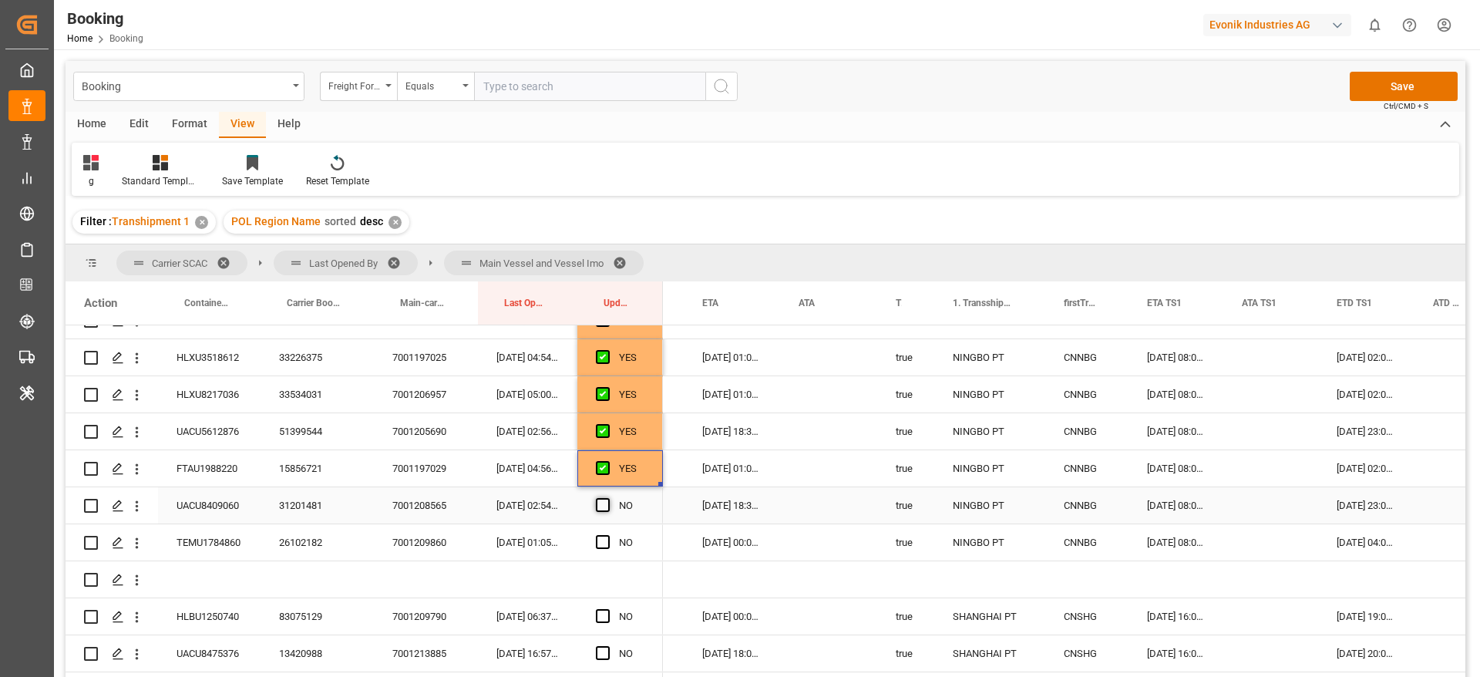
click at [601, 507] on span "Press SPACE to select this row." at bounding box center [603, 505] width 14 height 14
click at [608, 498] on input "Press SPACE to select this row." at bounding box center [608, 498] width 0 height 0
click at [602, 550] on div "Press SPACE to select this row." at bounding box center [607, 542] width 23 height 35
click at [602, 547] on span "Press SPACE to select this row." at bounding box center [603, 542] width 14 height 14
click at [608, 535] on input "Press SPACE to select this row." at bounding box center [608, 535] width 0 height 0
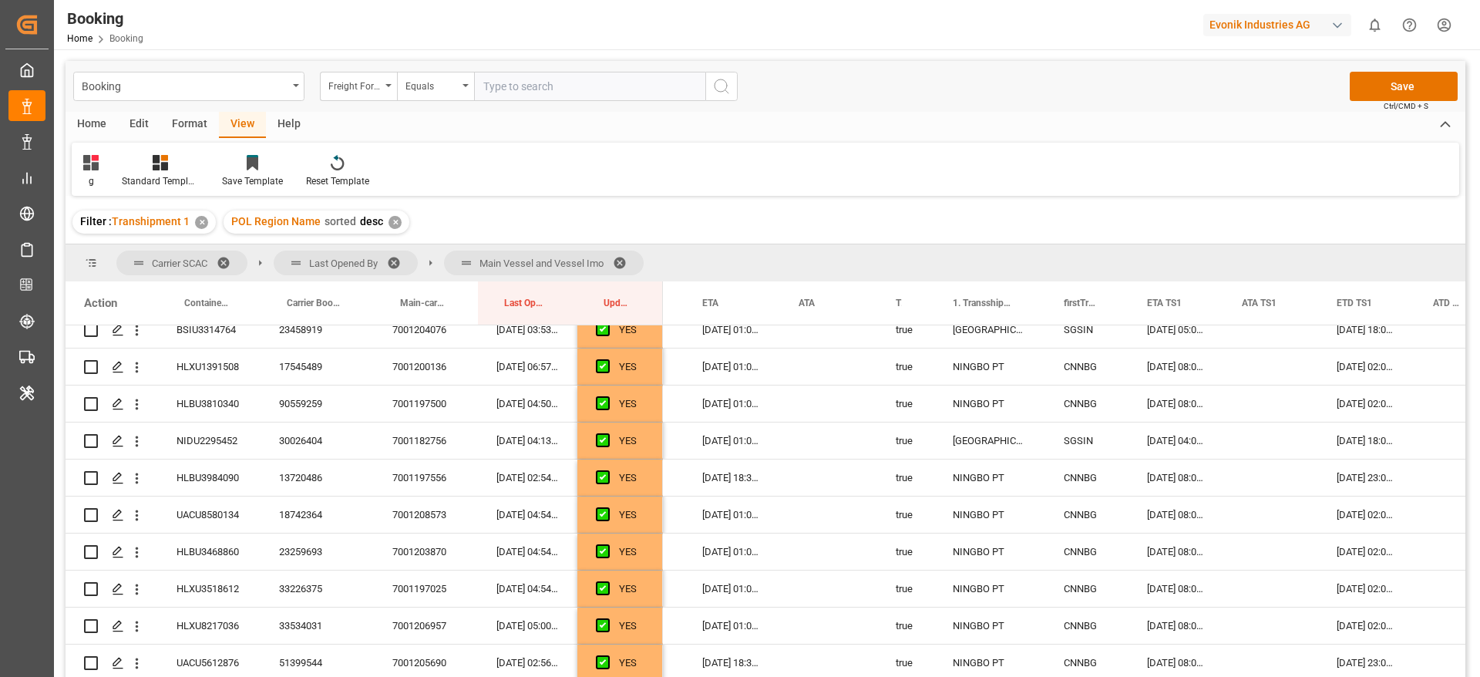
scroll to position [3585, 0]
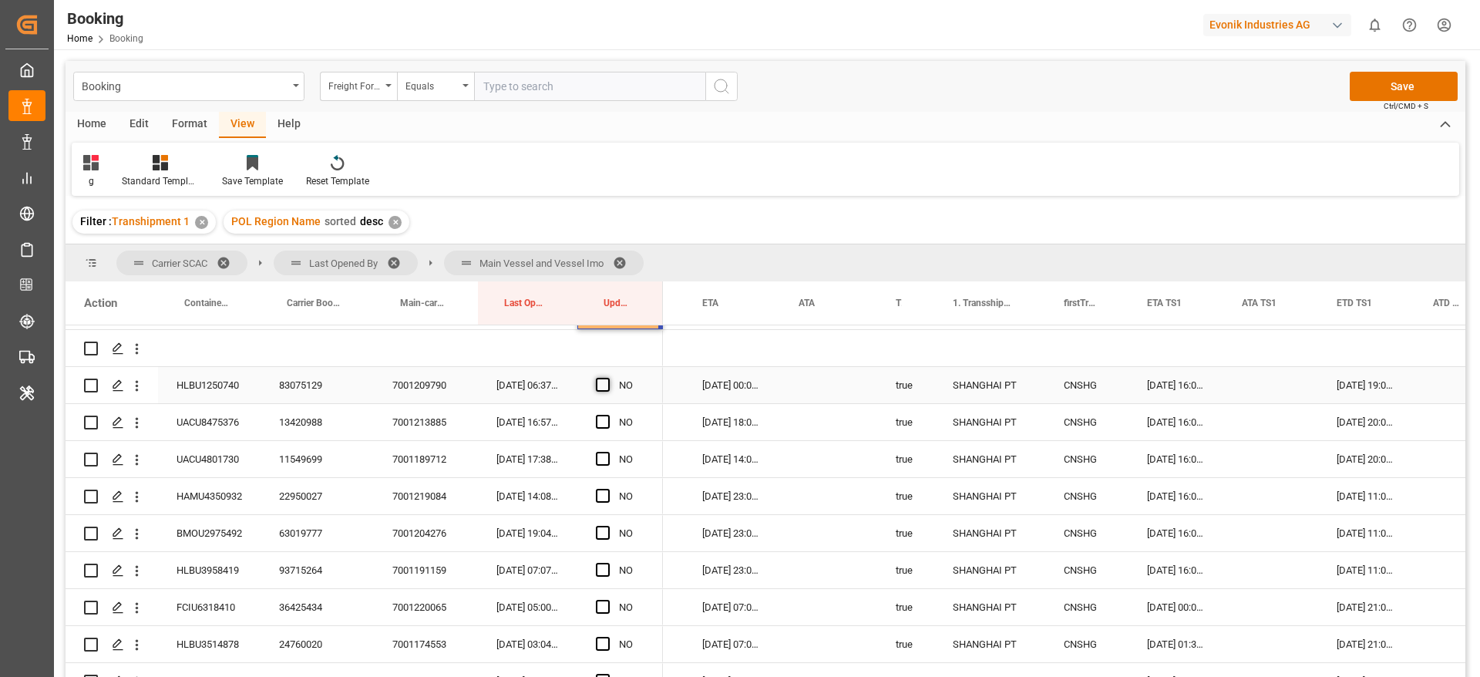
click at [602, 389] on span "Press SPACE to select this row." at bounding box center [603, 385] width 14 height 14
click at [608, 378] on input "Press SPACE to select this row." at bounding box center [608, 378] width 0 height 0
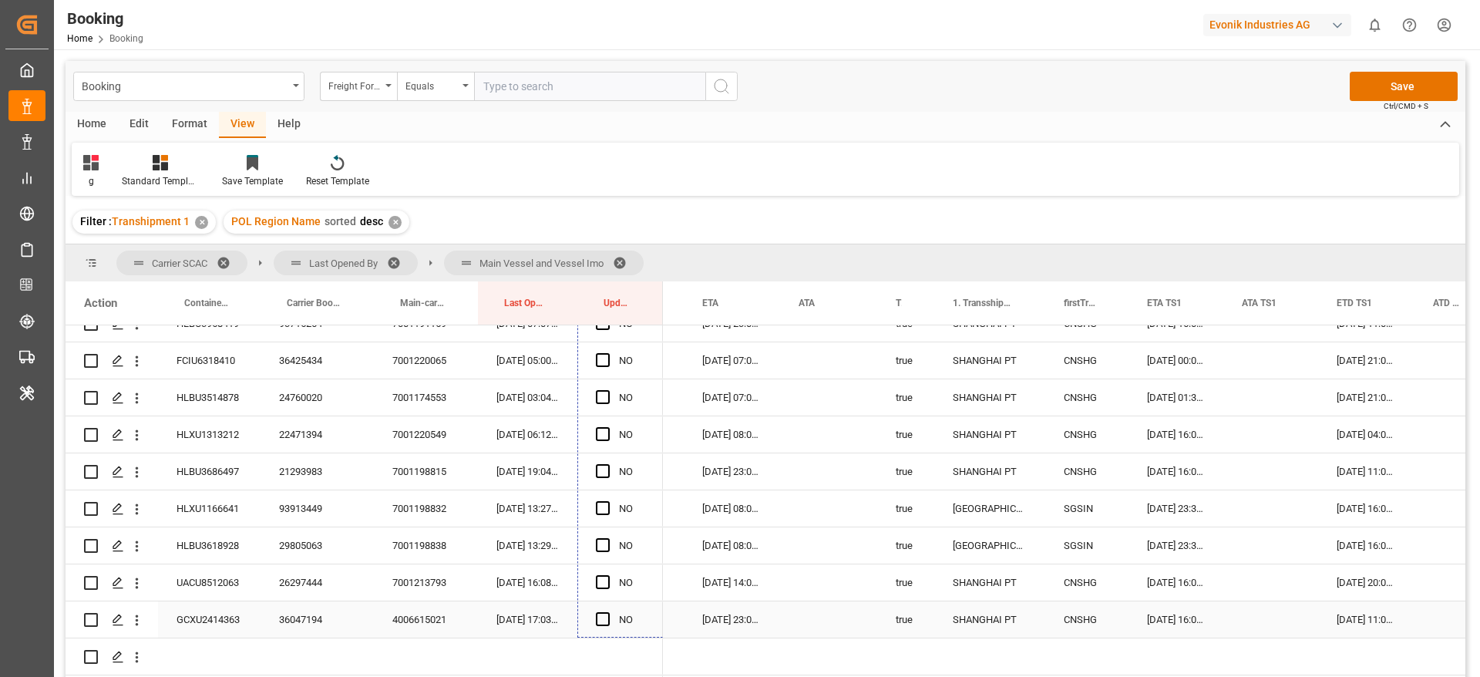
drag, startPoint x: 665, startPoint y: 629, endPoint x: 648, endPoint y: 623, distance: 18.8
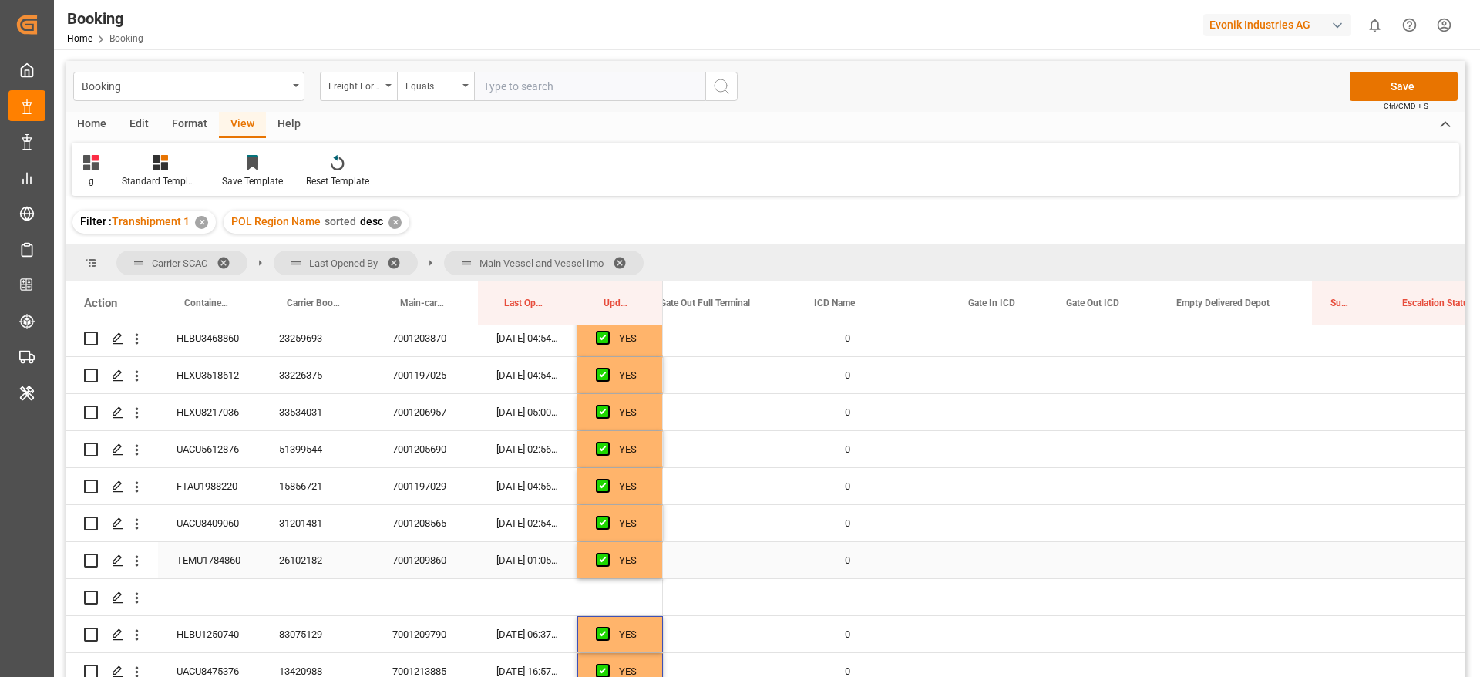
scroll to position [0, 2637]
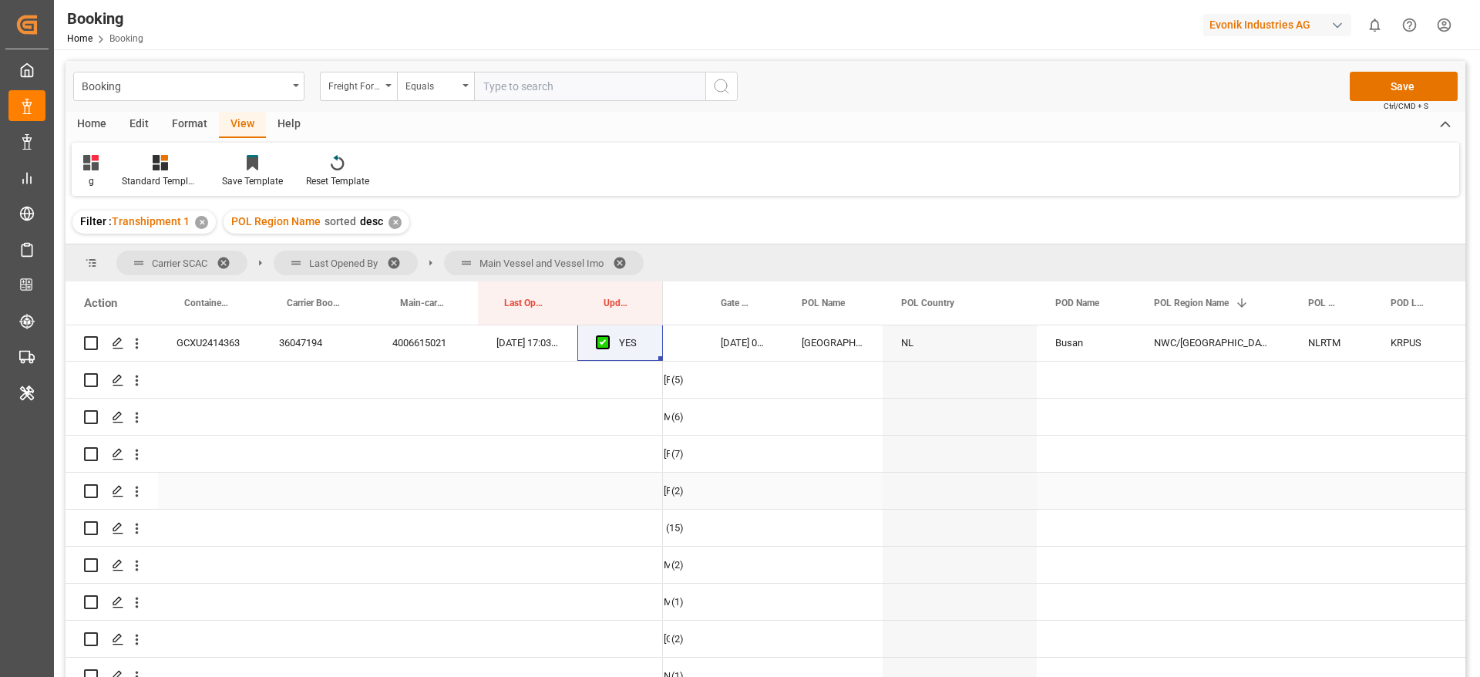
scroll to position [4163, 0]
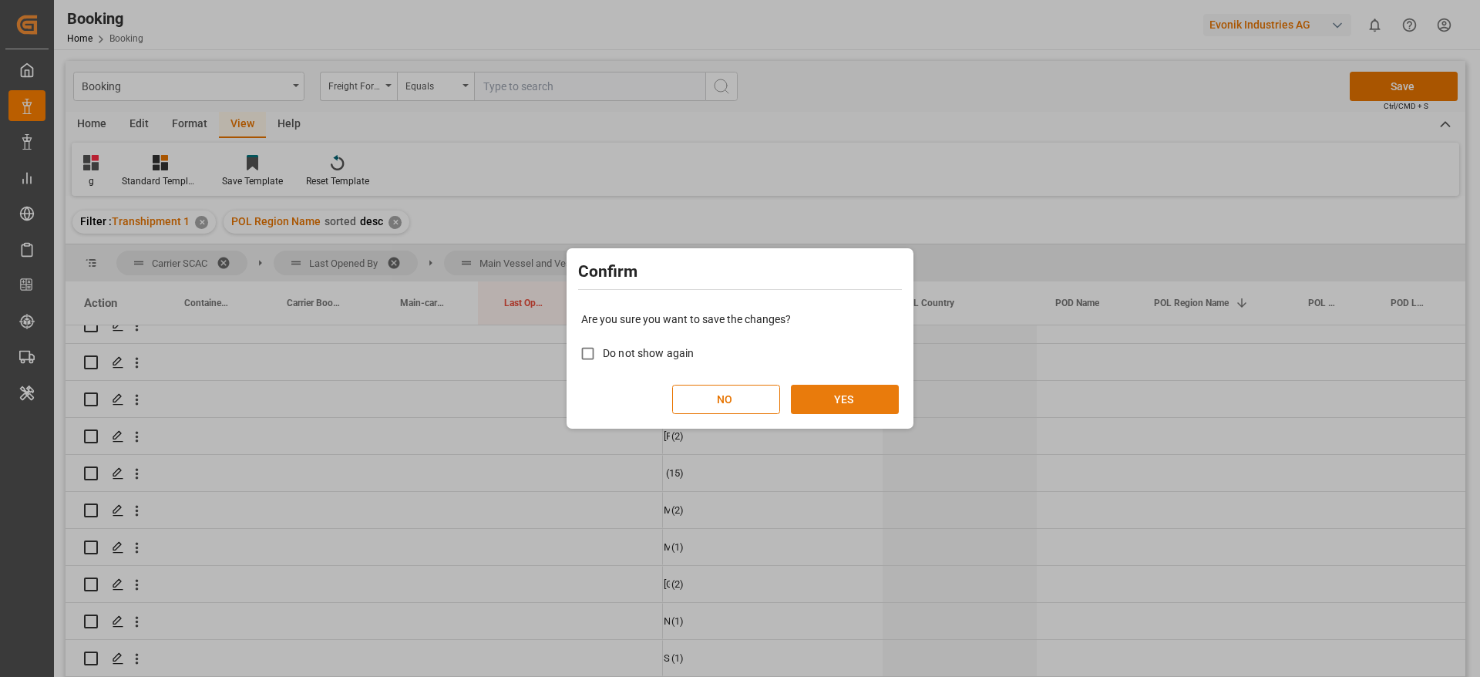
click at [845, 396] on button "YES" at bounding box center [845, 399] width 108 height 29
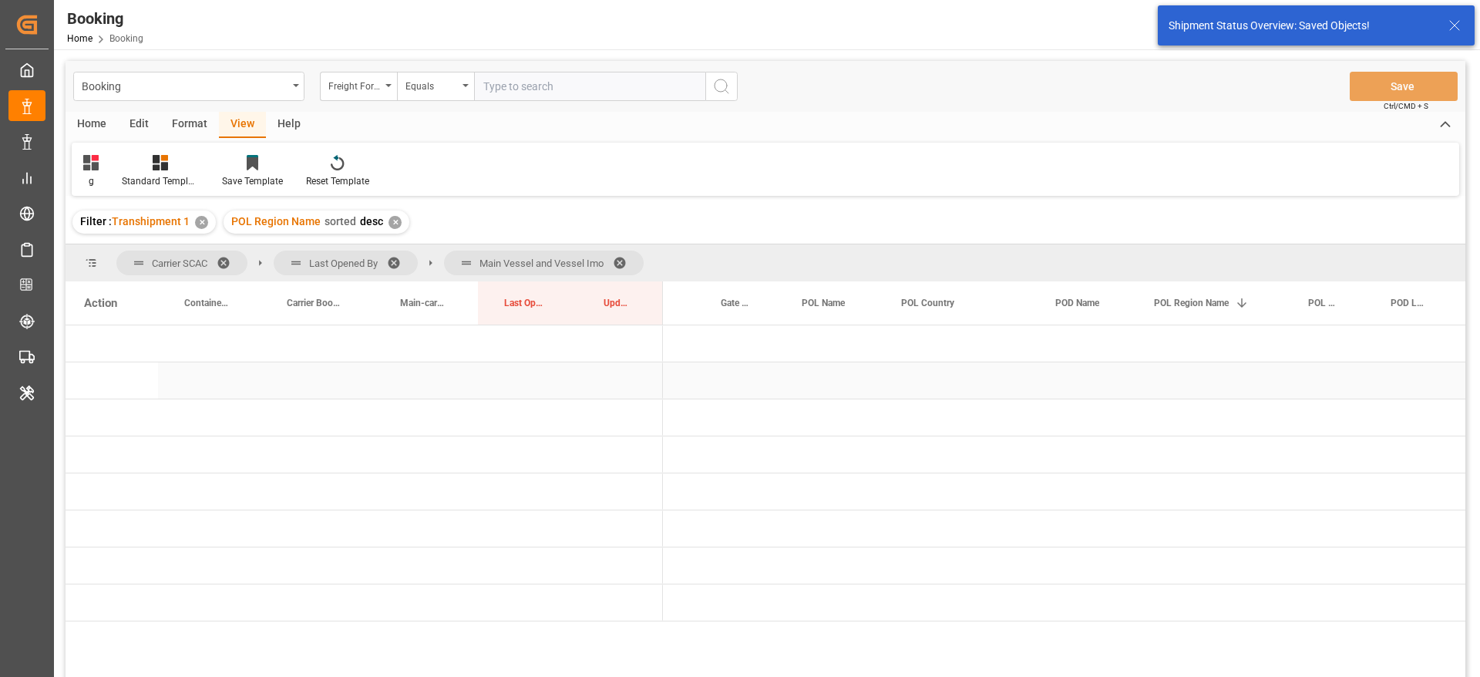
scroll to position [0, 0]
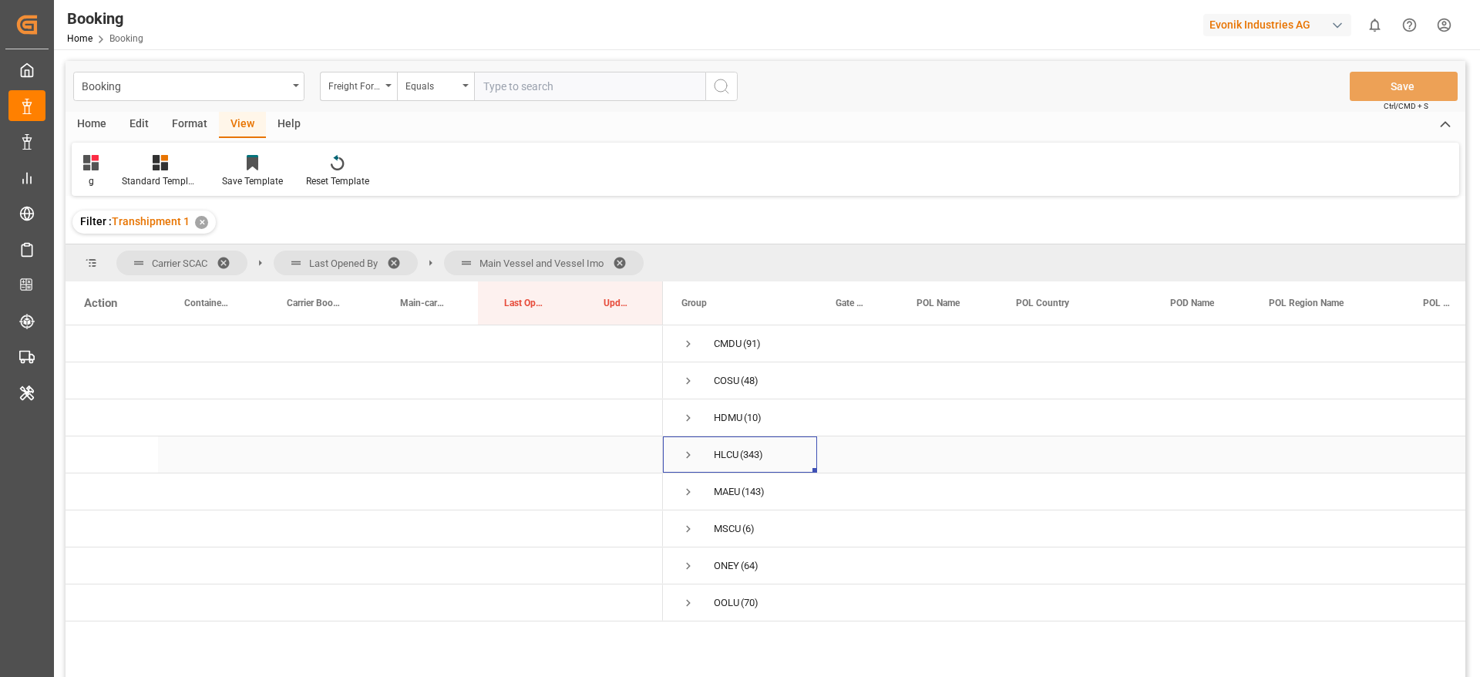
click at [688, 454] on span "Press SPACE to select this row." at bounding box center [689, 455] width 14 height 14
click at [723, 490] on span "Press SPACE to select this row." at bounding box center [721, 492] width 14 height 14
click at [626, 258] on span at bounding box center [625, 263] width 25 height 14
click at [692, 453] on span "Press SPACE to select this row." at bounding box center [689, 455] width 14 height 14
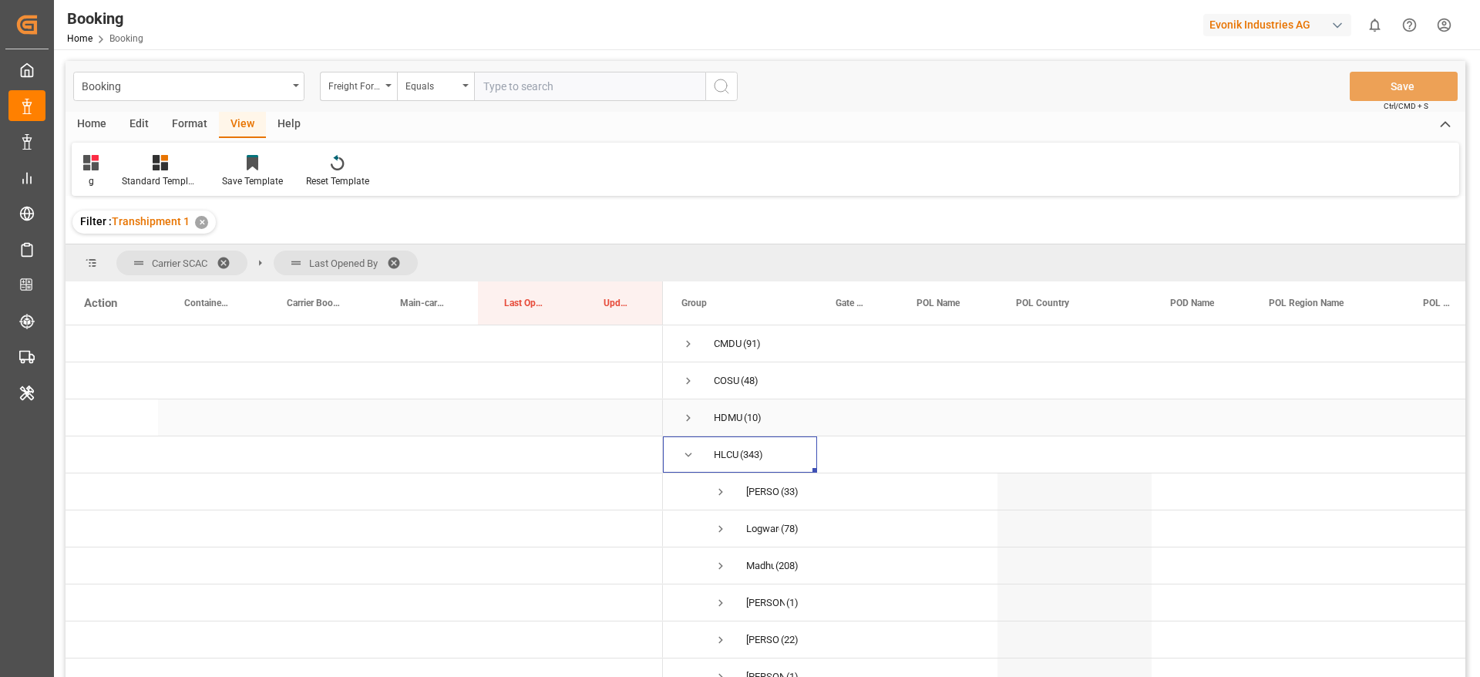
scroll to position [116, 0]
click at [722, 409] on span "Press SPACE to select this row." at bounding box center [721, 413] width 14 height 14
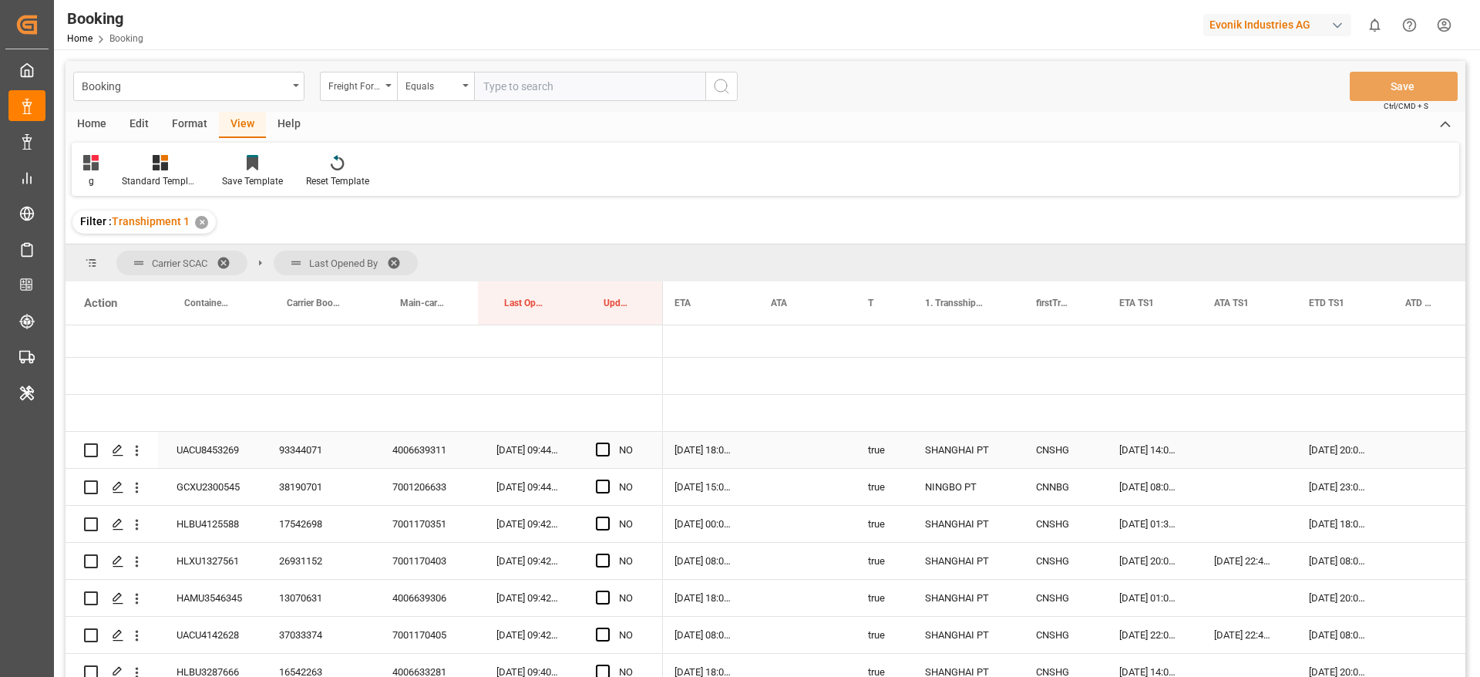
scroll to position [0, 0]
click at [601, 446] on span "Press SPACE to select this row." at bounding box center [603, 450] width 14 height 14
click at [608, 443] on input "Press SPACE to select this row." at bounding box center [608, 443] width 0 height 0
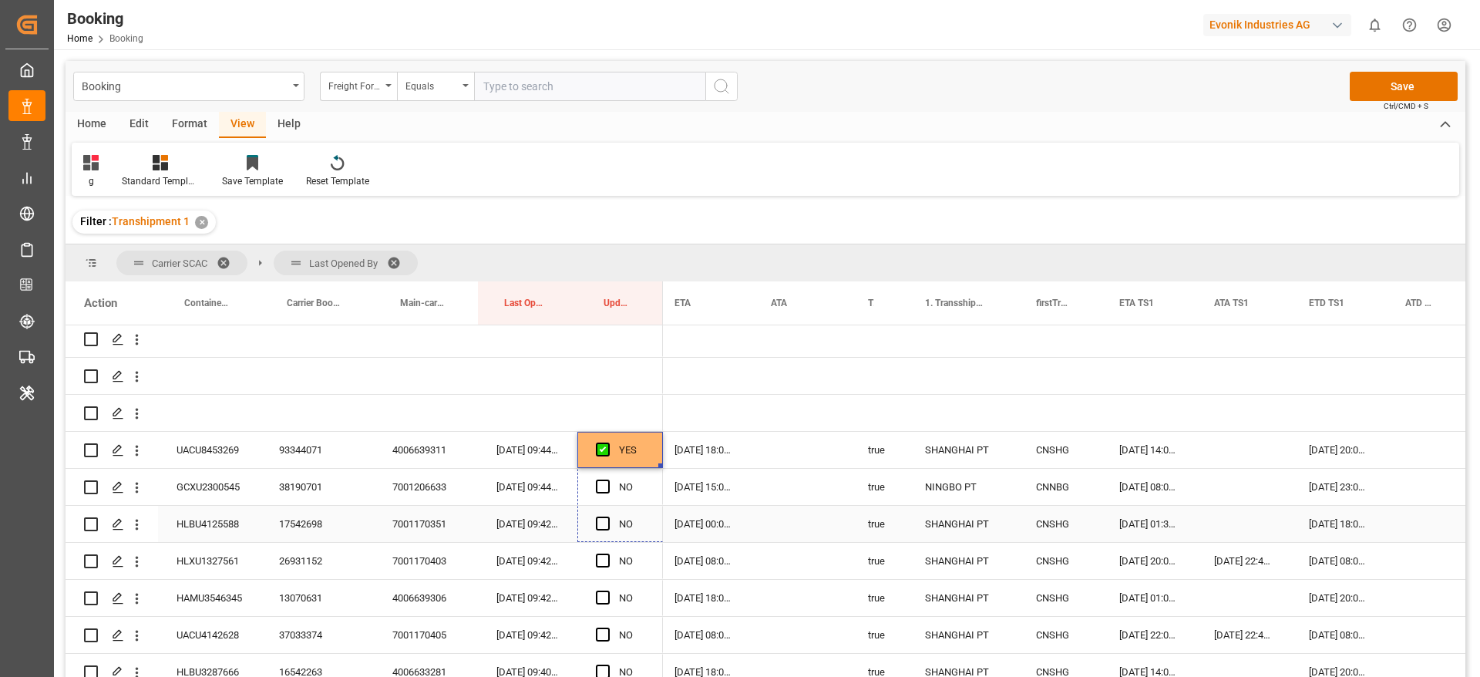
drag, startPoint x: 661, startPoint y: 463, endPoint x: 658, endPoint y: 517, distance: 53.3
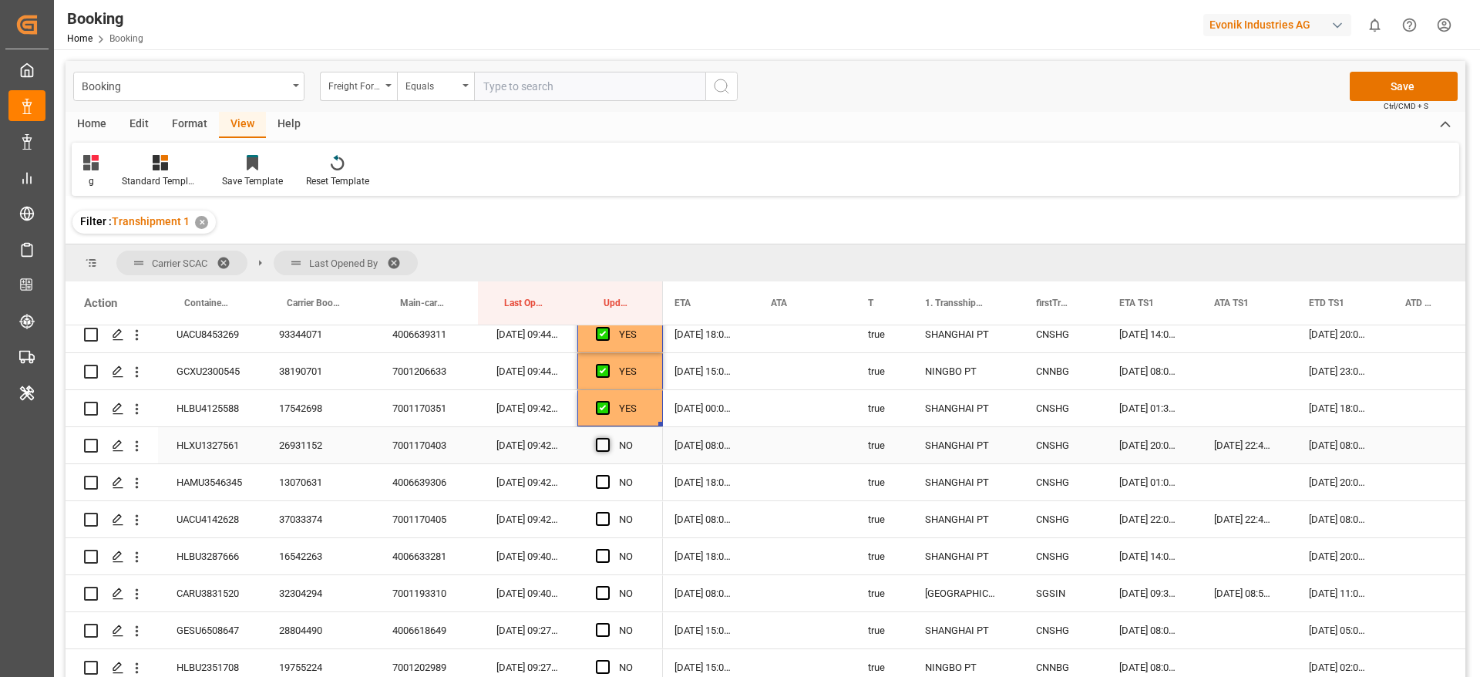
click at [601, 439] on span "Press SPACE to select this row." at bounding box center [603, 445] width 14 height 14
click at [608, 438] on input "Press SPACE to select this row." at bounding box center [608, 438] width 0 height 0
click at [601, 475] on span "Press SPACE to select this row." at bounding box center [603, 482] width 14 height 14
click at [608, 475] on input "Press SPACE to select this row." at bounding box center [608, 475] width 0 height 0
click at [600, 509] on div "Press SPACE to select this row." at bounding box center [607, 519] width 23 height 35
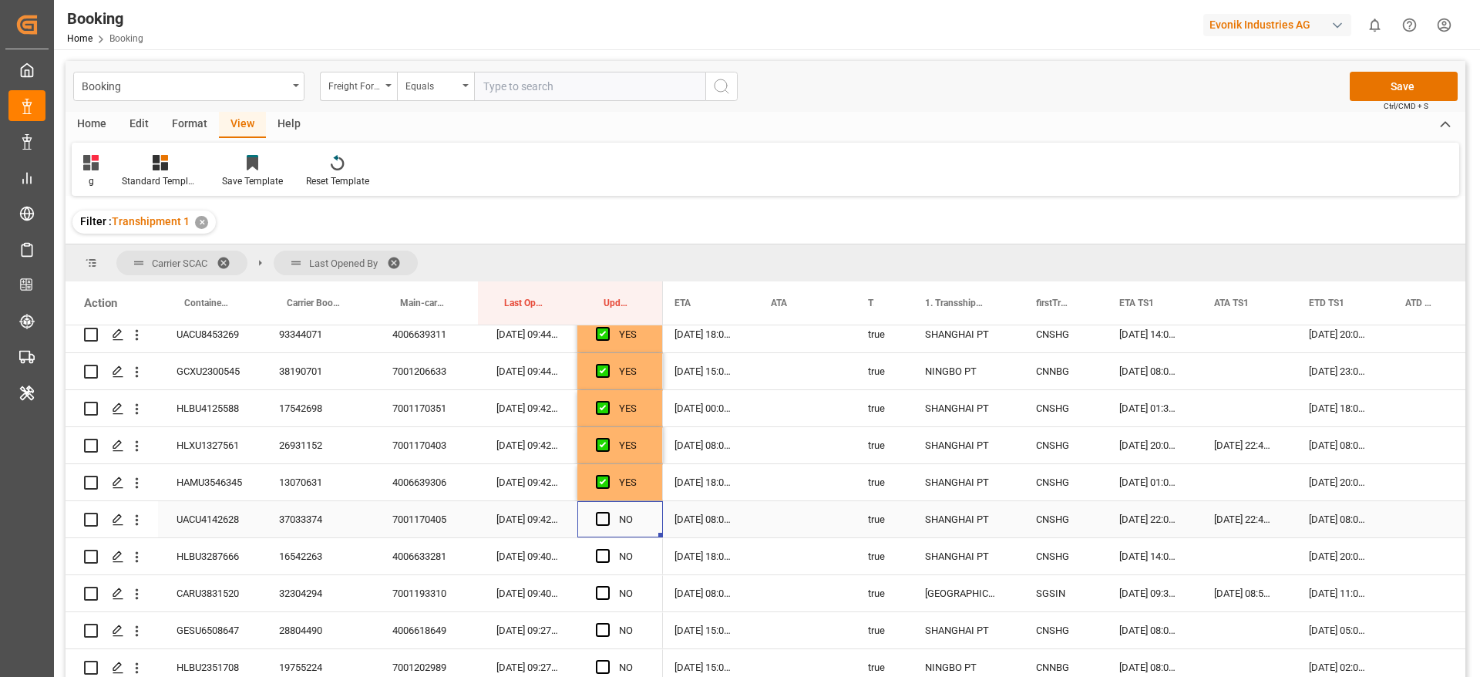
click at [592, 510] on div "NO" at bounding box center [620, 519] width 86 height 36
click at [601, 517] on span "Press SPACE to select this row." at bounding box center [603, 519] width 14 height 14
click at [608, 512] on input "Press SPACE to select this row." at bounding box center [608, 512] width 0 height 0
click at [604, 545] on div "Press SPACE to select this row." at bounding box center [607, 556] width 23 height 35
click at [604, 554] on span "Press SPACE to select this row." at bounding box center [603, 556] width 14 height 14
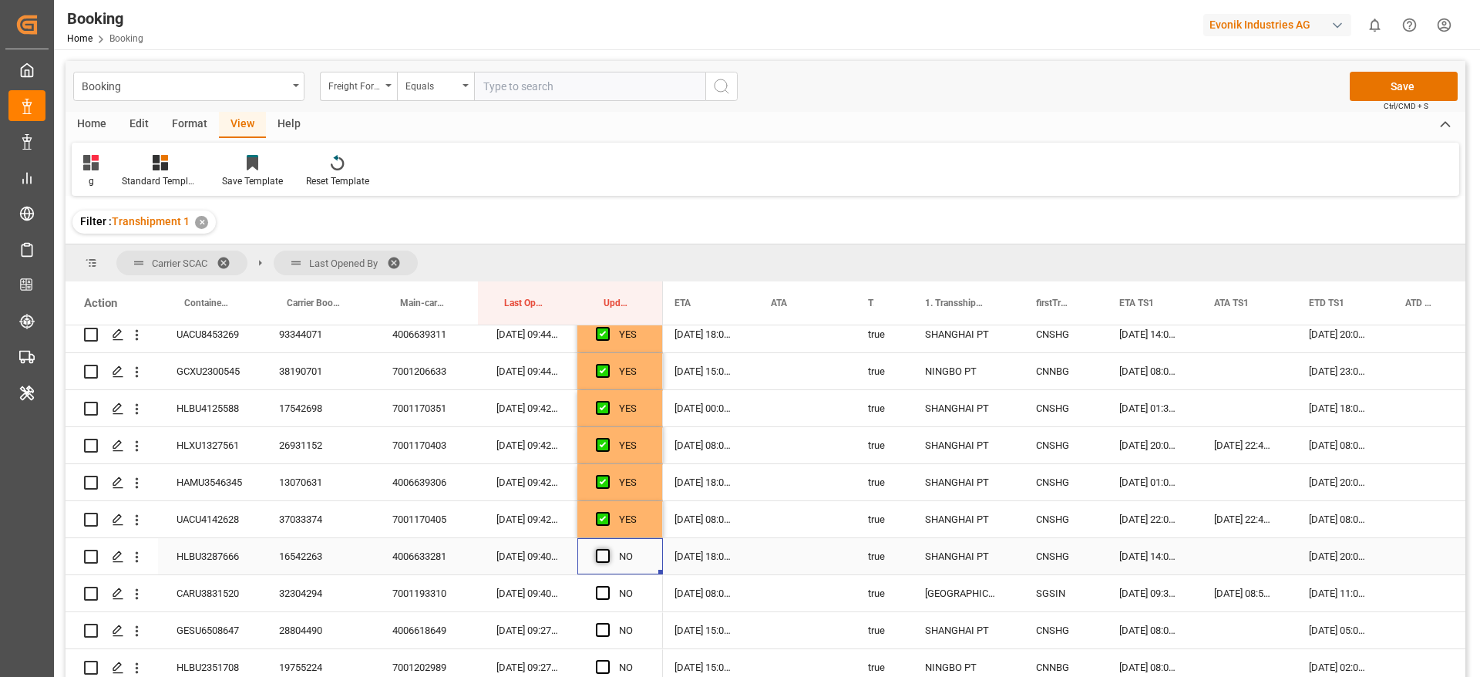
click at [608, 549] on input "Press SPACE to select this row." at bounding box center [608, 549] width 0 height 0
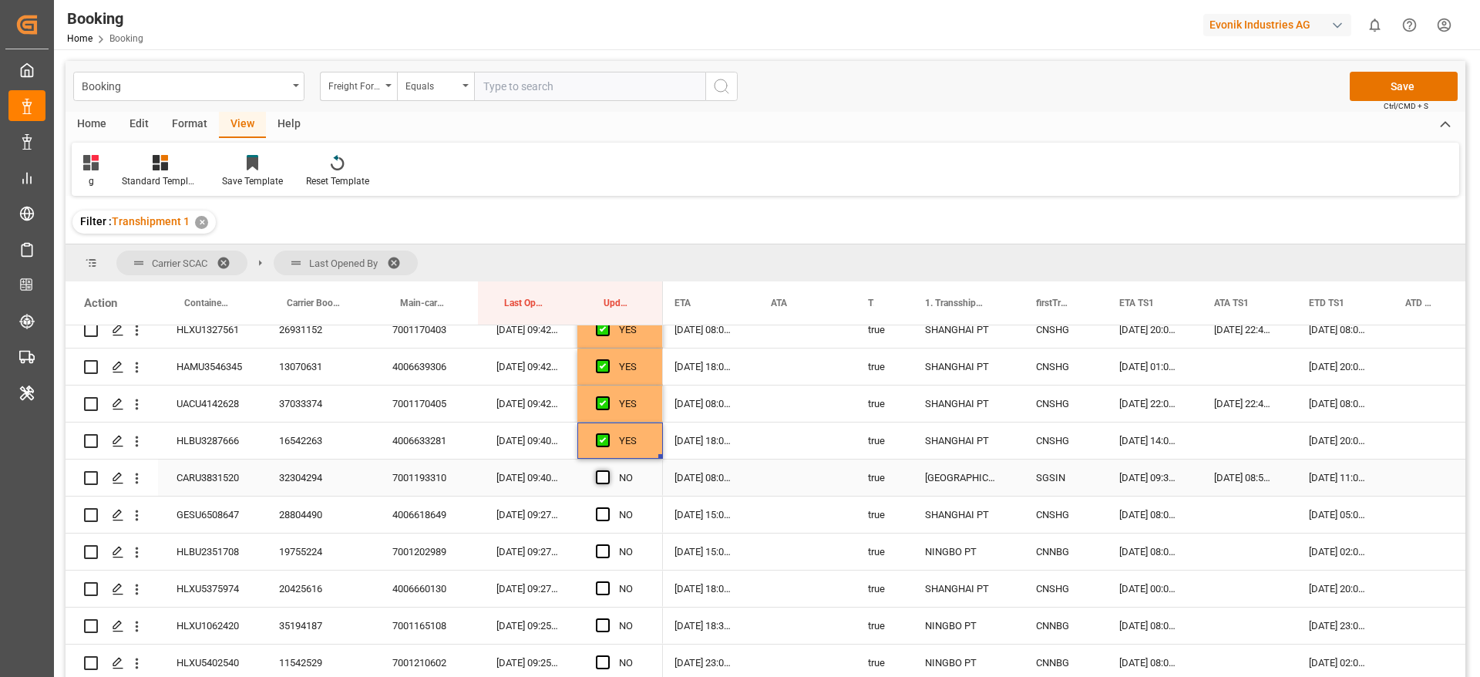
click at [603, 476] on span "Press SPACE to select this row." at bounding box center [603, 477] width 14 height 14
click at [608, 470] on input "Press SPACE to select this row." at bounding box center [608, 470] width 0 height 0
click at [599, 513] on span "Press SPACE to select this row." at bounding box center [603, 514] width 14 height 14
click at [608, 507] on input "Press SPACE to select this row." at bounding box center [608, 507] width 0 height 0
click at [604, 550] on span "Press SPACE to select this row." at bounding box center [603, 551] width 14 height 14
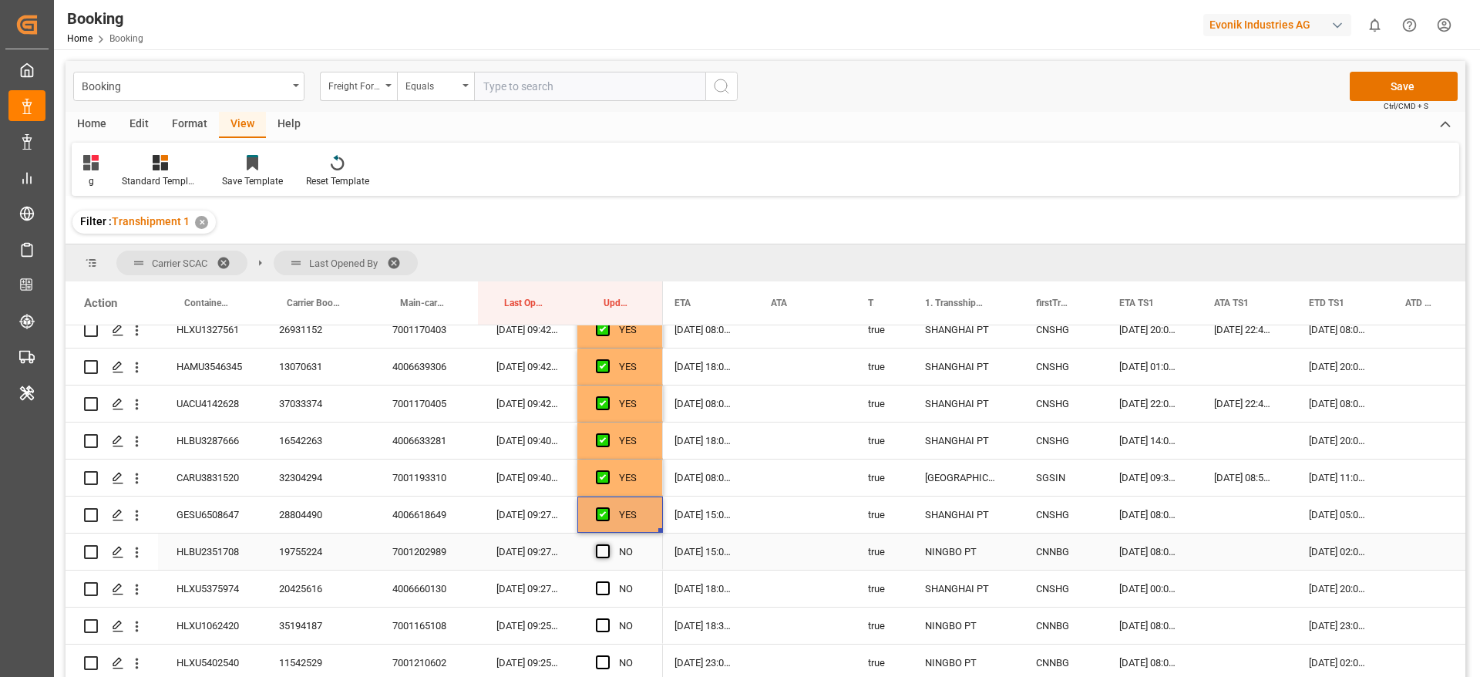
click at [608, 544] on input "Press SPACE to select this row." at bounding box center [608, 544] width 0 height 0
click at [604, 581] on span "Press SPACE to select this row." at bounding box center [603, 588] width 14 height 14
click at [608, 581] on input "Press SPACE to select this row." at bounding box center [608, 581] width 0 height 0
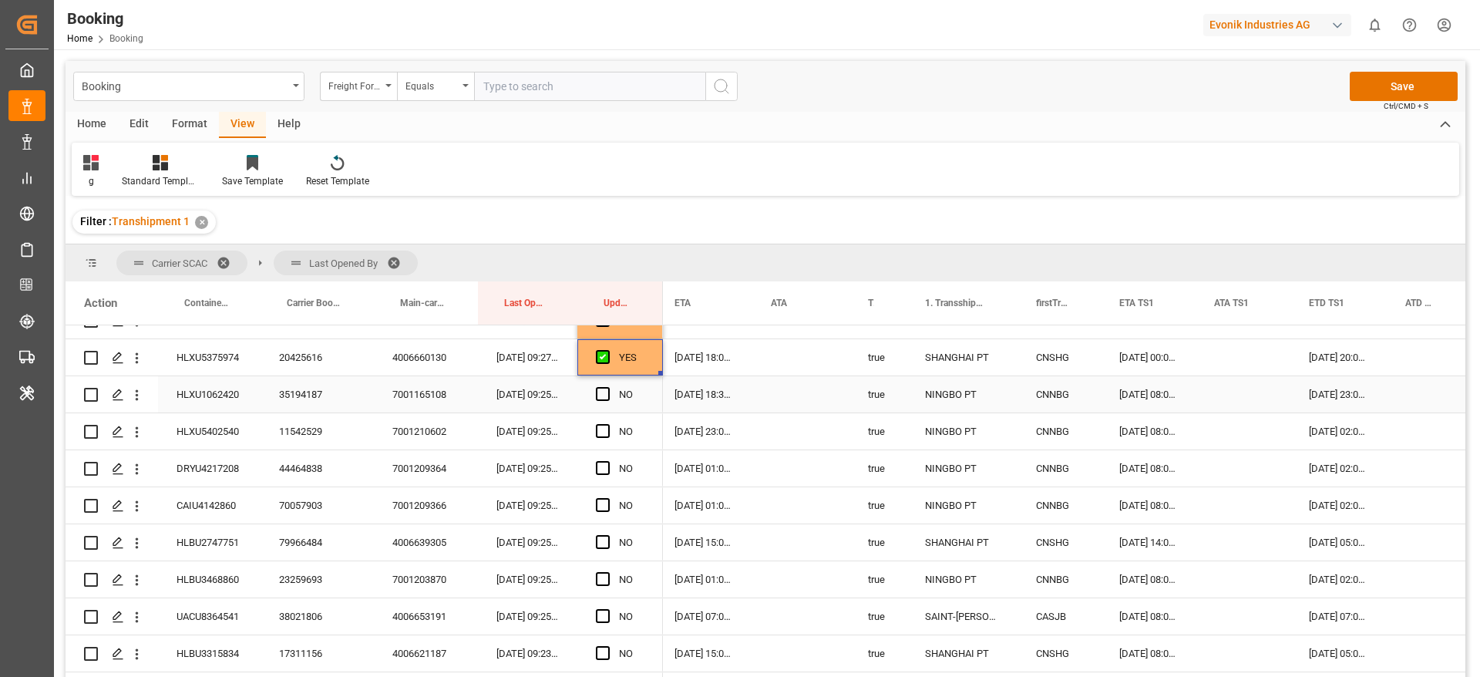
click at [599, 396] on span "Press SPACE to select this row." at bounding box center [603, 394] width 14 height 14
click at [608, 387] on input "Press SPACE to select this row." at bounding box center [608, 387] width 0 height 0
click at [601, 425] on span "Press SPACE to select this row." at bounding box center [603, 431] width 14 height 14
click at [608, 424] on input "Press SPACE to select this row." at bounding box center [608, 424] width 0 height 0
click at [604, 470] on span "Press SPACE to select this row." at bounding box center [603, 468] width 14 height 14
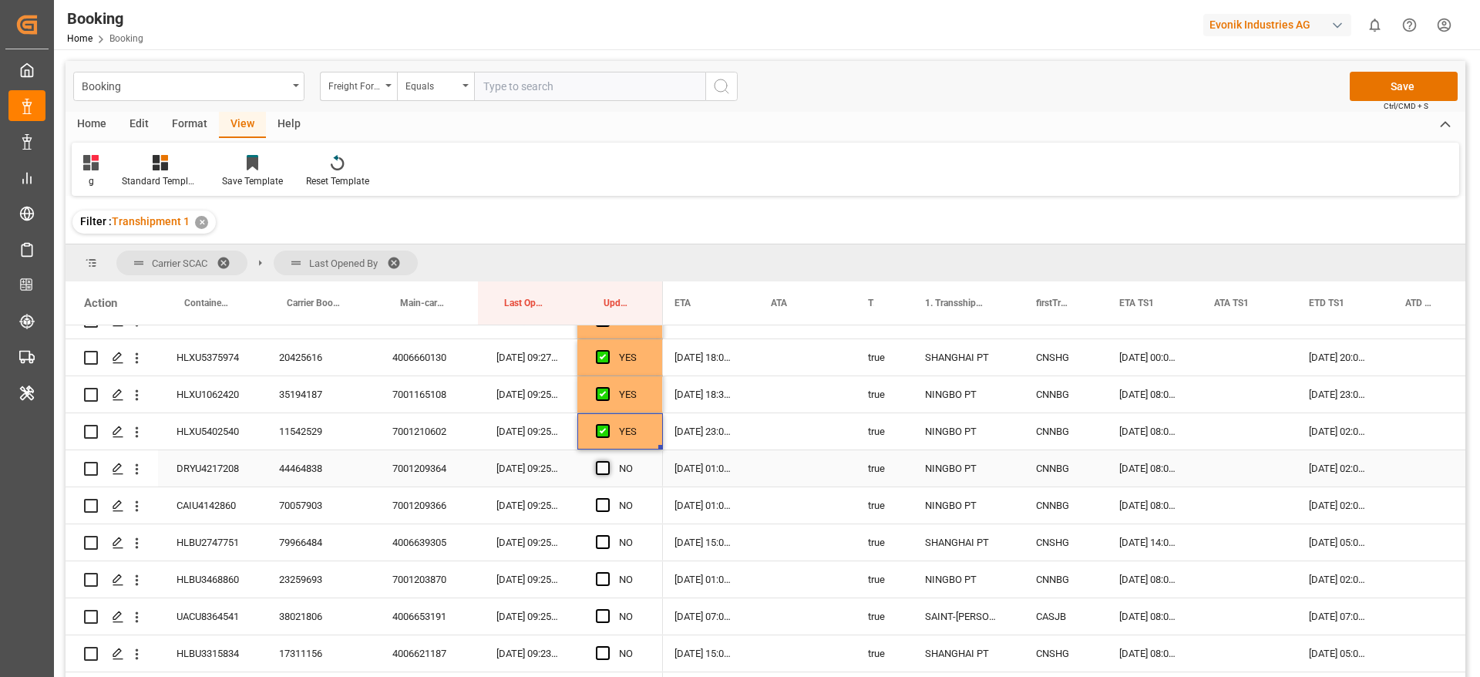
click at [608, 461] on input "Press SPACE to select this row." at bounding box center [608, 461] width 0 height 0
click at [608, 502] on span "Press SPACE to select this row." at bounding box center [603, 505] width 14 height 14
click at [608, 498] on input "Press SPACE to select this row." at bounding box center [608, 498] width 0 height 0
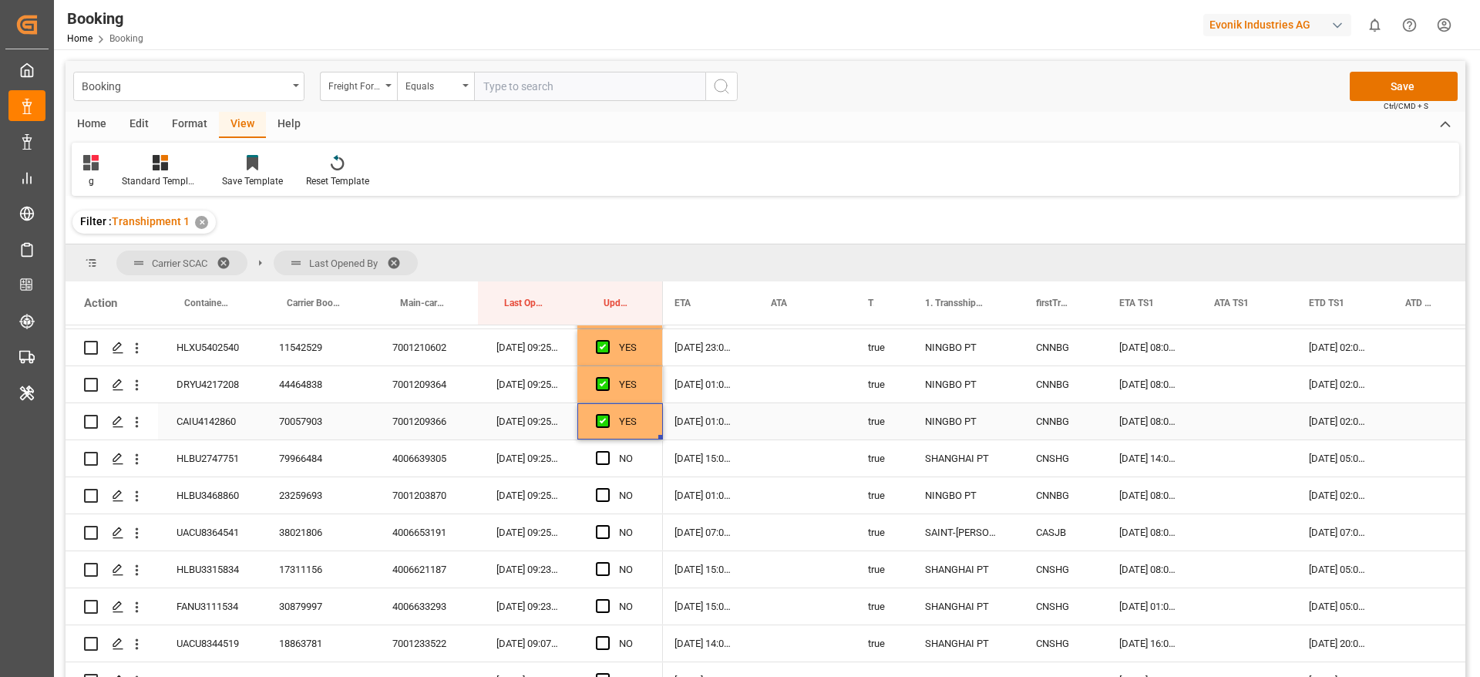
scroll to position [694, 0]
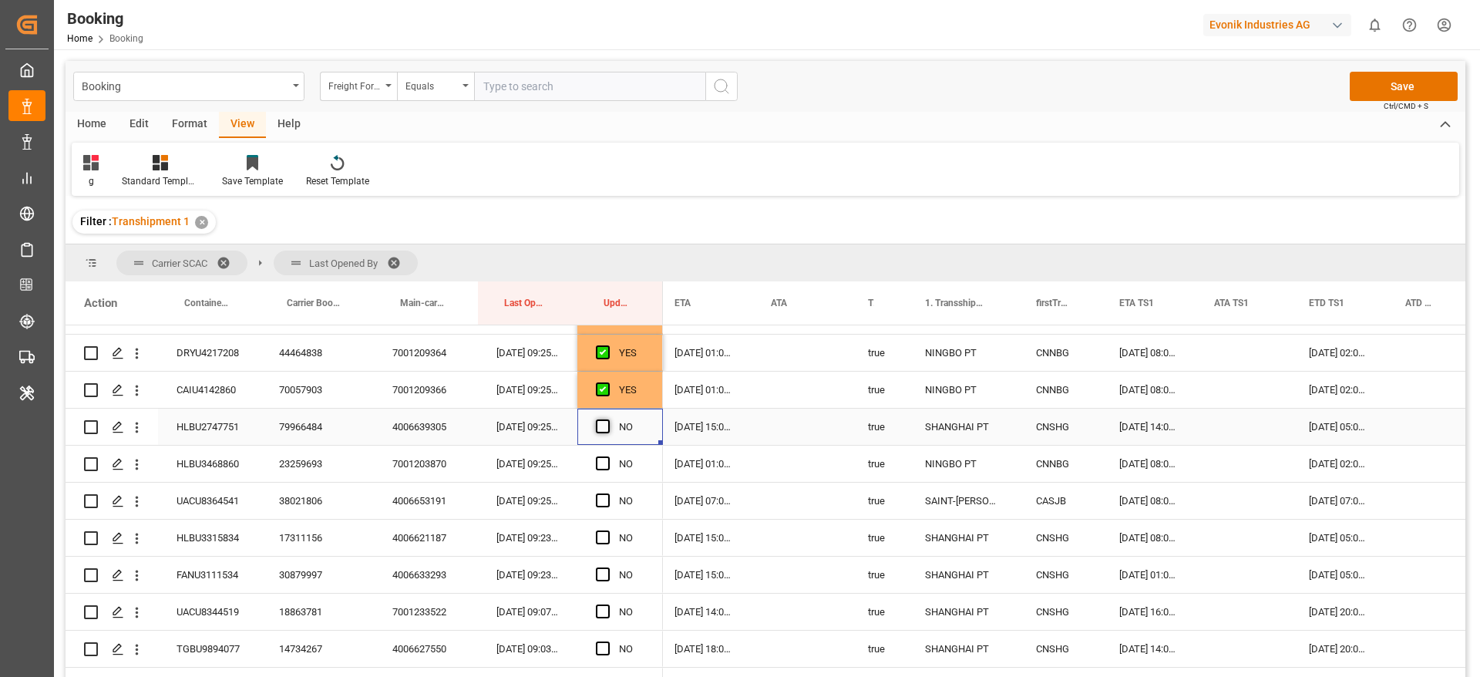
click at [605, 422] on span "Press SPACE to select this row." at bounding box center [603, 426] width 14 height 14
click at [608, 419] on input "Press SPACE to select this row." at bounding box center [608, 419] width 0 height 0
click at [601, 457] on span "Press SPACE to select this row." at bounding box center [603, 463] width 14 height 14
click at [608, 456] on input "Press SPACE to select this row." at bounding box center [608, 456] width 0 height 0
click at [602, 496] on span "Press SPACE to select this row." at bounding box center [603, 500] width 14 height 14
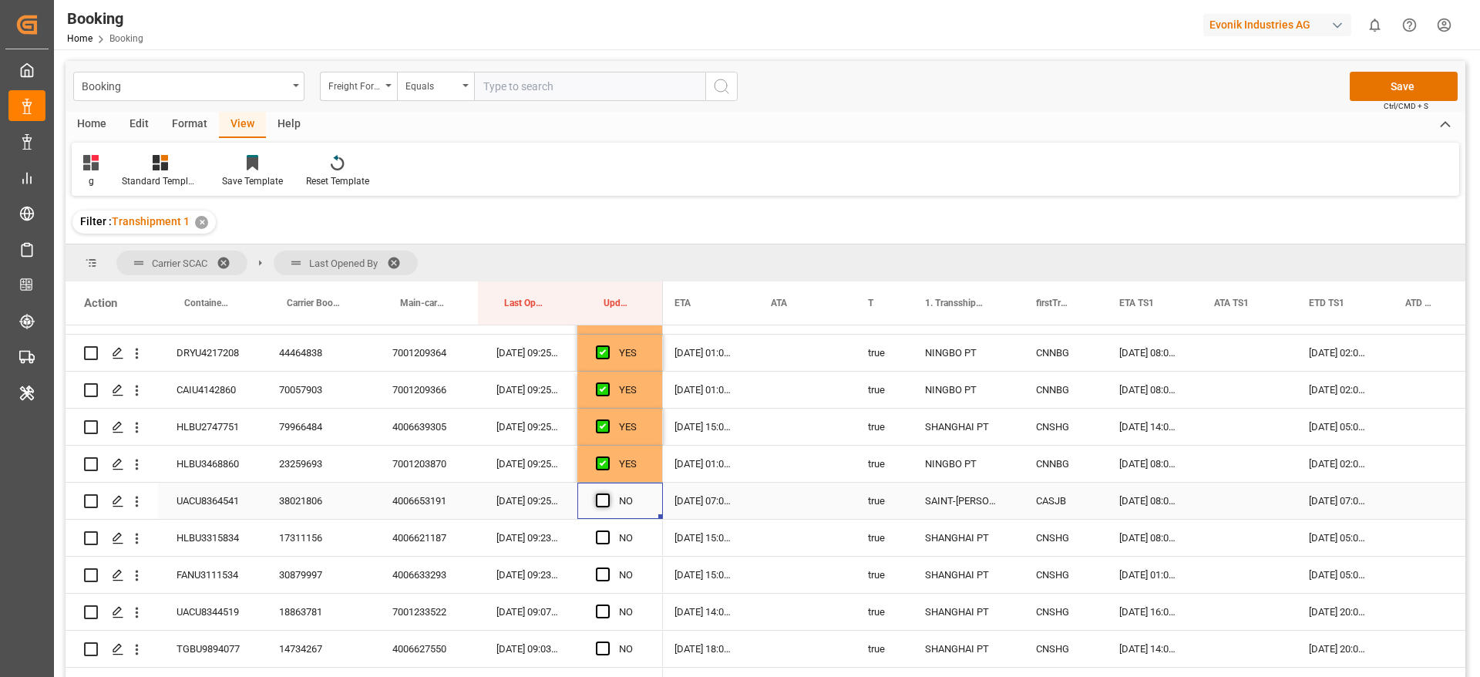
click at [608, 493] on input "Press SPACE to select this row." at bounding box center [608, 493] width 0 height 0
click at [601, 529] on div "Press SPACE to select this row." at bounding box center [607, 537] width 23 height 35
click at [602, 532] on span "Press SPACE to select this row." at bounding box center [603, 537] width 14 height 14
click at [608, 530] on input "Press SPACE to select this row." at bounding box center [608, 530] width 0 height 0
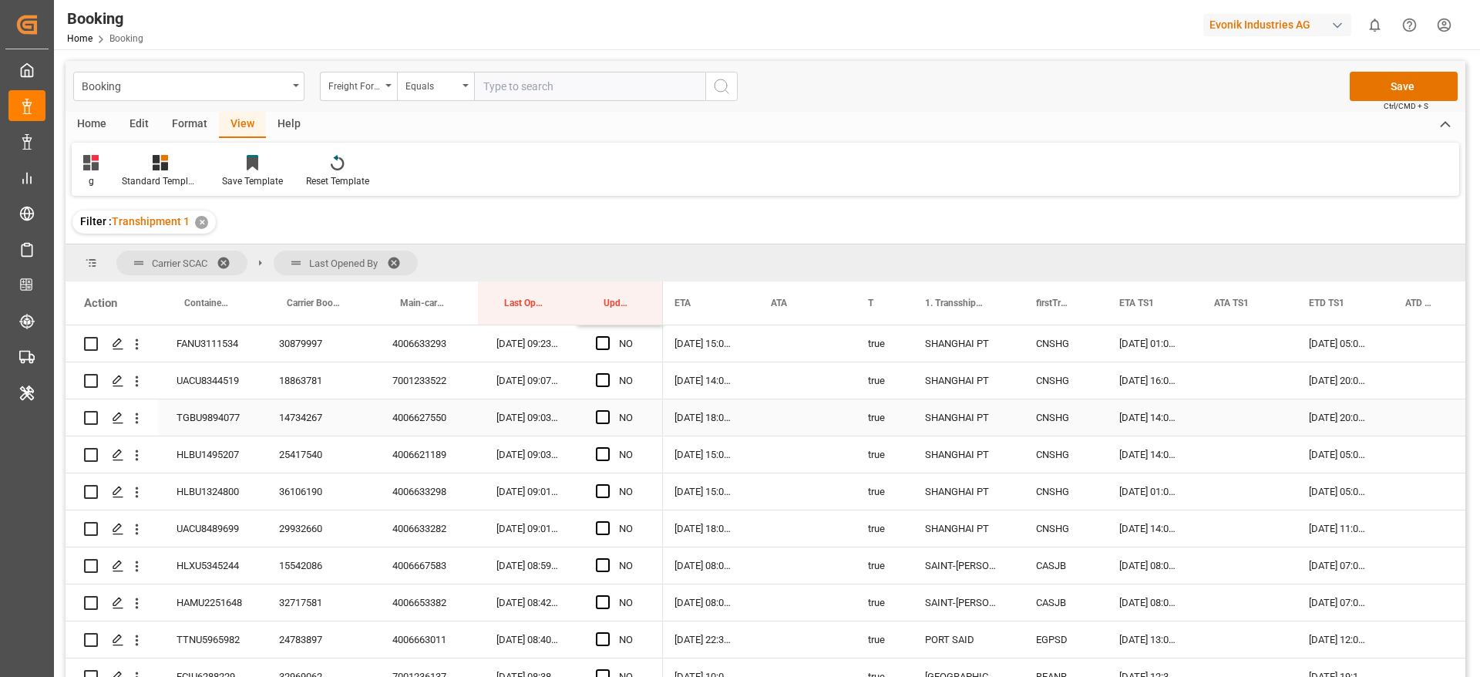
scroll to position [810, 0]
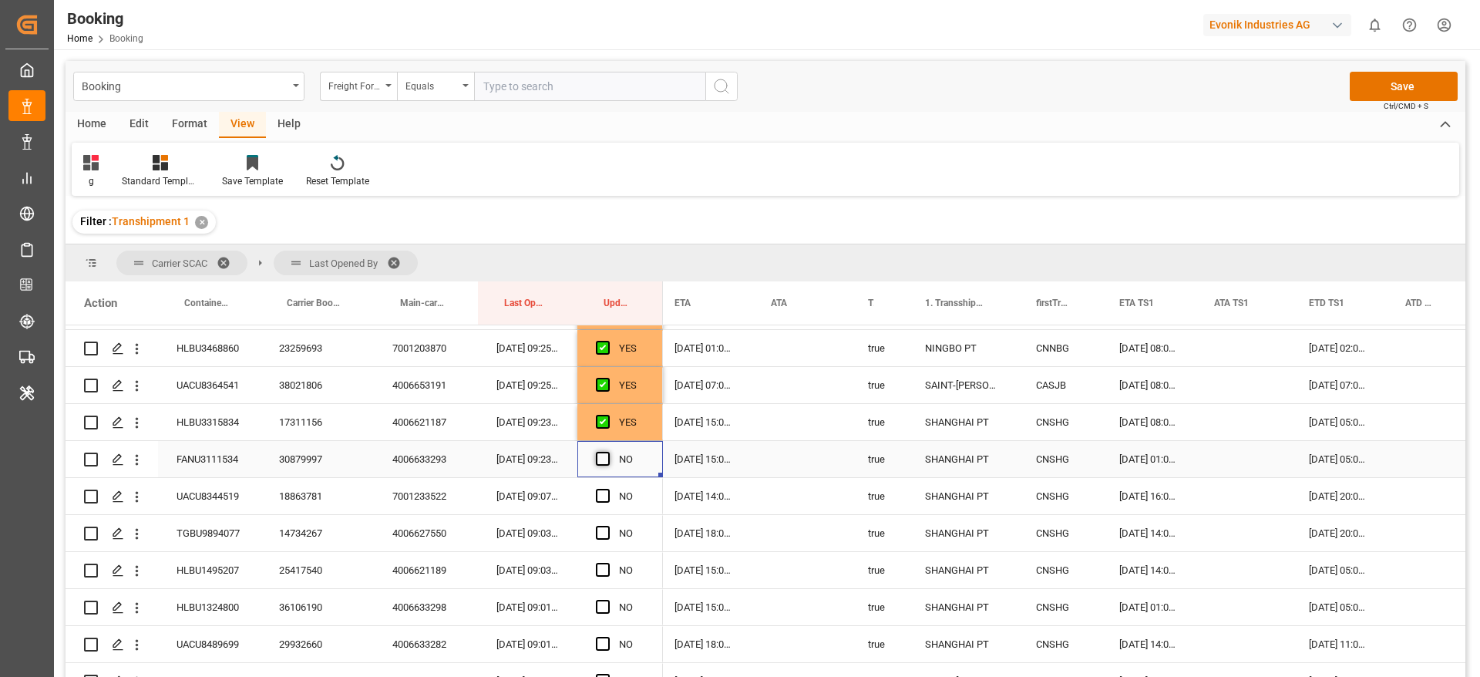
click at [604, 457] on span "Press SPACE to select this row." at bounding box center [603, 459] width 14 height 14
click at [608, 452] on input "Press SPACE to select this row." at bounding box center [608, 452] width 0 height 0
click at [606, 497] on span "Press SPACE to select this row." at bounding box center [603, 496] width 14 height 14
click at [608, 489] on input "Press SPACE to select this row." at bounding box center [608, 489] width 0 height 0
click at [604, 537] on span "Press SPACE to select this row." at bounding box center [603, 533] width 14 height 14
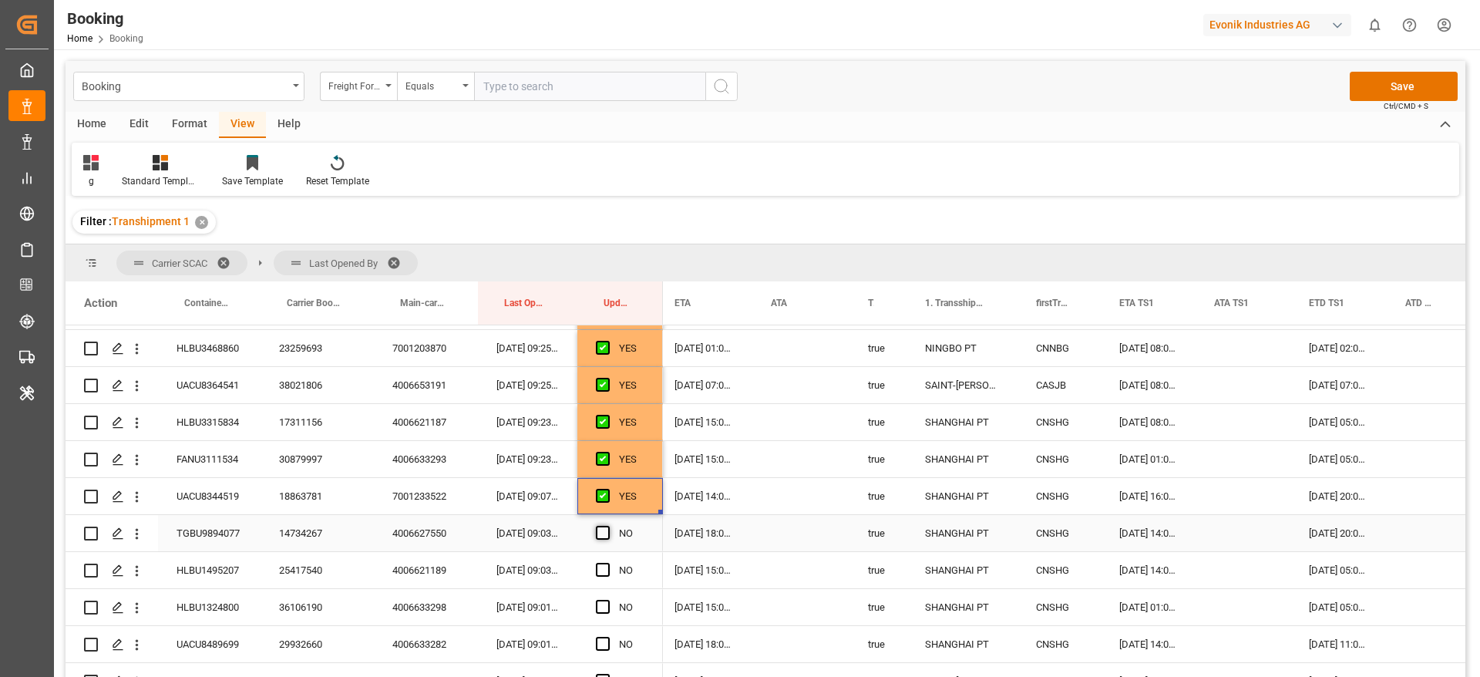
click at [608, 526] on input "Press SPACE to select this row." at bounding box center [608, 526] width 0 height 0
click at [606, 567] on span "Press SPACE to select this row." at bounding box center [603, 570] width 14 height 14
click at [608, 563] on input "Press SPACE to select this row." at bounding box center [608, 563] width 0 height 0
click at [604, 615] on div "Press SPACE to select this row." at bounding box center [607, 607] width 23 height 35
click at [607, 606] on span "Press SPACE to select this row." at bounding box center [603, 607] width 14 height 14
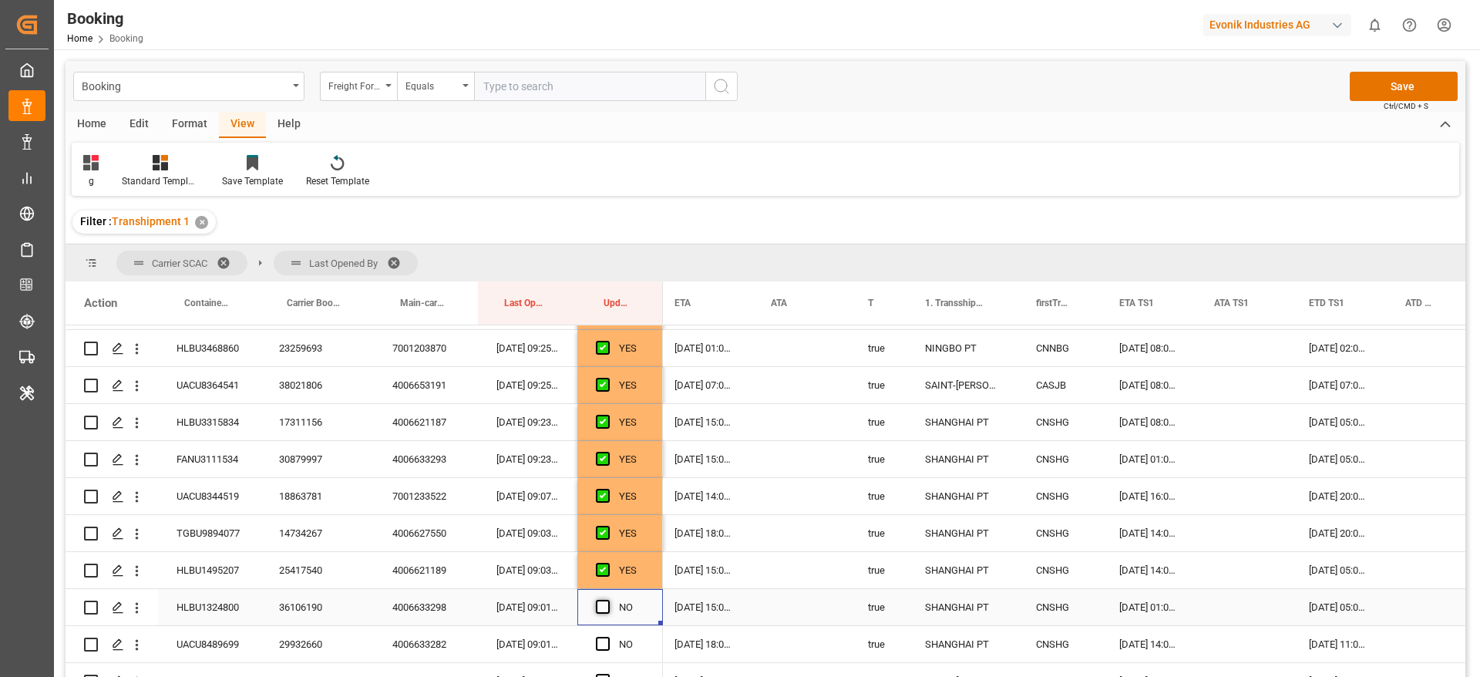
click at [608, 600] on input "Press SPACE to select this row." at bounding box center [608, 600] width 0 height 0
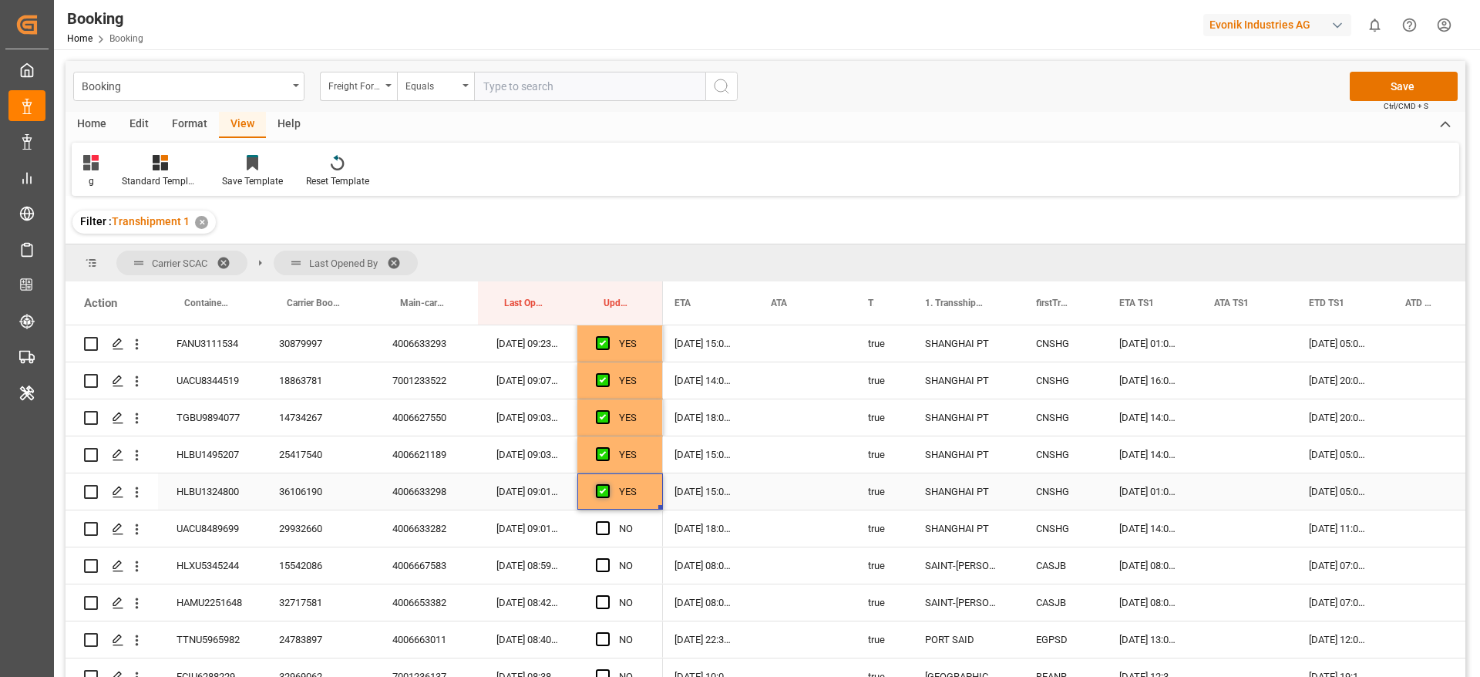
scroll to position [1041, 0]
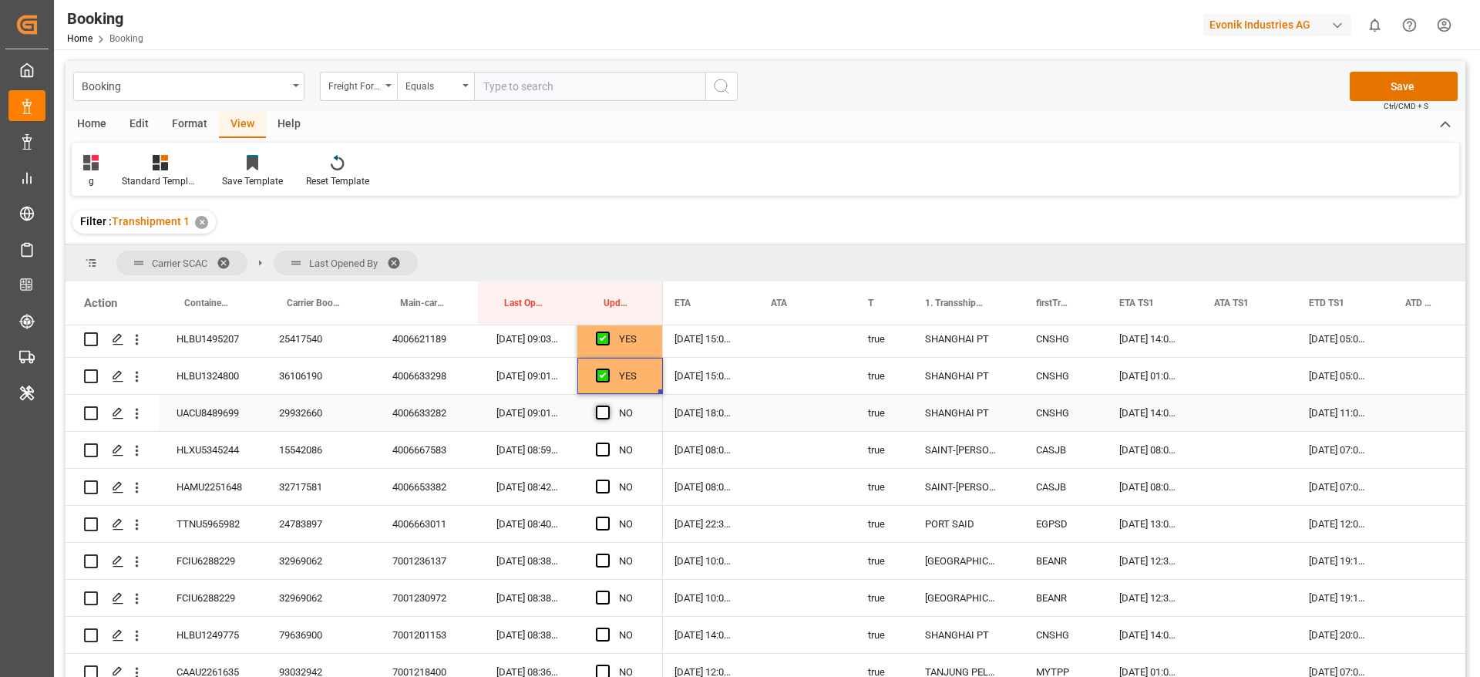
click at [601, 409] on span "Press SPACE to select this row." at bounding box center [603, 413] width 14 height 14
click at [608, 406] on input "Press SPACE to select this row." at bounding box center [608, 406] width 0 height 0
click at [602, 452] on span "Press SPACE to select this row." at bounding box center [603, 450] width 14 height 14
click at [608, 443] on input "Press SPACE to select this row." at bounding box center [608, 443] width 0 height 0
click at [604, 487] on span "Press SPACE to select this row." at bounding box center [603, 487] width 14 height 14
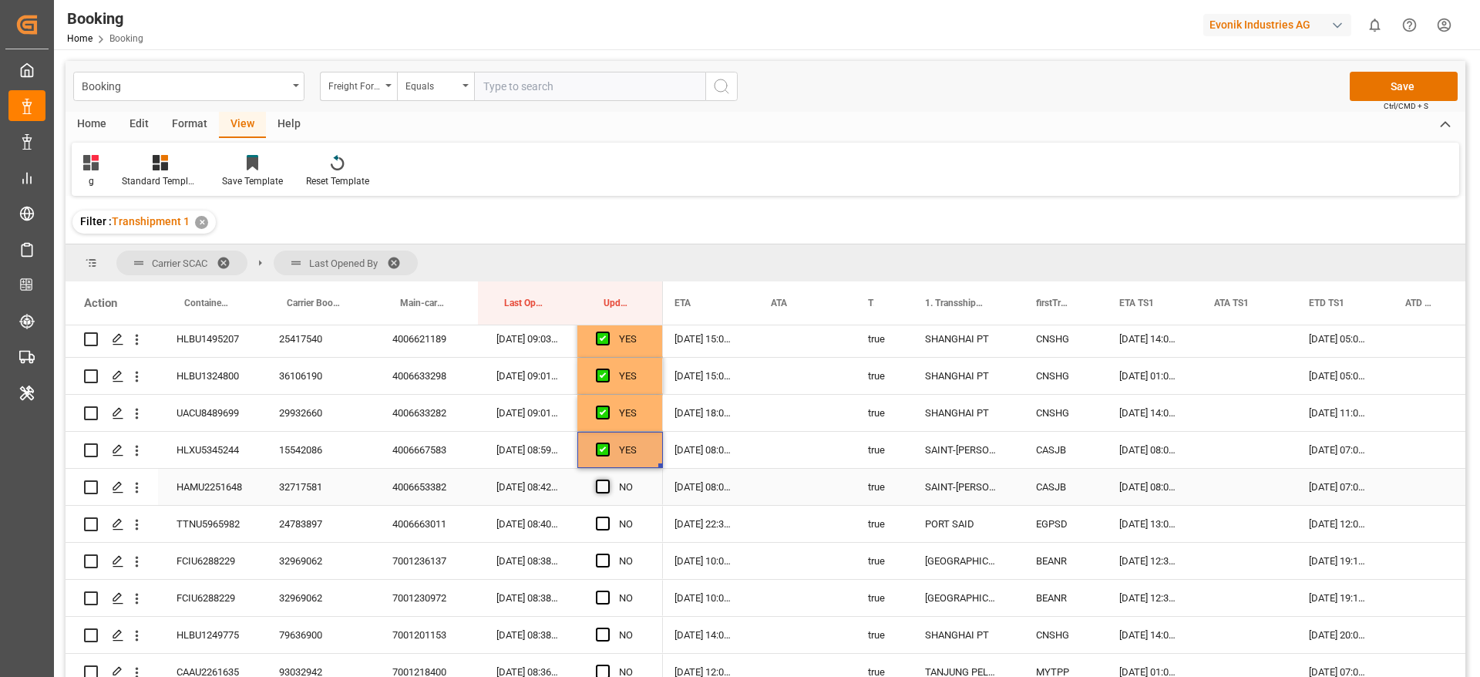
click at [608, 480] on input "Press SPACE to select this row." at bounding box center [608, 480] width 0 height 0
click at [602, 534] on div "Press SPACE to select this row." at bounding box center [607, 524] width 23 height 35
click at [292, 524] on div "24783897" at bounding box center [317, 524] width 113 height 36
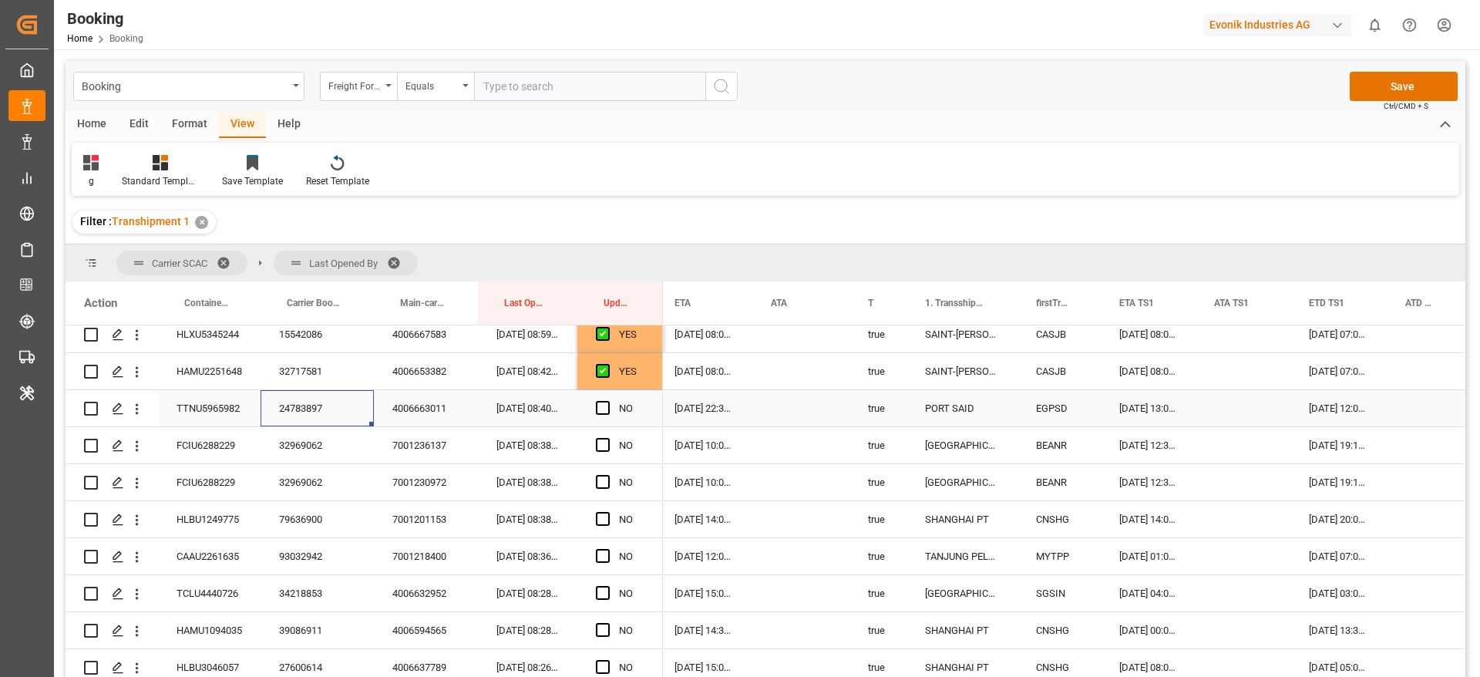
click at [605, 403] on span "Press SPACE to select this row." at bounding box center [603, 408] width 14 height 14
click at [608, 401] on input "Press SPACE to select this row." at bounding box center [608, 401] width 0 height 0
click at [608, 436] on div "Press SPACE to select this row." at bounding box center [607, 445] width 23 height 35
click at [601, 446] on span "Press SPACE to select this row." at bounding box center [603, 445] width 14 height 14
click at [608, 438] on input "Press SPACE to select this row." at bounding box center [608, 438] width 0 height 0
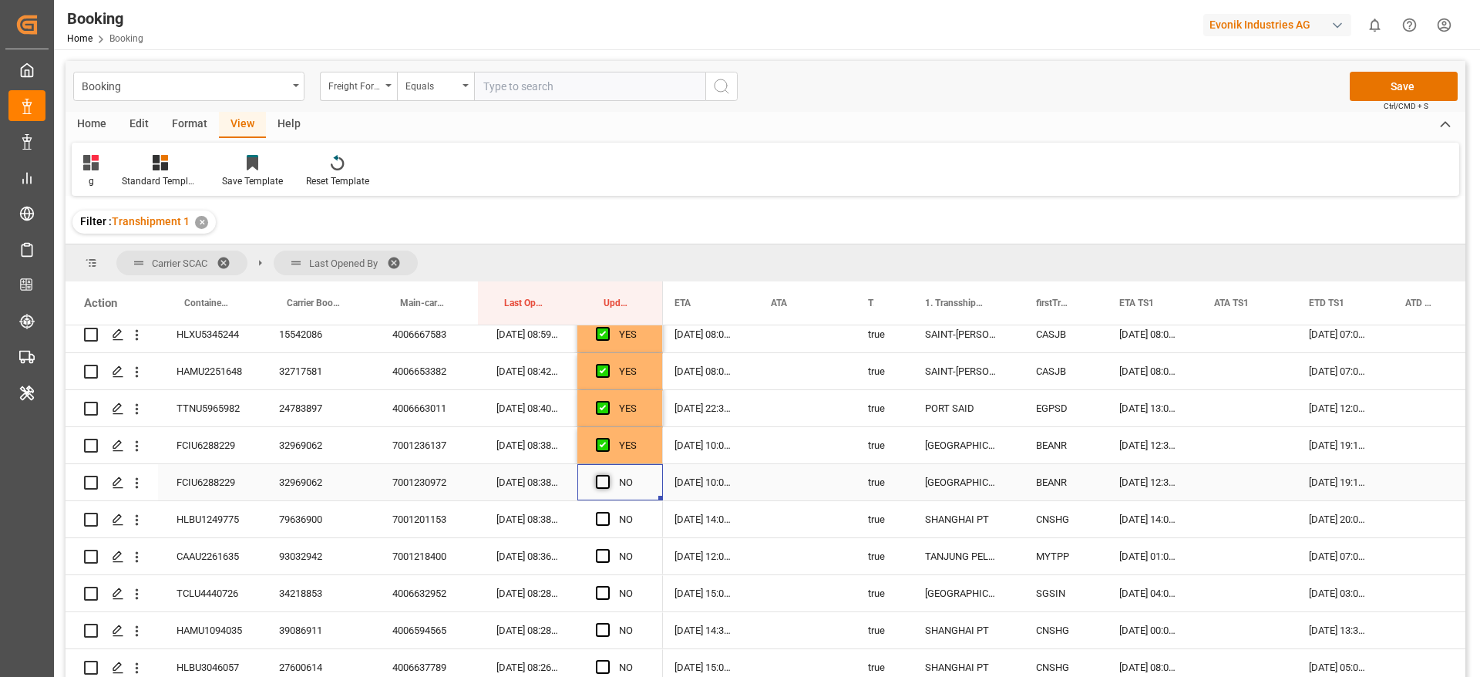
click at [604, 480] on span "Press SPACE to select this row." at bounding box center [603, 482] width 14 height 14
click at [608, 475] on input "Press SPACE to select this row." at bounding box center [608, 475] width 0 height 0
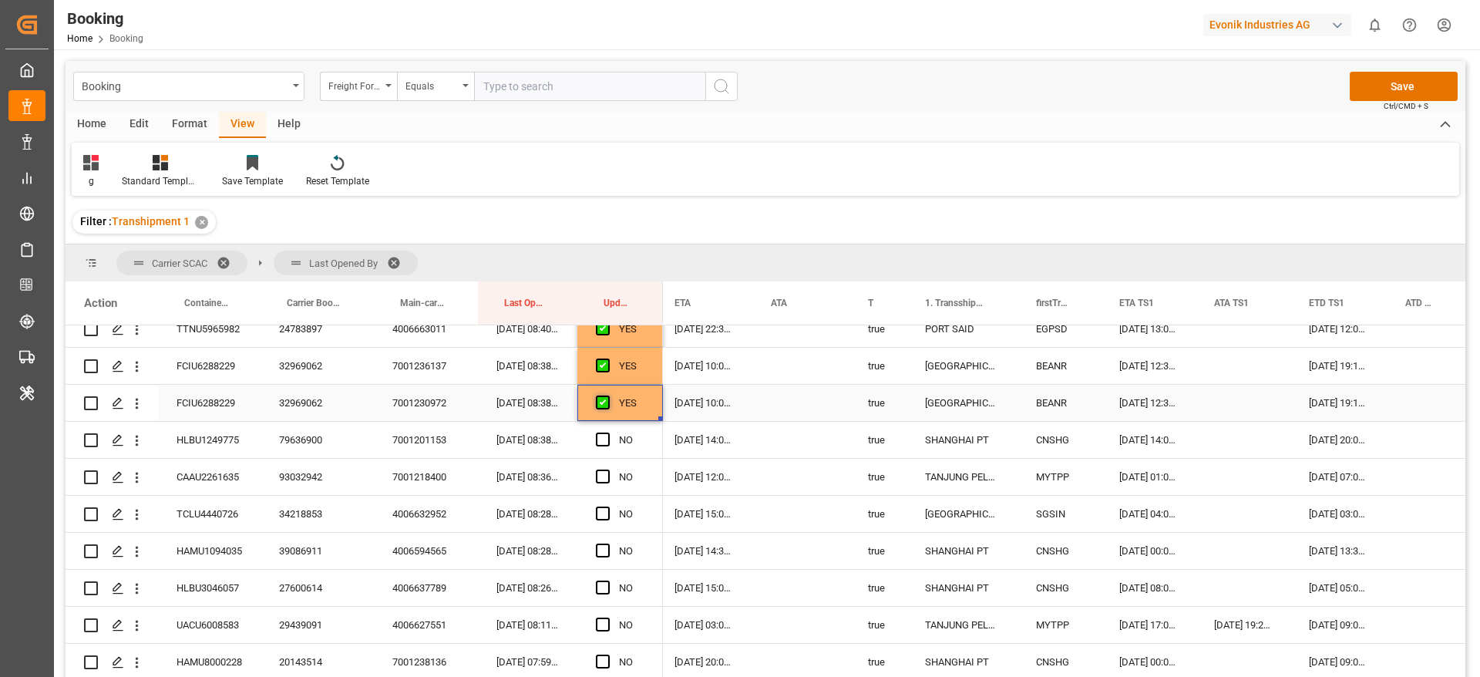
scroll to position [1272, 0]
click at [601, 406] on span "Press SPACE to select this row." at bounding box center [603, 403] width 14 height 14
click at [608, 396] on input "Press SPACE to select this row." at bounding box center [608, 396] width 0 height 0
click at [602, 438] on span "Press SPACE to select this row." at bounding box center [603, 440] width 14 height 14
click at [608, 433] on input "Press SPACE to select this row." at bounding box center [608, 433] width 0 height 0
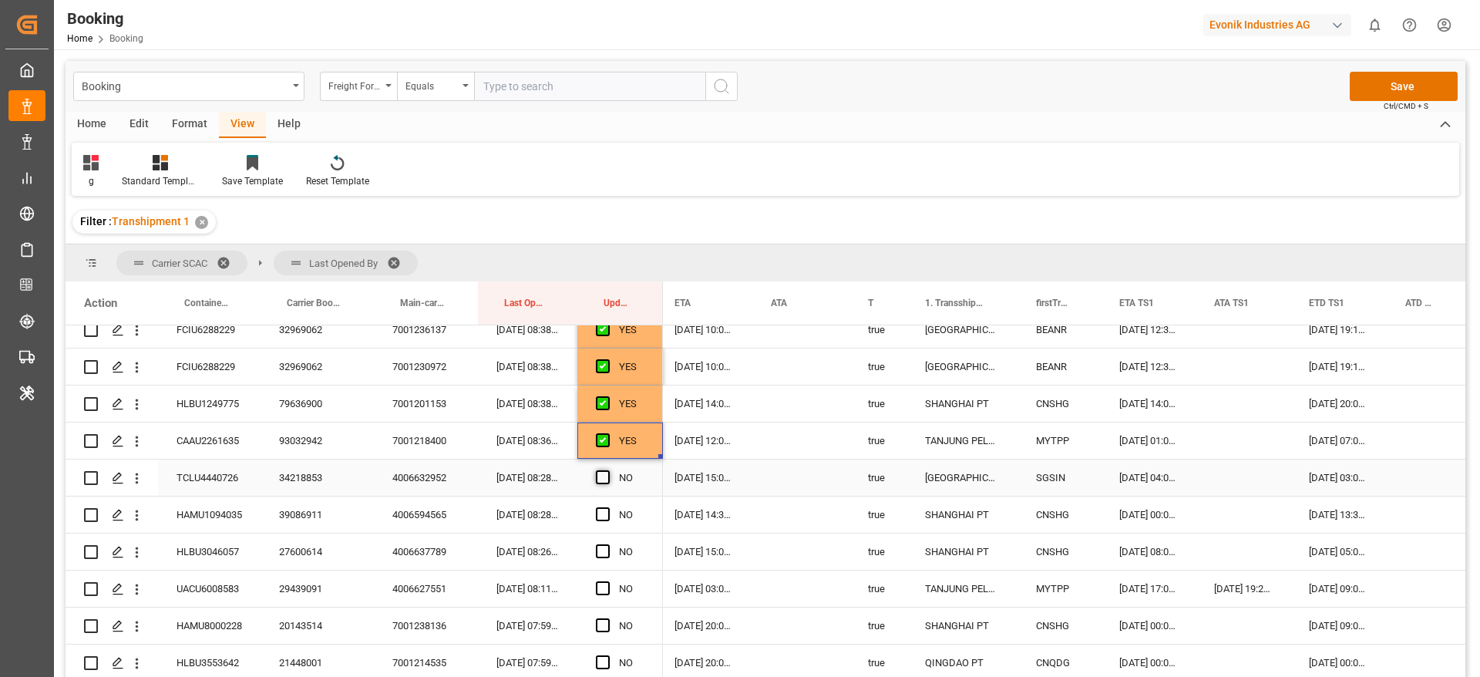
click at [606, 481] on span "Press SPACE to select this row." at bounding box center [603, 477] width 14 height 14
click at [608, 470] on input "Press SPACE to select this row." at bounding box center [608, 470] width 0 height 0
click at [595, 518] on div "NO" at bounding box center [620, 515] width 86 height 36
click at [599, 514] on span "Press SPACE to select this row." at bounding box center [603, 514] width 14 height 14
click at [608, 507] on input "Press SPACE to select this row." at bounding box center [608, 507] width 0 height 0
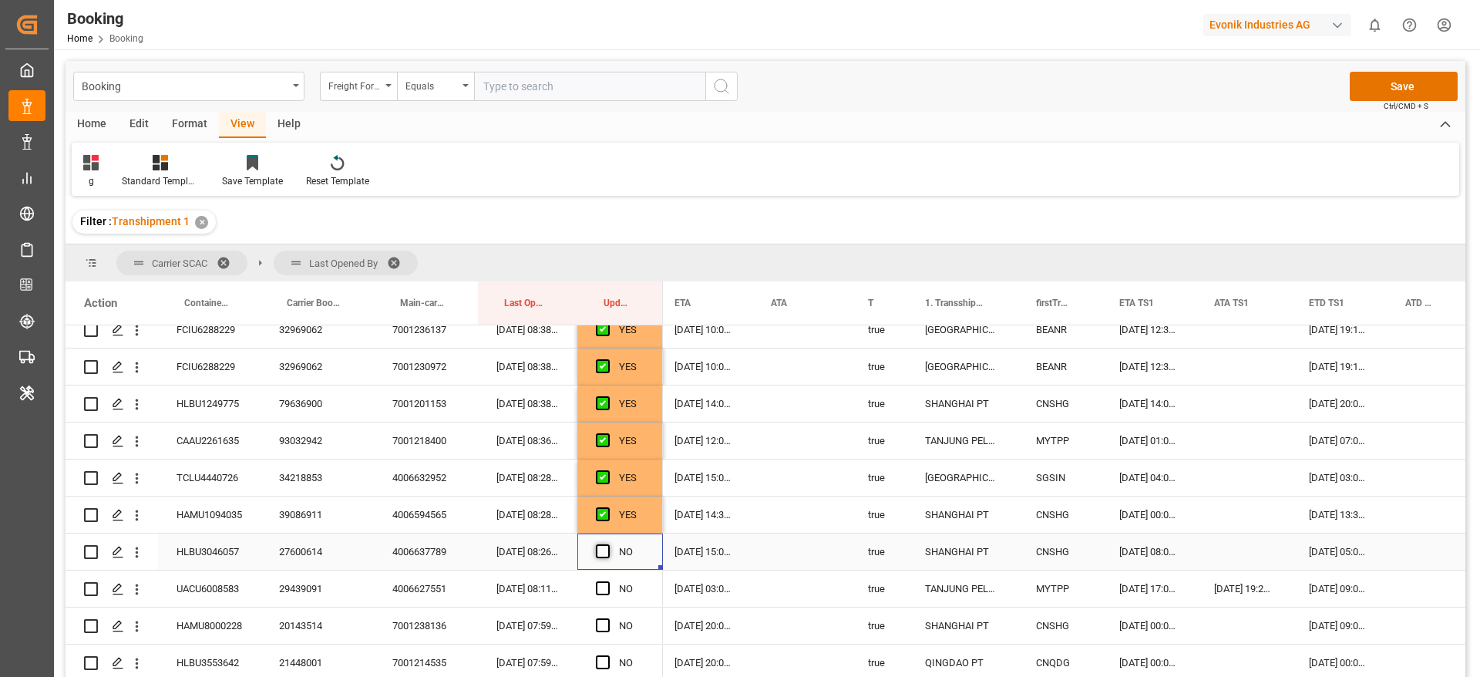
click at [604, 550] on span "Press SPACE to select this row." at bounding box center [603, 551] width 14 height 14
click at [608, 544] on input "Press SPACE to select this row." at bounding box center [608, 544] width 0 height 0
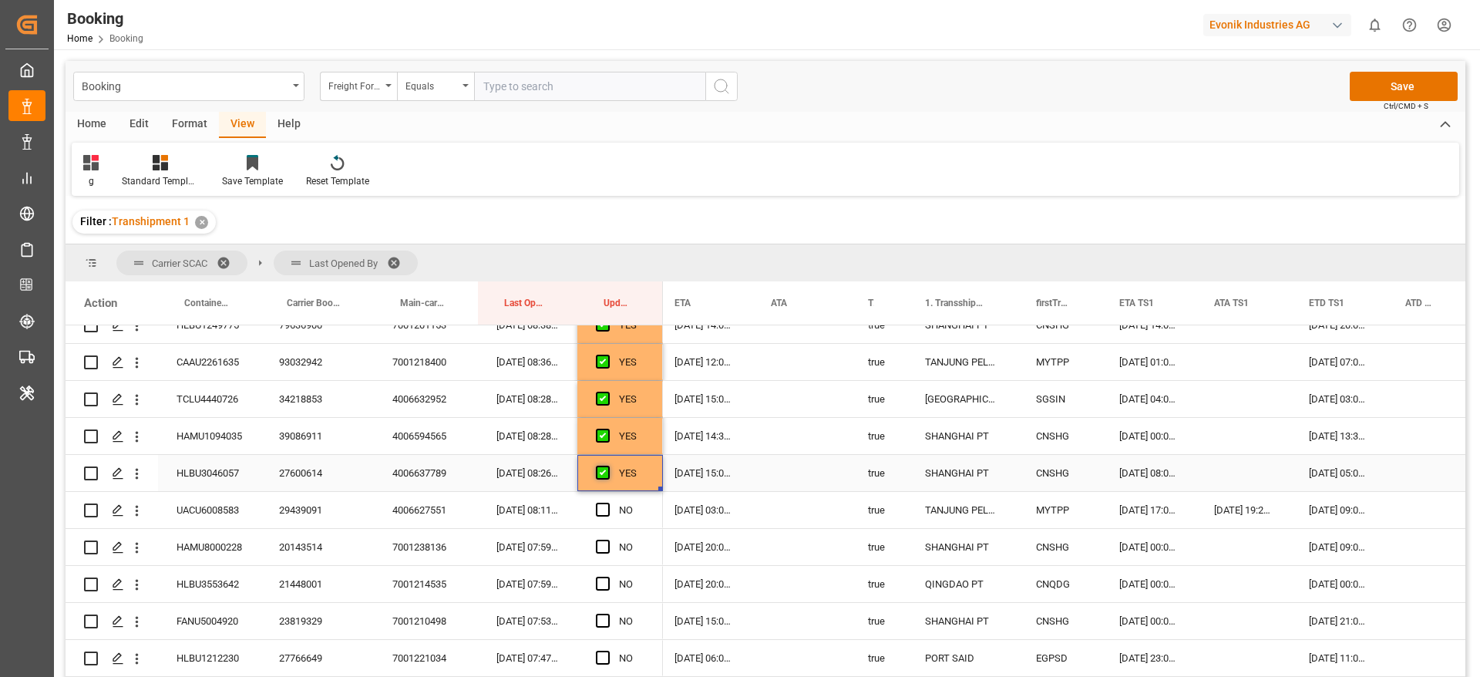
scroll to position [1388, 0]
click at [600, 476] on span "Press SPACE to select this row." at bounding box center [603, 473] width 14 height 14
click at [608, 466] on input "Press SPACE to select this row." at bounding box center [608, 466] width 0 height 0
click at [601, 507] on span "Press SPACE to select this row." at bounding box center [603, 510] width 14 height 14
click at [608, 503] on input "Press SPACE to select this row." at bounding box center [608, 503] width 0 height 0
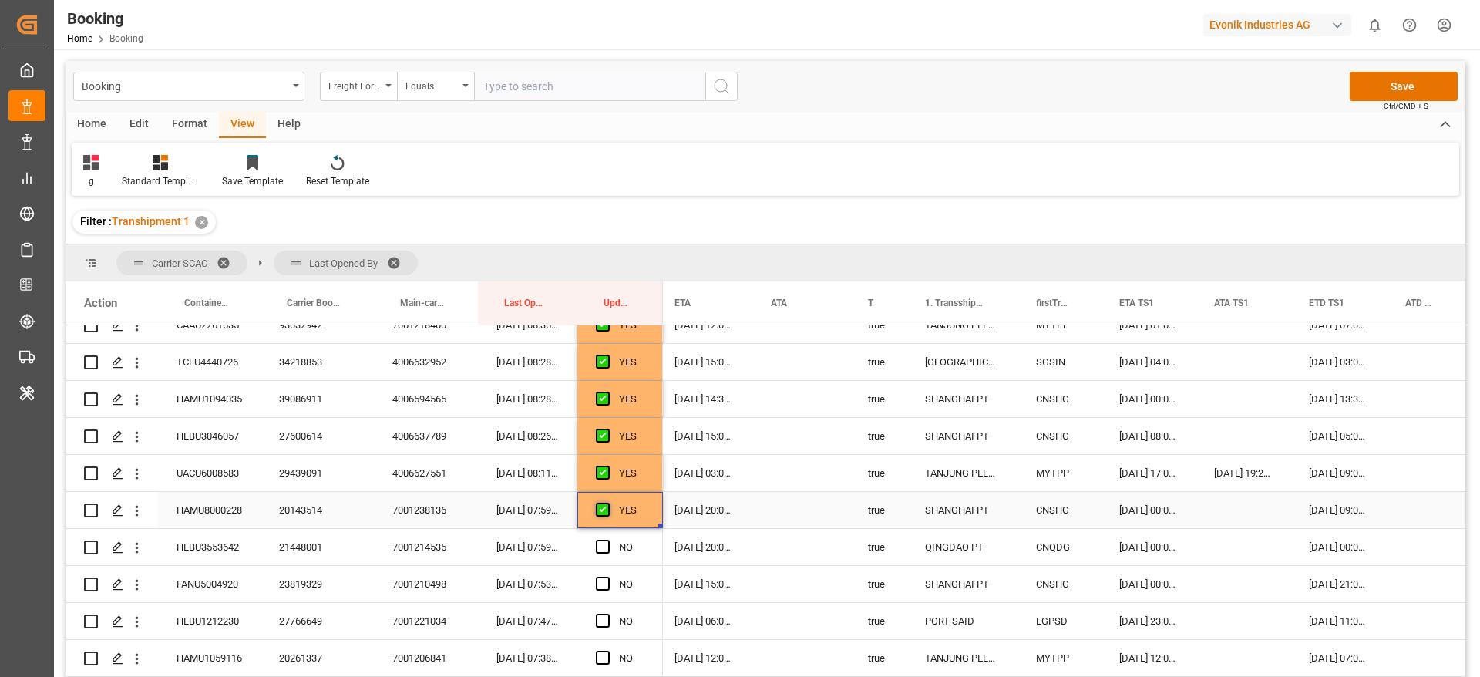
scroll to position [1503, 0]
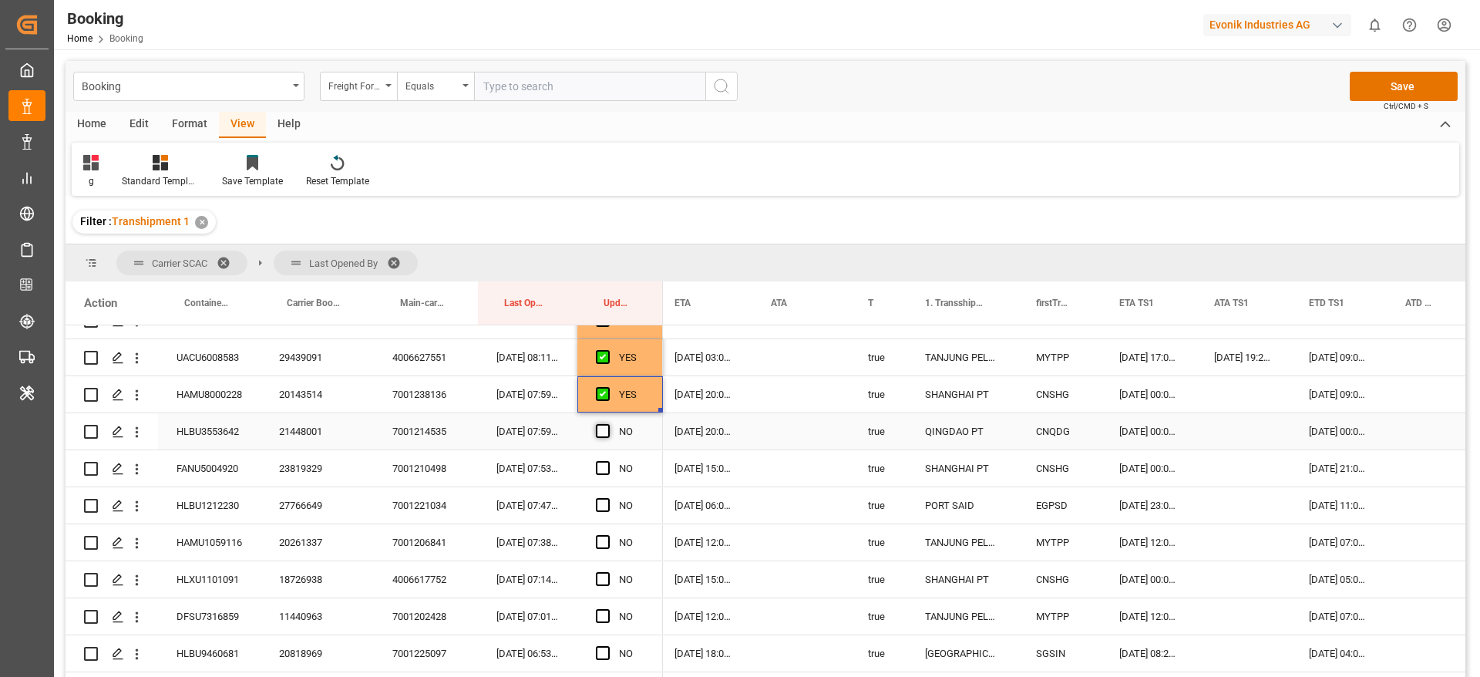
click at [604, 431] on span "Press SPACE to select this row." at bounding box center [603, 431] width 14 height 14
click at [608, 424] on input "Press SPACE to select this row." at bounding box center [608, 424] width 0 height 0
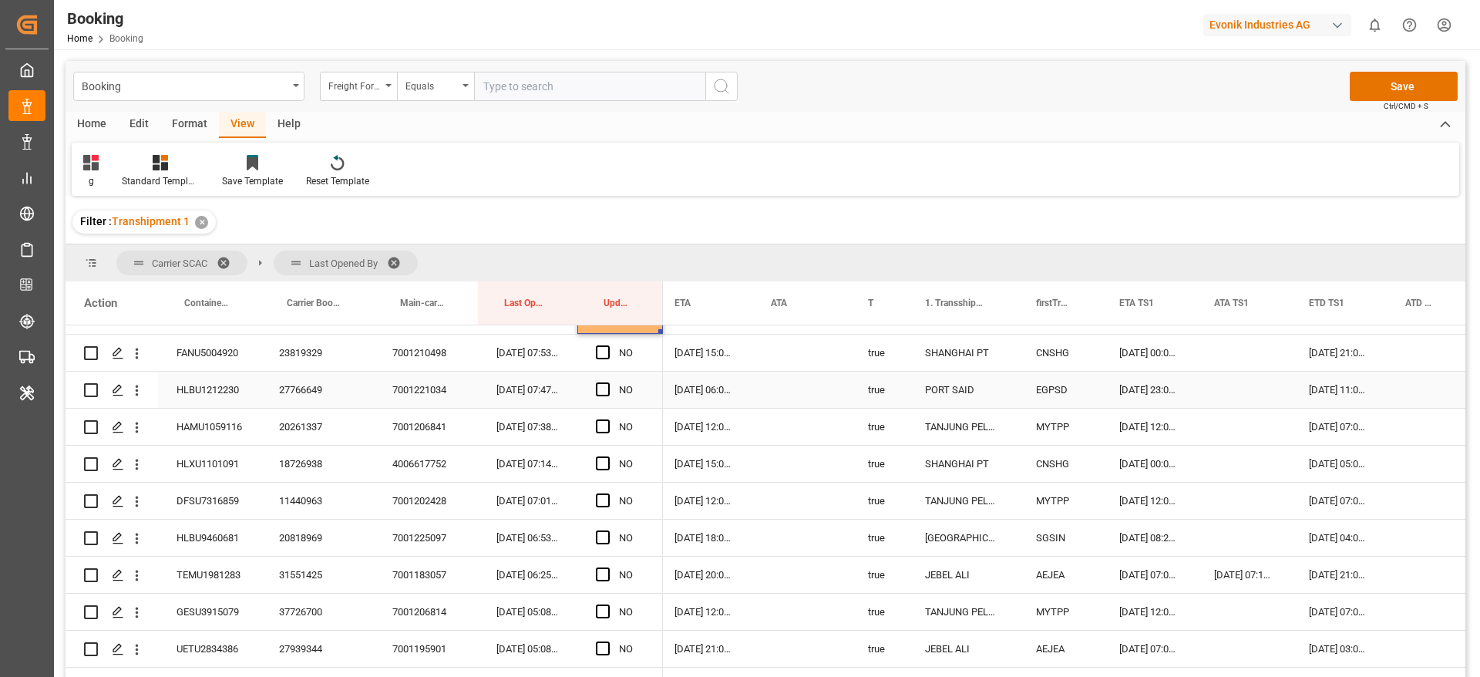
click at [284, 387] on div "27766649" at bounding box center [317, 390] width 113 height 36
click at [601, 388] on span "Press SPACE to select this row." at bounding box center [603, 389] width 14 height 14
click at [608, 382] on input "Press SPACE to select this row." at bounding box center [608, 382] width 0 height 0
click at [598, 348] on span "Press SPACE to select this row." at bounding box center [603, 352] width 14 height 14
click at [608, 345] on input "Press SPACE to select this row." at bounding box center [608, 345] width 0 height 0
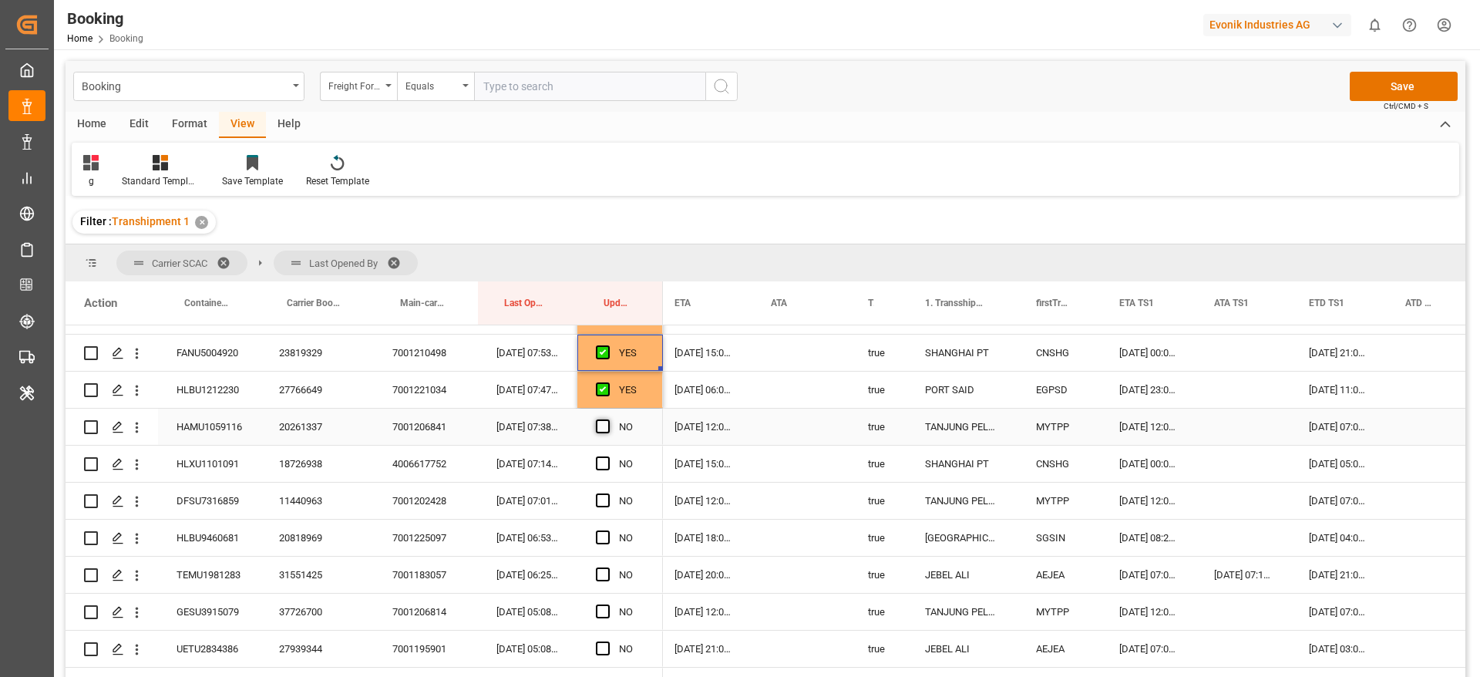
click at [603, 424] on span "Press SPACE to select this row." at bounding box center [603, 426] width 14 height 14
click at [608, 419] on input "Press SPACE to select this row." at bounding box center [608, 419] width 0 height 0
click at [607, 462] on span "Press SPACE to select this row." at bounding box center [603, 463] width 14 height 14
click at [608, 456] on input "Press SPACE to select this row." at bounding box center [608, 456] width 0 height 0
click at [606, 496] on span "Press SPACE to select this row." at bounding box center [603, 500] width 14 height 14
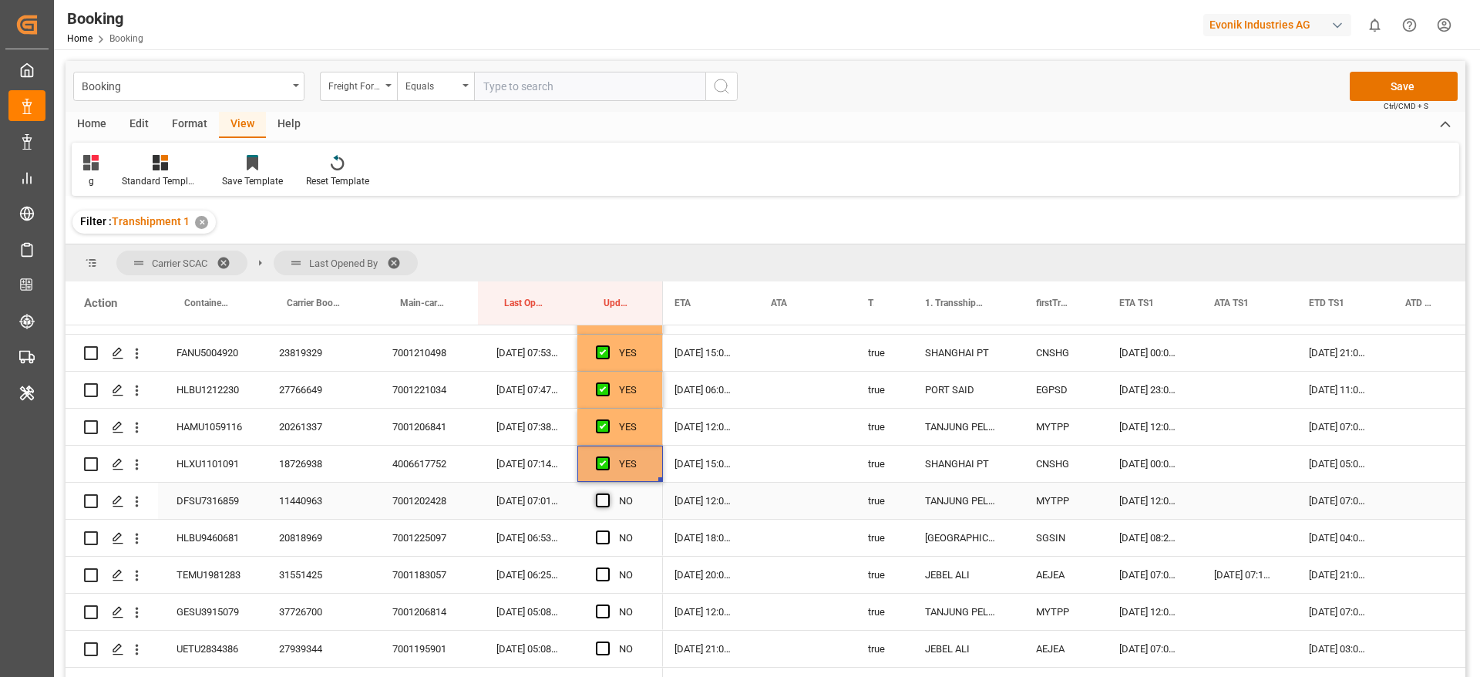
click at [608, 493] on input "Press SPACE to select this row." at bounding box center [608, 493] width 0 height 0
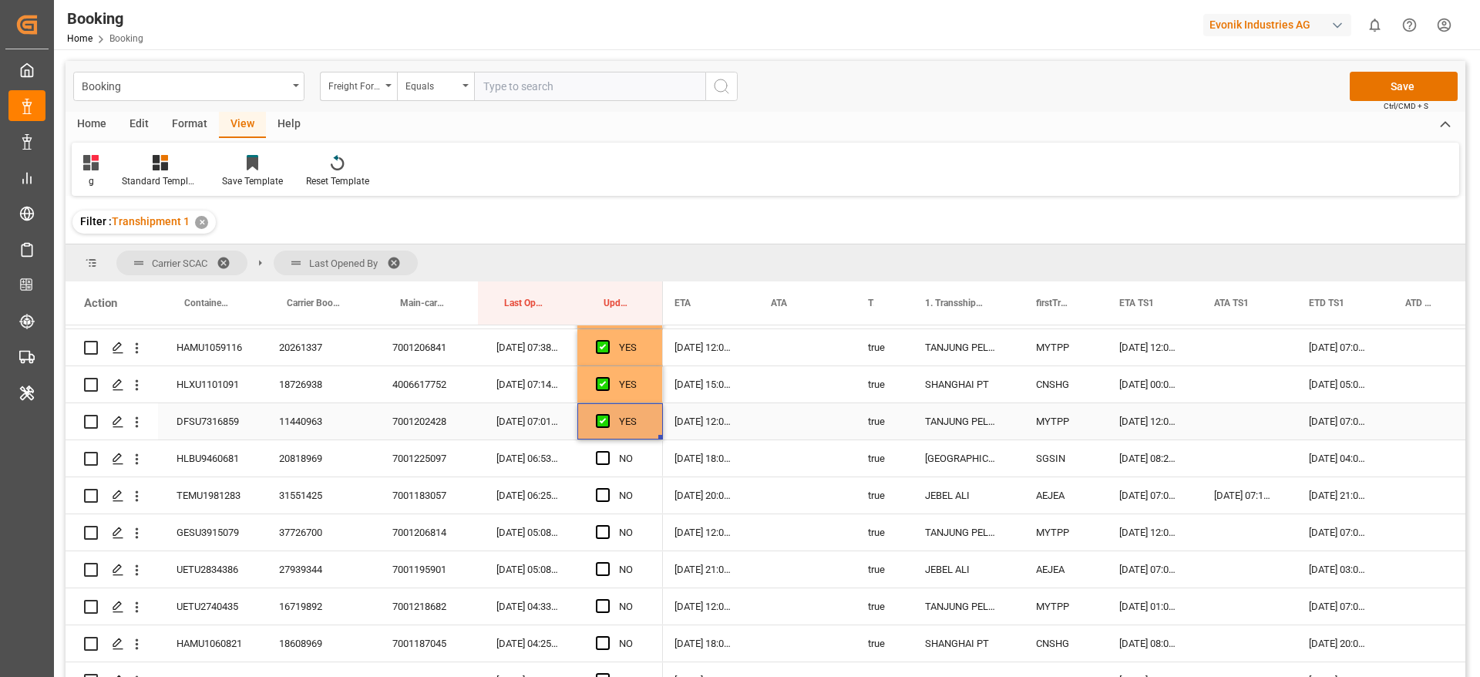
scroll to position [1735, 0]
click at [602, 419] on span "Press SPACE to select this row." at bounding box center [603, 422] width 14 height 14
click at [608, 415] on input "Press SPACE to select this row." at bounding box center [608, 415] width 0 height 0
click at [317, 456] on div "31551425" at bounding box center [317, 459] width 113 height 36
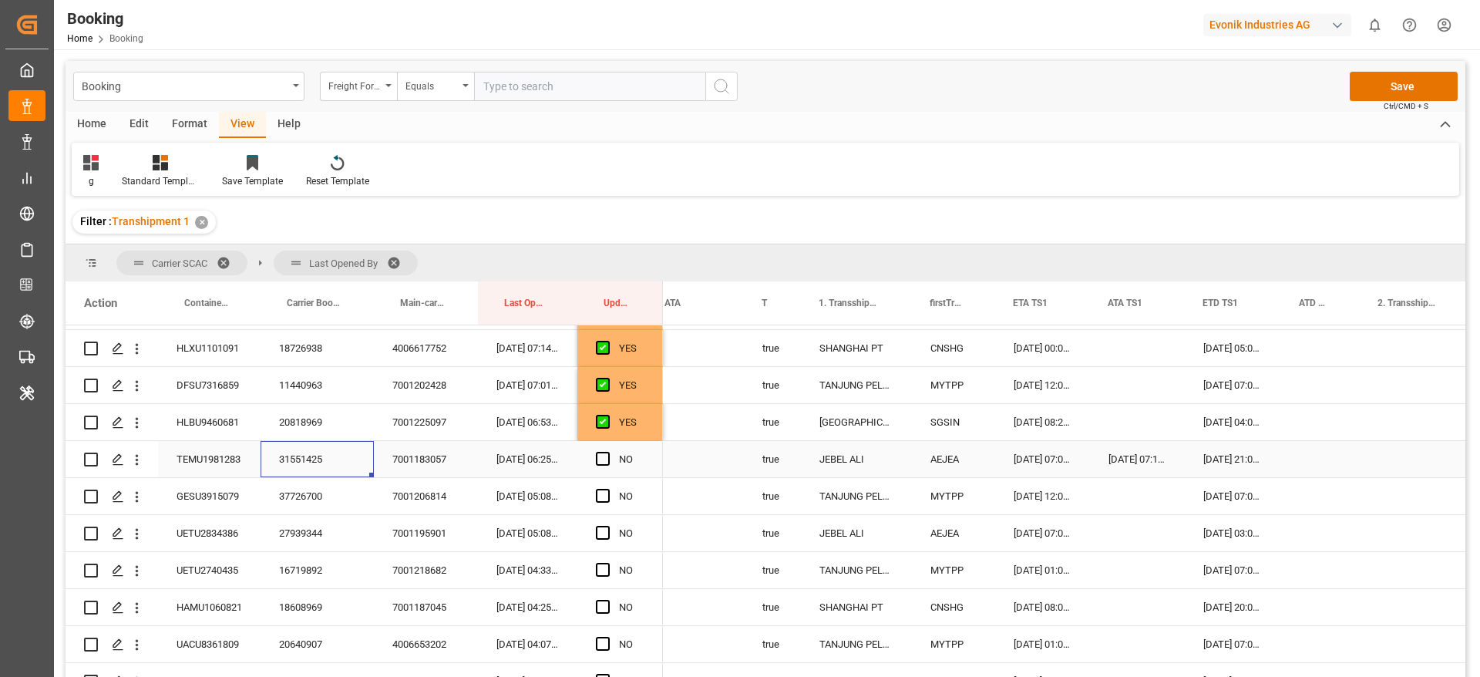
scroll to position [0, 1413]
click at [1318, 458] on div "Press SPACE to select this row." at bounding box center [1320, 459] width 79 height 36
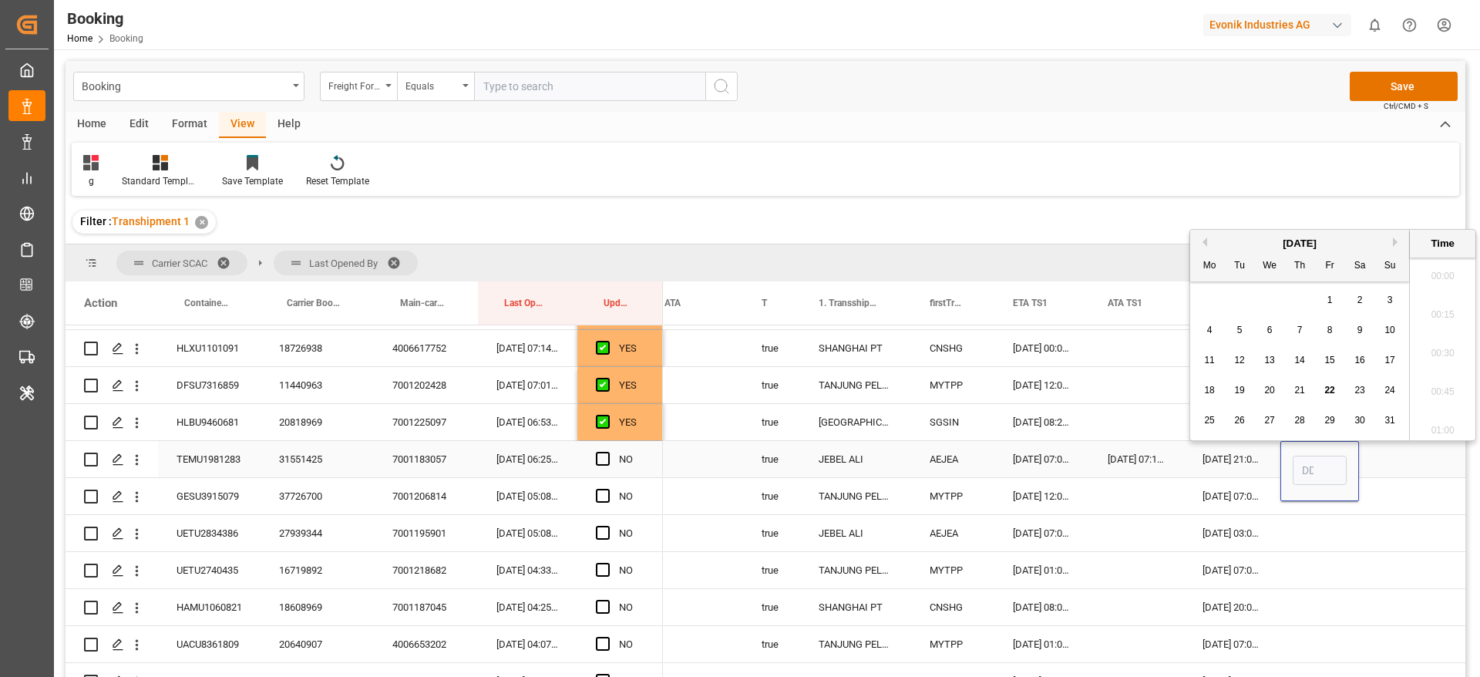
scroll to position [2280, 0]
click at [1325, 388] on span "22" at bounding box center [1330, 390] width 10 height 11
type input "22-08-2025 00:00"
click at [1396, 462] on div "Press SPACE to select this row." at bounding box center [1416, 459] width 114 height 36
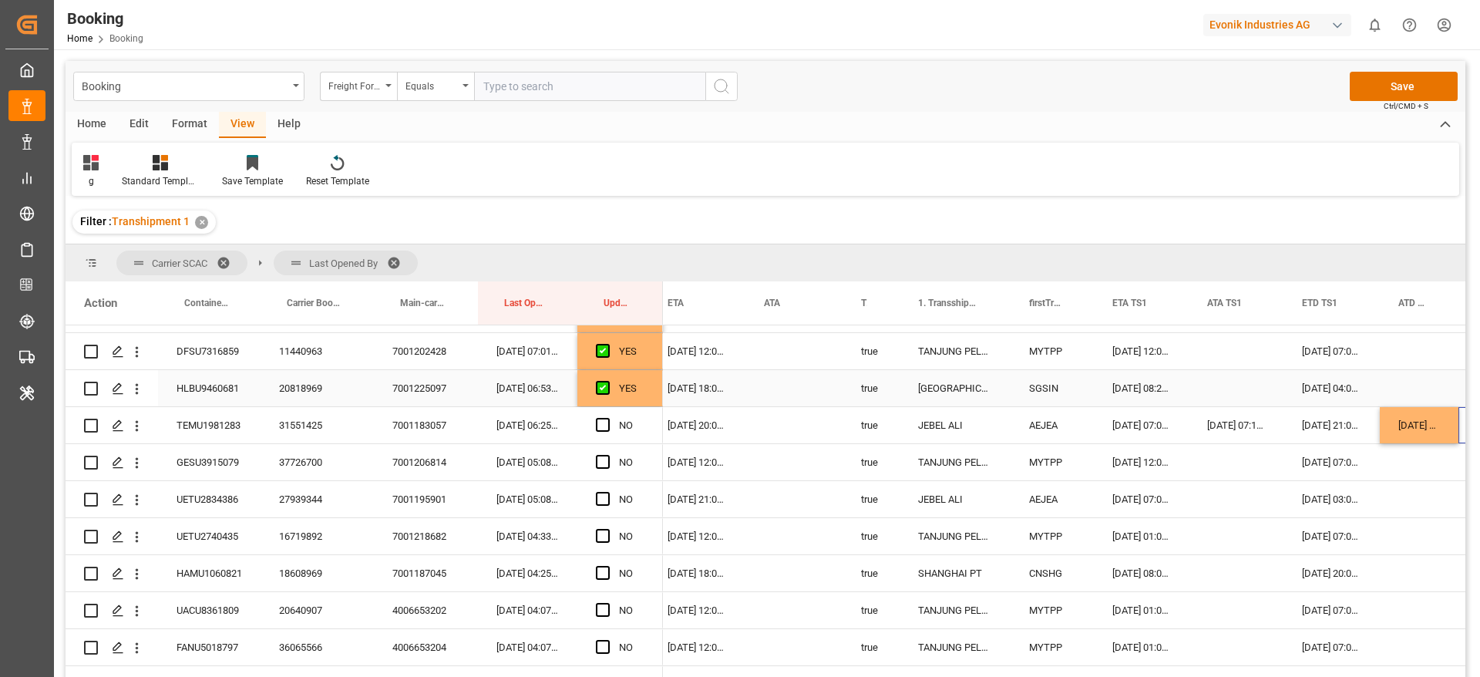
scroll to position [1735, 0]
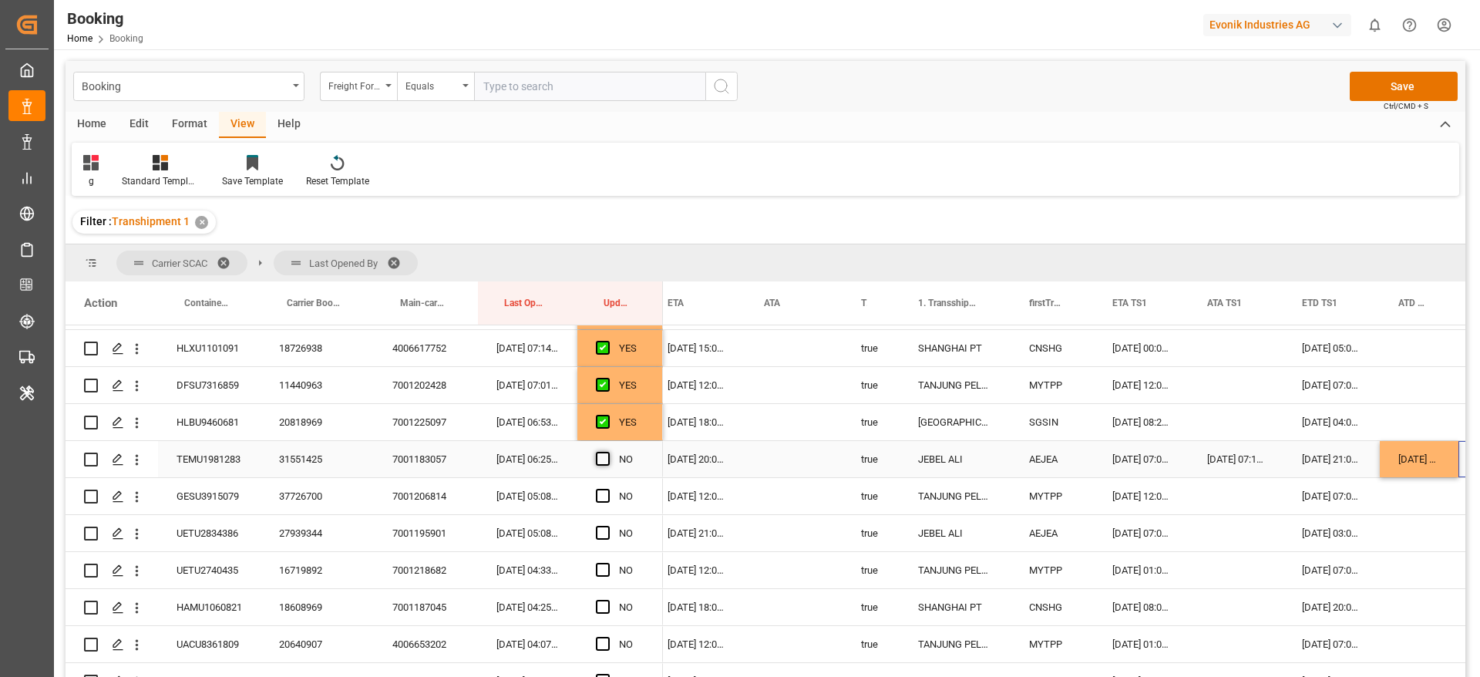
click at [602, 461] on span "Press SPACE to select this row." at bounding box center [603, 459] width 14 height 14
click at [608, 452] on input "Press SPACE to select this row." at bounding box center [608, 452] width 0 height 0
click at [601, 495] on span "Press SPACE to select this row." at bounding box center [603, 496] width 14 height 14
click at [608, 489] on input "Press SPACE to select this row." at bounding box center [608, 489] width 0 height 0
click at [604, 531] on span "Press SPACE to select this row." at bounding box center [603, 533] width 14 height 14
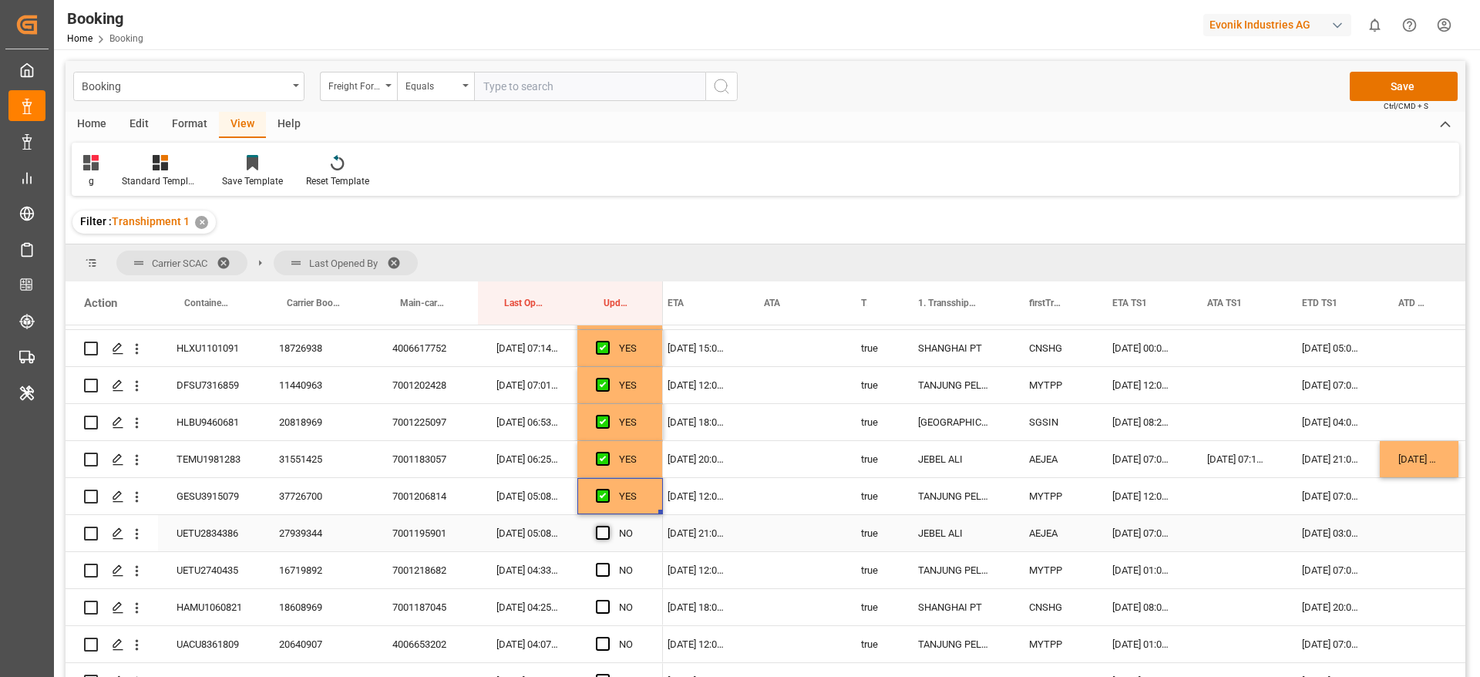
click at [608, 526] on input "Press SPACE to select this row." at bounding box center [608, 526] width 0 height 0
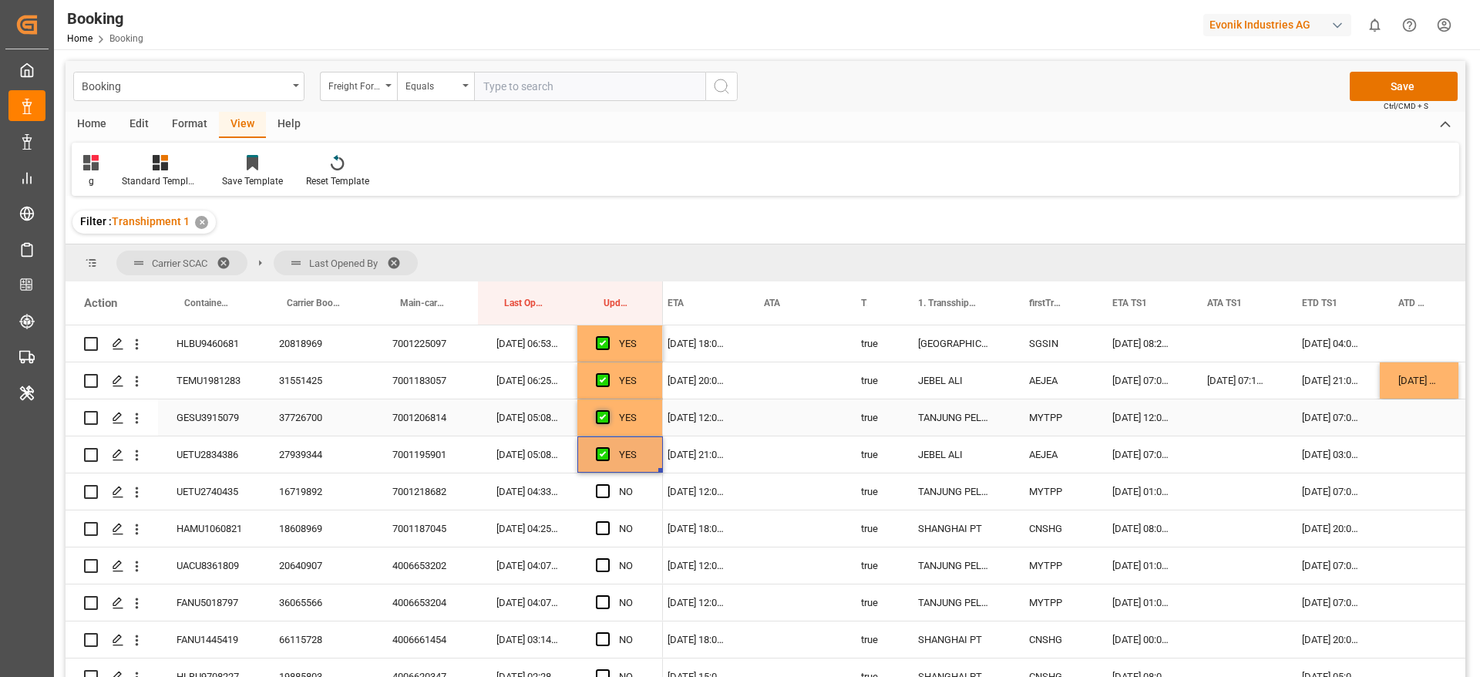
scroll to position [1850, 0]
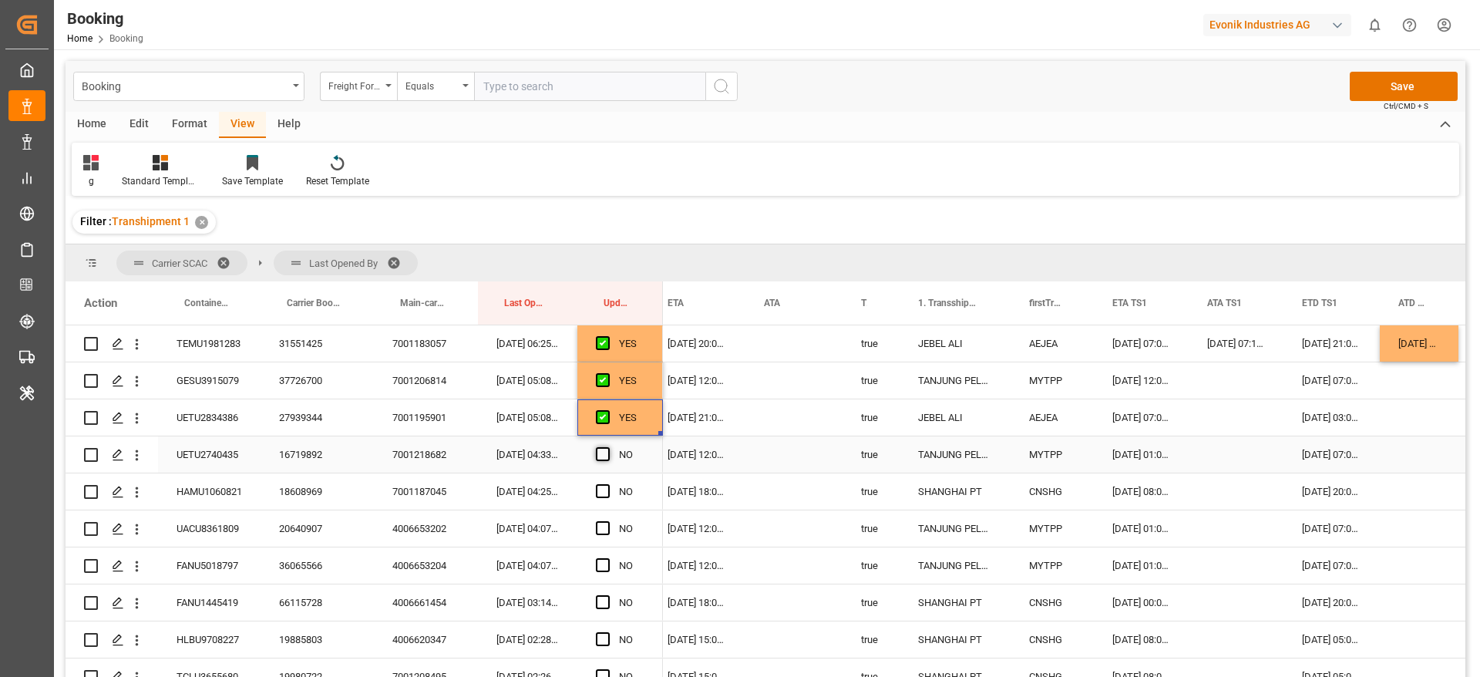
click at [600, 457] on span "Press SPACE to select this row." at bounding box center [603, 454] width 14 height 14
click at [608, 447] on input "Press SPACE to select this row." at bounding box center [608, 447] width 0 height 0
click at [600, 488] on span "Press SPACE to select this row." at bounding box center [603, 491] width 14 height 14
click at [608, 484] on input "Press SPACE to select this row." at bounding box center [608, 484] width 0 height 0
click at [604, 527] on span "Press SPACE to select this row." at bounding box center [603, 528] width 14 height 14
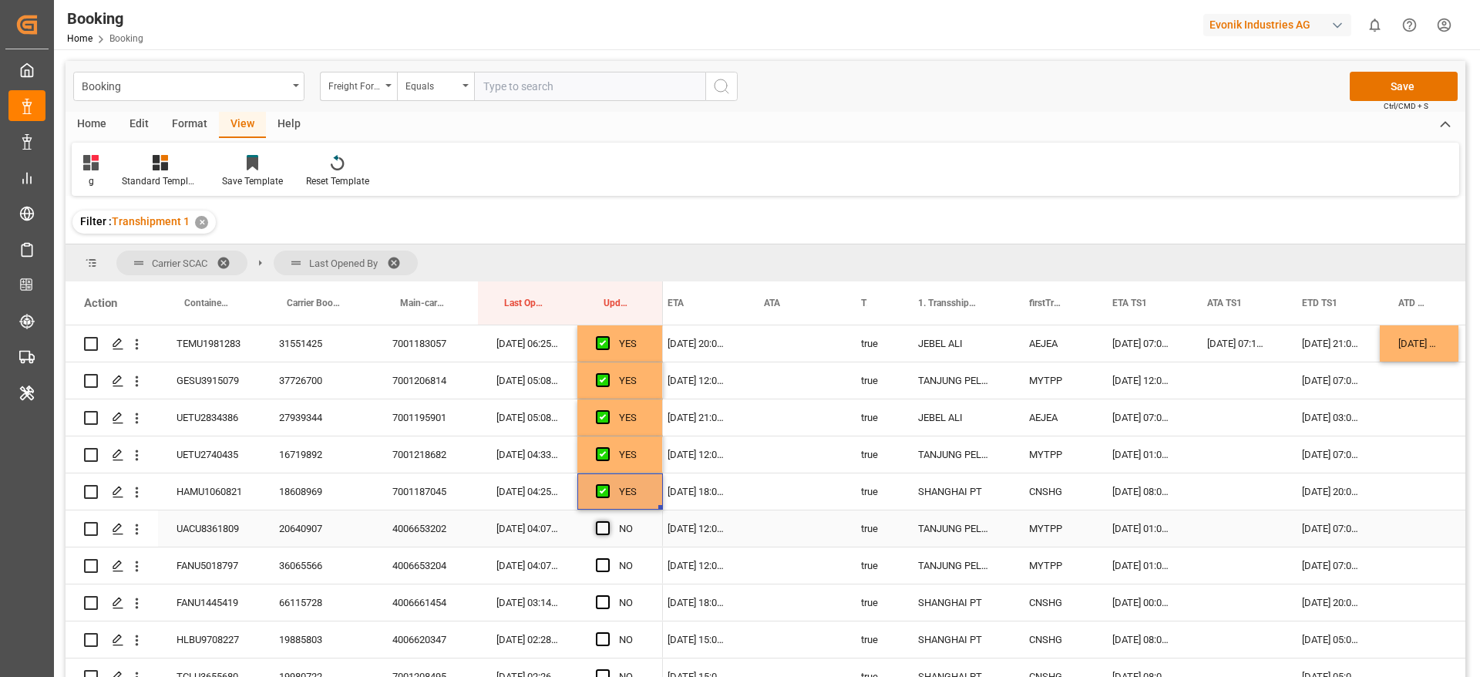
click at [608, 521] on input "Press SPACE to select this row." at bounding box center [608, 521] width 0 height 0
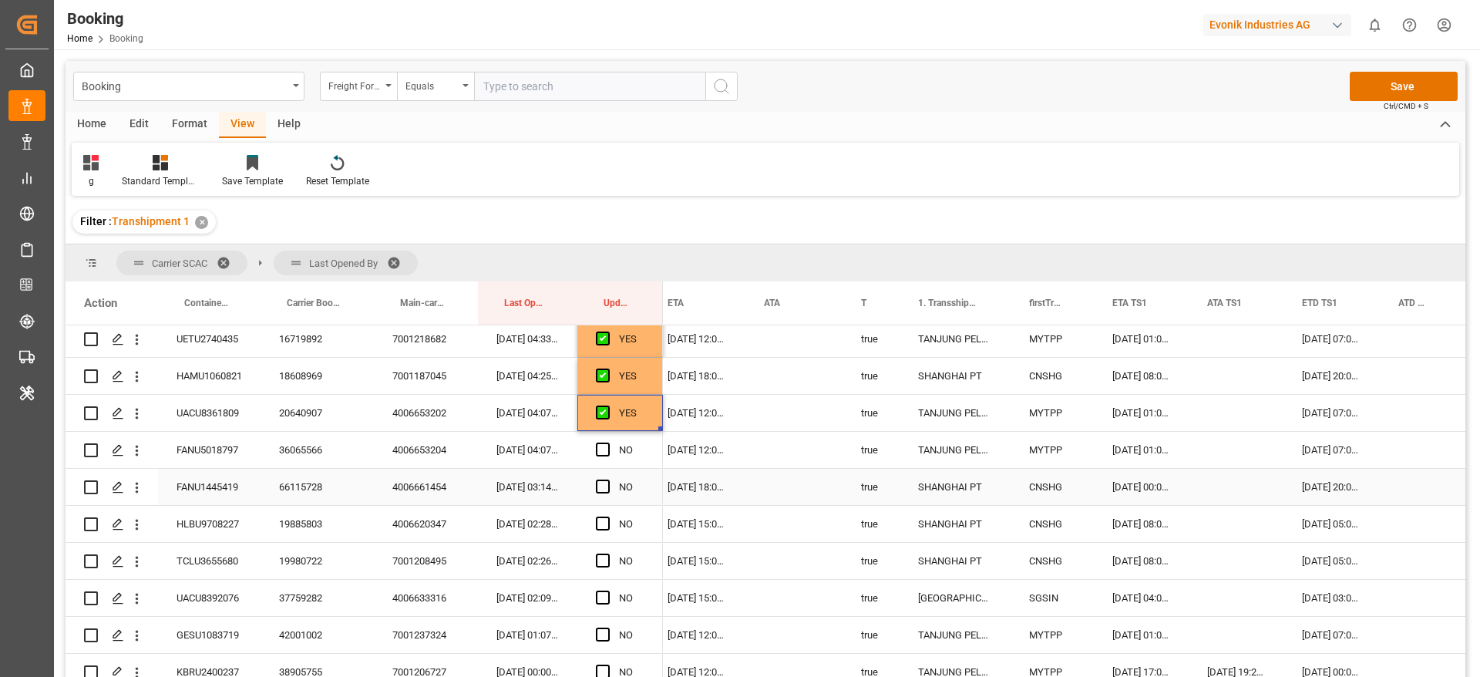
click at [601, 457] on div "Press SPACE to select this row." at bounding box center [607, 450] width 23 height 35
click at [600, 450] on span "Press SPACE to select this row." at bounding box center [603, 450] width 14 height 14
click at [608, 443] on input "Press SPACE to select this row." at bounding box center [608, 443] width 0 height 0
click at [606, 486] on span "Press SPACE to select this row." at bounding box center [603, 487] width 14 height 14
click at [608, 480] on input "Press SPACE to select this row." at bounding box center [608, 480] width 0 height 0
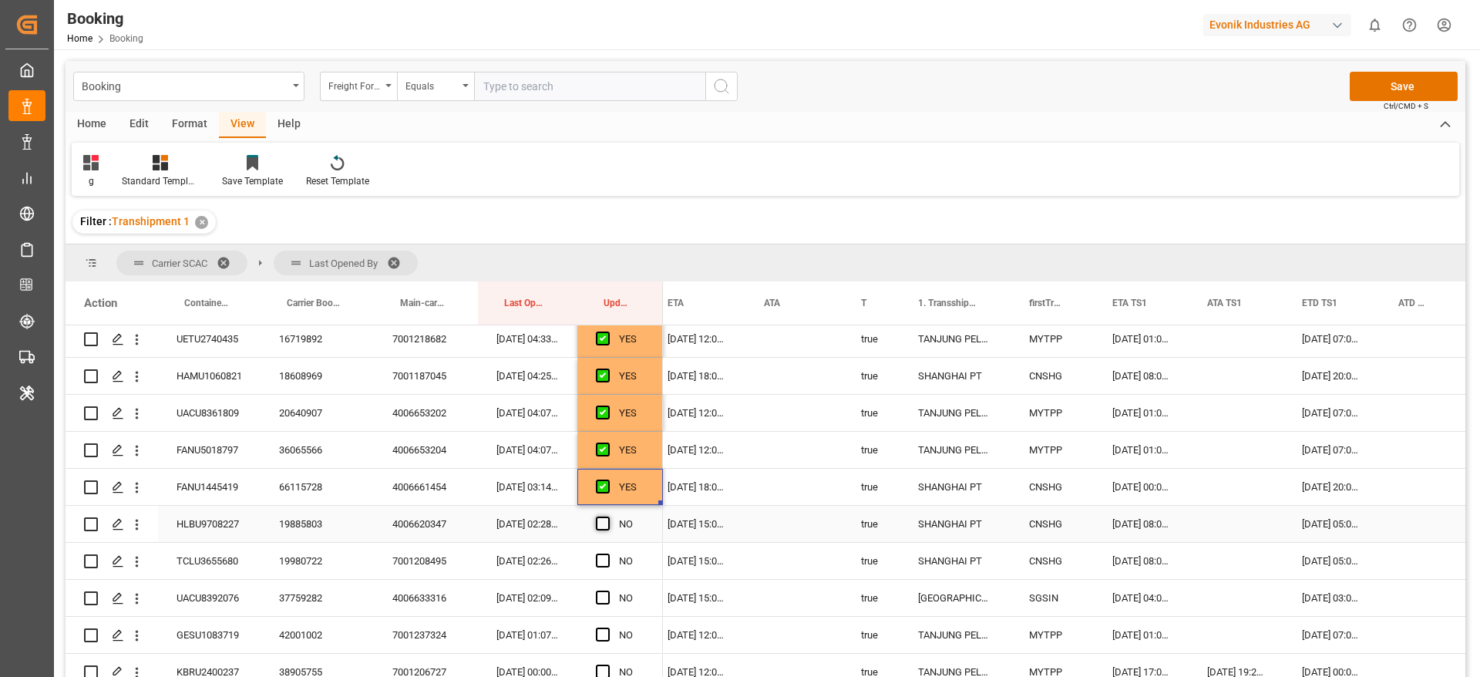
click at [607, 522] on span "Press SPACE to select this row." at bounding box center [603, 524] width 14 height 14
click at [608, 517] on input "Press SPACE to select this row." at bounding box center [608, 517] width 0 height 0
click at [604, 560] on span "Press SPACE to select this row." at bounding box center [603, 561] width 14 height 14
click at [608, 554] on input "Press SPACE to select this row." at bounding box center [608, 554] width 0 height 0
click at [602, 594] on span "Press SPACE to select this row." at bounding box center [603, 598] width 14 height 14
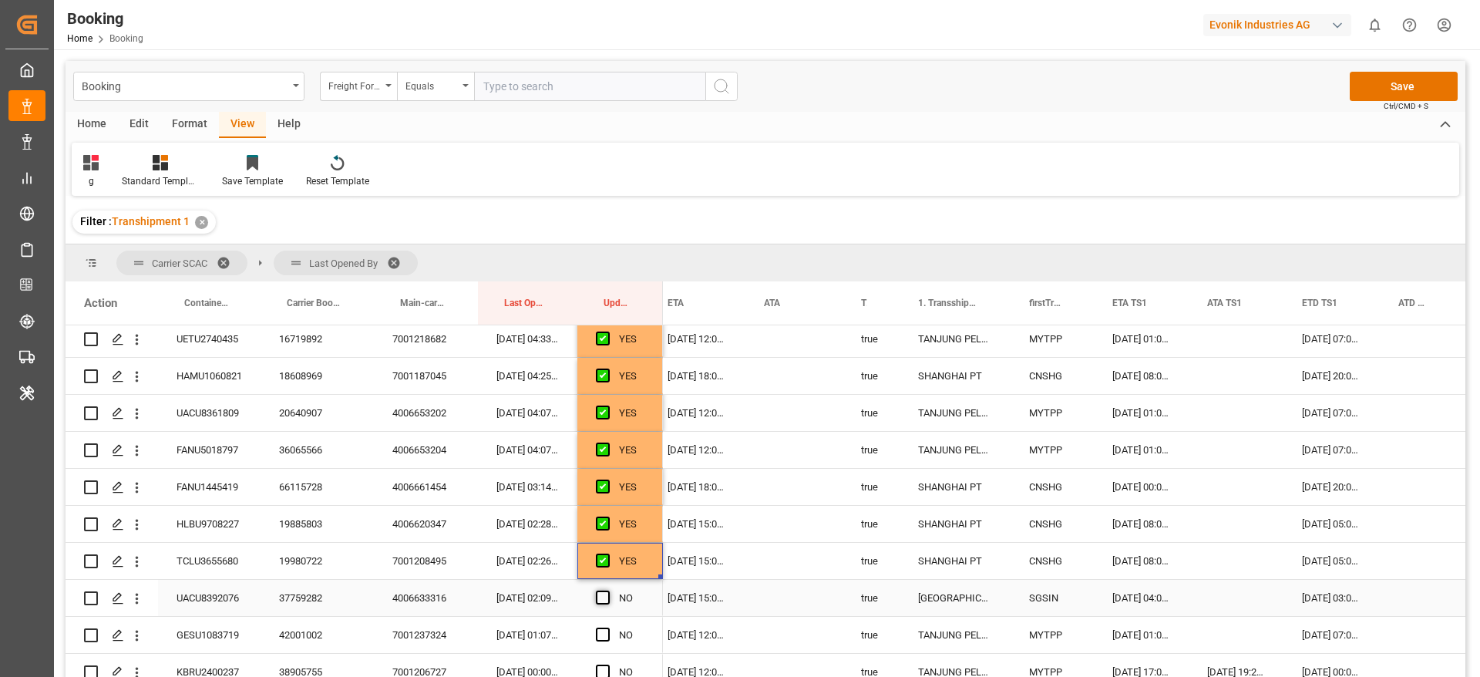
click at [608, 591] on input "Press SPACE to select this row." at bounding box center [608, 591] width 0 height 0
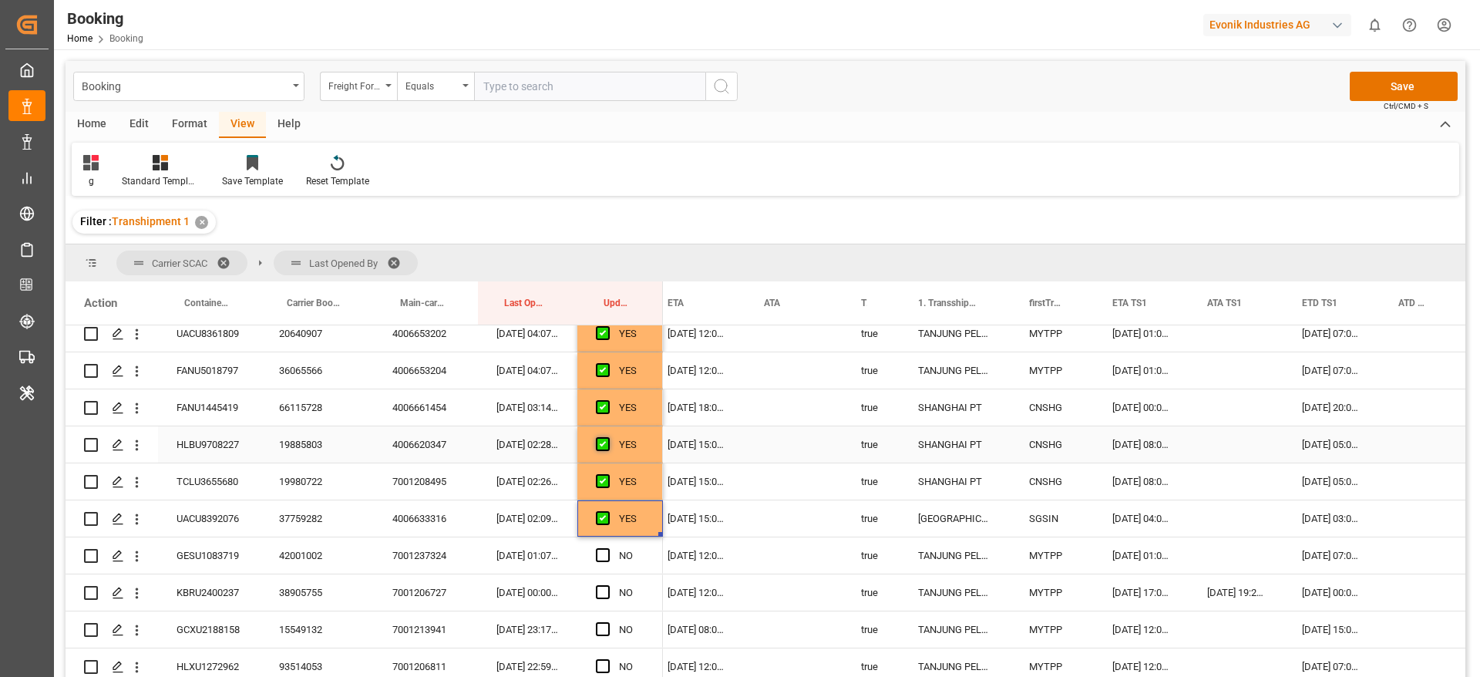
scroll to position [2082, 0]
click at [604, 519] on span "Press SPACE to select this row." at bounding box center [603, 519] width 14 height 14
click at [608, 512] on input "Press SPACE to select this row." at bounding box center [608, 512] width 0 height 0
click at [604, 557] on span "Press SPACE to select this row." at bounding box center [603, 556] width 14 height 14
click at [608, 549] on input "Press SPACE to select this row." at bounding box center [608, 549] width 0 height 0
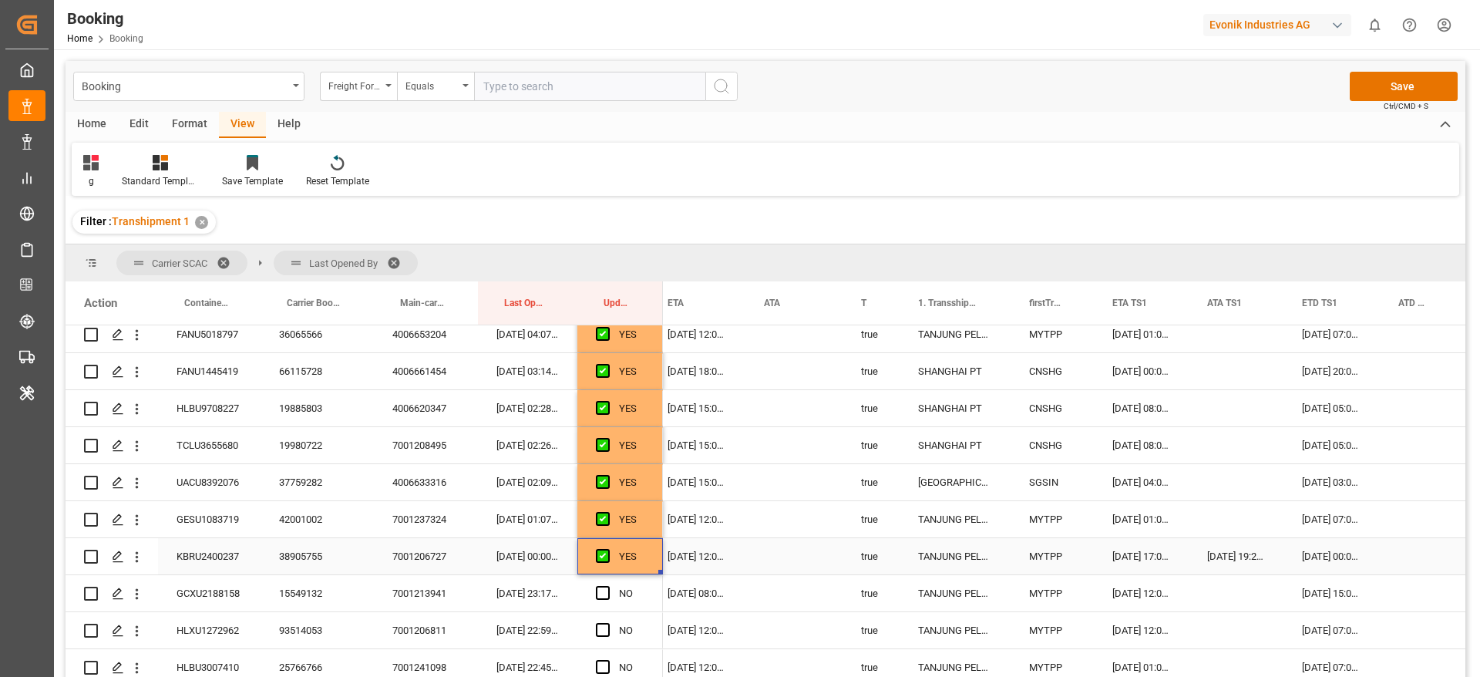
click at [315, 551] on div "38905755" at bounding box center [317, 556] width 113 height 36
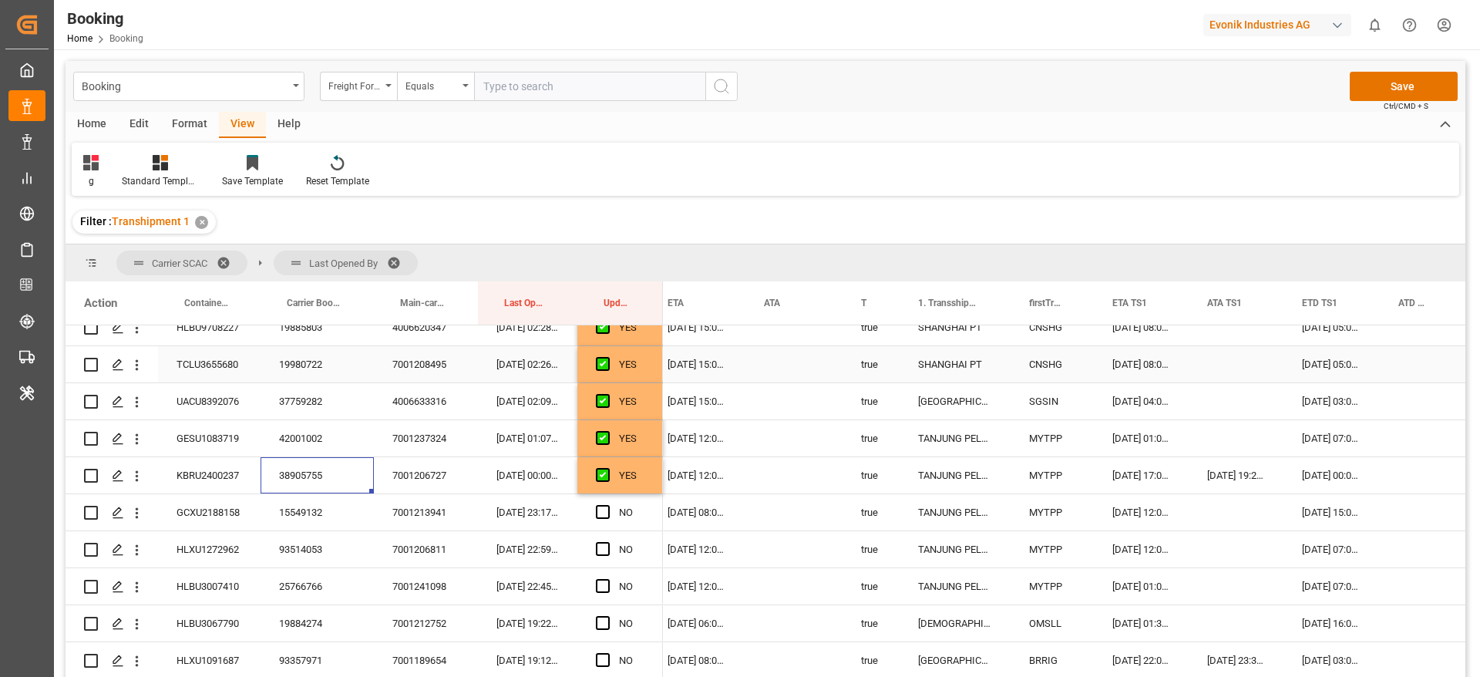
scroll to position [2197, 0]
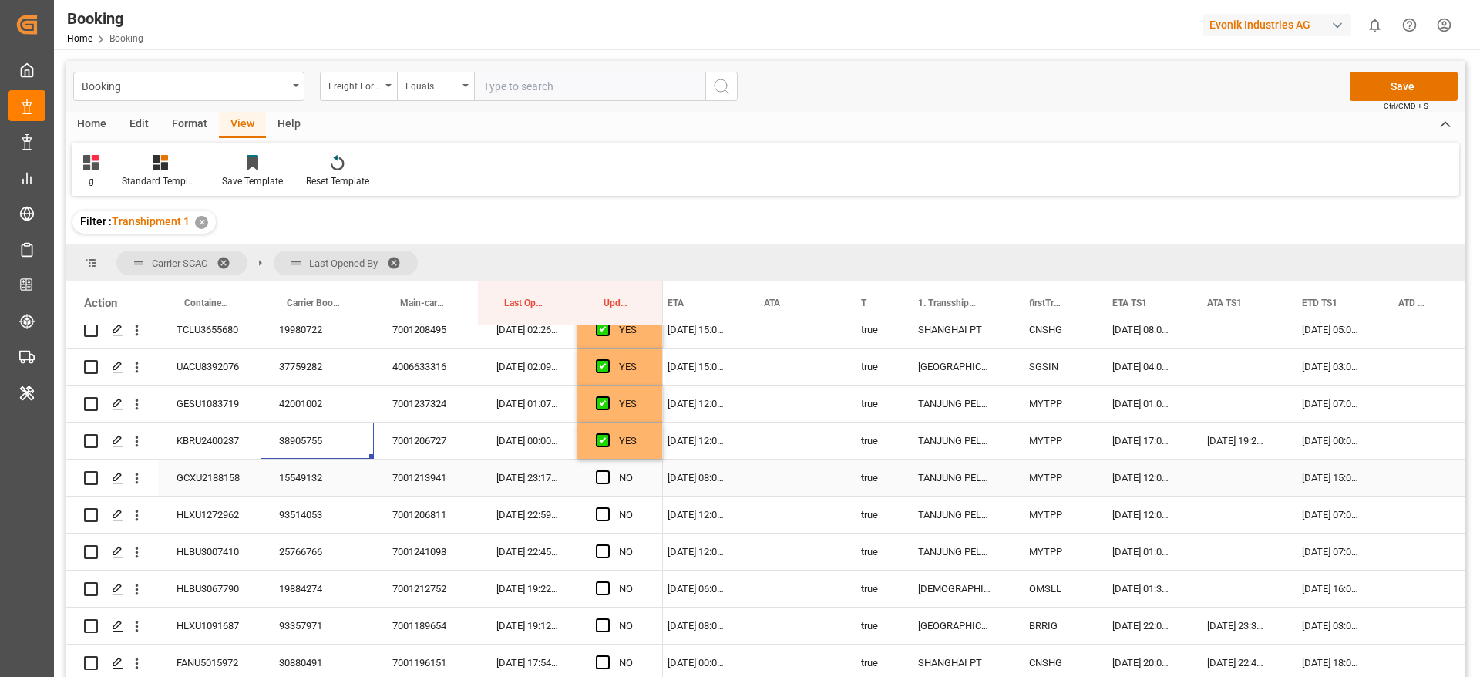
click at [601, 474] on span "Press SPACE to select this row." at bounding box center [603, 477] width 14 height 14
click at [608, 470] on input "Press SPACE to select this row." at bounding box center [608, 470] width 0 height 0
click at [606, 513] on span "Press SPACE to select this row." at bounding box center [603, 514] width 14 height 14
click at [608, 507] on input "Press SPACE to select this row." at bounding box center [608, 507] width 0 height 0
click at [606, 551] on span "Press SPACE to select this row." at bounding box center [603, 551] width 14 height 14
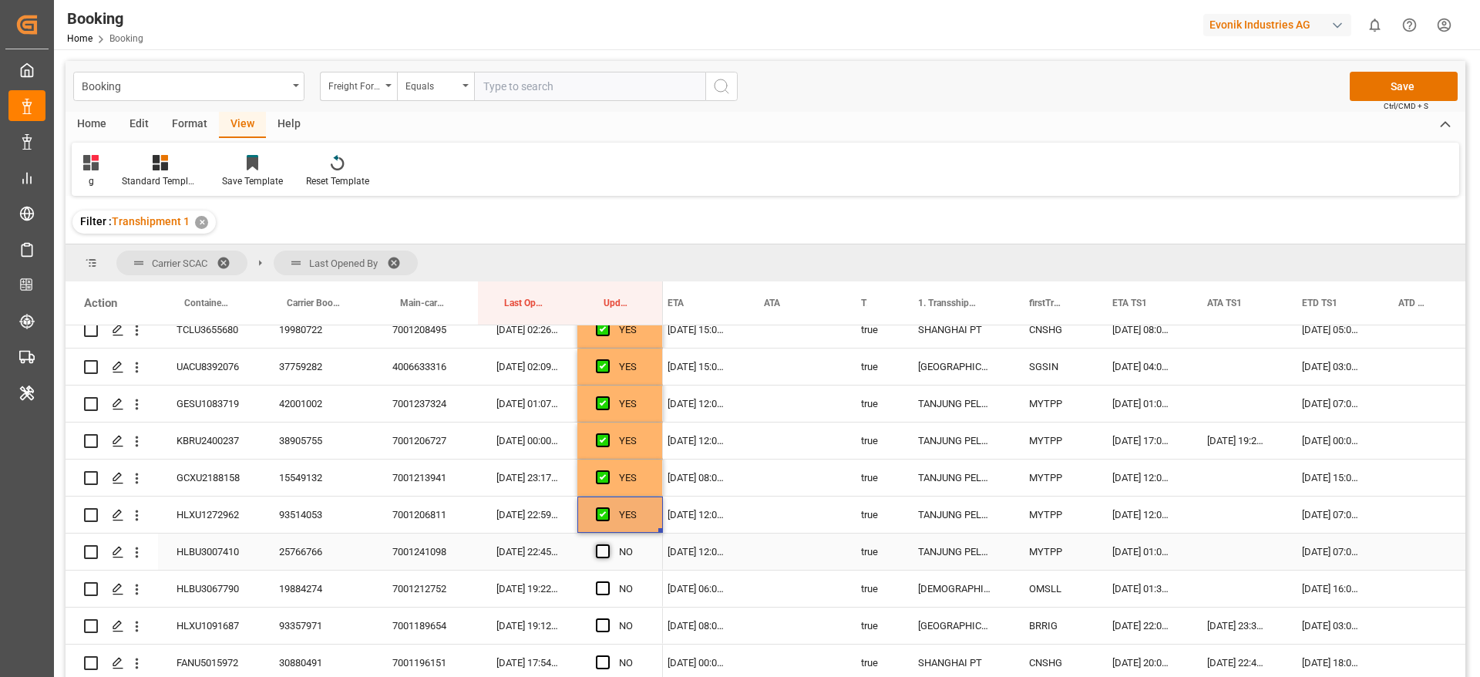
click at [608, 544] on input "Press SPACE to select this row." at bounding box center [608, 544] width 0 height 0
click at [607, 588] on span "Press SPACE to select this row." at bounding box center [603, 588] width 14 height 14
click at [608, 581] on input "Press SPACE to select this row." at bounding box center [608, 581] width 0 height 0
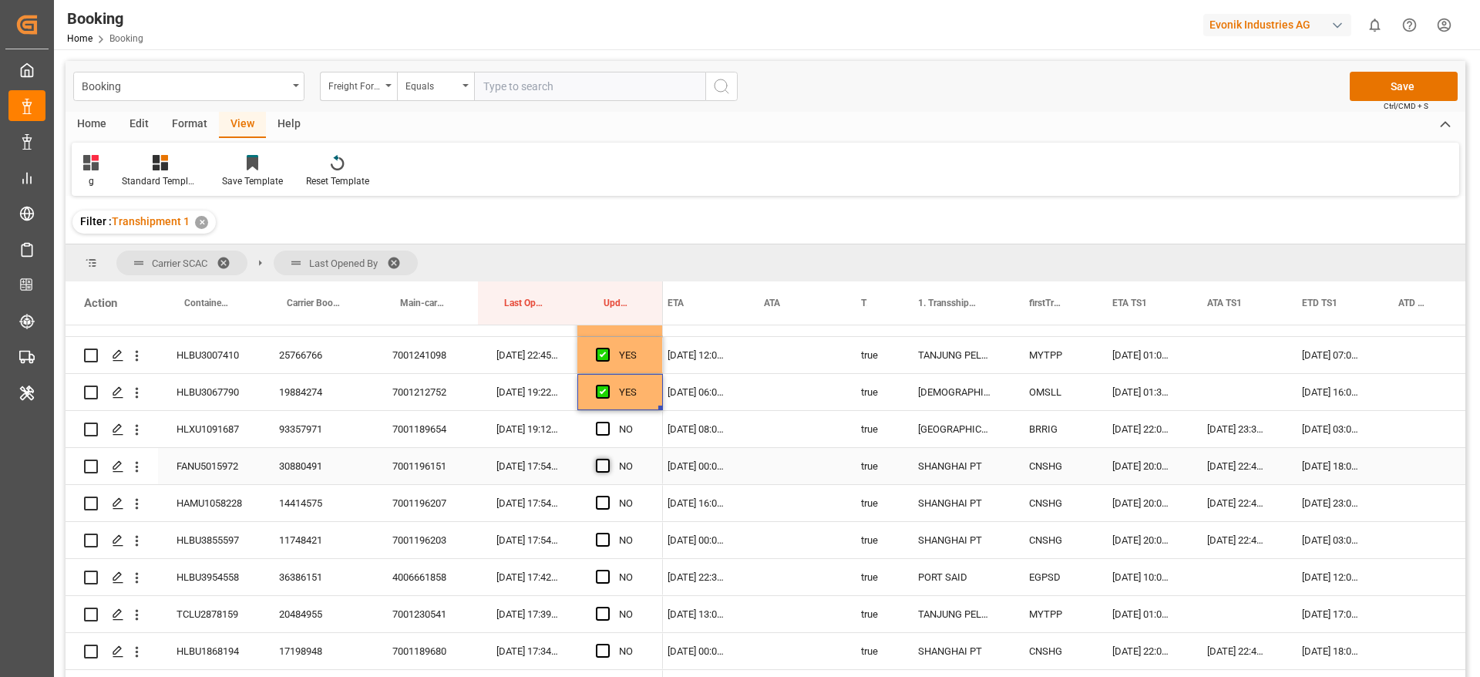
scroll to position [2429, 0]
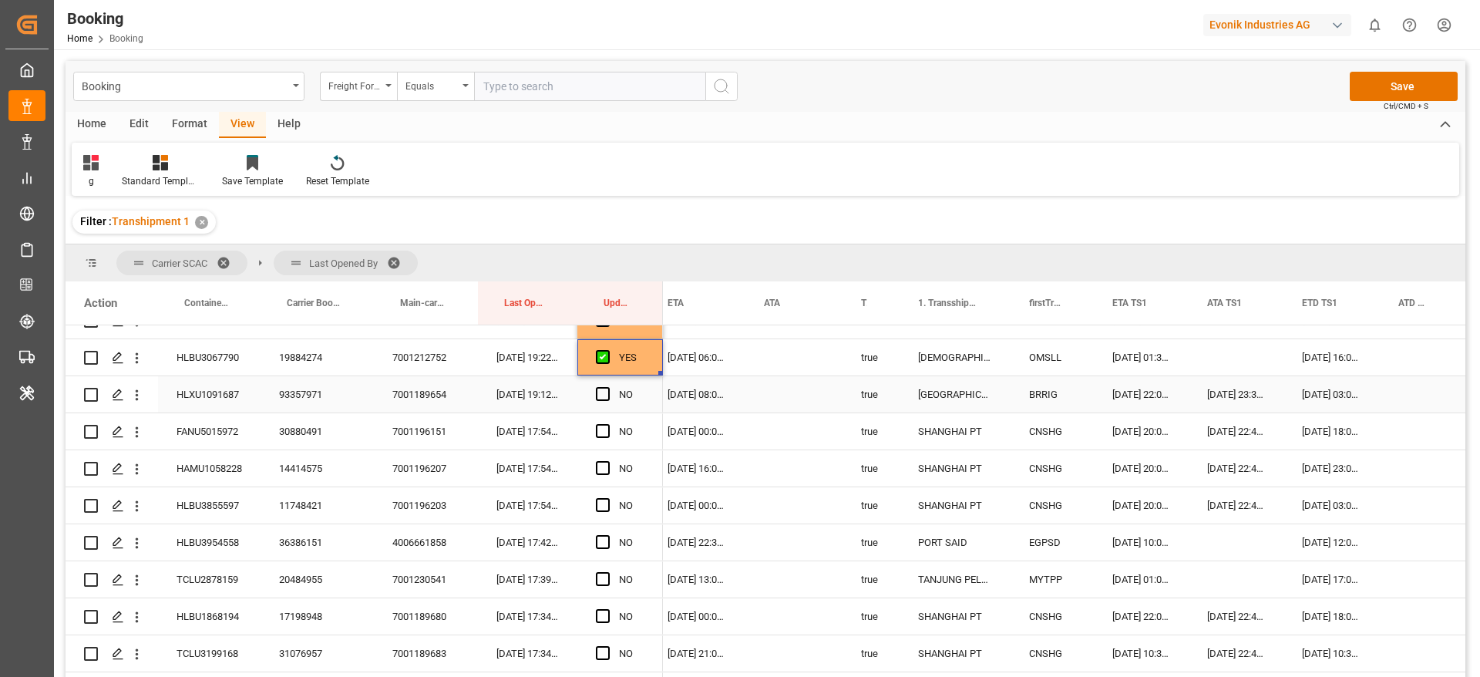
click at [306, 403] on div "93357971" at bounding box center [317, 394] width 113 height 36
click at [604, 394] on span "Press SPACE to select this row." at bounding box center [603, 394] width 14 height 14
click at [608, 387] on input "Press SPACE to select this row." at bounding box center [608, 387] width 0 height 0
click at [602, 428] on span "Press SPACE to select this row." at bounding box center [603, 431] width 14 height 14
click at [608, 424] on input "Press SPACE to select this row." at bounding box center [608, 424] width 0 height 0
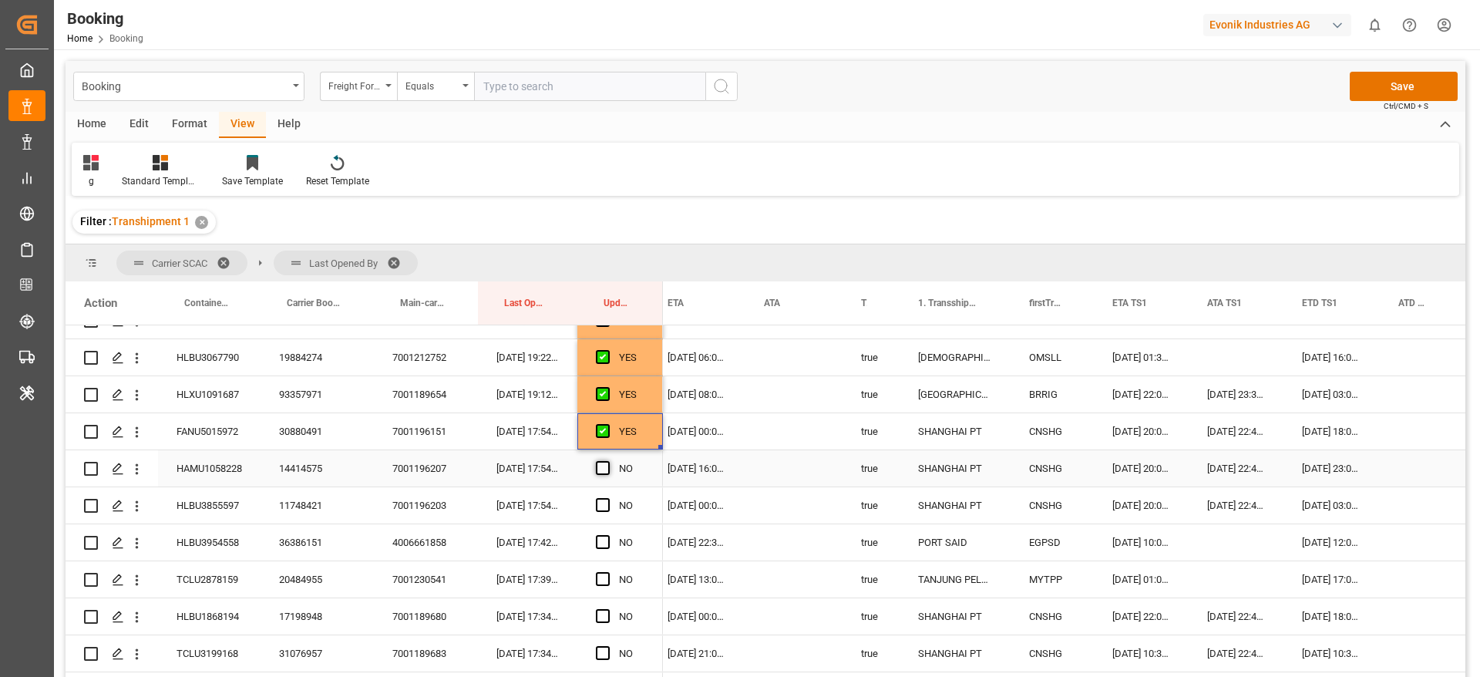
click at [601, 465] on span "Press SPACE to select this row." at bounding box center [603, 468] width 14 height 14
click at [608, 461] on input "Press SPACE to select this row." at bounding box center [608, 461] width 0 height 0
click at [602, 503] on span "Press SPACE to select this row." at bounding box center [603, 505] width 14 height 14
click at [608, 498] on input "Press SPACE to select this row." at bounding box center [608, 498] width 0 height 0
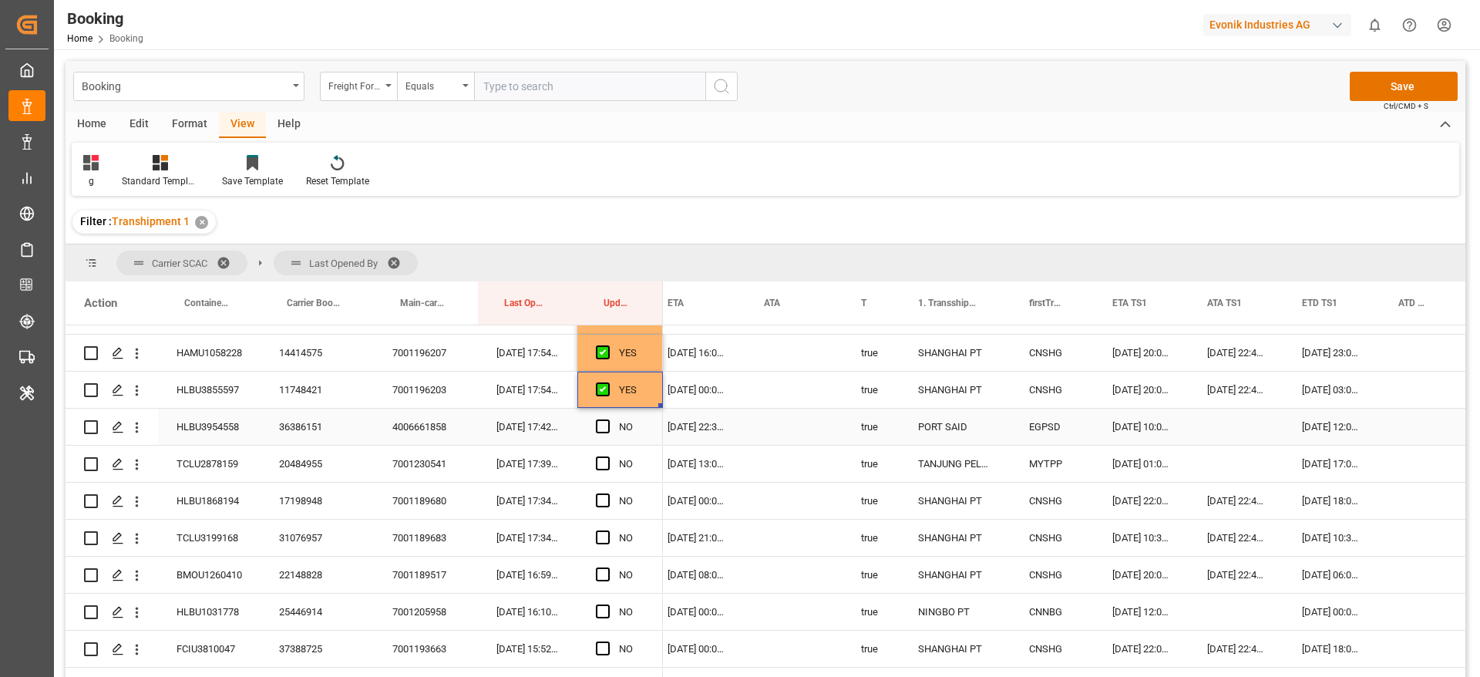
click at [300, 428] on div "36386151" at bounding box center [317, 427] width 113 height 36
click at [605, 426] on span "Press SPACE to select this row." at bounding box center [603, 426] width 14 height 14
click at [608, 419] on input "Press SPACE to select this row." at bounding box center [608, 419] width 0 height 0
click at [609, 460] on span "Press SPACE to select this row." at bounding box center [603, 463] width 14 height 14
click at [608, 456] on input "Press SPACE to select this row." at bounding box center [608, 456] width 0 height 0
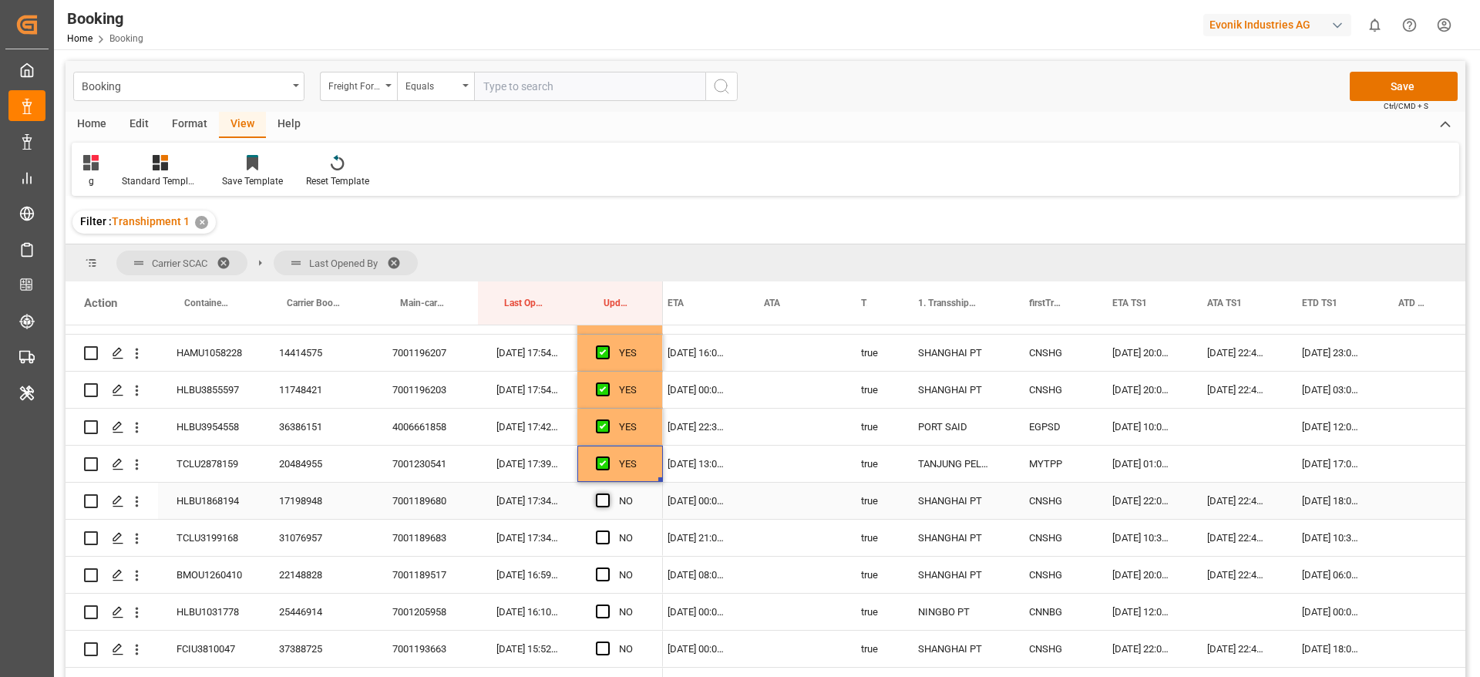
click at [609, 500] on span "Press SPACE to select this row." at bounding box center [603, 500] width 14 height 14
click at [608, 493] on input "Press SPACE to select this row." at bounding box center [608, 493] width 0 height 0
click at [607, 527] on div "Press SPACE to select this row." at bounding box center [607, 537] width 23 height 35
click at [598, 541] on span "Press SPACE to select this row." at bounding box center [603, 537] width 14 height 14
click at [608, 530] on input "Press SPACE to select this row." at bounding box center [608, 530] width 0 height 0
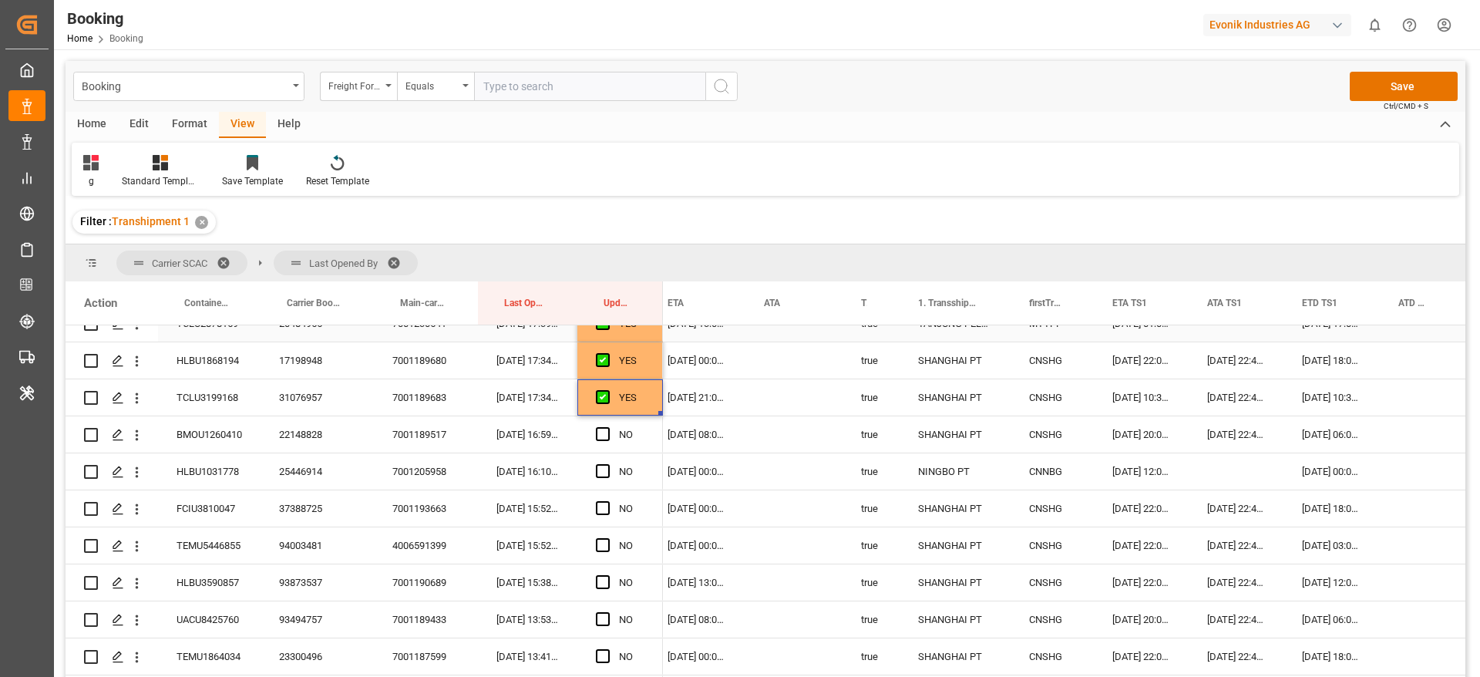
scroll to position [2685, 0]
click at [606, 434] on span "Press SPACE to select this row." at bounding box center [603, 433] width 14 height 14
click at [608, 426] on input "Press SPACE to select this row." at bounding box center [608, 426] width 0 height 0
click at [604, 468] on span "Press SPACE to select this row." at bounding box center [603, 470] width 14 height 14
click at [608, 463] on input "Press SPACE to select this row." at bounding box center [608, 463] width 0 height 0
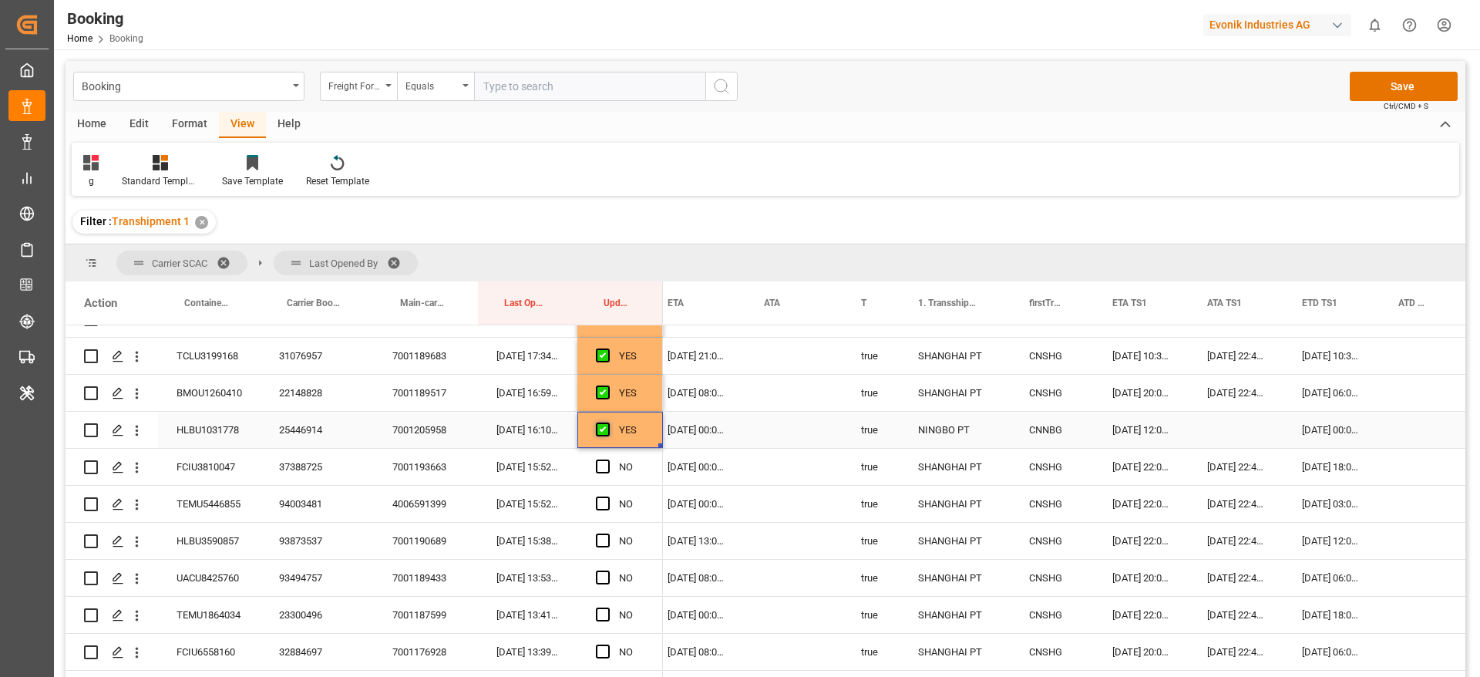
scroll to position [2727, 0]
click at [604, 468] on span "Press SPACE to select this row." at bounding box center [603, 466] width 14 height 14
click at [608, 459] on input "Press SPACE to select this row." at bounding box center [608, 459] width 0 height 0
click at [319, 499] on div "94003481" at bounding box center [317, 503] width 113 height 36
click at [604, 503] on span "Press SPACE to select this row." at bounding box center [603, 503] width 14 height 14
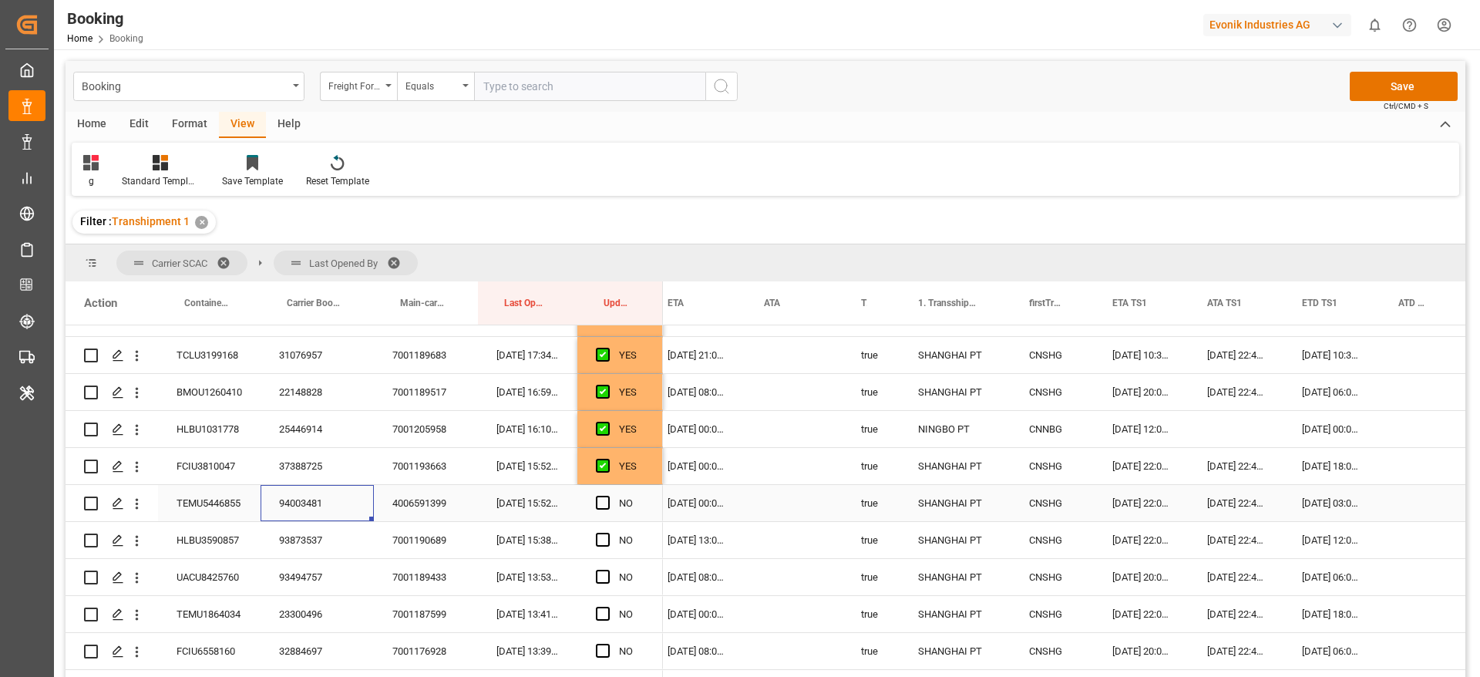
click at [608, 496] on input "Press SPACE to select this row." at bounding box center [608, 496] width 0 height 0
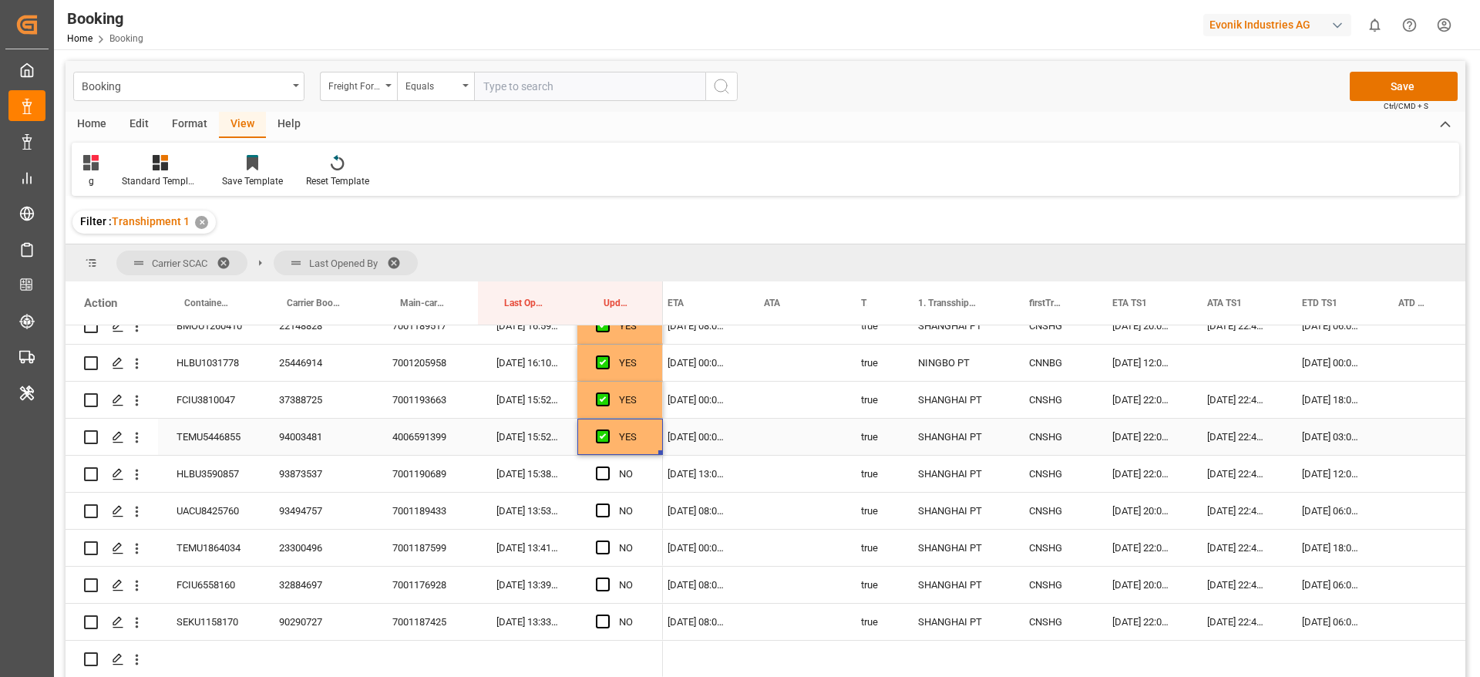
scroll to position [2843, 0]
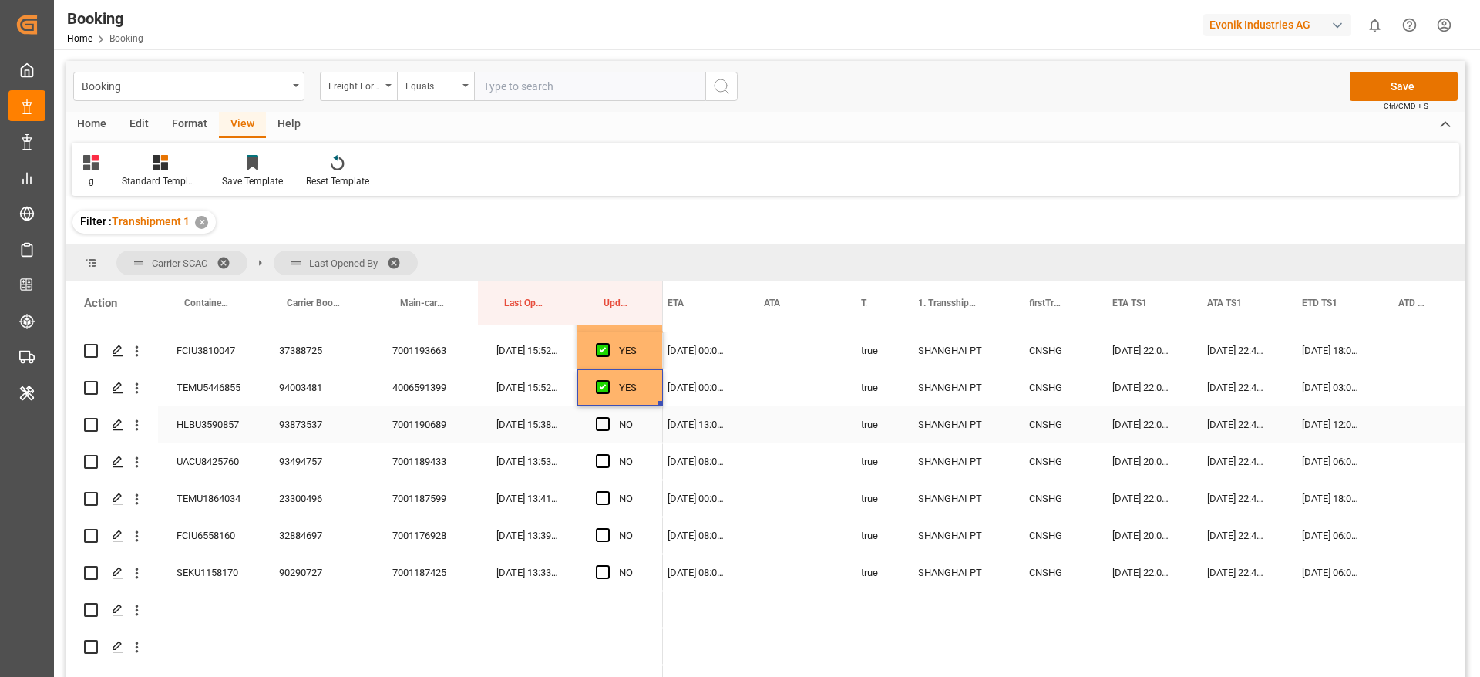
click at [298, 427] on div "93873537" at bounding box center [317, 424] width 113 height 36
click at [607, 422] on span "Press SPACE to select this row." at bounding box center [603, 424] width 14 height 14
click at [608, 417] on input "Press SPACE to select this row." at bounding box center [608, 417] width 0 height 0
click at [608, 459] on span "Press SPACE to select this row." at bounding box center [603, 461] width 14 height 14
click at [608, 454] on input "Press SPACE to select this row." at bounding box center [608, 454] width 0 height 0
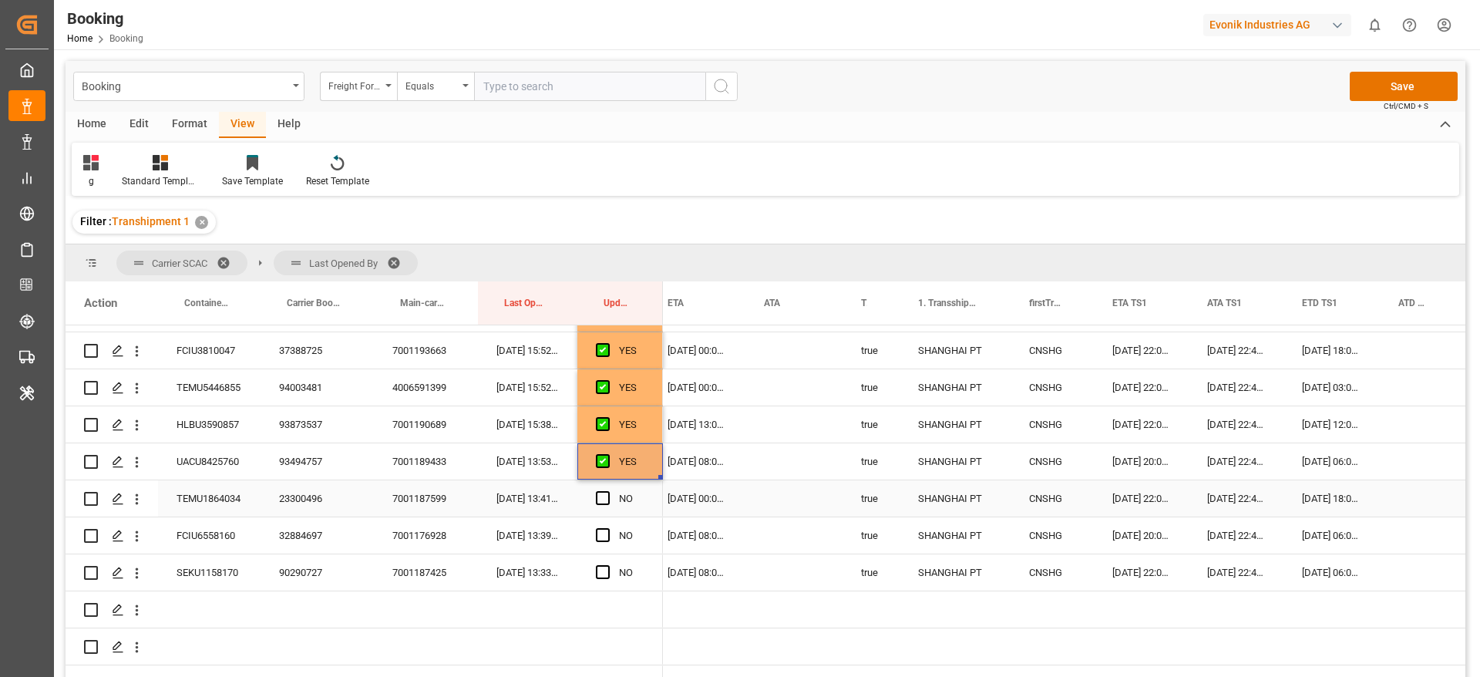
click at [604, 490] on div "Press SPACE to select this row." at bounding box center [607, 498] width 23 height 35
click at [601, 540] on span "Press SPACE to select this row." at bounding box center [603, 535] width 14 height 14
click at [608, 528] on input "Press SPACE to select this row." at bounding box center [608, 528] width 0 height 0
click at [604, 574] on span "Press SPACE to select this row." at bounding box center [603, 572] width 14 height 14
click at [608, 565] on input "Press SPACE to select this row." at bounding box center [608, 565] width 0 height 0
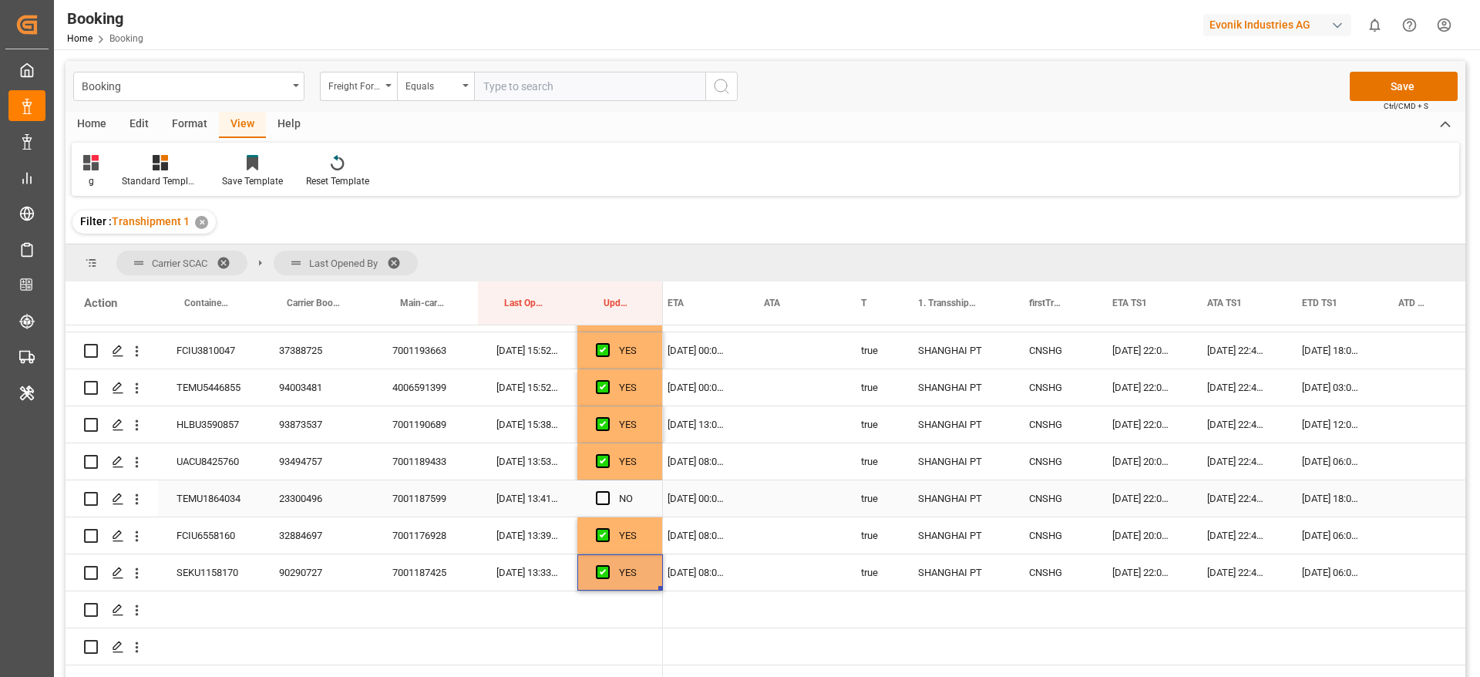
click at [606, 503] on span "Press SPACE to select this row." at bounding box center [603, 498] width 14 height 14
click at [608, 491] on input "Press SPACE to select this row." at bounding box center [608, 491] width 0 height 0
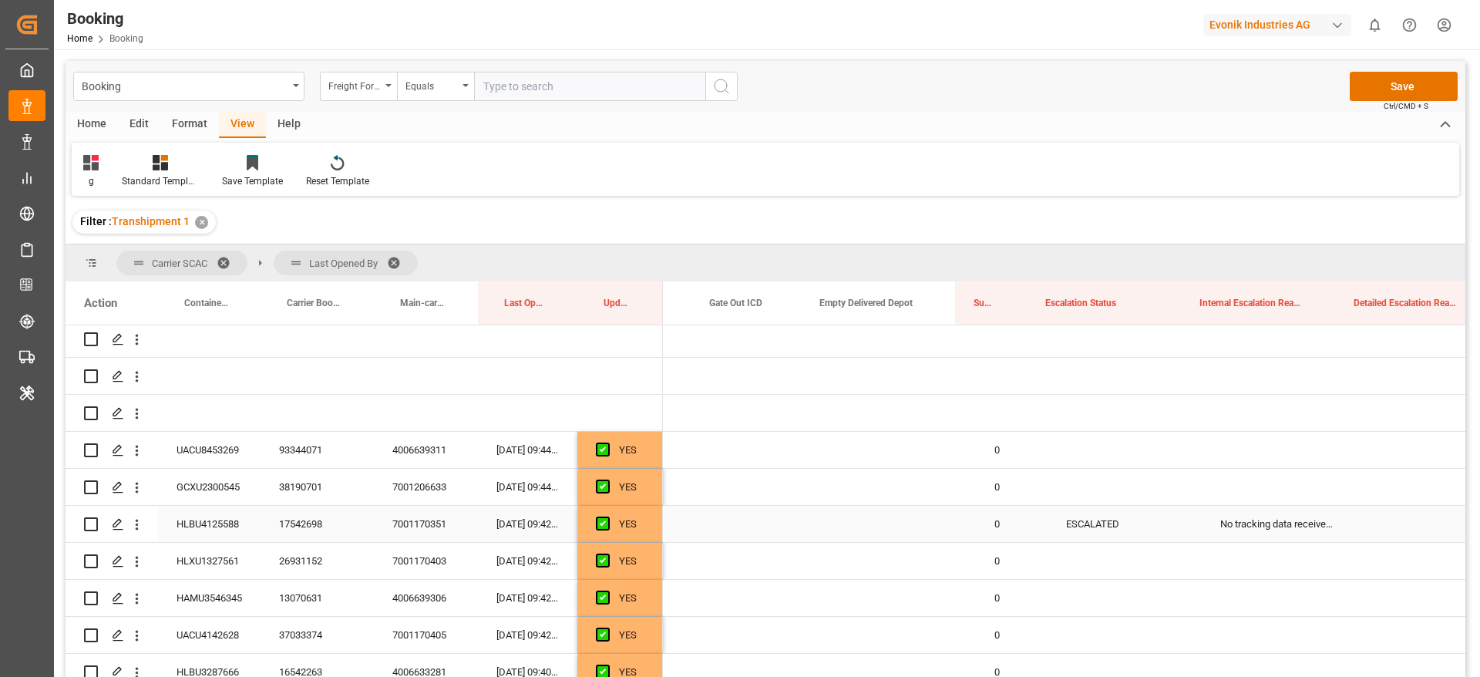
scroll to position [0, 3298]
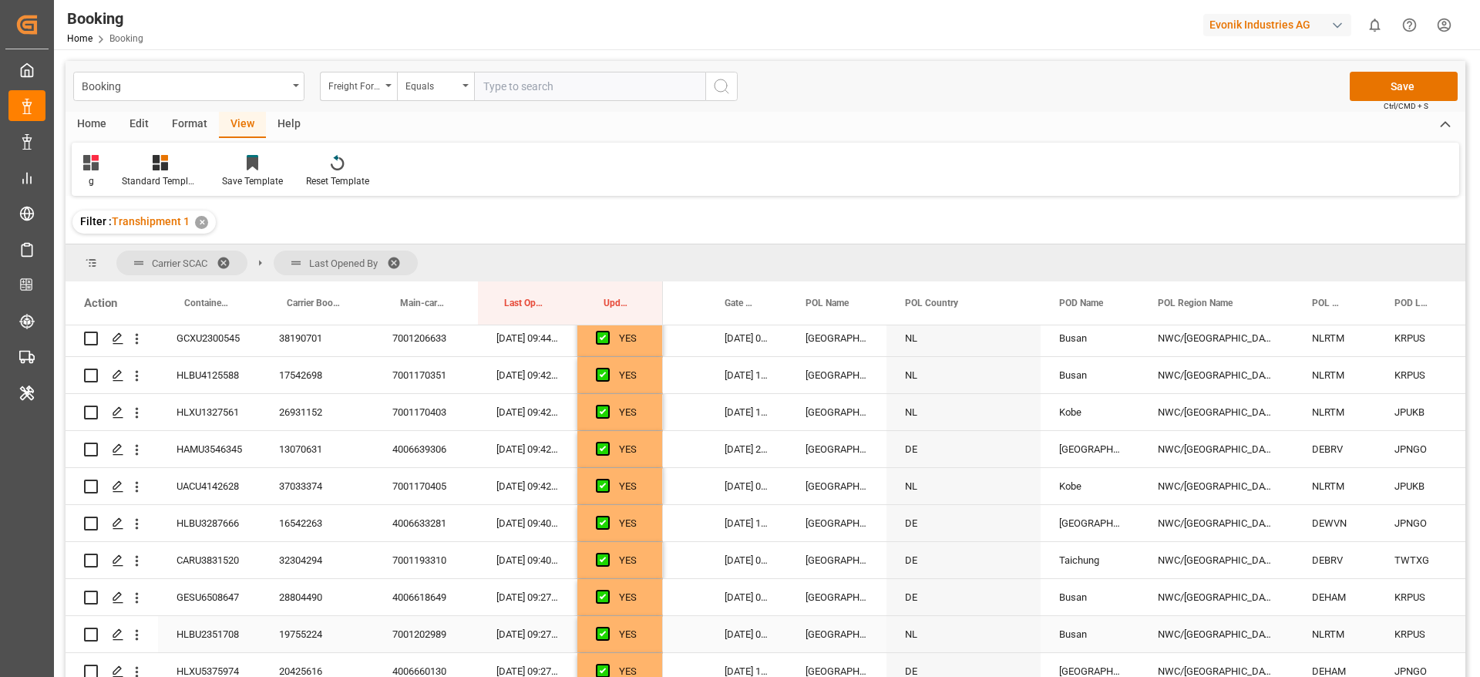
scroll to position [163, 0]
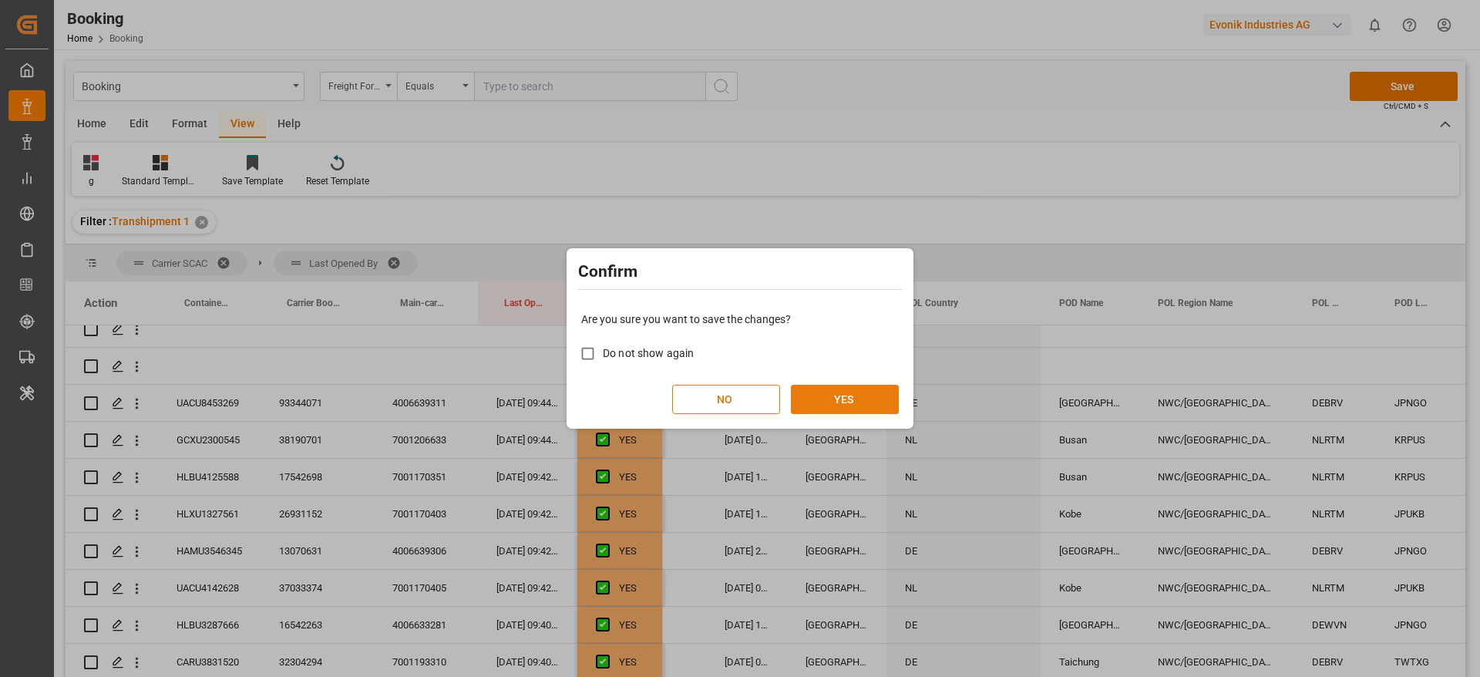
click at [820, 387] on button "YES" at bounding box center [845, 399] width 108 height 29
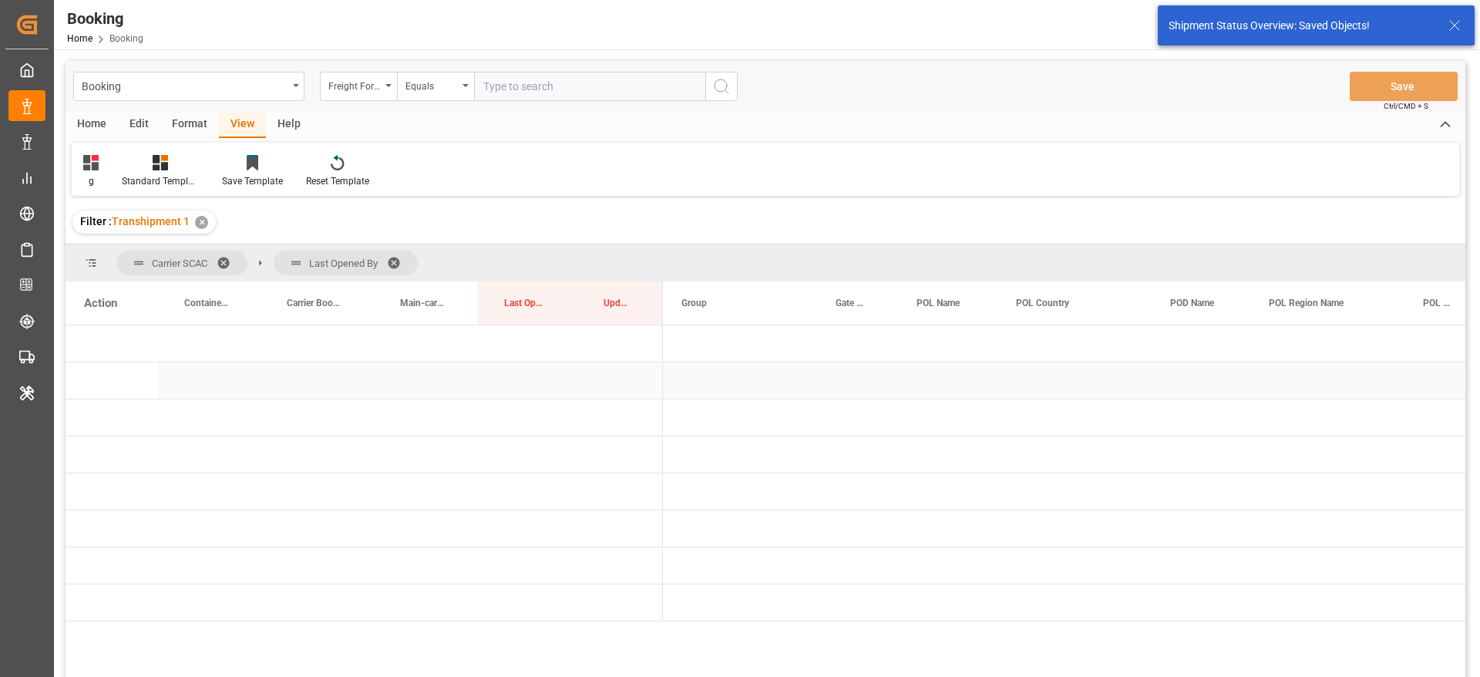
scroll to position [0, 0]
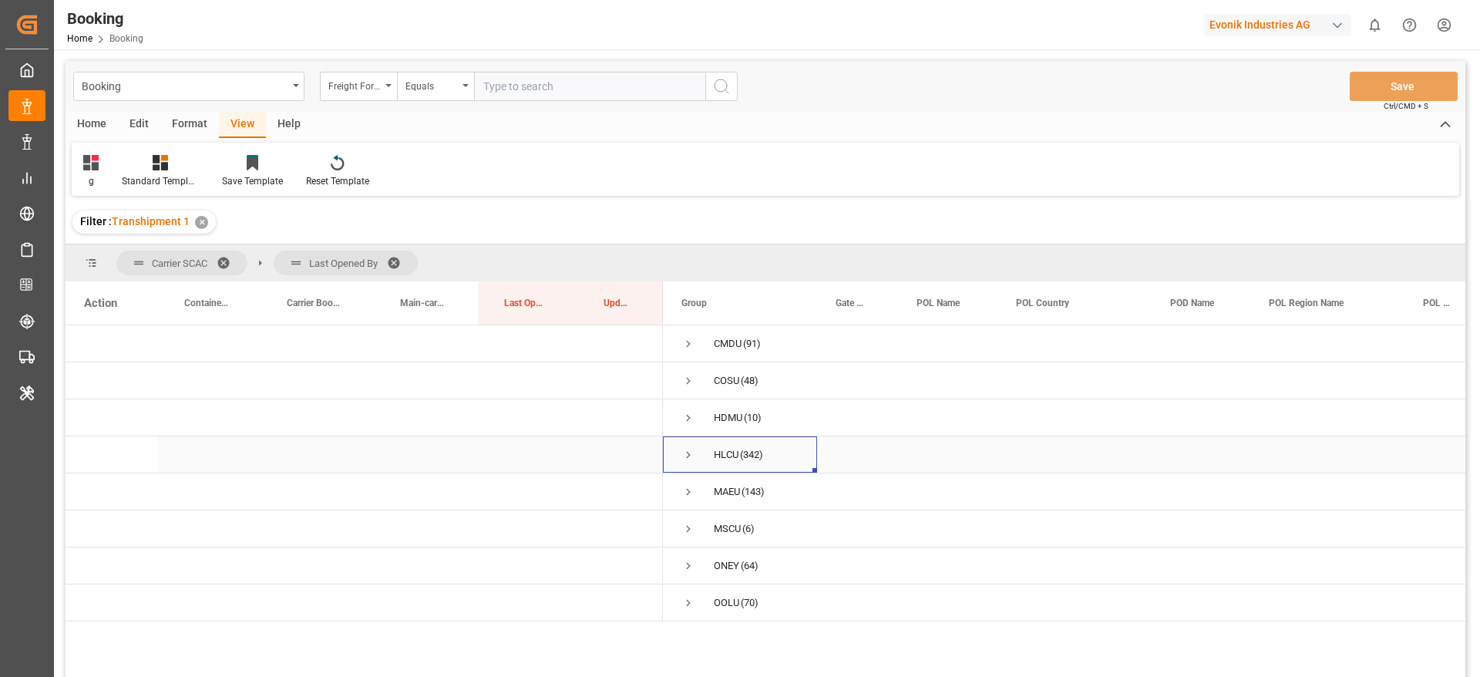
click at [690, 454] on span "Press SPACE to select this row." at bounding box center [689, 455] width 14 height 14
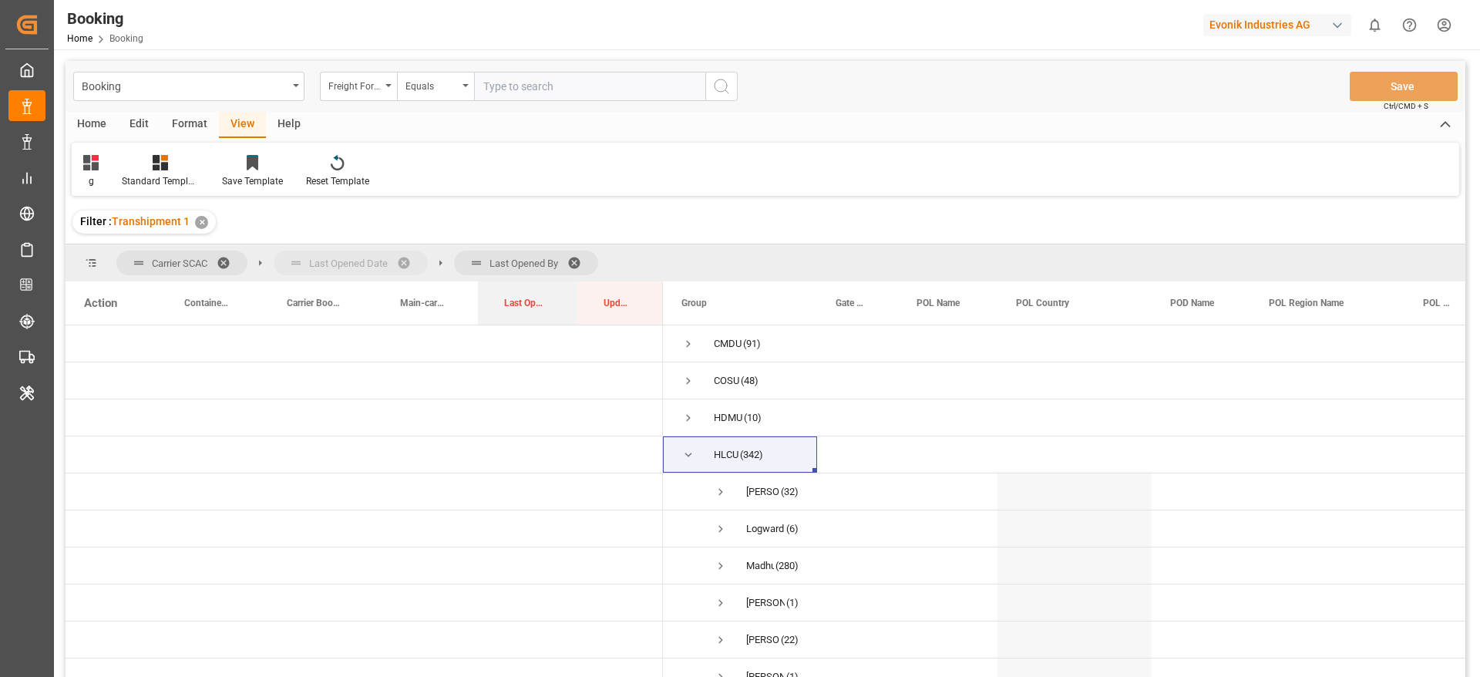
drag, startPoint x: 529, startPoint y: 307, endPoint x: 351, endPoint y: 276, distance: 180.7
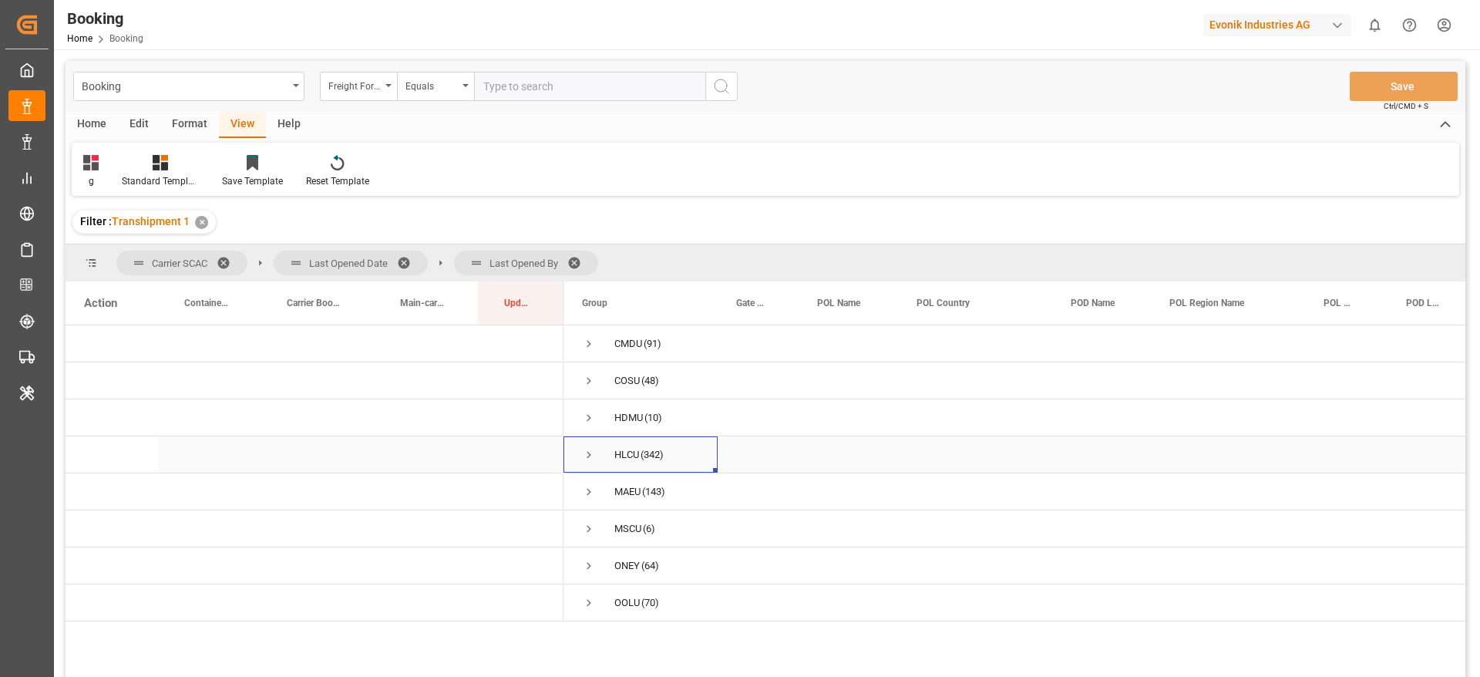
click at [587, 455] on span "Press SPACE to select this row." at bounding box center [589, 455] width 14 height 14
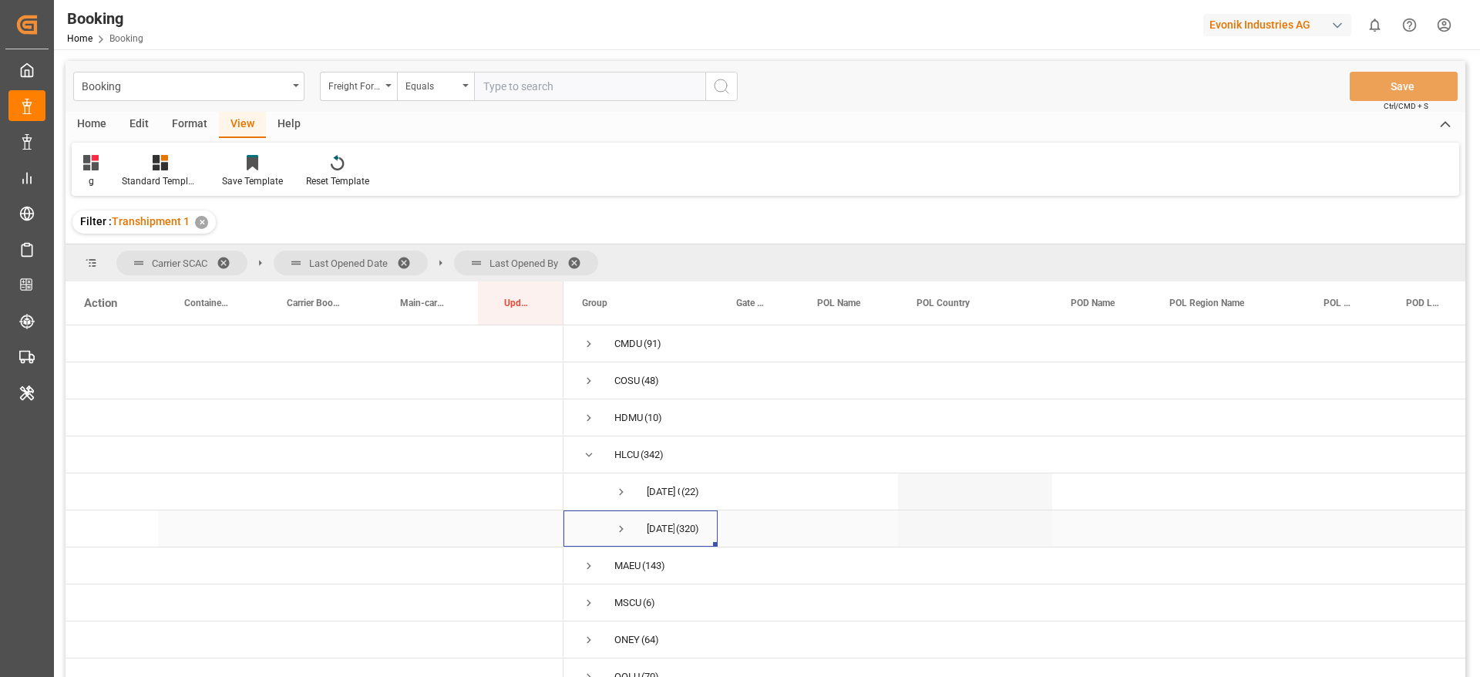
click at [618, 518] on span "Press SPACE to select this row." at bounding box center [621, 528] width 14 height 35
click at [655, 523] on span "Press SPACE to select this row." at bounding box center [654, 524] width 14 height 14
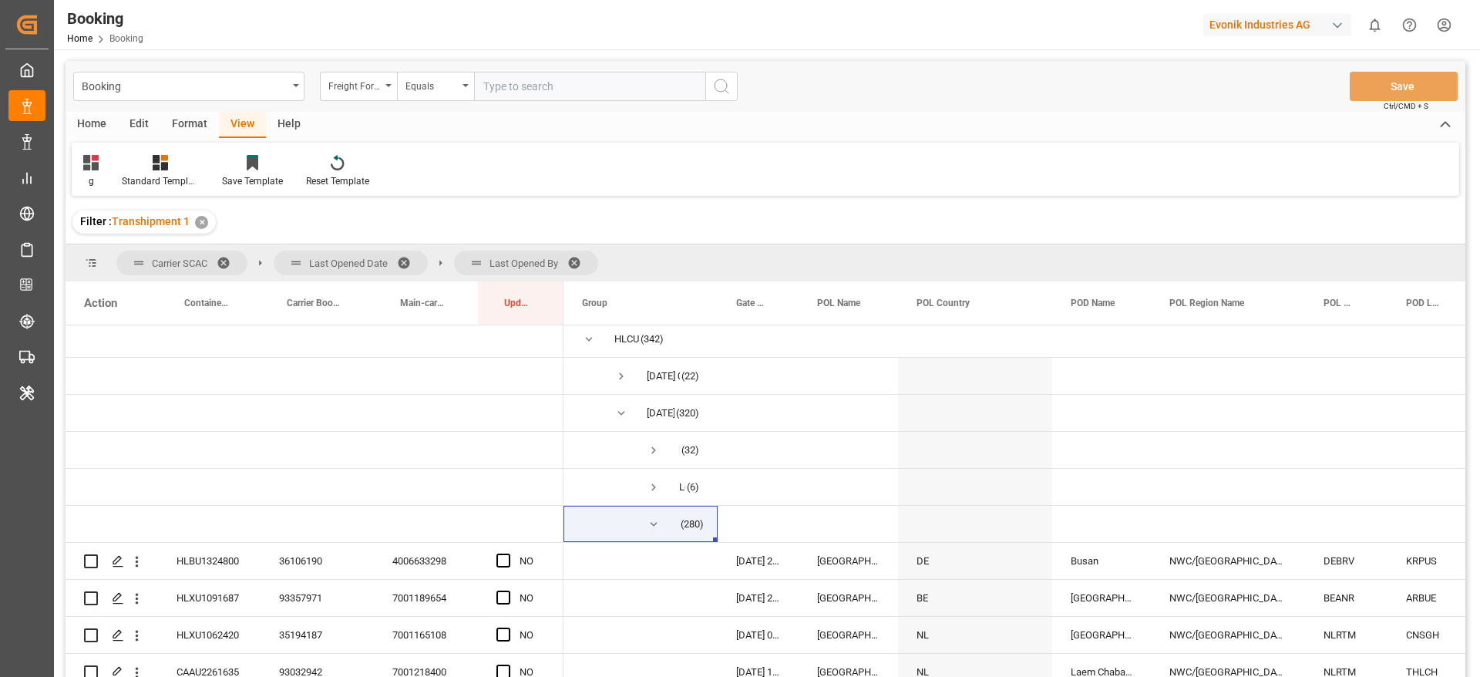
click at [482, 267] on span "Last Opened By" at bounding box center [526, 263] width 144 height 25
drag, startPoint x: 480, startPoint y: 264, endPoint x: 347, endPoint y: 268, distance: 132.7
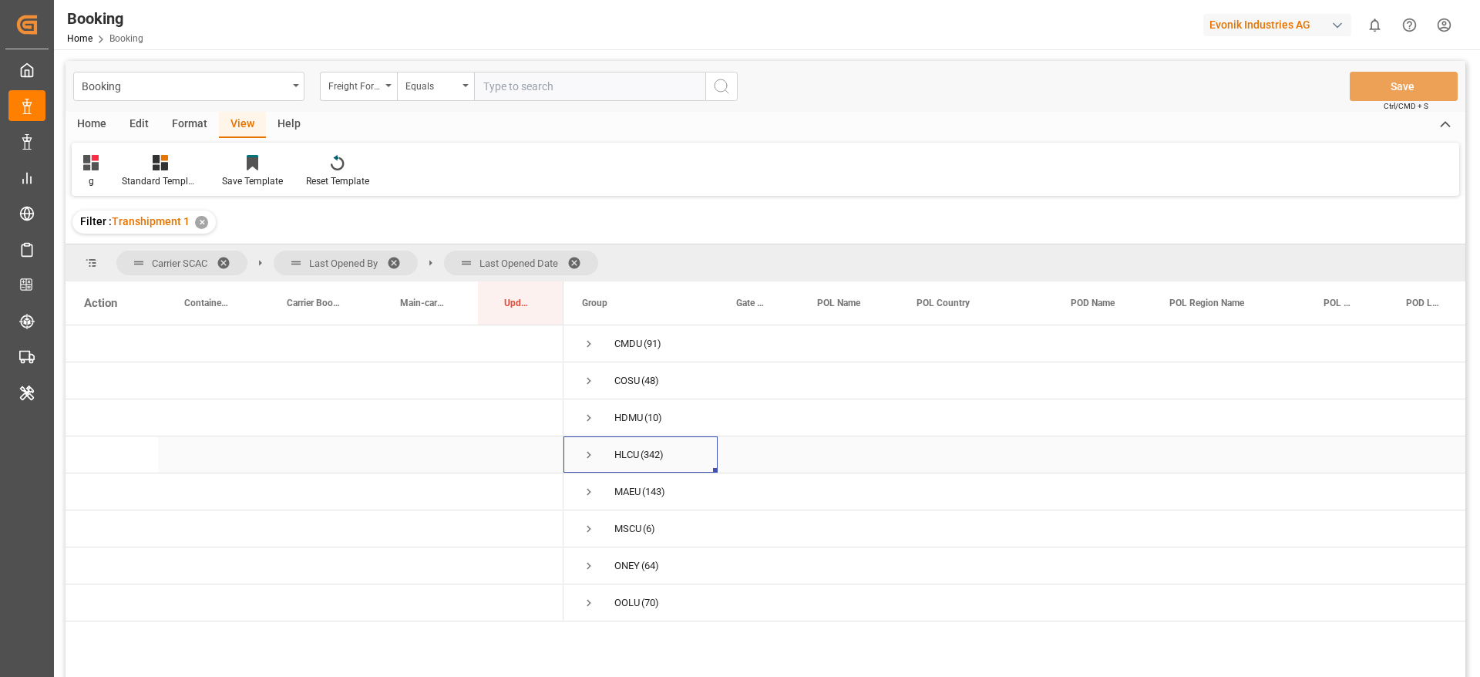
click at [593, 456] on span "Press SPACE to select this row." at bounding box center [589, 455] width 14 height 14
click at [621, 494] on span "Press SPACE to select this row." at bounding box center [621, 492] width 14 height 14
click at [651, 526] on span "Press SPACE to select this row." at bounding box center [654, 529] width 14 height 14
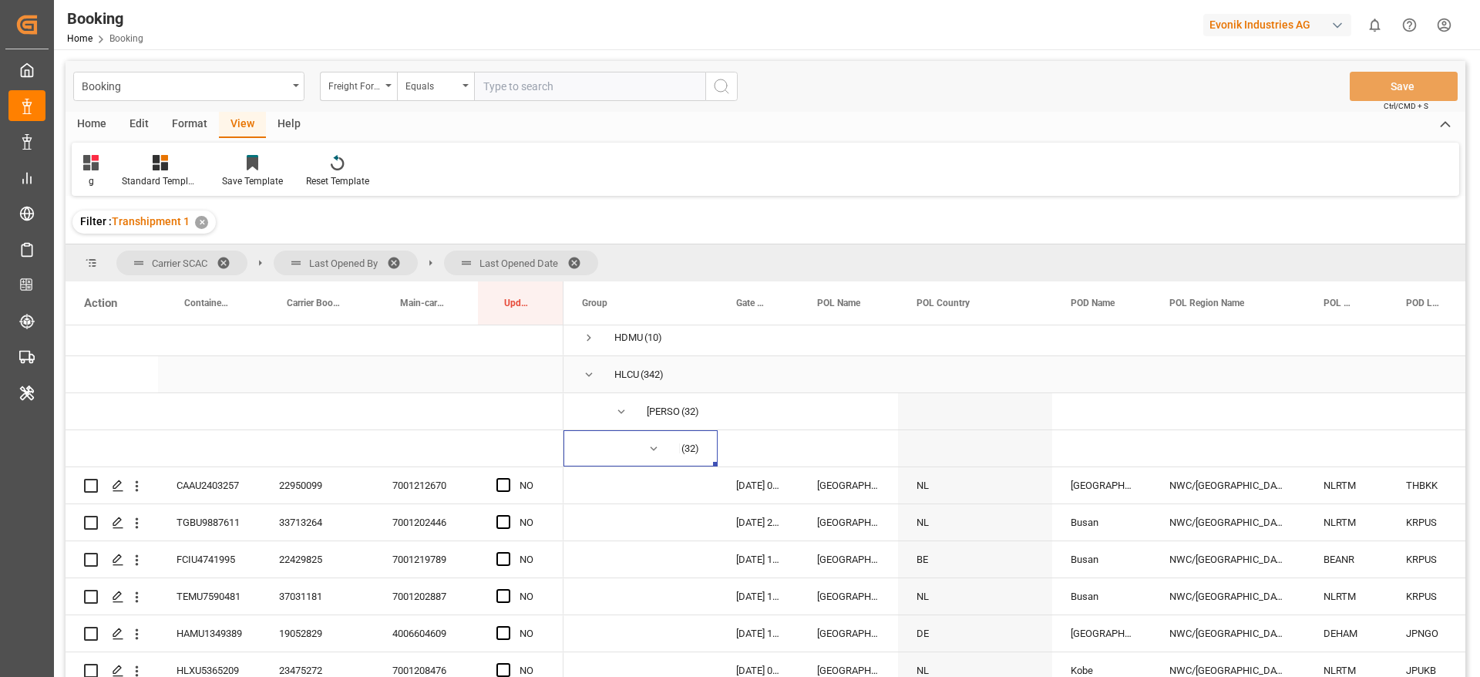
scroll to position [116, 0]
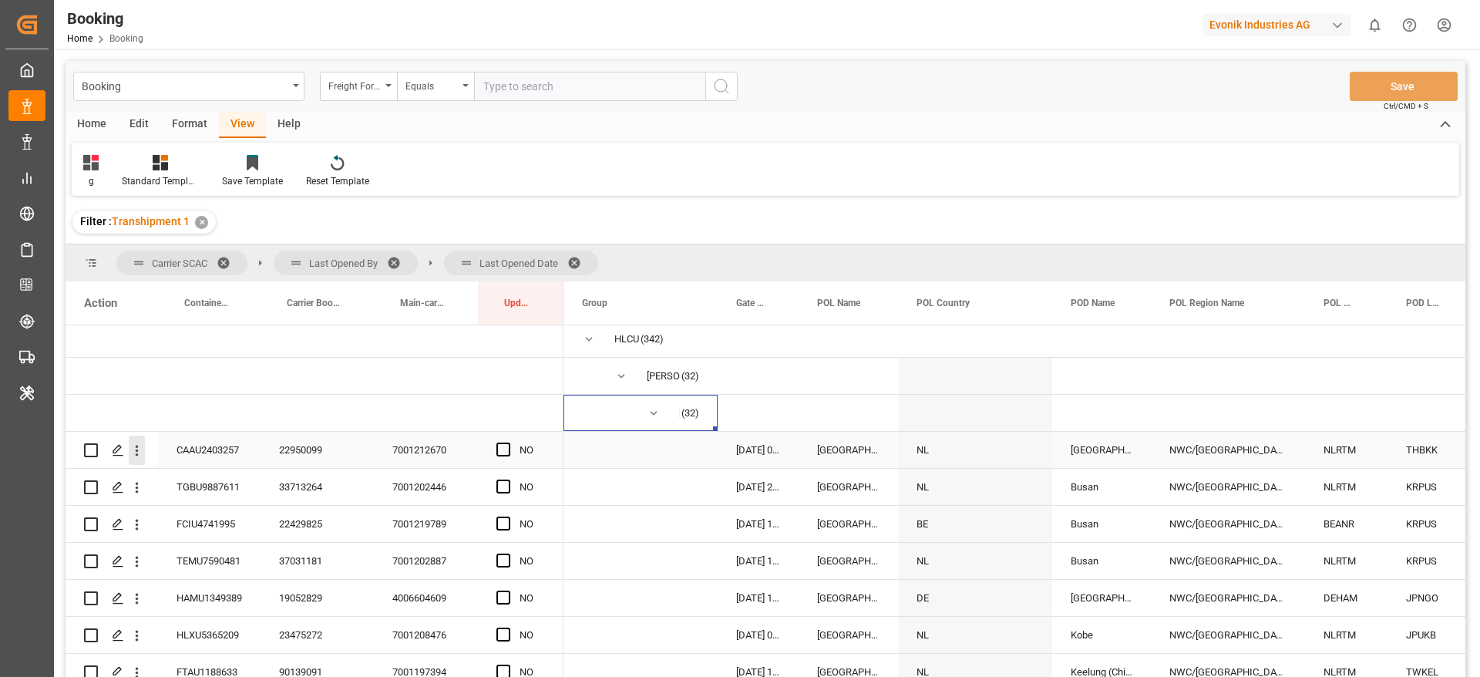
click at [140, 452] on icon "open menu" at bounding box center [137, 451] width 16 height 16
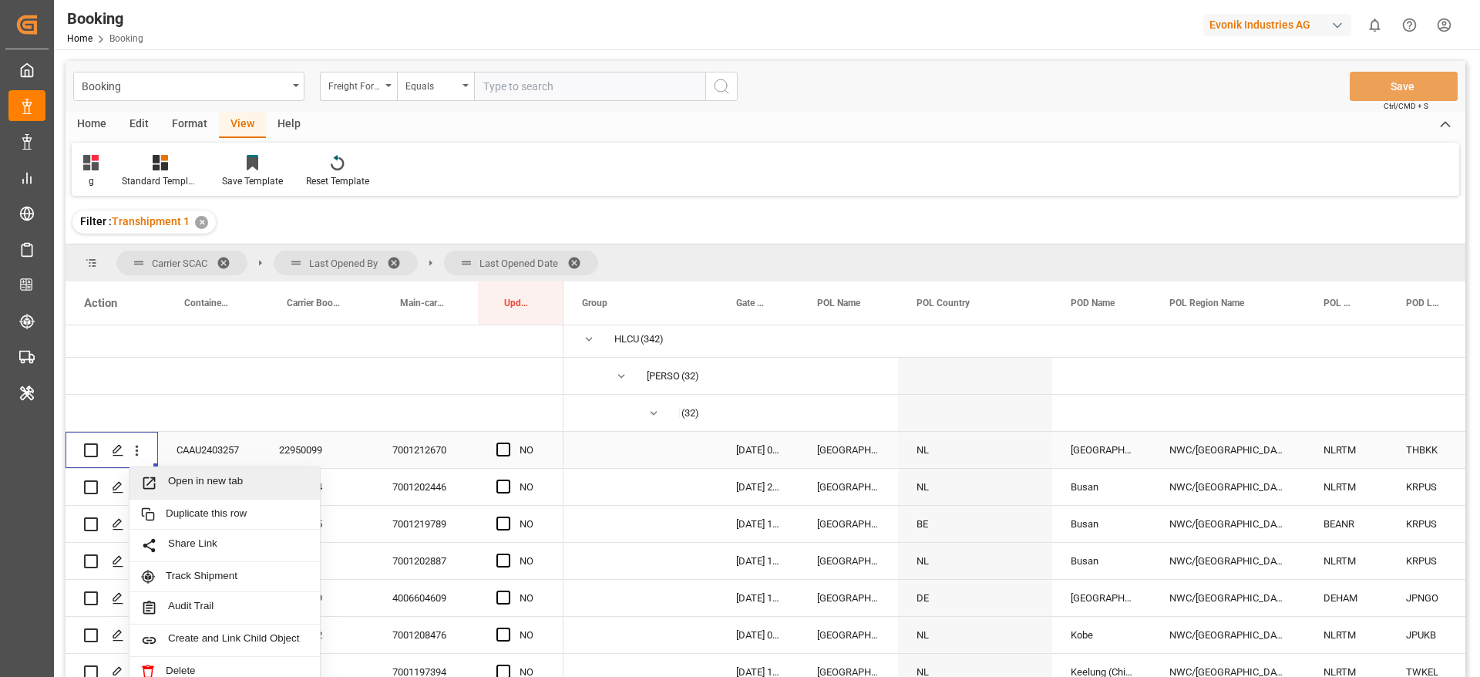
click at [224, 481] on span "Open in new tab" at bounding box center [238, 483] width 140 height 16
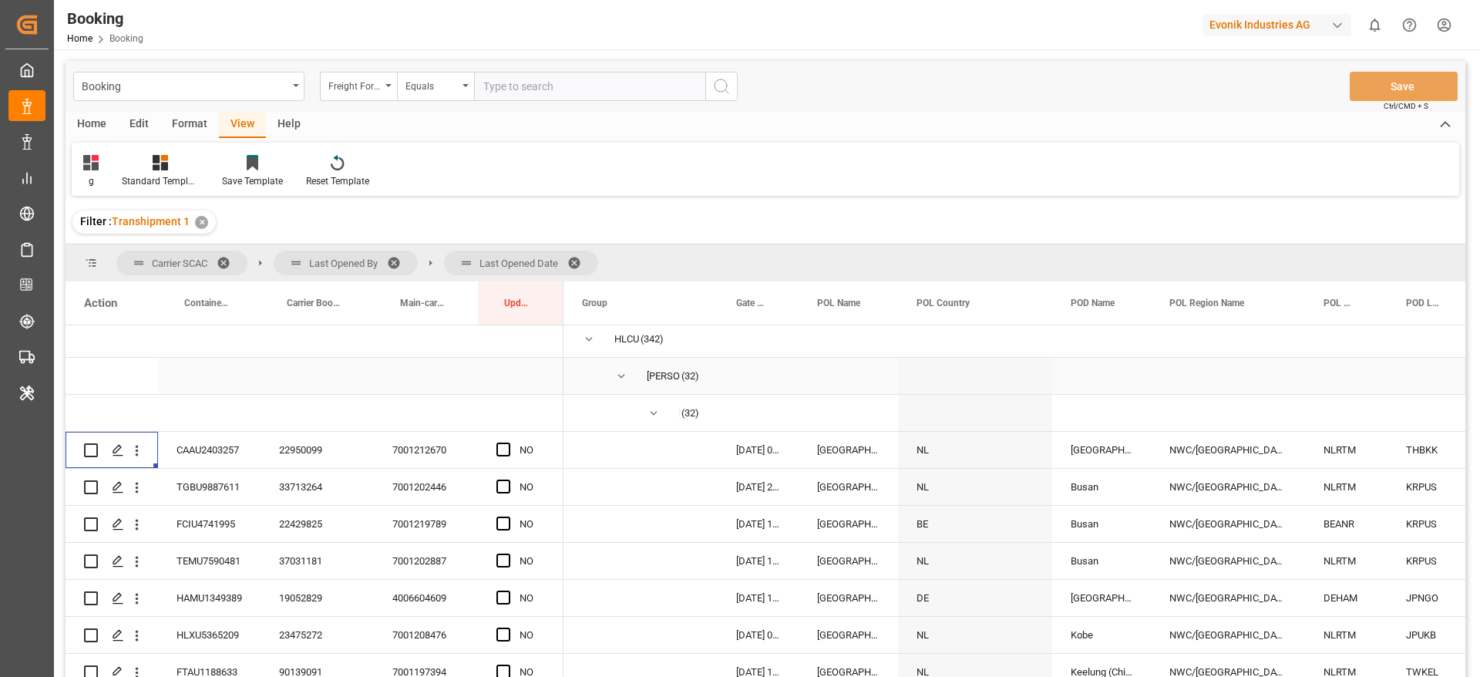
click at [621, 377] on span "Press SPACE to select this row." at bounding box center [621, 376] width 14 height 14
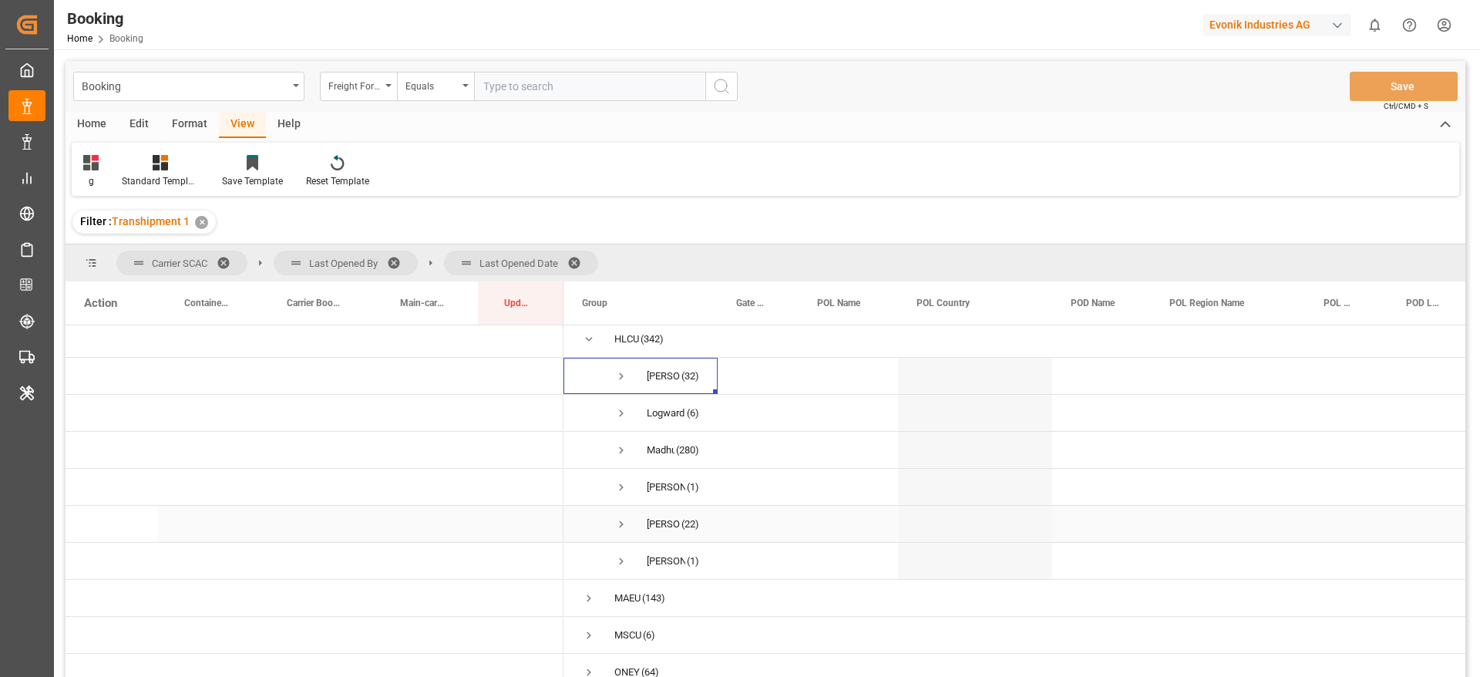
click at [622, 523] on span "Press SPACE to select this row." at bounding box center [621, 524] width 14 height 14
click at [658, 562] on span "Press SPACE to select this row." at bounding box center [654, 561] width 14 height 14
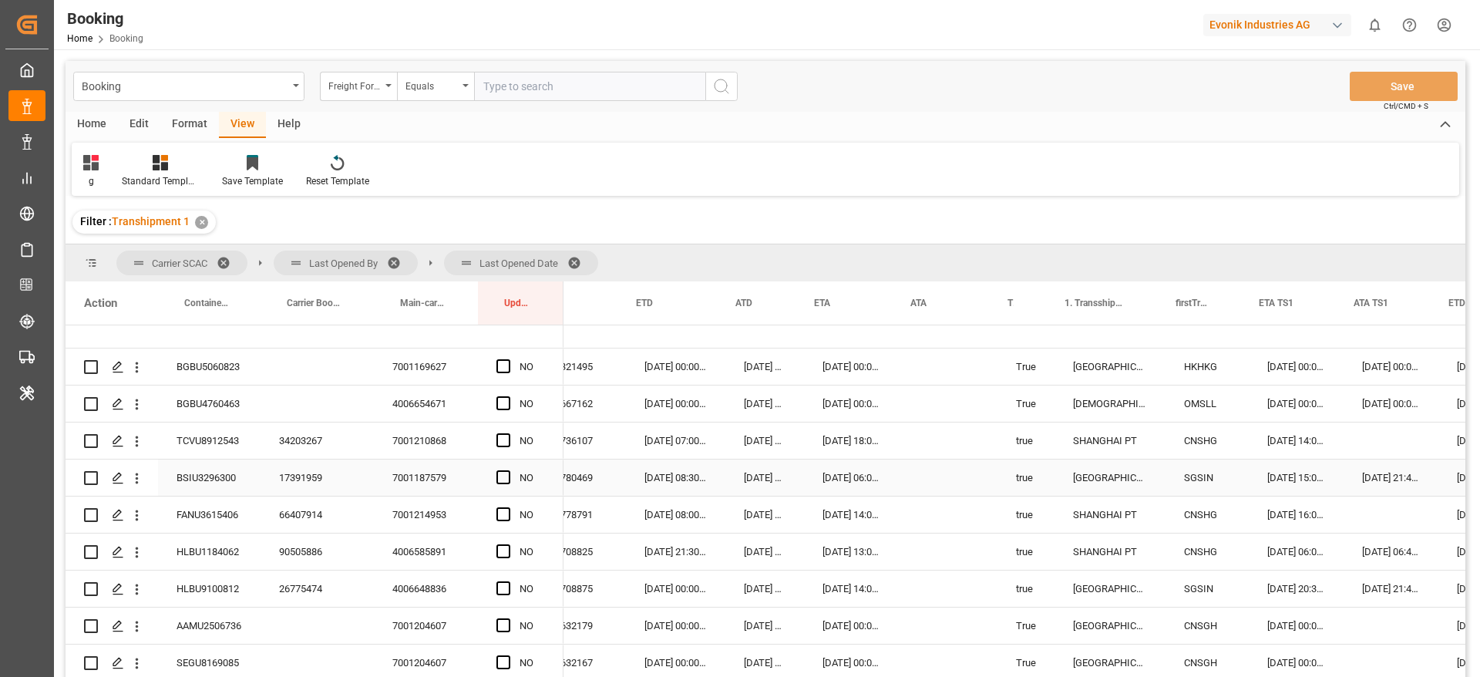
scroll to position [0, 1059]
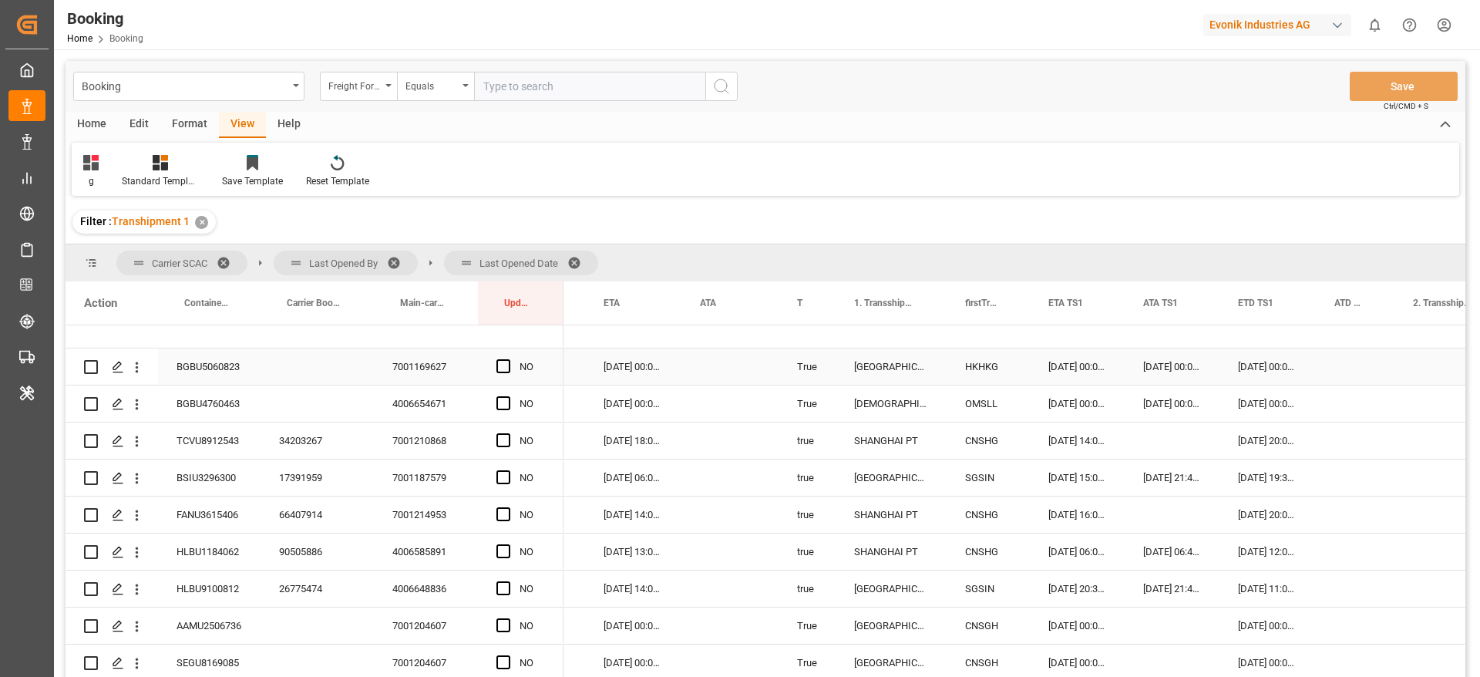
click at [204, 356] on div "BGBU5060823" at bounding box center [209, 366] width 103 height 36
click at [1265, 372] on div "[DATE] 00:00:00" at bounding box center [1268, 366] width 96 height 36
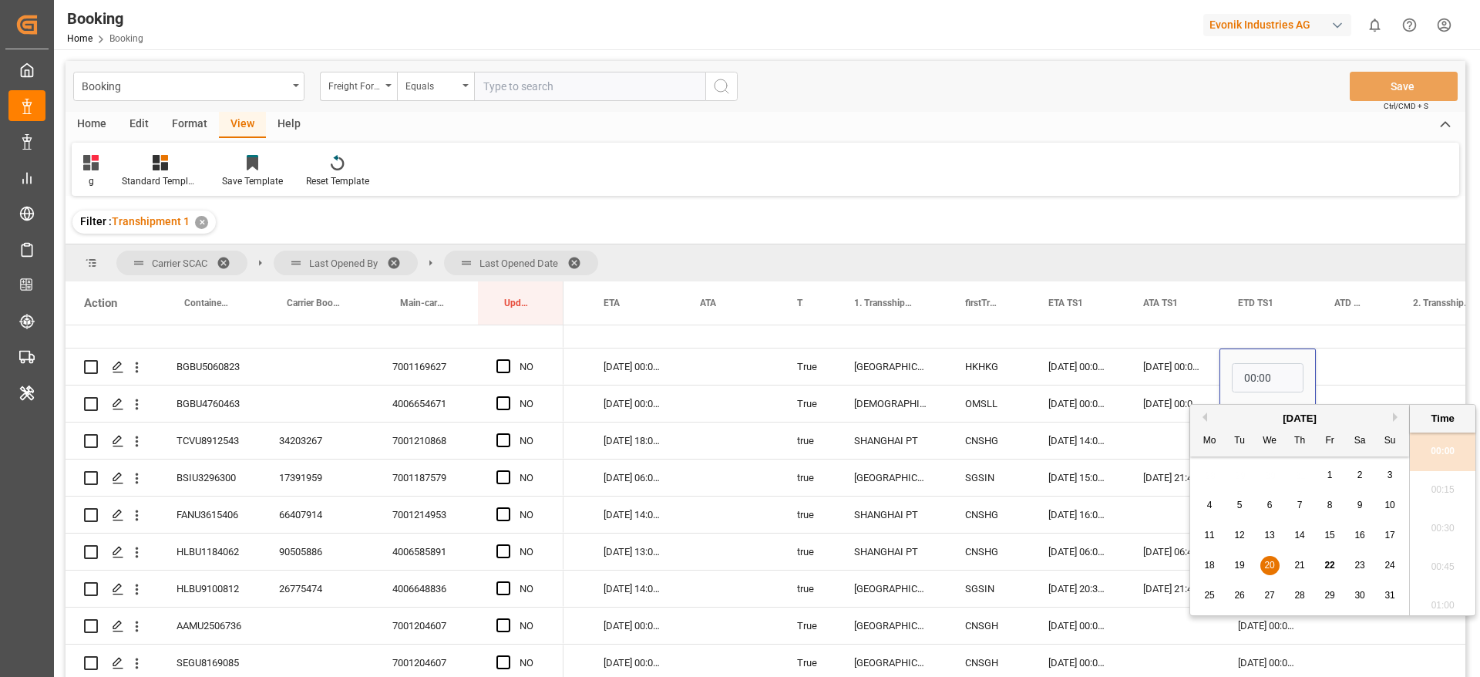
click at [1301, 594] on span "28" at bounding box center [1299, 595] width 10 height 11
type input "[DATE] 00:00"
click at [1348, 368] on div "Press SPACE to select this row." at bounding box center [1355, 366] width 79 height 36
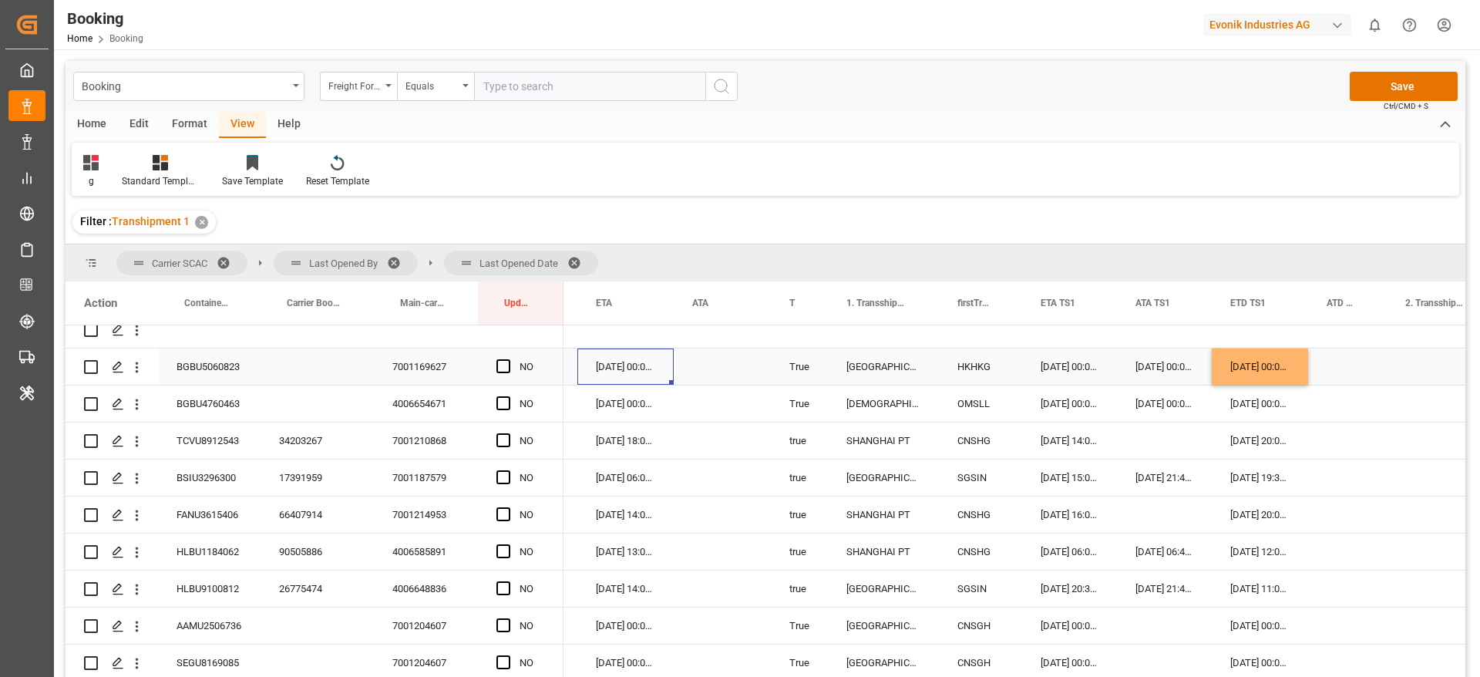
click at [614, 377] on div "[DATE] 00:00:00" at bounding box center [625, 366] width 96 height 36
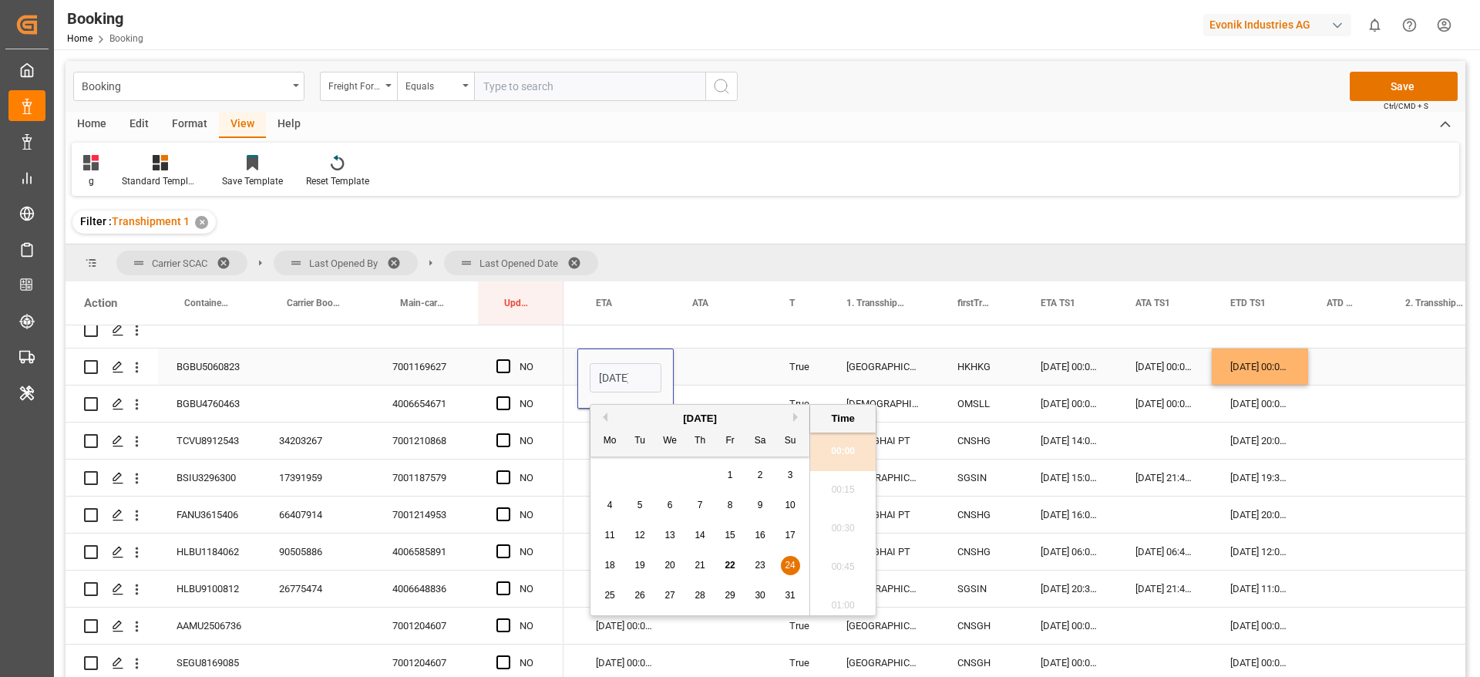
scroll to position [0, 54]
click at [798, 419] on button "Next Month" at bounding box center [797, 416] width 9 height 9
drag, startPoint x: 665, startPoint y: 472, endPoint x: 690, endPoint y: 455, distance: 30.6
click at [665, 472] on div "3" at bounding box center [670, 475] width 19 height 19
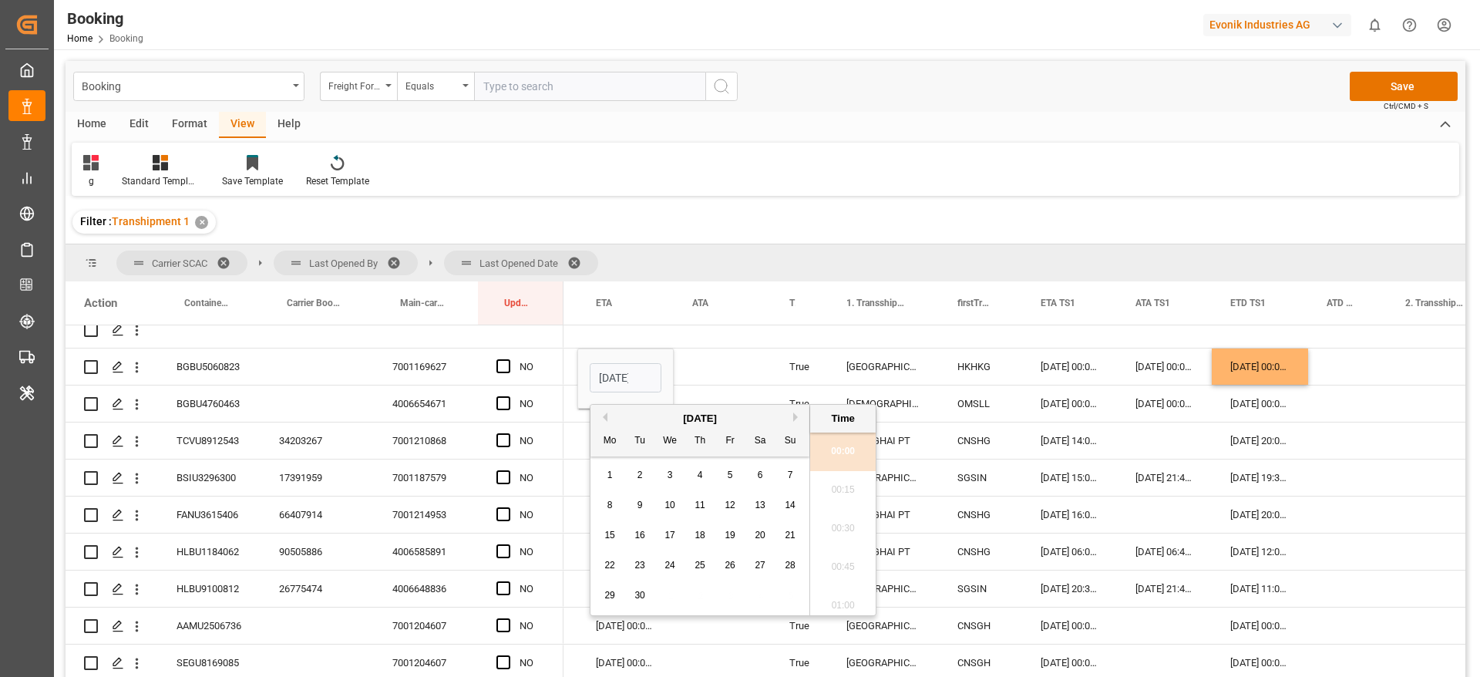
type input "[DATE] 00:00"
click at [698, 369] on div "Press SPACE to select this row." at bounding box center [722, 366] width 97 height 36
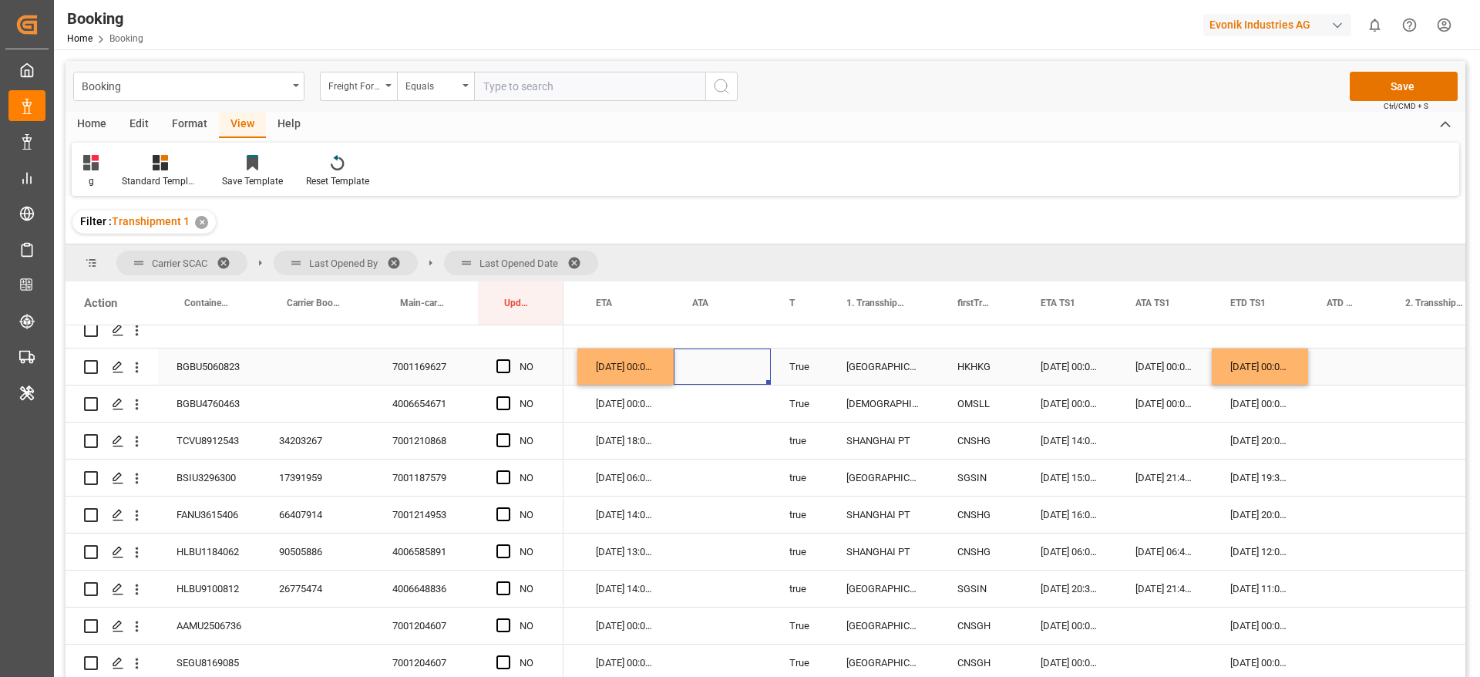
click at [496, 365] on div "NO" at bounding box center [521, 366] width 86 height 36
click at [507, 362] on span "Press SPACE to select this row." at bounding box center [504, 366] width 14 height 14
click at [508, 359] on input "Press SPACE to select this row." at bounding box center [508, 359] width 0 height 0
click at [503, 399] on span "Press SPACE to select this row." at bounding box center [504, 403] width 14 height 14
click at [508, 396] on input "Press SPACE to select this row." at bounding box center [508, 396] width 0 height 0
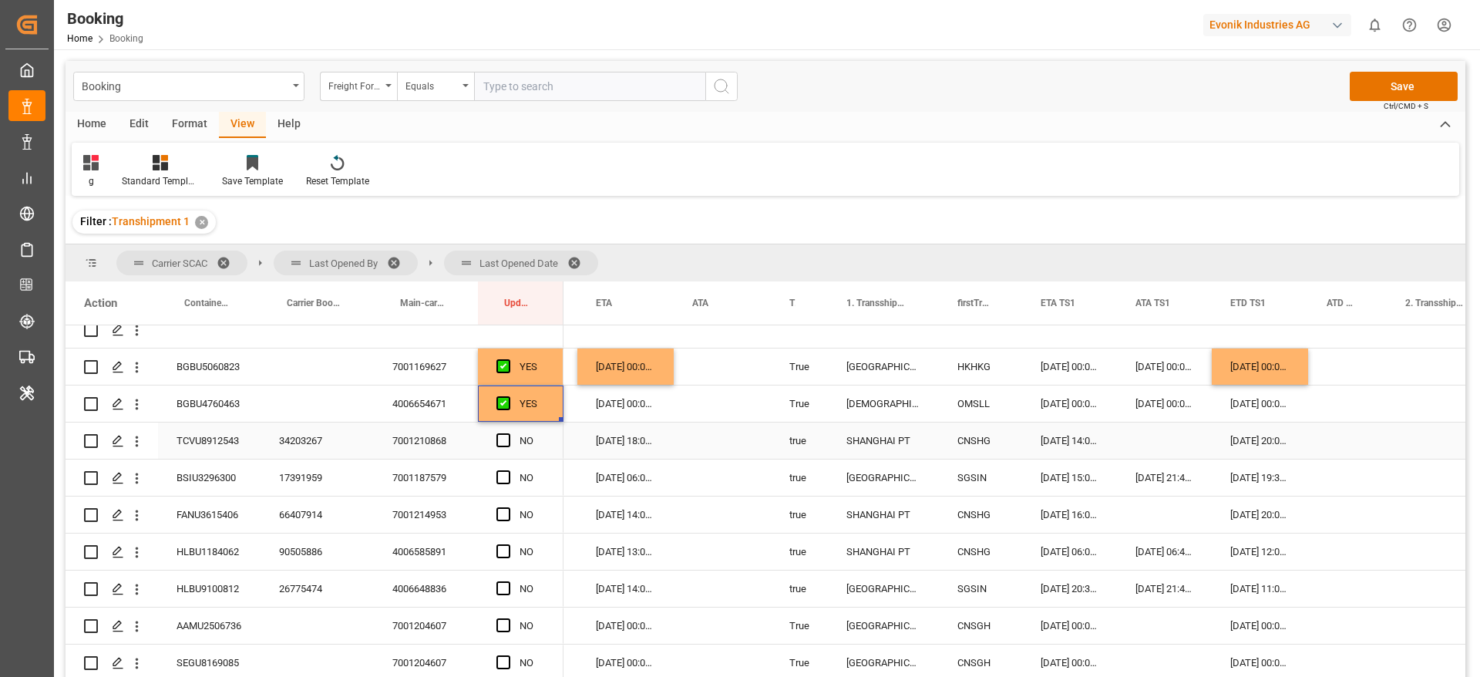
click at [502, 437] on span "Press SPACE to select this row." at bounding box center [504, 440] width 14 height 14
click at [508, 433] on input "Press SPACE to select this row." at bounding box center [508, 433] width 0 height 0
click at [507, 476] on span "Press SPACE to select this row." at bounding box center [504, 477] width 14 height 14
click at [508, 470] on input "Press SPACE to select this row." at bounding box center [508, 470] width 0 height 0
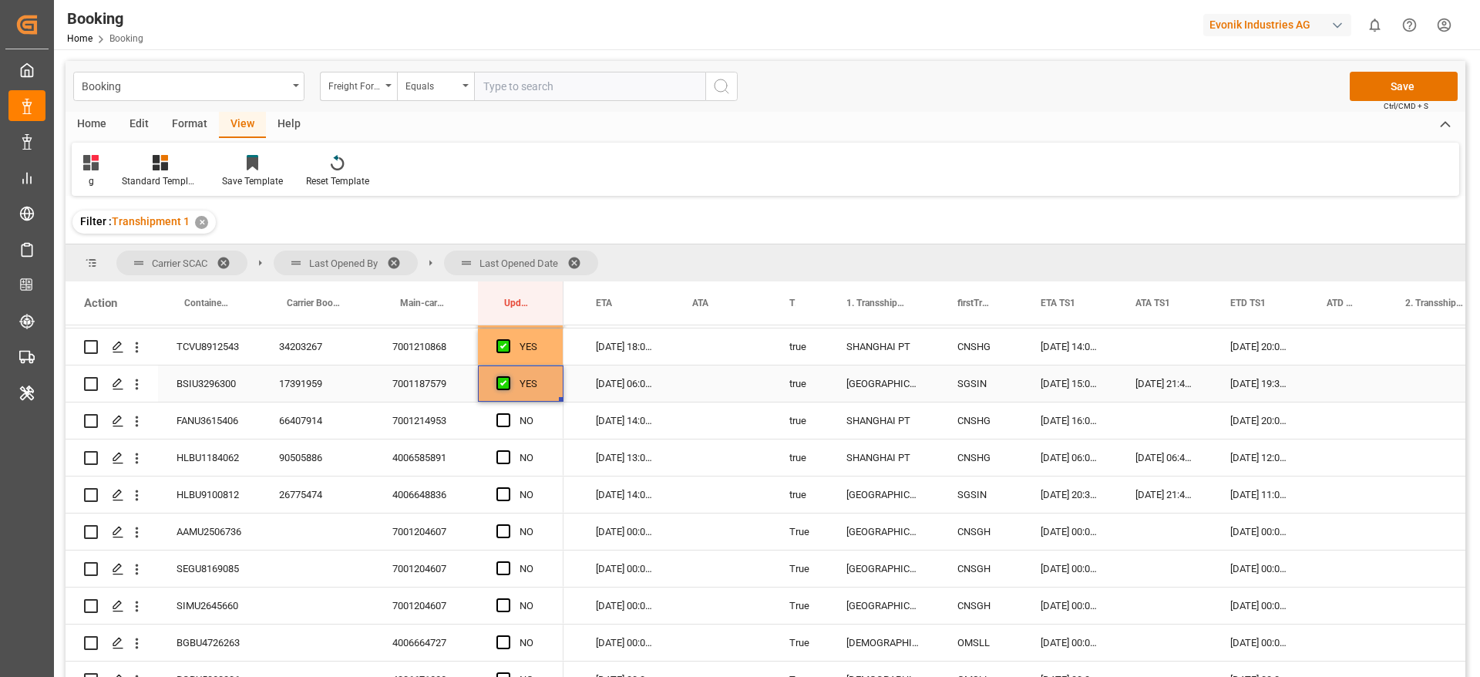
scroll to position [463, 0]
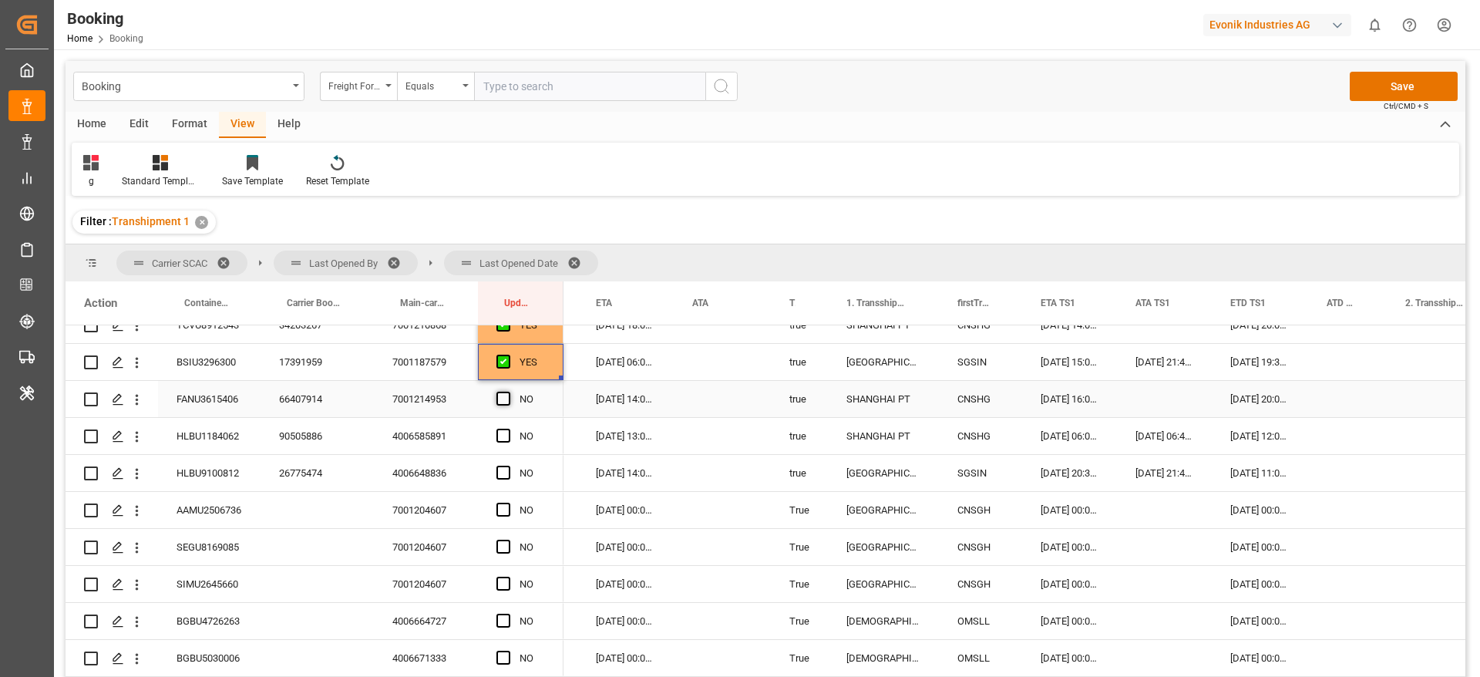
click at [503, 393] on span "Press SPACE to select this row." at bounding box center [504, 399] width 14 height 14
click at [508, 392] on input "Press SPACE to select this row." at bounding box center [508, 392] width 0 height 0
click at [500, 436] on span "Press SPACE to select this row." at bounding box center [504, 436] width 14 height 14
click at [508, 429] on input "Press SPACE to select this row." at bounding box center [508, 429] width 0 height 0
click at [502, 473] on span "Press SPACE to select this row." at bounding box center [504, 473] width 14 height 14
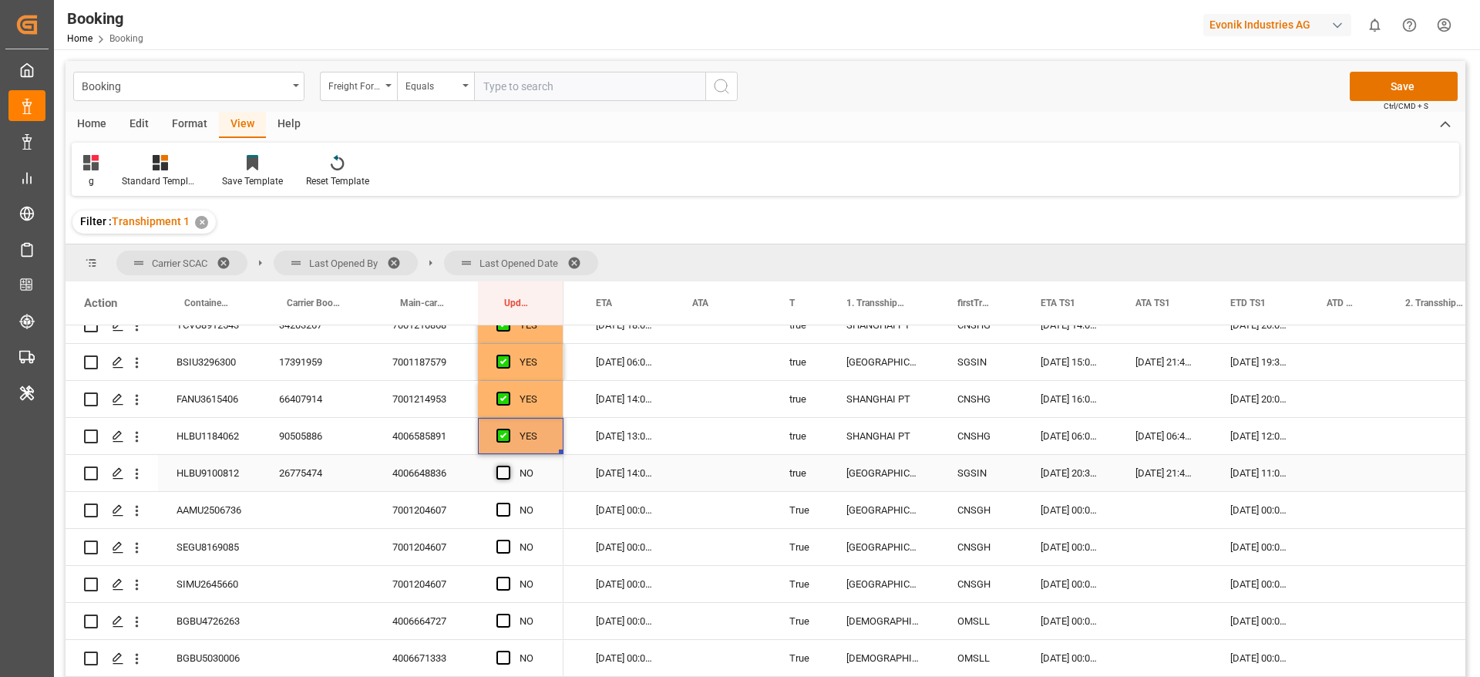
click at [508, 466] on input "Press SPACE to select this row." at bounding box center [508, 466] width 0 height 0
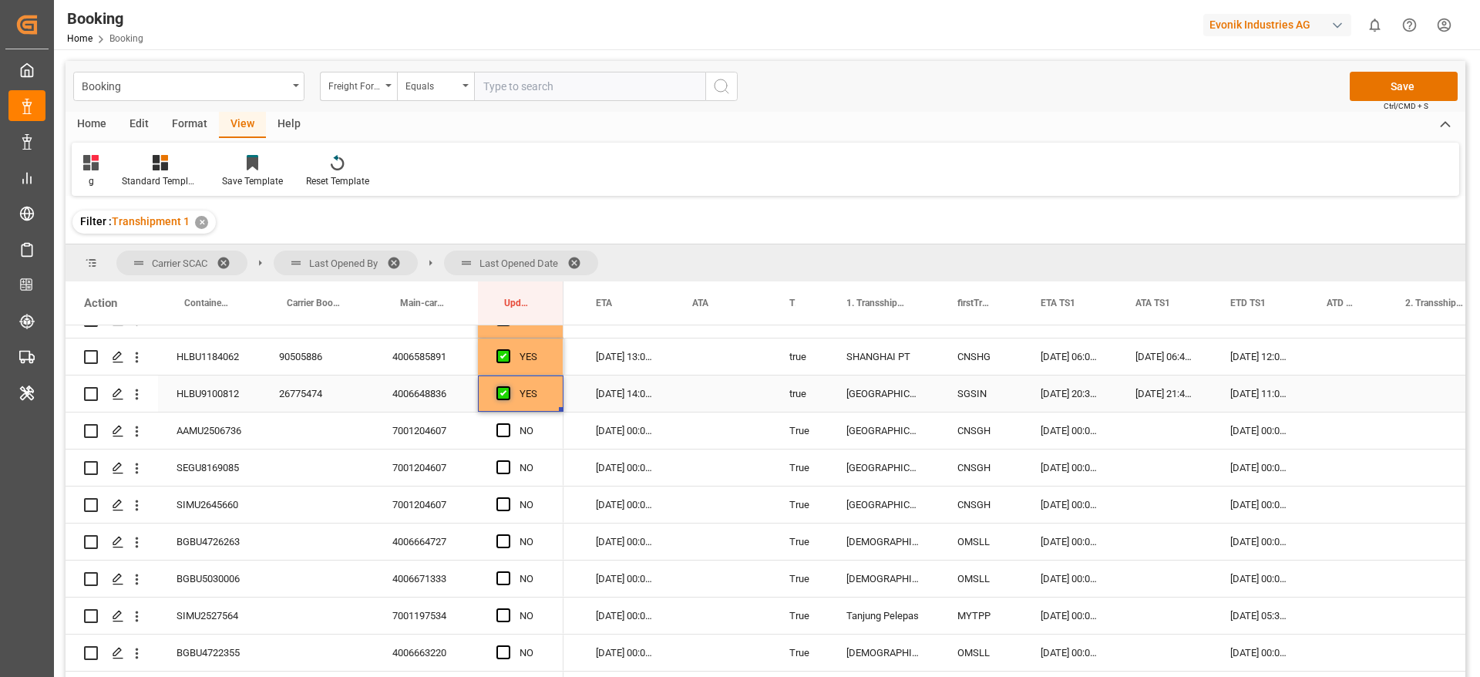
scroll to position [578, 0]
click at [221, 390] on div "AAMU2506736" at bounding box center [209, 394] width 103 height 36
click at [1071, 397] on div "[DATE] 00:00:00" at bounding box center [1069, 394] width 95 height 36
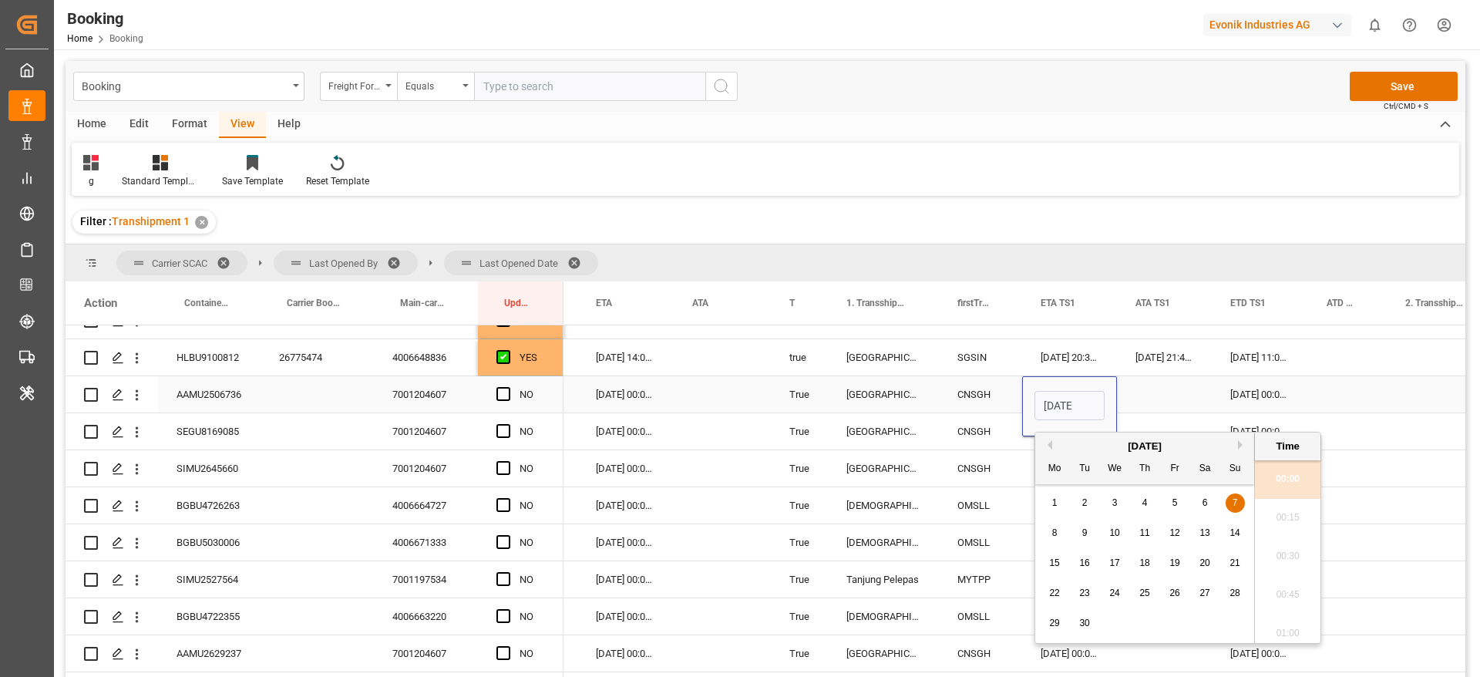
scroll to position [0, 56]
click at [1205, 504] on span "6" at bounding box center [1205, 502] width 5 height 11
type input "[DATE] 00:00"
click at [1167, 393] on div "Press SPACE to select this row." at bounding box center [1164, 394] width 95 height 36
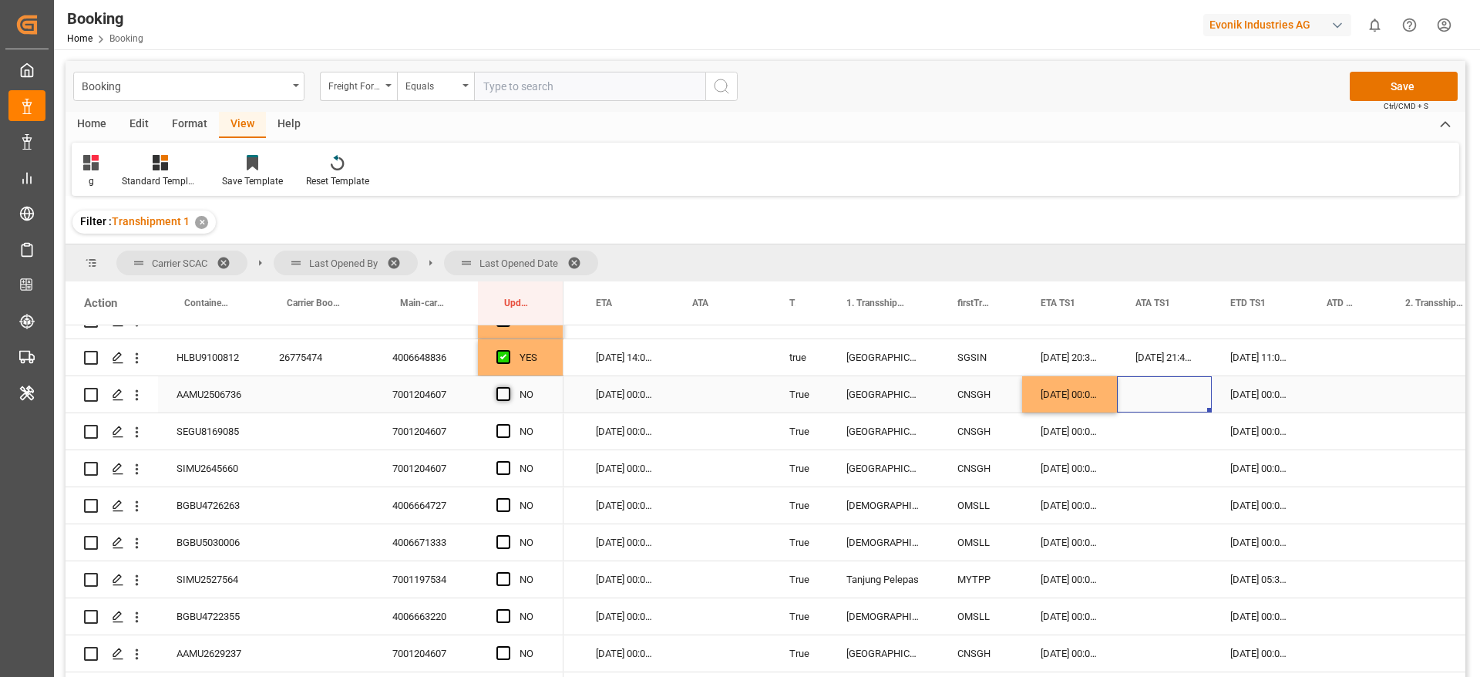
click at [501, 392] on span "Press SPACE to select this row." at bounding box center [504, 394] width 14 height 14
click at [508, 387] on input "Press SPACE to select this row." at bounding box center [508, 387] width 0 height 0
click at [504, 429] on span "Press SPACE to select this row." at bounding box center [504, 431] width 14 height 14
click at [508, 424] on input "Press SPACE to select this row." at bounding box center [508, 424] width 0 height 0
click at [518, 477] on div "Press SPACE to select this row." at bounding box center [508, 468] width 23 height 35
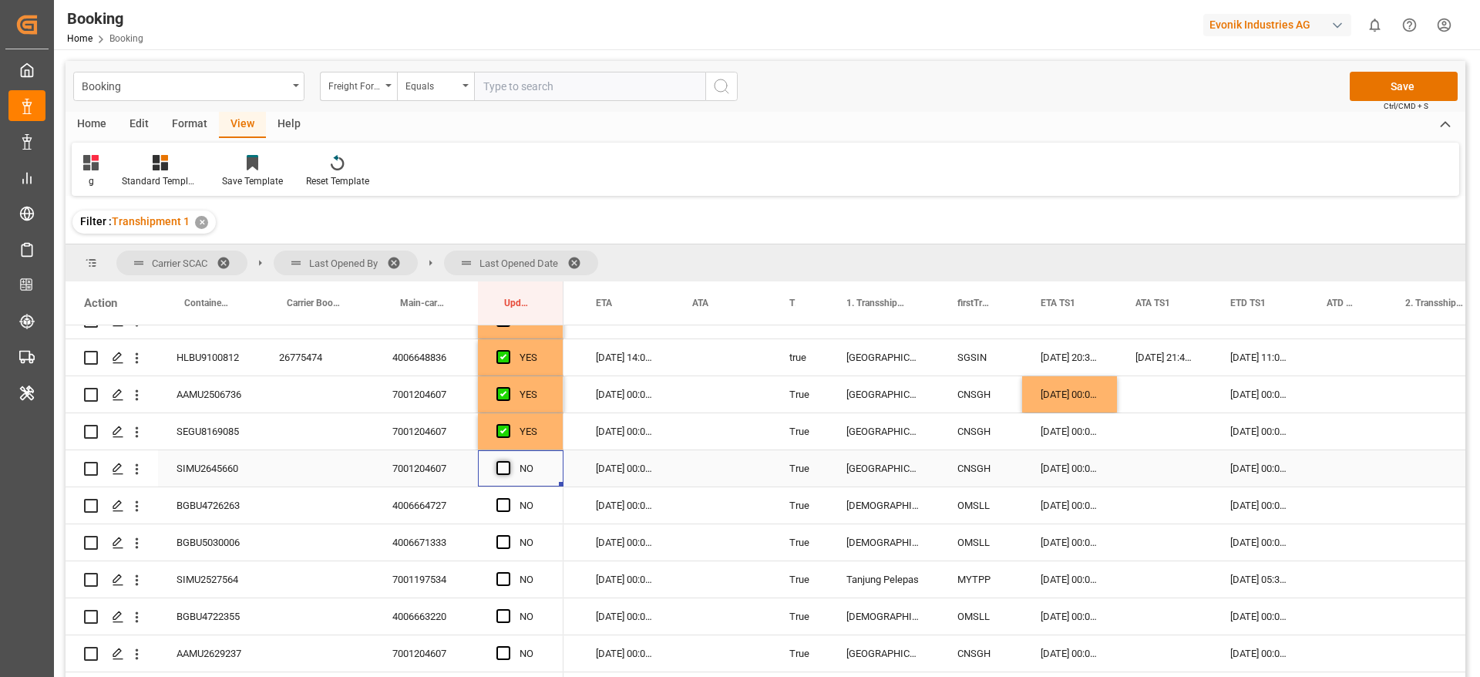
click at [504, 470] on span "Press SPACE to select this row." at bounding box center [504, 468] width 14 height 14
click at [508, 461] on input "Press SPACE to select this row." at bounding box center [508, 461] width 0 height 0
click at [505, 508] on span "Press SPACE to select this row." at bounding box center [504, 505] width 14 height 14
click at [508, 498] on input "Press SPACE to select this row." at bounding box center [508, 498] width 0 height 0
click at [510, 537] on div "Press SPACE to select this row." at bounding box center [508, 542] width 23 height 35
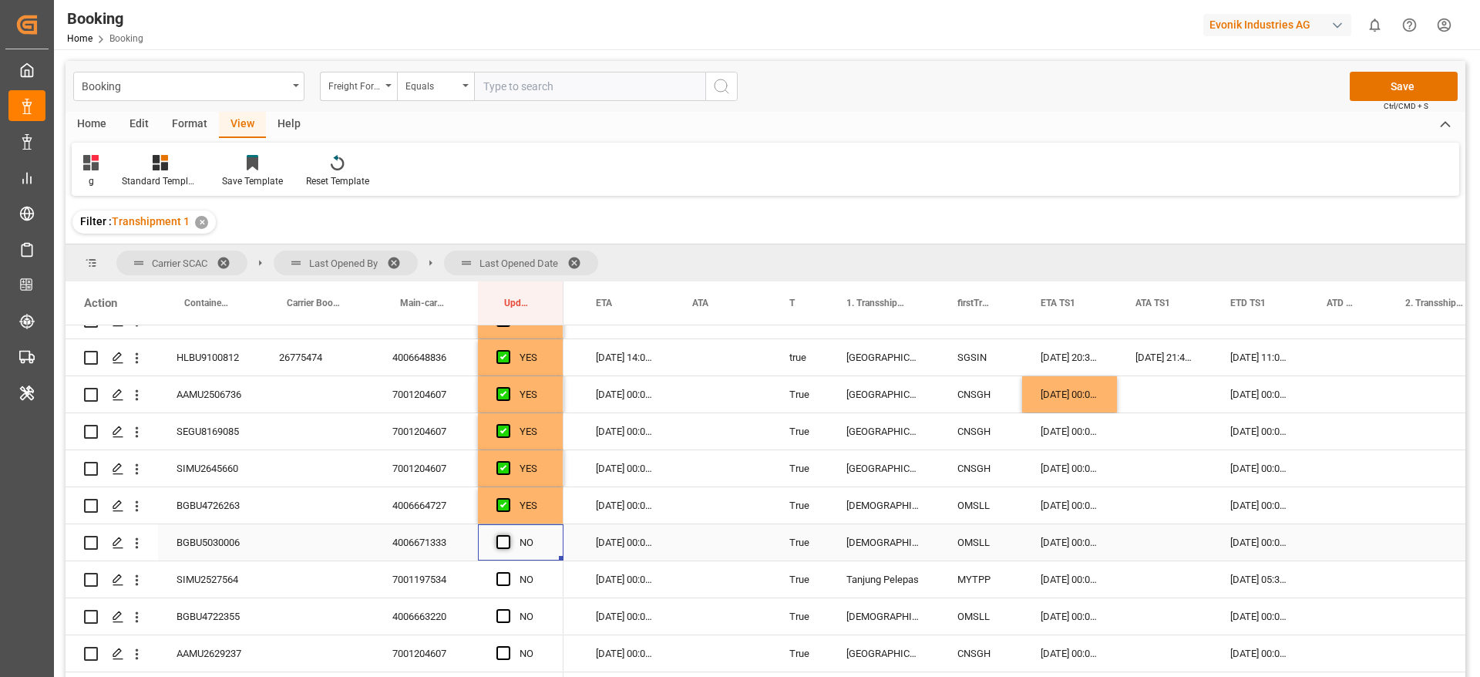
click at [501, 543] on span "Press SPACE to select this row." at bounding box center [504, 542] width 14 height 14
click at [508, 535] on input "Press SPACE to select this row." at bounding box center [508, 535] width 0 height 0
click at [504, 577] on span "Press SPACE to select this row." at bounding box center [504, 579] width 14 height 14
click at [508, 572] on input "Press SPACE to select this row." at bounding box center [508, 572] width 0 height 0
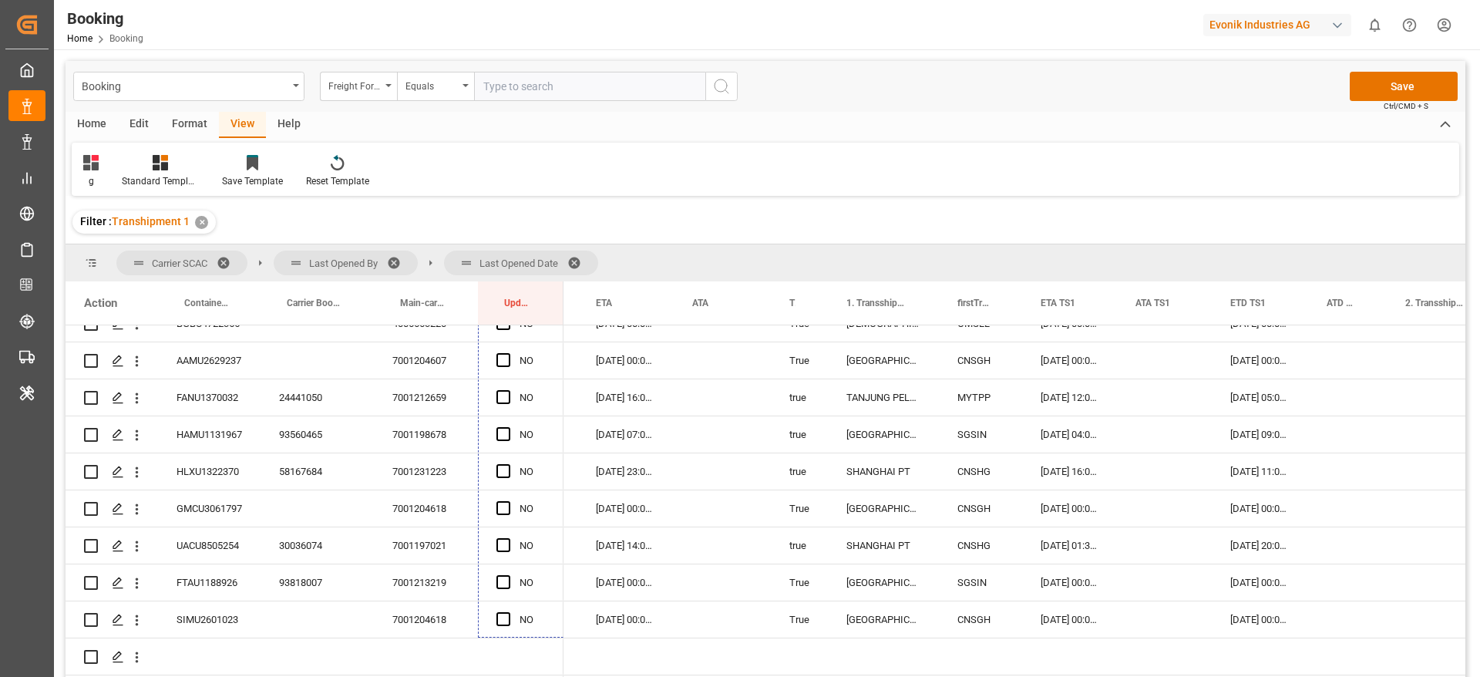
scroll to position [933, 0]
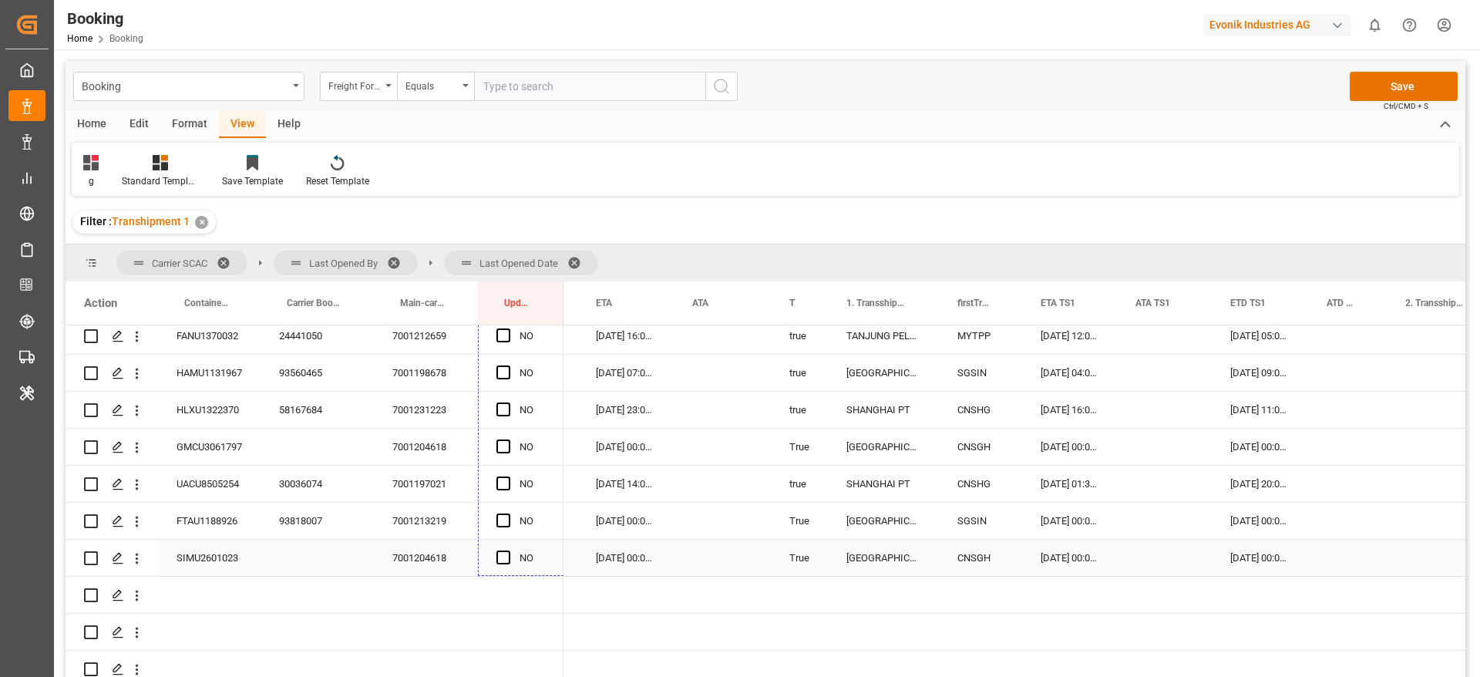
drag, startPoint x: 561, startPoint y: 363, endPoint x: 550, endPoint y: 561, distance: 197.6
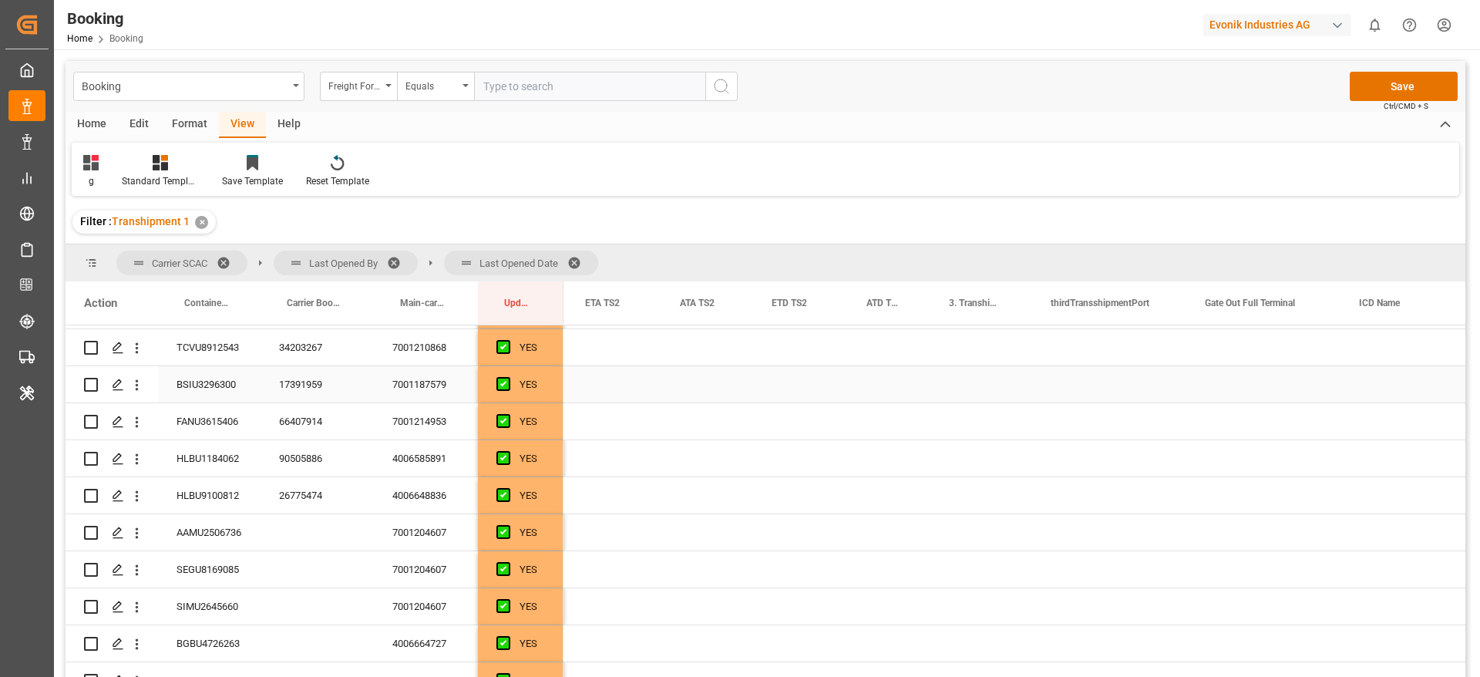
scroll to position [0, 2318]
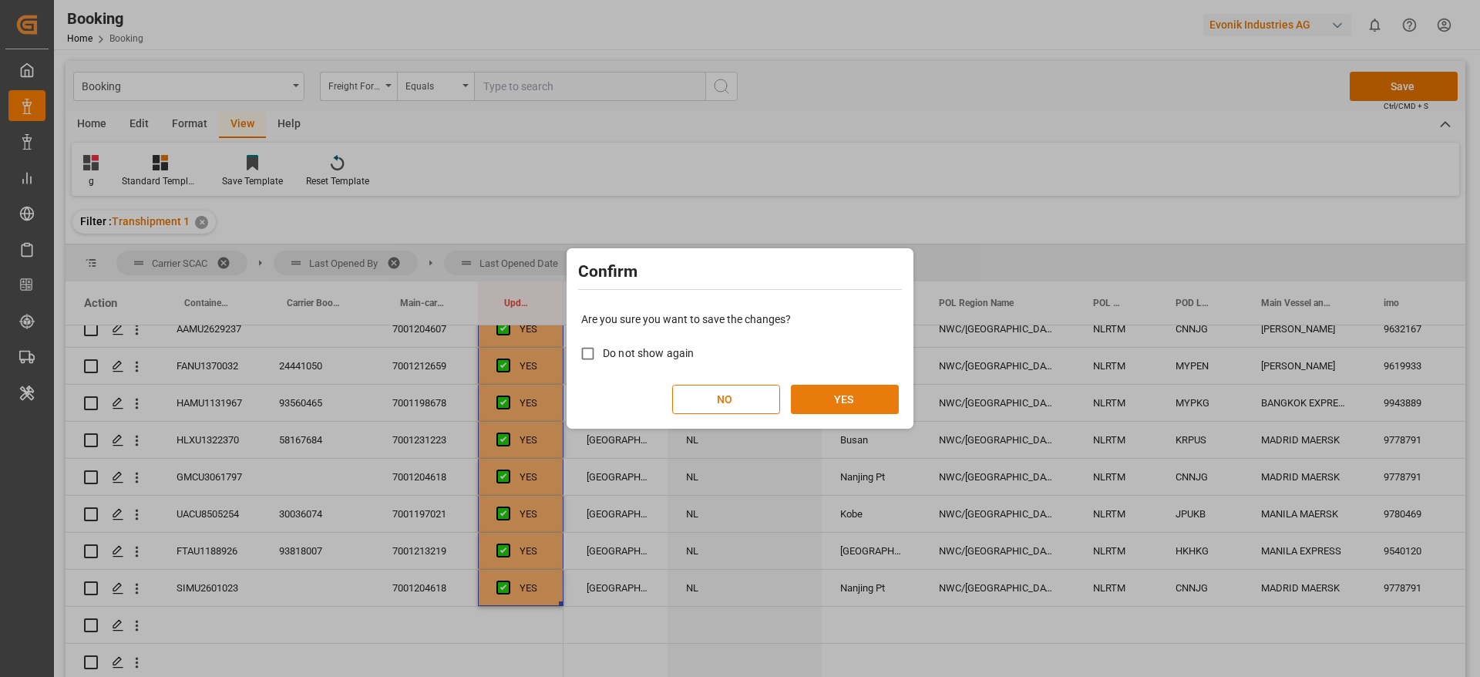
click at [859, 398] on button "YES" at bounding box center [845, 399] width 108 height 29
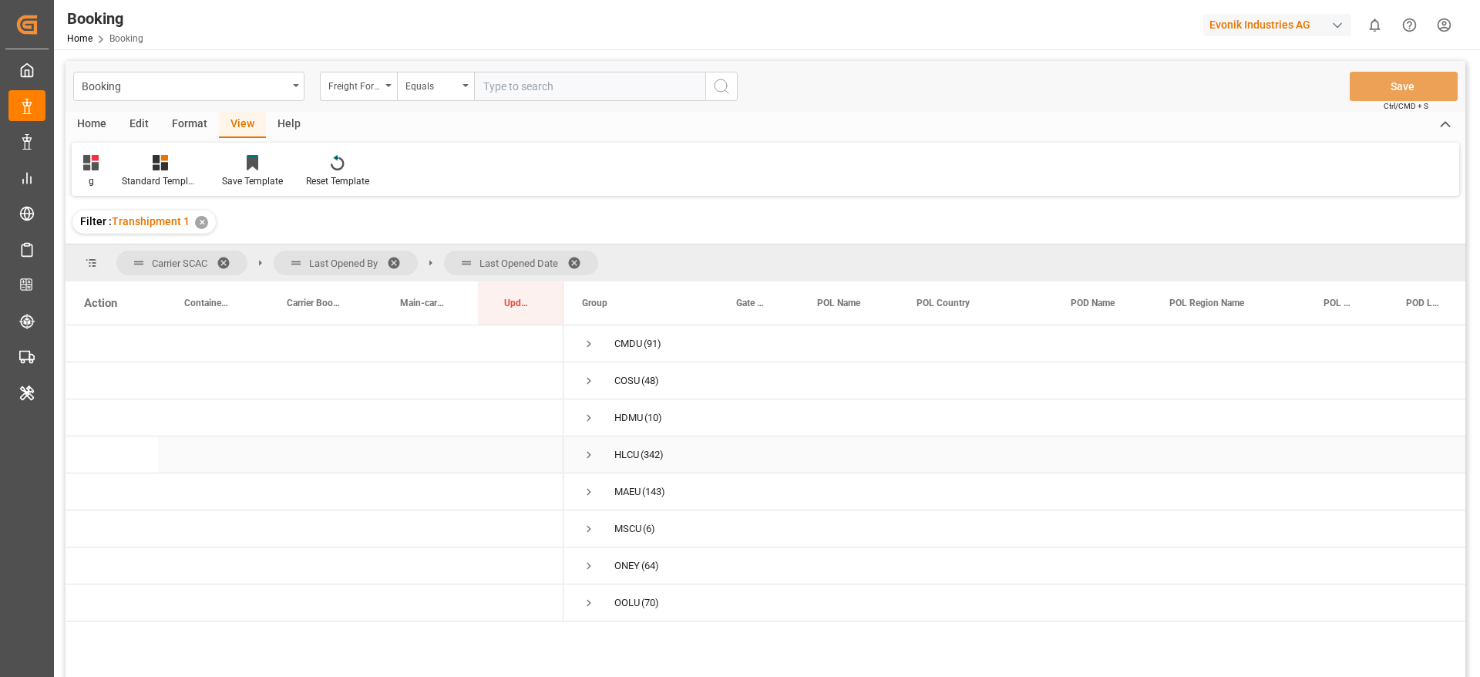
click at [587, 454] on span "Press SPACE to select this row." at bounding box center [589, 455] width 14 height 14
click at [621, 480] on span "Press SPACE to select this row." at bounding box center [621, 487] width 14 height 14
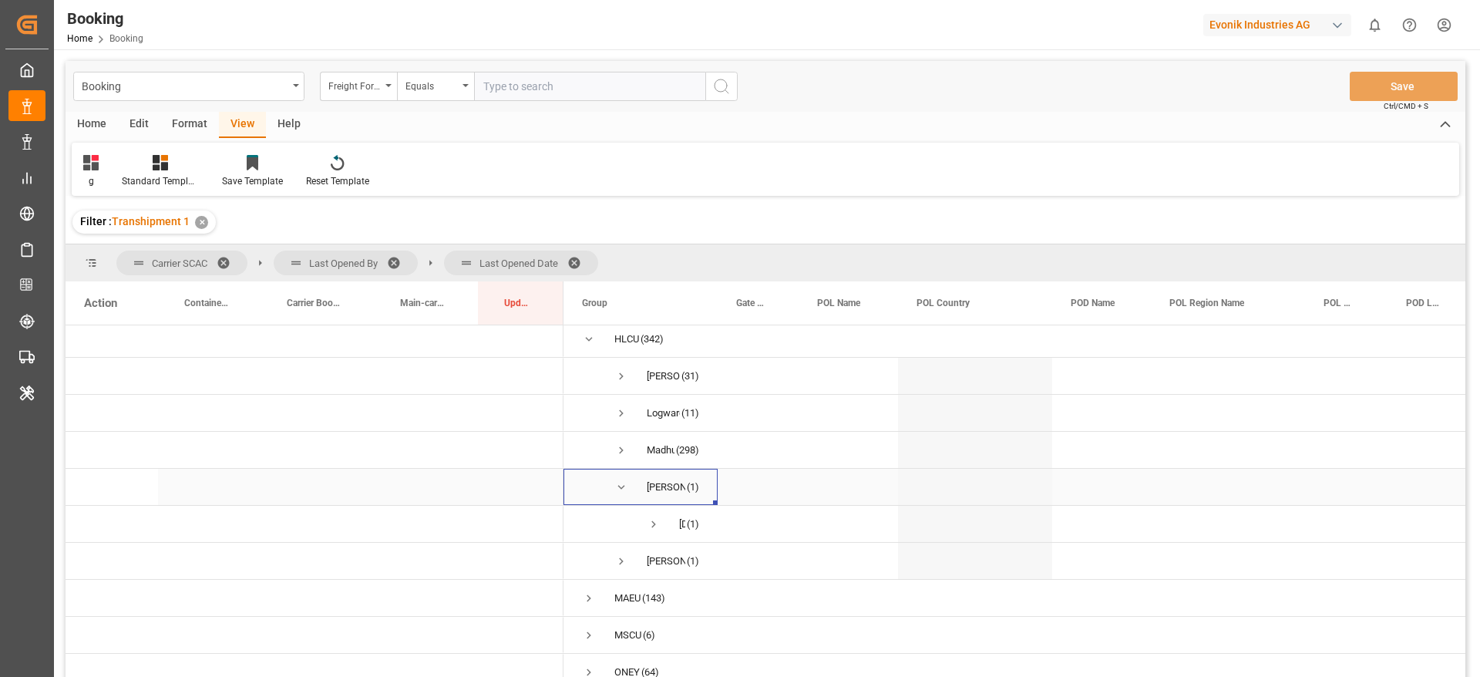
click at [623, 476] on span "Press SPACE to select this row." at bounding box center [621, 487] width 14 height 35
click at [593, 341] on span "Press SPACE to select this row." at bounding box center [589, 339] width 14 height 14
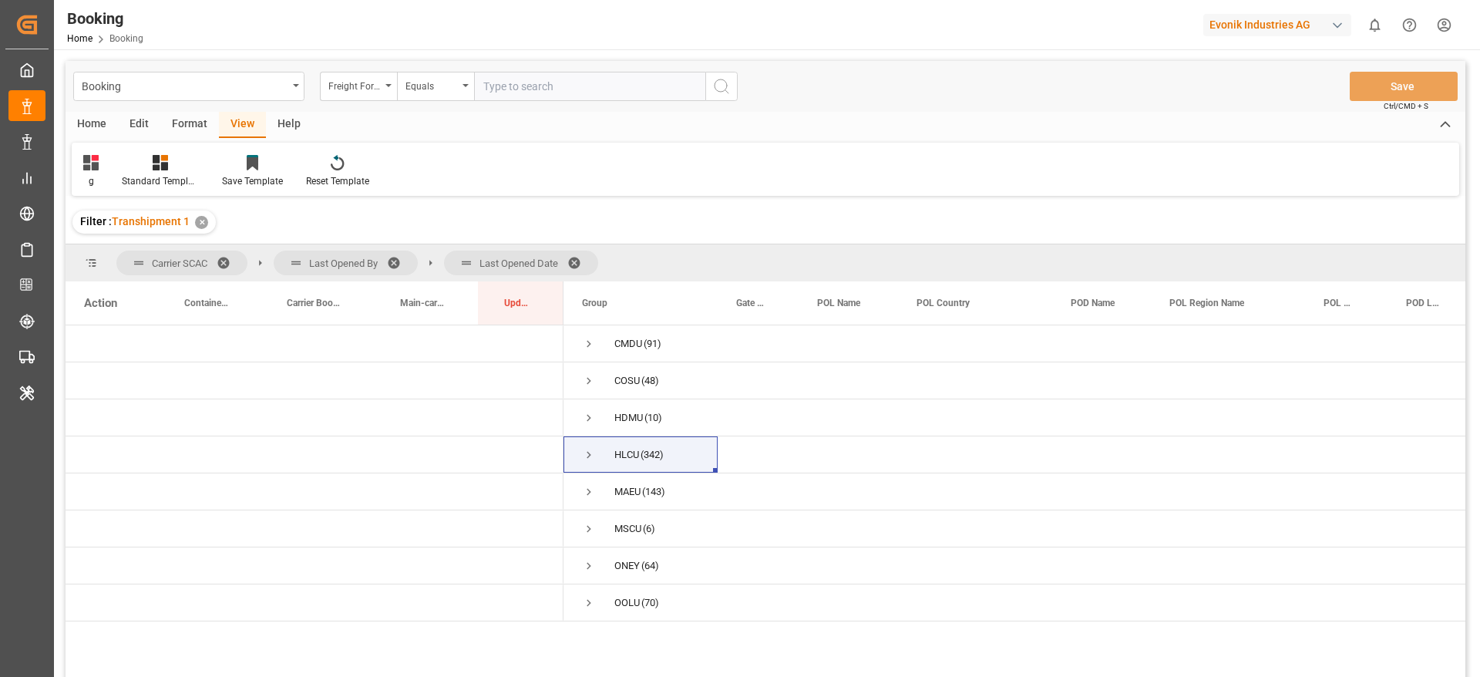
click at [393, 257] on span at bounding box center [399, 263] width 25 height 14
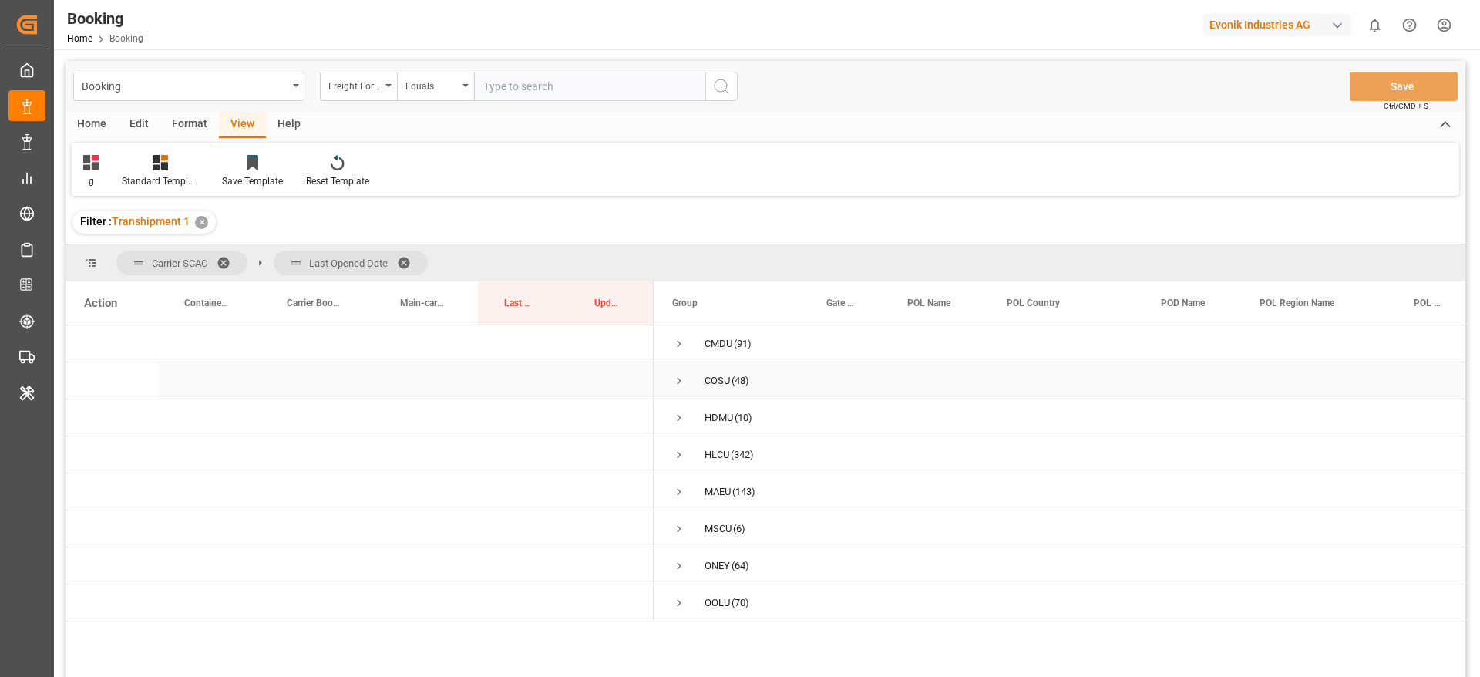
click at [686, 377] on span "COSU (48)" at bounding box center [730, 380] width 117 height 35
click at [677, 375] on span "Press SPACE to select this row." at bounding box center [679, 381] width 14 height 14
click at [712, 451] on span "Press SPACE to select this row." at bounding box center [712, 455] width 14 height 14
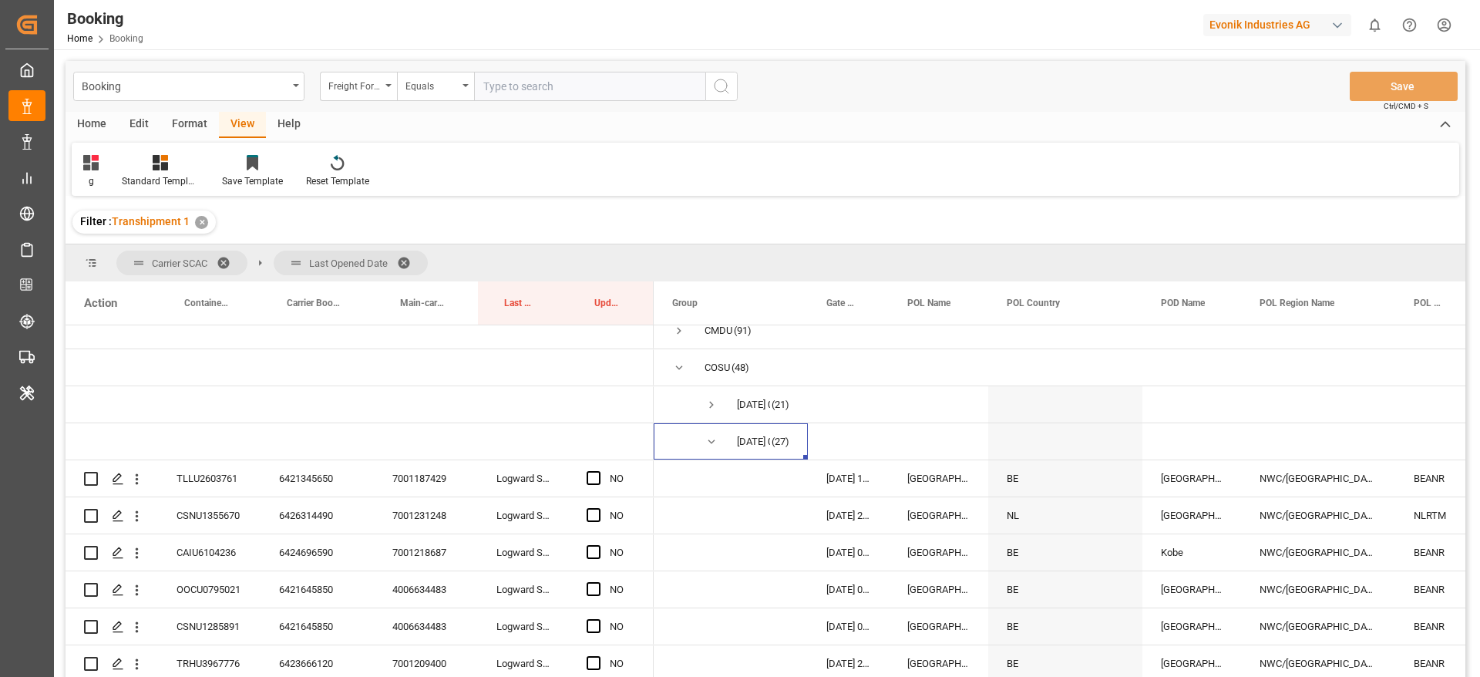
scroll to position [0, 0]
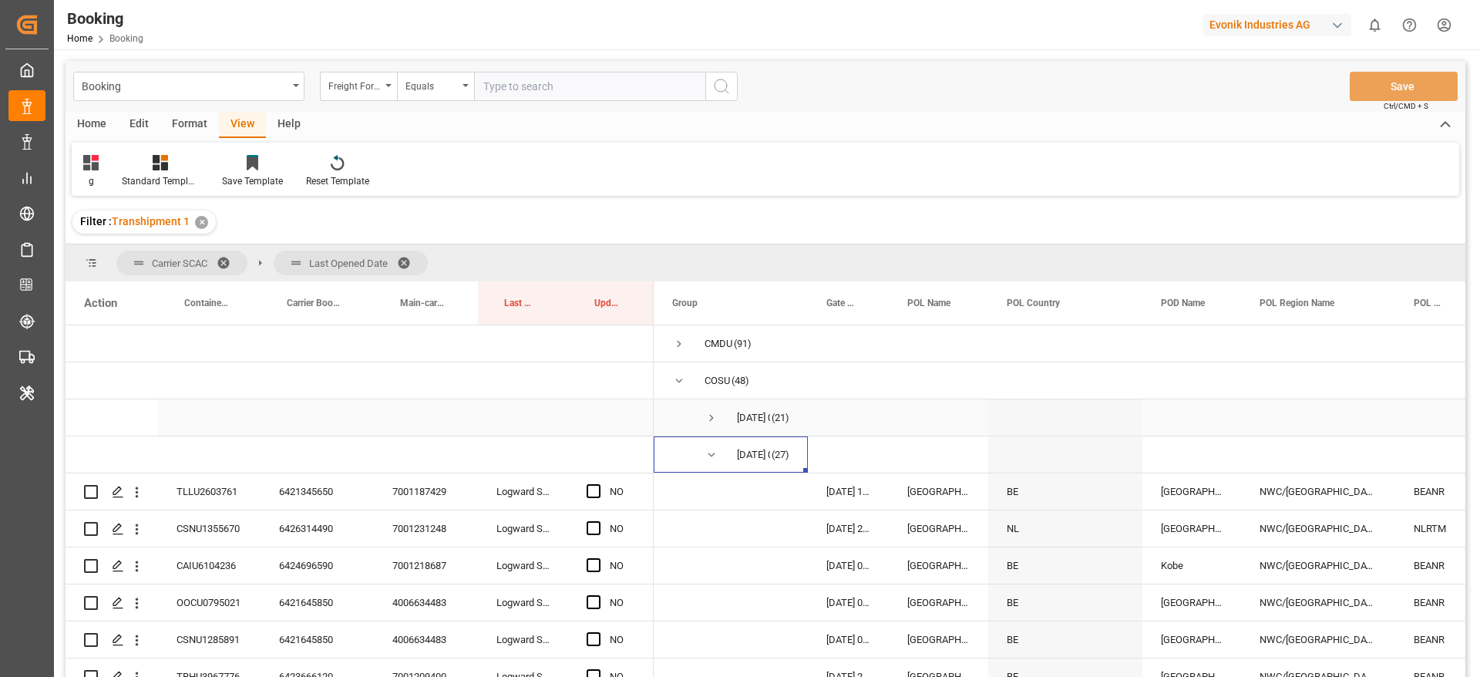
click at [712, 412] on span "Press SPACE to select this row." at bounding box center [712, 418] width 14 height 14
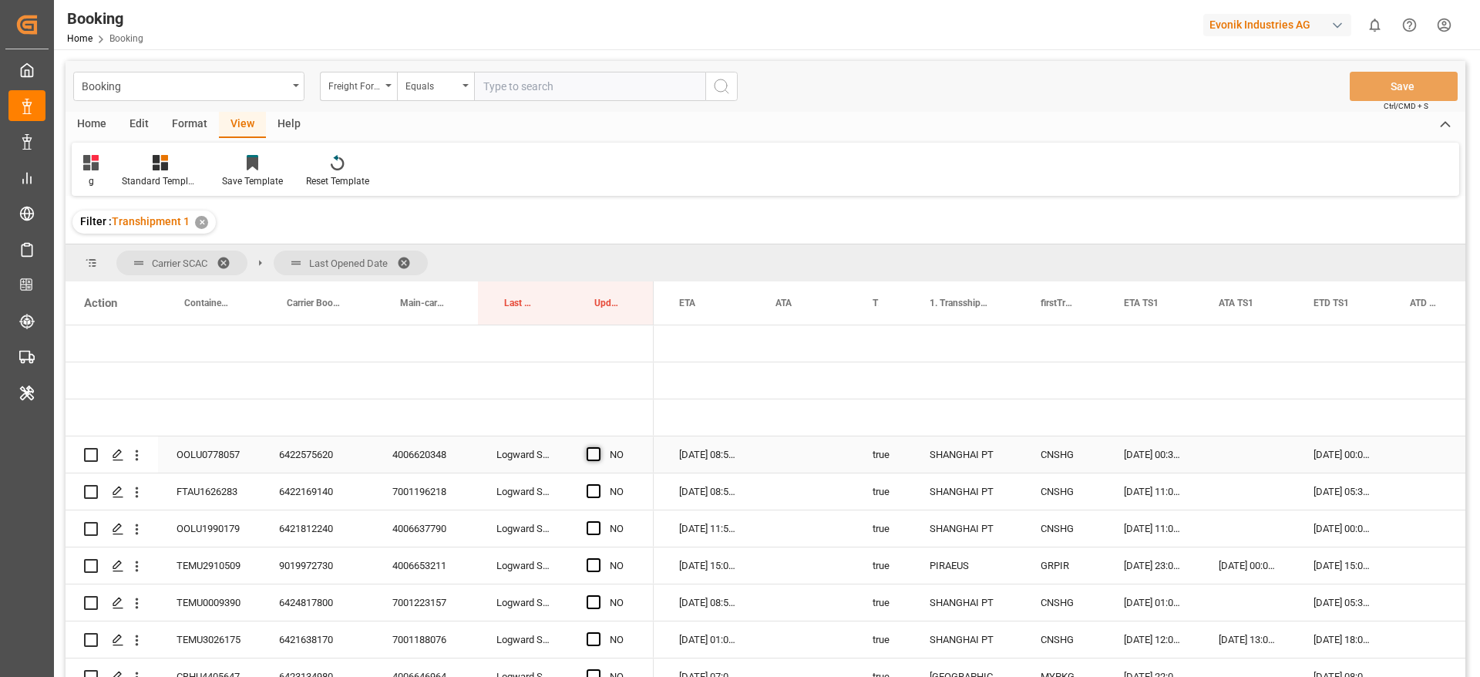
click at [595, 453] on span "Press SPACE to select this row." at bounding box center [594, 454] width 14 height 14
click at [598, 447] on input "Press SPACE to select this row." at bounding box center [598, 447] width 0 height 0
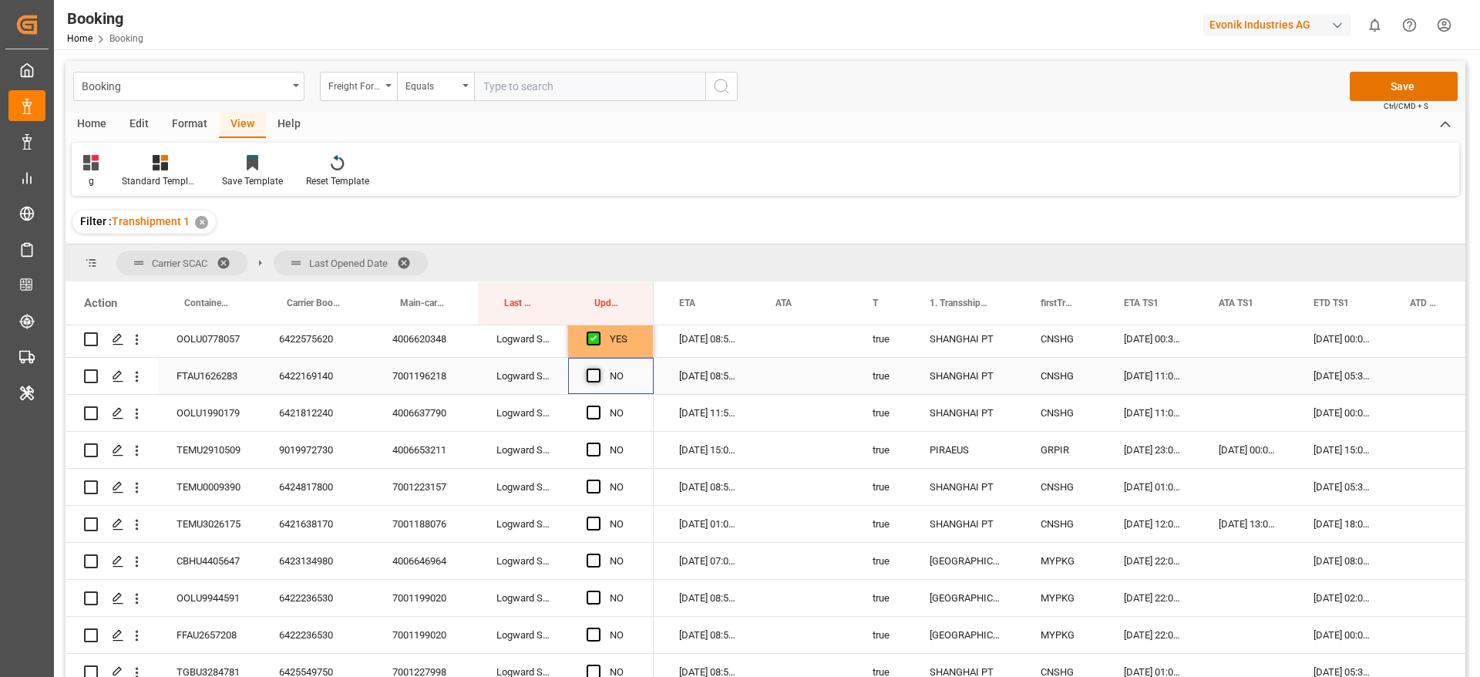
click at [593, 375] on span "Press SPACE to select this row." at bounding box center [594, 376] width 14 height 14
click at [598, 369] on input "Press SPACE to select this row." at bounding box center [598, 369] width 0 height 0
click at [596, 411] on span "Press SPACE to select this row." at bounding box center [594, 413] width 14 height 14
click at [598, 406] on input "Press SPACE to select this row." at bounding box center [598, 406] width 0 height 0
click at [582, 450] on div "NO" at bounding box center [611, 450] width 86 height 36
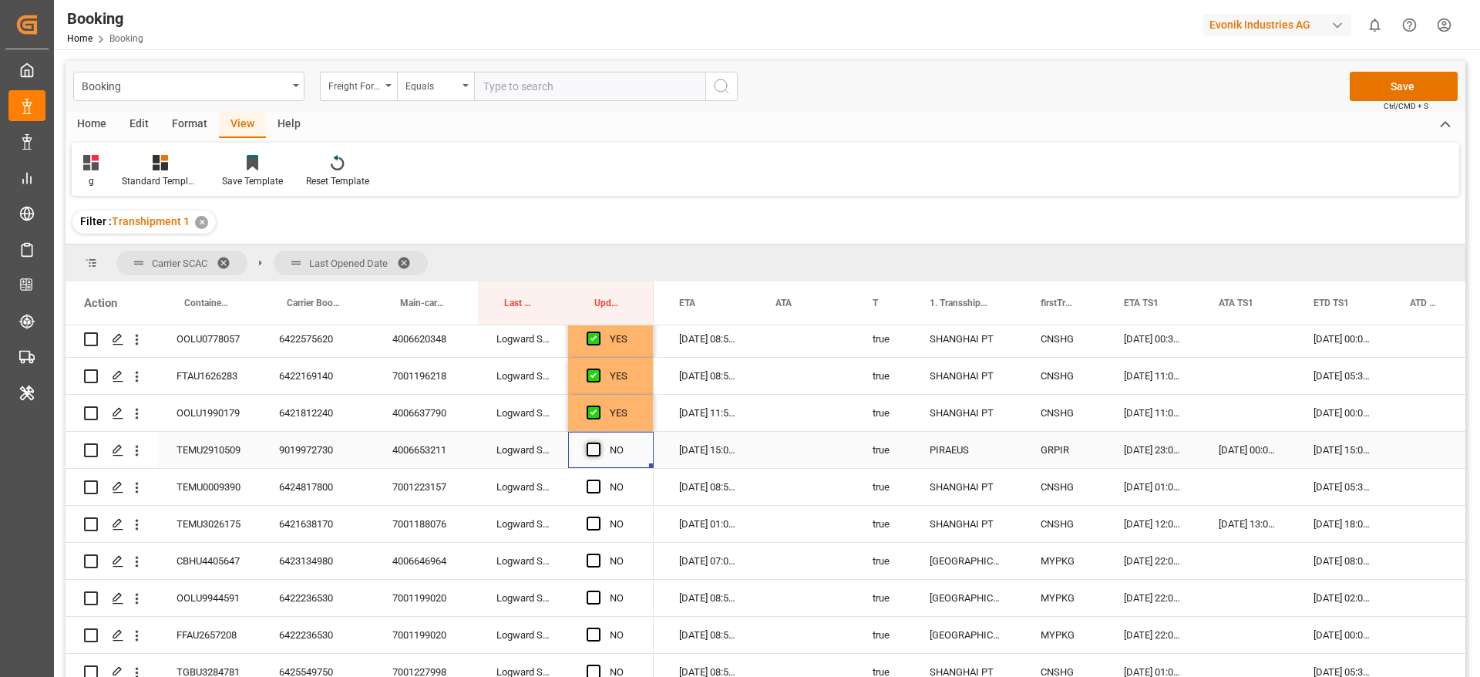
click at [590, 449] on span "Press SPACE to select this row." at bounding box center [594, 450] width 14 height 14
click at [598, 443] on input "Press SPACE to select this row." at bounding box center [598, 443] width 0 height 0
click at [593, 486] on span "Press SPACE to select this row." at bounding box center [594, 487] width 14 height 14
click at [598, 480] on input "Press SPACE to select this row." at bounding box center [598, 480] width 0 height 0
click at [594, 519] on span "Press SPACE to select this row." at bounding box center [594, 524] width 14 height 14
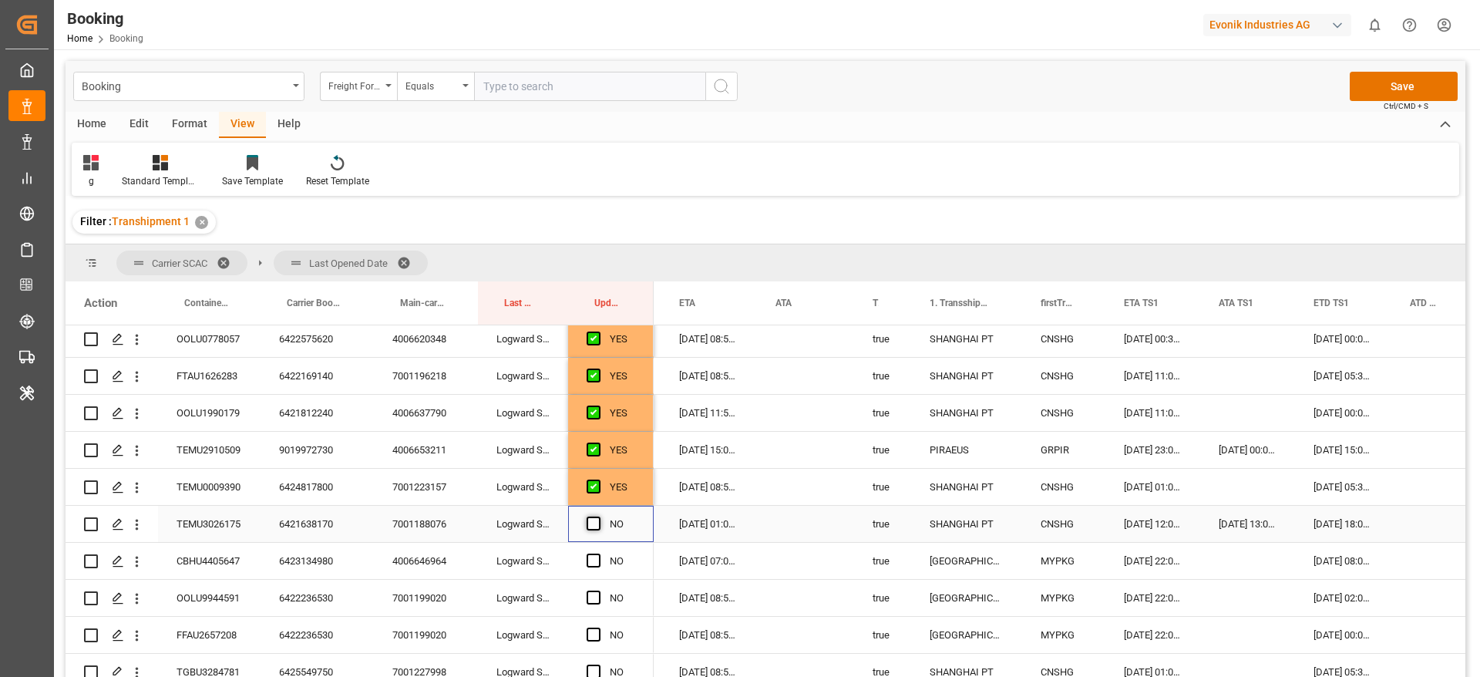
click at [598, 517] on input "Press SPACE to select this row." at bounding box center [598, 517] width 0 height 0
click at [590, 557] on span "Press SPACE to select this row." at bounding box center [594, 561] width 14 height 14
click at [598, 554] on input "Press SPACE to select this row." at bounding box center [598, 554] width 0 height 0
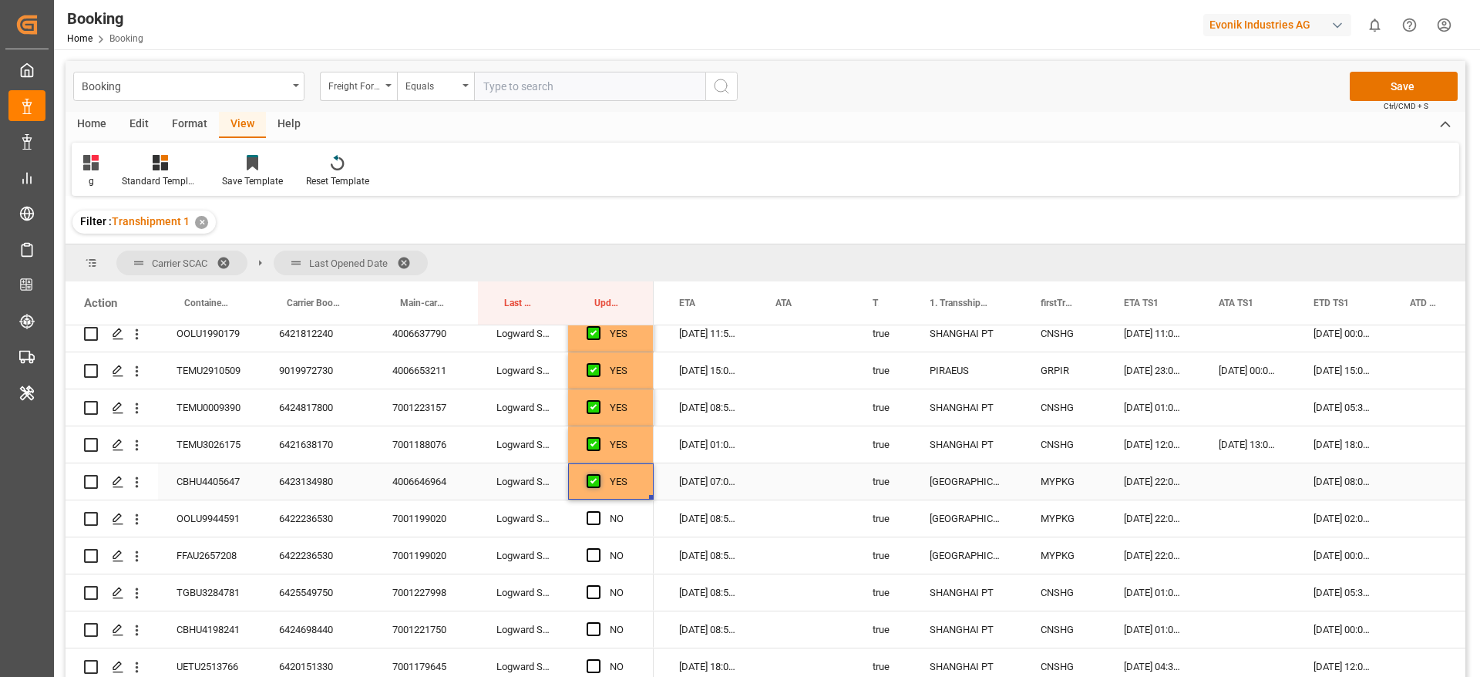
scroll to position [231, 0]
click at [648, 458] on div "YES" at bounding box center [611, 445] width 86 height 36
drag, startPoint x: 650, startPoint y: 458, endPoint x: 641, endPoint y: 591, distance: 132.9
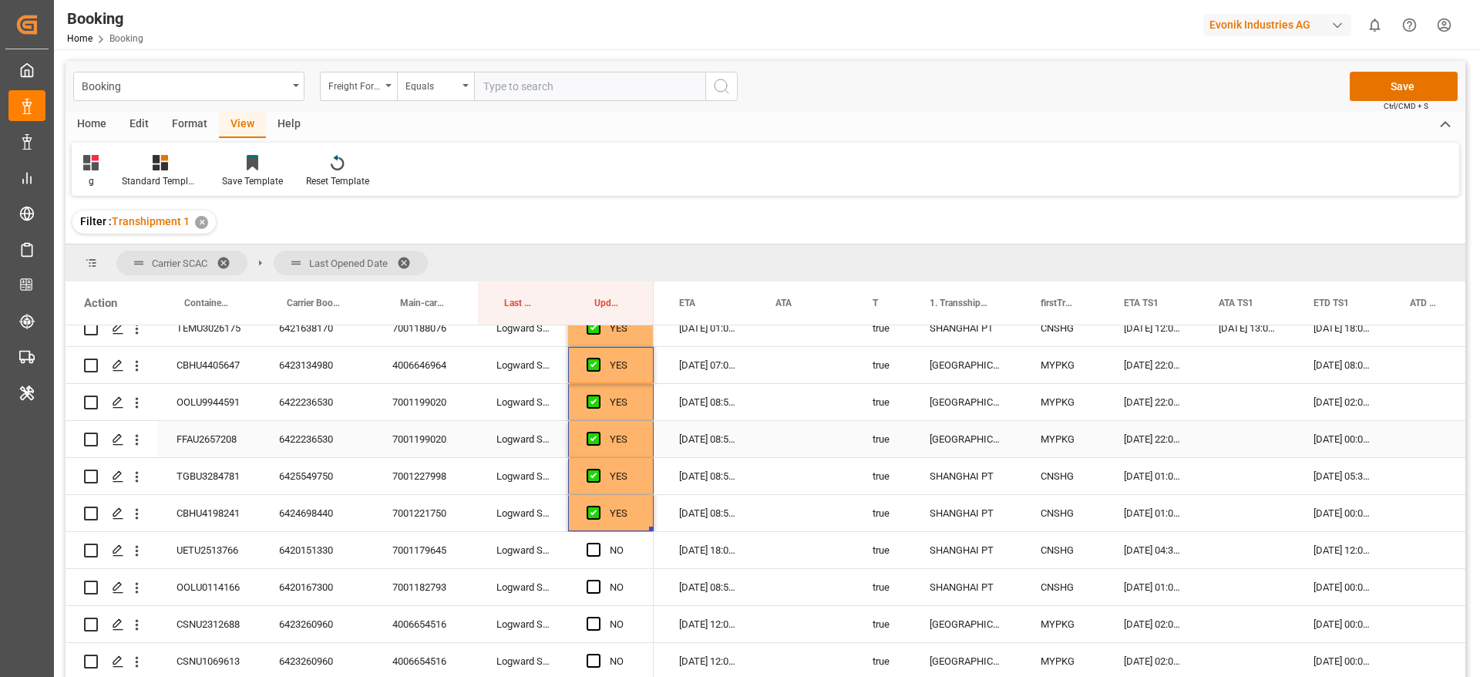
scroll to position [347, 0]
click at [324, 518] on div "6420151330" at bounding box center [317, 515] width 113 height 36
click at [591, 514] on span "Press SPACE to select this row." at bounding box center [594, 514] width 14 height 14
click at [598, 507] on input "Press SPACE to select this row." at bounding box center [598, 507] width 0 height 0
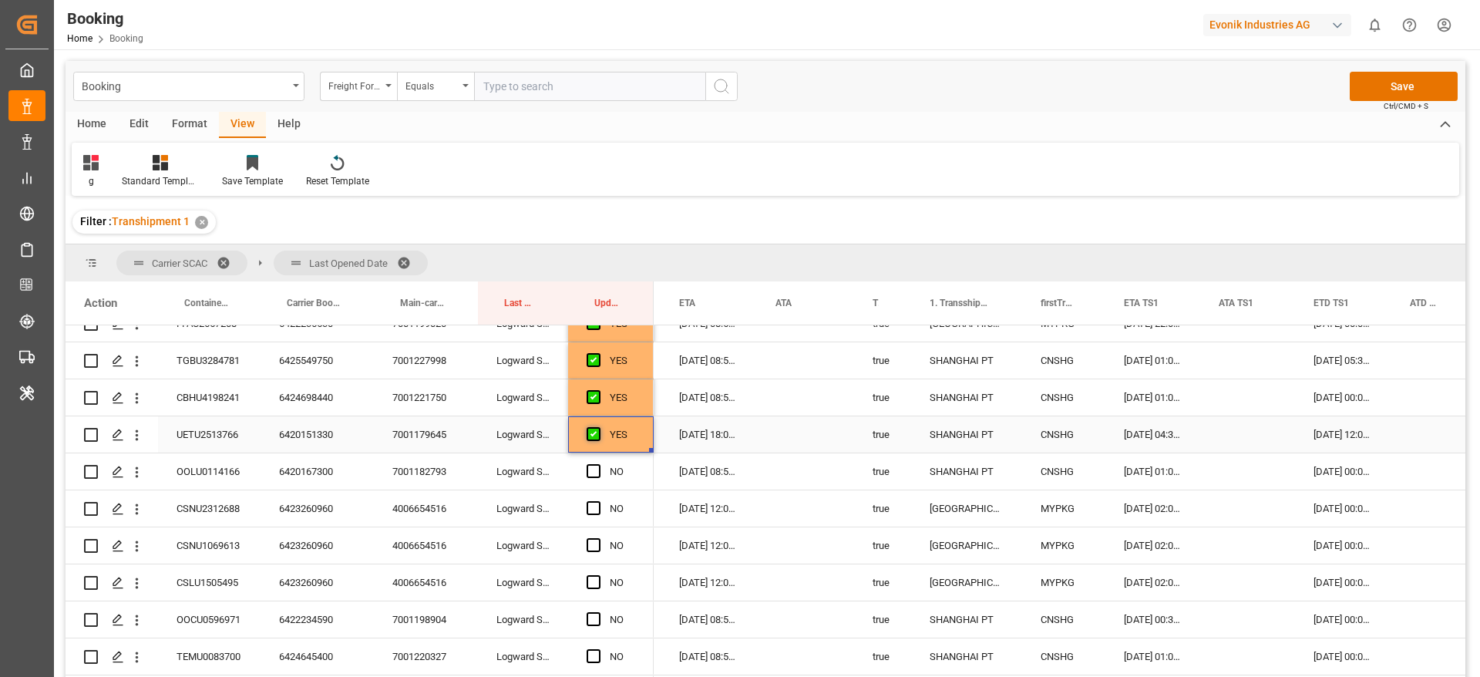
scroll to position [463, 0]
click at [598, 433] on span "Press SPACE to select this row." at bounding box center [594, 436] width 14 height 14
click at [598, 429] on input "Press SPACE to select this row." at bounding box center [598, 429] width 0 height 0
click at [598, 476] on span "Press SPACE to select this row." at bounding box center [594, 473] width 14 height 14
click at [598, 466] on input "Press SPACE to select this row." at bounding box center [598, 466] width 0 height 0
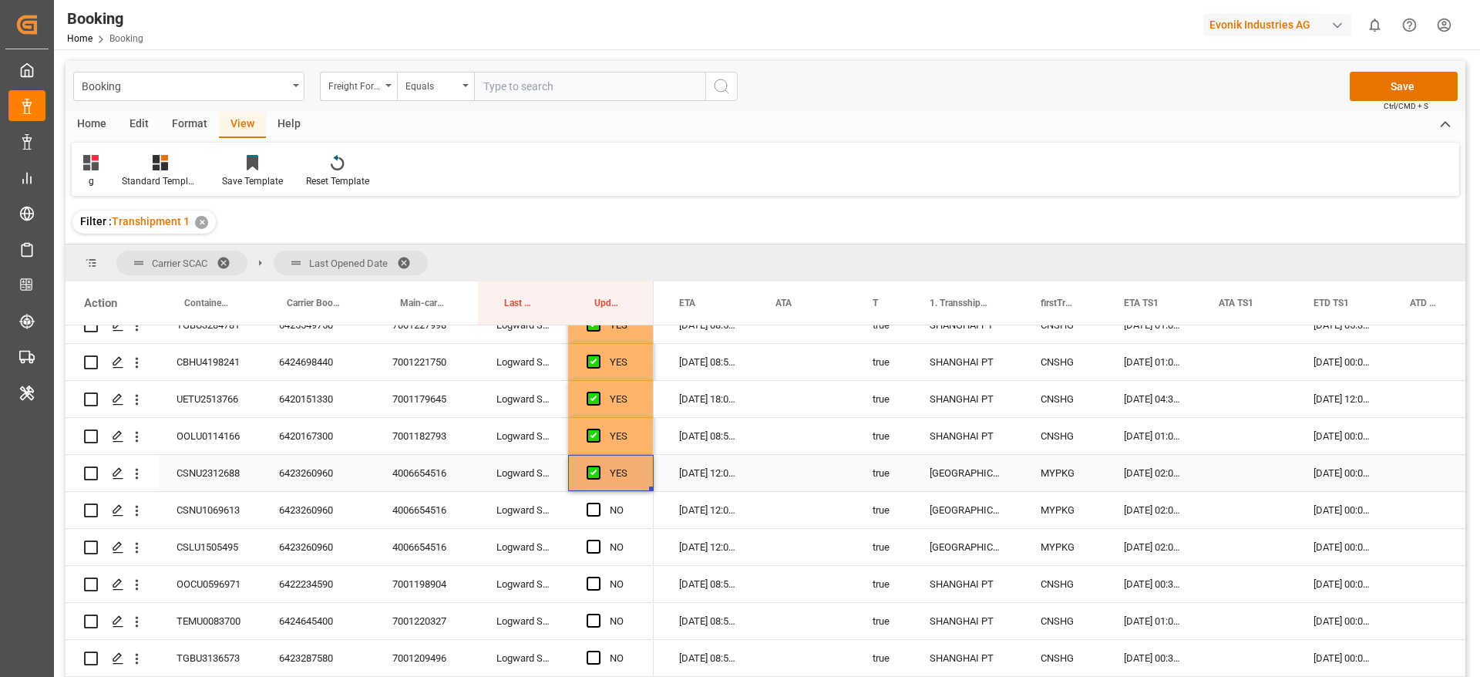
click at [324, 473] on div "6423260960" at bounding box center [317, 473] width 113 height 36
click at [588, 507] on span "Press SPACE to select this row." at bounding box center [594, 510] width 14 height 14
click at [598, 503] on input "Press SPACE to select this row." at bounding box center [598, 503] width 0 height 0
click at [589, 545] on span "Press SPACE to select this row." at bounding box center [594, 547] width 14 height 14
click at [598, 540] on input "Press SPACE to select this row." at bounding box center [598, 540] width 0 height 0
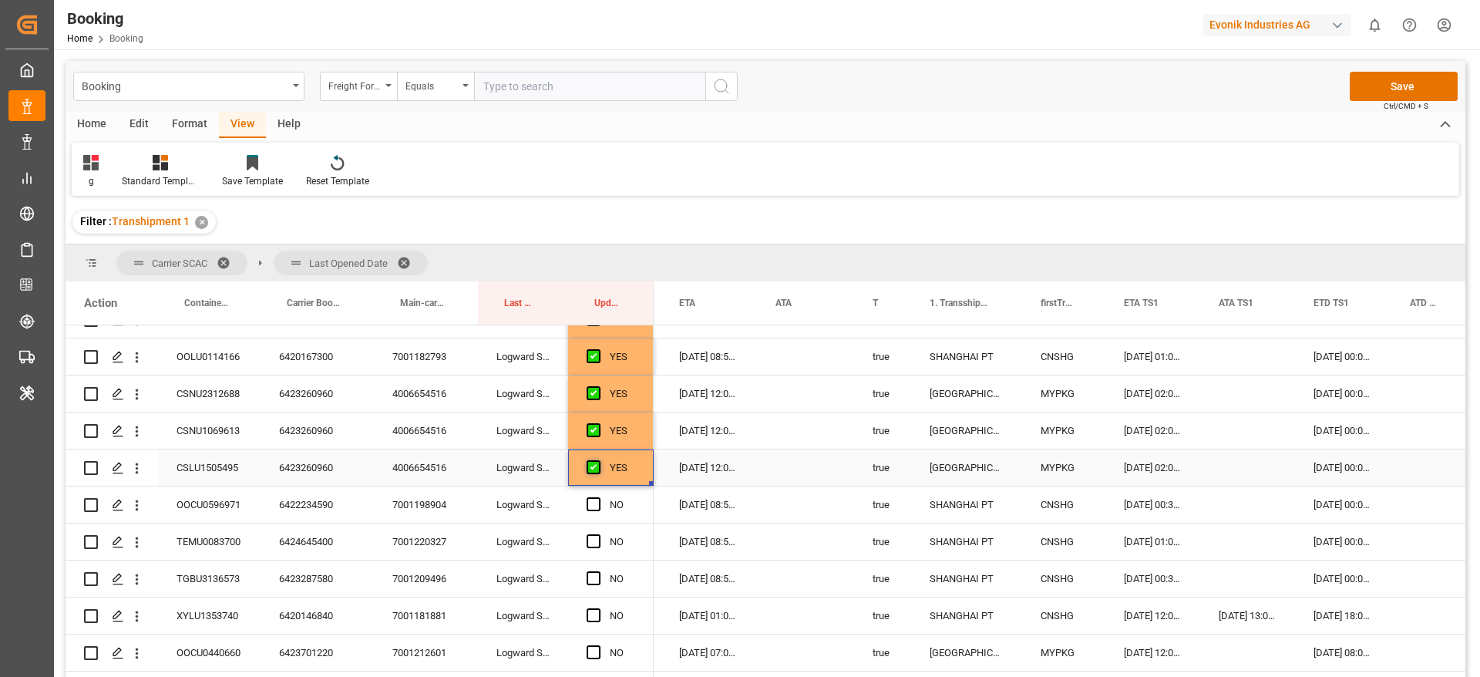
scroll to position [578, 0]
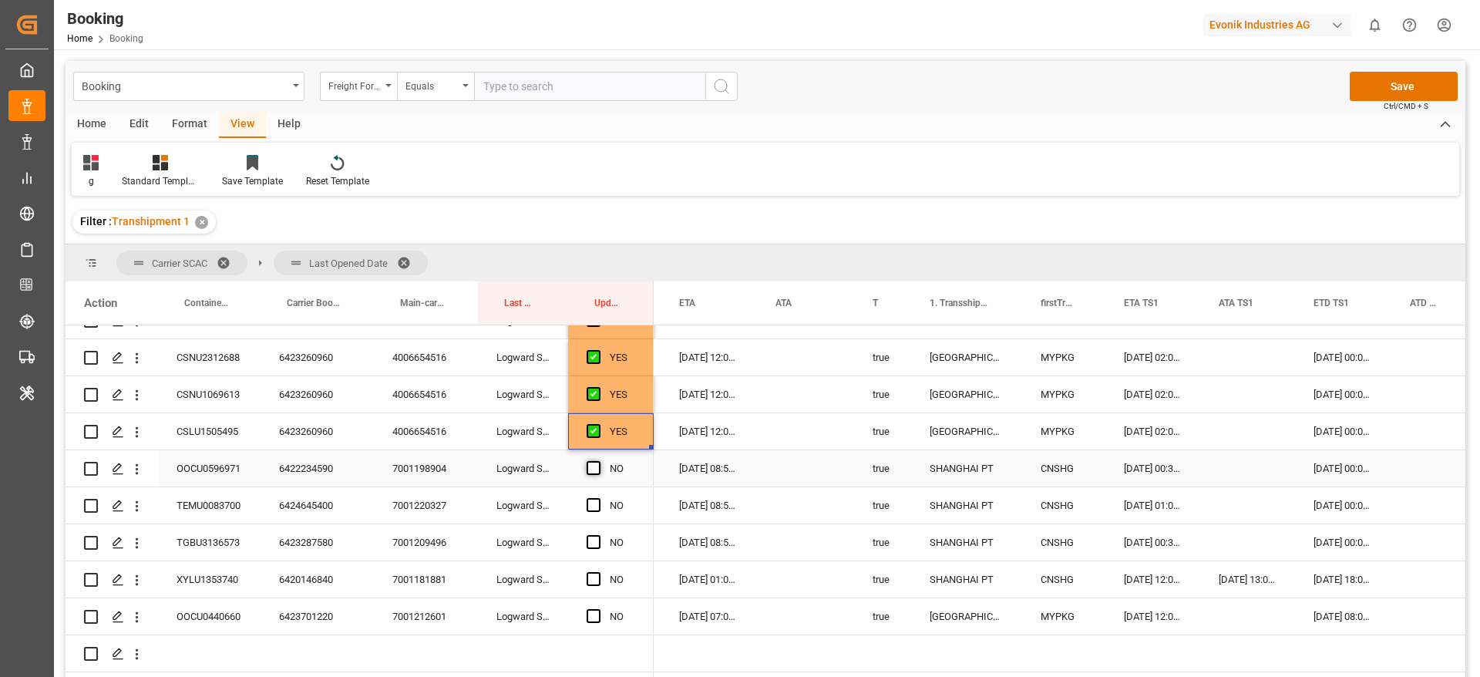
click at [593, 468] on span "Press SPACE to select this row." at bounding box center [594, 468] width 14 height 14
click at [598, 461] on input "Press SPACE to select this row." at bounding box center [598, 461] width 0 height 0
click at [591, 504] on span "Press SPACE to select this row." at bounding box center [594, 505] width 14 height 14
click at [598, 498] on input "Press SPACE to select this row." at bounding box center [598, 498] width 0 height 0
click at [588, 542] on span "Press SPACE to select this row." at bounding box center [594, 542] width 14 height 14
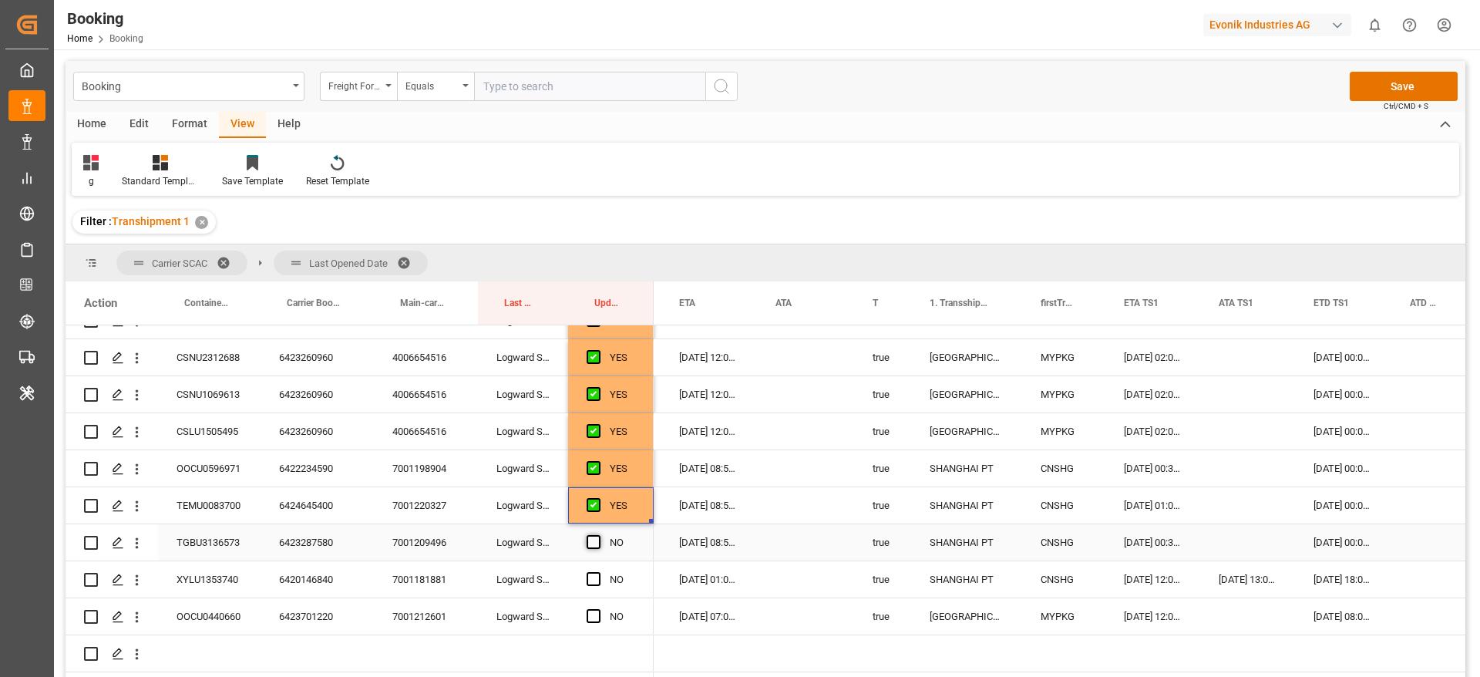
click at [598, 535] on input "Press SPACE to select this row." at bounding box center [598, 535] width 0 height 0
click at [304, 575] on div "6420146840" at bounding box center [317, 579] width 113 height 36
click at [590, 581] on span "Press SPACE to select this row." at bounding box center [594, 579] width 14 height 14
click at [598, 572] on input "Press SPACE to select this row." at bounding box center [598, 572] width 0 height 0
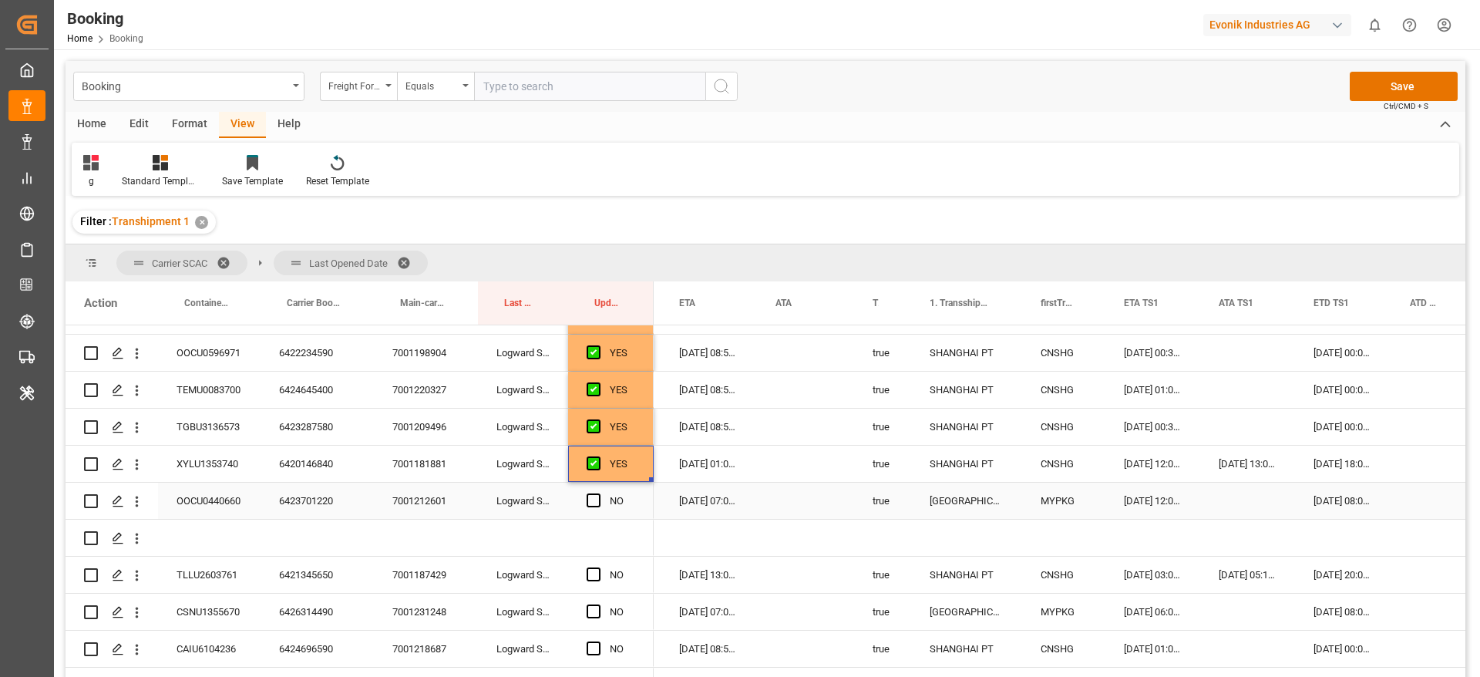
click at [586, 497] on div "NO" at bounding box center [611, 501] width 86 height 36
click at [594, 501] on span "Press SPACE to select this row." at bounding box center [594, 500] width 14 height 14
click at [598, 493] on input "Press SPACE to select this row." at bounding box center [598, 493] width 0 height 0
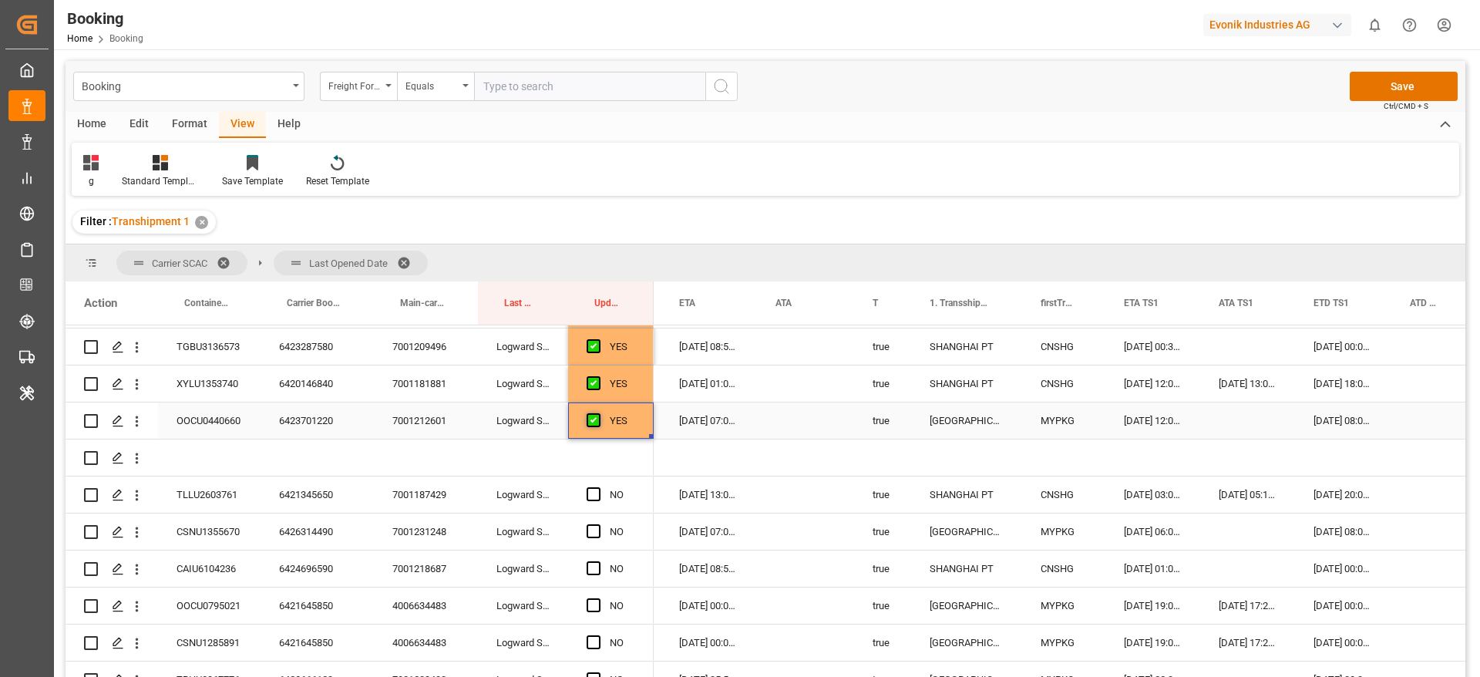
scroll to position [810, 0]
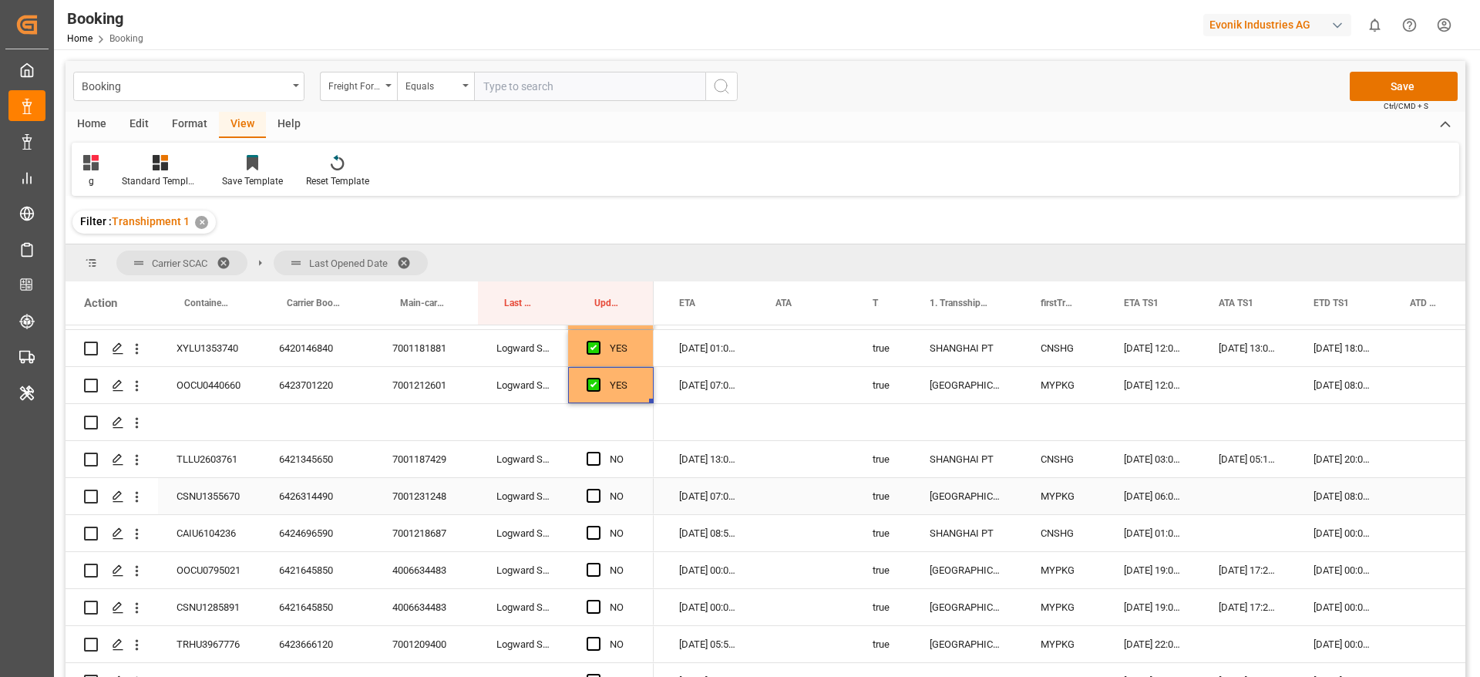
click at [305, 461] on div "6421345650" at bounding box center [317, 459] width 113 height 36
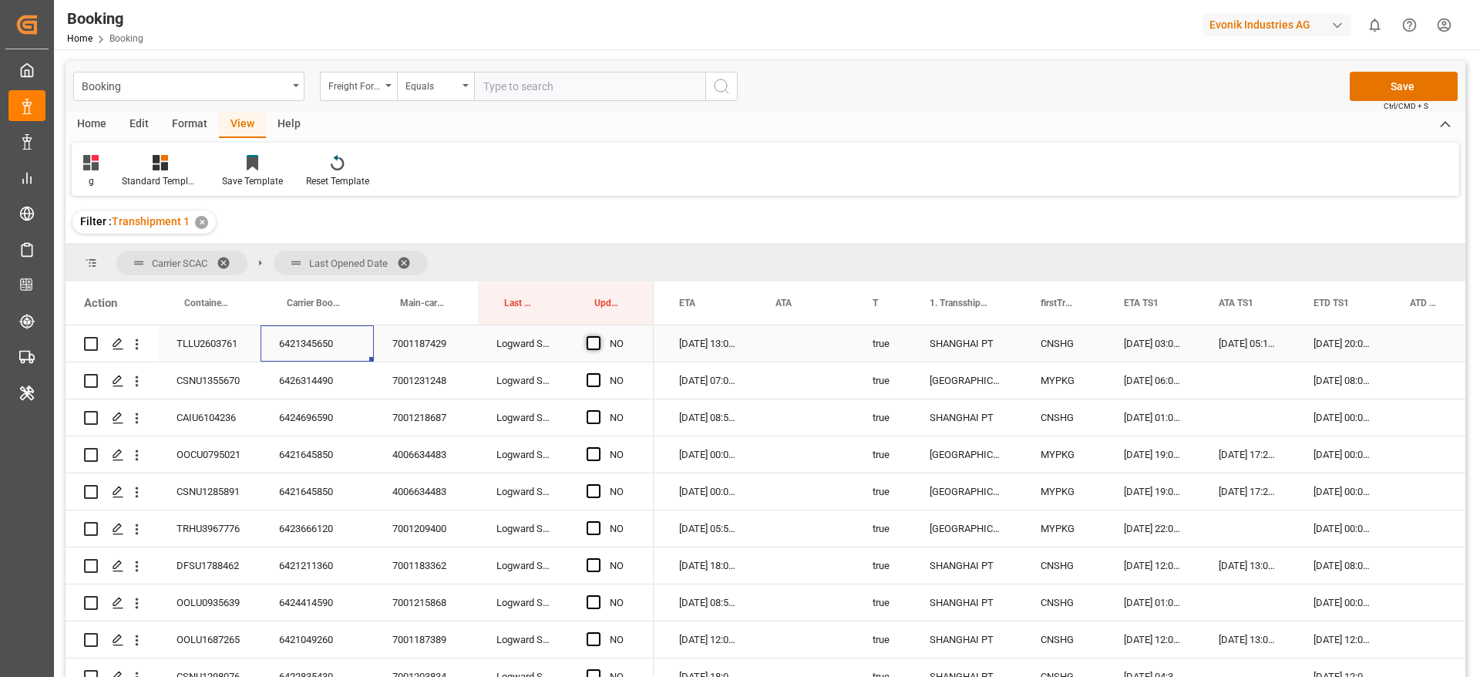
click at [591, 344] on span "Press SPACE to select this row." at bounding box center [594, 343] width 14 height 14
click at [598, 336] on input "Press SPACE to select this row." at bounding box center [598, 336] width 0 height 0
click at [590, 381] on span "Press SPACE to select this row." at bounding box center [594, 380] width 14 height 14
click at [598, 373] on input "Press SPACE to select this row." at bounding box center [598, 373] width 0 height 0
click at [595, 416] on span "Press SPACE to select this row." at bounding box center [594, 417] width 14 height 14
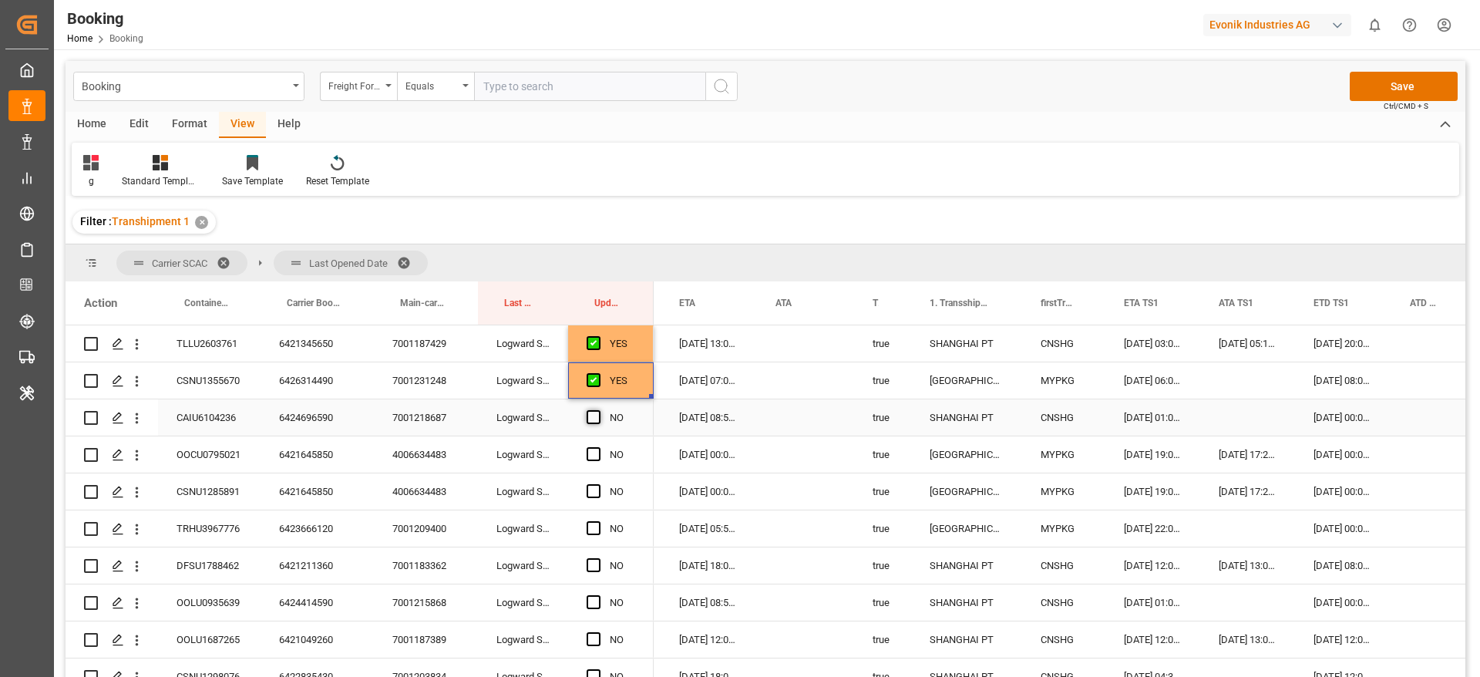
click at [598, 410] on input "Press SPACE to select this row." at bounding box center [598, 410] width 0 height 0
click at [596, 455] on span "Press SPACE to select this row." at bounding box center [594, 454] width 14 height 14
click at [598, 447] on input "Press SPACE to select this row." at bounding box center [598, 447] width 0 height 0
click at [594, 489] on span "Press SPACE to select this row." at bounding box center [594, 491] width 14 height 14
click at [598, 484] on input "Press SPACE to select this row." at bounding box center [598, 484] width 0 height 0
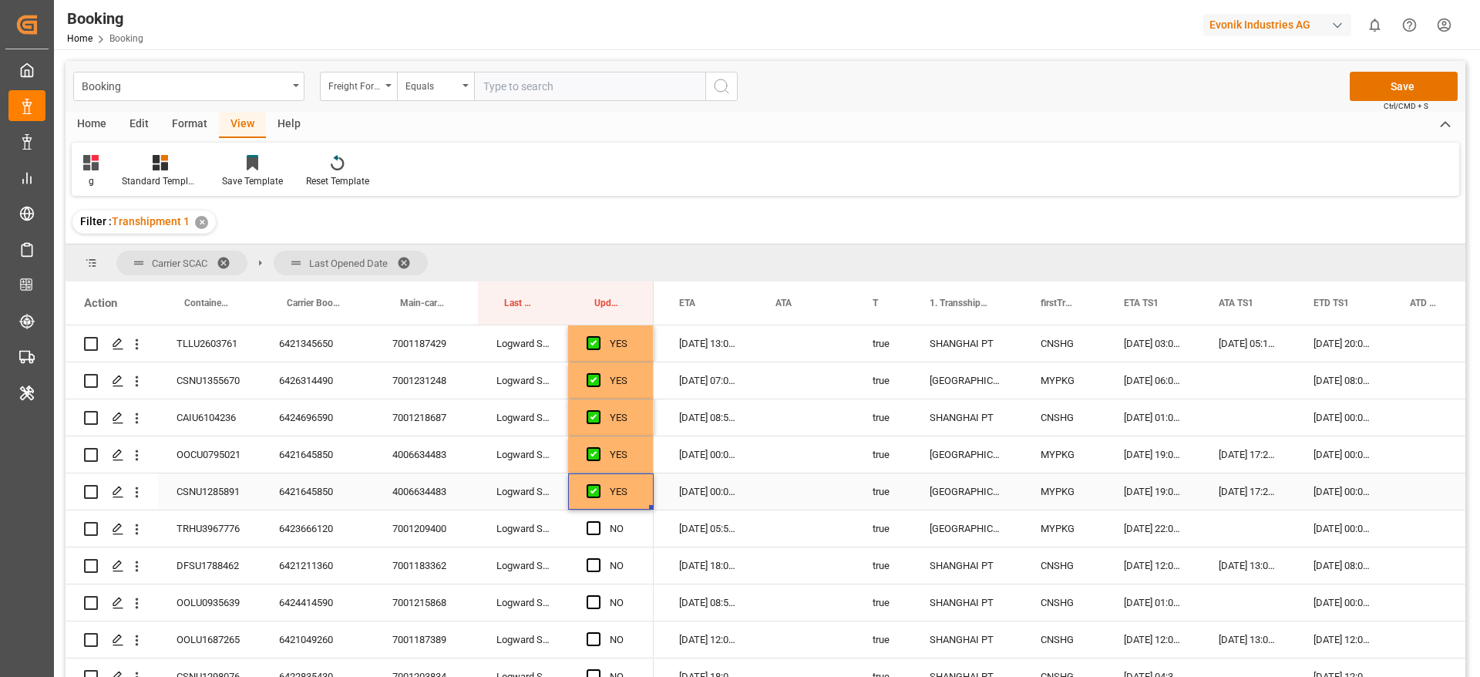
click at [311, 496] on div "6421645850" at bounding box center [317, 491] width 113 height 36
click at [290, 490] on div "6421645850" at bounding box center [317, 491] width 113 height 36
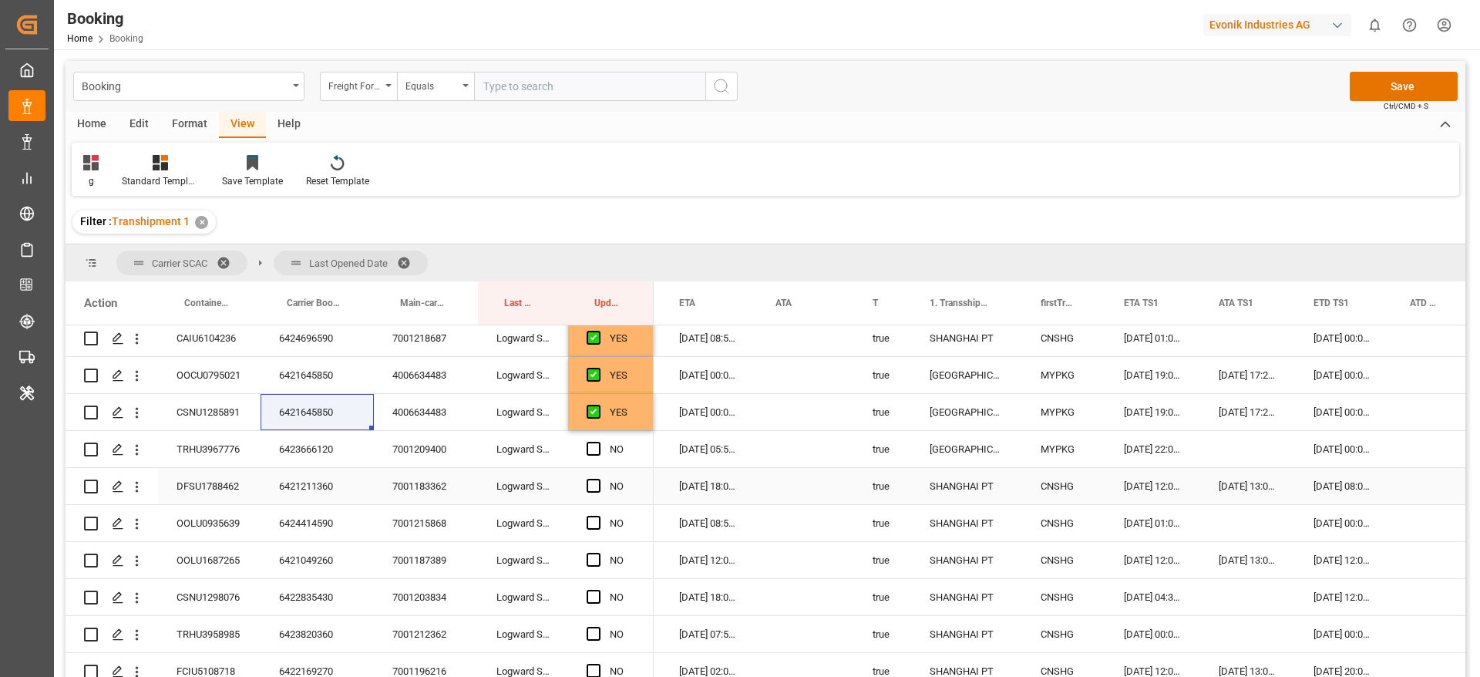
scroll to position [1041, 0]
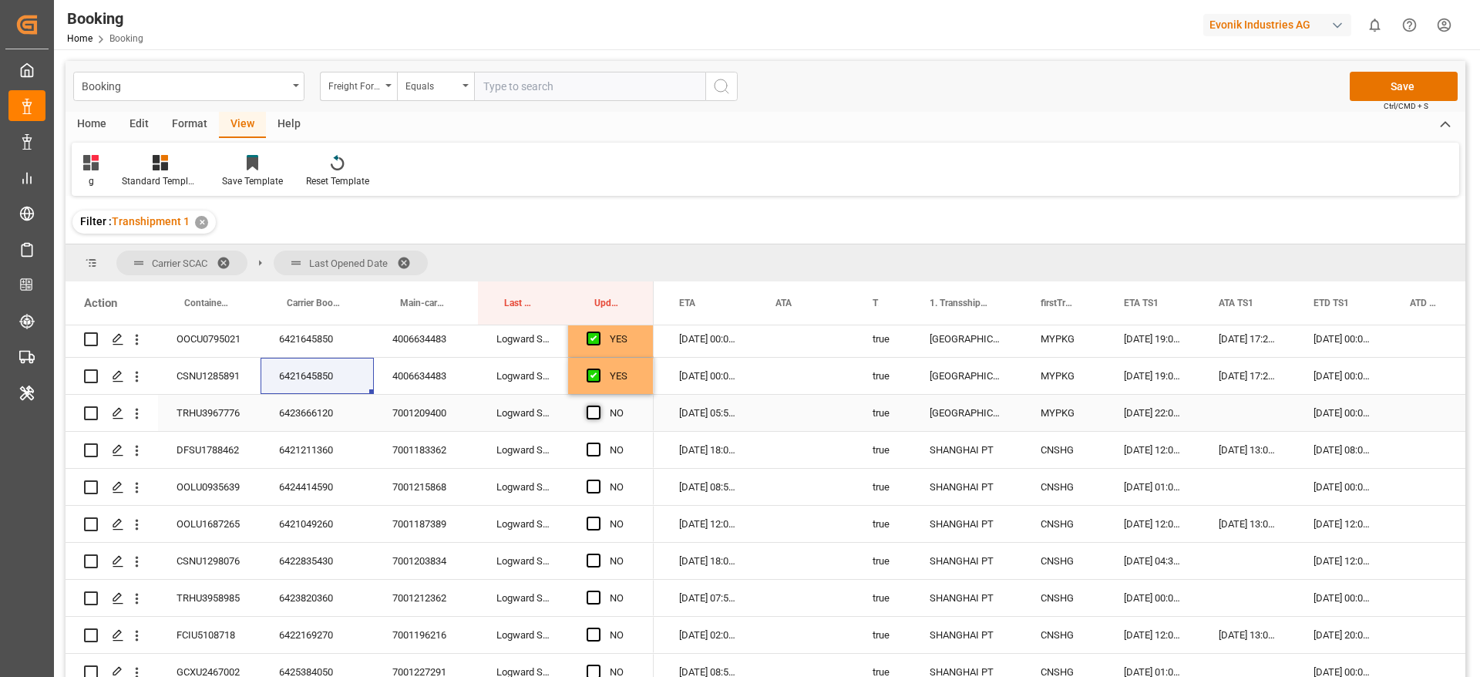
click at [587, 411] on span "Press SPACE to select this row." at bounding box center [594, 413] width 14 height 14
click at [598, 406] on input "Press SPACE to select this row." at bounding box center [598, 406] width 0 height 0
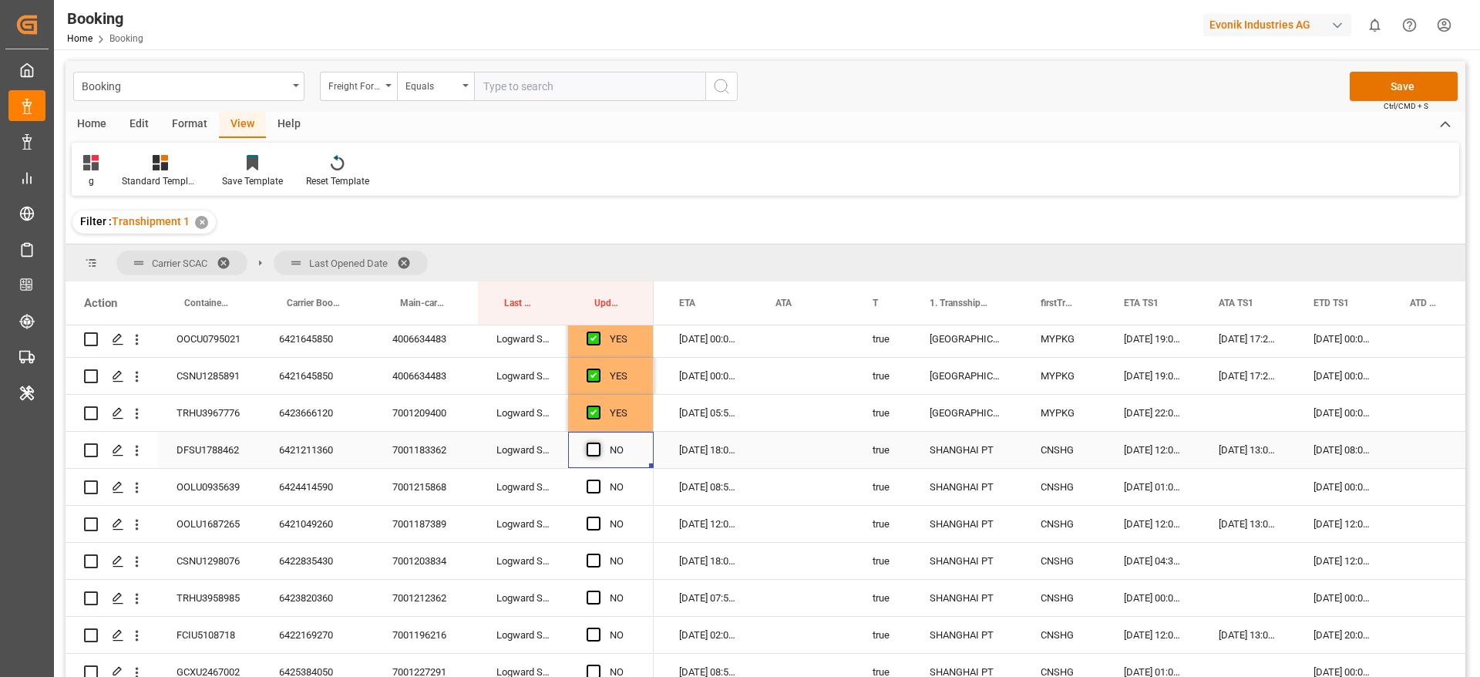
click at [590, 450] on span "Press SPACE to select this row." at bounding box center [594, 450] width 14 height 14
click at [598, 443] on input "Press SPACE to select this row." at bounding box center [598, 443] width 0 height 0
click at [592, 490] on span "Press SPACE to select this row." at bounding box center [594, 487] width 14 height 14
click at [598, 480] on input "Press SPACE to select this row." at bounding box center [598, 480] width 0 height 0
click at [598, 523] on span "Press SPACE to select this row." at bounding box center [594, 524] width 14 height 14
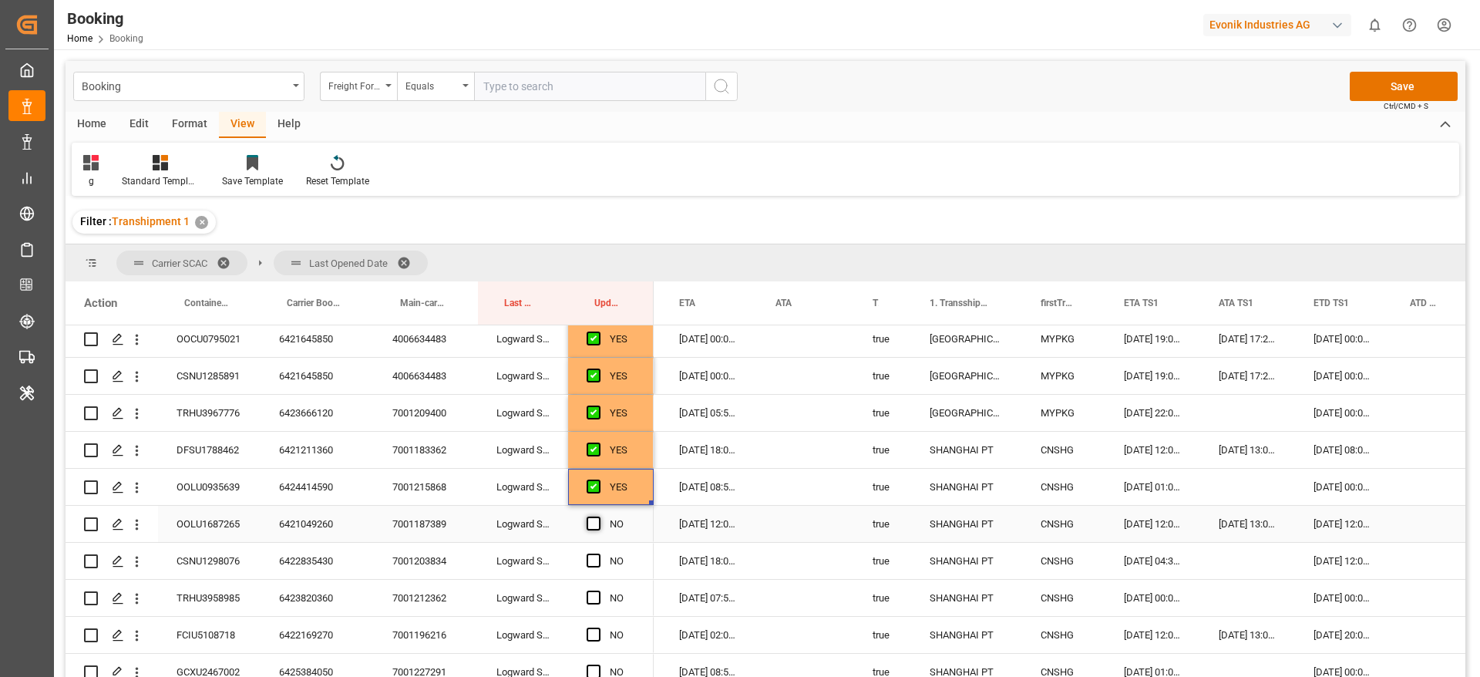
click at [598, 517] on input "Press SPACE to select this row." at bounding box center [598, 517] width 0 height 0
click at [285, 511] on div "6421049260" at bounding box center [317, 524] width 113 height 36
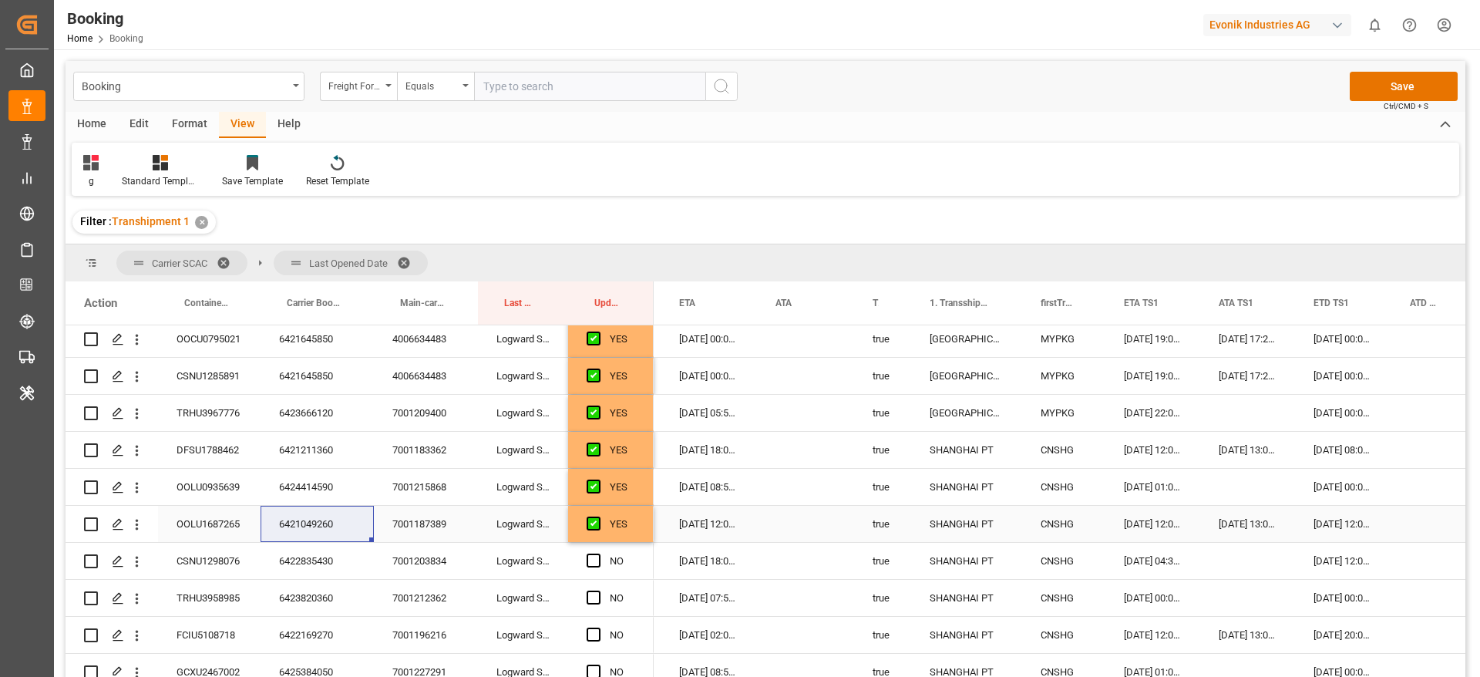
click at [1329, 517] on div "27-08-2025 12:00:00" at bounding box center [1343, 524] width 96 height 36
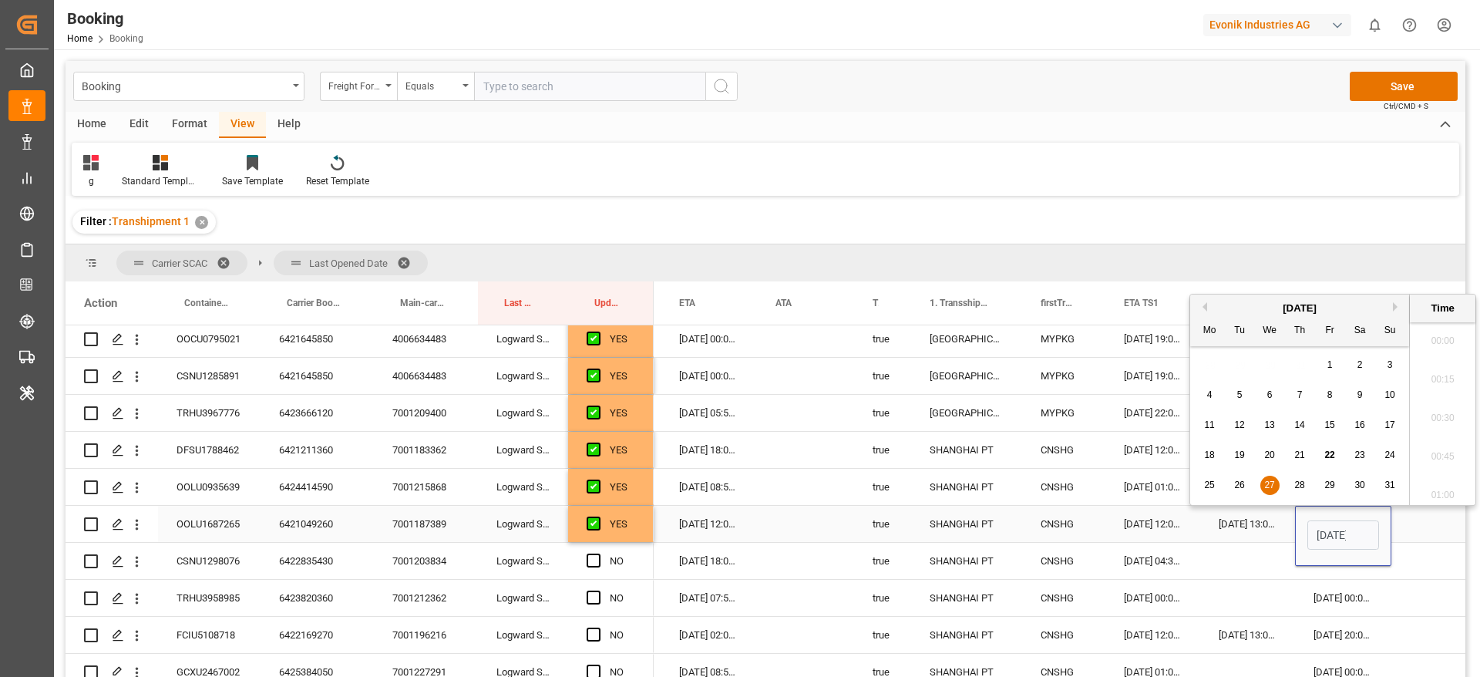
scroll to position [0, 54]
click at [1209, 485] on span "25" at bounding box center [1209, 485] width 10 height 11
type input "25-08-2025 12:00"
click at [1426, 521] on div "Press SPACE to select this row." at bounding box center [1431, 524] width 79 height 36
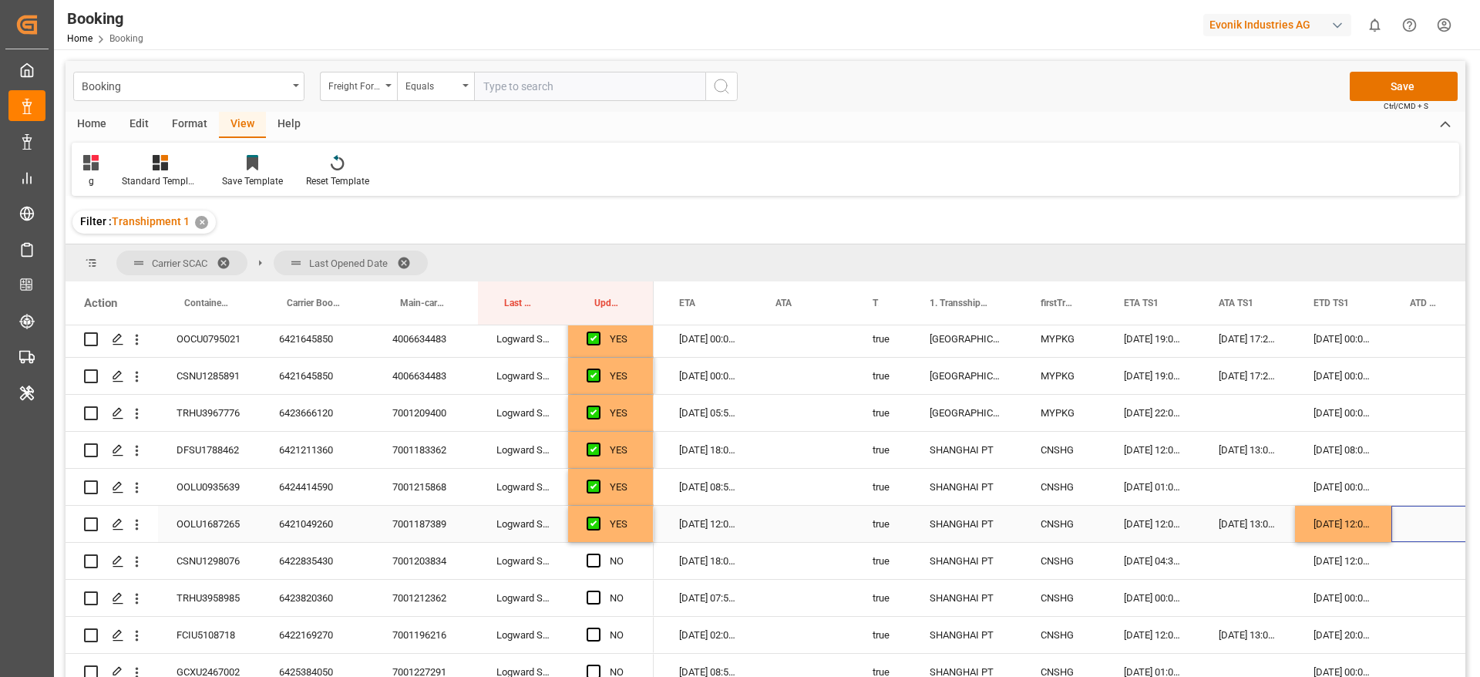
scroll to position [1156, 0]
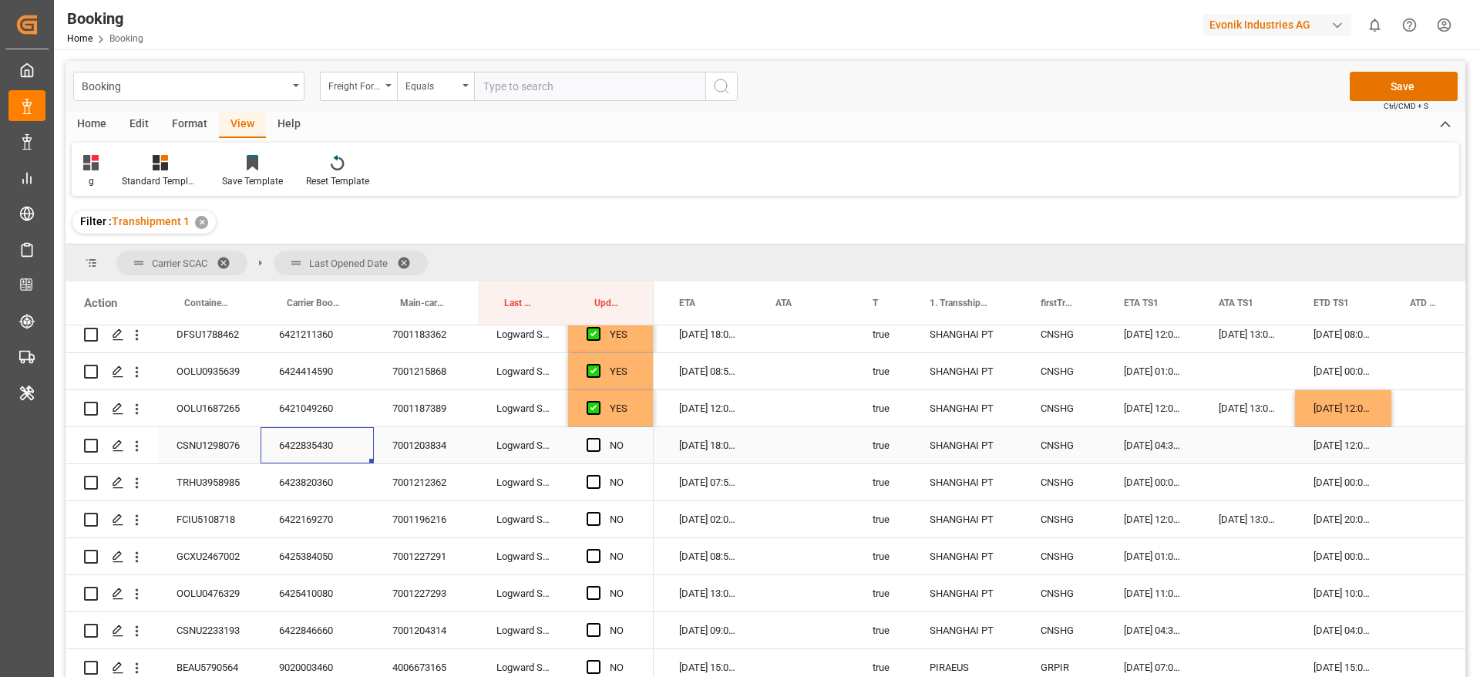
click at [305, 446] on div "6422835430" at bounding box center [317, 445] width 113 height 36
click at [437, 446] on div "7001203834" at bounding box center [426, 445] width 104 height 36
click at [315, 437] on div "6422835430" at bounding box center [317, 445] width 113 height 36
click at [141, 453] on icon "open menu" at bounding box center [137, 446] width 16 height 16
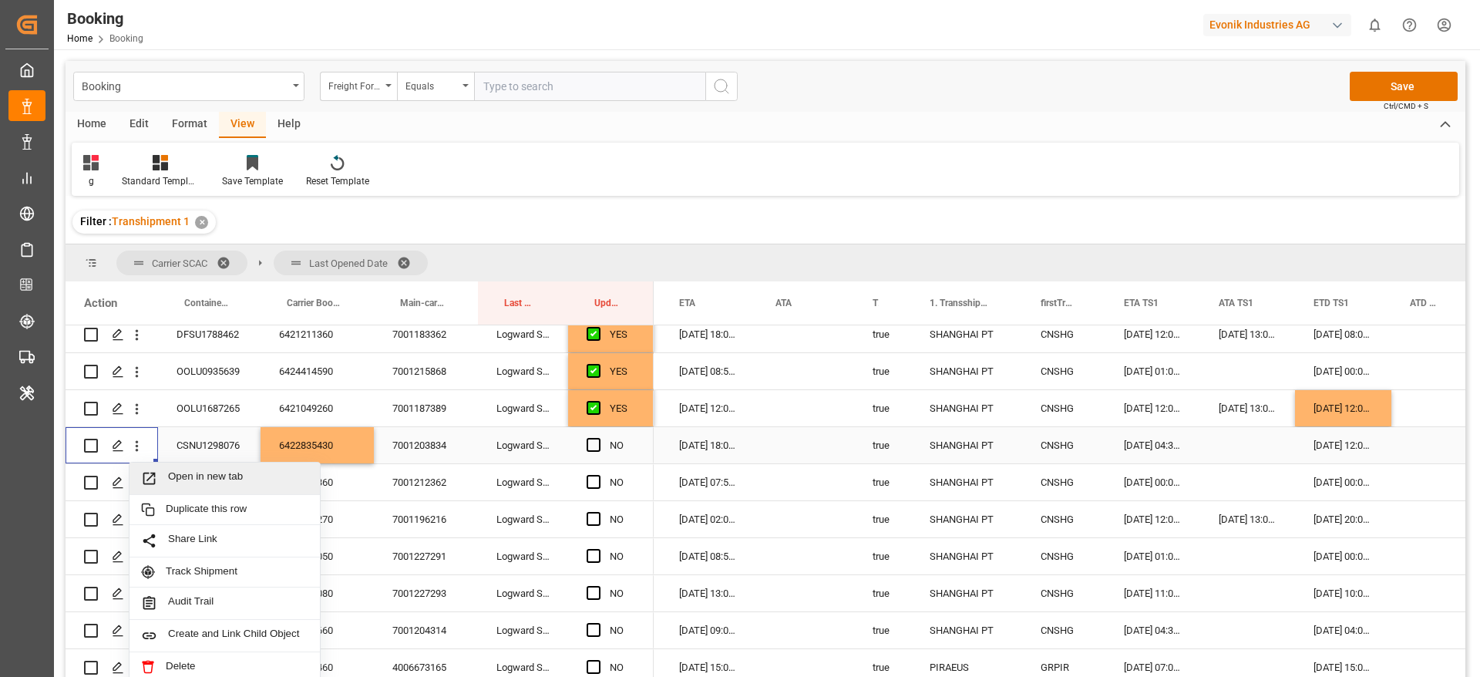
click at [219, 473] on span "Open in new tab" at bounding box center [238, 478] width 140 height 16
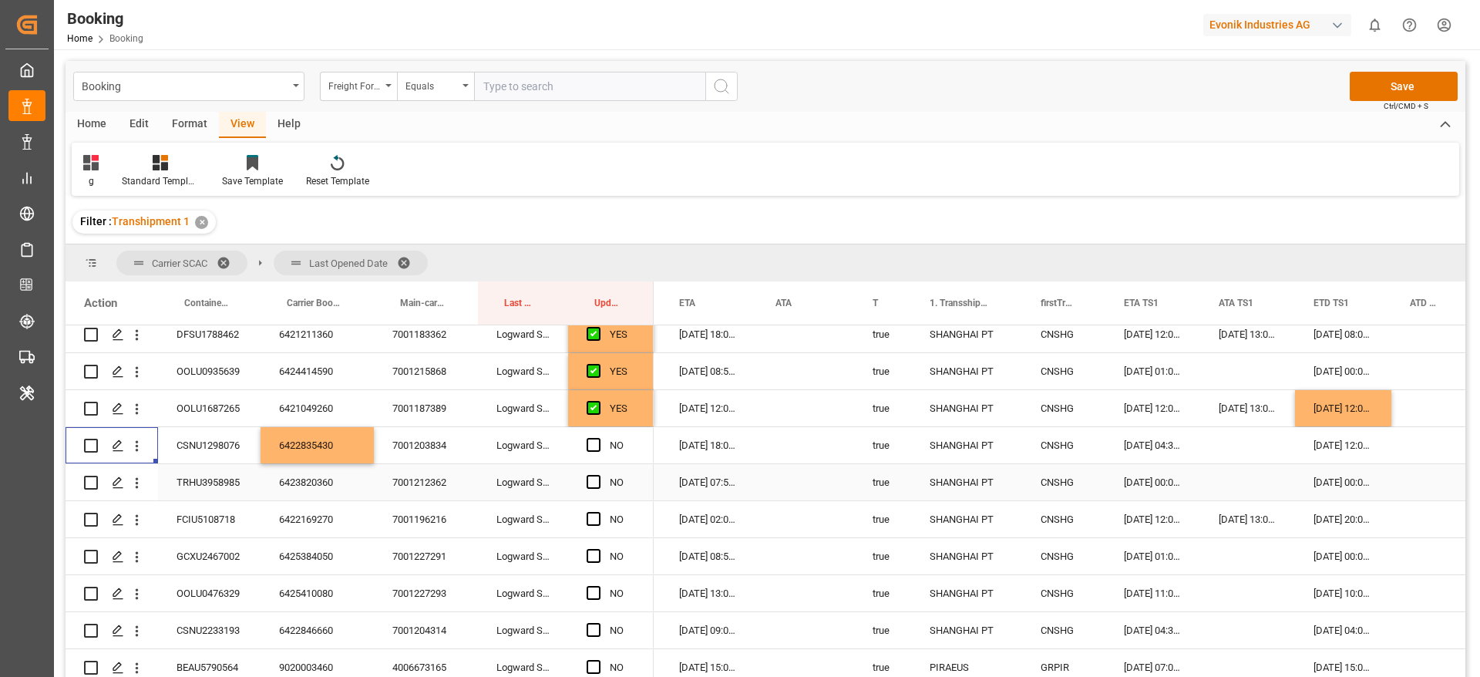
click at [288, 473] on div "6423820360" at bounding box center [317, 482] width 113 height 36
click at [307, 409] on div "6421049260" at bounding box center [317, 408] width 113 height 36
click at [305, 433] on div "6422835430" at bounding box center [317, 445] width 113 height 36
click at [592, 444] on span "Press SPACE to select this row." at bounding box center [594, 445] width 14 height 14
click at [598, 438] on input "Press SPACE to select this row." at bounding box center [598, 438] width 0 height 0
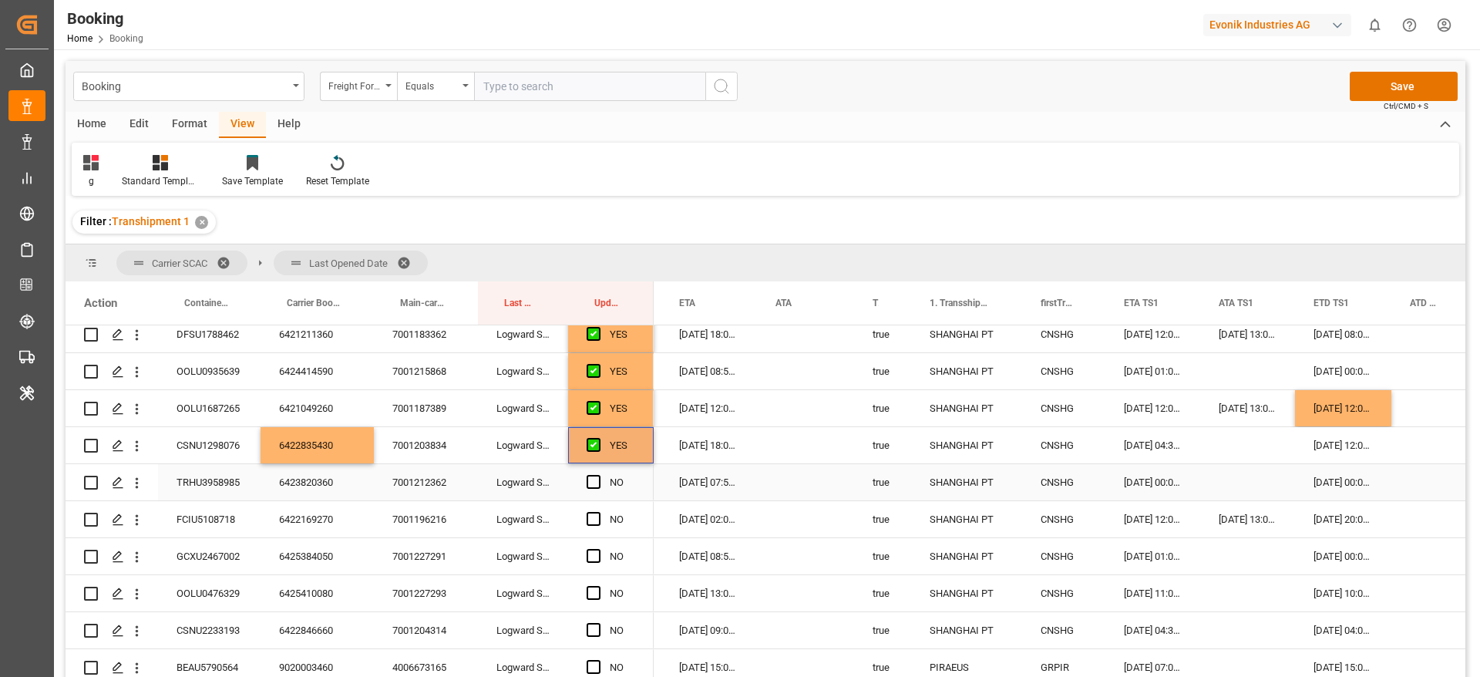
click at [315, 484] on div "6423820360" at bounding box center [317, 482] width 113 height 36
click at [591, 486] on span "Press SPACE to select this row." at bounding box center [594, 482] width 14 height 14
click at [598, 475] on input "Press SPACE to select this row." at bounding box center [598, 475] width 0 height 0
click at [595, 519] on span "Press SPACE to select this row." at bounding box center [594, 519] width 14 height 14
click at [598, 512] on input "Press SPACE to select this row." at bounding box center [598, 512] width 0 height 0
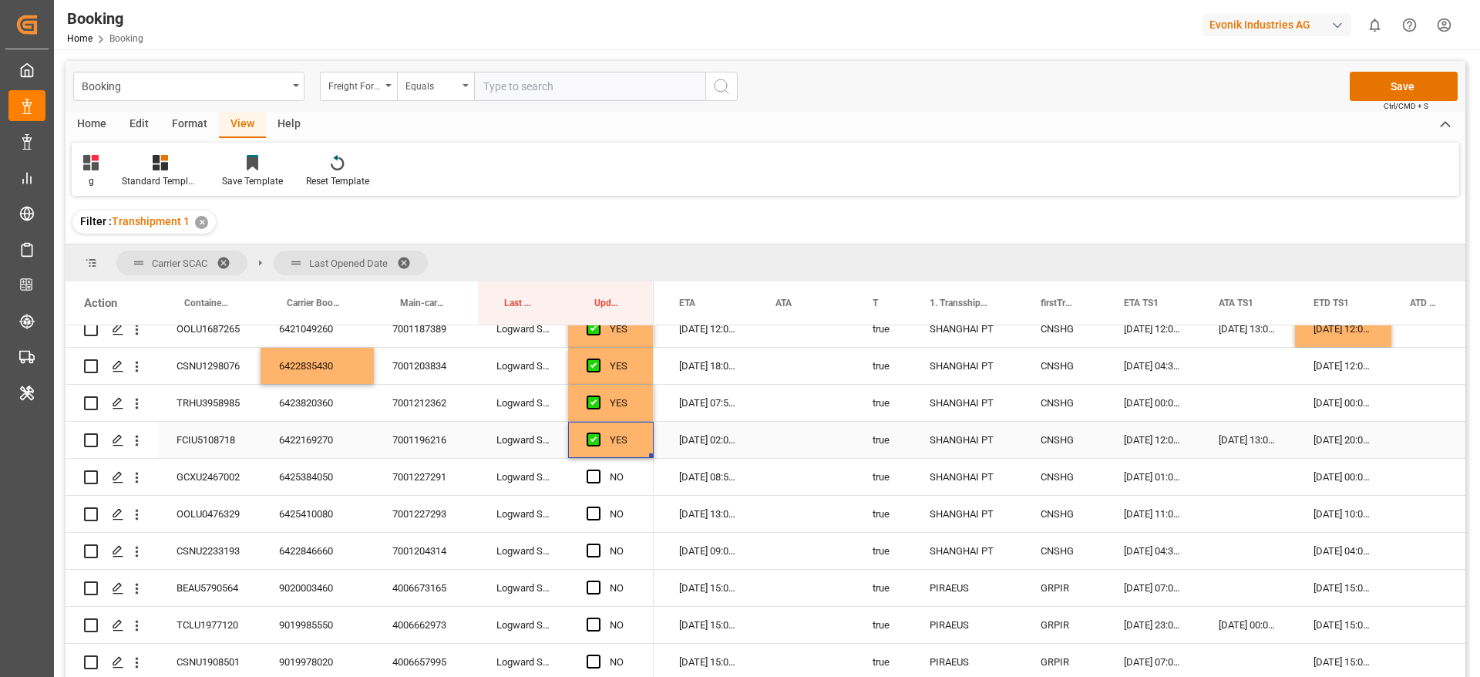
scroll to position [1272, 0]
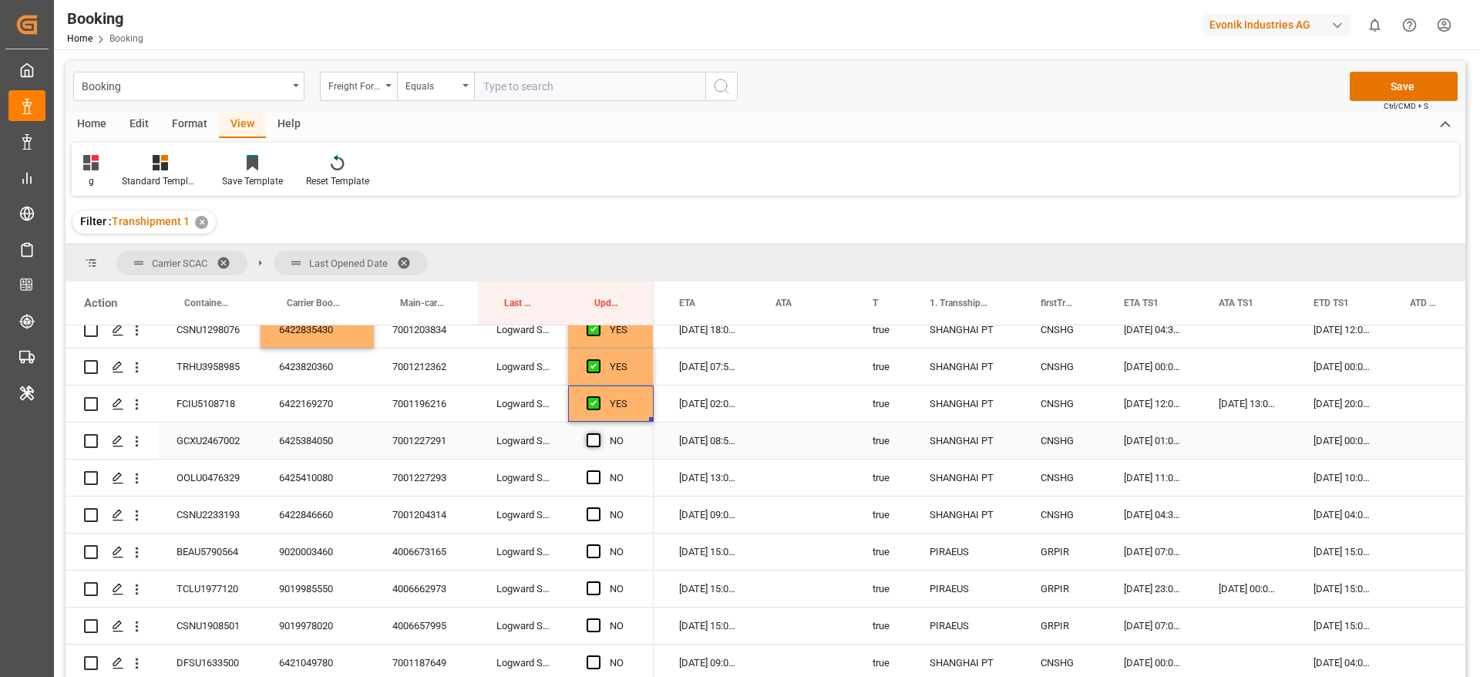
click at [591, 439] on span "Press SPACE to select this row." at bounding box center [594, 440] width 14 height 14
click at [598, 433] on input "Press SPACE to select this row." at bounding box center [598, 433] width 0 height 0
click at [321, 469] on div "6425410080" at bounding box center [317, 478] width 113 height 36
click at [587, 475] on span "Press SPACE to select this row." at bounding box center [594, 477] width 14 height 14
click at [598, 470] on input "Press SPACE to select this row." at bounding box center [598, 470] width 0 height 0
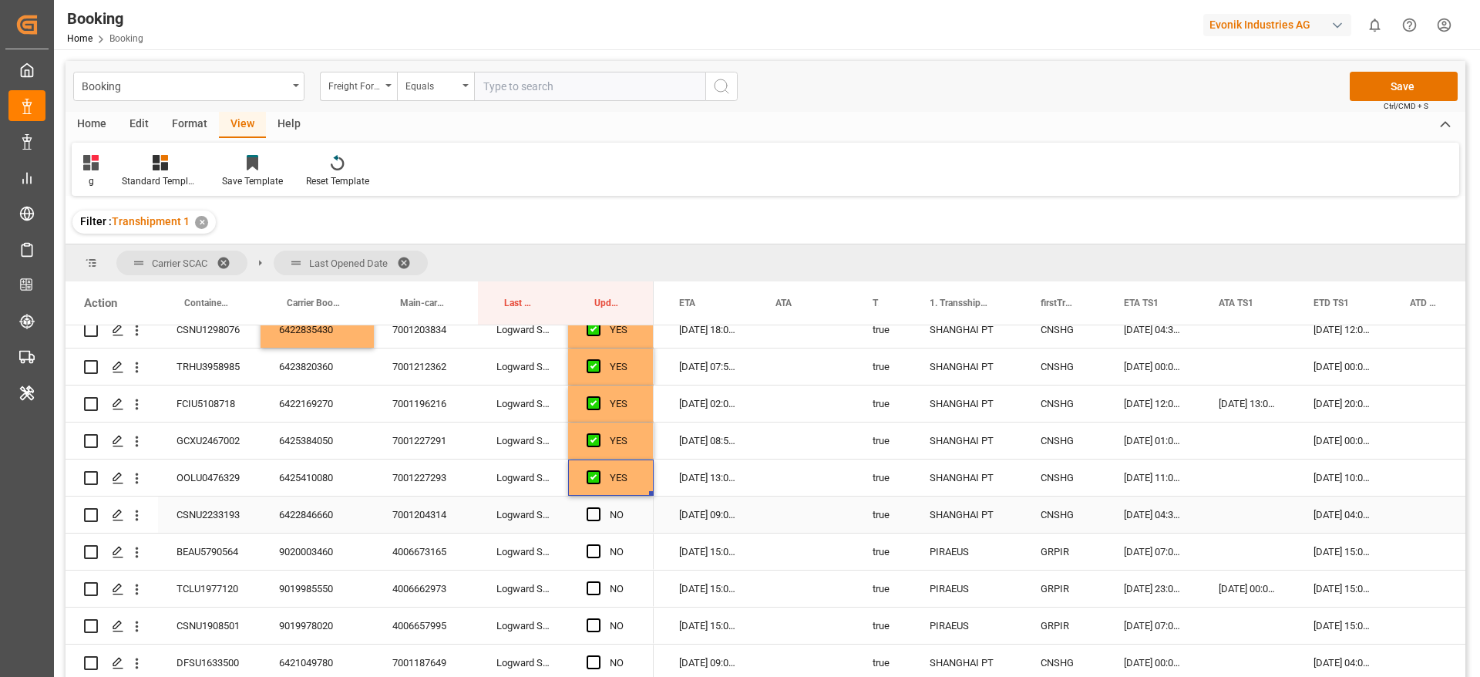
scroll to position [1388, 0]
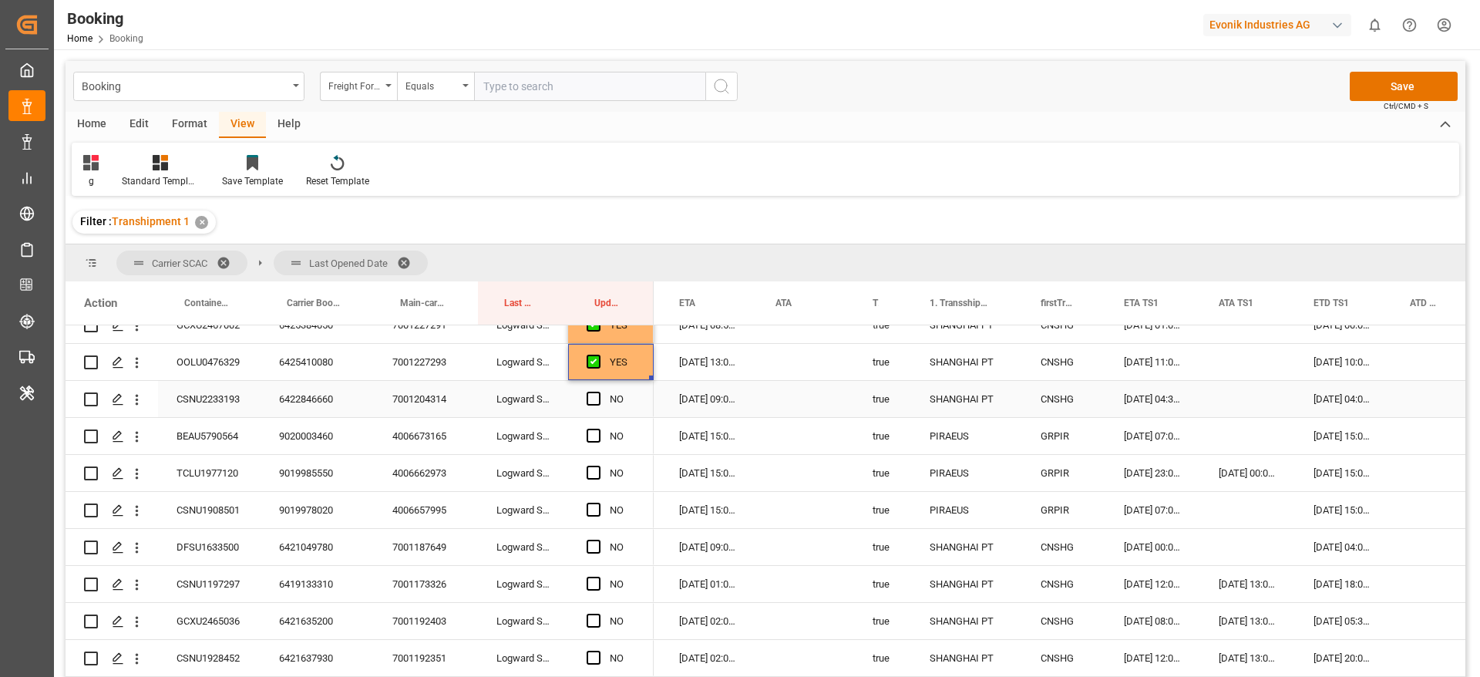
click at [590, 398] on span "Press SPACE to select this row." at bounding box center [594, 399] width 14 height 14
click at [598, 392] on input "Press SPACE to select this row." at bounding box center [598, 392] width 0 height 0
click at [596, 432] on span "Press SPACE to select this row." at bounding box center [594, 436] width 14 height 14
click at [598, 429] on input "Press SPACE to select this row." at bounding box center [598, 429] width 0 height 0
click at [594, 470] on span "Press SPACE to select this row." at bounding box center [594, 473] width 14 height 14
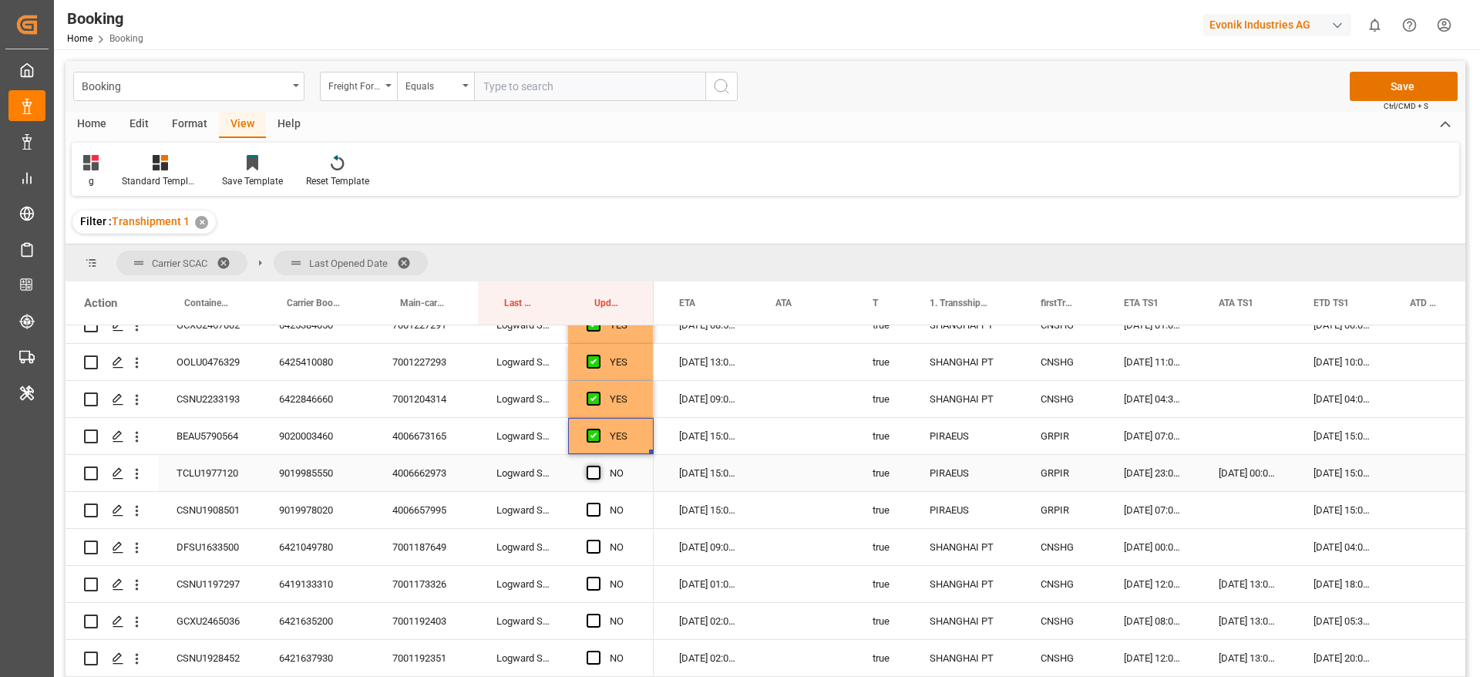
click at [598, 466] on input "Press SPACE to select this row." at bounding box center [598, 466] width 0 height 0
click at [590, 505] on span "Press SPACE to select this row." at bounding box center [594, 510] width 14 height 14
click at [598, 503] on input "Press SPACE to select this row." at bounding box center [598, 503] width 0 height 0
click at [590, 544] on span "Press SPACE to select this row." at bounding box center [594, 547] width 14 height 14
click at [598, 540] on input "Press SPACE to select this row." at bounding box center [598, 540] width 0 height 0
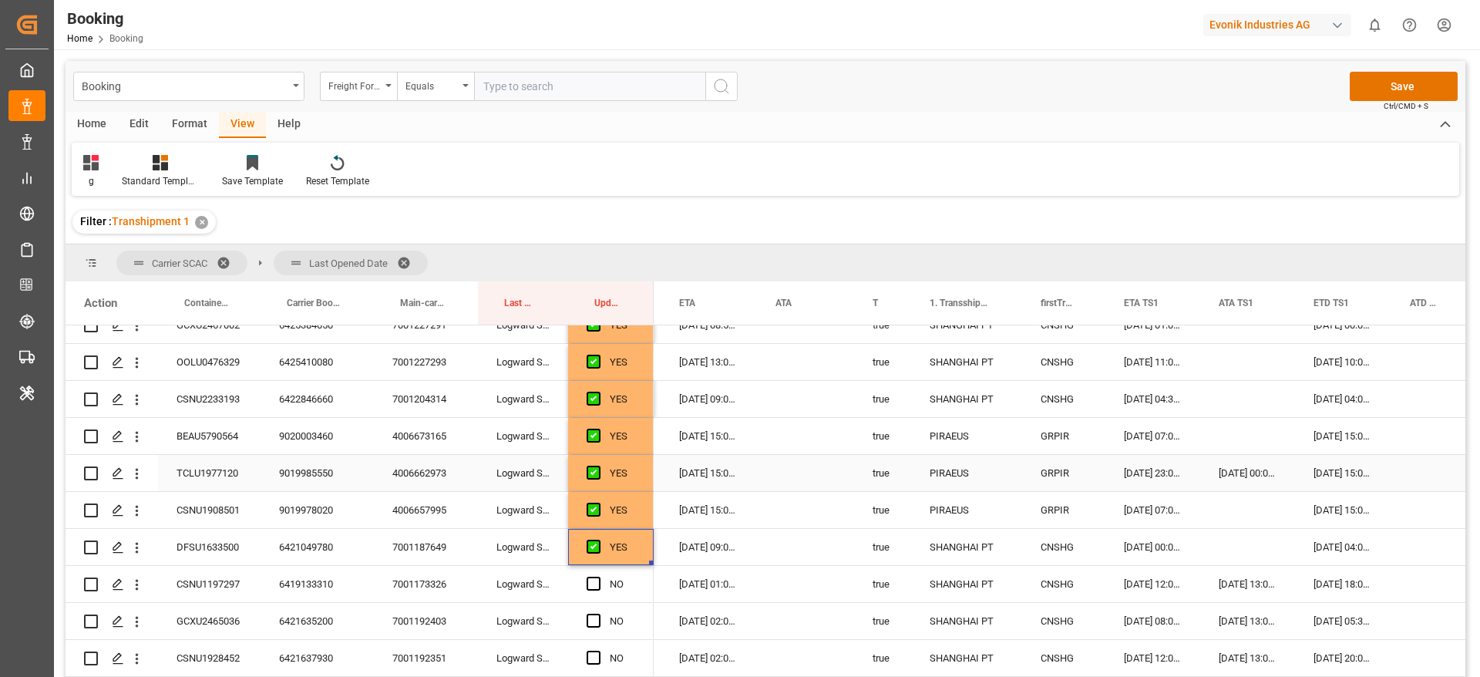
scroll to position [1503, 0]
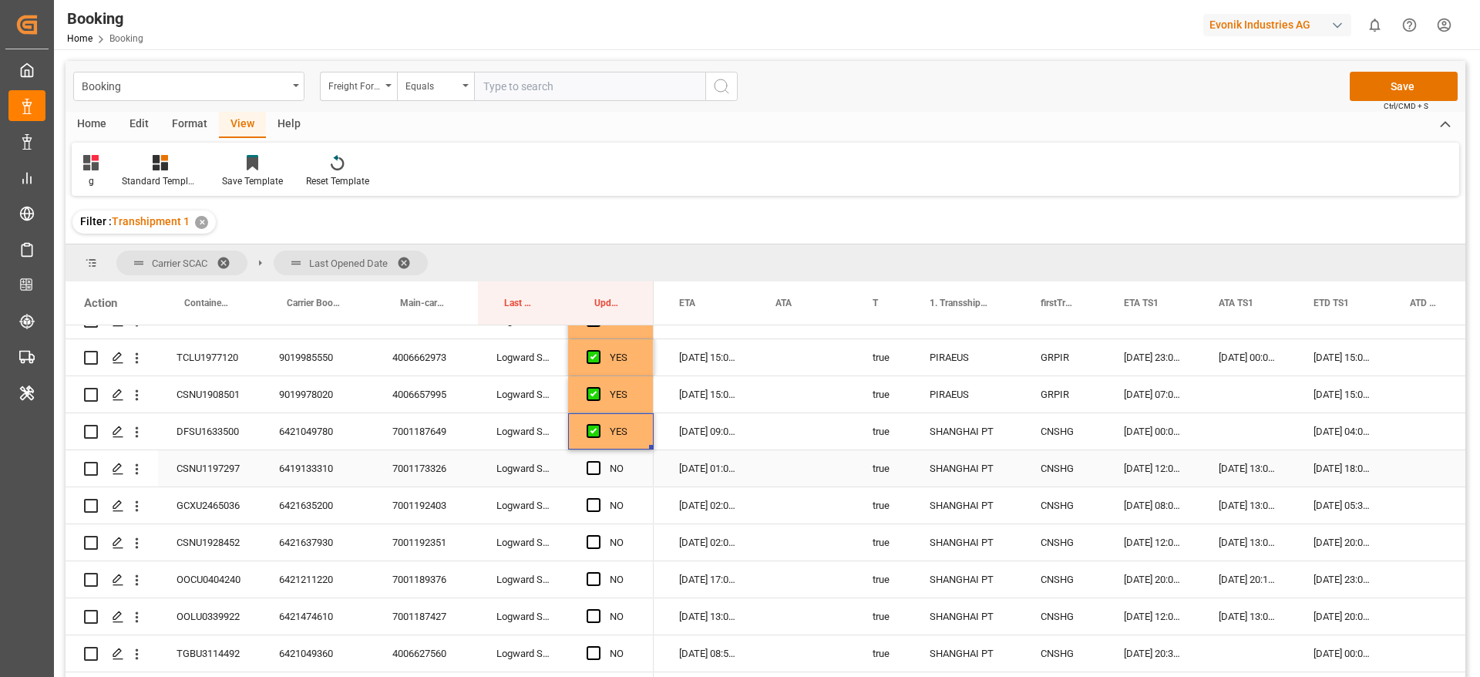
click at [268, 463] on div "6419133310" at bounding box center [317, 468] width 113 height 36
click at [589, 464] on span "Press SPACE to select this row." at bounding box center [594, 468] width 14 height 14
click at [598, 461] on input "Press SPACE to select this row." at bounding box center [598, 461] width 0 height 0
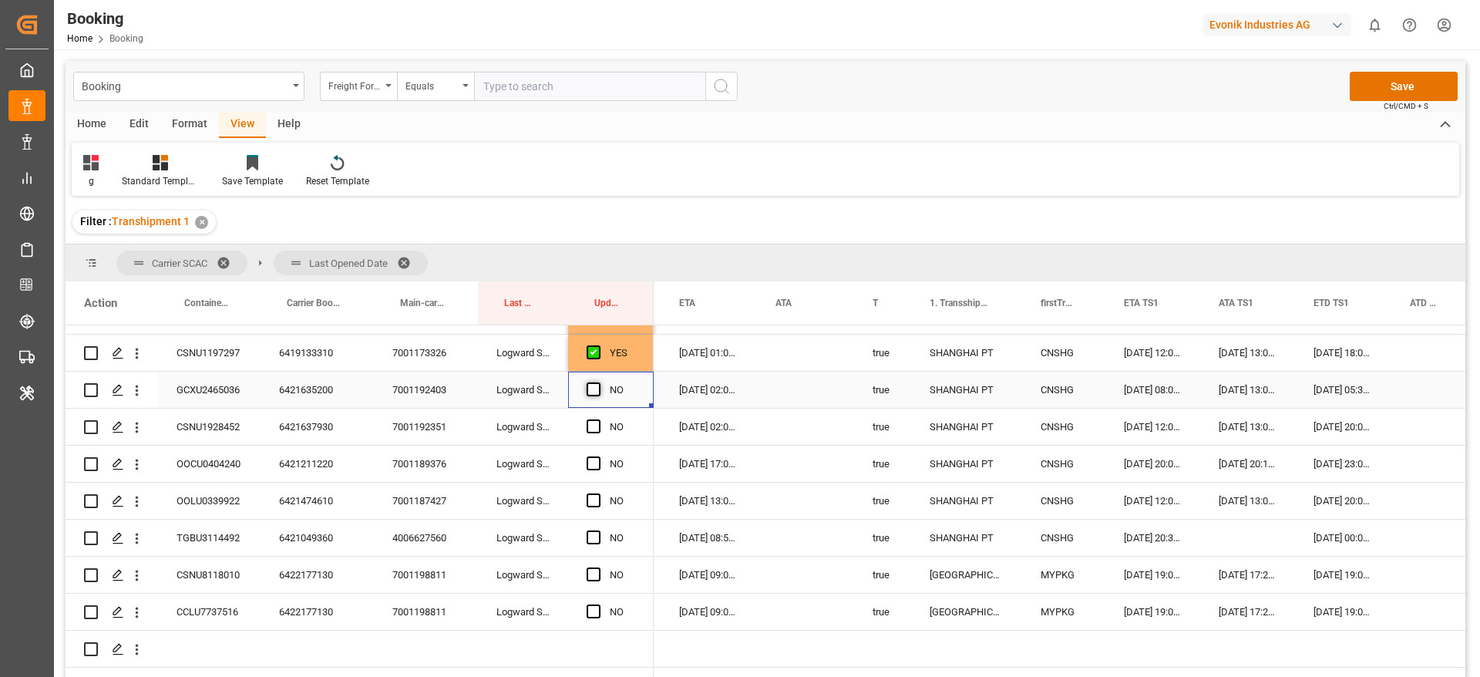
click at [594, 388] on span "Press SPACE to select this row." at bounding box center [594, 389] width 14 height 14
click at [598, 382] on input "Press SPACE to select this row." at bounding box center [598, 382] width 0 height 0
click at [598, 429] on span "Press SPACE to select this row." at bounding box center [594, 426] width 14 height 14
click at [598, 419] on input "Press SPACE to select this row." at bounding box center [598, 419] width 0 height 0
click at [314, 388] on div "6421635200" at bounding box center [317, 390] width 113 height 36
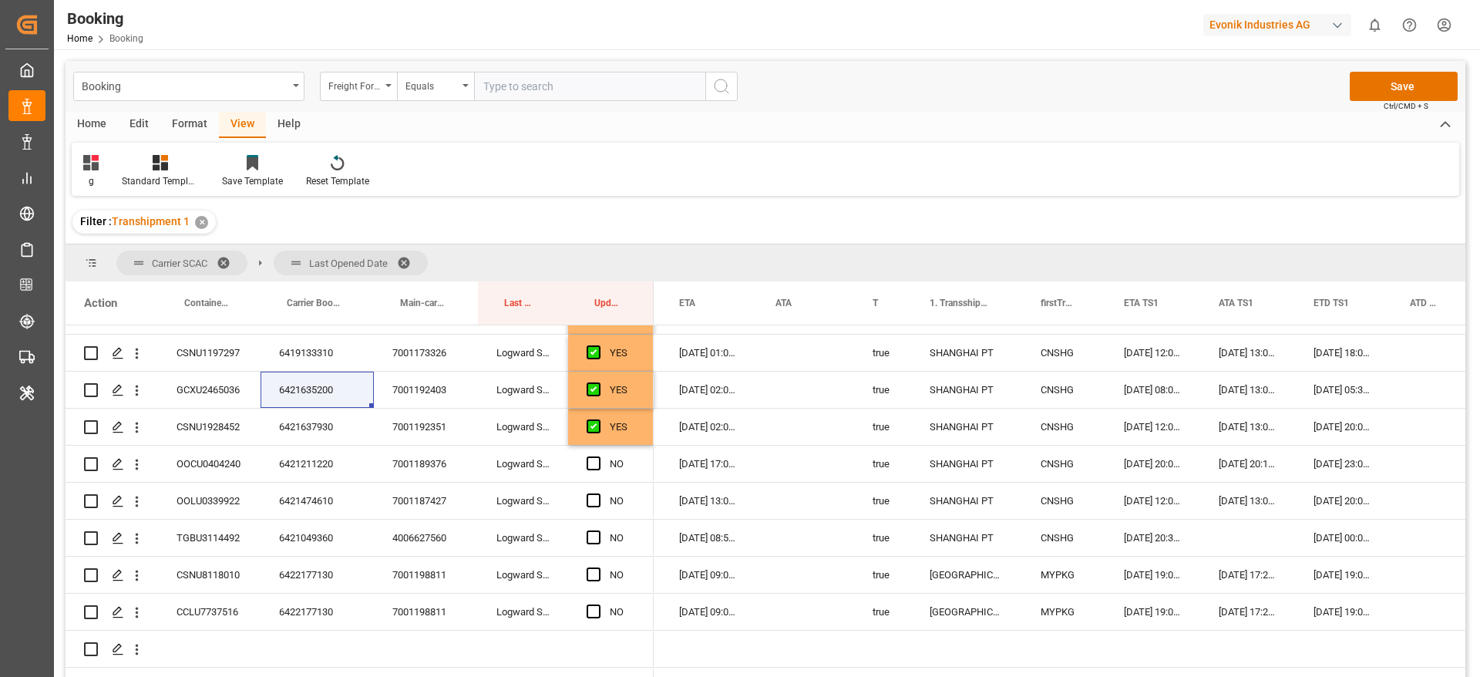
click at [1340, 389] on div "23-08-2025 05:30:00" at bounding box center [1343, 390] width 96 height 36
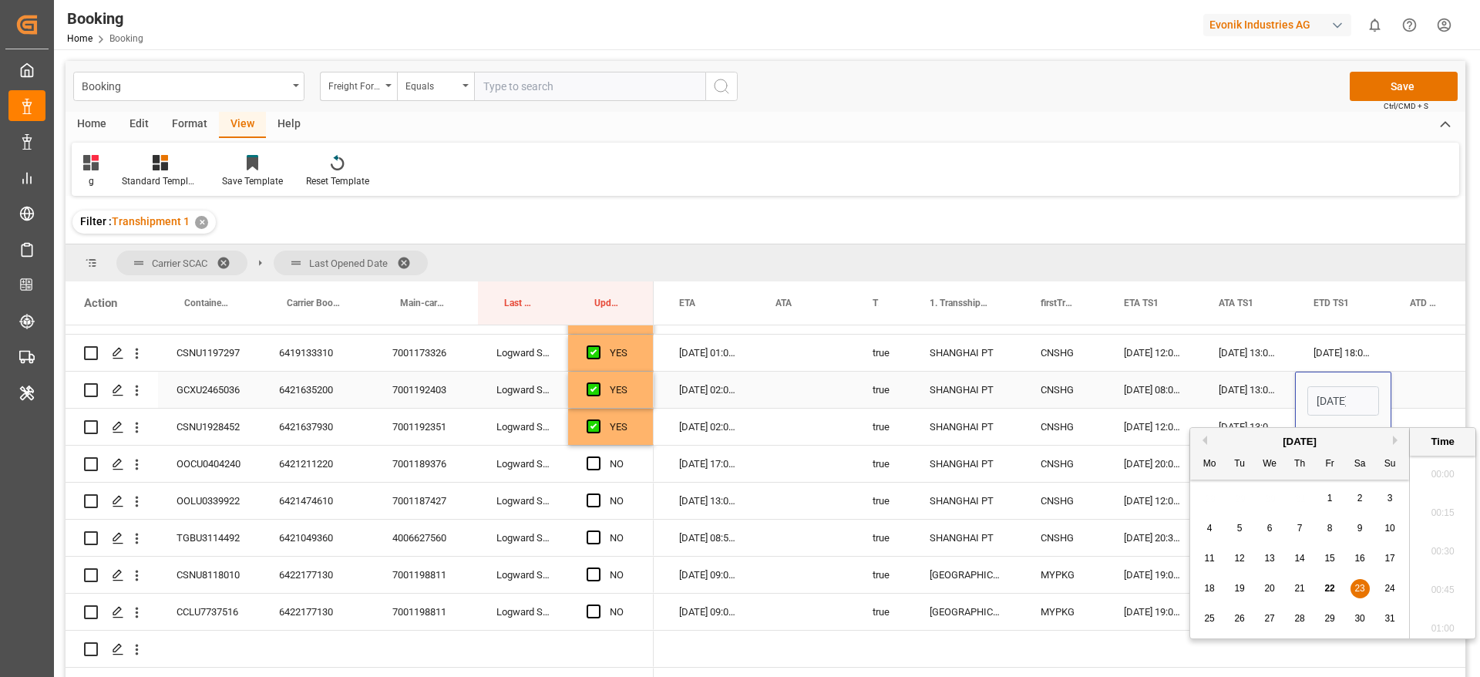
scroll to position [0, 54]
click at [1297, 621] on span "28" at bounding box center [1299, 618] width 10 height 11
type input "28-08-2025 05:30"
click at [1430, 391] on div "Press SPACE to select this row." at bounding box center [1431, 390] width 79 height 36
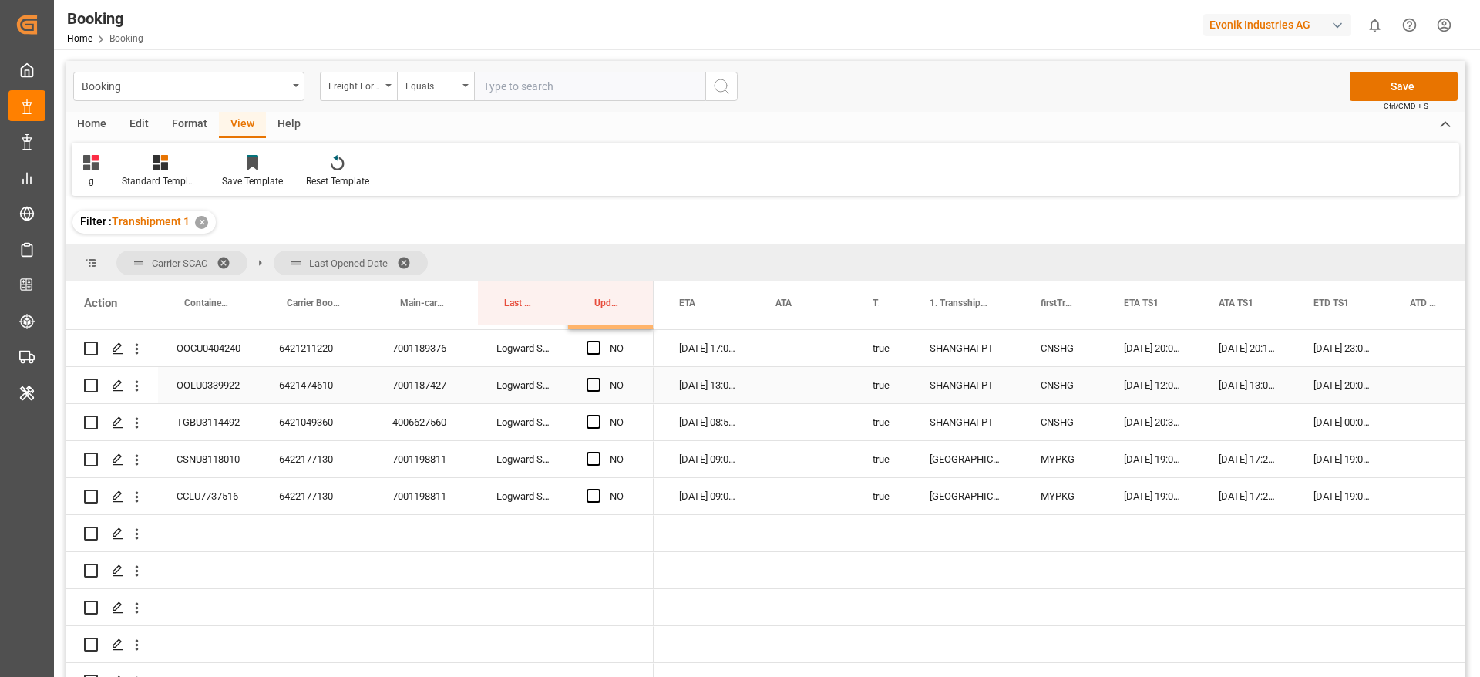
scroll to position [1619, 0]
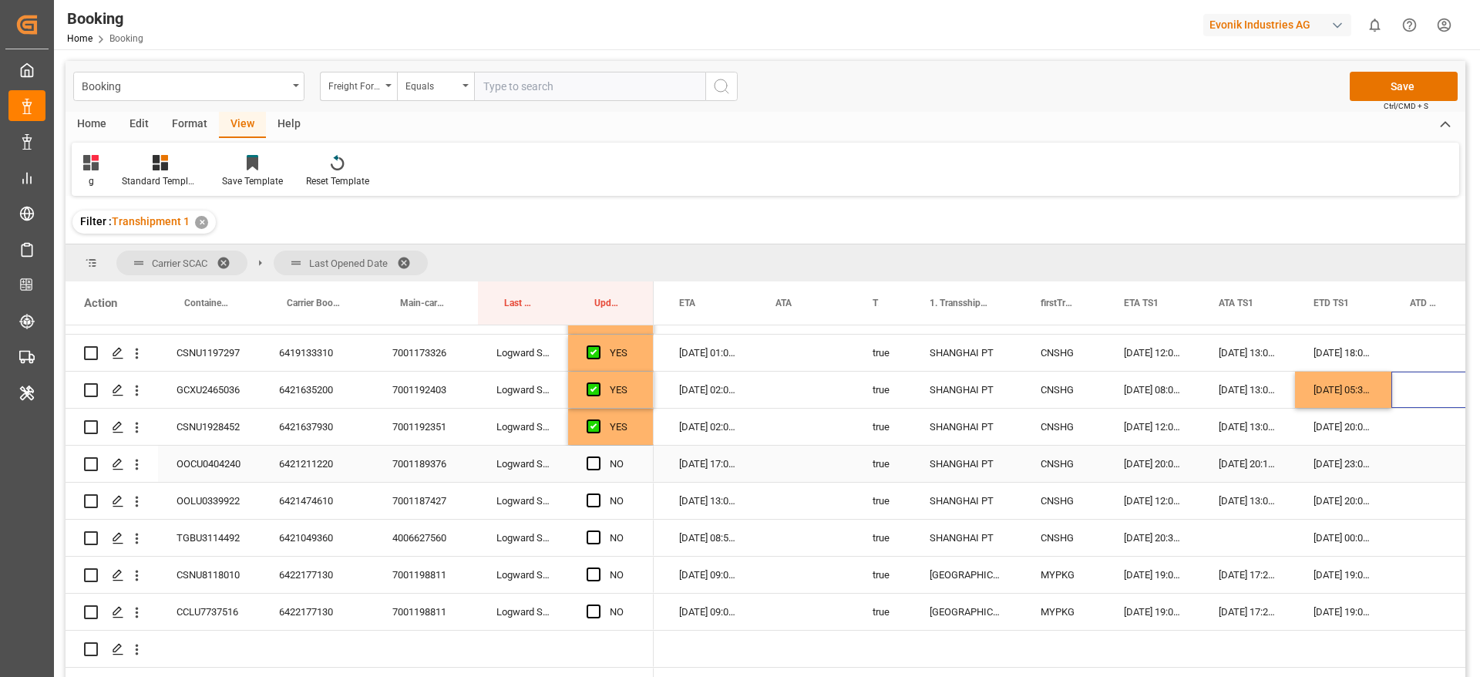
click at [301, 458] on div "6421211220" at bounding box center [317, 464] width 113 height 36
click at [588, 461] on span "Press SPACE to select this row." at bounding box center [594, 463] width 14 height 14
click at [598, 456] on input "Press SPACE to select this row." at bounding box center [598, 456] width 0 height 0
click at [327, 505] on div "6421474610" at bounding box center [317, 501] width 113 height 36
click at [591, 502] on span "Press SPACE to select this row." at bounding box center [594, 500] width 14 height 14
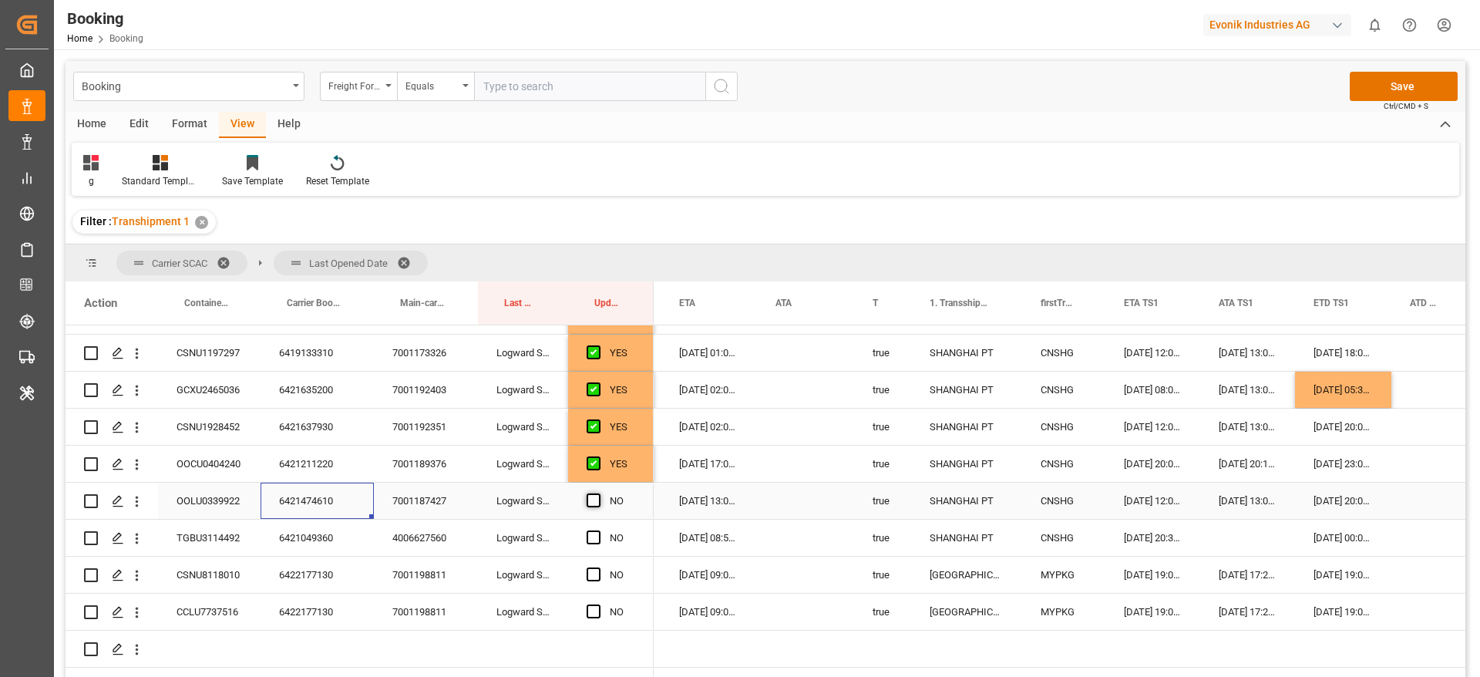
click at [598, 493] on input "Press SPACE to select this row." at bounding box center [598, 493] width 0 height 0
click at [591, 535] on span "Press SPACE to select this row." at bounding box center [594, 537] width 14 height 14
click at [598, 530] on input "Press SPACE to select this row." at bounding box center [598, 530] width 0 height 0
click at [307, 581] on div "6422177130" at bounding box center [317, 575] width 113 height 36
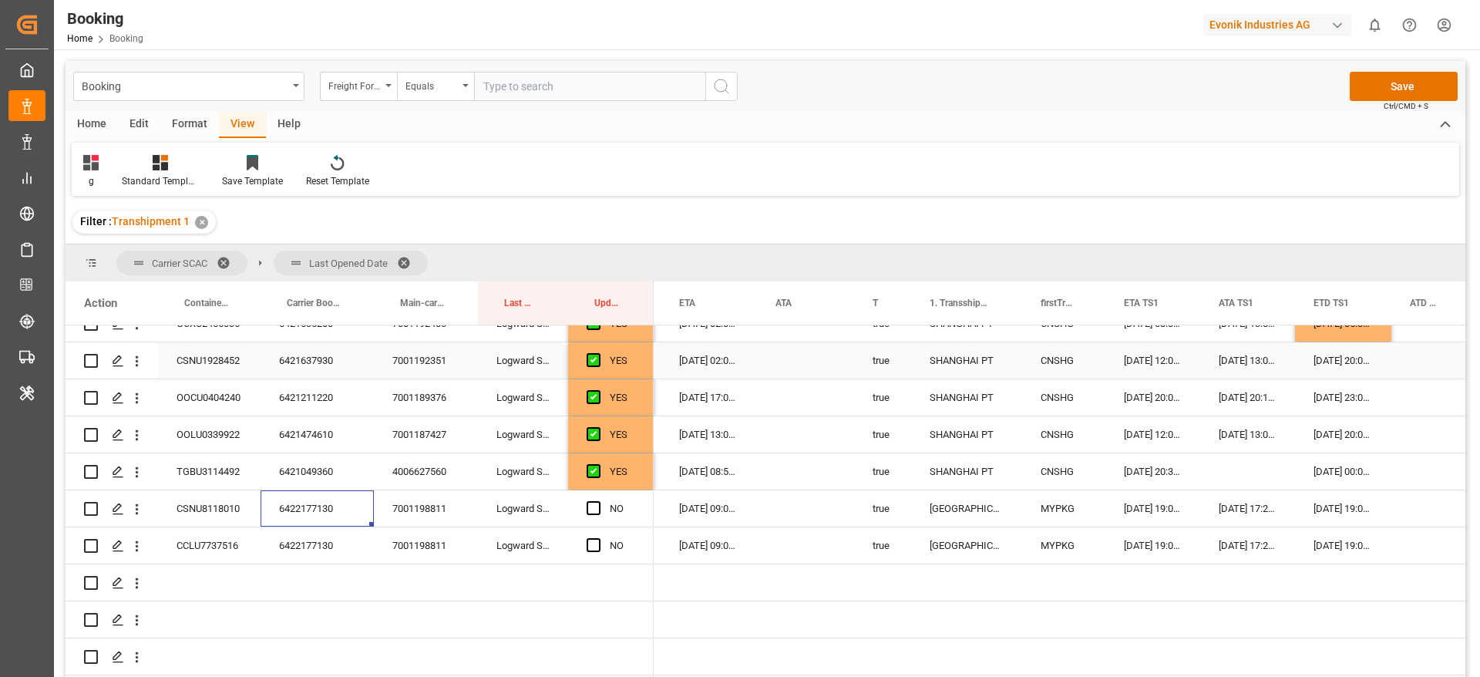
scroll to position [1735, 0]
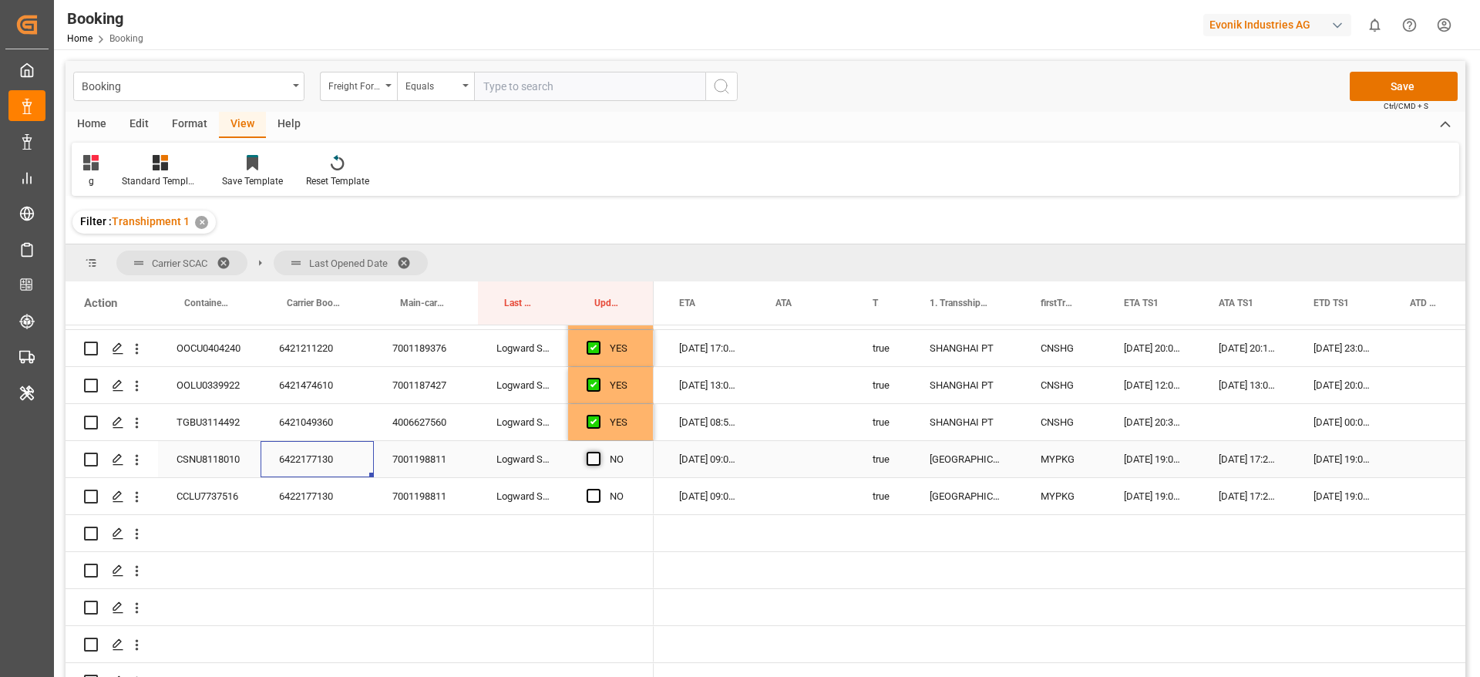
click at [593, 454] on span "Press SPACE to select this row." at bounding box center [594, 459] width 14 height 14
click at [598, 452] on input "Press SPACE to select this row." at bounding box center [598, 452] width 0 height 0
click at [707, 466] on div "05-09-2025 09:00:00" at bounding box center [709, 459] width 96 height 36
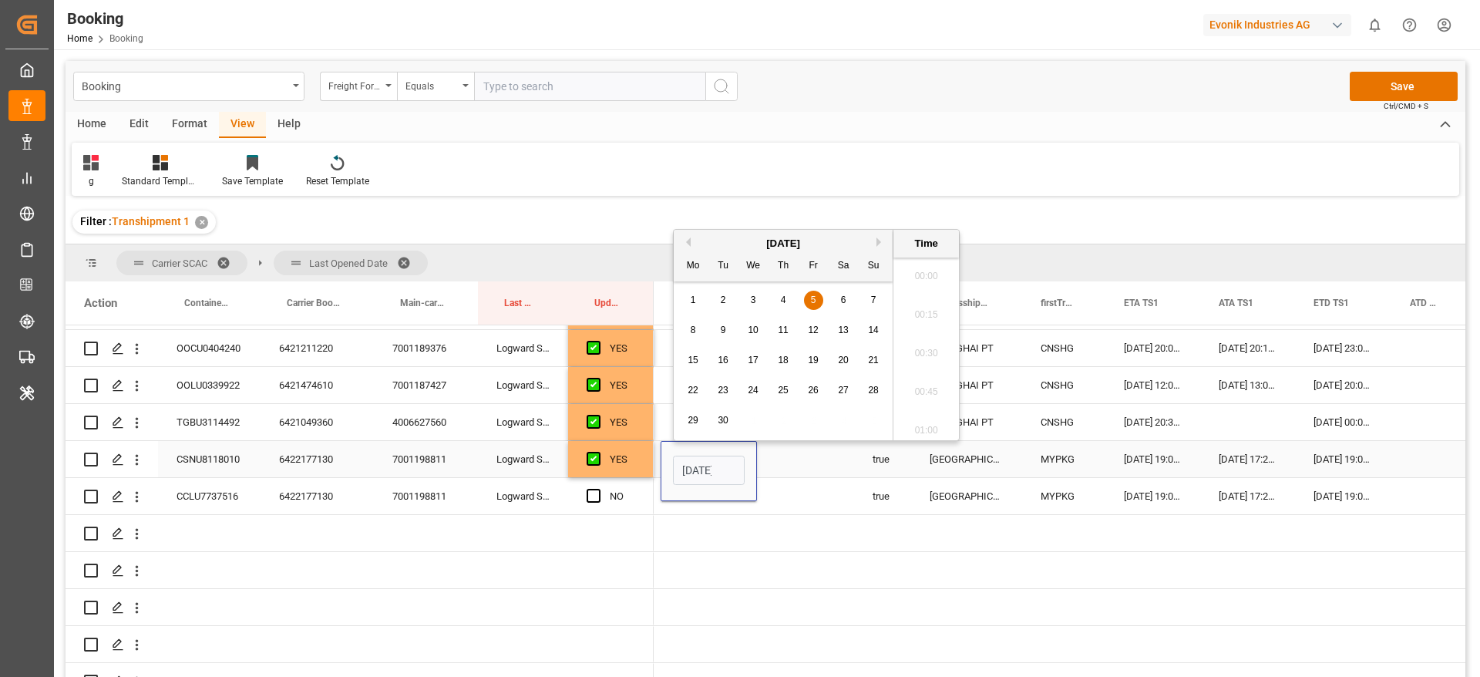
scroll to position [0, 54]
click at [788, 296] on div "4" at bounding box center [783, 300] width 19 height 19
type input "04-09-2025 09:00"
click at [804, 496] on div "Press SPACE to select this row." at bounding box center [805, 496] width 97 height 36
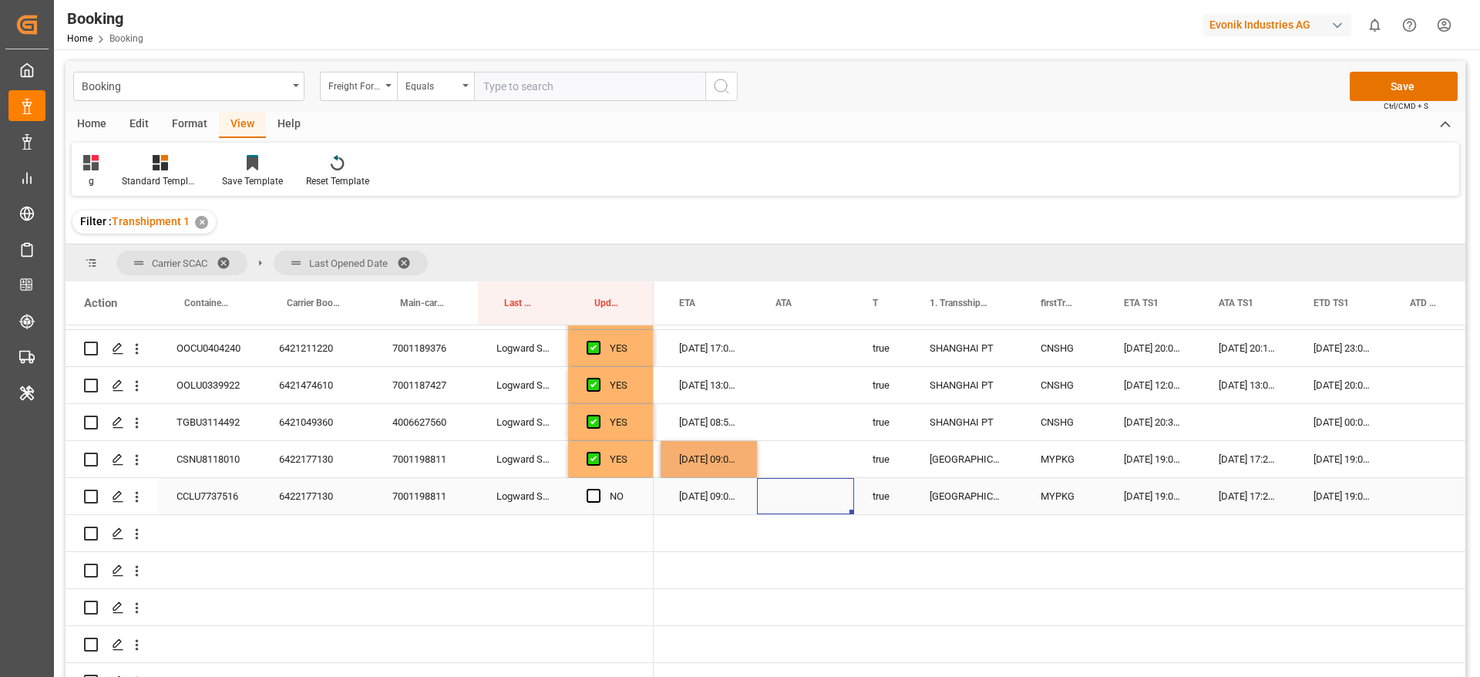
click at [298, 497] on div "6422177130" at bounding box center [317, 496] width 113 height 36
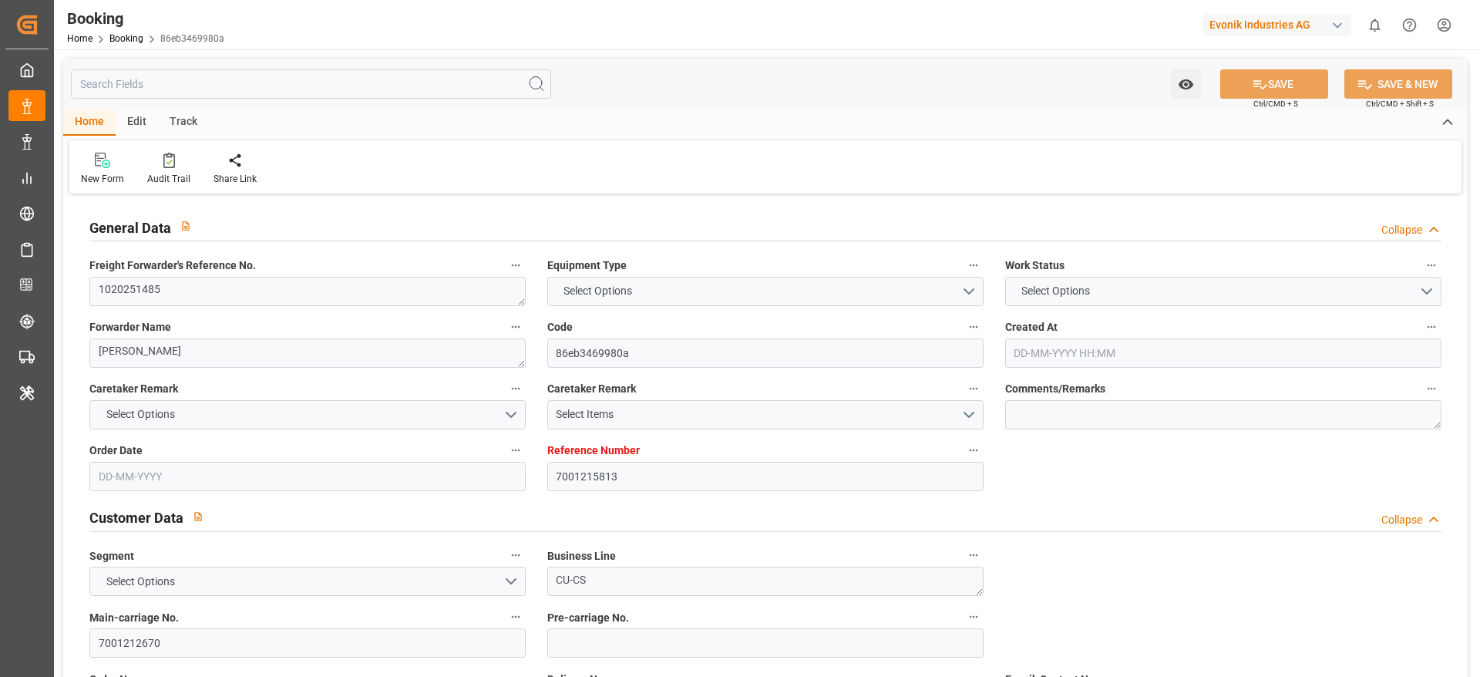
type input "7001215813"
type input "9619933"
type input "Hapag [PERSON_NAME]"
type input "Hapag [PERSON_NAME] Aktiengesellschaft"
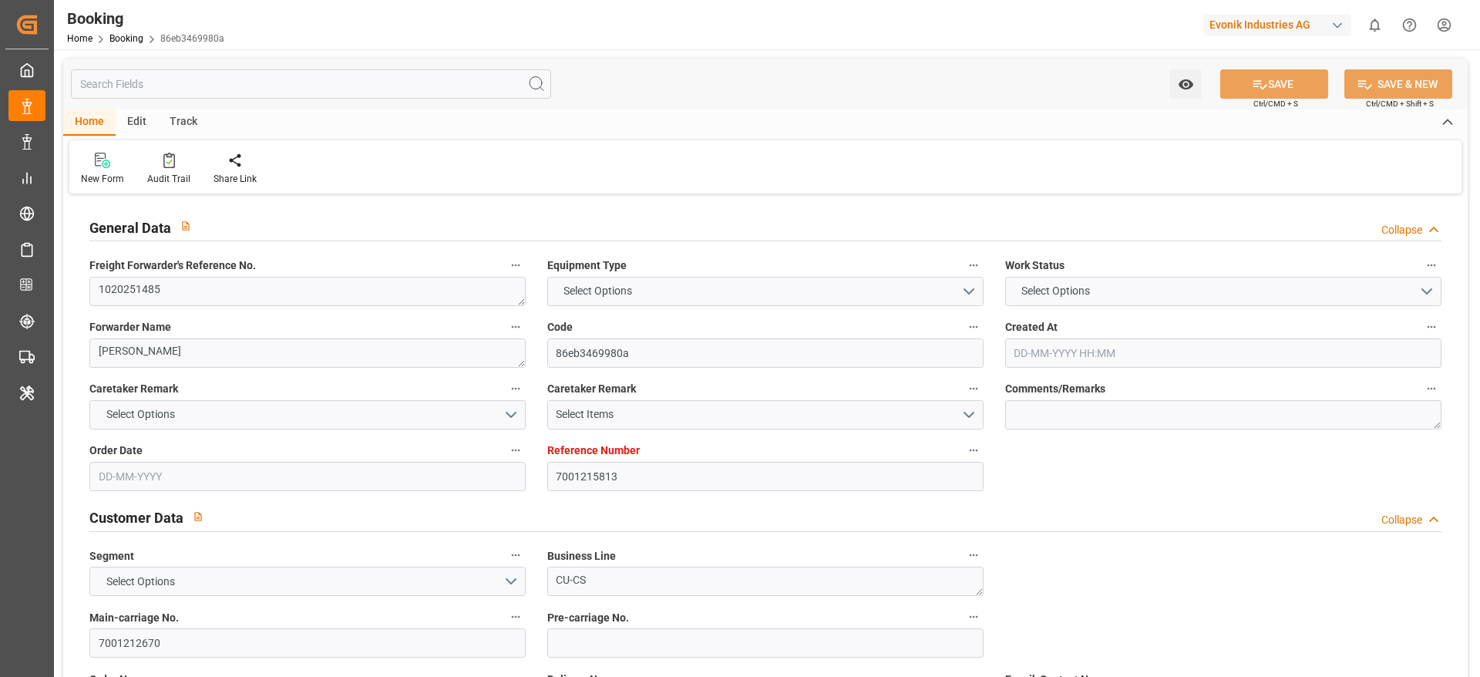
type input "NLRTM"
type input "THBKK"
type input "MYTPP"
type input "THLCH"
type input "0"
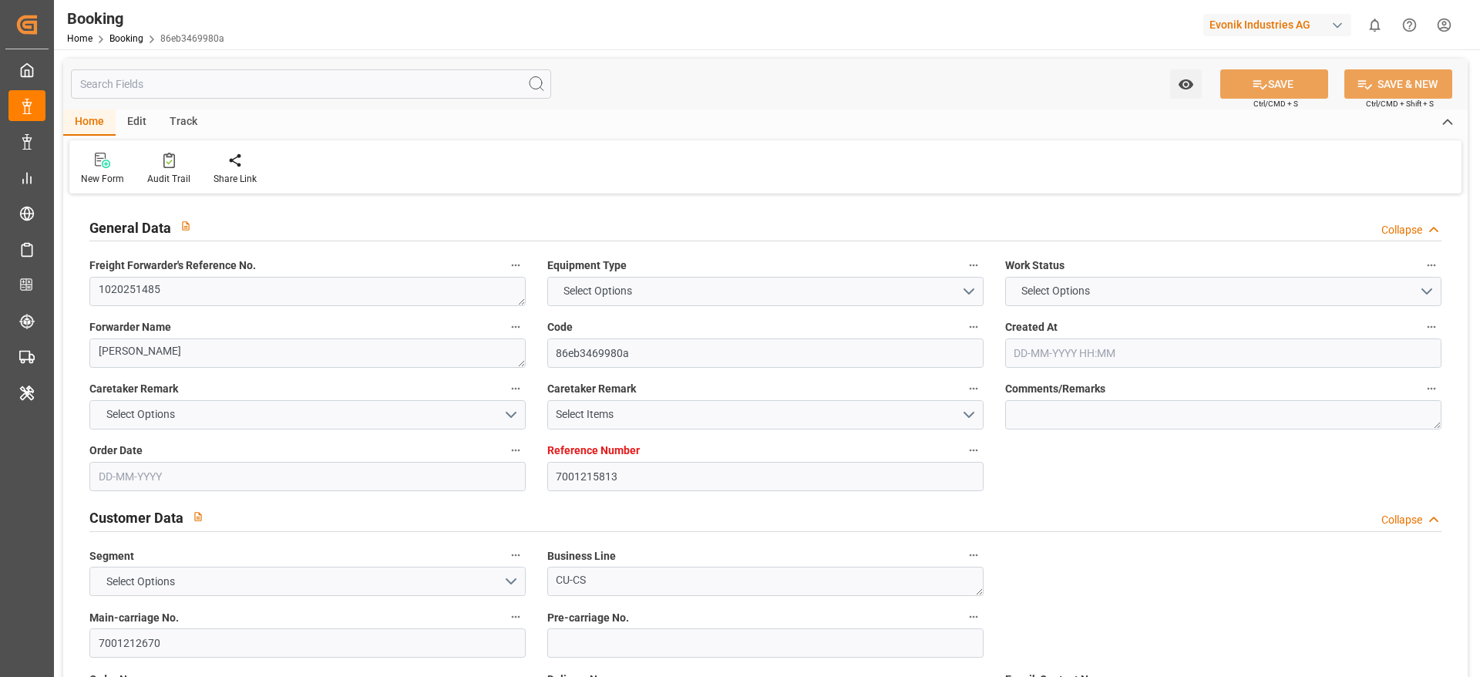
type input "NLRTM"
type input "THLCH"
type input "9351036"
type input "[DATE] 06:20"
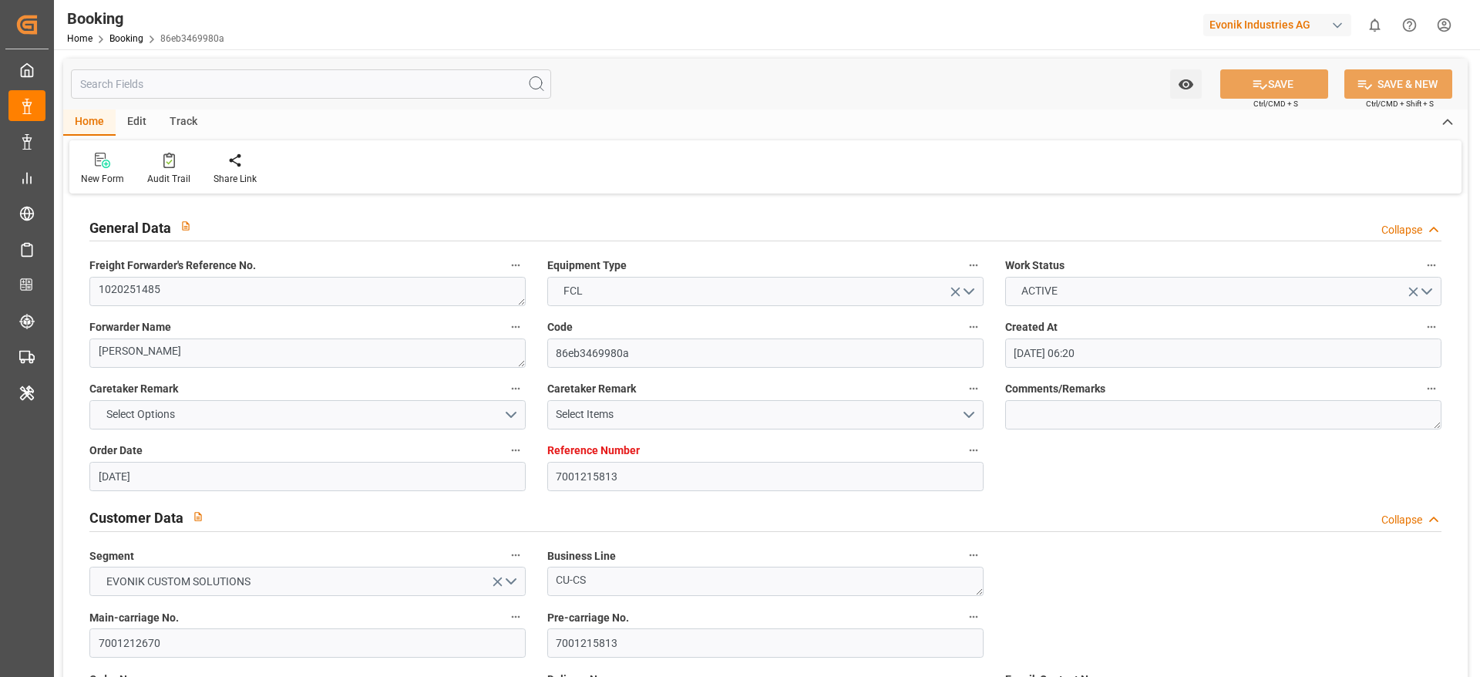
type input "[DATE]"
type input "[DATE] 00:00"
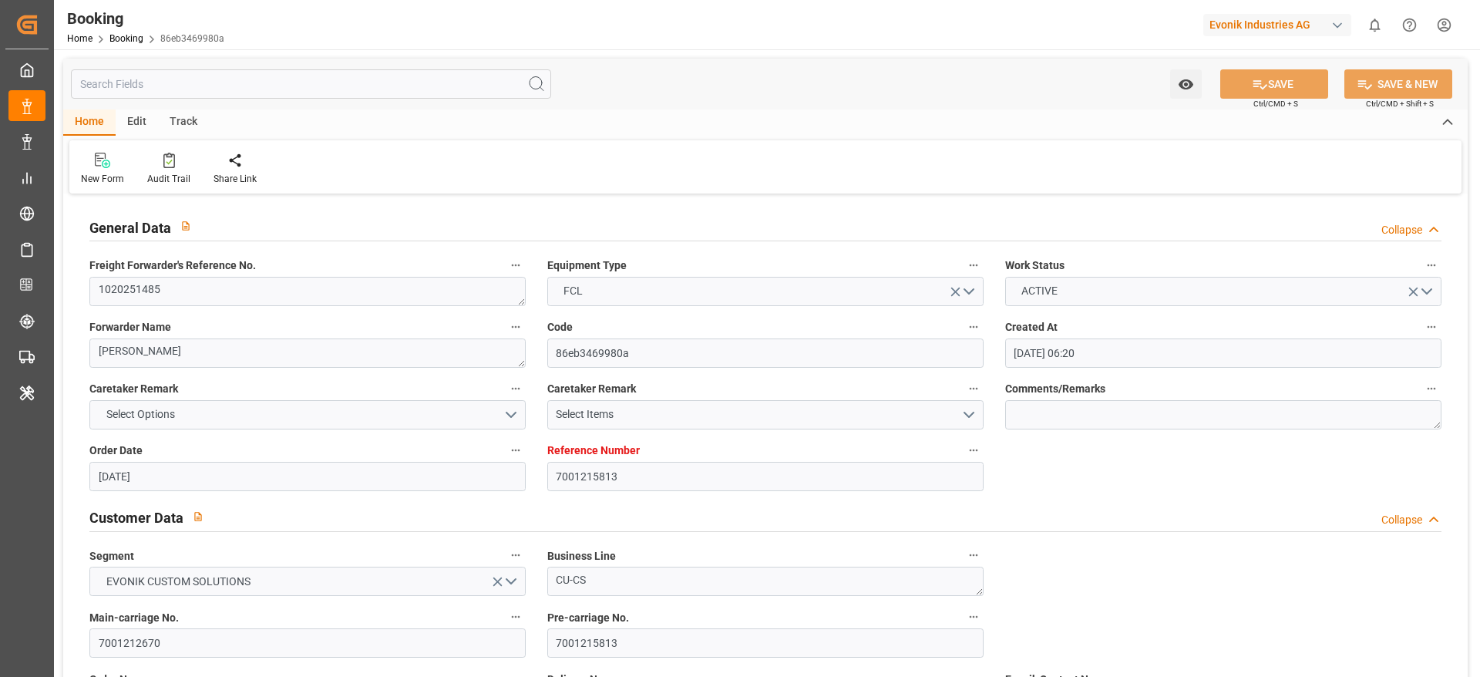
type input "[DATE] 14:48"
type input "[DATE] 01:50"
type input "[DATE] 12:00"
type input "[DATE] 00:00"
type input "[DATE] 12:00"
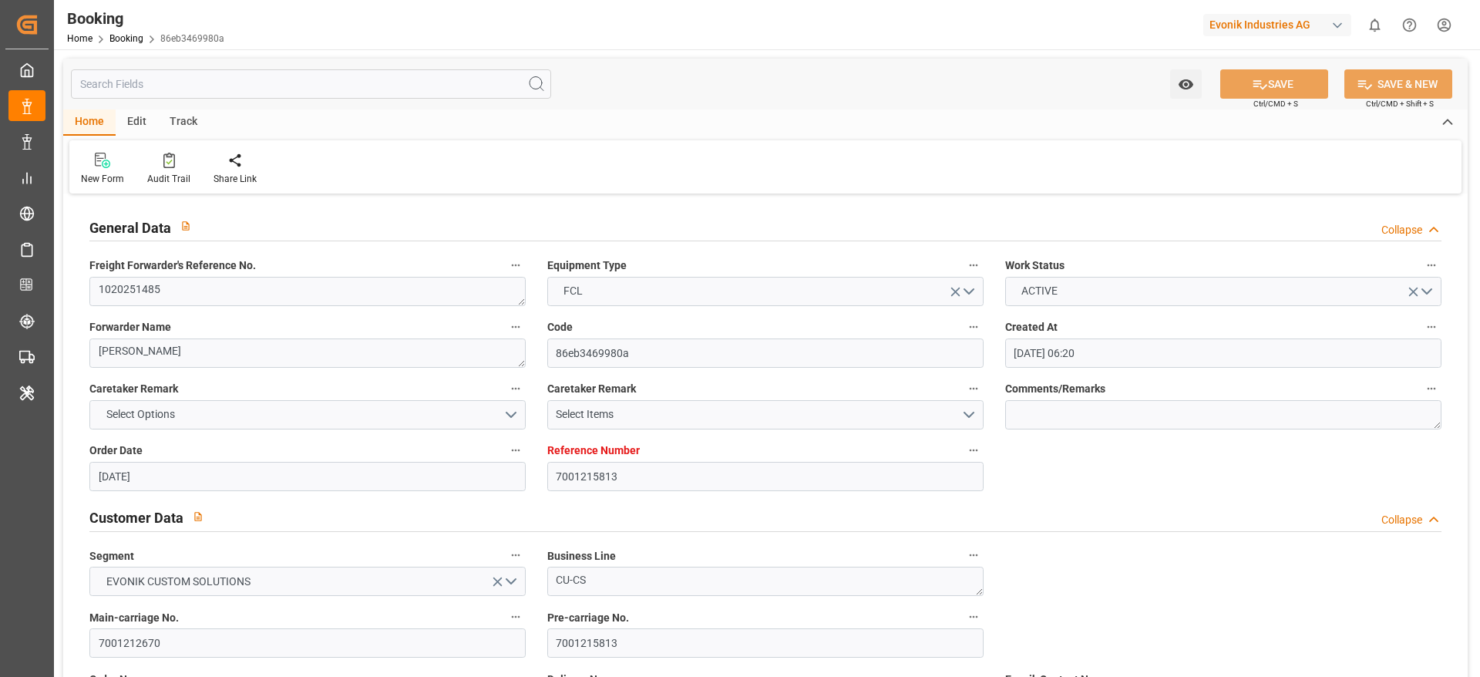
type input "[DATE] 00:00"
type input "[DATE] 07:00"
type input "[DATE] 00:00"
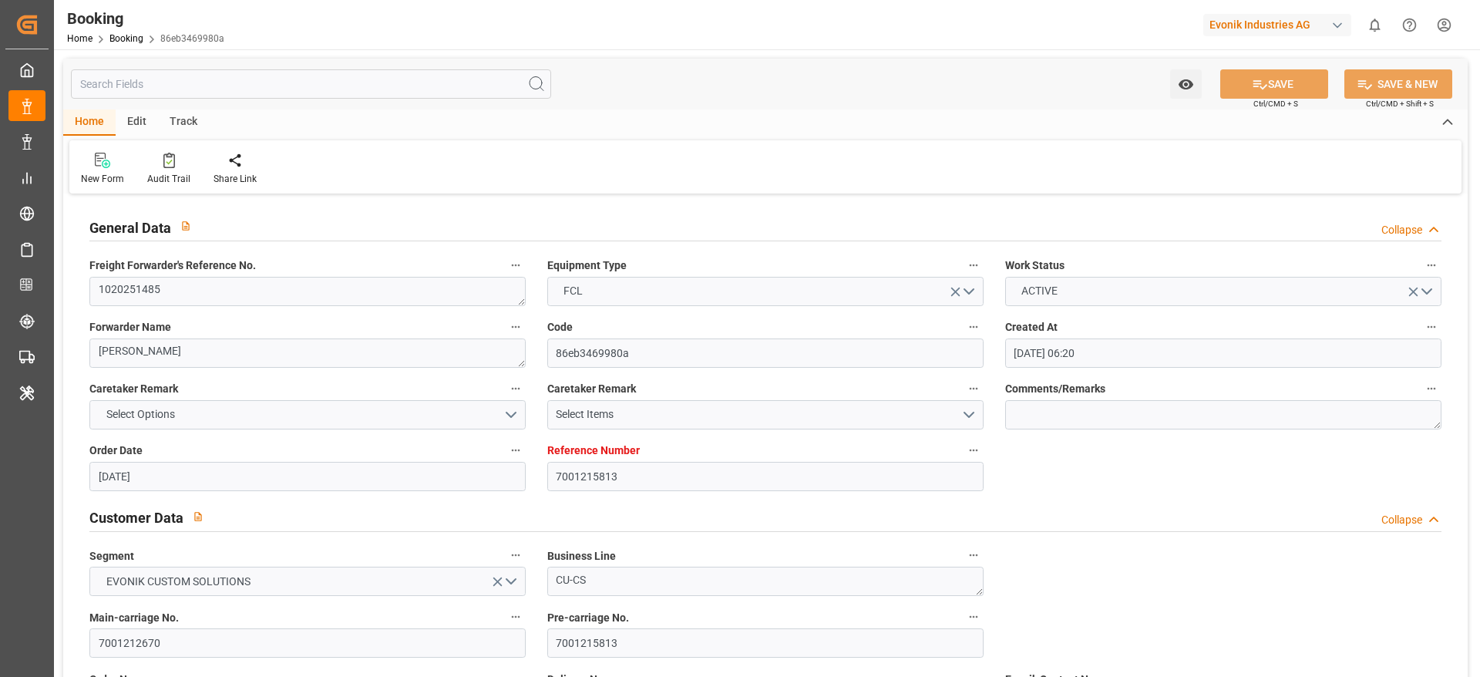
type input "[DATE] 00:00"
type input "13-09-2025 00:00"
type input "[DATE]"
type input "22-08-2025 08:46"
type input "[DATE]"
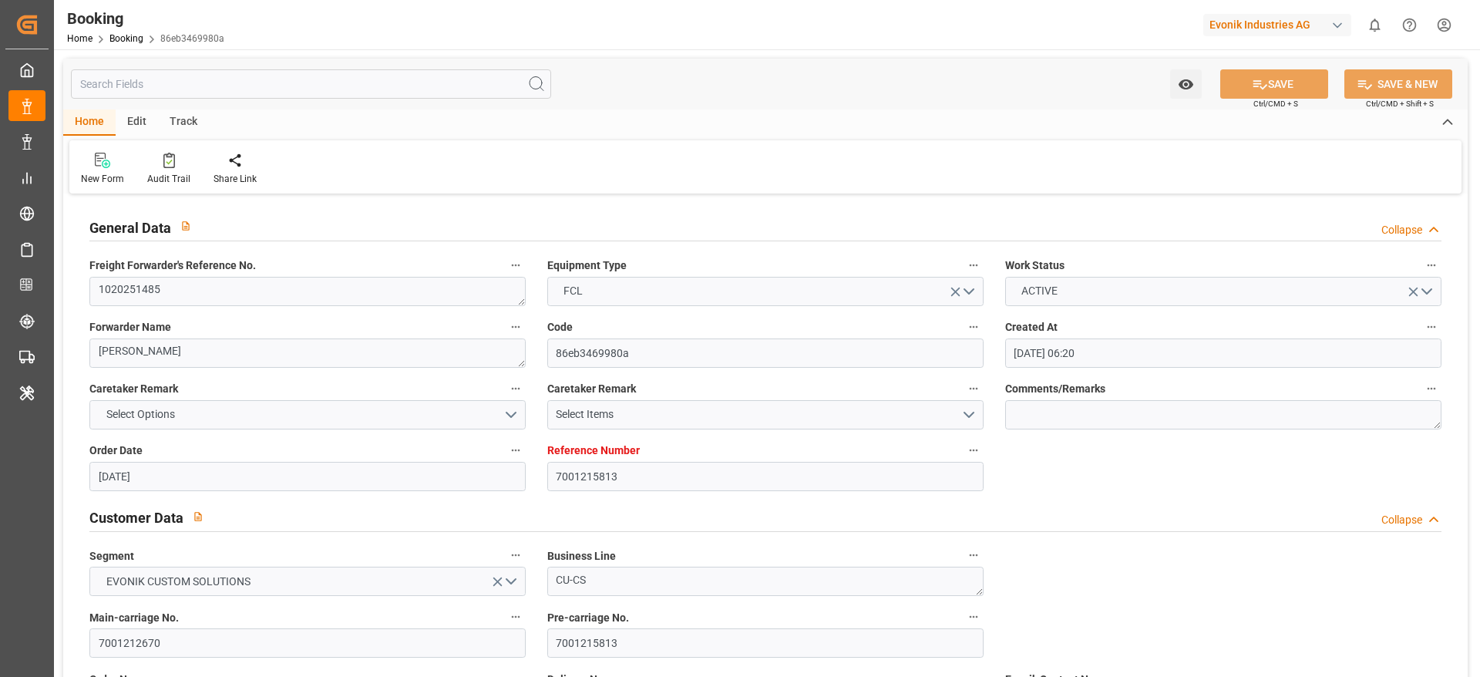
type input "25-07-2025 11:05"
type input "30-07-2025 05:30"
type input "03-08-2025 17:17"
type input "04-08-2025 16:25"
type input "06-09-2025 12:00"
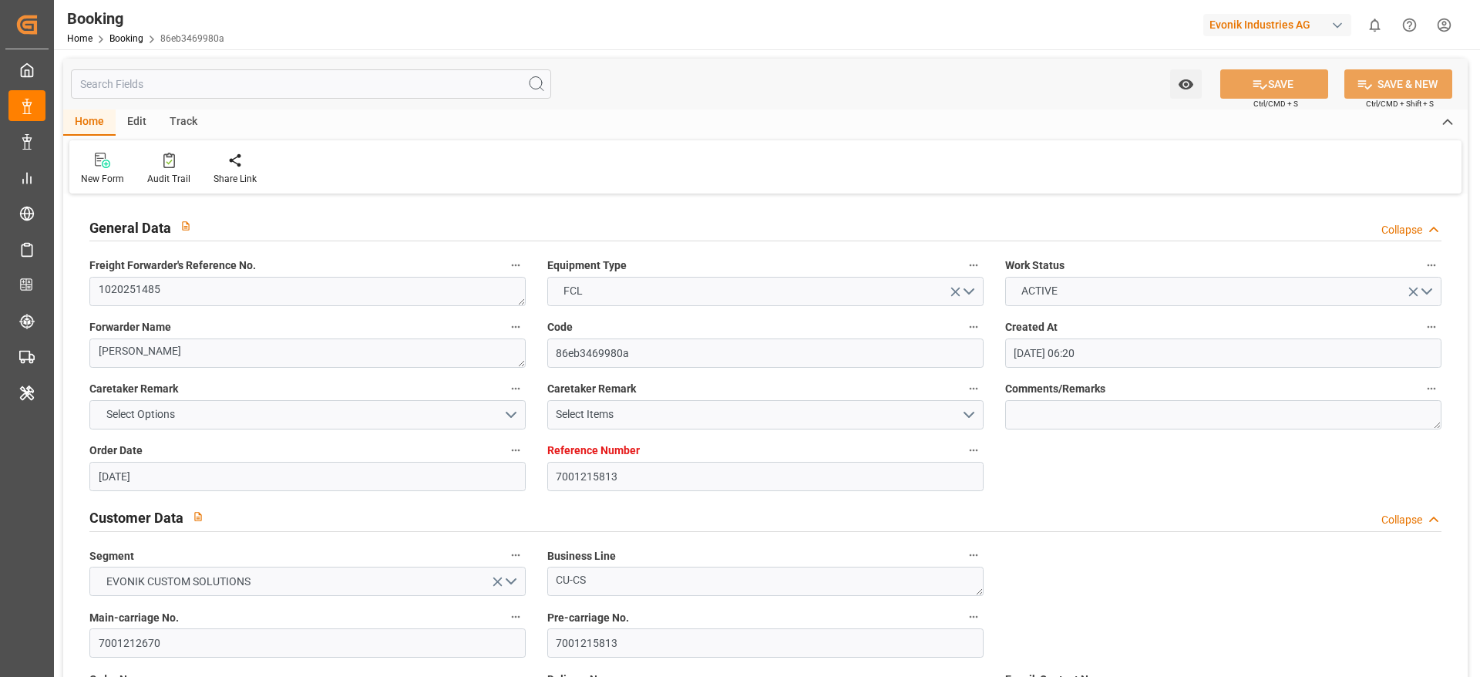
type input "07-09-2025 05:11"
type input "08-09-2025 07:00"
type input "10-09-2025 12:00"
type input "10-09-2025 20:52"
type input "13-09-2025 12:00"
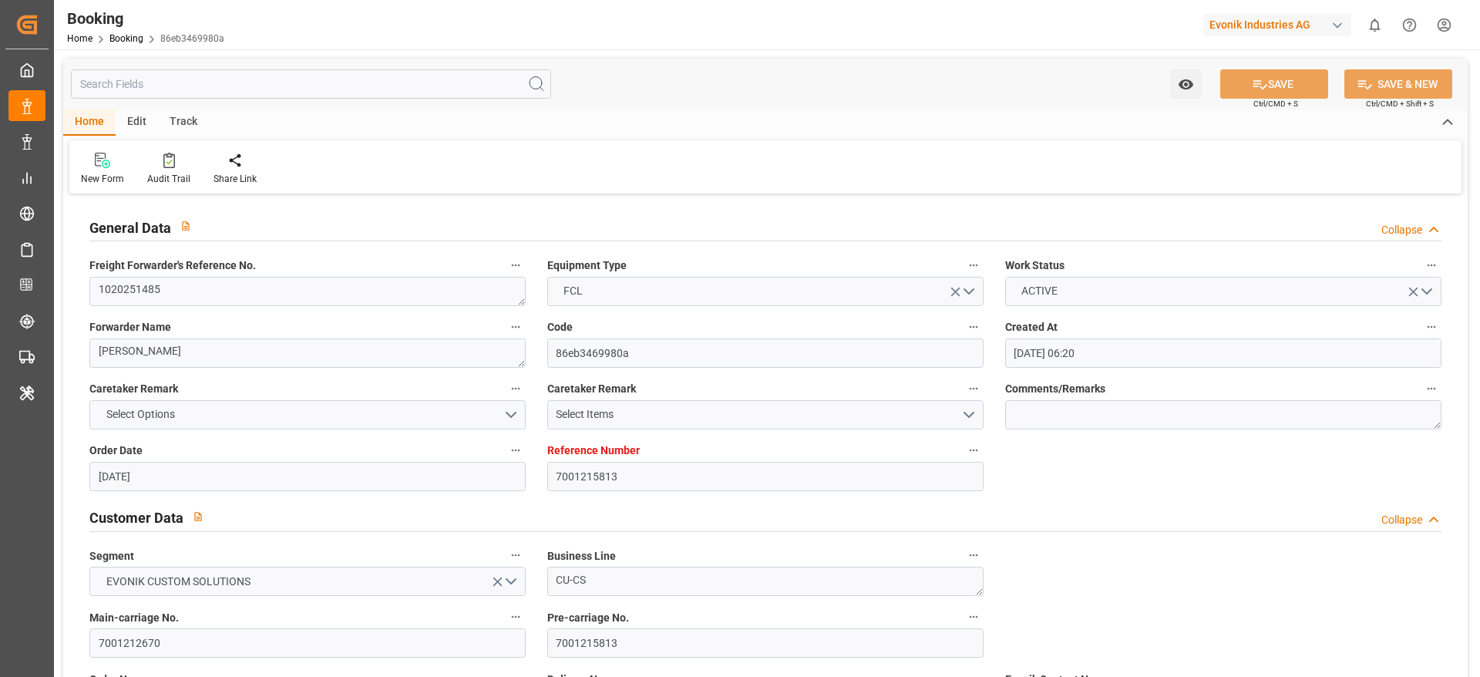
type input "13-09-2025 12:00"
type input "14-09-2025 20:52"
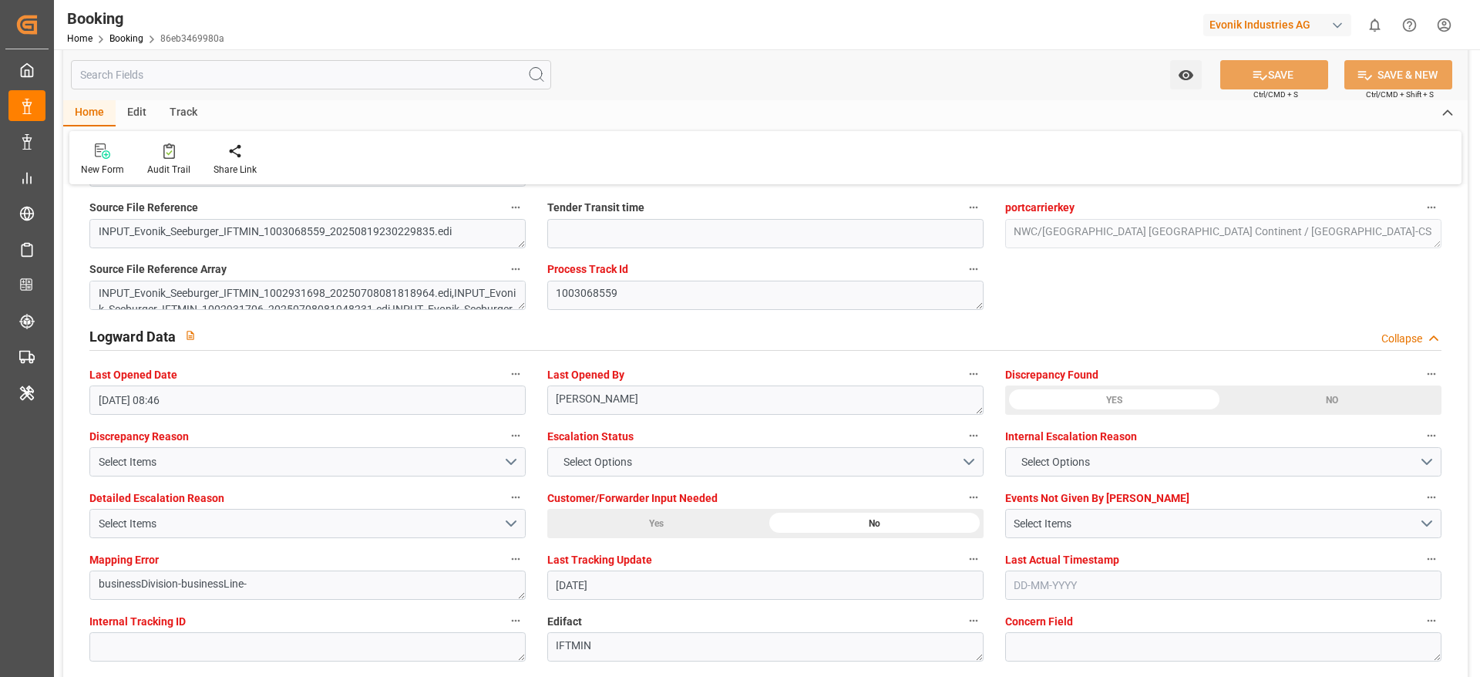
scroll to position [2660, 0]
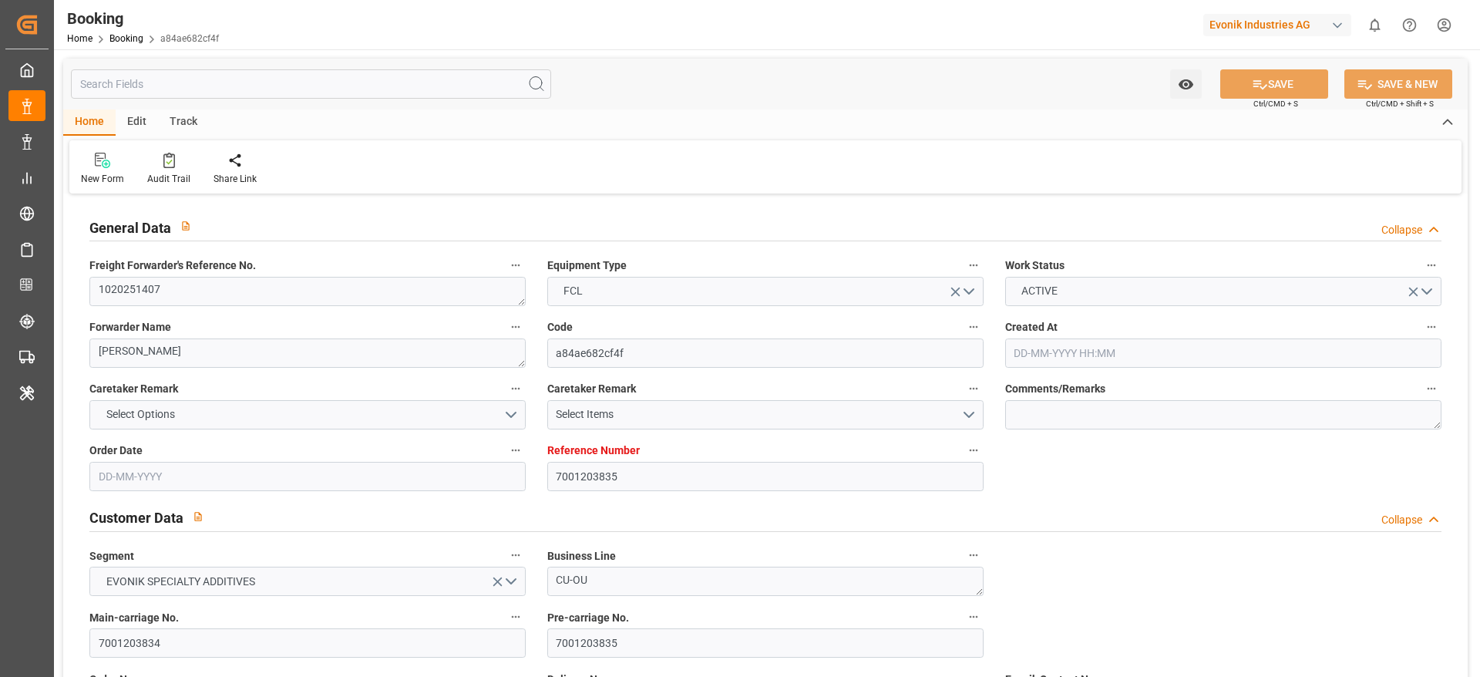
type input "7001203835"
type input "9783514"
type input "Cosco"
type input "COSCO Shipping Co. Ltd."
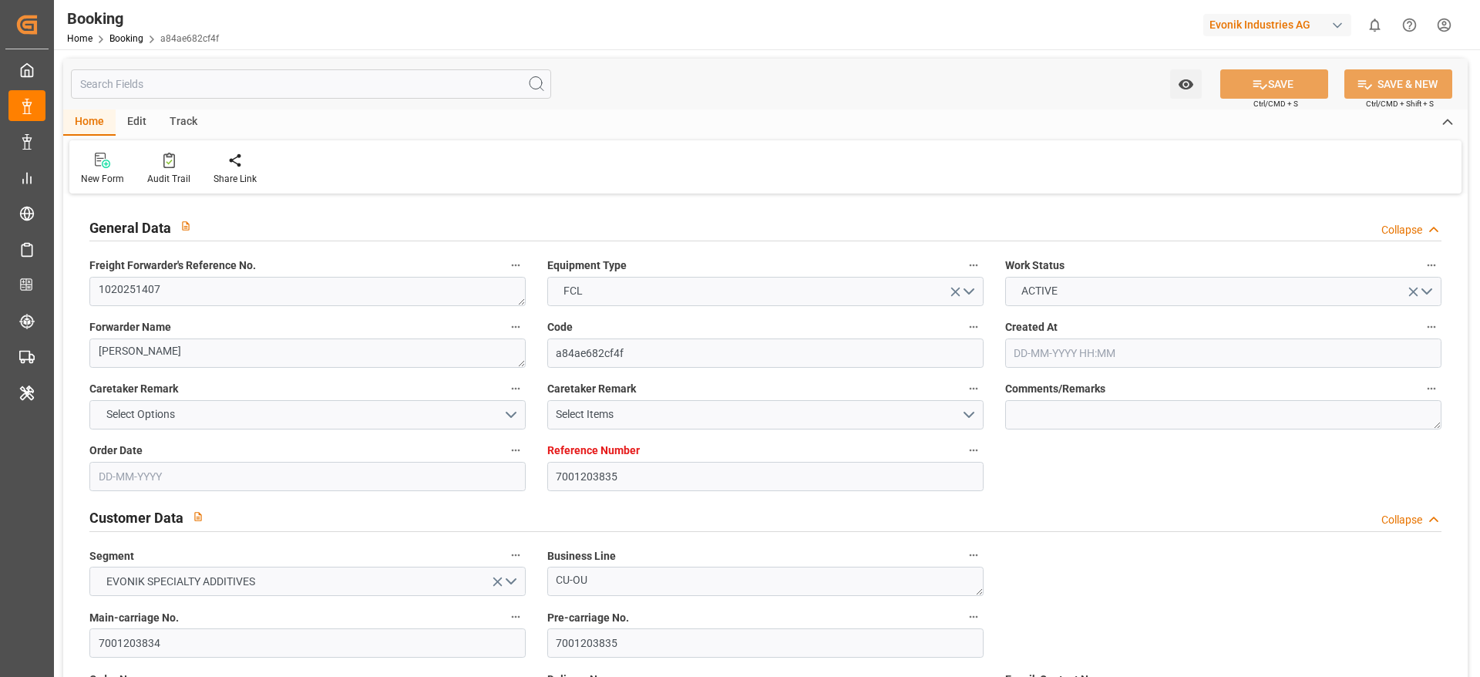
type input "BEANR"
type input "JPYOK"
type input "CNSHG"
type input "0"
type input "BEANR"
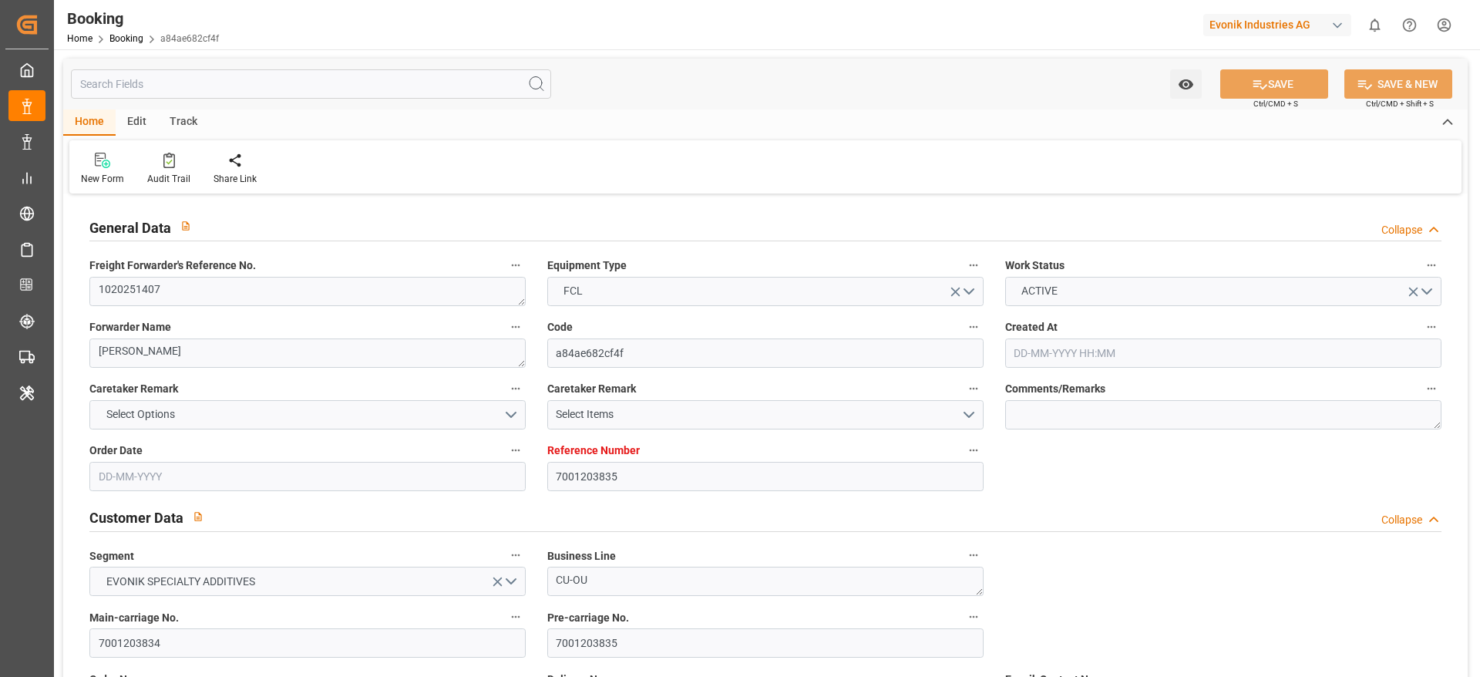
type input "JPYOK"
type input "9392913"
type input "[DATE] 06:02"
type input "[DATE]"
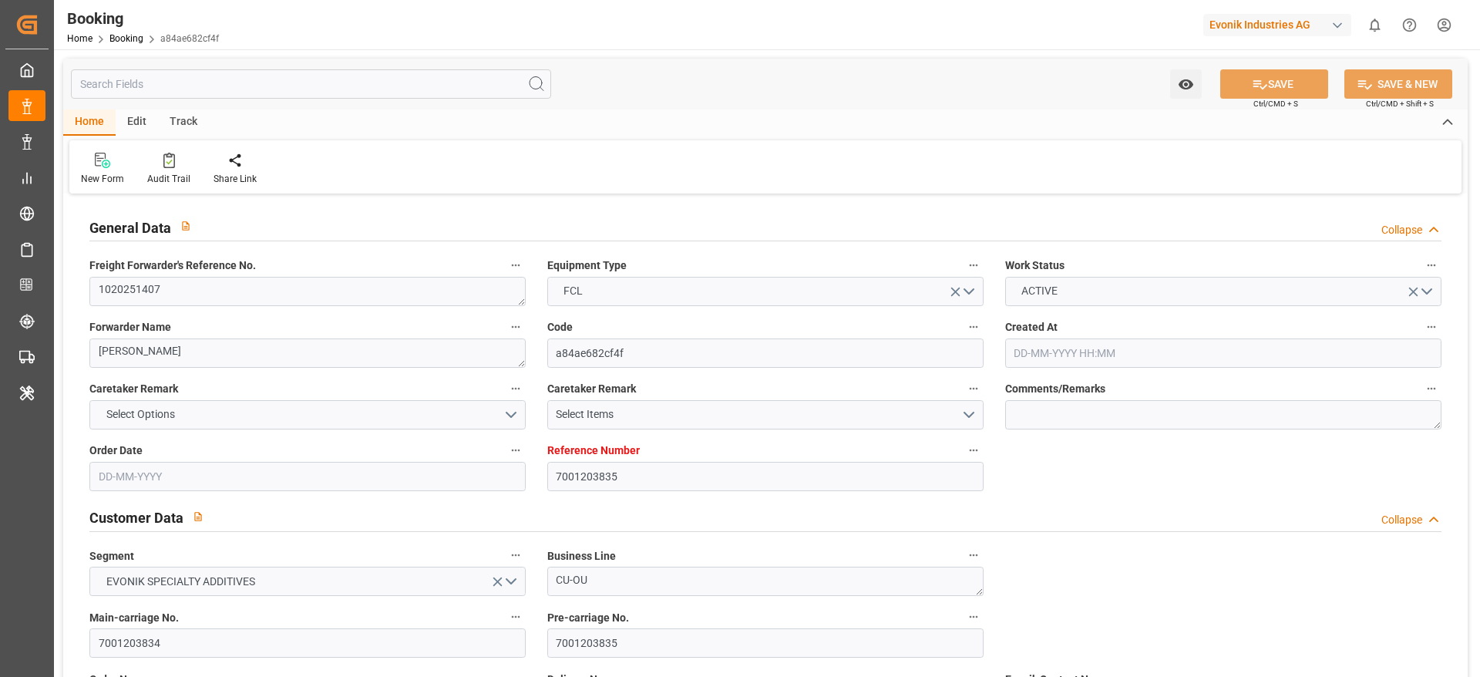
type input "[DATE]"
type input "[DATE] 21:30"
type input "[DATE] 00:00"
type input "[DATE] 21:59"
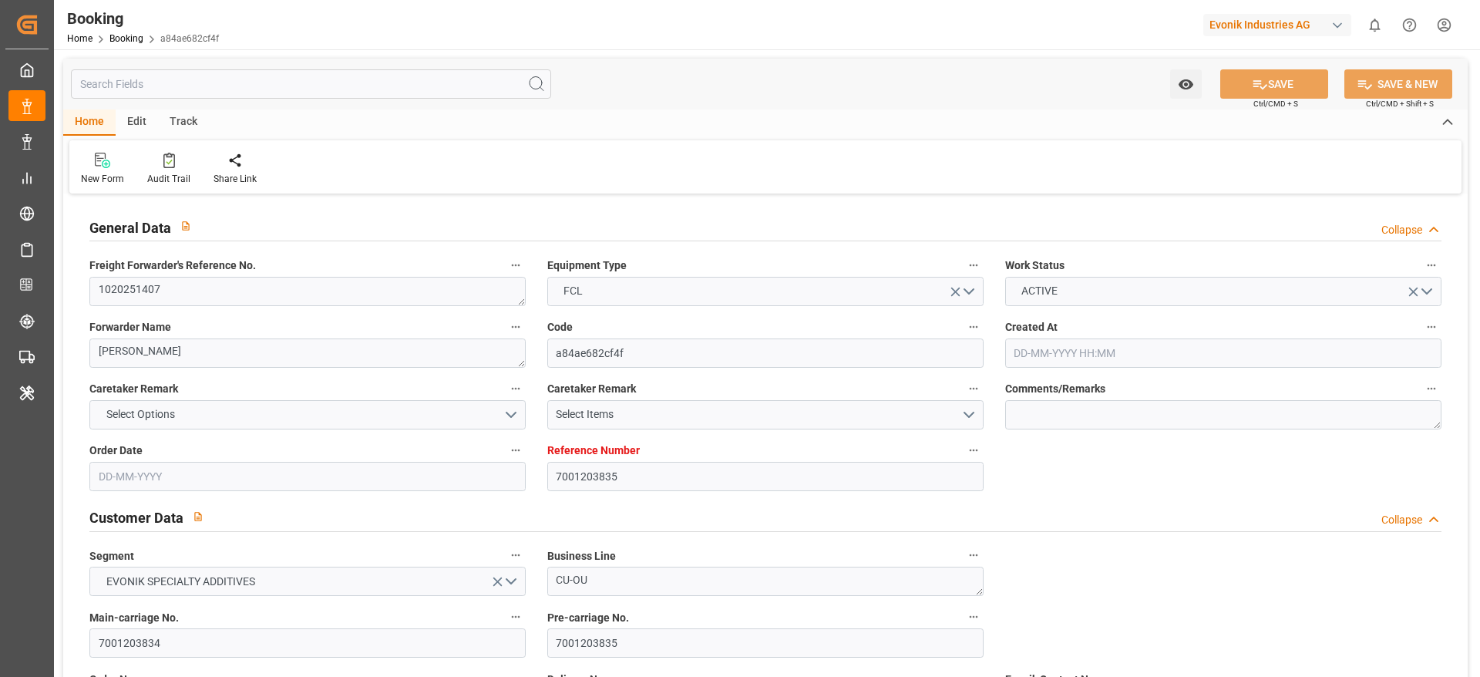
type input "[DATE] 00:00"
type input "[DATE] 18:00"
type input "[DATE] 00:00"
type input "[DATE] 04:30"
type input "[DATE] 00:00"
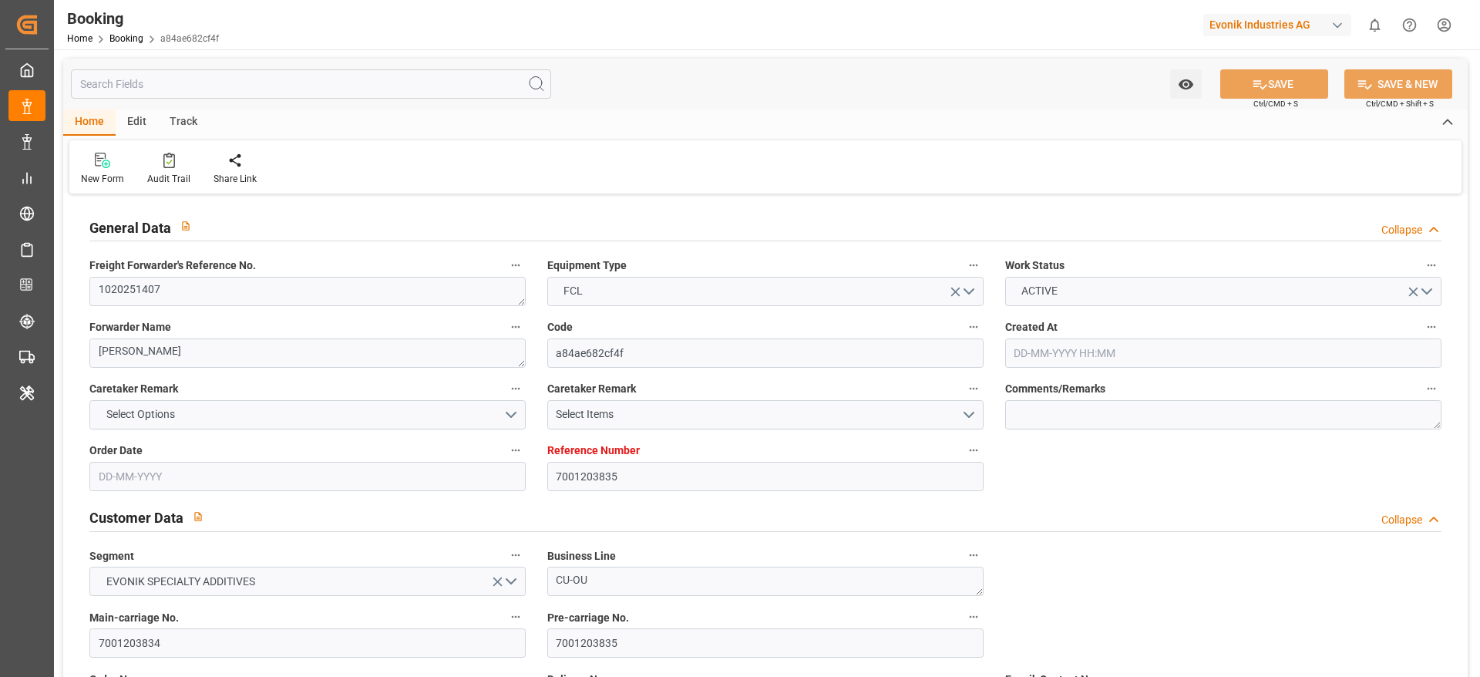
type input "[DATE] 12:00"
type input "[DATE] 00:00"
type input "[DATE]"
type input "[DATE] 09:01"
type input "[DATE]"
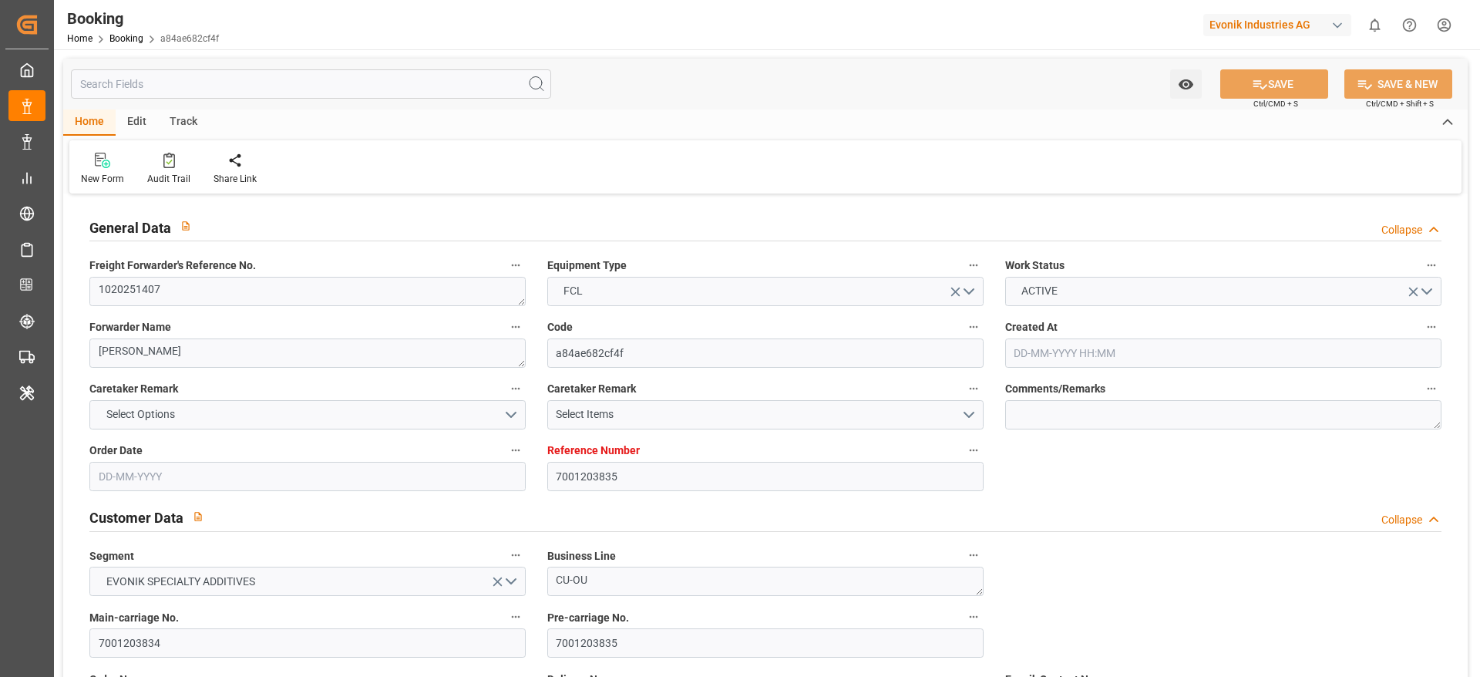
type input "[DATE] 01:06"
type input "[DATE] 22:43"
type input "[DATE] 04:30"
type input "26-08-2025 13:12"
type input "05-09-2025 12:00"
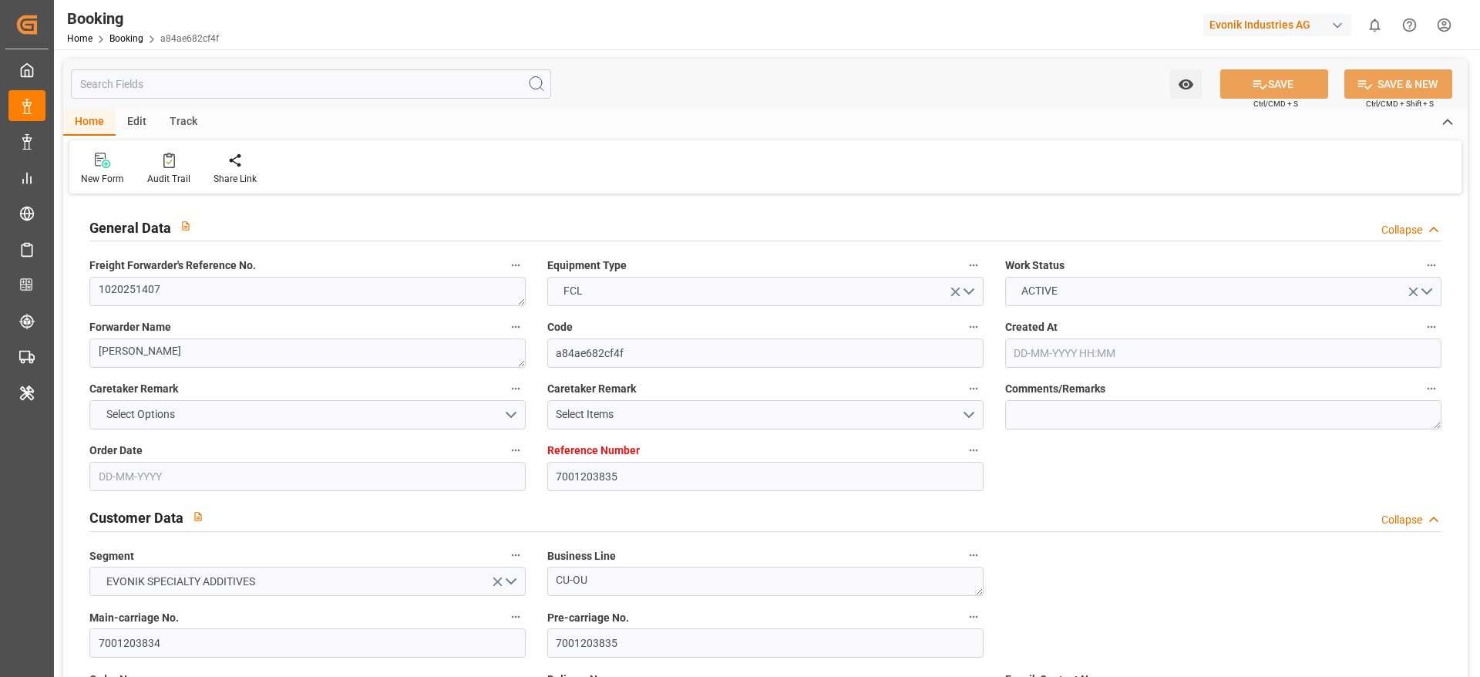
type input "08-09-2025 18:00"
type input "08-09-2025 18:50"
type input "09-09-2025 09:00"
type input "12-09-2025 18:50"
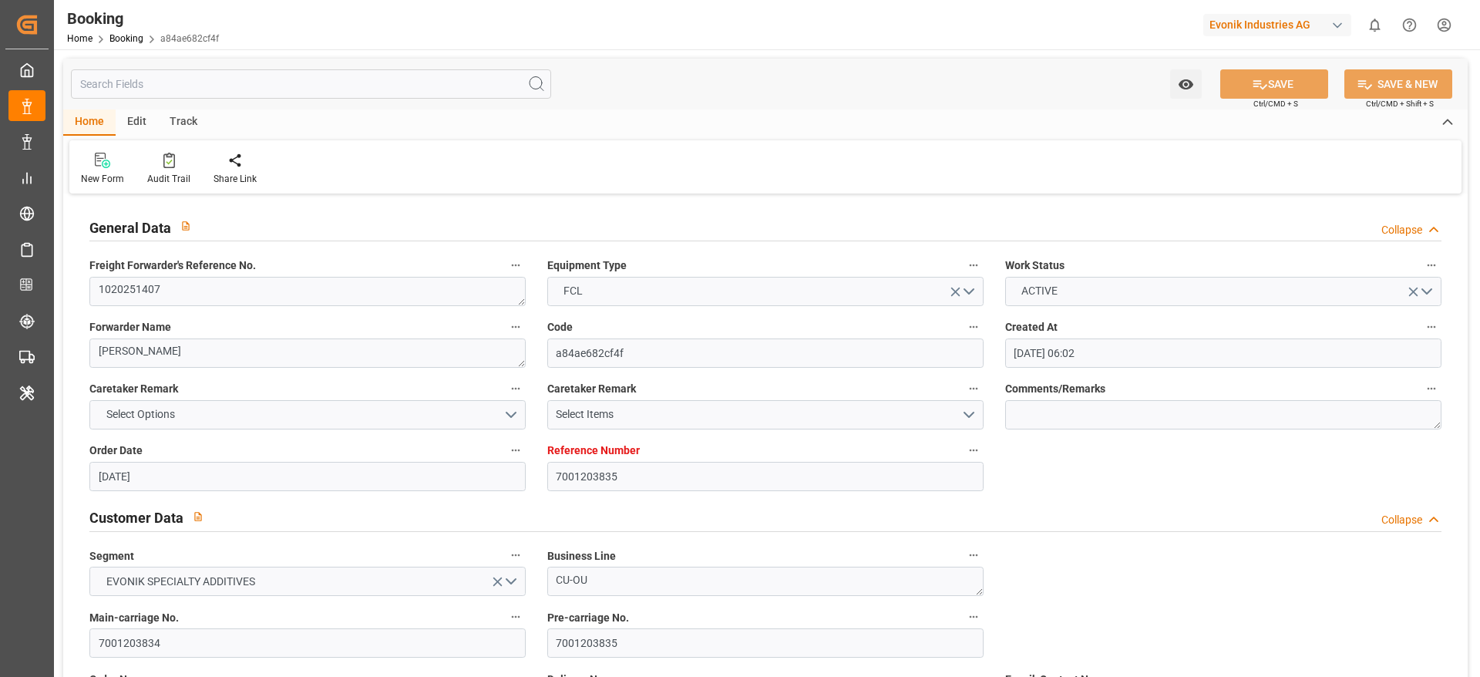
scroll to position [925, 0]
type input "7001203835"
type input "9783514"
type input "Cosco"
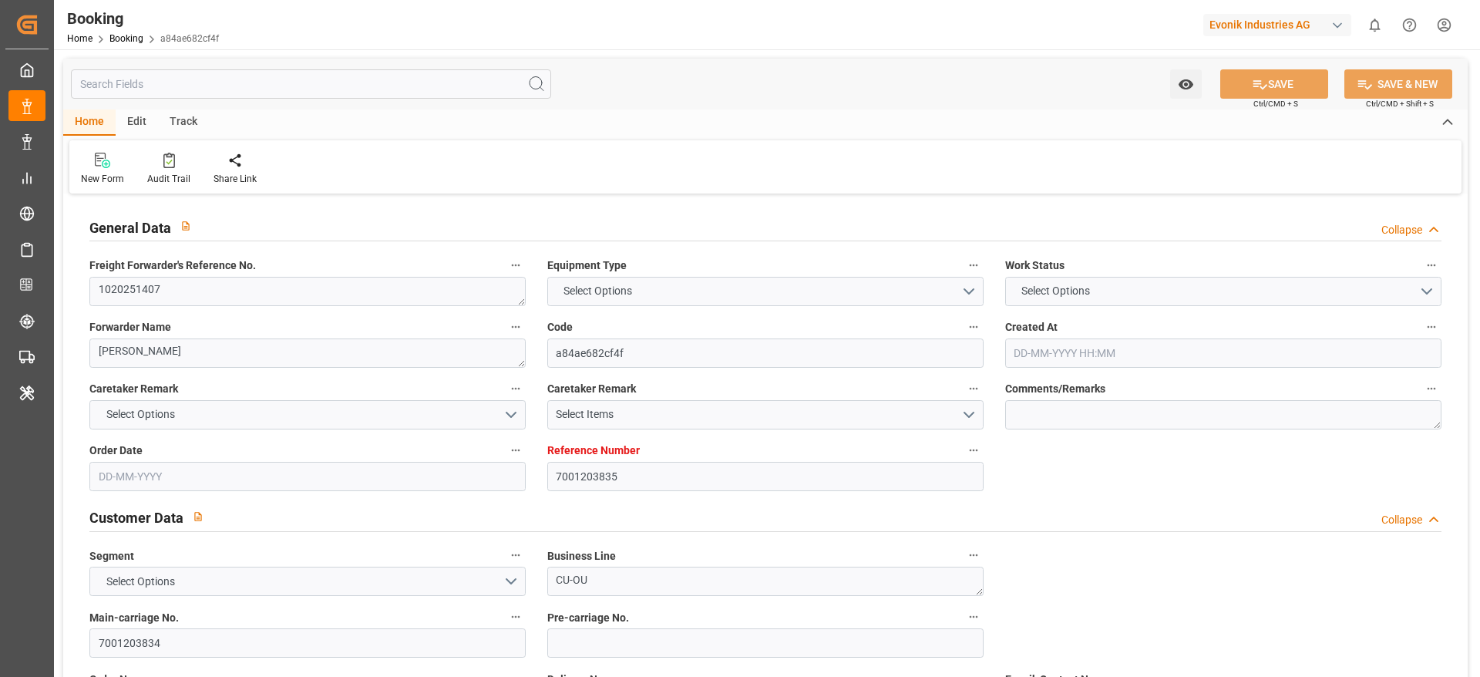
type input "COSCO Shipping Co. Ltd."
type input "BEANR"
type input "JPYOK"
type input "CNSHG"
type input "0"
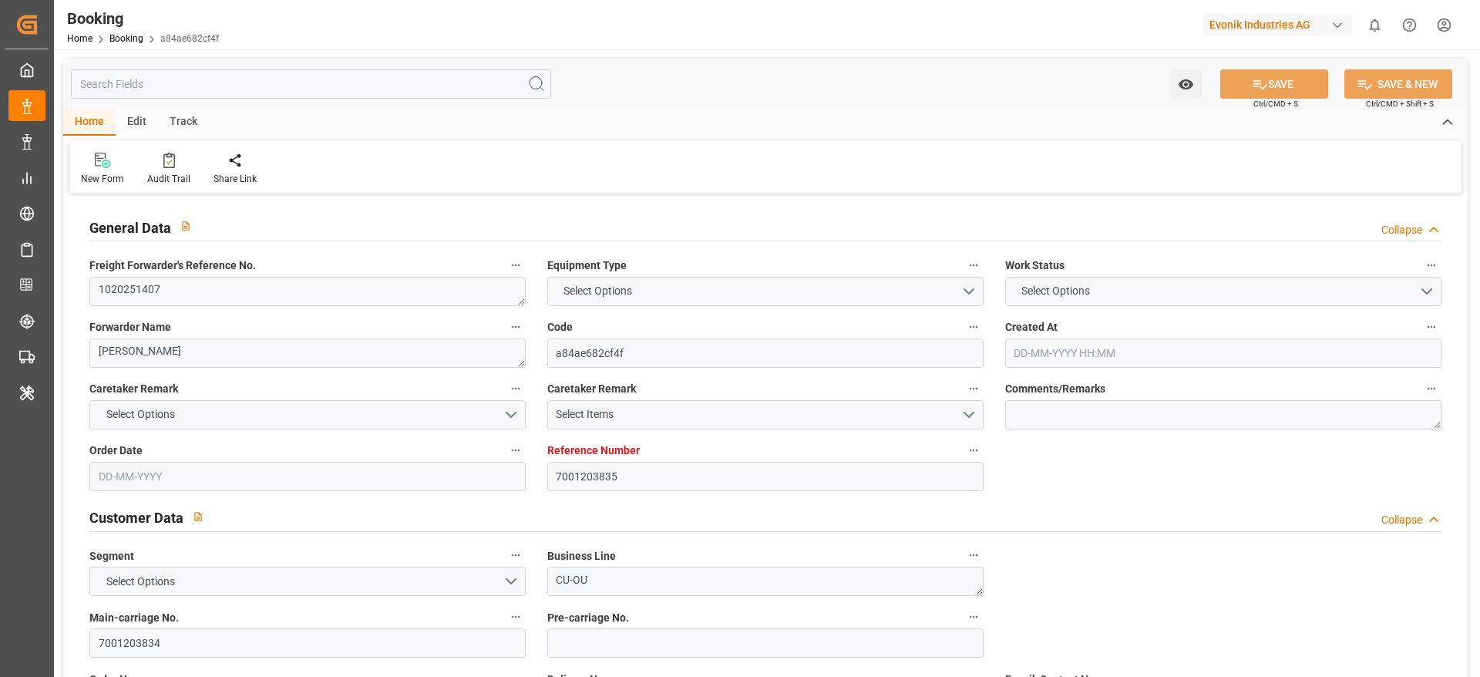
type input "BEANR"
type input "JPYOK"
type input "9392913"
type input "[DATE] 06:02"
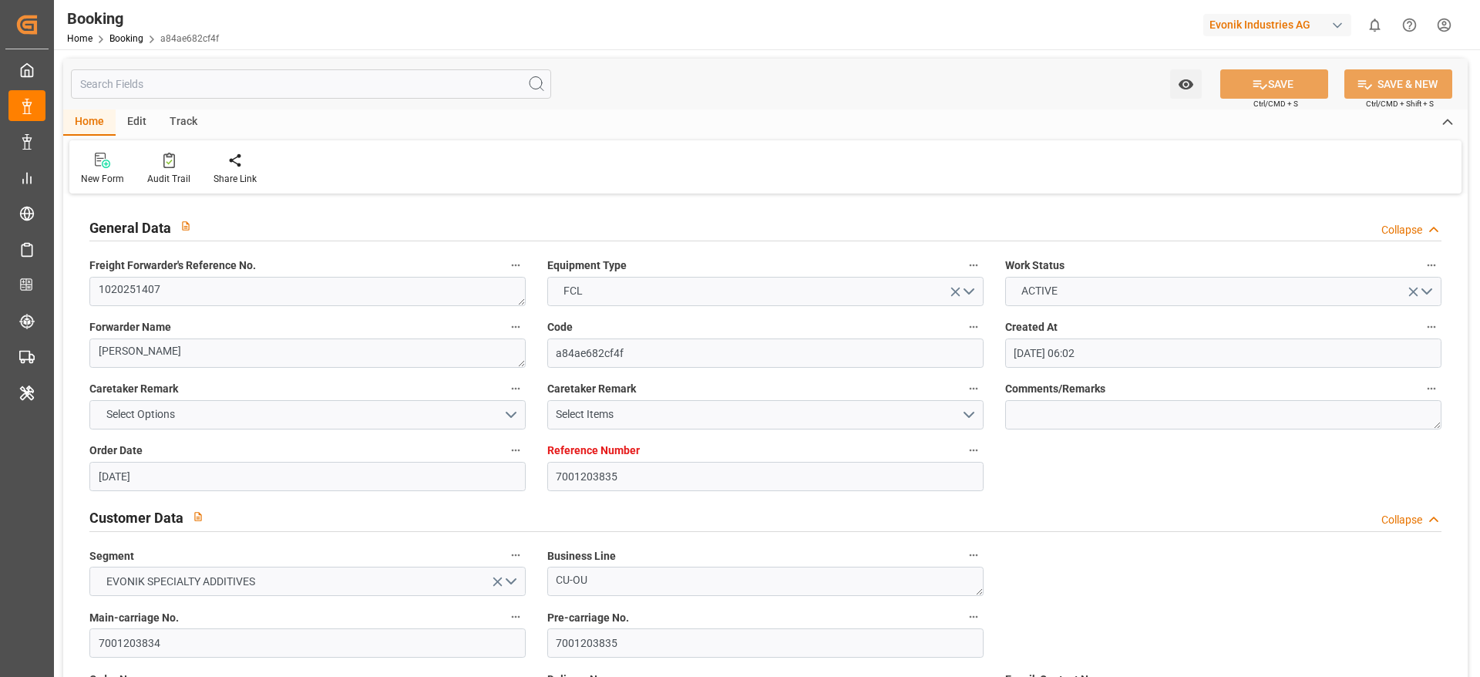
type input "[DATE]"
type input "[DATE] 21:30"
type input "[DATE] 00:00"
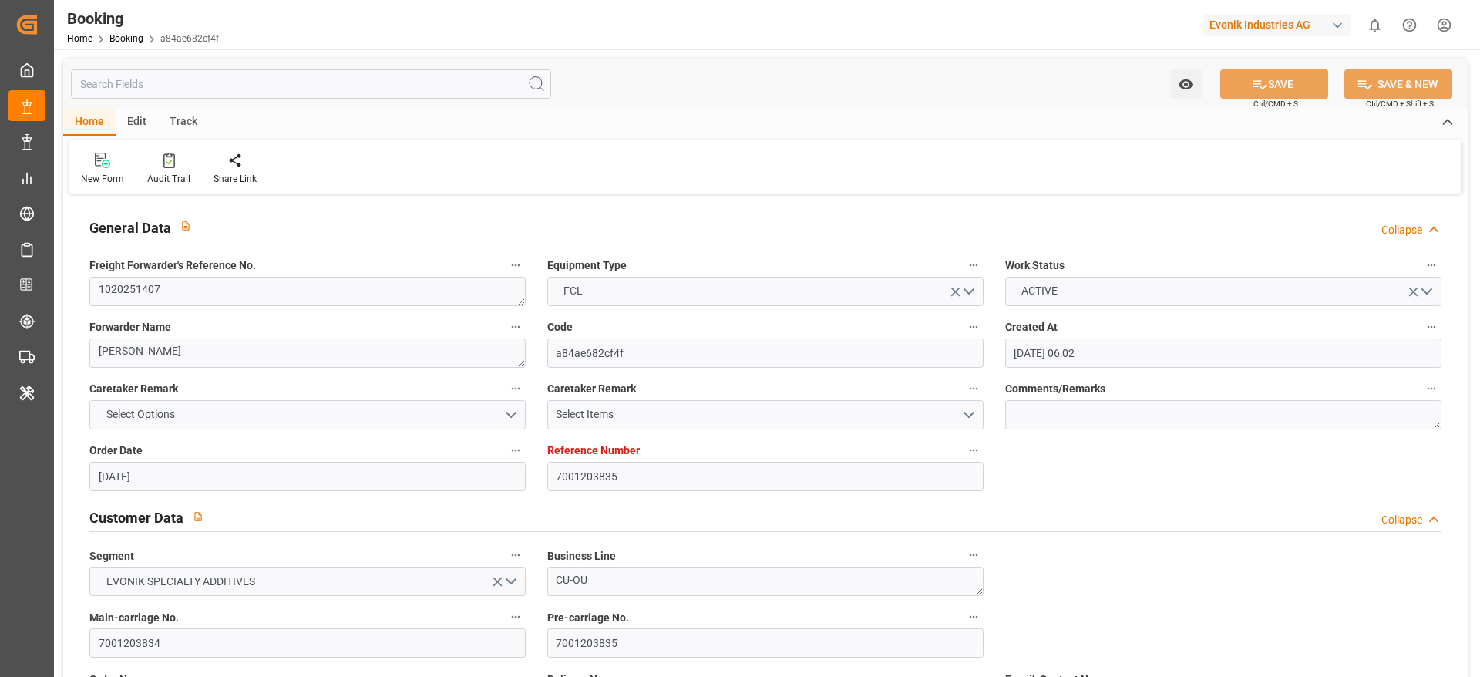
type input "[DATE] 21:59"
type input "[DATE] 00:00"
type input "[DATE] 18:00"
type input "[DATE] 00:00"
type input "[DATE] 04:30"
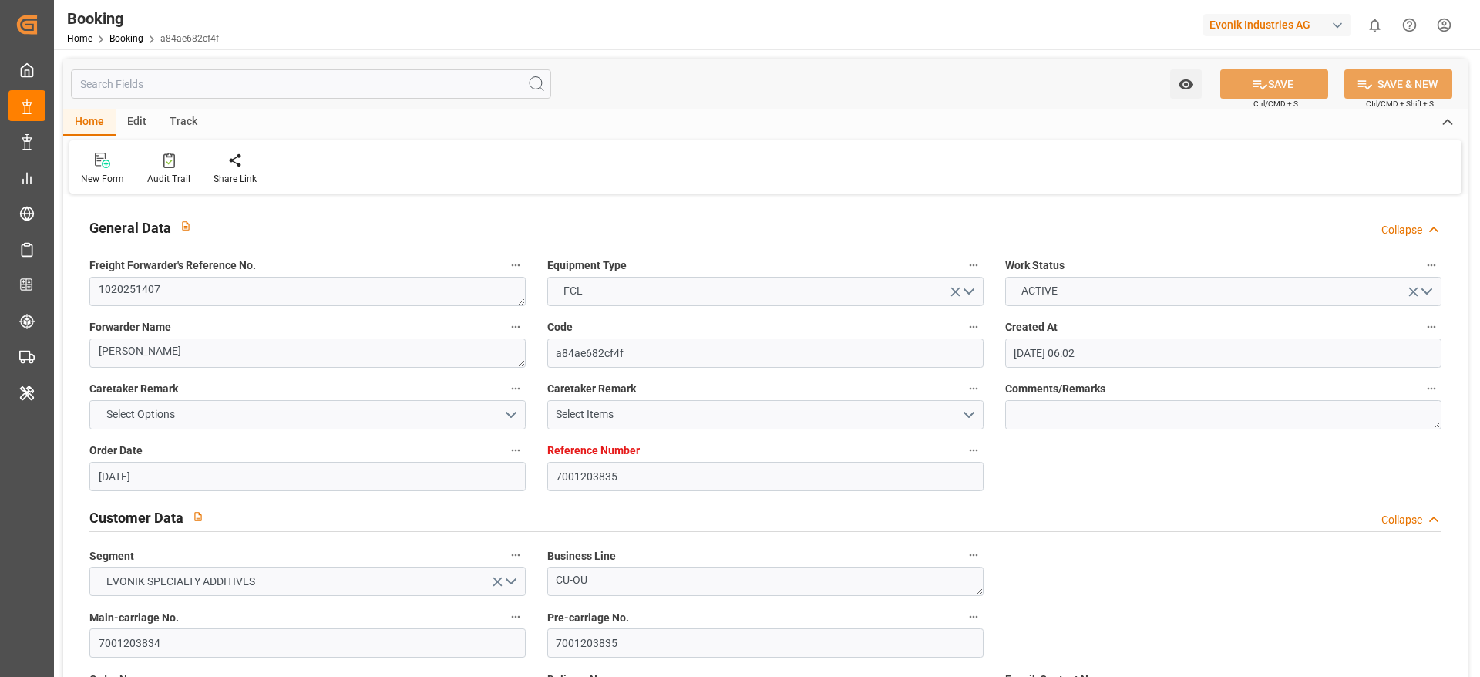
type input "[DATE] 00:00"
type input "[DATE] 12:00"
type input "[DATE] 00:00"
type input "[DATE]"
type input "[DATE] 09:01"
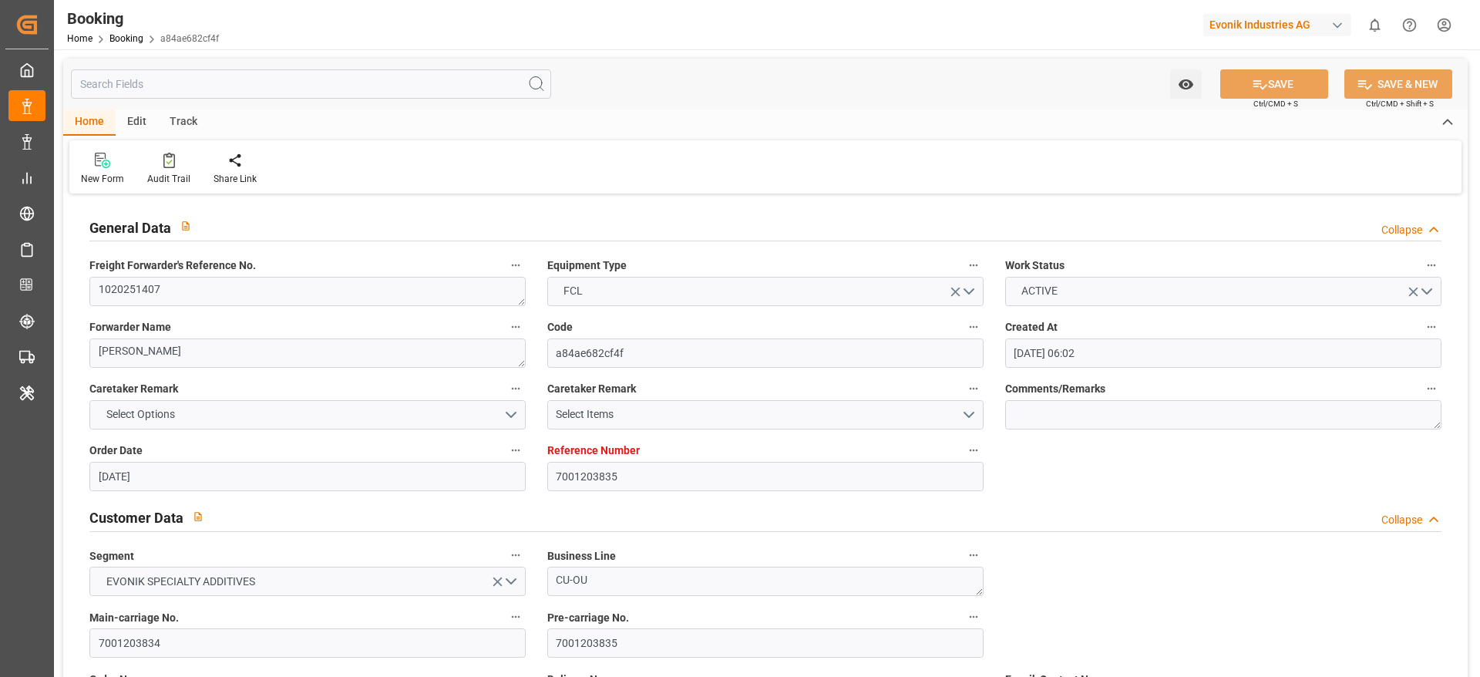
type input "[DATE]"
type input "[DATE] 01:06"
type input "[DATE] 22:43"
type input "[DATE] 04:30"
type input "26-08-2025 13:12"
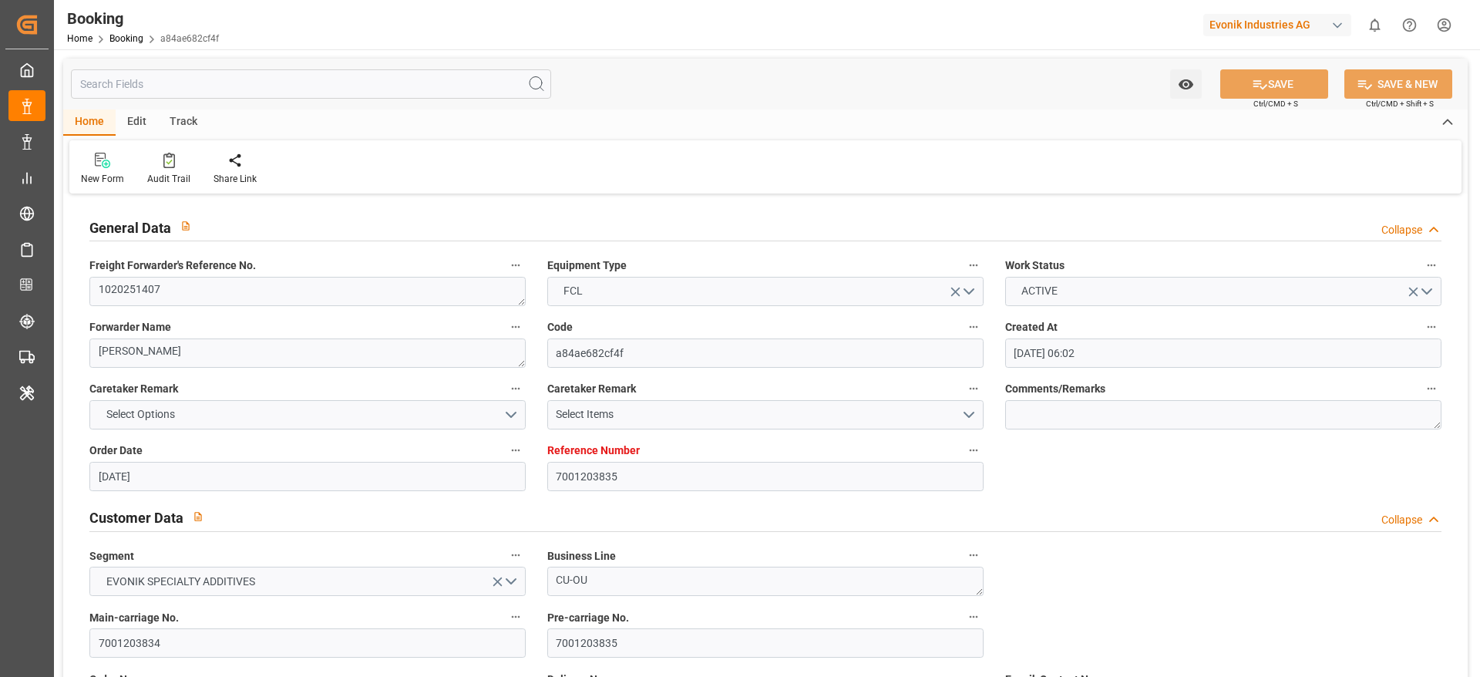
type input "05-09-2025 12:00"
type input "08-09-2025 18:00"
type input "08-09-2025 18:50"
type input "09-09-2025 09:00"
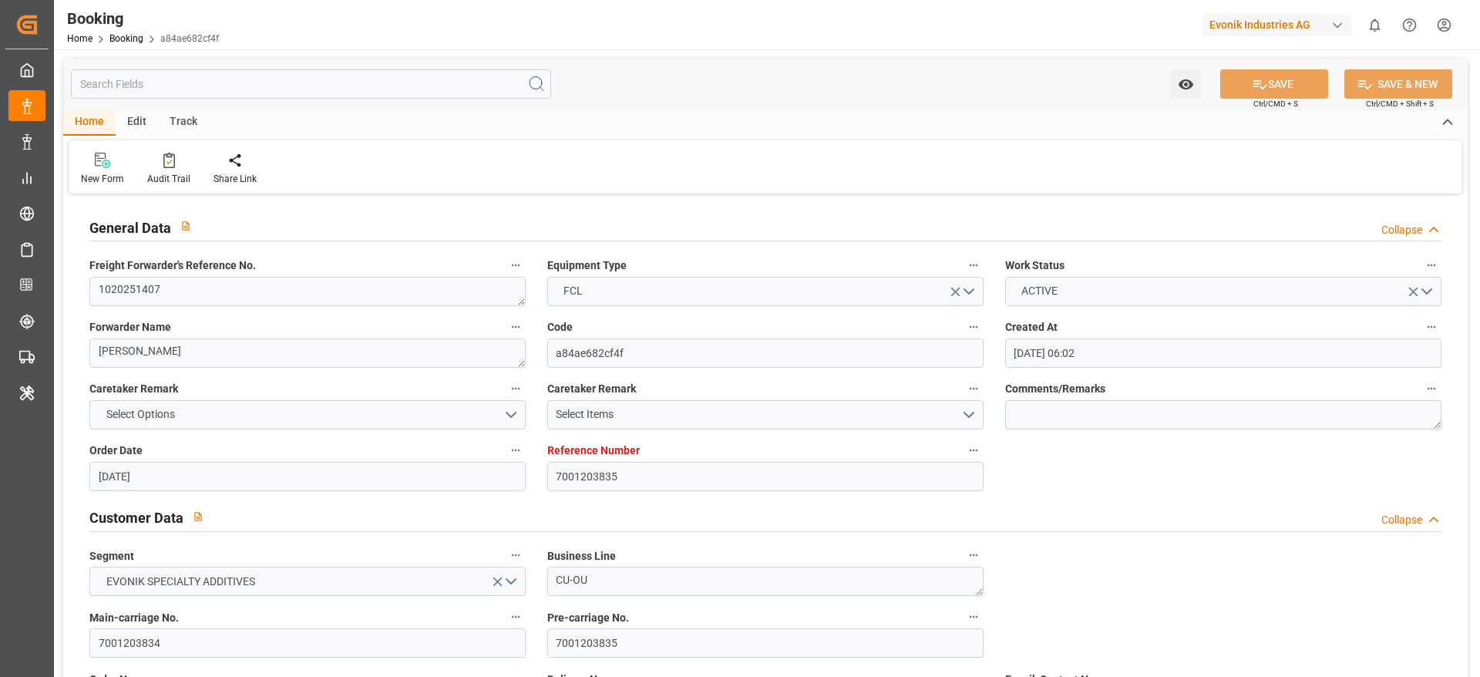
type input "12-09-2025 18:50"
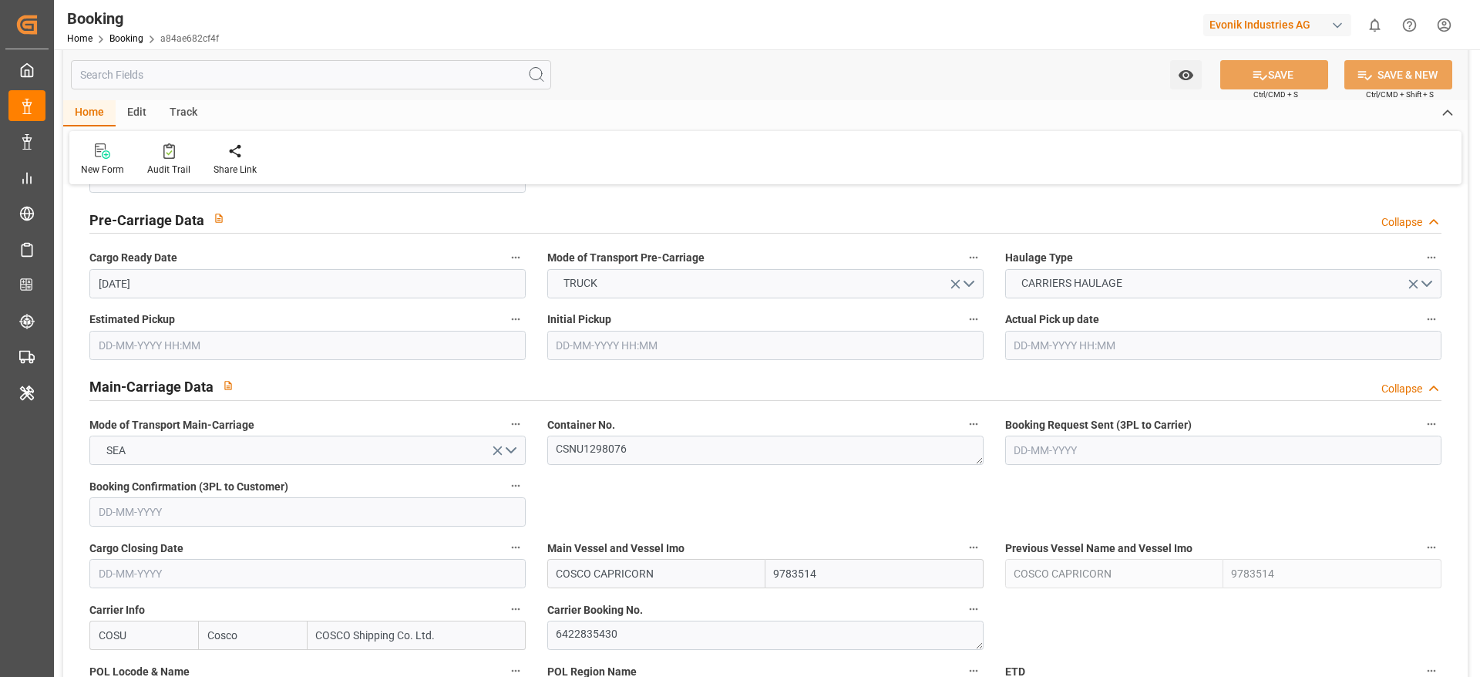
scroll to position [810, 0]
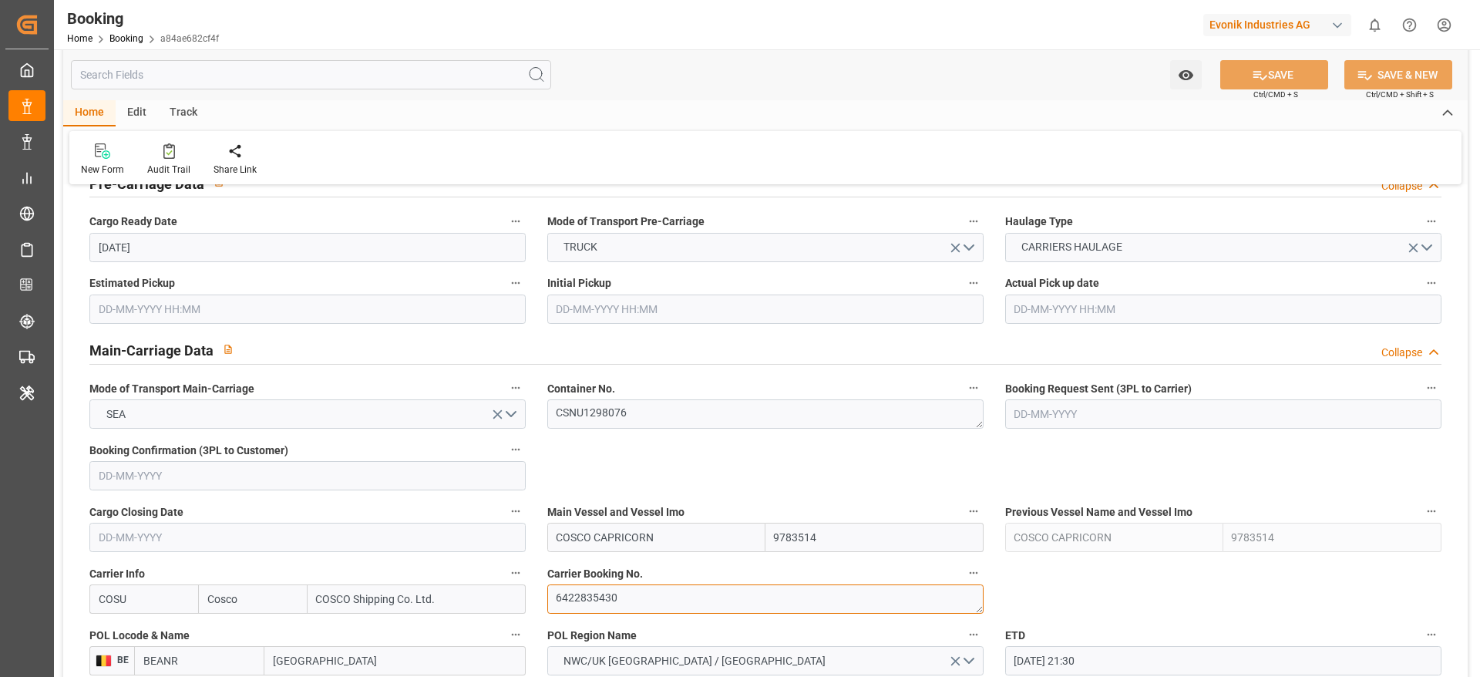
click at [644, 587] on textarea "6422835430" at bounding box center [765, 598] width 436 height 29
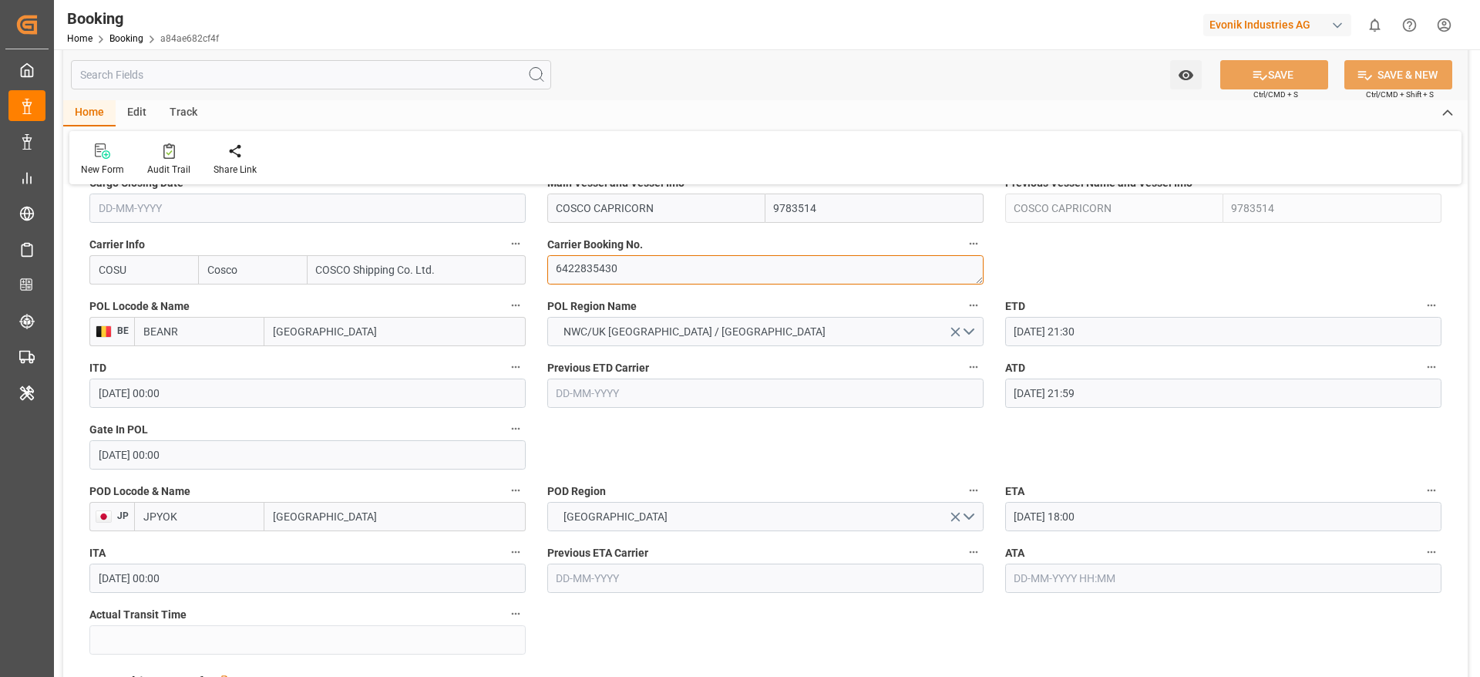
scroll to position [1156, 0]
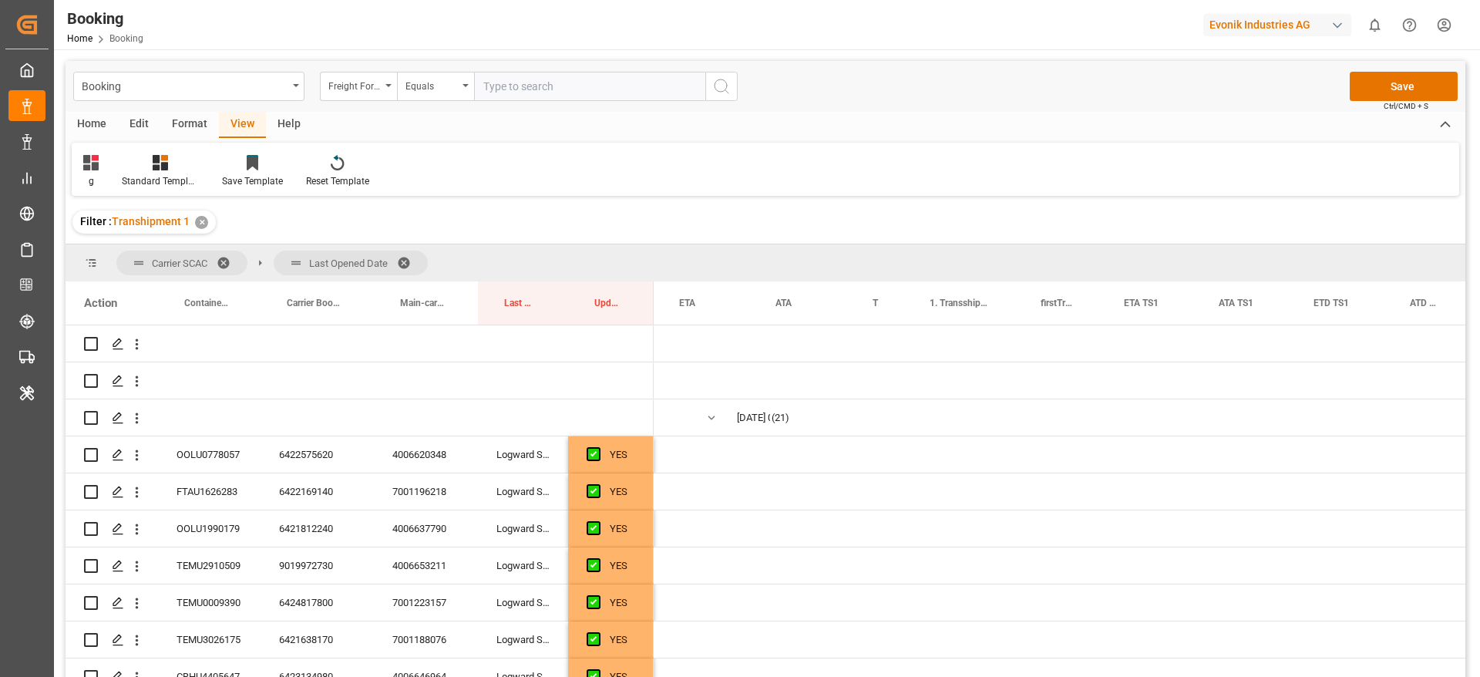
scroll to position [0, 1293]
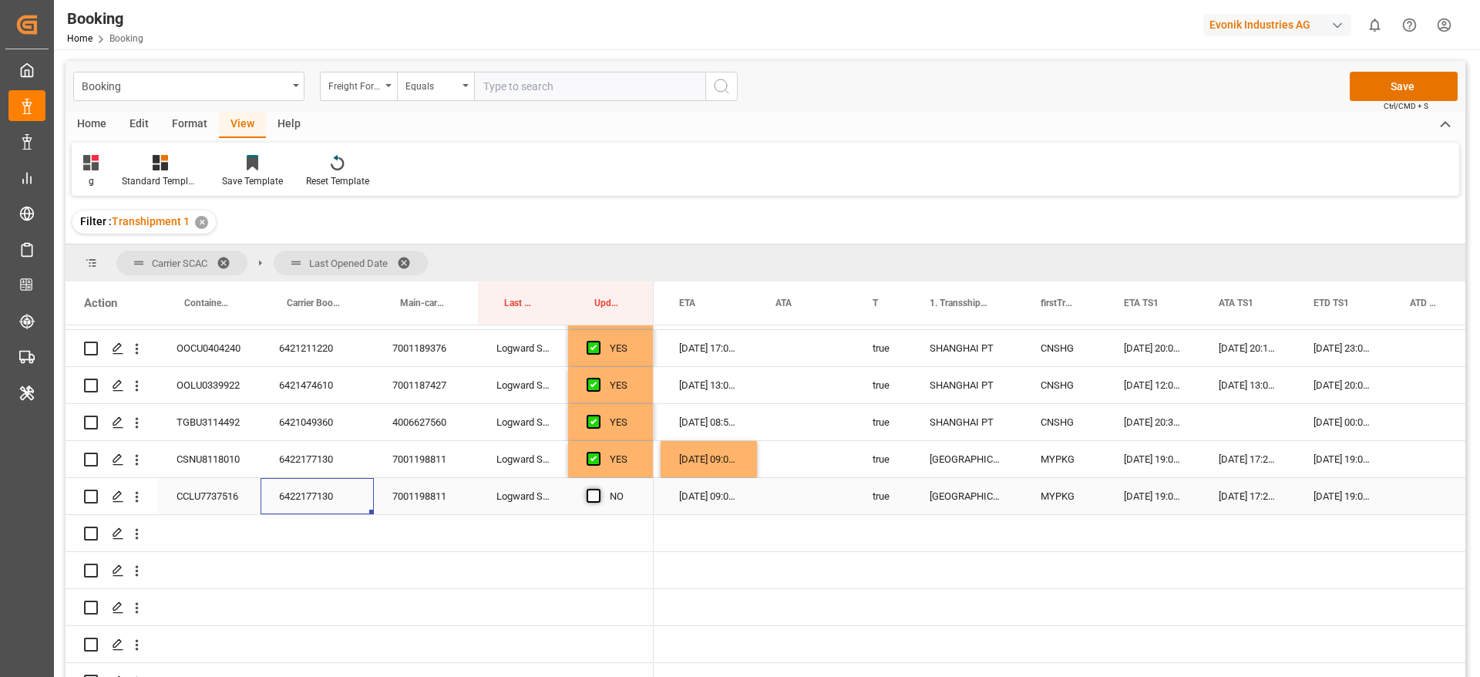
click at [595, 497] on span "Press SPACE to select this row." at bounding box center [594, 496] width 14 height 14
click at [598, 489] on input "Press SPACE to select this row." at bounding box center [598, 489] width 0 height 0
click at [728, 462] on div "04-09-2025 09:00:00" at bounding box center [709, 459] width 96 height 36
drag, startPoint x: 754, startPoint y: 476, endPoint x: 757, endPoint y: 507, distance: 31.8
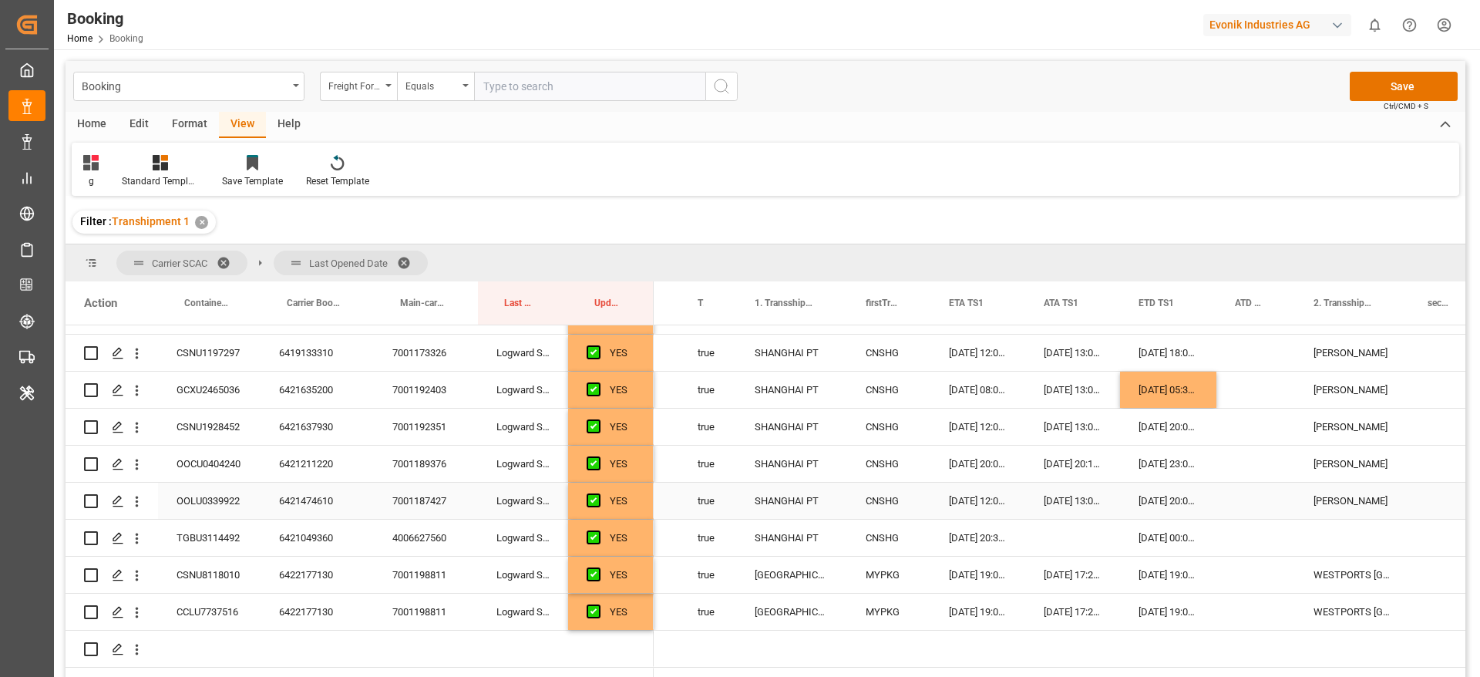
scroll to position [0, 0]
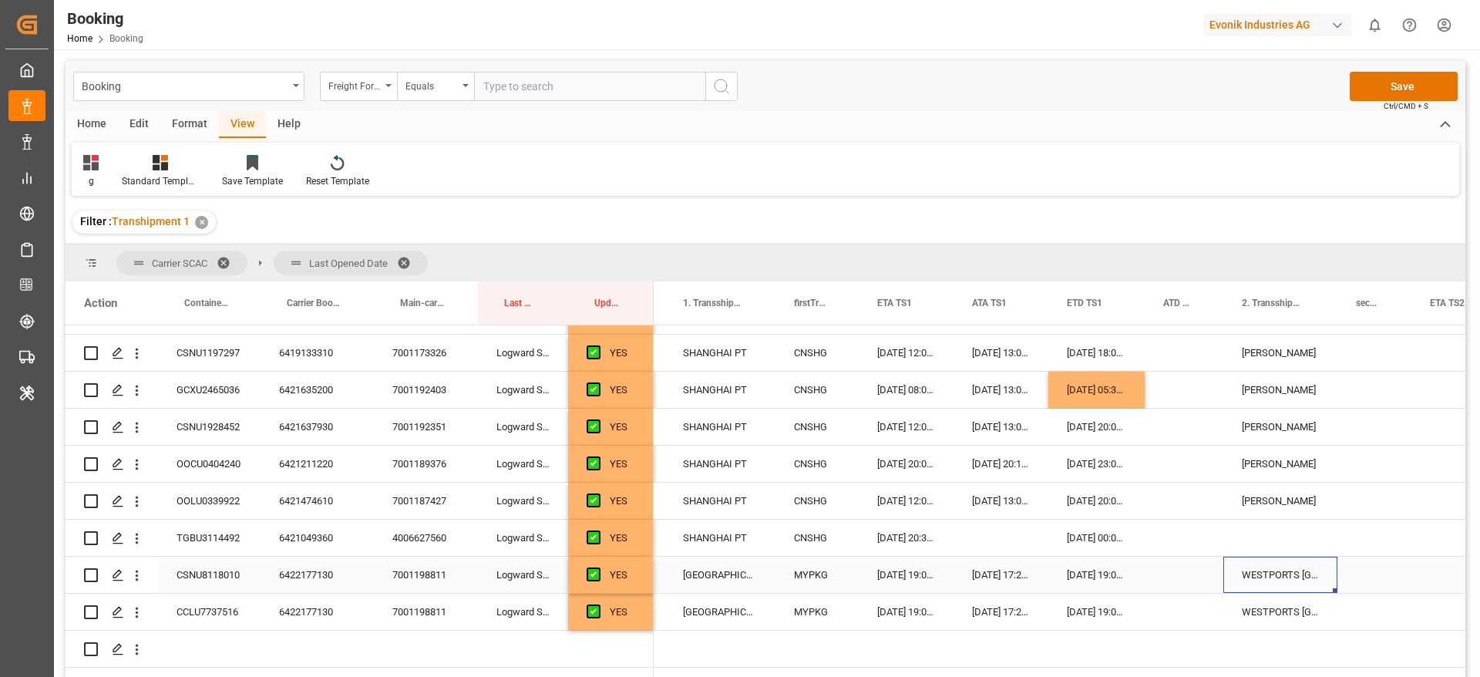
click at [1261, 566] on div "WESTPORTS [GEOGRAPHIC_DATA]" at bounding box center [1281, 575] width 114 height 36
click at [136, 586] on button "open menu" at bounding box center [137, 575] width 16 height 29
click at [246, 607] on span "Open in new tab" at bounding box center [238, 608] width 140 height 16
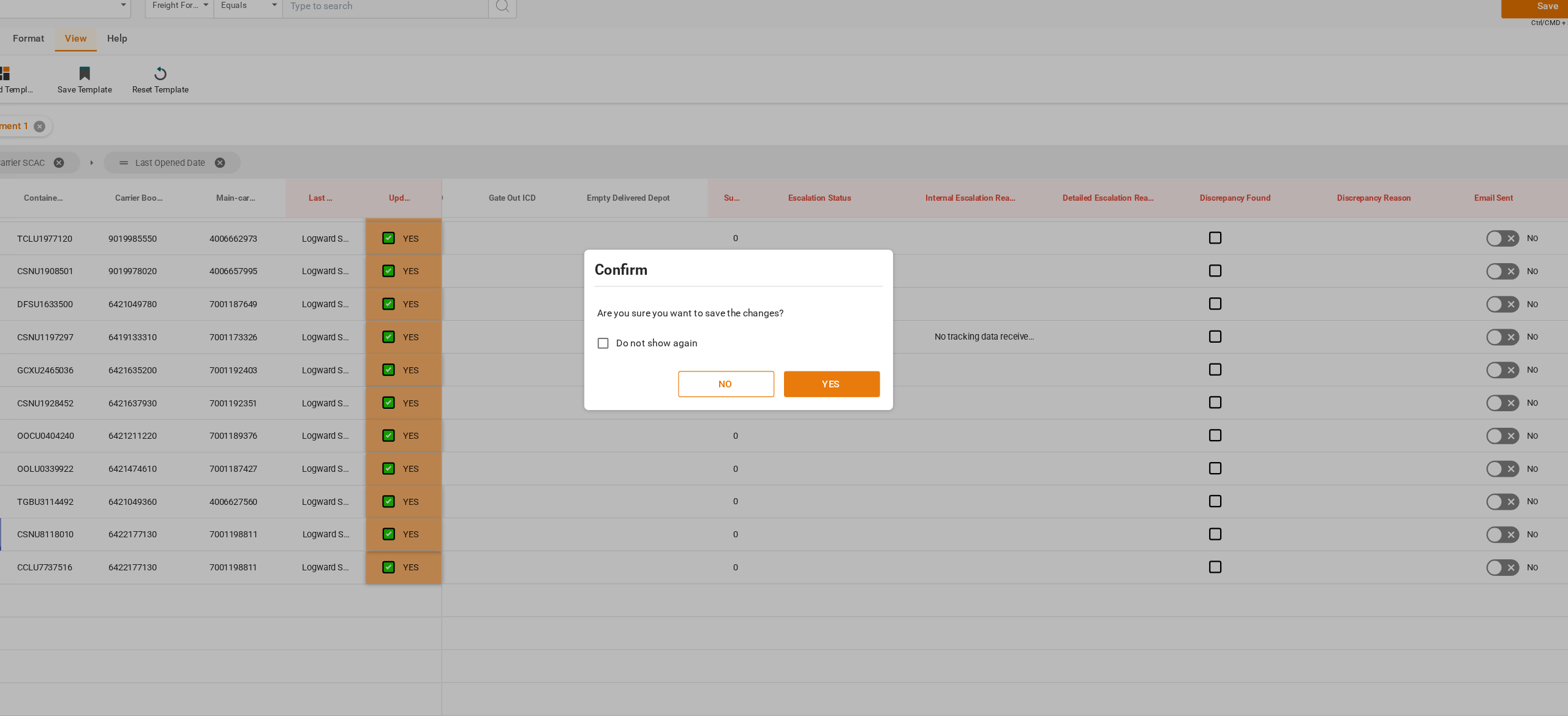
click at [867, 400] on button "YES" at bounding box center [867, 406] width 86 height 23
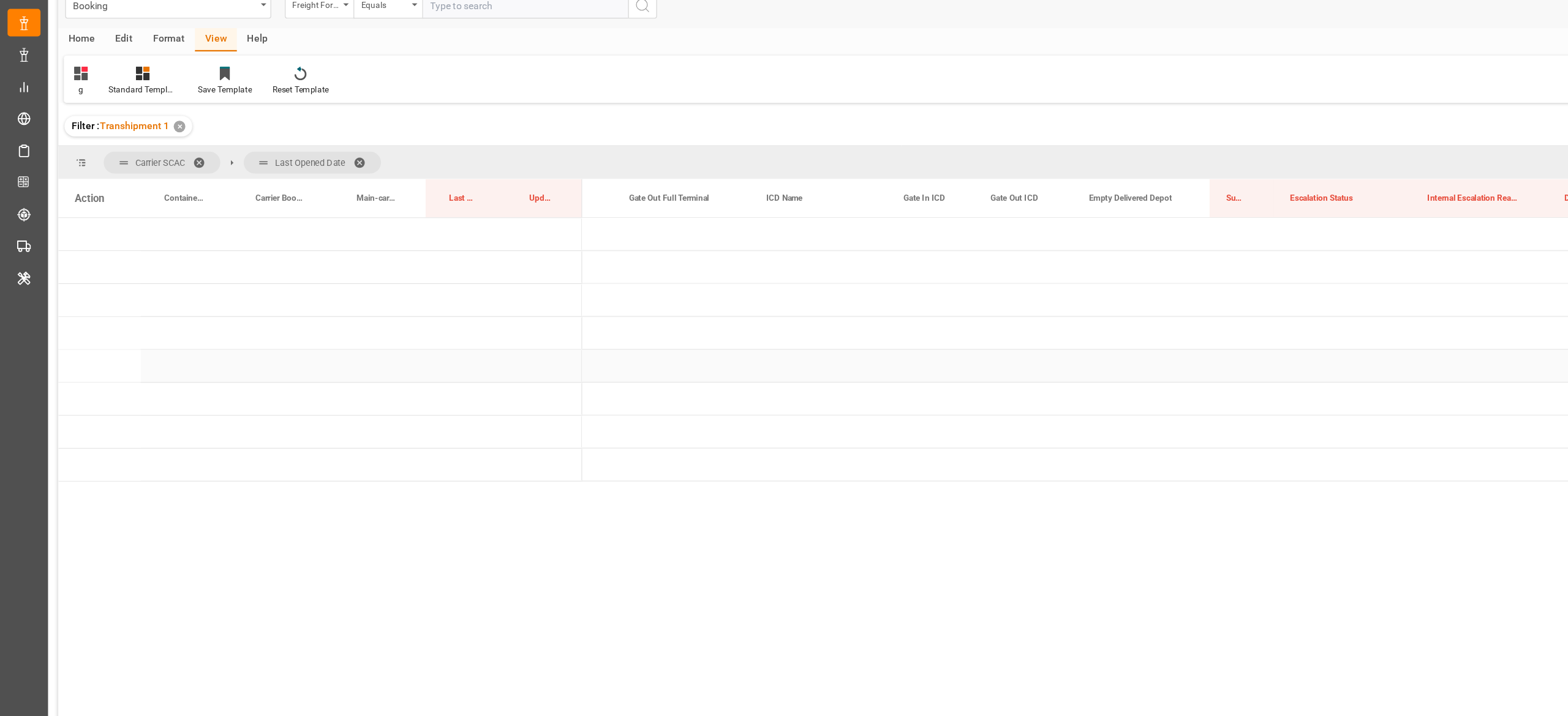
scroll to position [0, 1986]
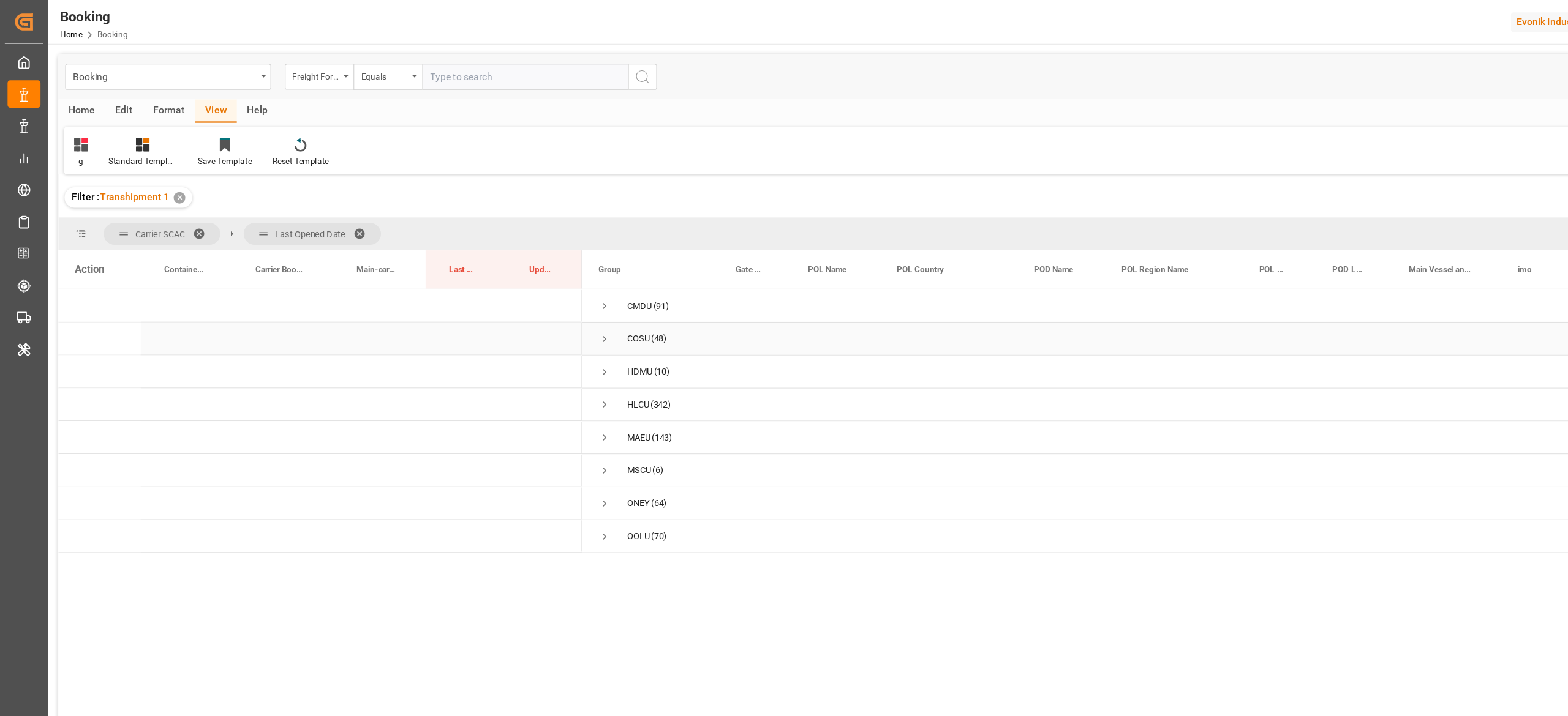
click at [541, 298] on span "Press SPACE to select this row." at bounding box center [539, 302] width 11 height 11
click at [540, 298] on span "Press SPACE to select this row." at bounding box center [539, 302] width 11 height 11
click at [1176, 129] on div "g Standard Templates Save Template Reset Template" at bounding box center [804, 134] width 1494 height 42
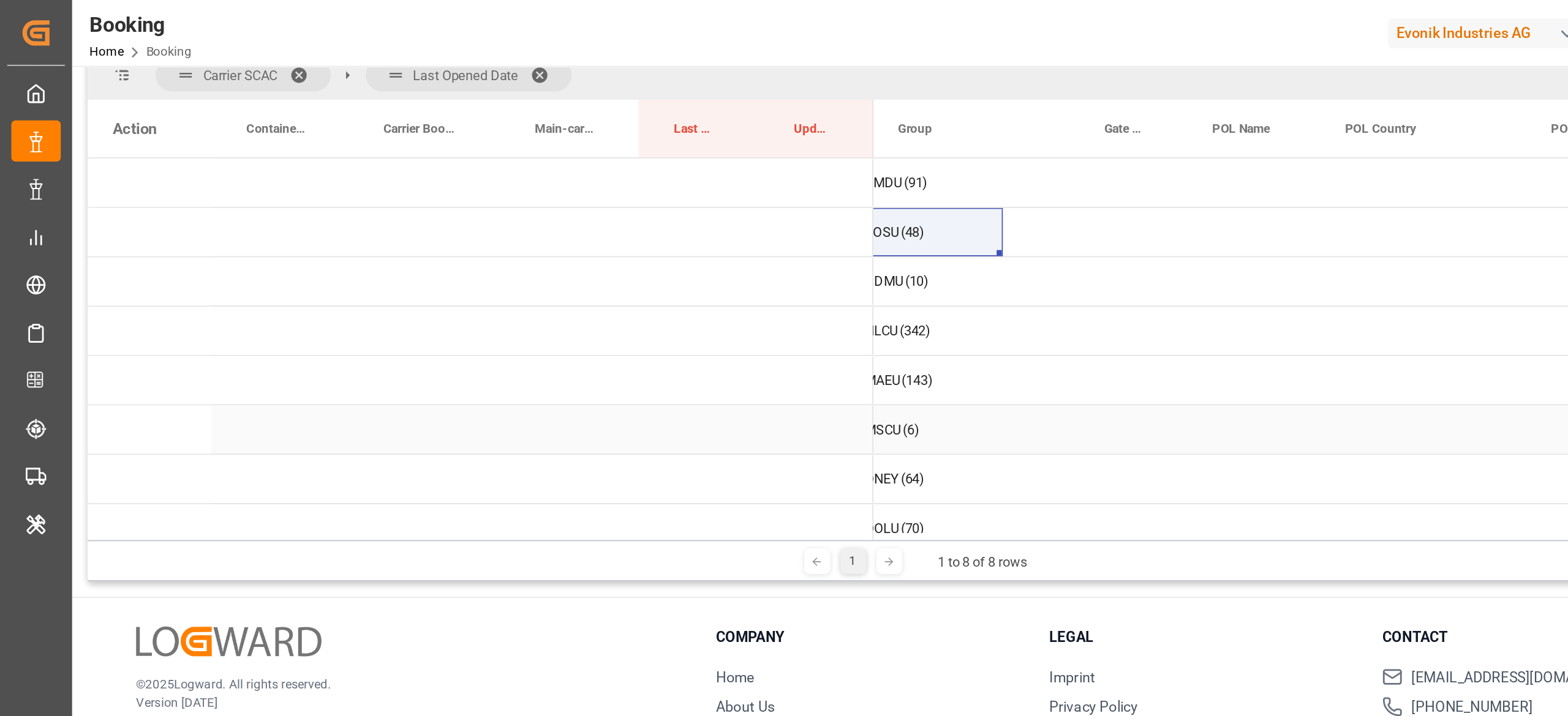
scroll to position [0, 0]
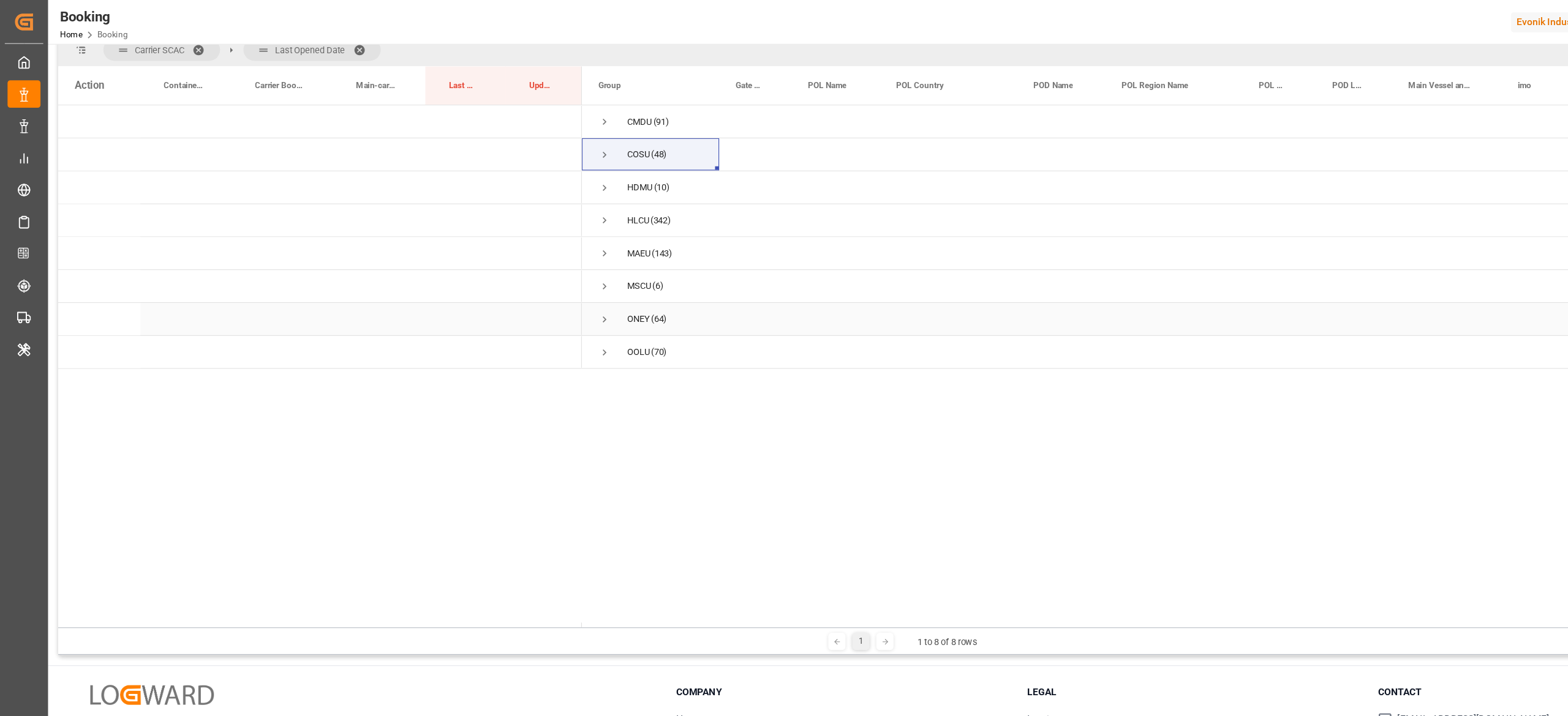
click at [535, 283] on span "Press SPACE to select this row." at bounding box center [539, 285] width 11 height 11
click at [566, 341] on span "Press SPACE to select this row." at bounding box center [566, 344] width 11 height 11
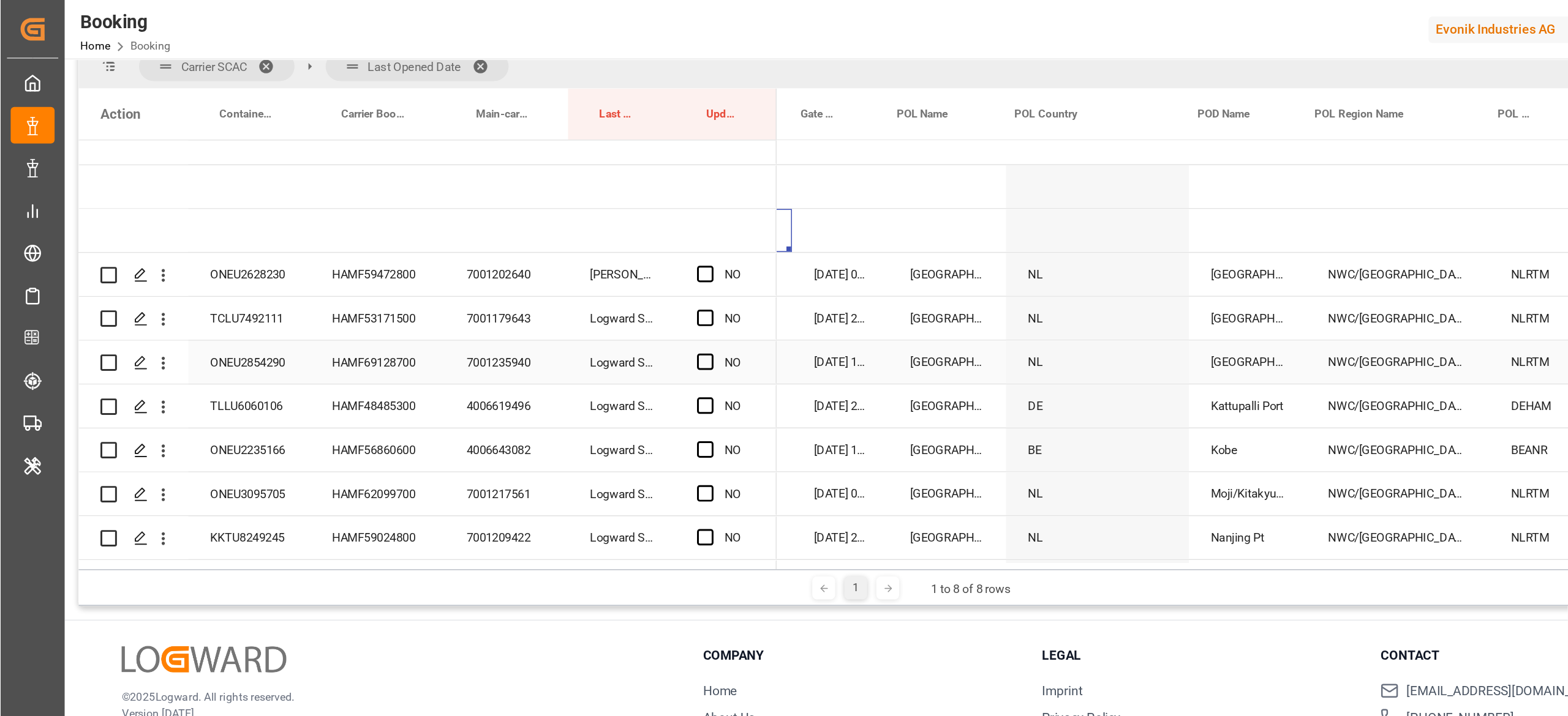
scroll to position [0, 125]
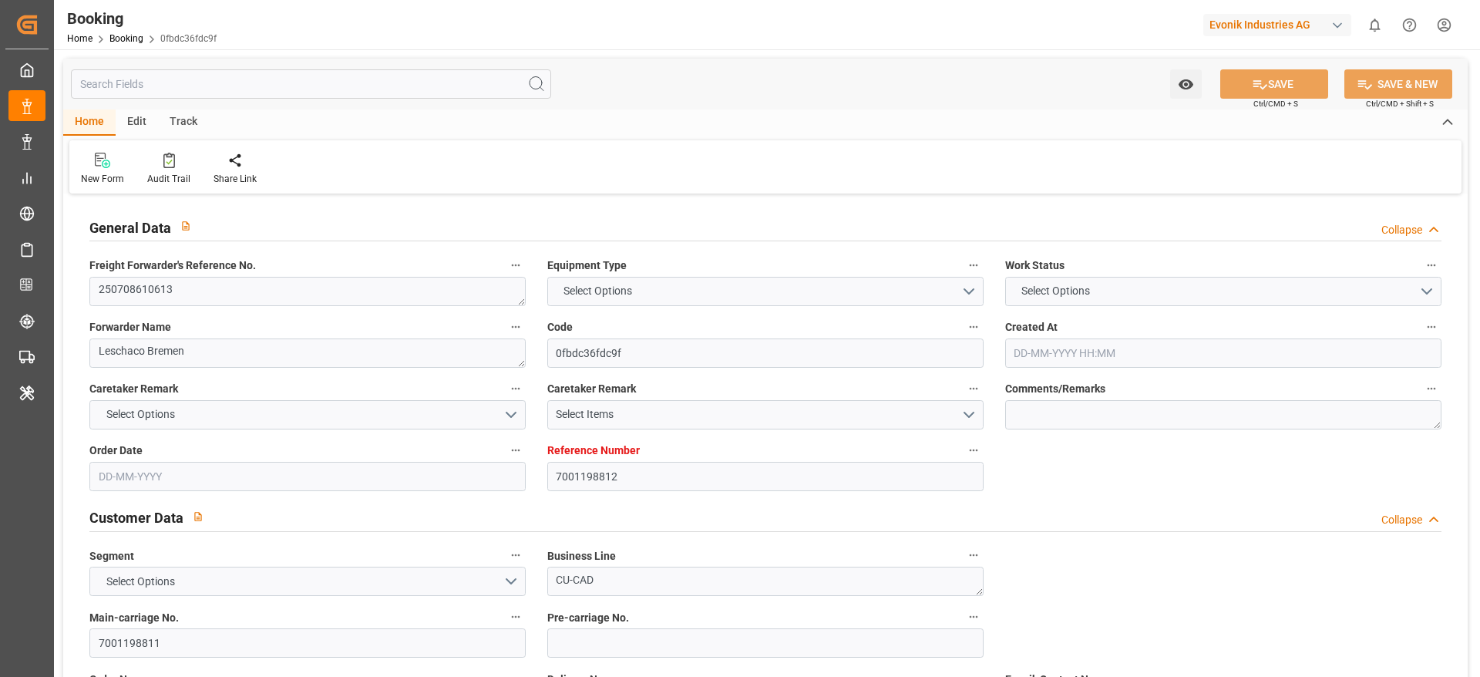
type input "7001198812"
type input "9935258"
type input "Cosco"
type input "COSCO Shipping Co. Ltd."
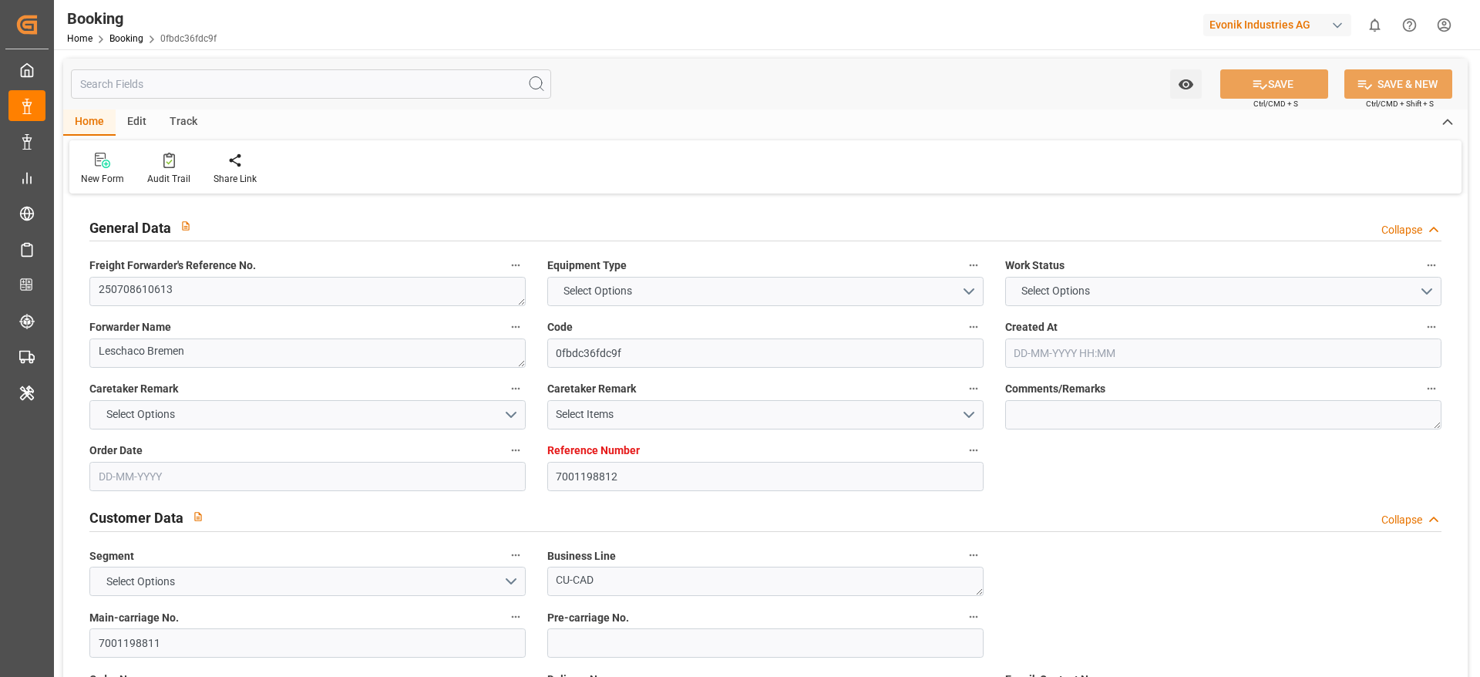
type input "NLRTM"
type input "CNNSA"
type input "MYPKG"
type input "0"
type input "NLRTM"
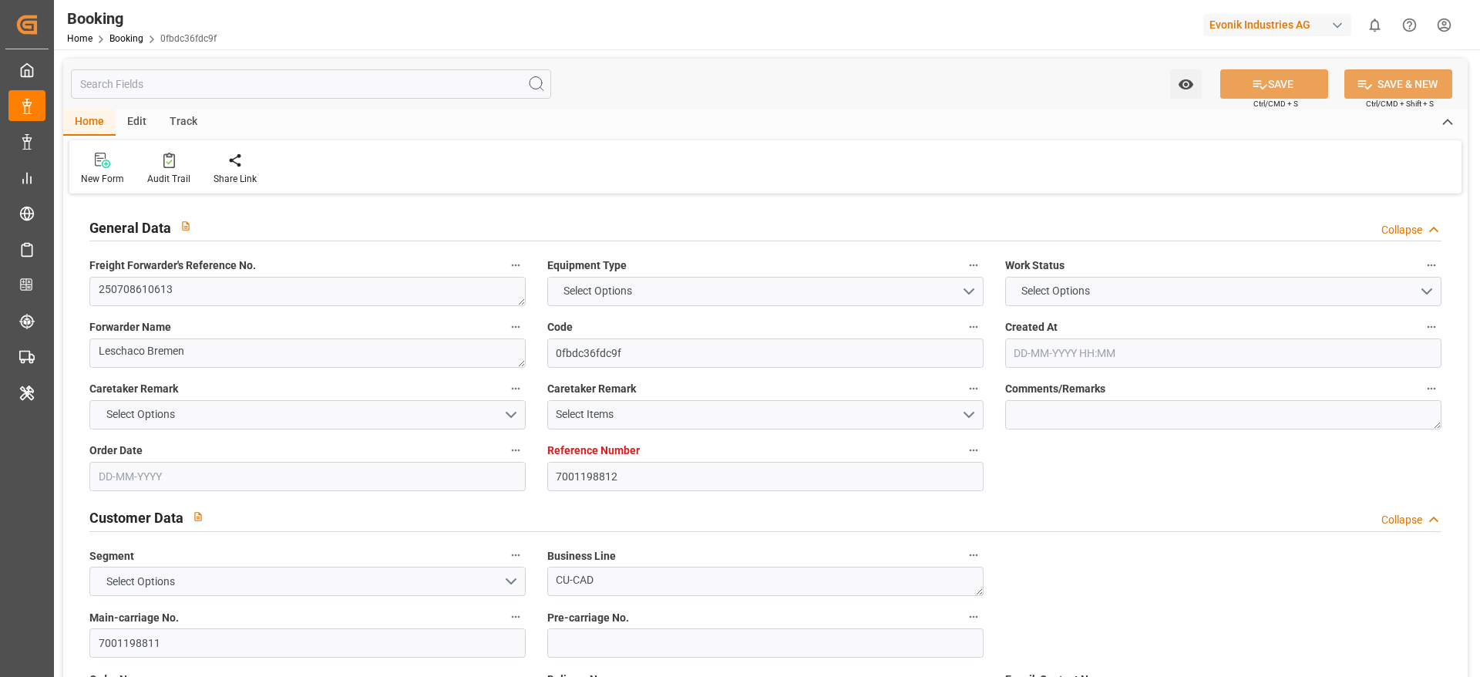
type input "CNNSA"
type input "9270464"
type input "[DATE] 09:17"
type input "[DATE]"
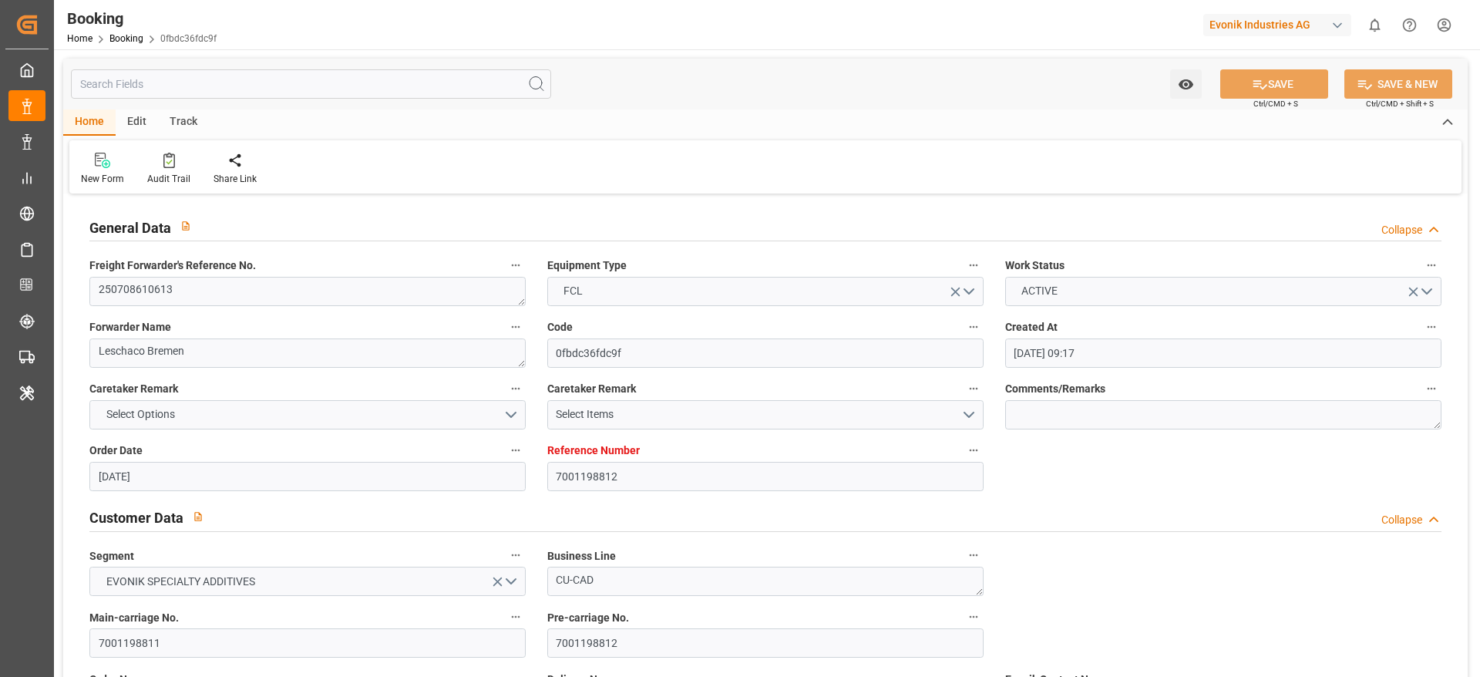
type input "[DATE]"
type input "[DATE] 02:00"
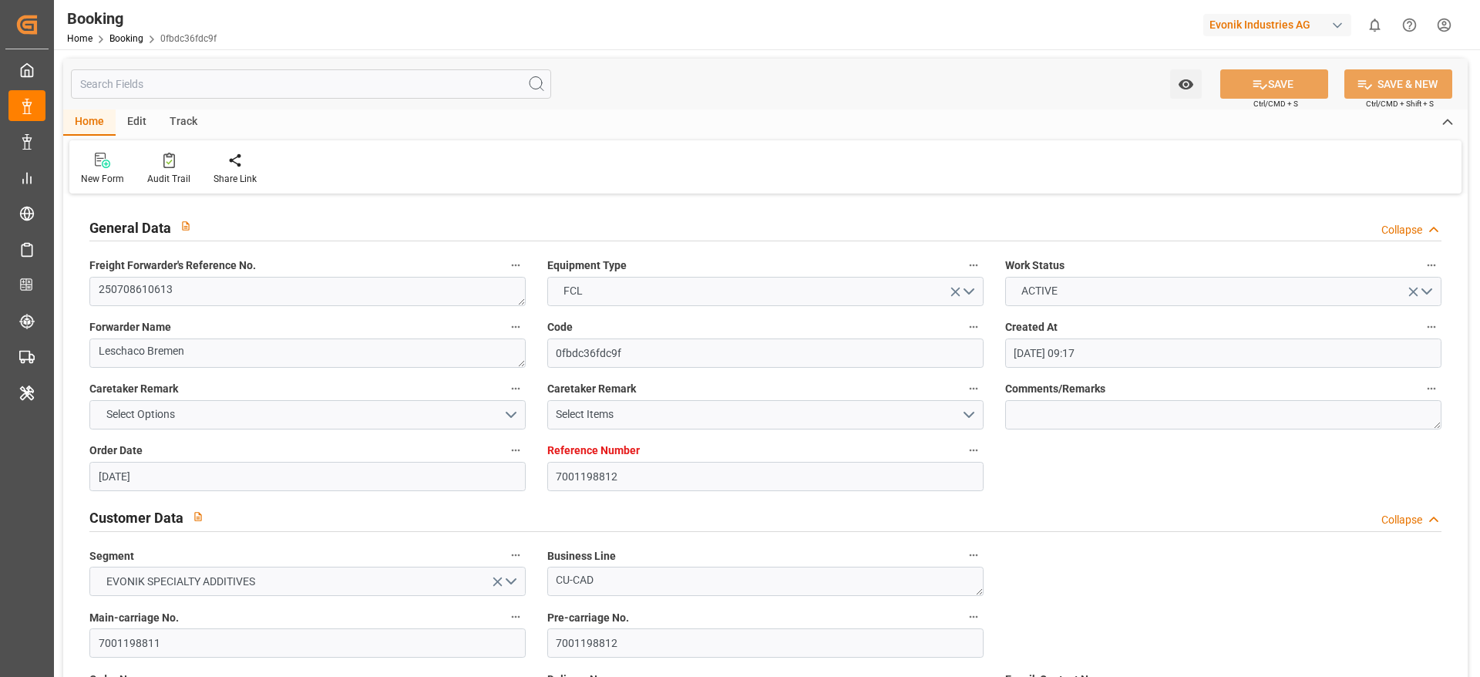
type input "[DATE] 00:00"
type input "[DATE] 08:02"
type input "[DATE] 01:51"
type input "[DATE] 09:00"
type input "[DATE] 00:00"
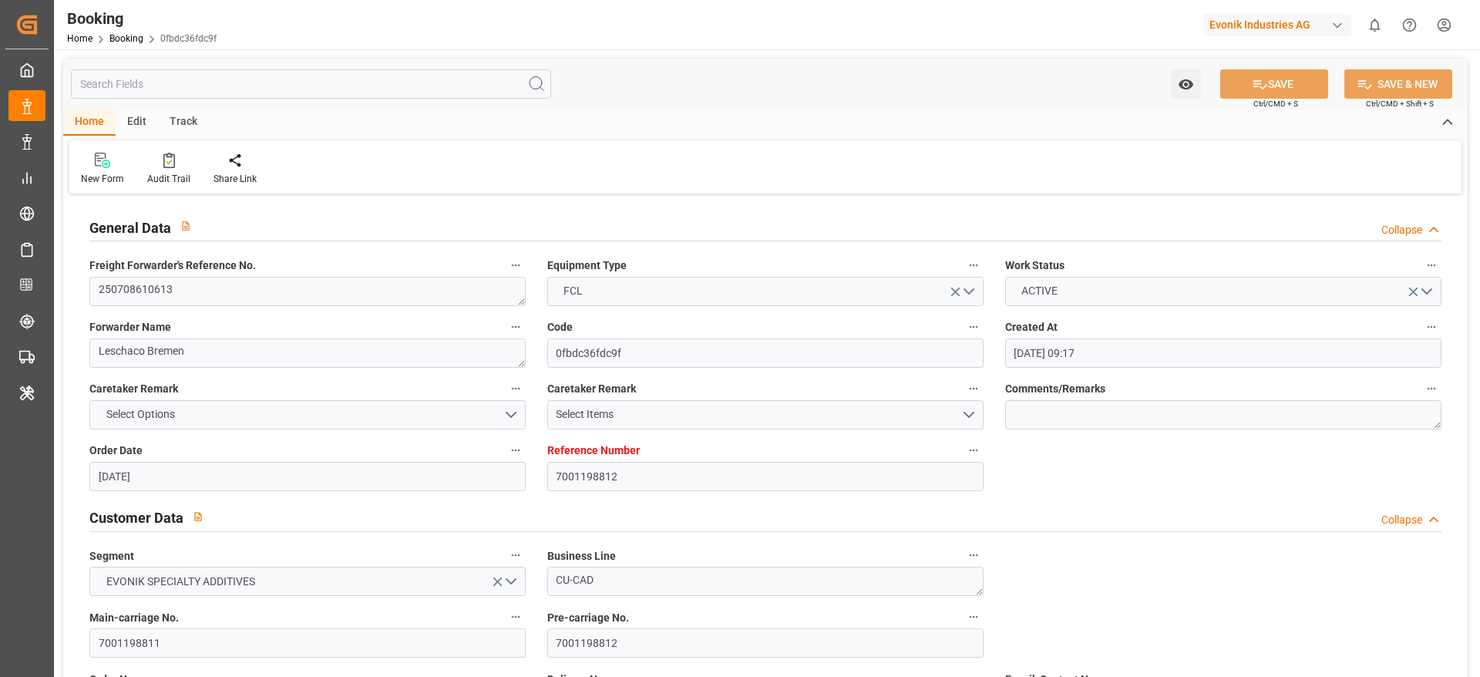
type input "[DATE] 19:00"
type input "[DATE] 00:00"
type input "[DATE] 17:28"
type input "[DATE] 19:00"
type input "[DATE] 00:00"
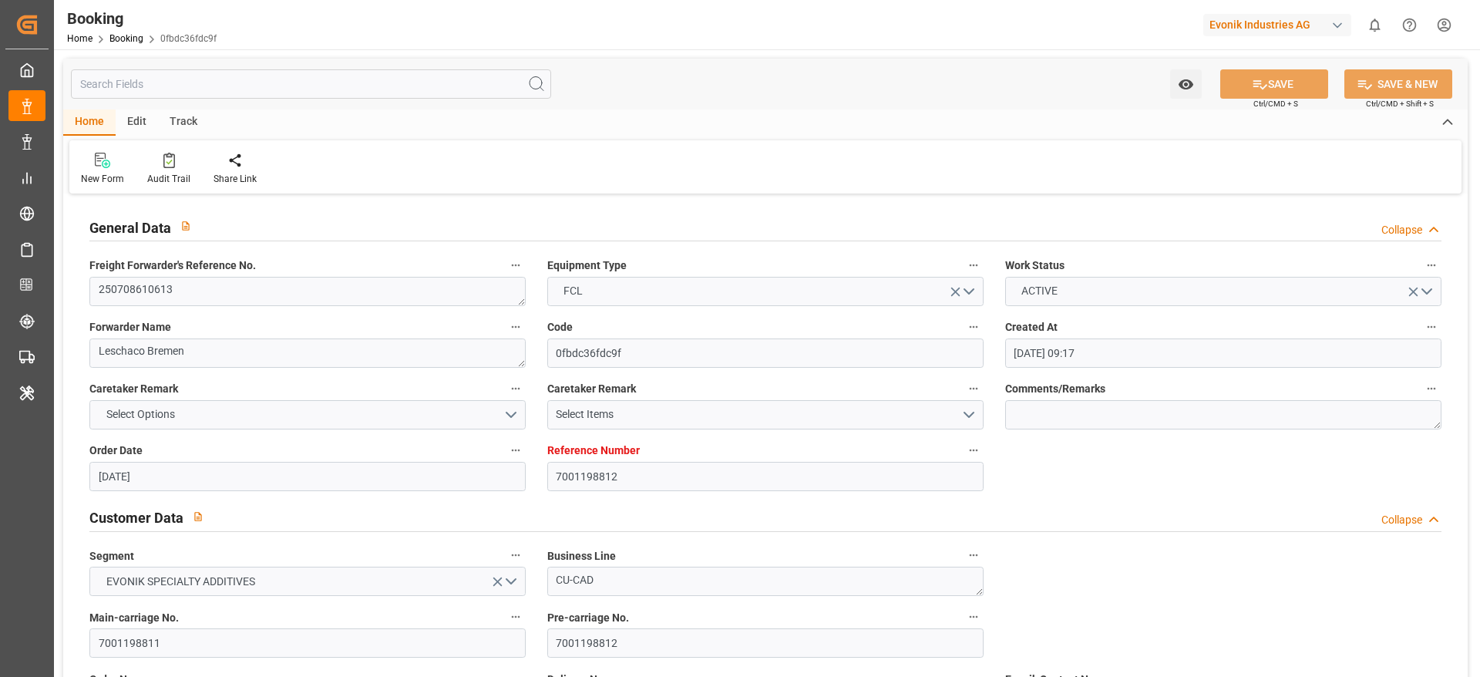
type input "[DATE]"
type input "[DATE] 02:54"
type input "[DATE]"
type input "[DATE] 13:18"
type input "[DATE] 02:49"
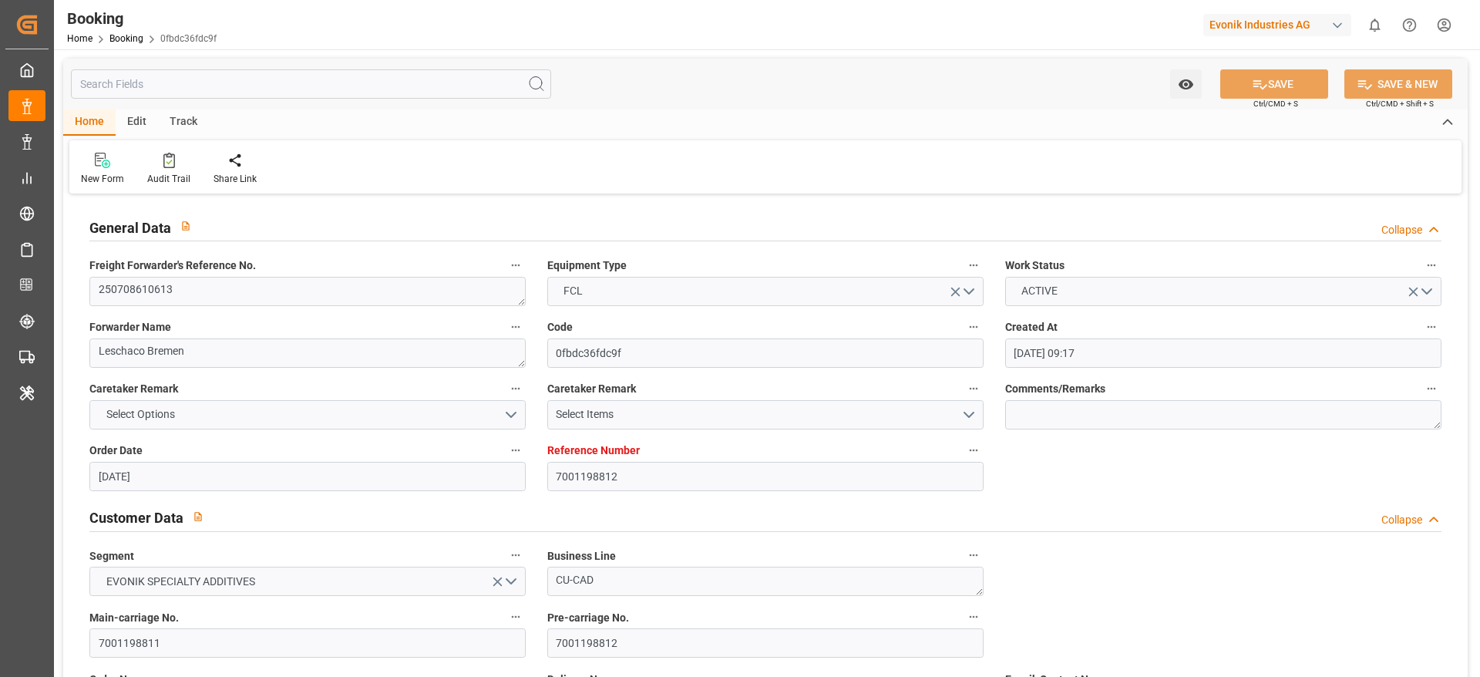
type input "[DATE] 02:00"
type input "[DATE] 06:48"
type input "[DATE] 19:00"
type input "[DATE] 17:29"
type input "[DATE] 02:30"
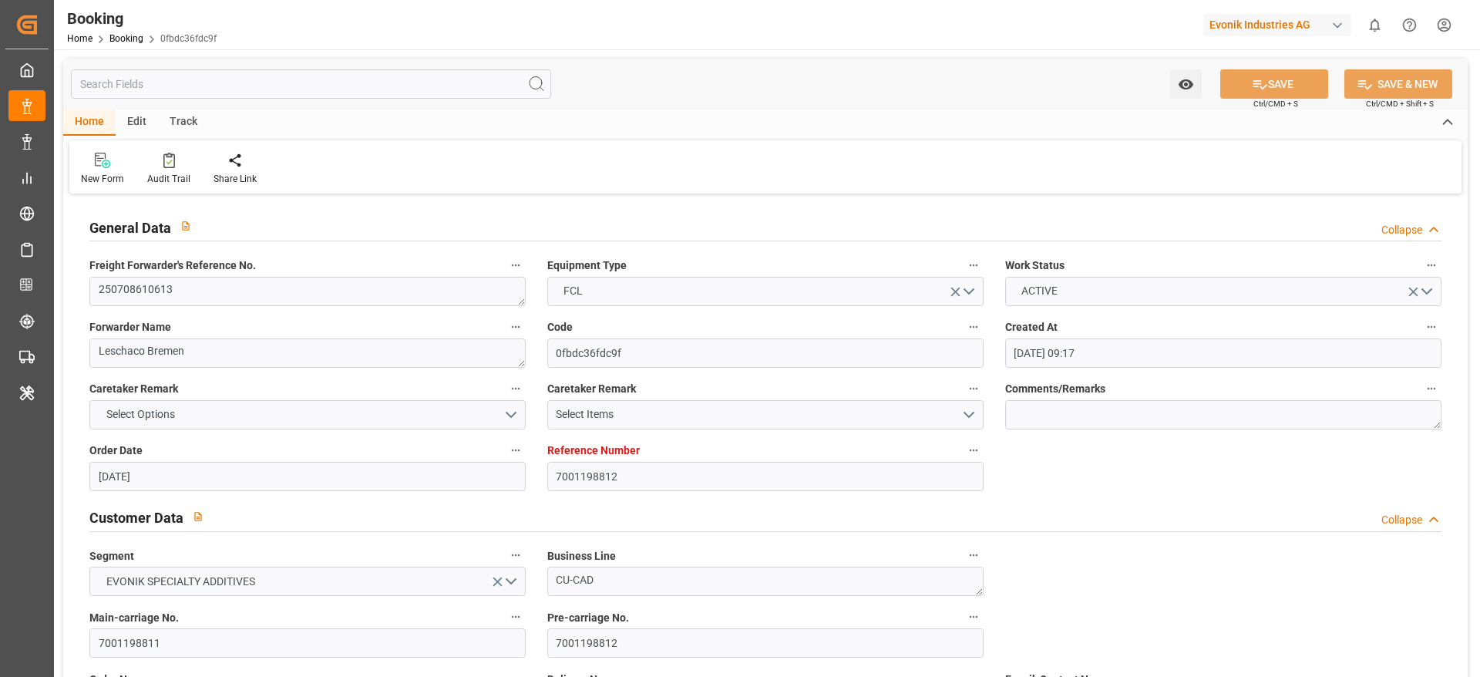
type input "[DATE] 22:45"
type input "[DATE] 19:00"
type input "[DATE] 22:45"
type input "[DATE] 09:00"
type input "[DATE] 15:45"
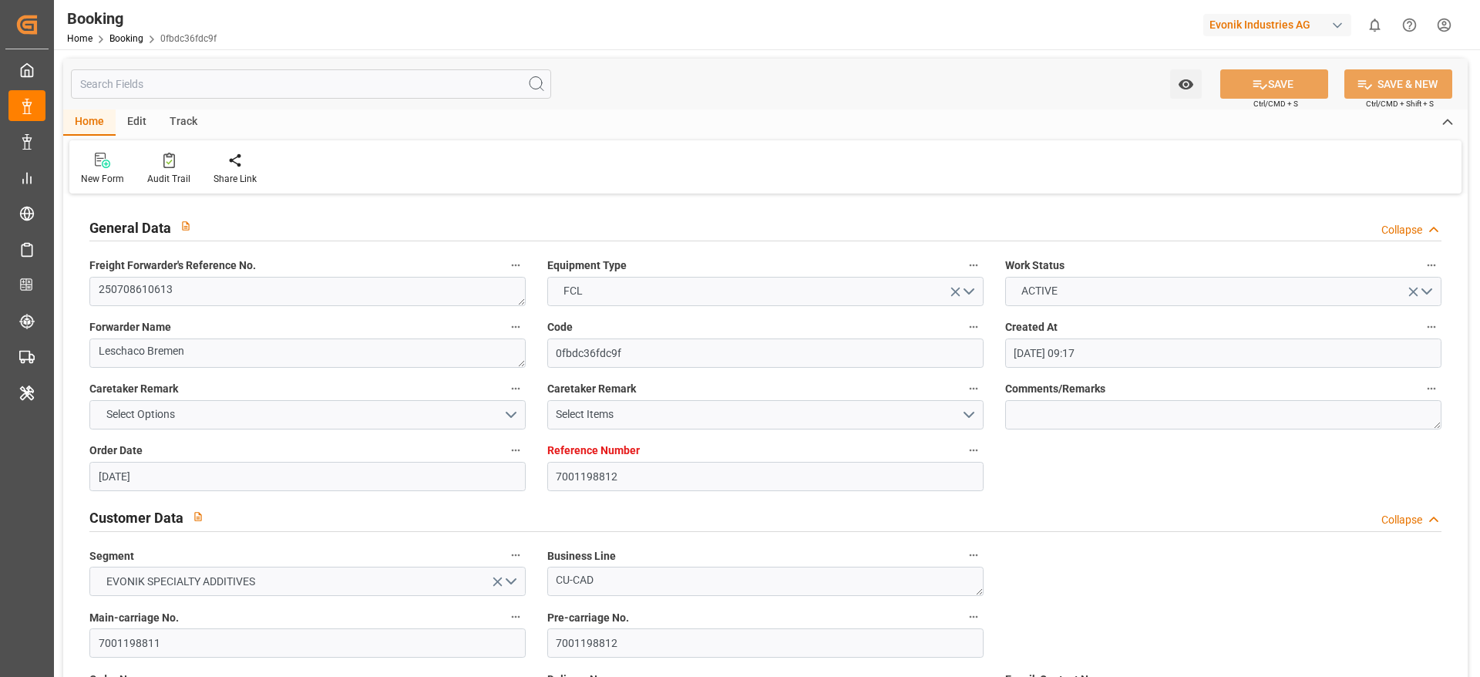
type input "[DATE] 10:00"
type input "[DATE] 15:45"
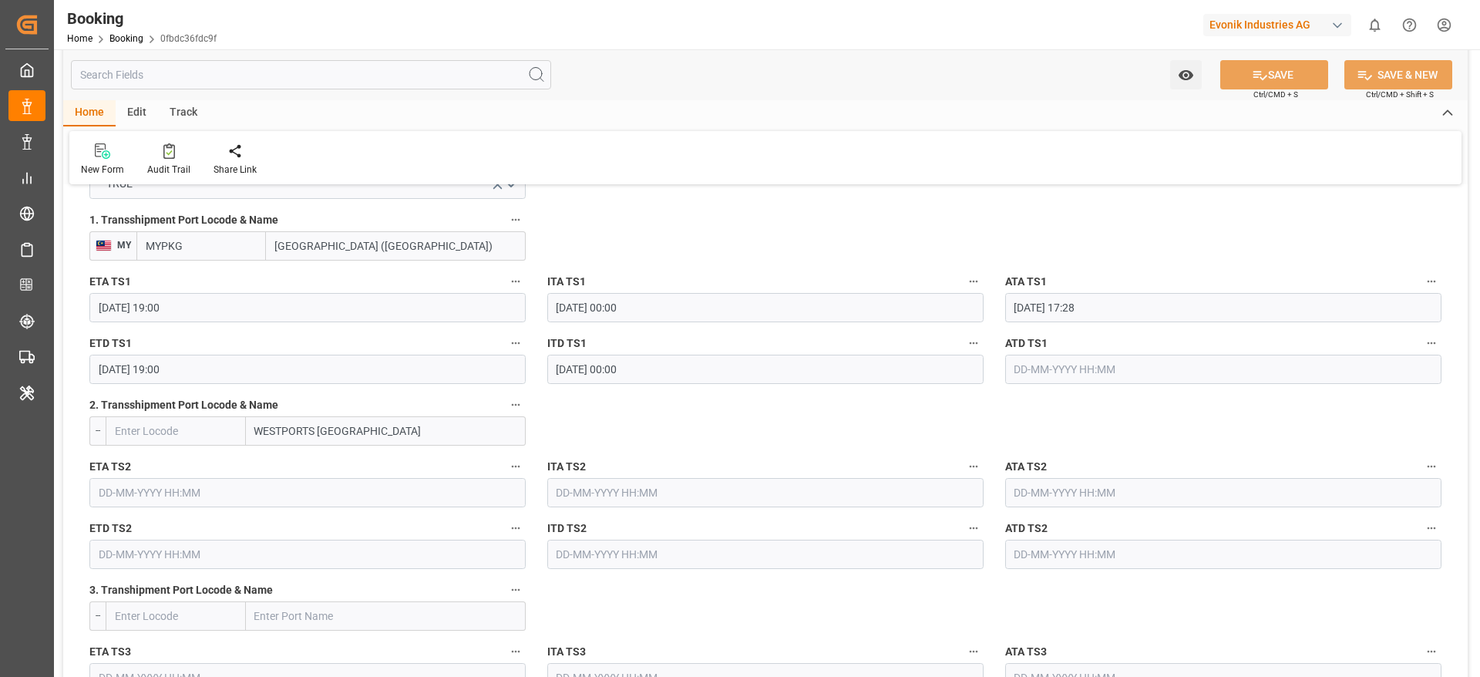
scroll to position [1735, 0]
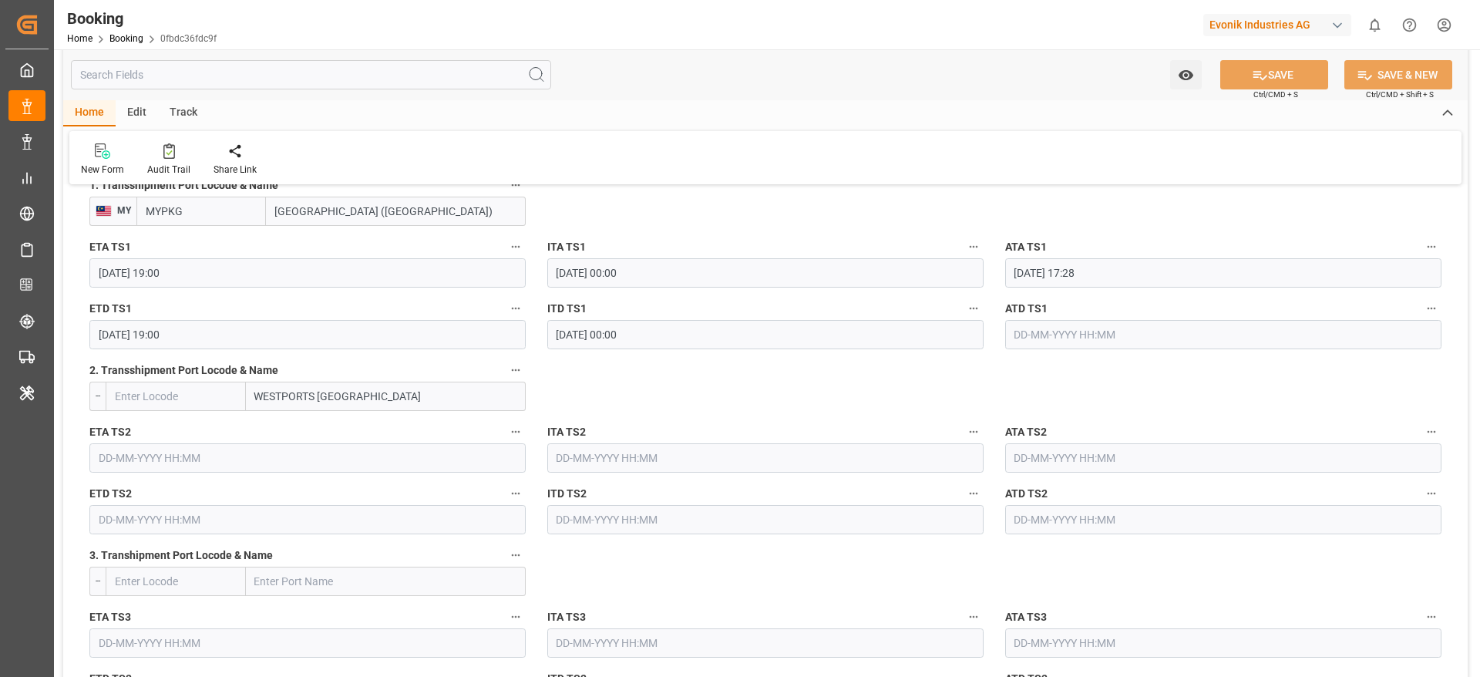
drag, startPoint x: 409, startPoint y: 395, endPoint x: 248, endPoint y: 402, distance: 161.3
click at [248, 402] on input "WESTPORTS [GEOGRAPHIC_DATA]" at bounding box center [386, 396] width 280 height 29
click at [513, 371] on icon "button" at bounding box center [516, 370] width 12 height 12
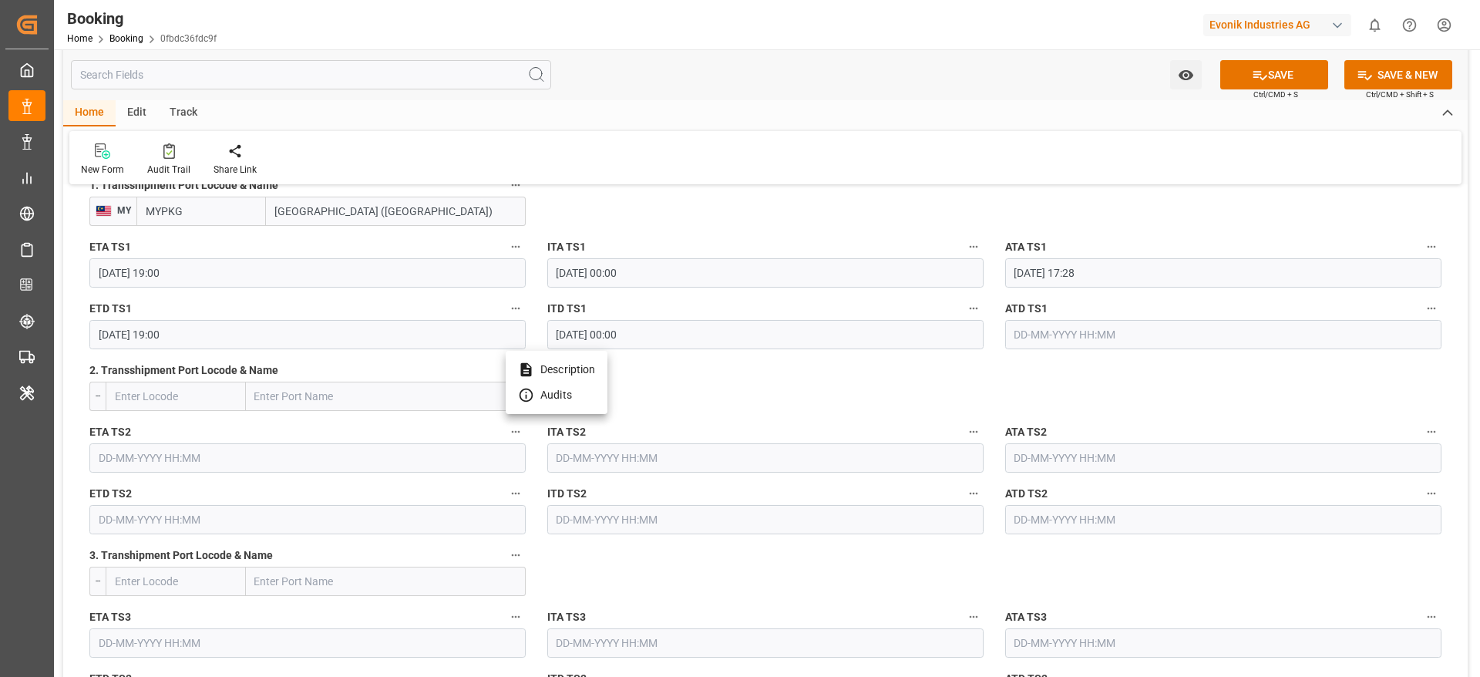
click at [579, 375] on li "Description" at bounding box center [557, 369] width 102 height 25
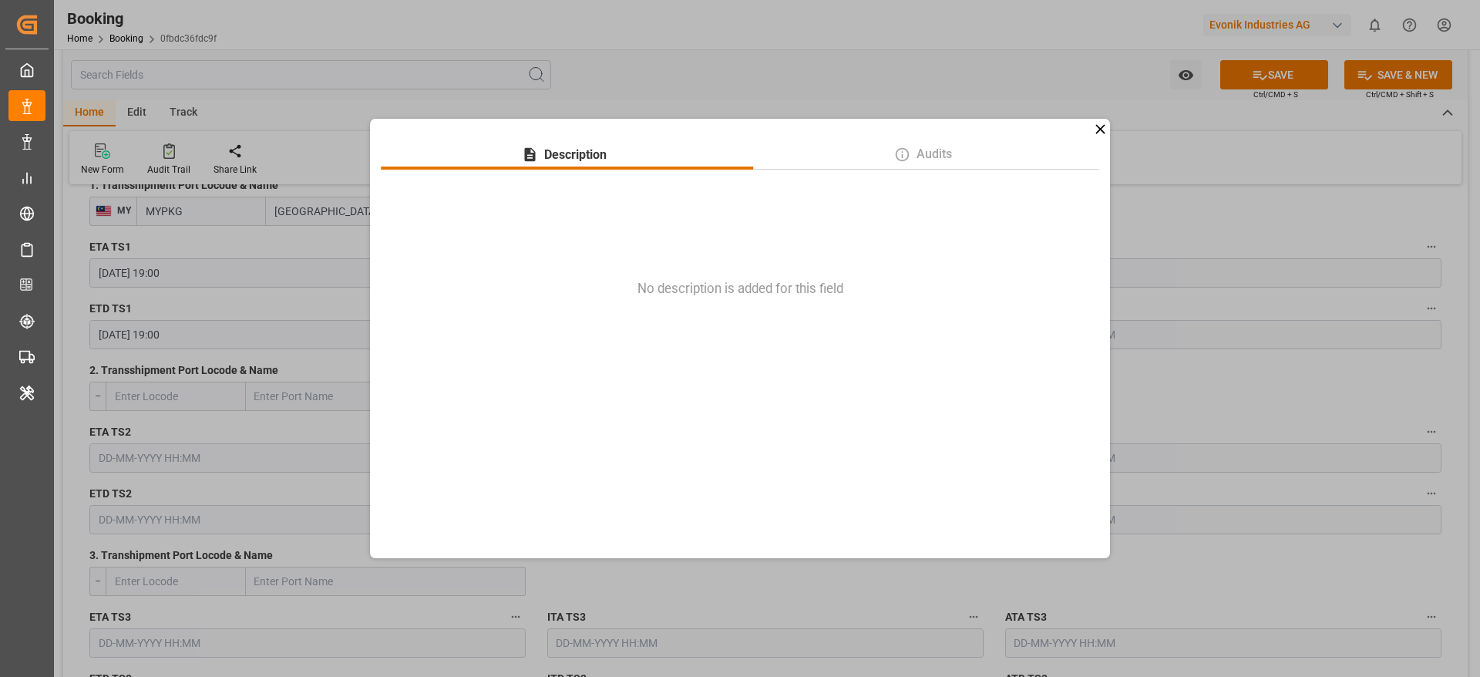
click at [1091, 125] on div "Description Audits No description is added for this field" at bounding box center [740, 339] width 740 height 440
click at [1100, 126] on icon at bounding box center [1100, 129] width 16 height 16
